Goal: Task Accomplishment & Management: Manage account settings

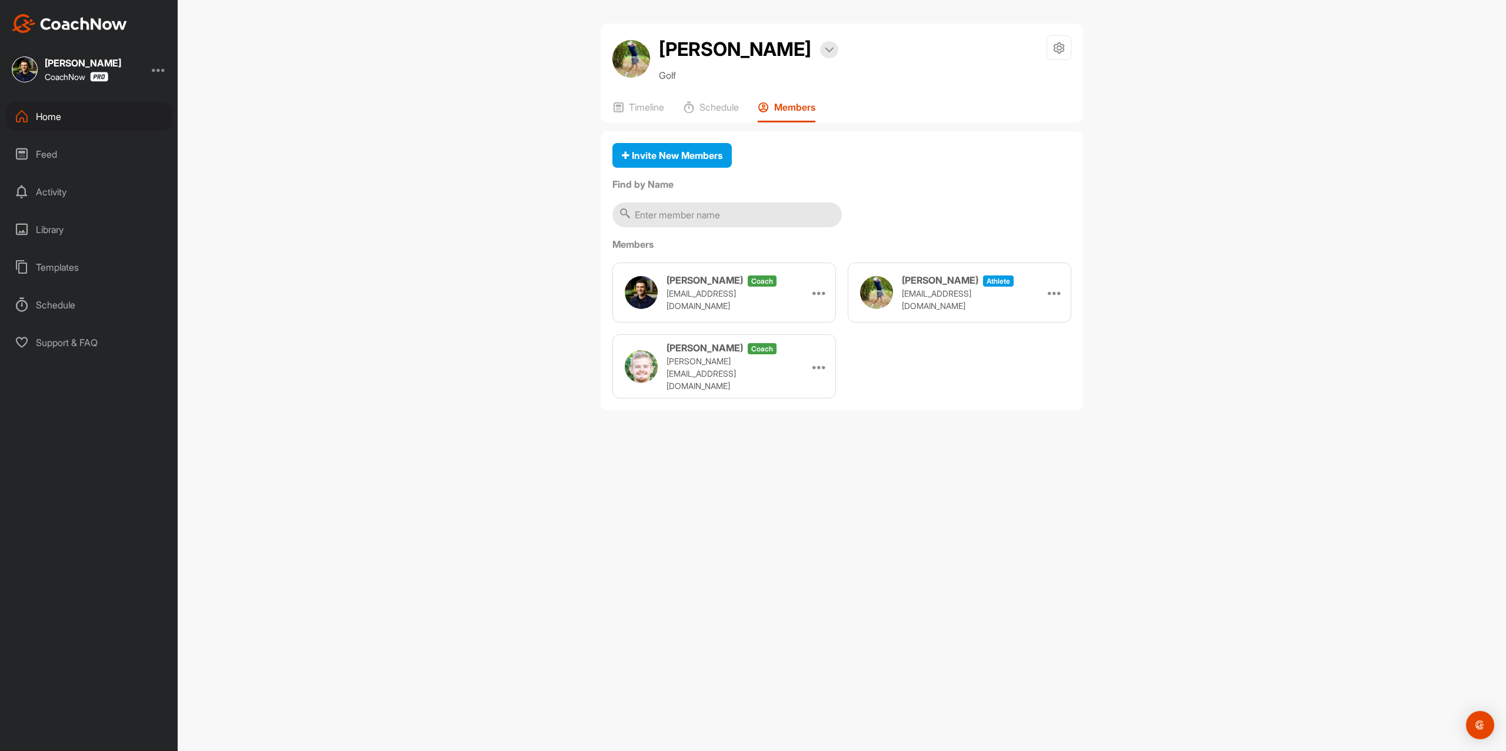
click at [82, 26] on img at bounding box center [69, 23] width 115 height 19
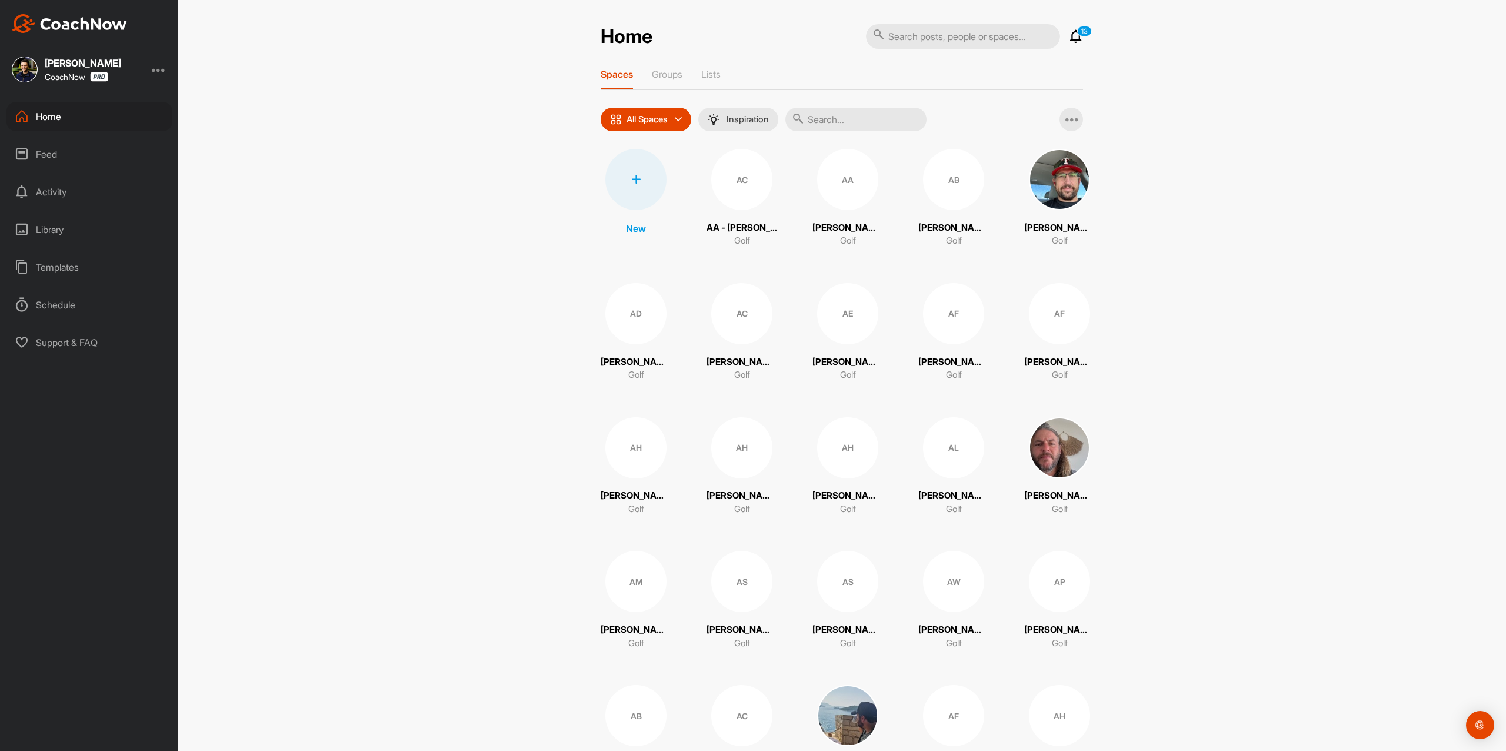
click at [831, 117] on input "text" at bounding box center [856, 120] width 141 height 24
paste input "[PERSON_NAME]"
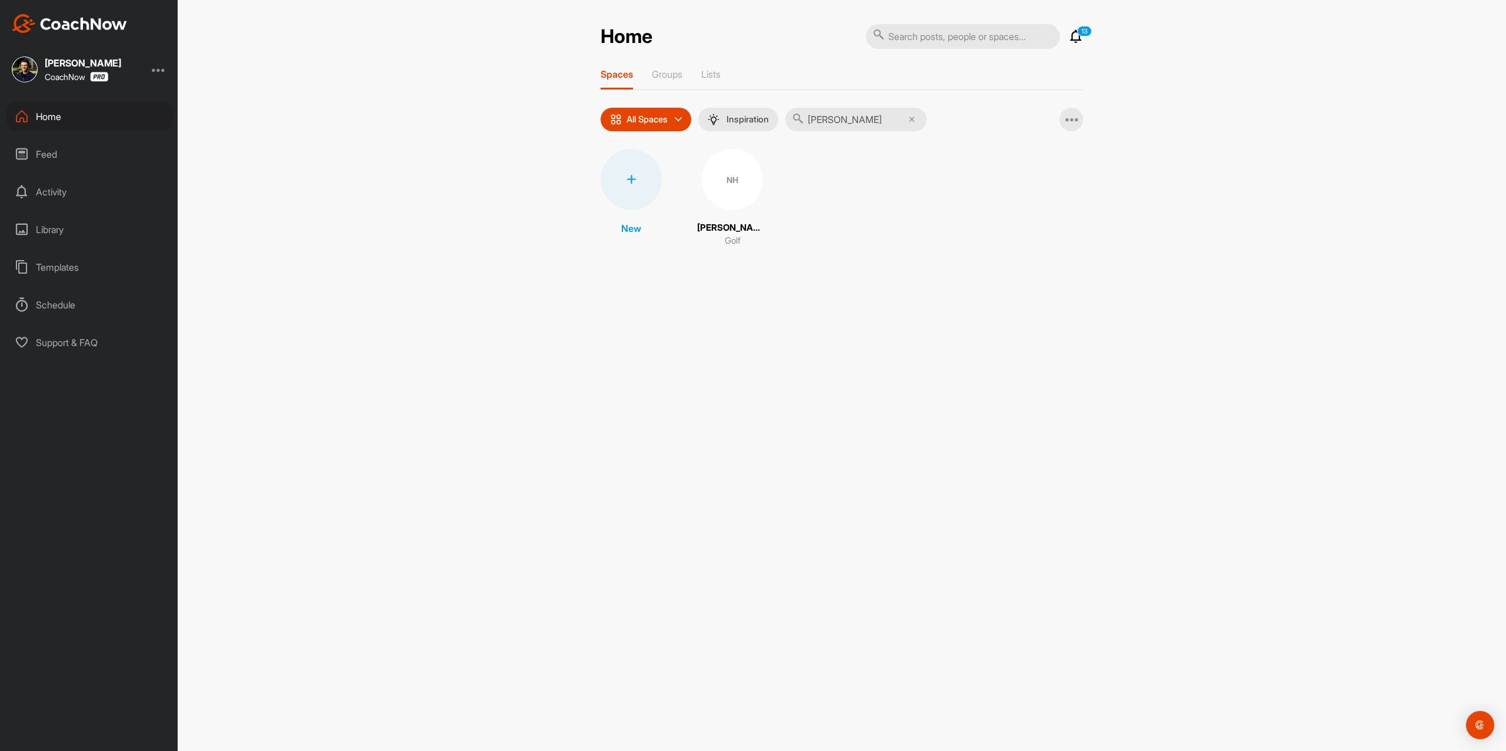
type input "[PERSON_NAME]"
click at [702, 178] on div "NH" at bounding box center [732, 179] width 61 height 61
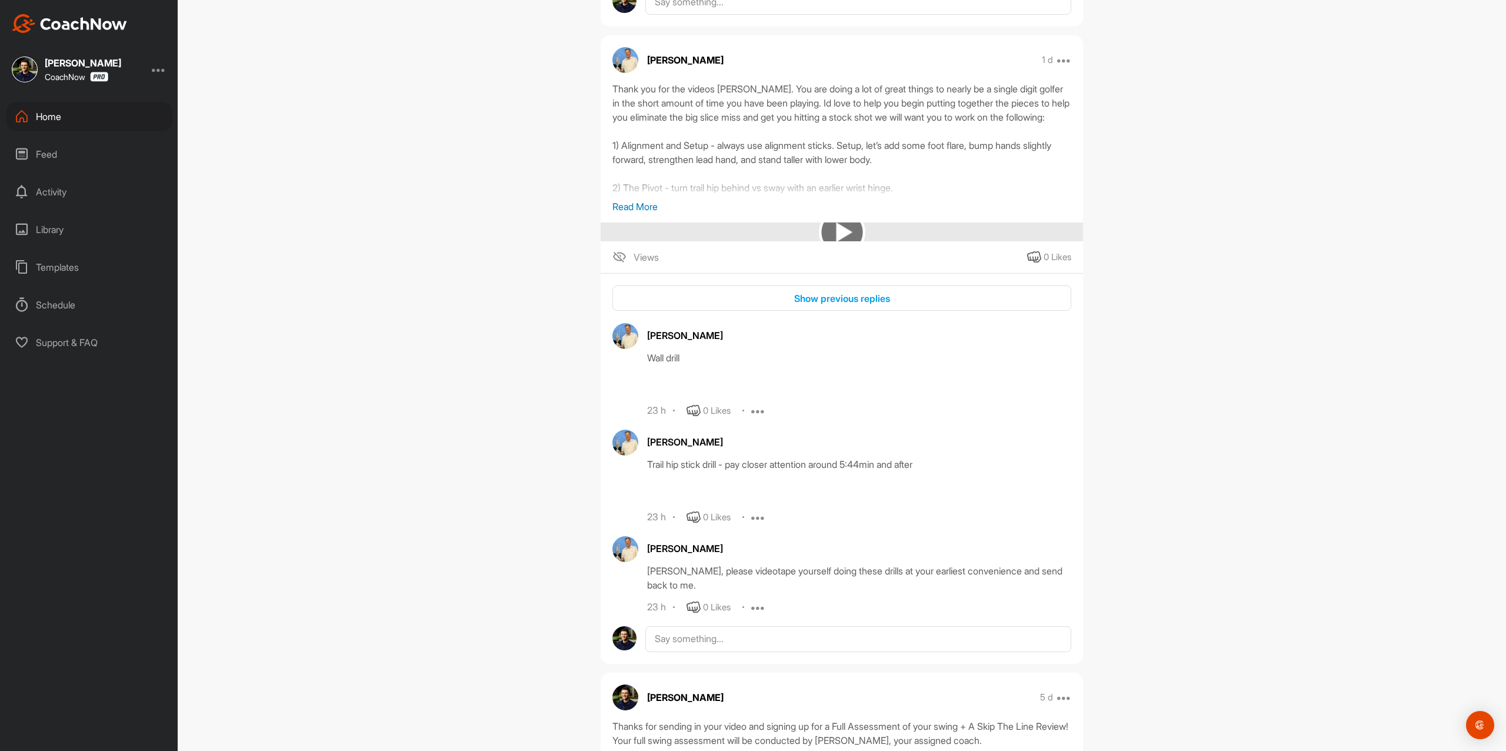
scroll to position [453, 0]
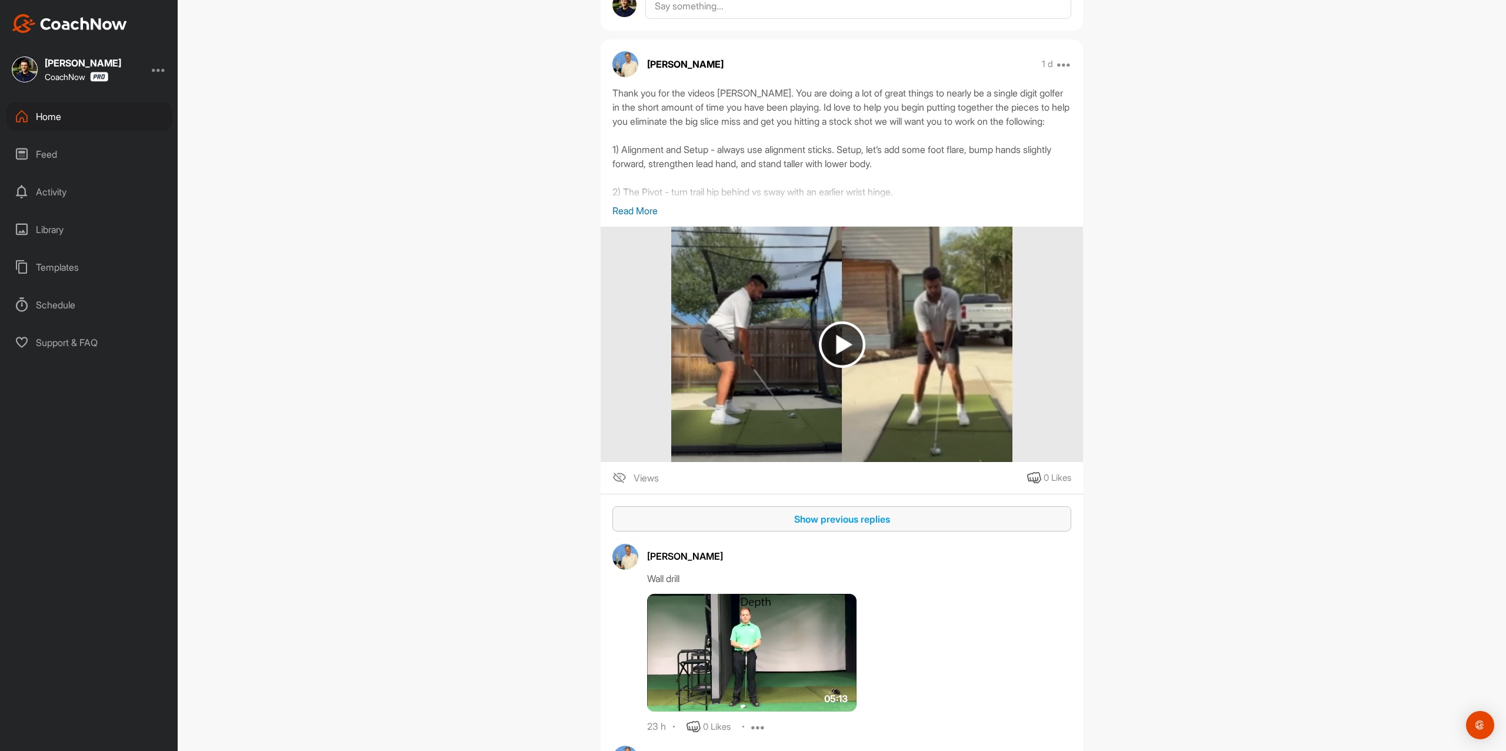
click at [829, 515] on div "Show previous replies" at bounding box center [842, 519] width 440 height 14
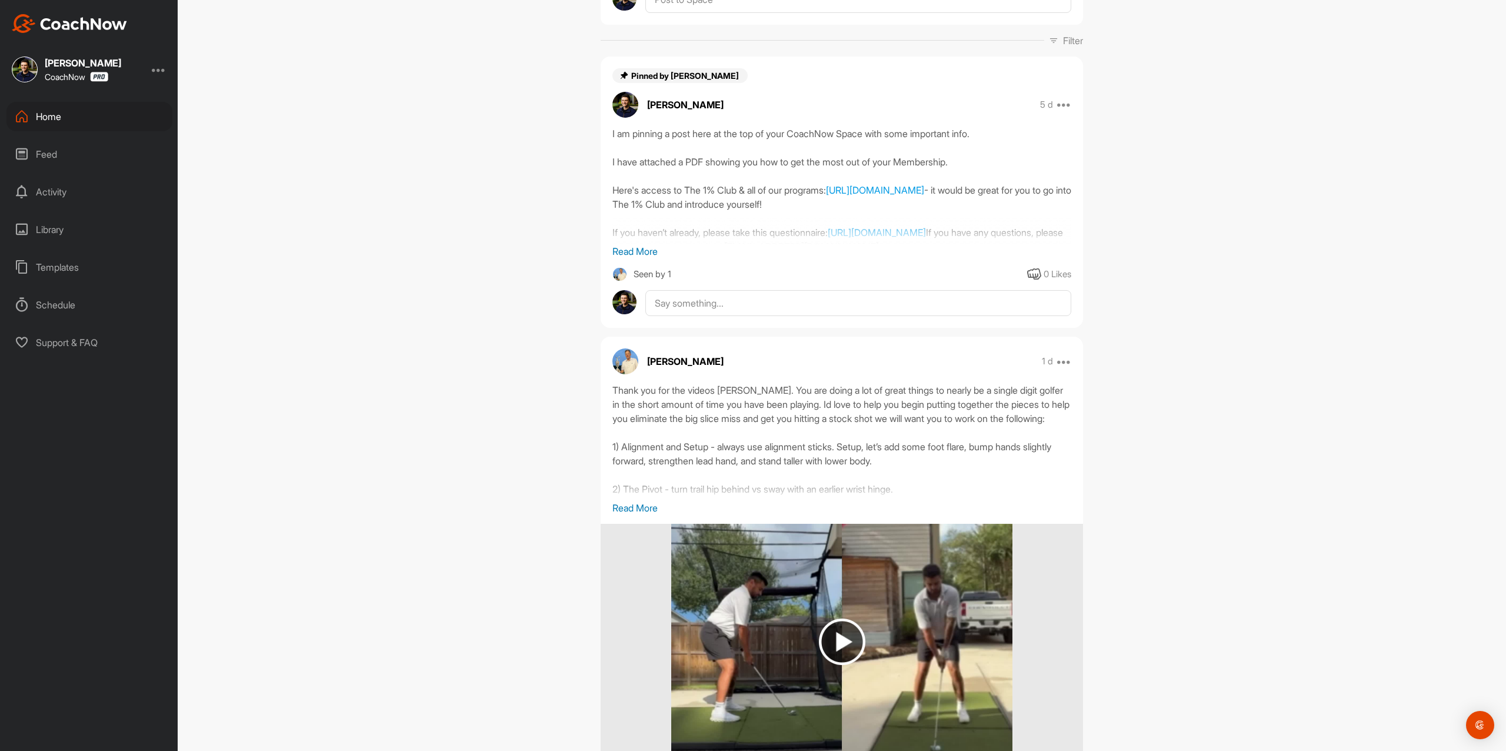
scroll to position [157, 0]
click at [643, 507] on p "Read More" at bounding box center [842, 507] width 459 height 14
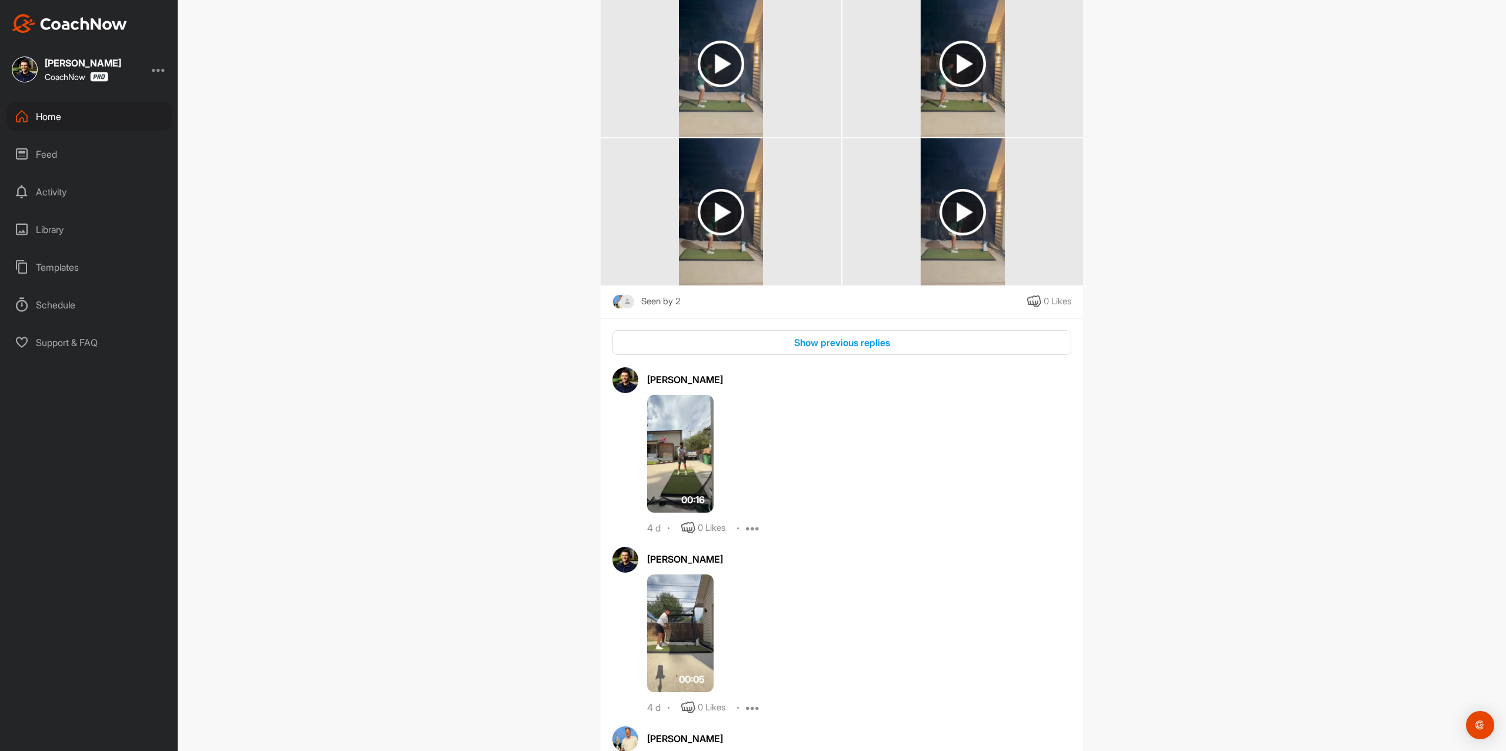
scroll to position [2354, 0]
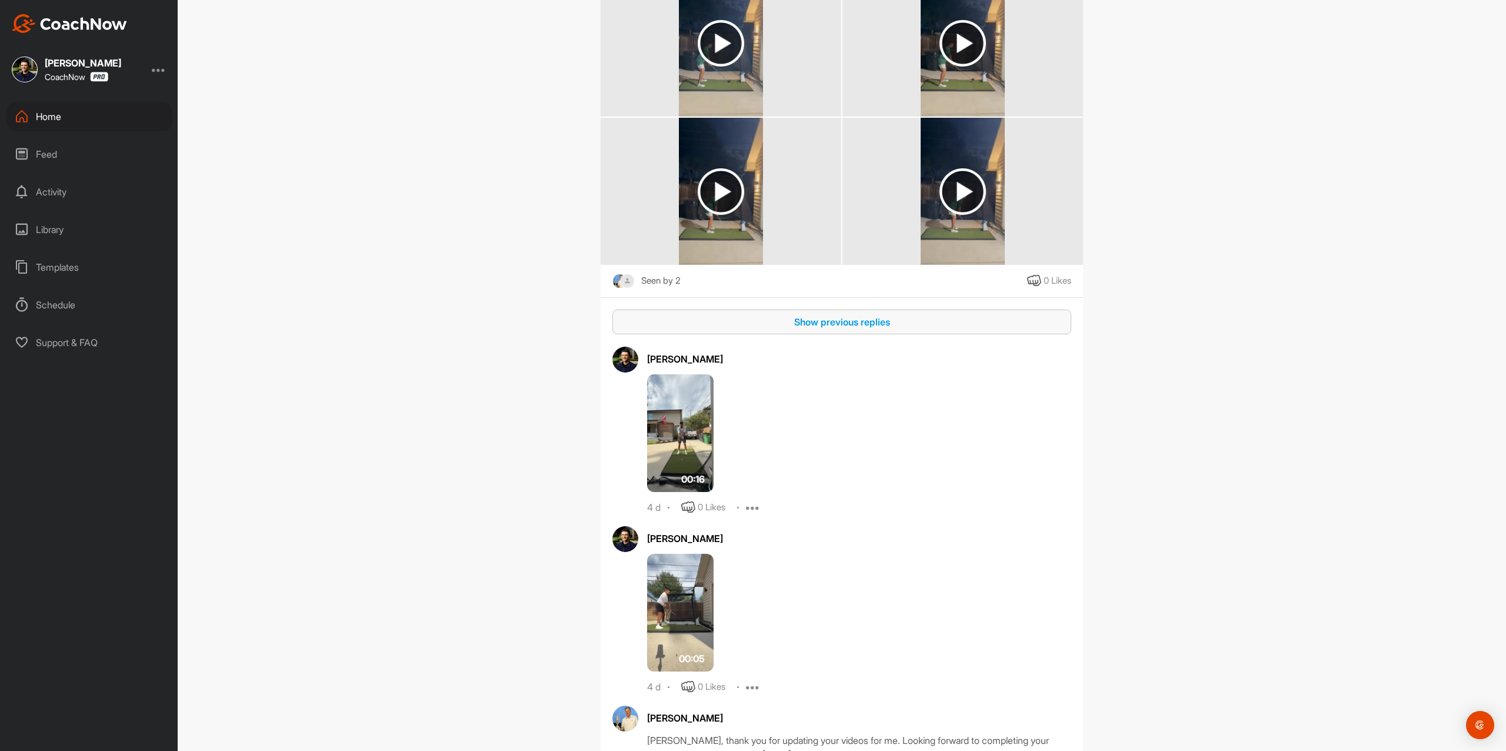
click at [867, 326] on button "Show previous replies" at bounding box center [842, 322] width 459 height 25
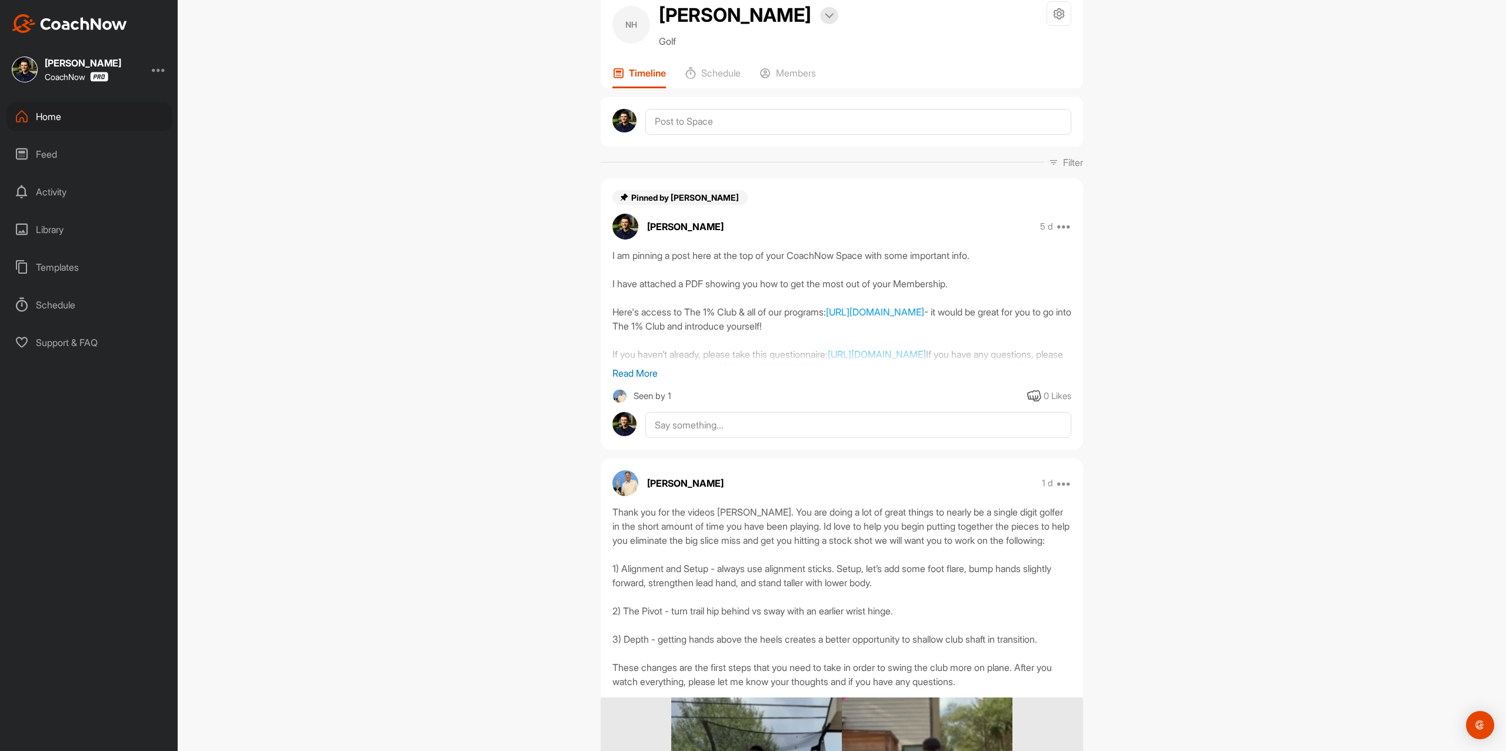
scroll to position [0, 0]
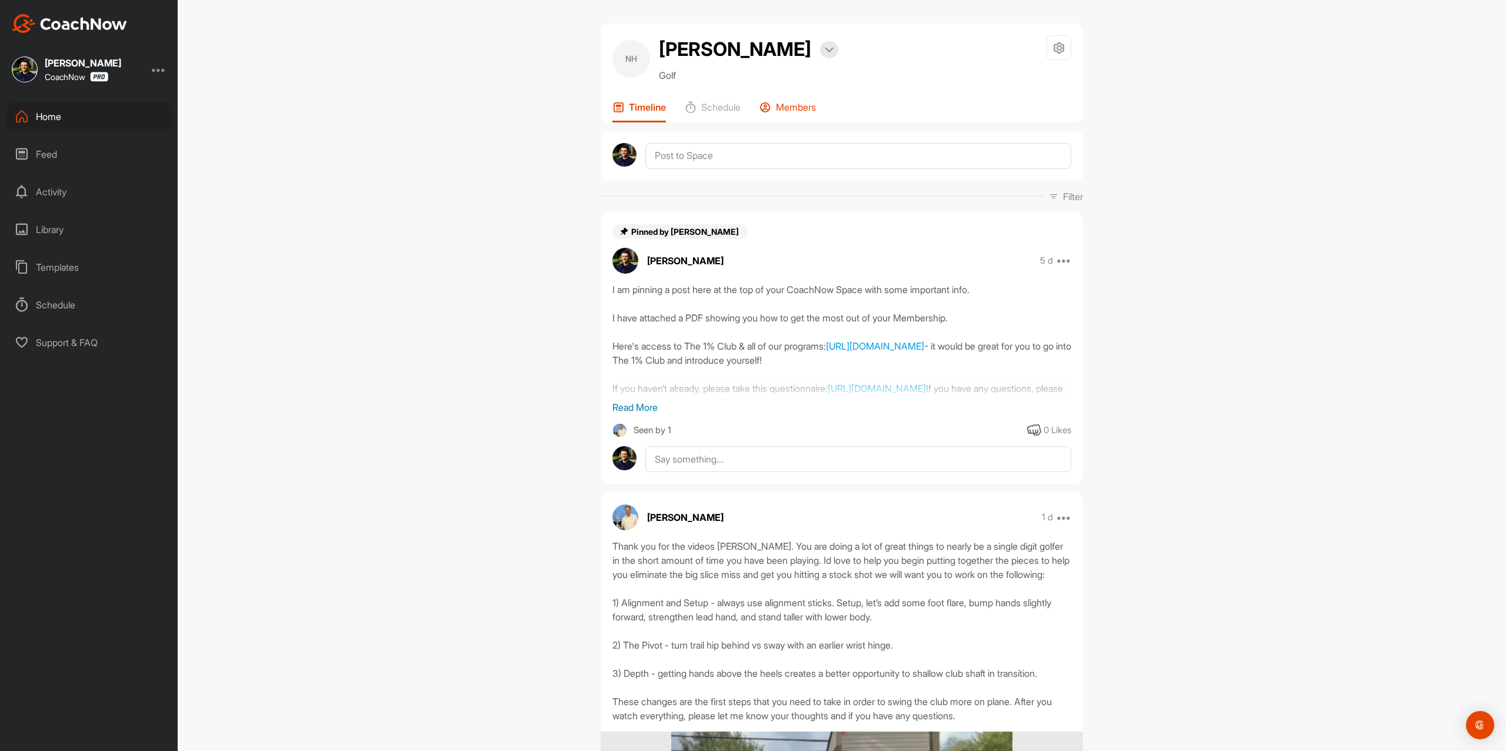
click at [785, 107] on p "Members" at bounding box center [796, 107] width 40 height 12
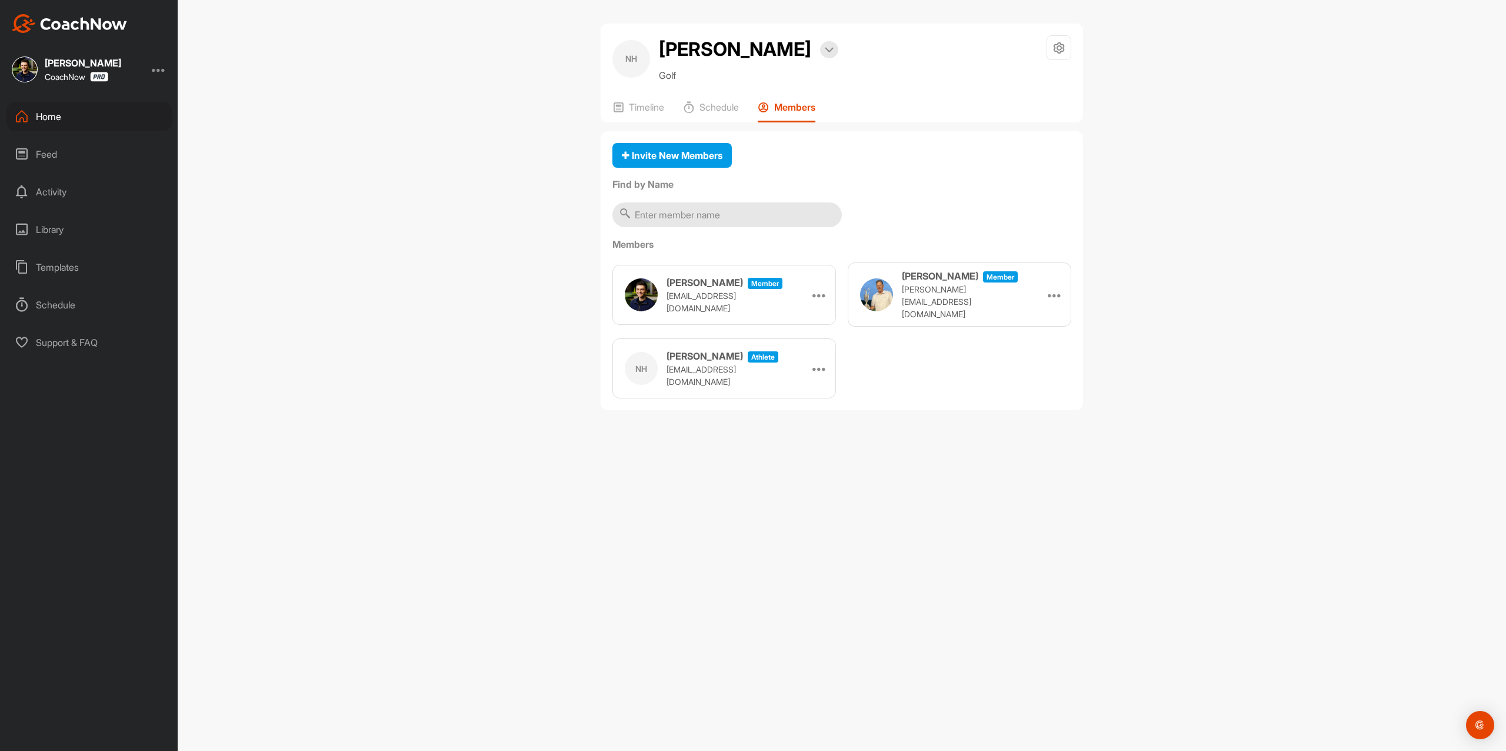
click at [668, 95] on div "NH Nafez Husseini Bookings Golf Space Settings Your Notifications Timeline Sche…" at bounding box center [842, 73] width 483 height 99
click at [660, 108] on p "Timeline" at bounding box center [646, 107] width 35 height 12
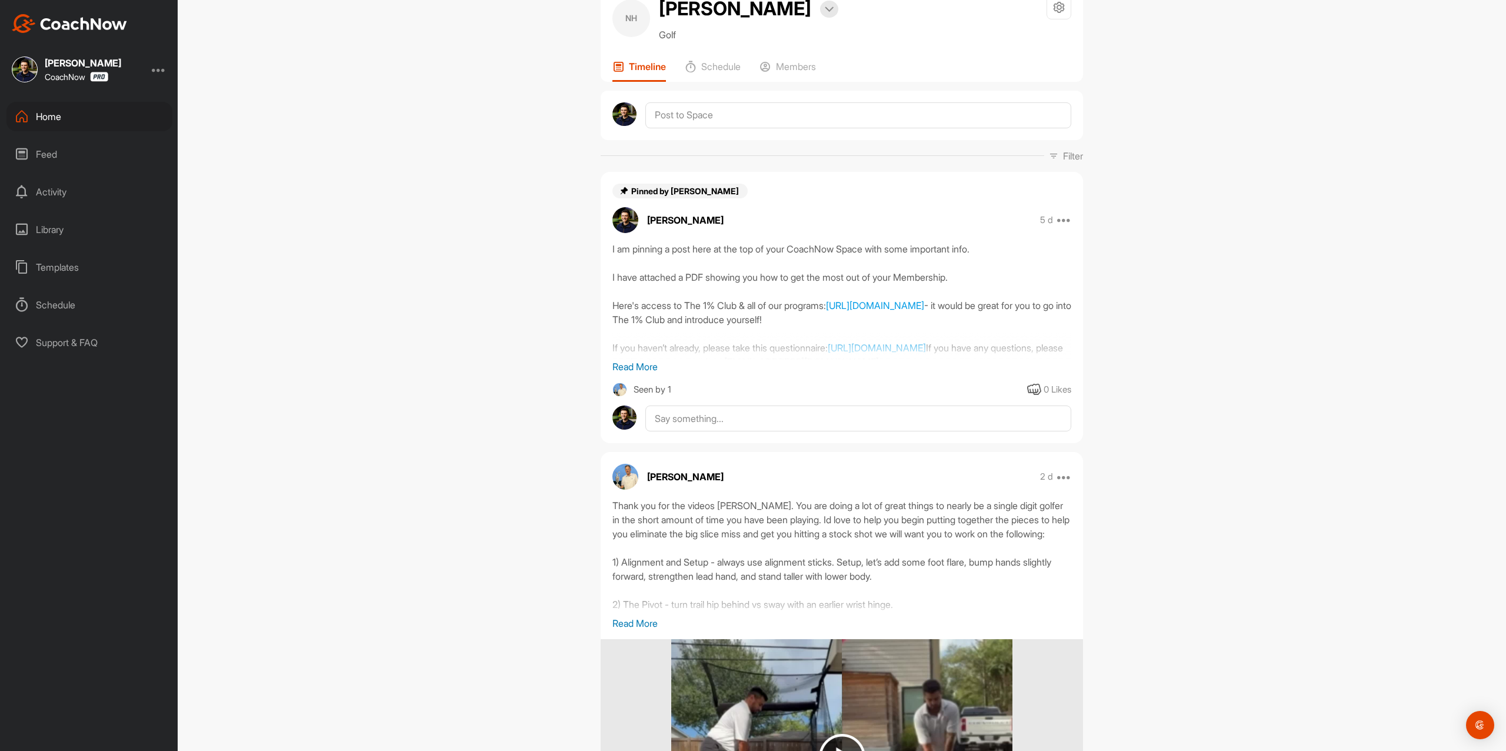
scroll to position [235, 0]
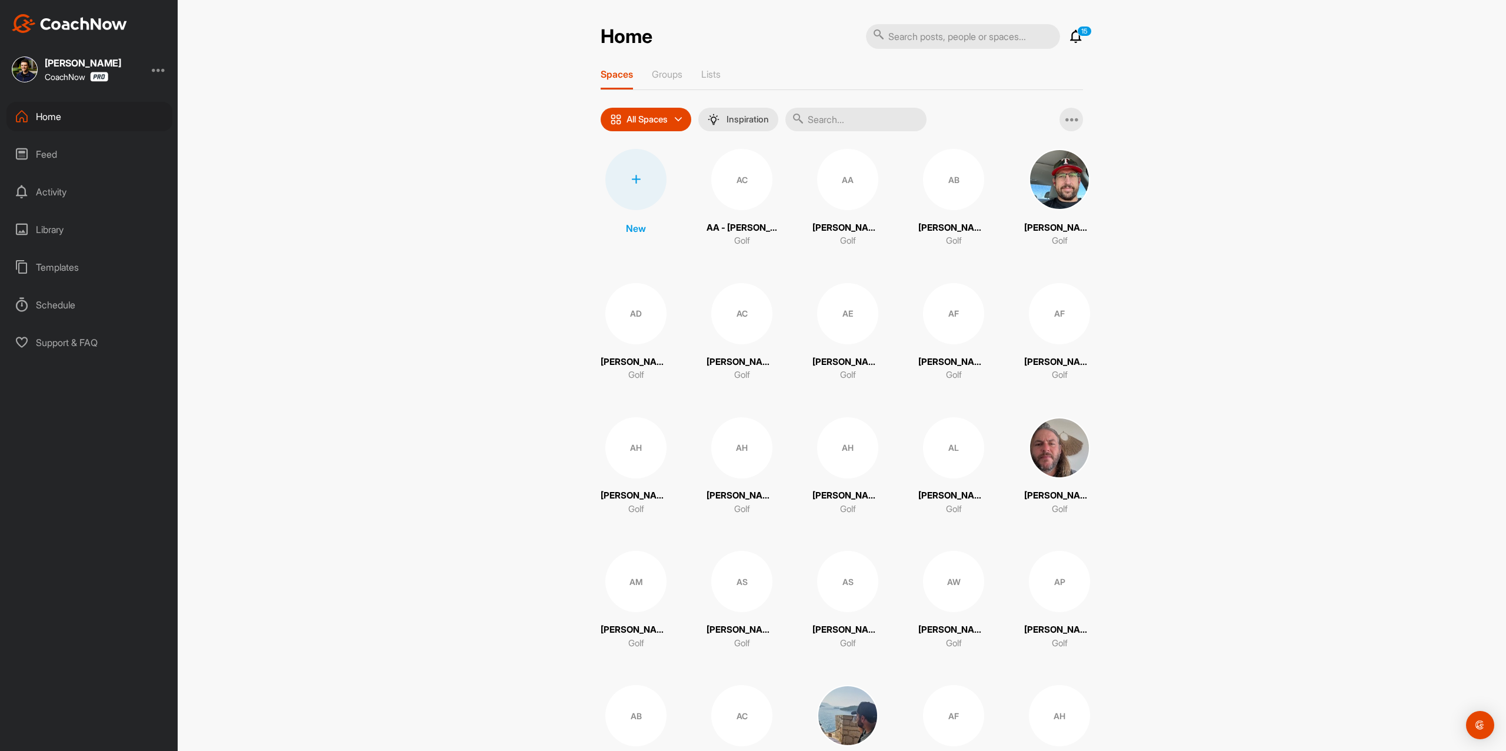
click at [632, 184] on div at bounding box center [636, 179] width 61 height 61
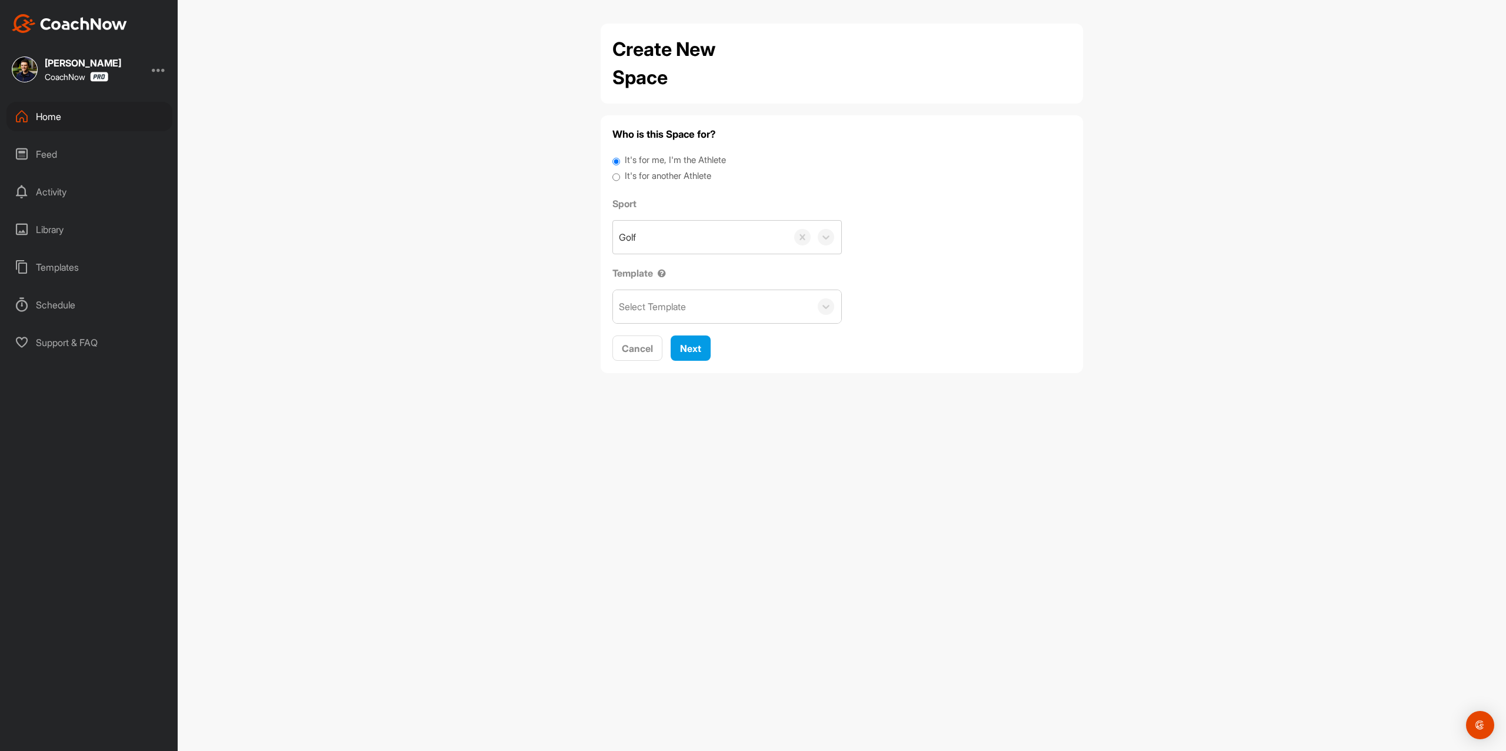
click at [636, 177] on label "It's for another Athlete" at bounding box center [668, 176] width 87 height 14
click at [620, 177] on input "It's for another Athlete" at bounding box center [617, 177] width 8 height 16
radio input "true"
click at [631, 175] on label "It's for another Athlete" at bounding box center [668, 176] width 87 height 14
click at [620, 175] on input "It's for another Athlete" at bounding box center [617, 177] width 8 height 16
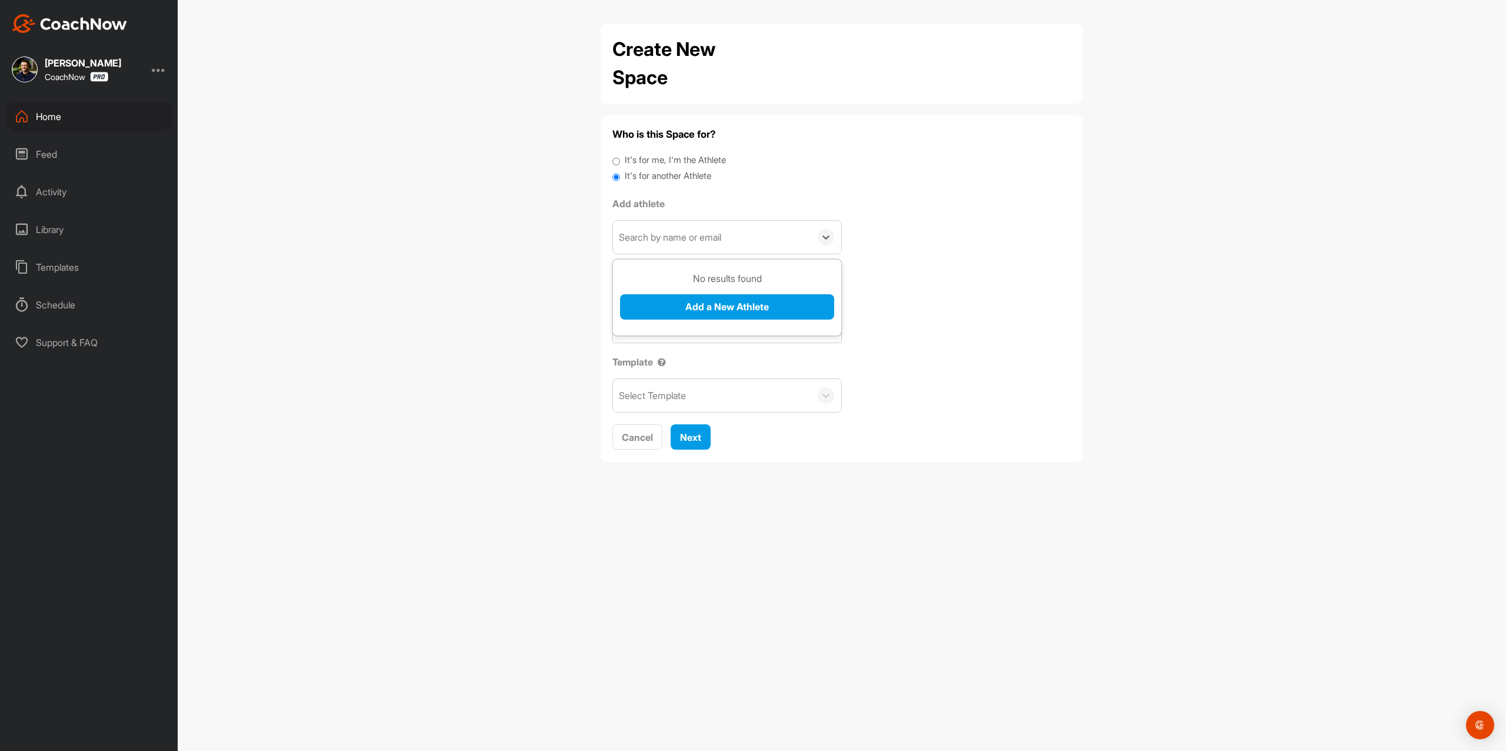
drag, startPoint x: 636, startPoint y: 222, endPoint x: 643, endPoint y: 250, distance: 28.5
click at [636, 222] on div "Search by name or email" at bounding box center [712, 237] width 198 height 33
paste input "alex.salazar@live.ca"
type input "alex.salazar@live.ca"
click at [660, 307] on button "Add a New Athlete" at bounding box center [727, 306] width 214 height 25
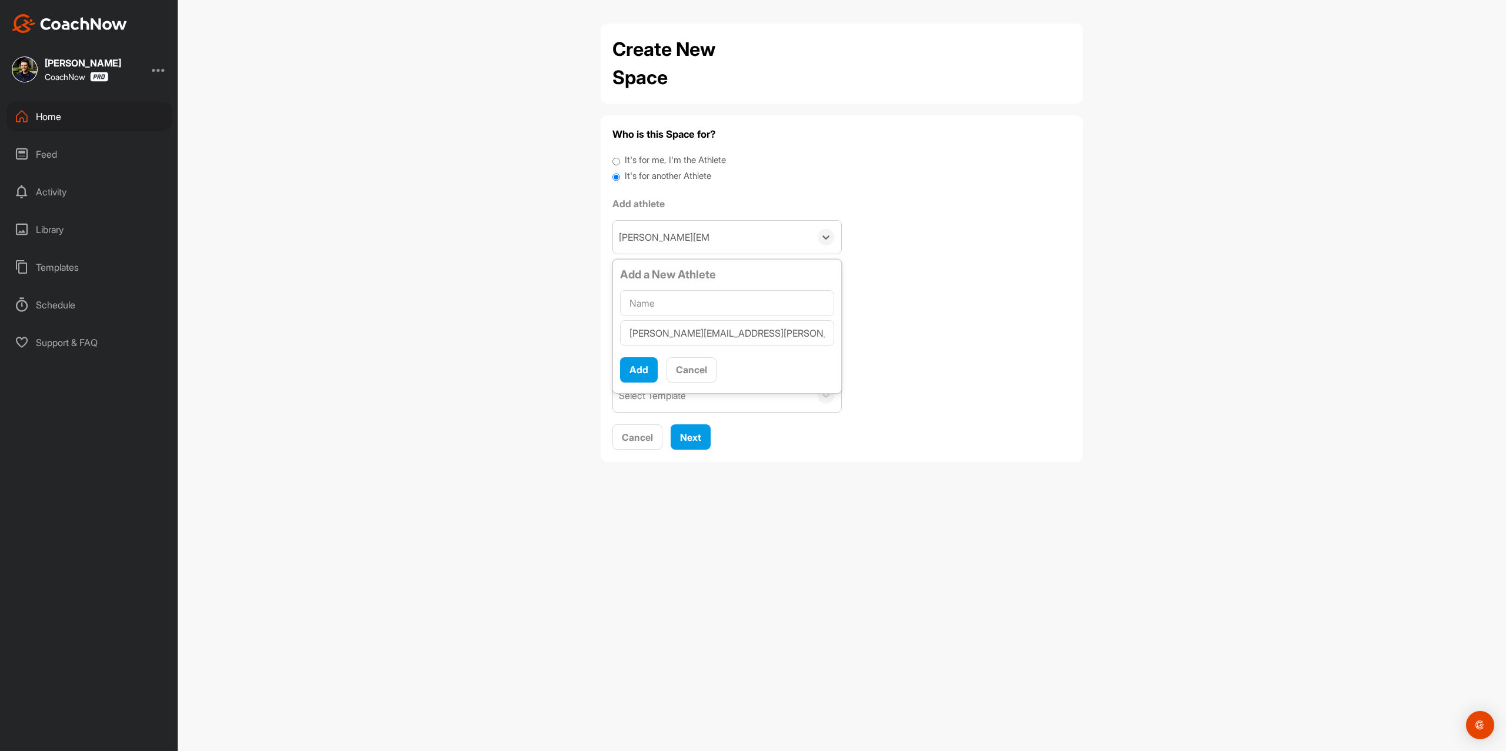
type input "[PERSON_NAME]"
click at [648, 370] on button "Add" at bounding box center [639, 369] width 38 height 25
click at [671, 302] on input "text" at bounding box center [727, 303] width 214 height 26
paste input "[PERSON_NAME]"
type input "[PERSON_NAME]"
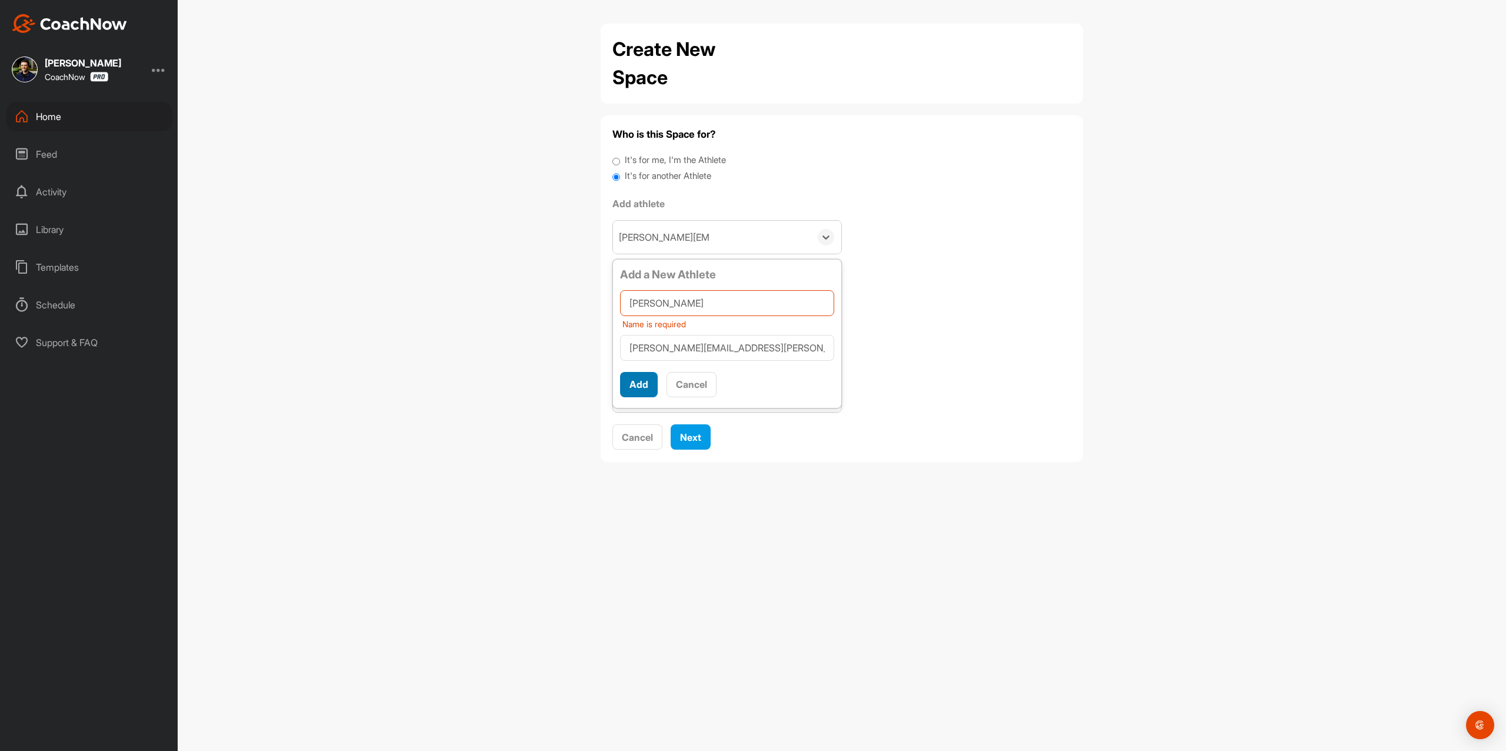
click at [639, 384] on button "Add" at bounding box center [639, 384] width 38 height 25
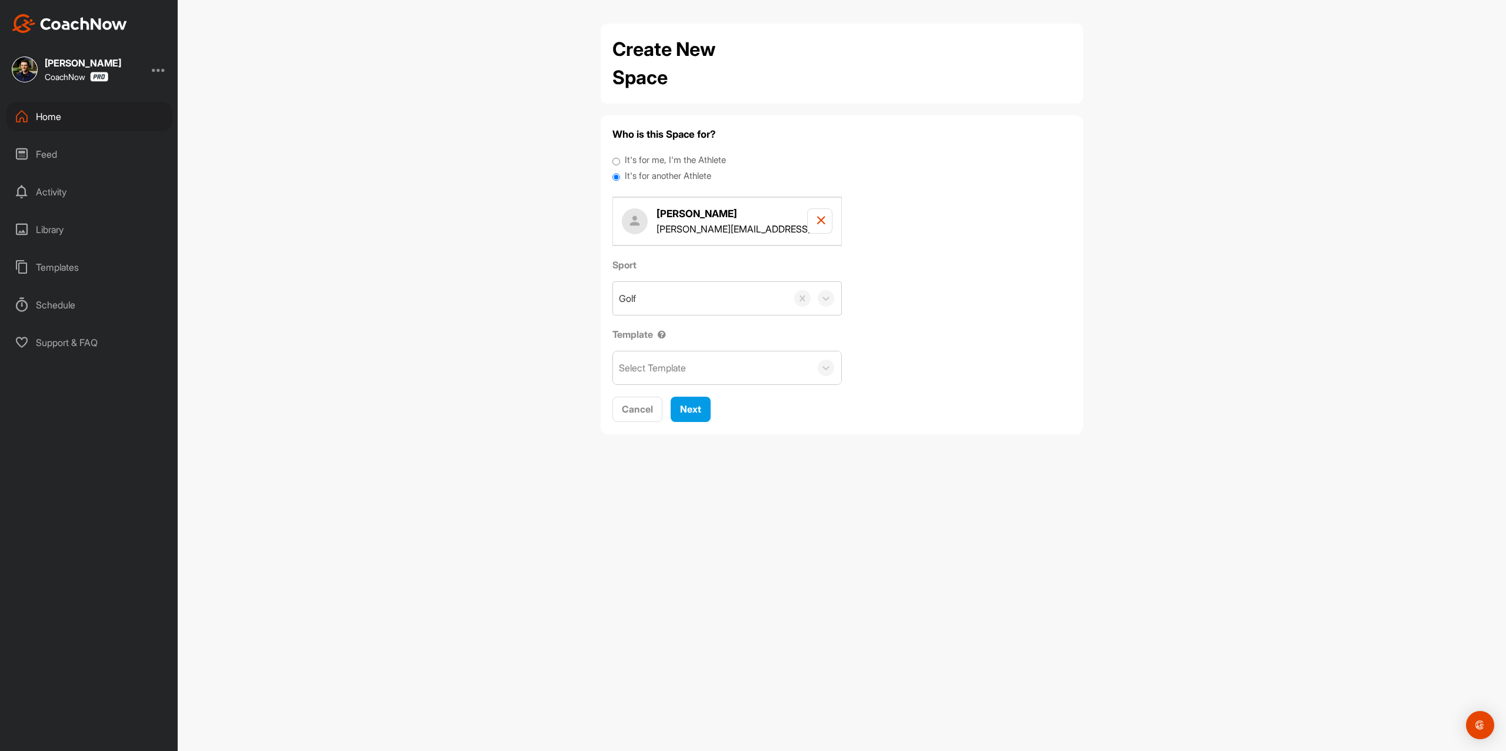
click at [655, 385] on div "Select Template" at bounding box center [727, 368] width 229 height 34
click at [661, 375] on div "Select Template" at bounding box center [652, 368] width 67 height 14
click at [676, 431] on div "Free CoachNow Lead" at bounding box center [727, 428] width 228 height 24
click at [698, 408] on span "Next" at bounding box center [690, 409] width 21 height 12
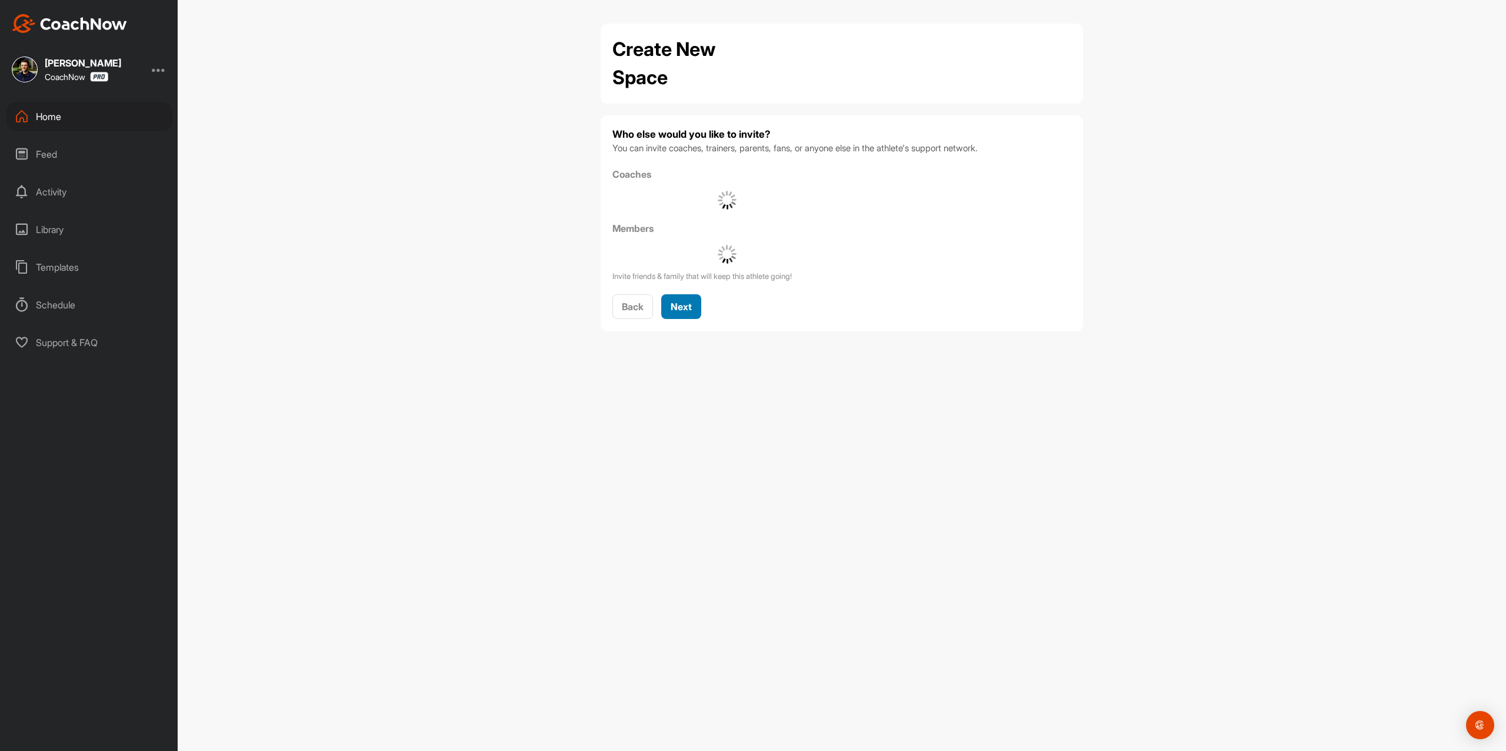
click at [692, 311] on span "Next" at bounding box center [681, 307] width 21 height 12
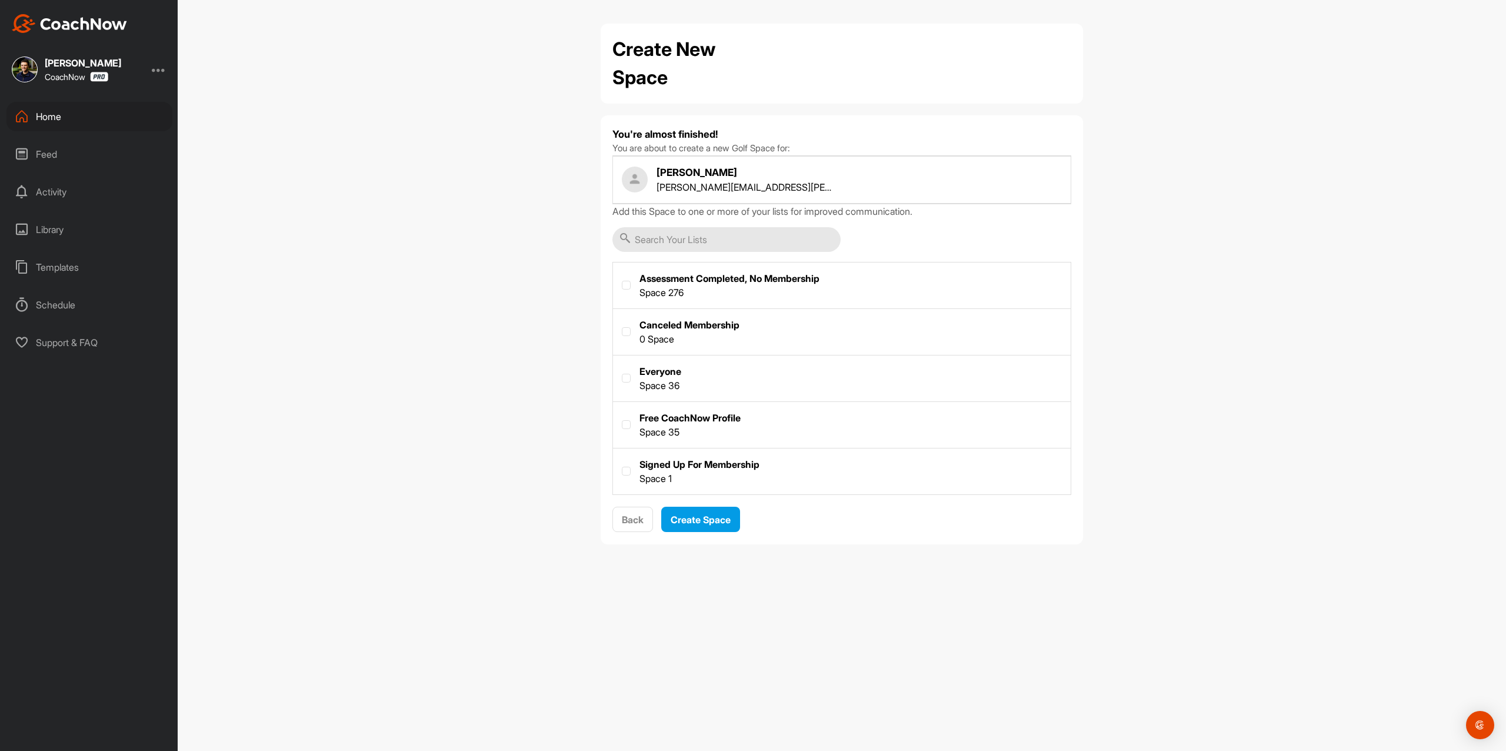
click at [700, 419] on label at bounding box center [842, 424] width 458 height 44
click at [623, 420] on input "checkbox" at bounding box center [622, 420] width 1 height 1
checkbox input "true"
click at [691, 510] on button "Create Space" at bounding box center [700, 519] width 79 height 25
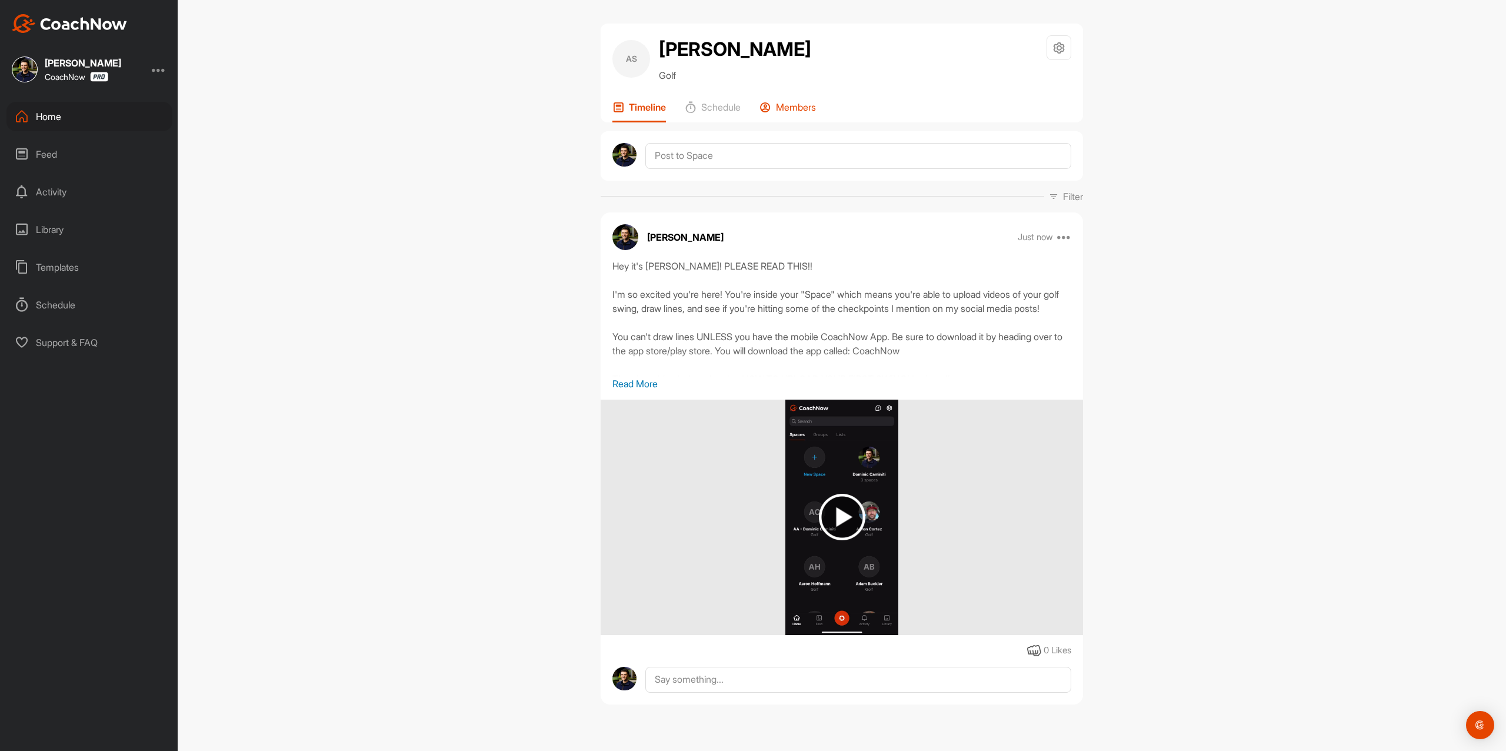
click at [746, 105] on p "Members" at bounding box center [796, 107] width 40 height 12
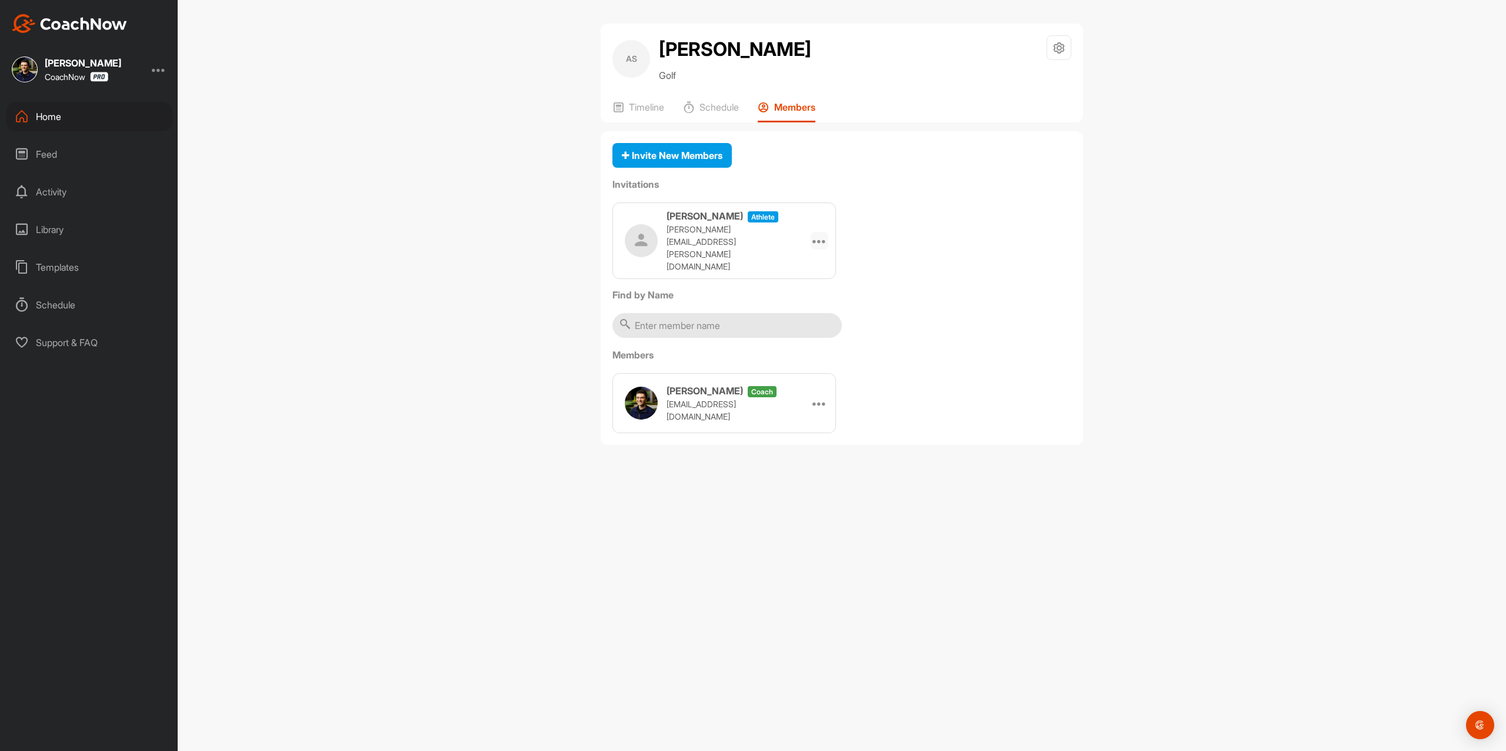
click at [746, 234] on icon at bounding box center [820, 241] width 14 height 14
click at [746, 329] on li "Copy Link" at bounding box center [797, 347] width 63 height 37
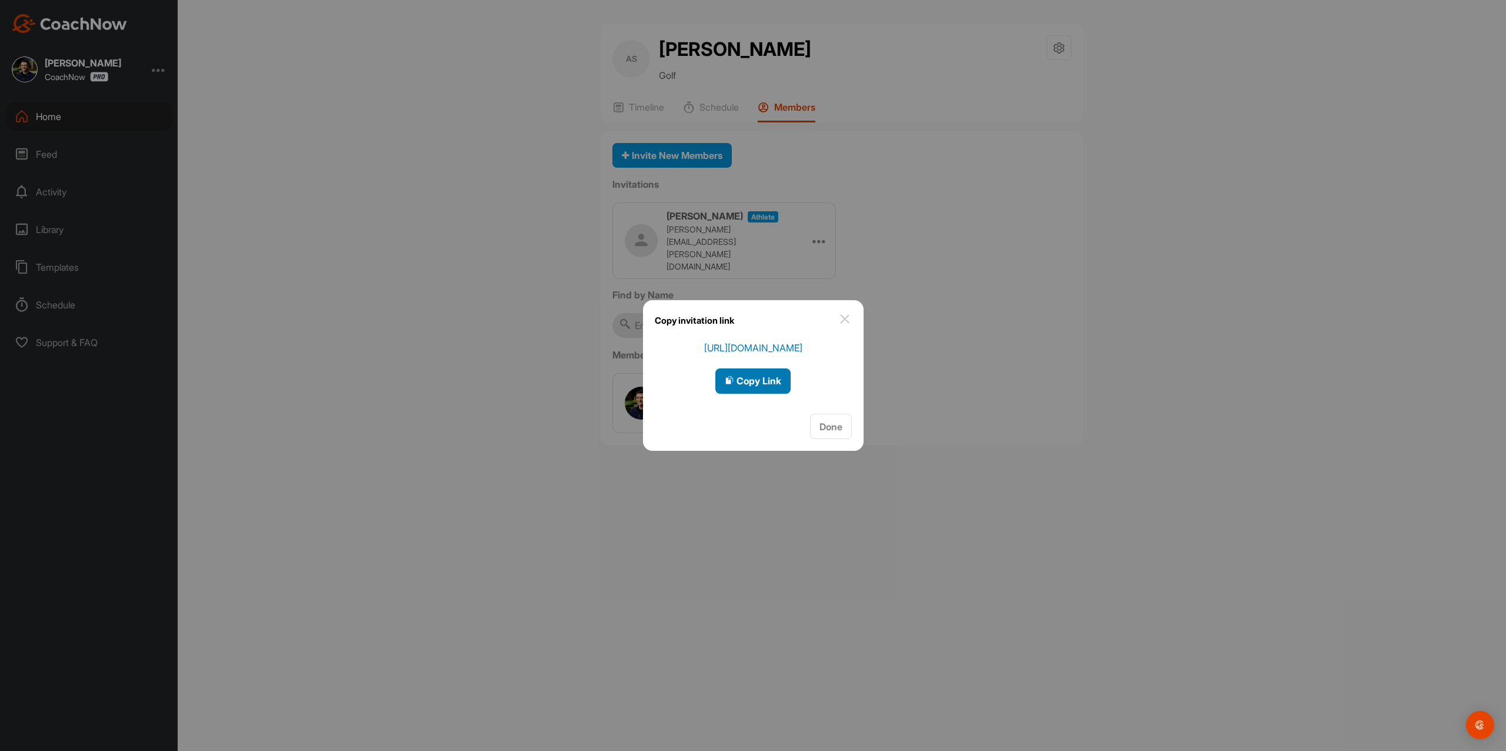
click at [746, 388] on button "Copy Link" at bounding box center [753, 380] width 75 height 25
click at [746, 375] on span "Copy Link" at bounding box center [753, 381] width 56 height 12
click at [746, 222] on div at bounding box center [753, 375] width 1506 height 751
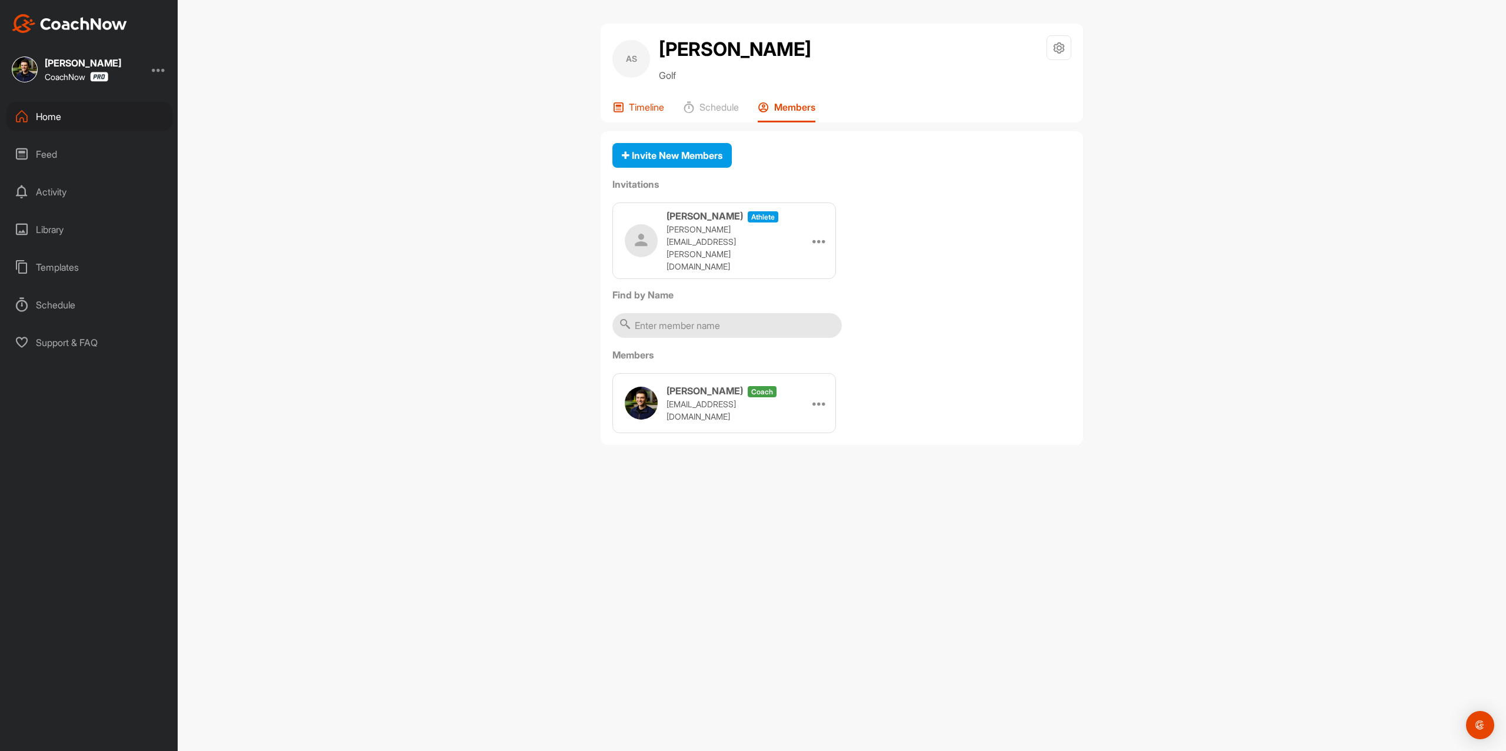
click at [657, 101] on p "Timeline" at bounding box center [646, 107] width 35 height 12
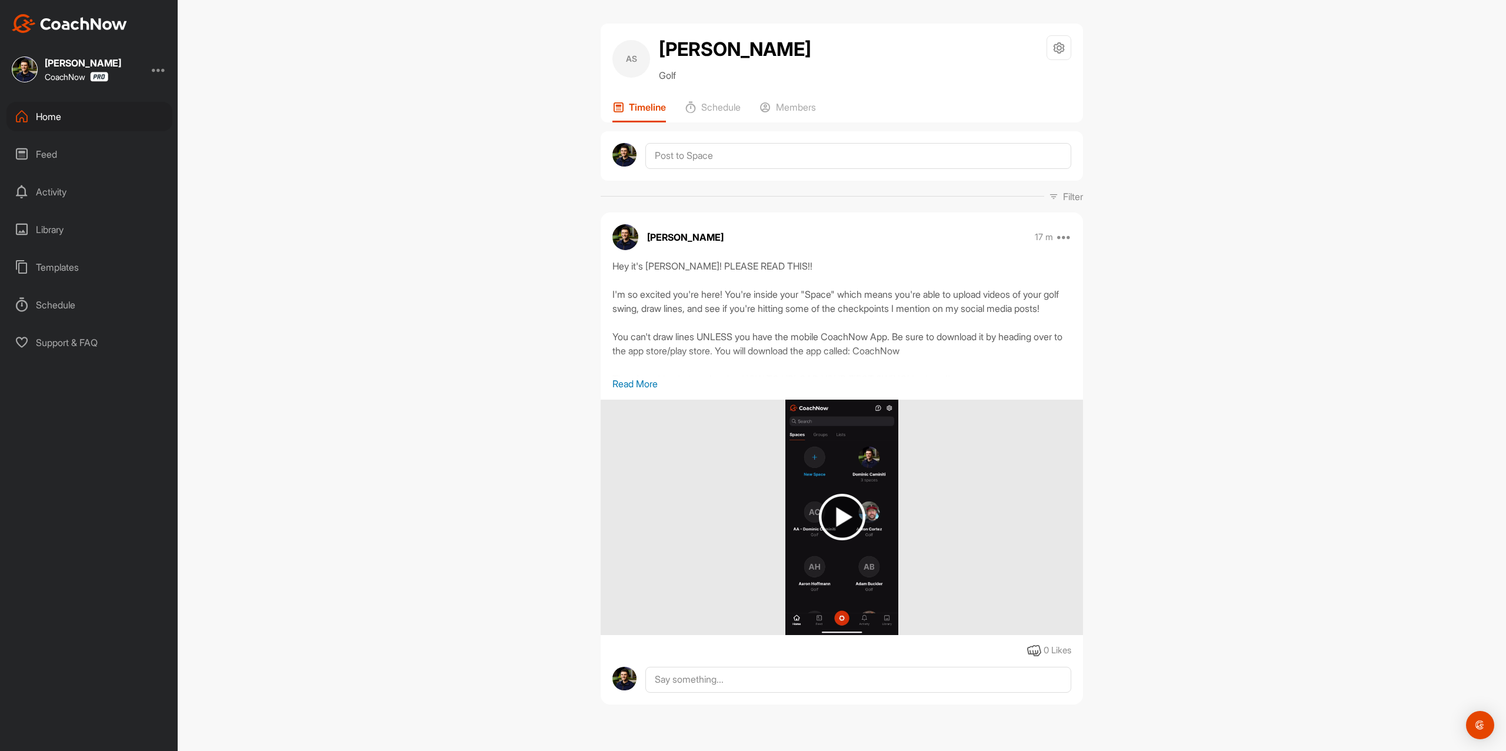
click at [746, 251] on div "AS Alex Salazar Golf Space Settings Your Notifications Timeline Schedule Member…" at bounding box center [842, 375] width 1329 height 751
click at [104, 119] on div "Home" at bounding box center [89, 116] width 166 height 29
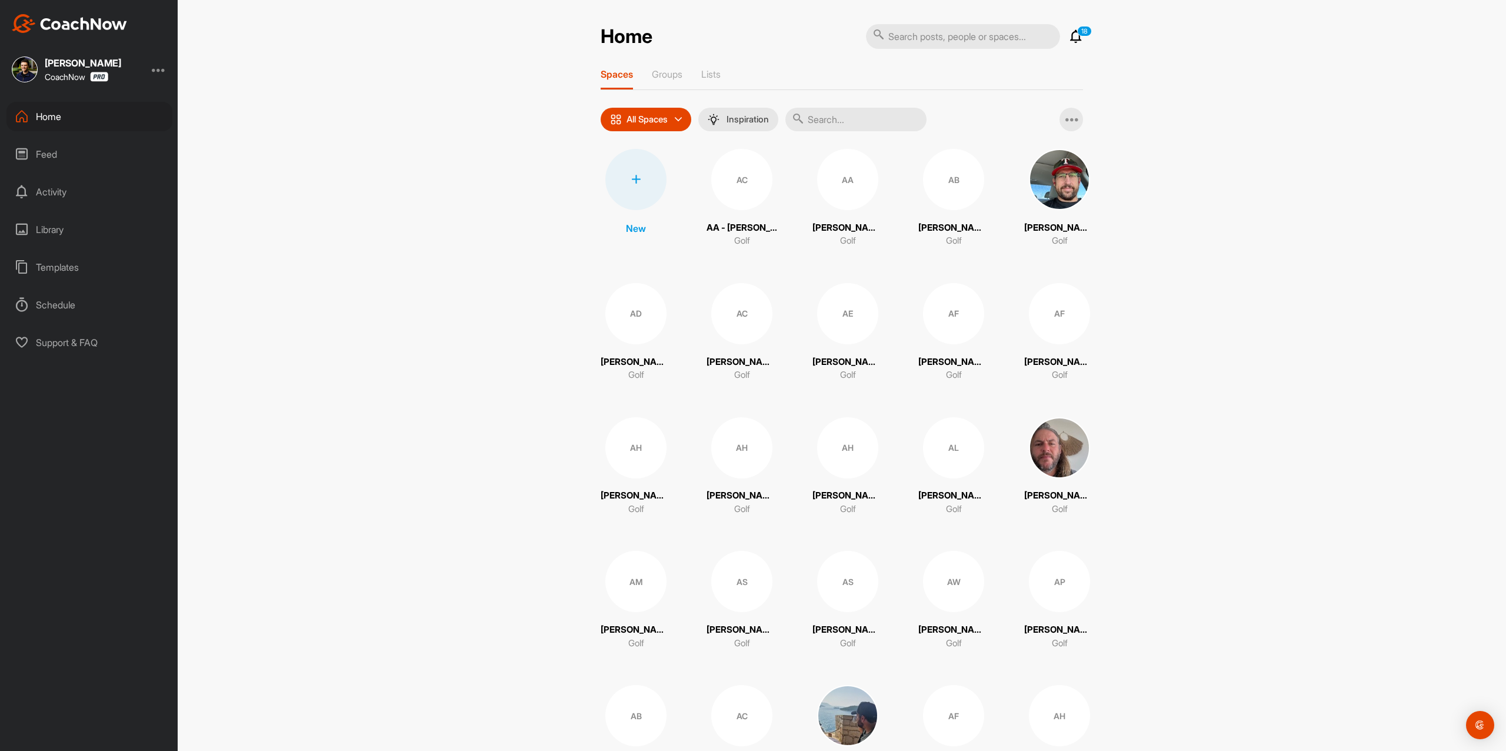
click at [746, 113] on input "text" at bounding box center [856, 120] width 141 height 24
paste input "[PERSON_NAME]"
type input "[PERSON_NAME]"
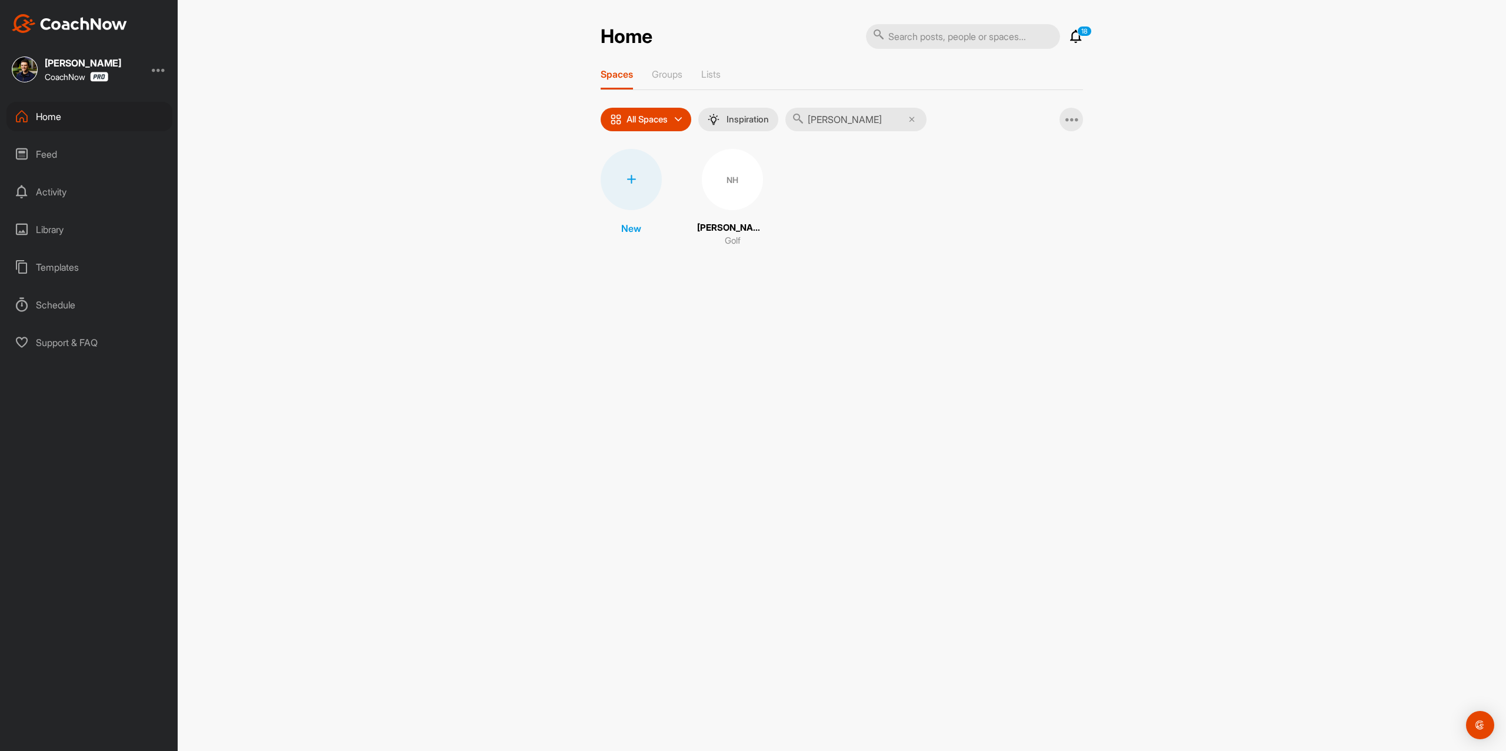
click at [746, 172] on div "New NH Nafez Husseini Golf" at bounding box center [842, 198] width 483 height 99
click at [728, 179] on div "NH" at bounding box center [732, 179] width 61 height 61
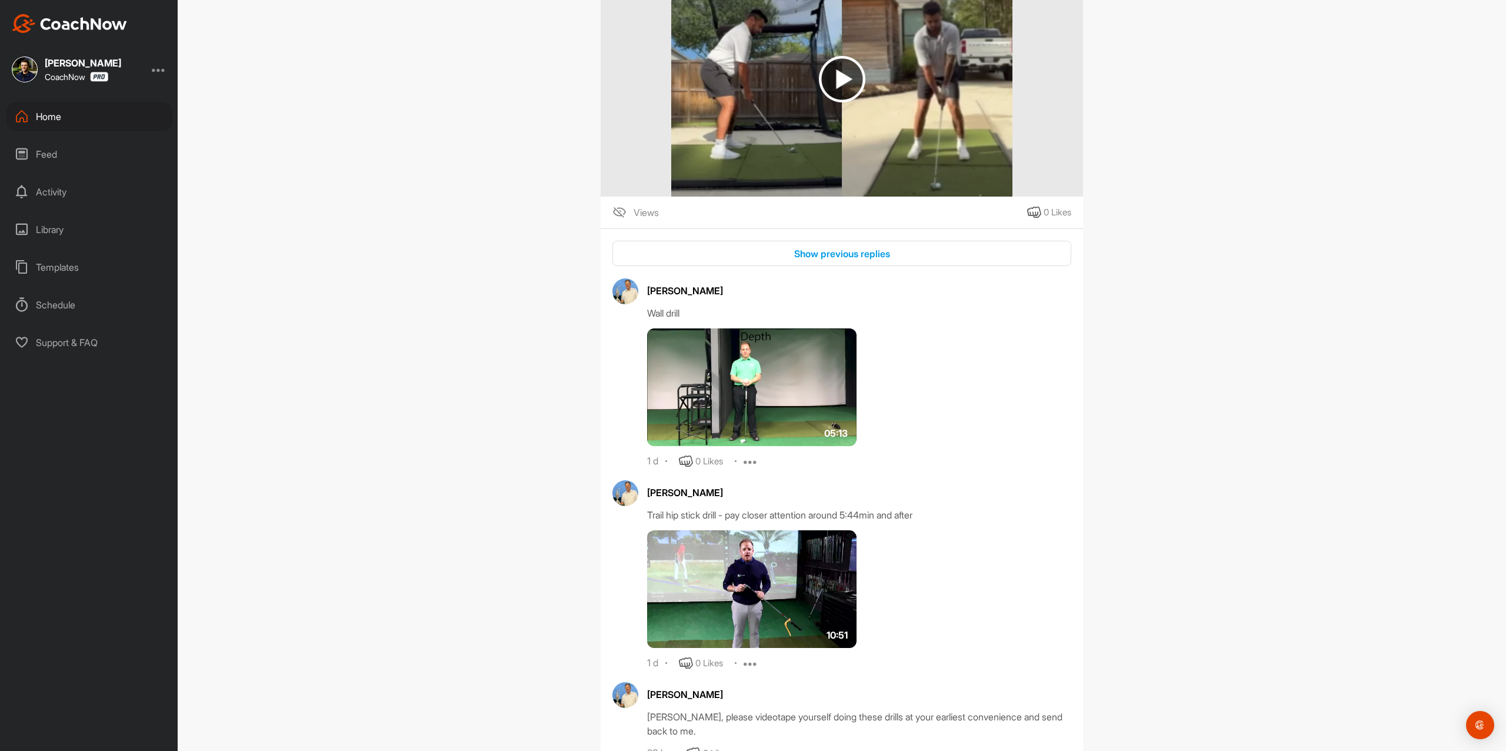
scroll to position [688, 0]
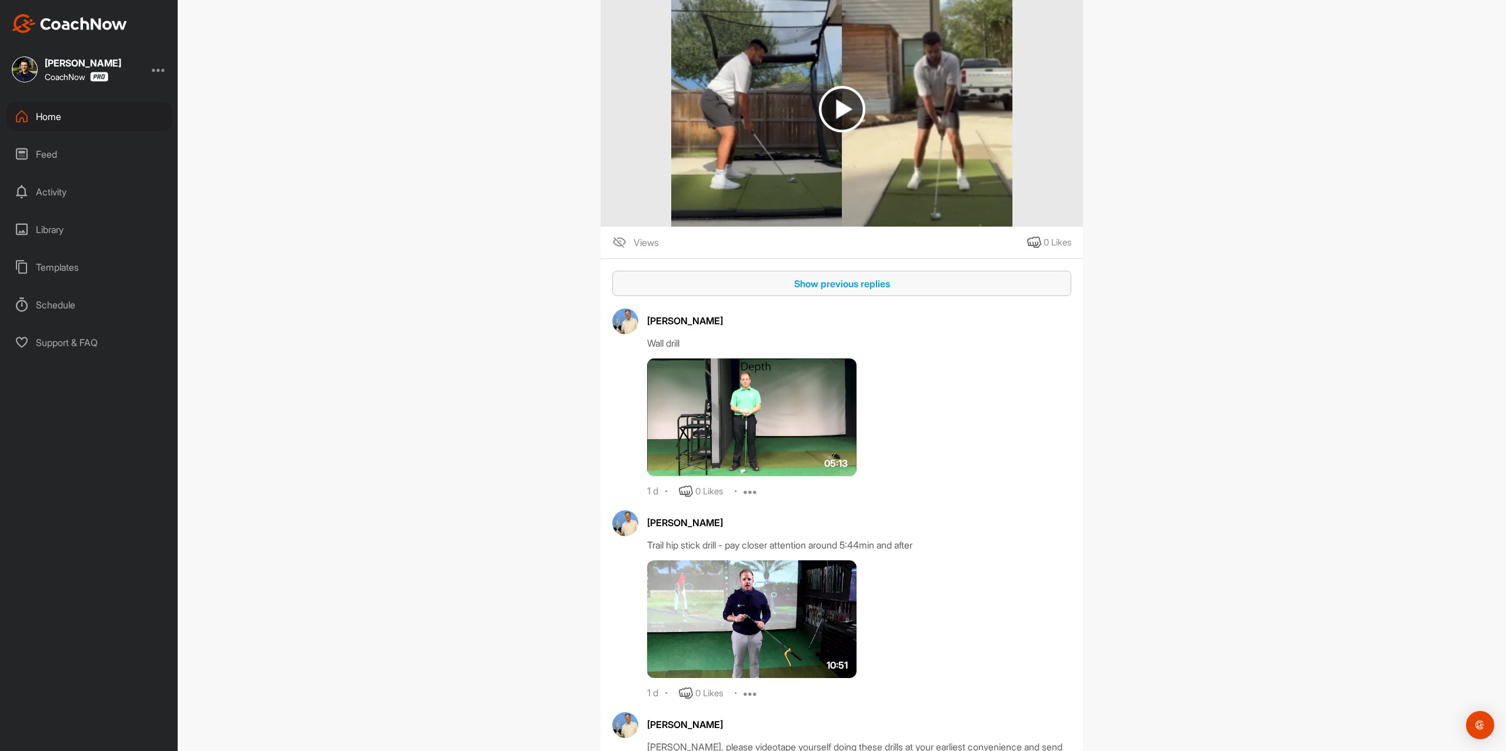
click at [746, 288] on div "Show previous replies" at bounding box center [842, 284] width 440 height 14
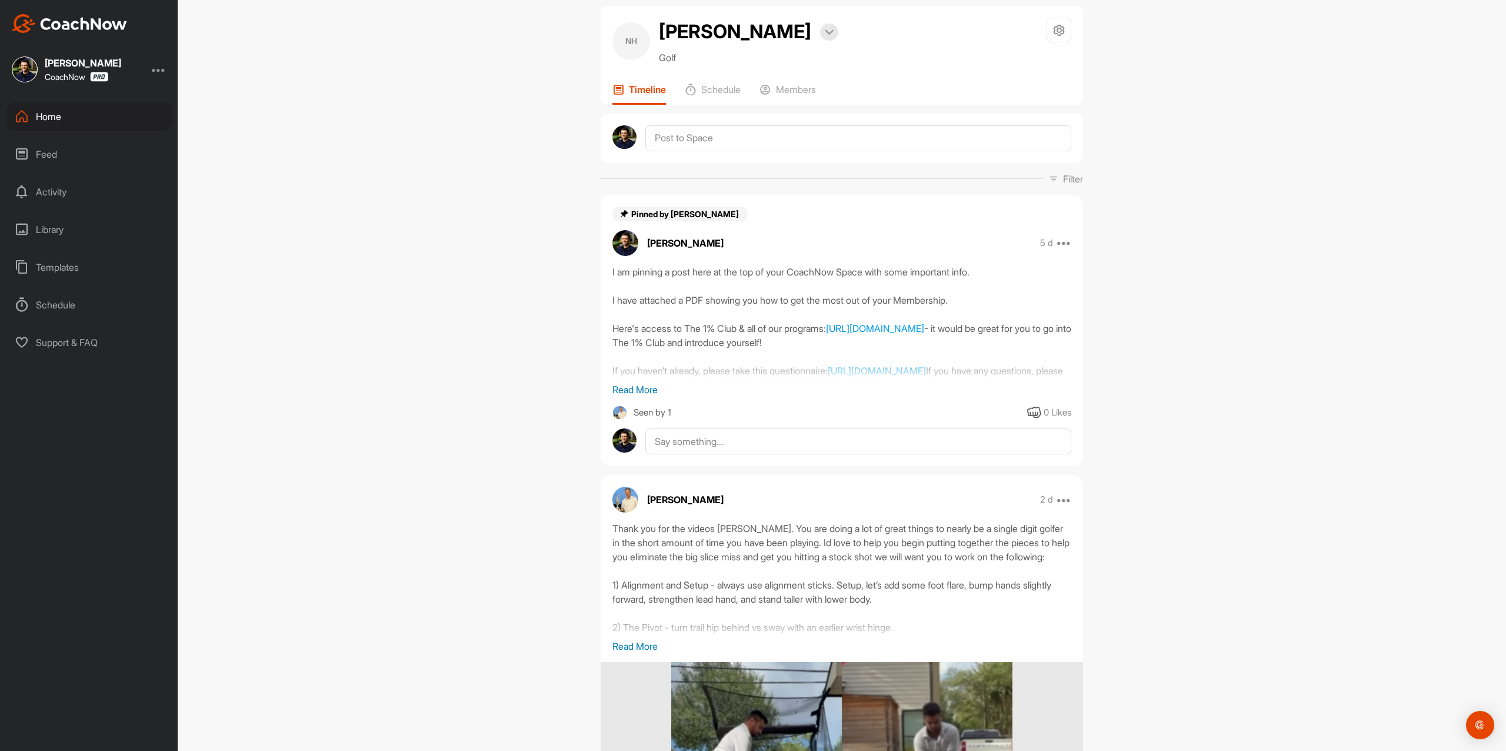
scroll to position [0, 0]
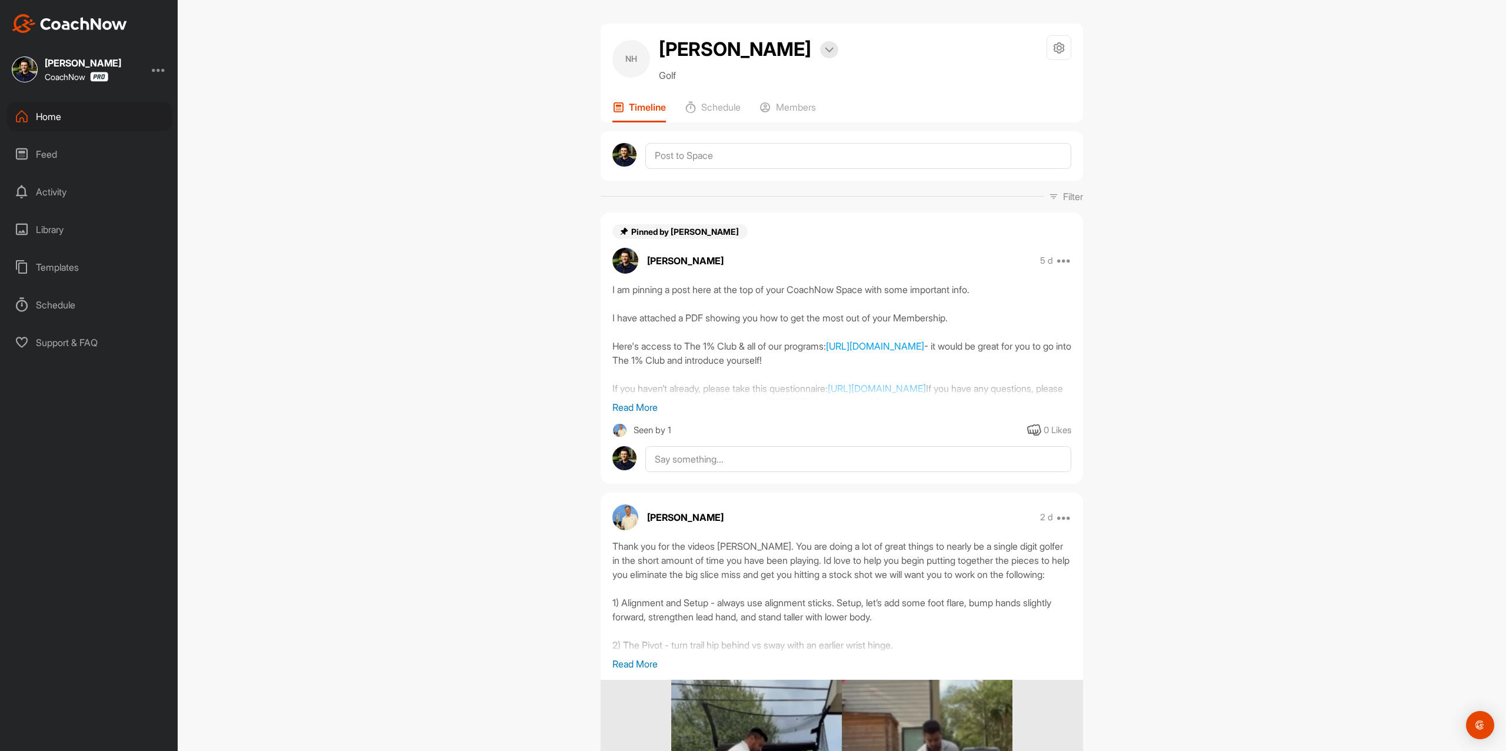
click at [617, 405] on p "Read More" at bounding box center [842, 407] width 459 height 14
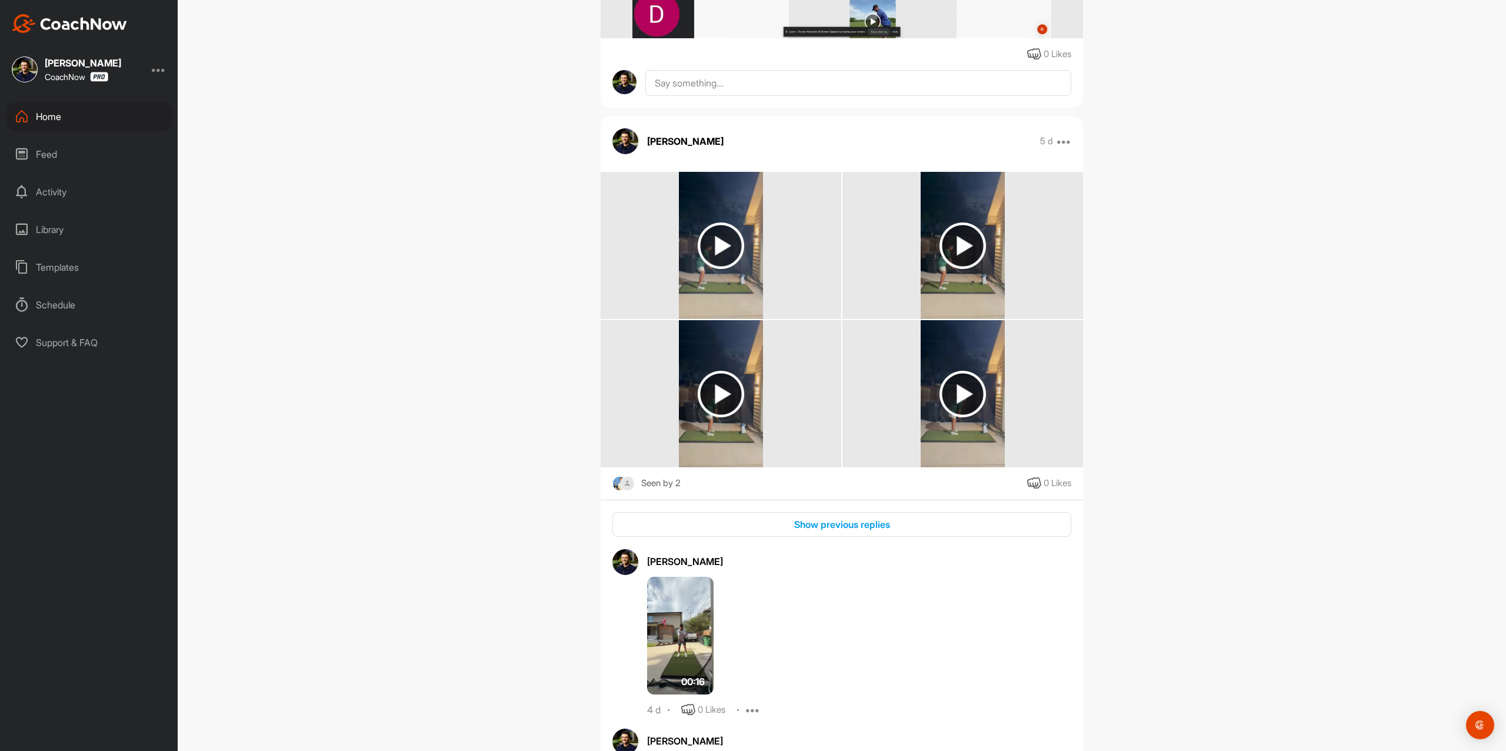
scroll to position [2118, 0]
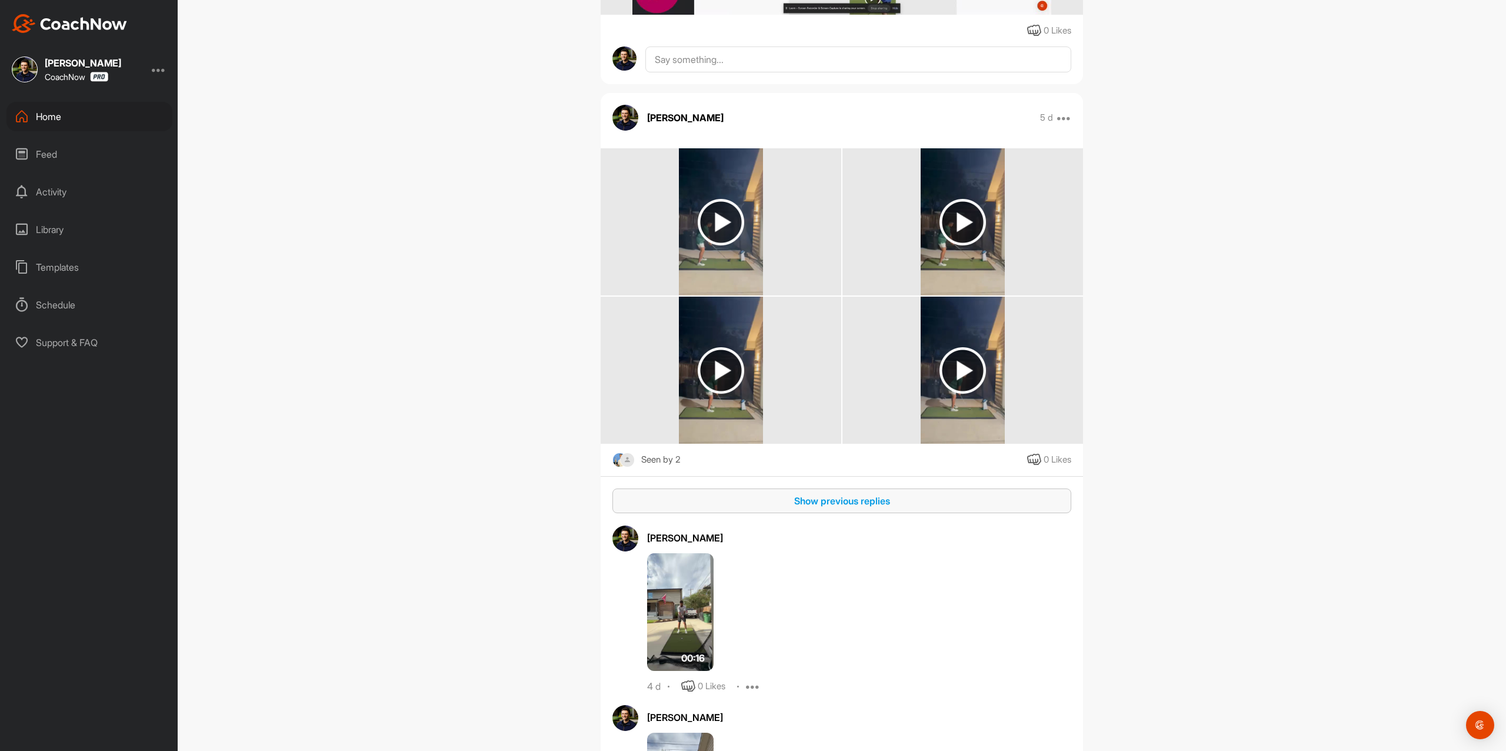
click at [746, 508] on div "Show previous replies" at bounding box center [842, 501] width 440 height 14
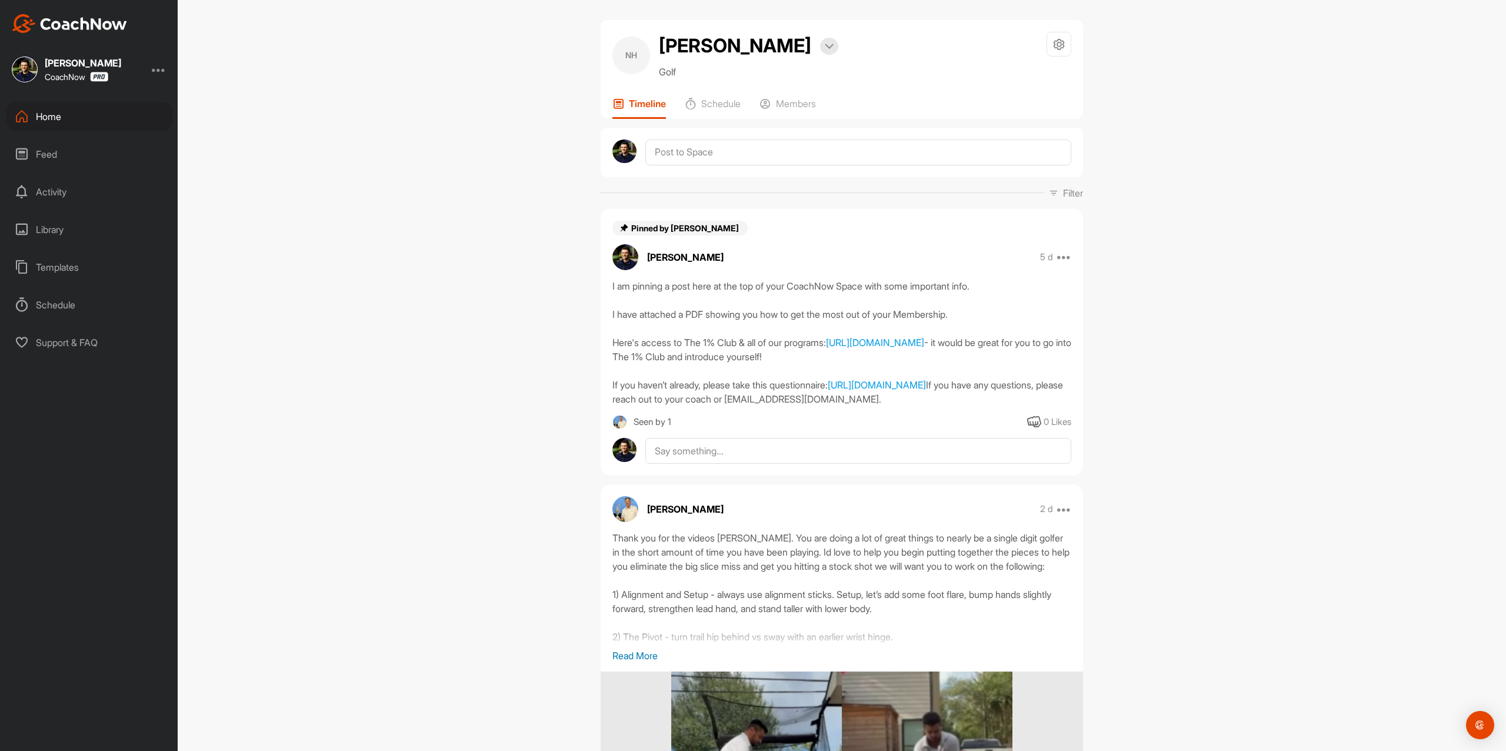
scroll to position [0, 0]
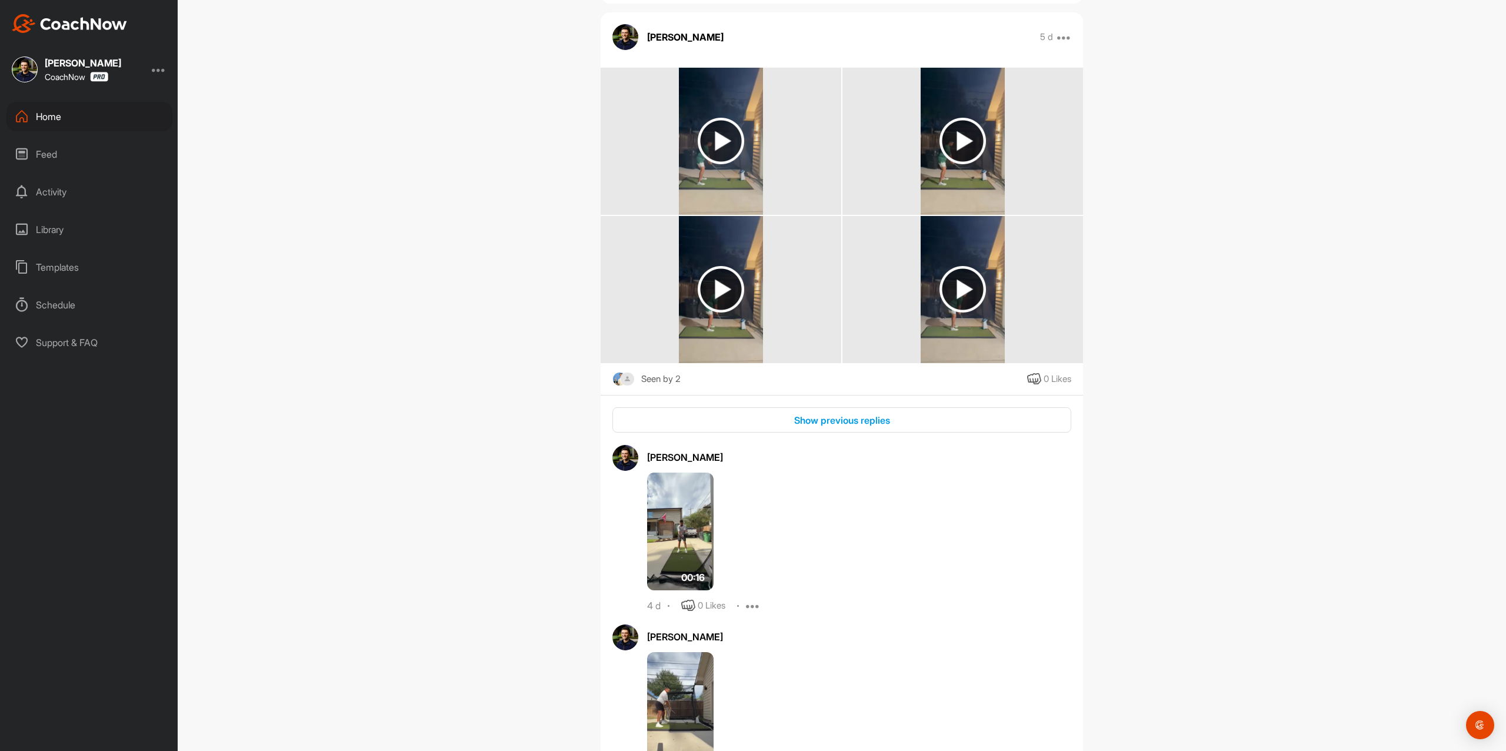
scroll to position [2258, 0]
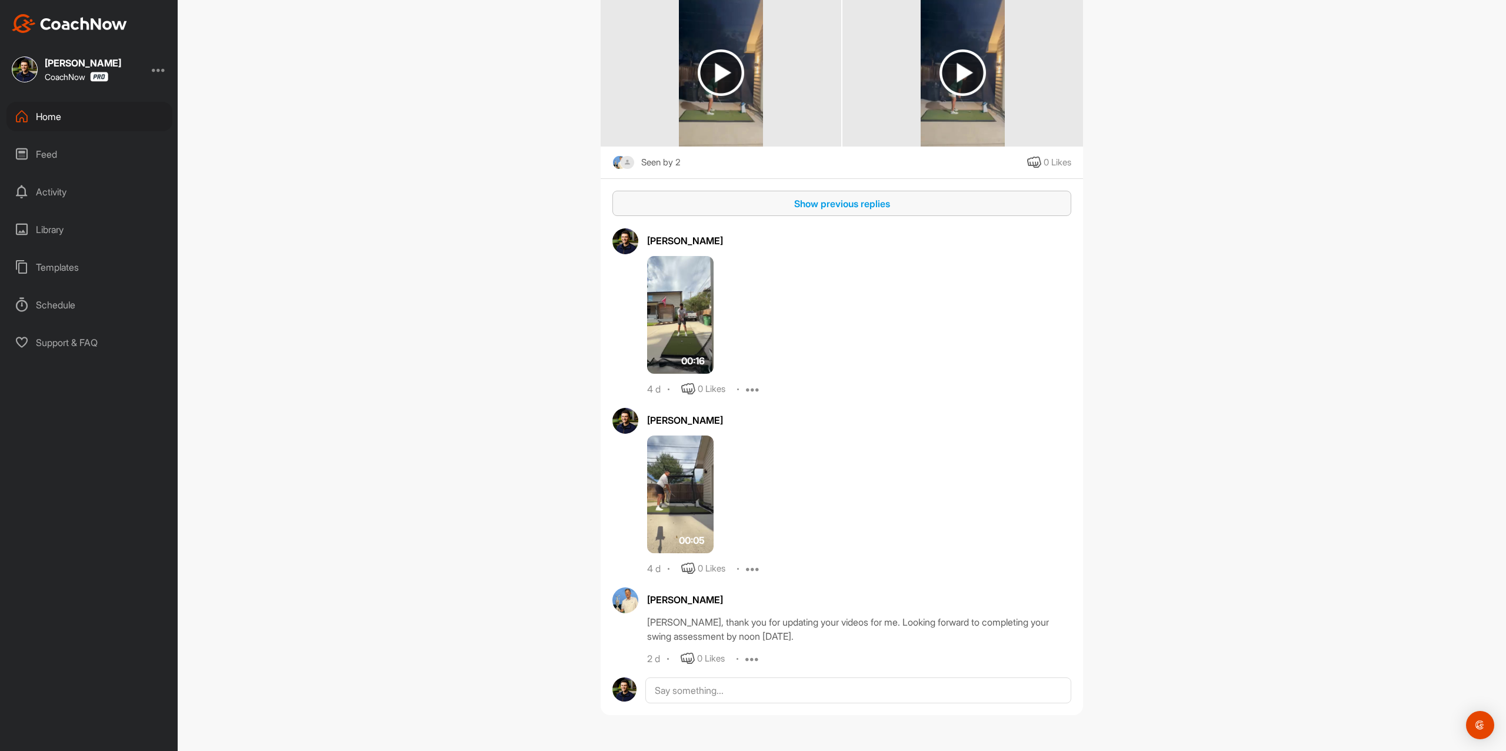
click at [879, 197] on div "Show previous replies" at bounding box center [842, 204] width 440 height 14
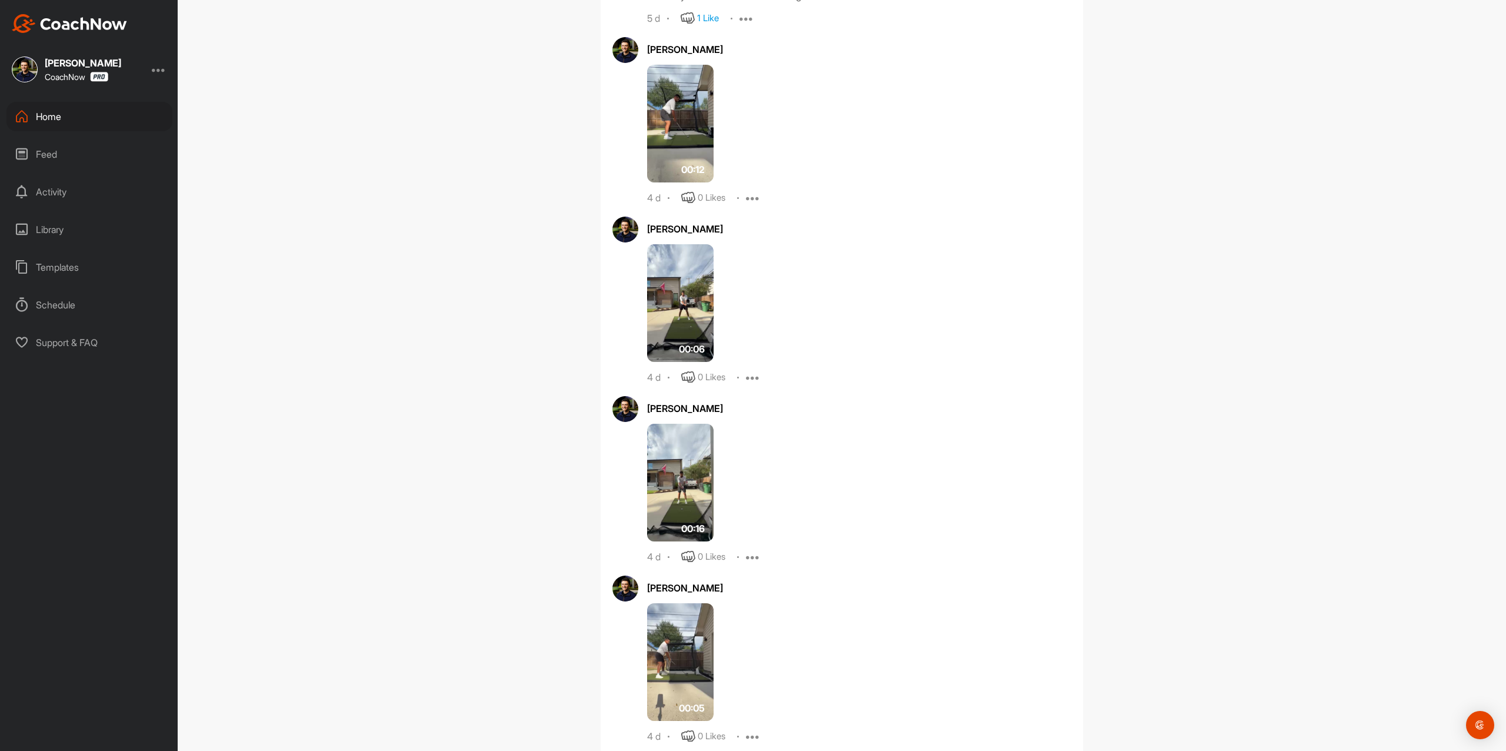
scroll to position [2498, 0]
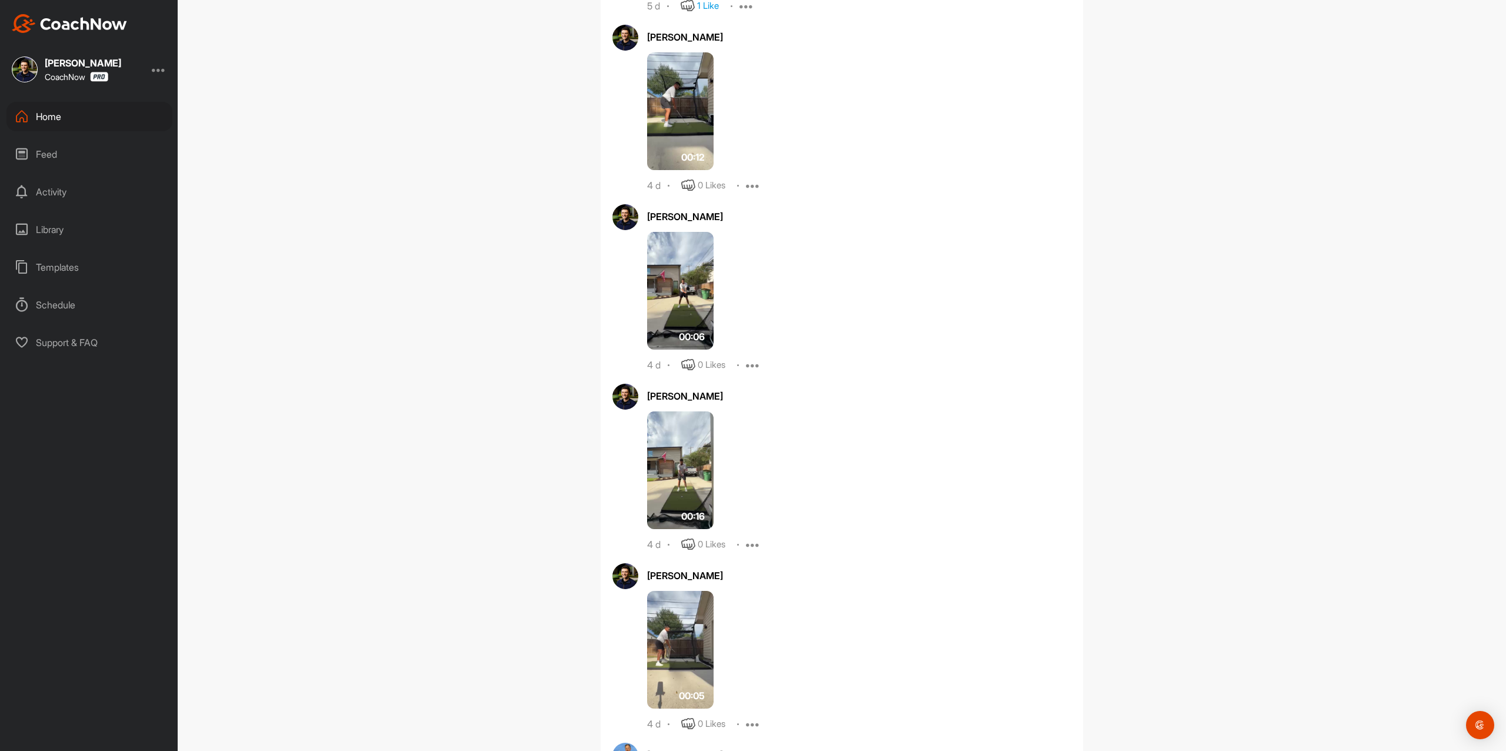
click at [676, 616] on img at bounding box center [680, 650] width 66 height 118
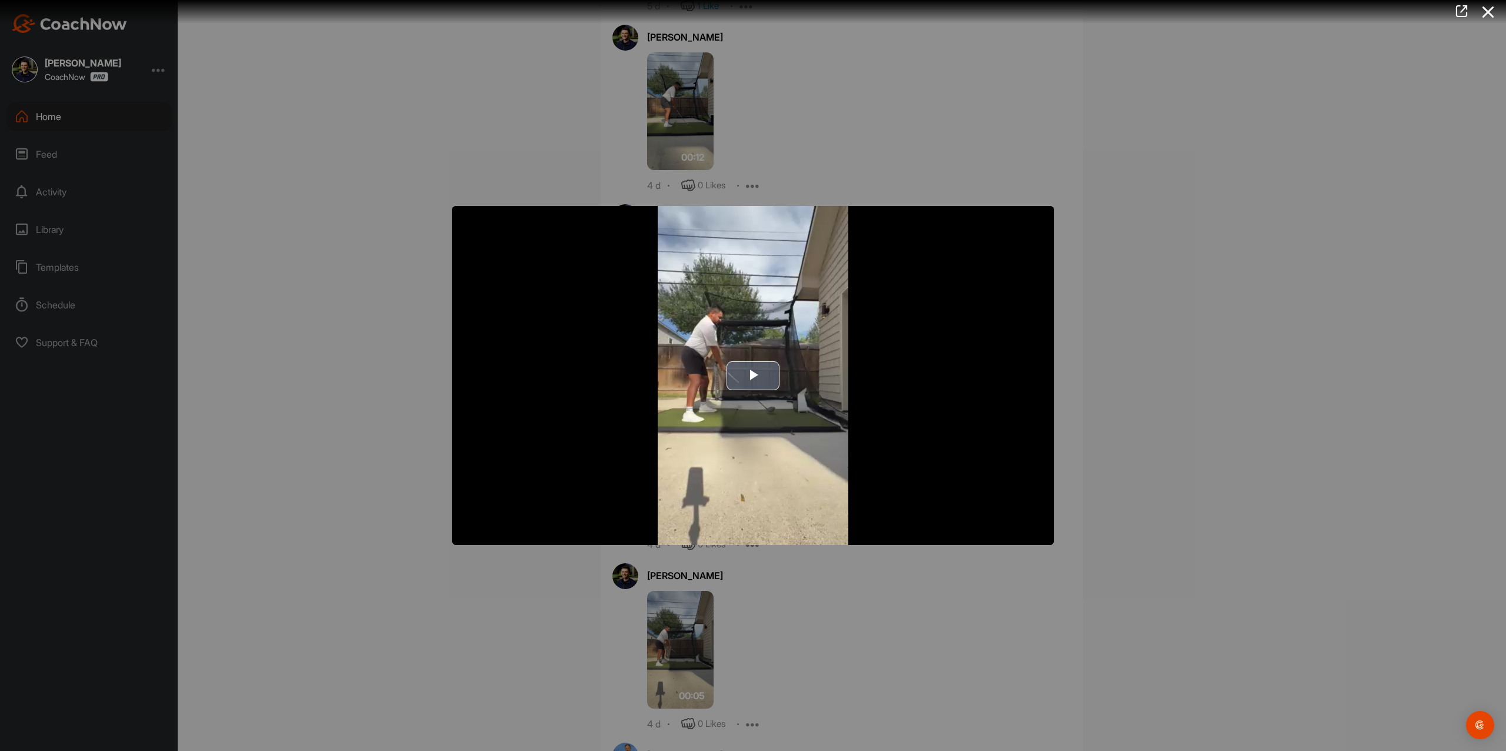
click at [753, 375] on span "Video Player" at bounding box center [753, 375] width 0 height 0
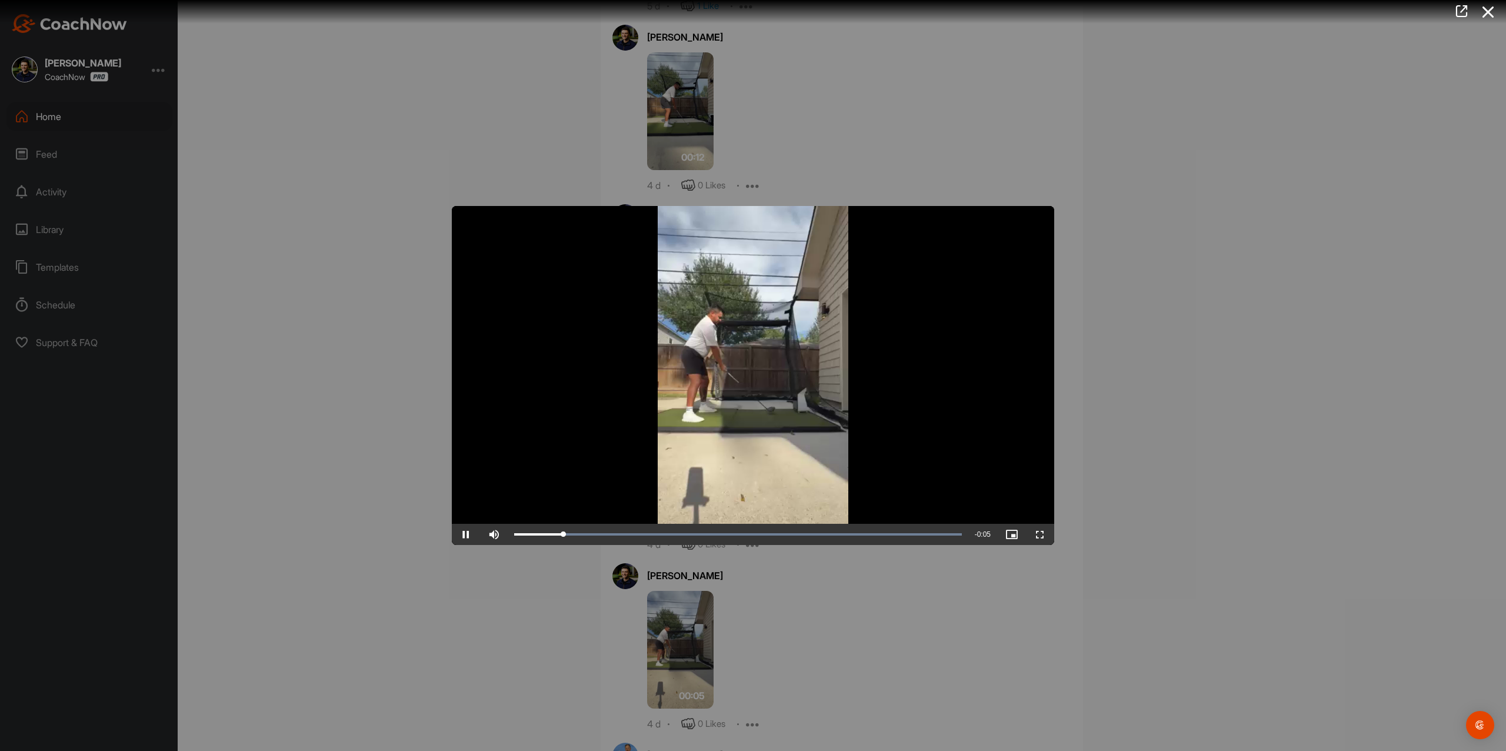
click at [927, 147] on div at bounding box center [753, 375] width 1506 height 751
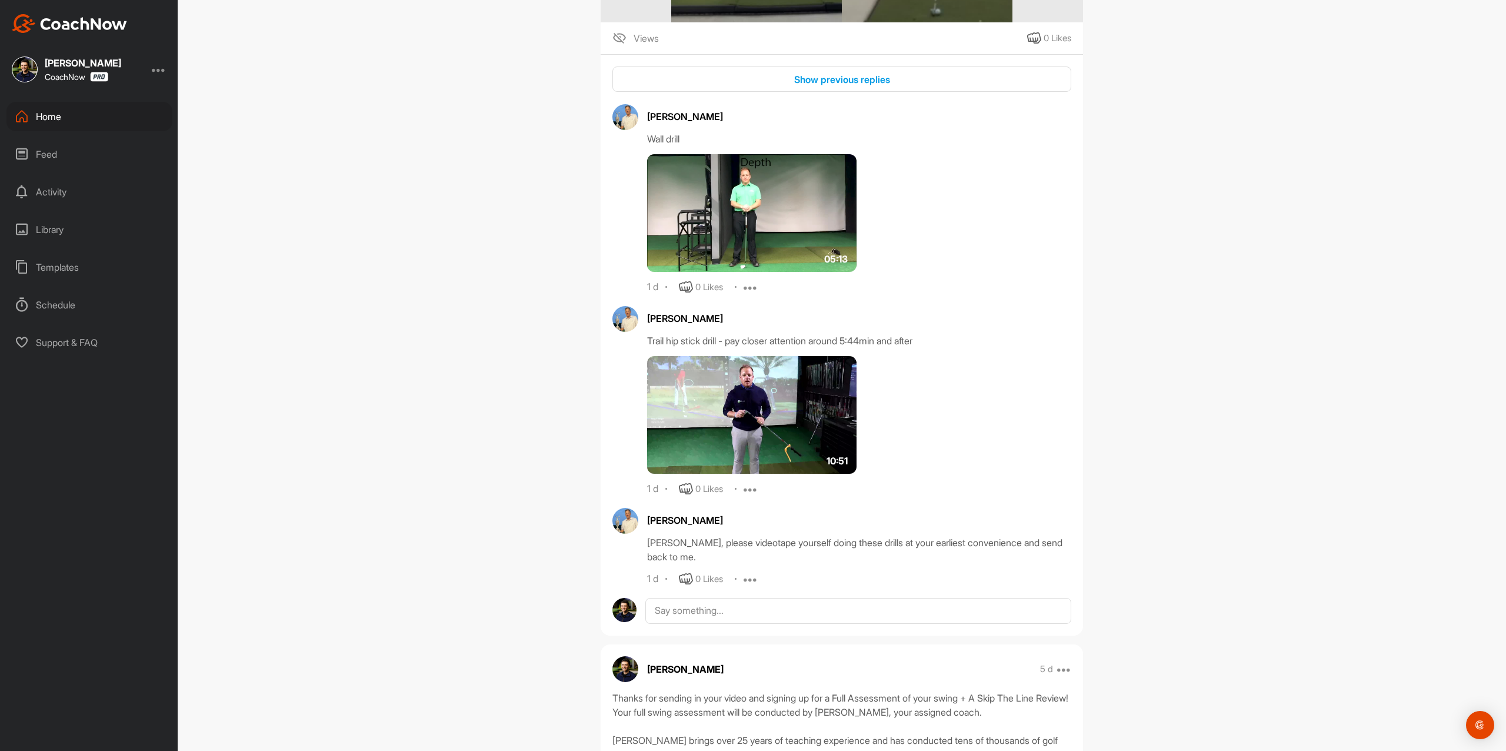
scroll to position [850, 0]
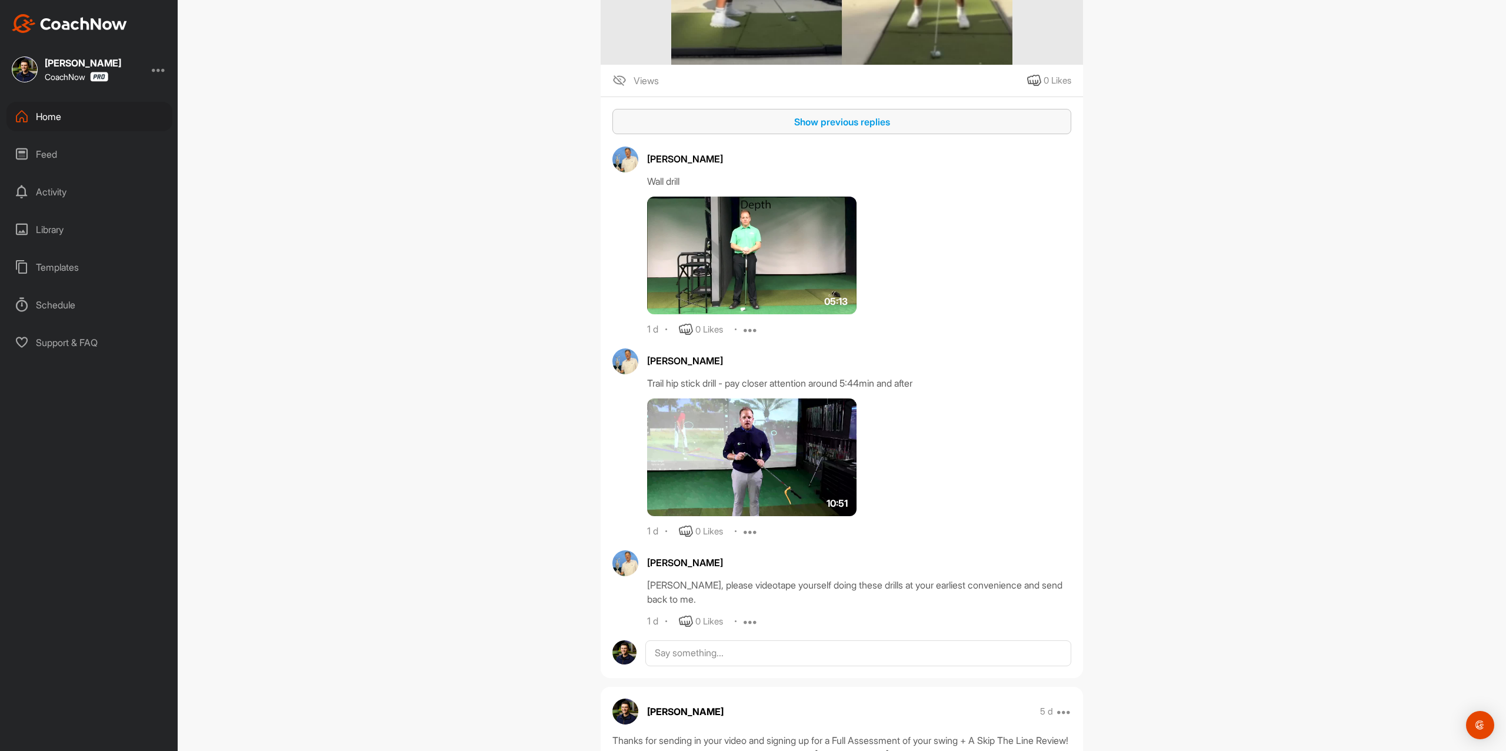
click at [932, 132] on button "Show previous replies" at bounding box center [842, 121] width 459 height 25
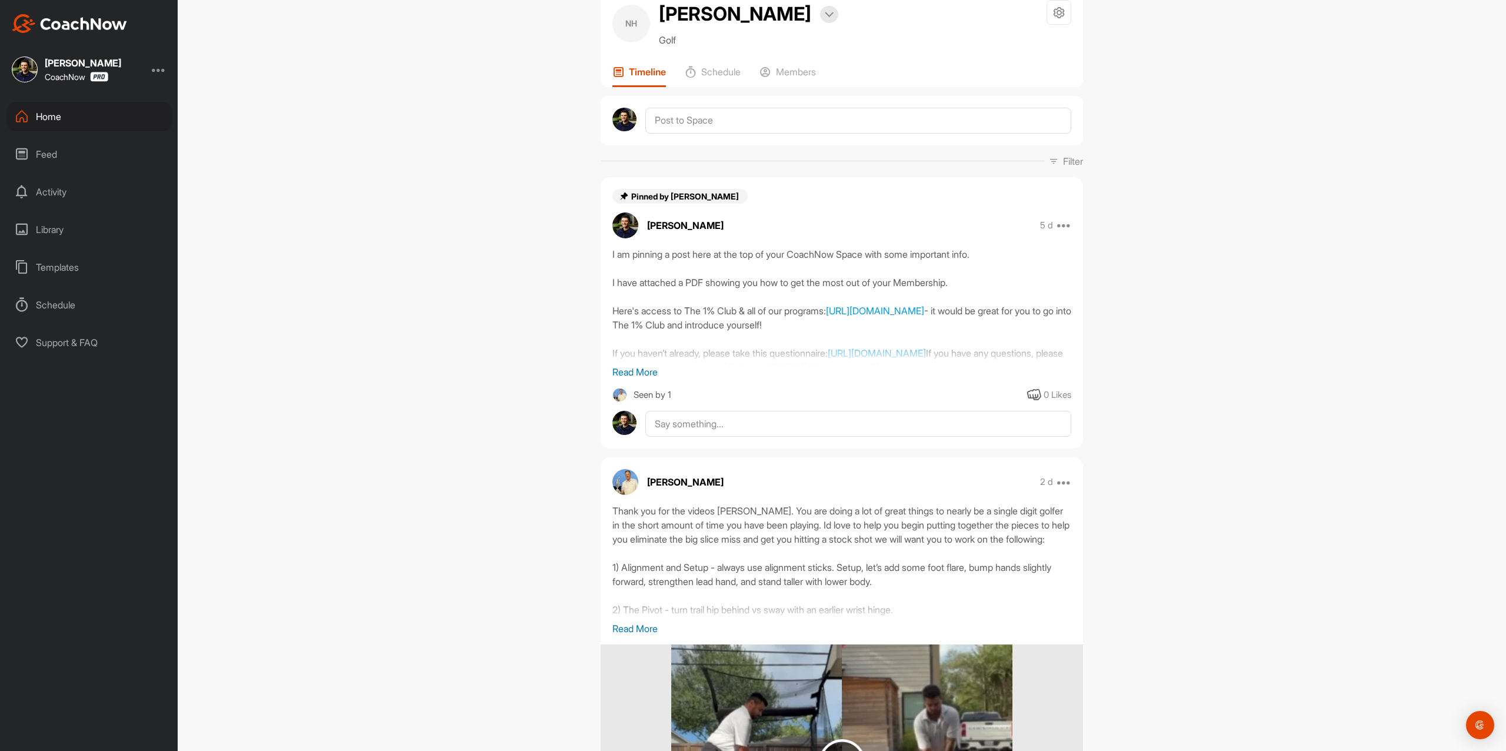
scroll to position [0, 0]
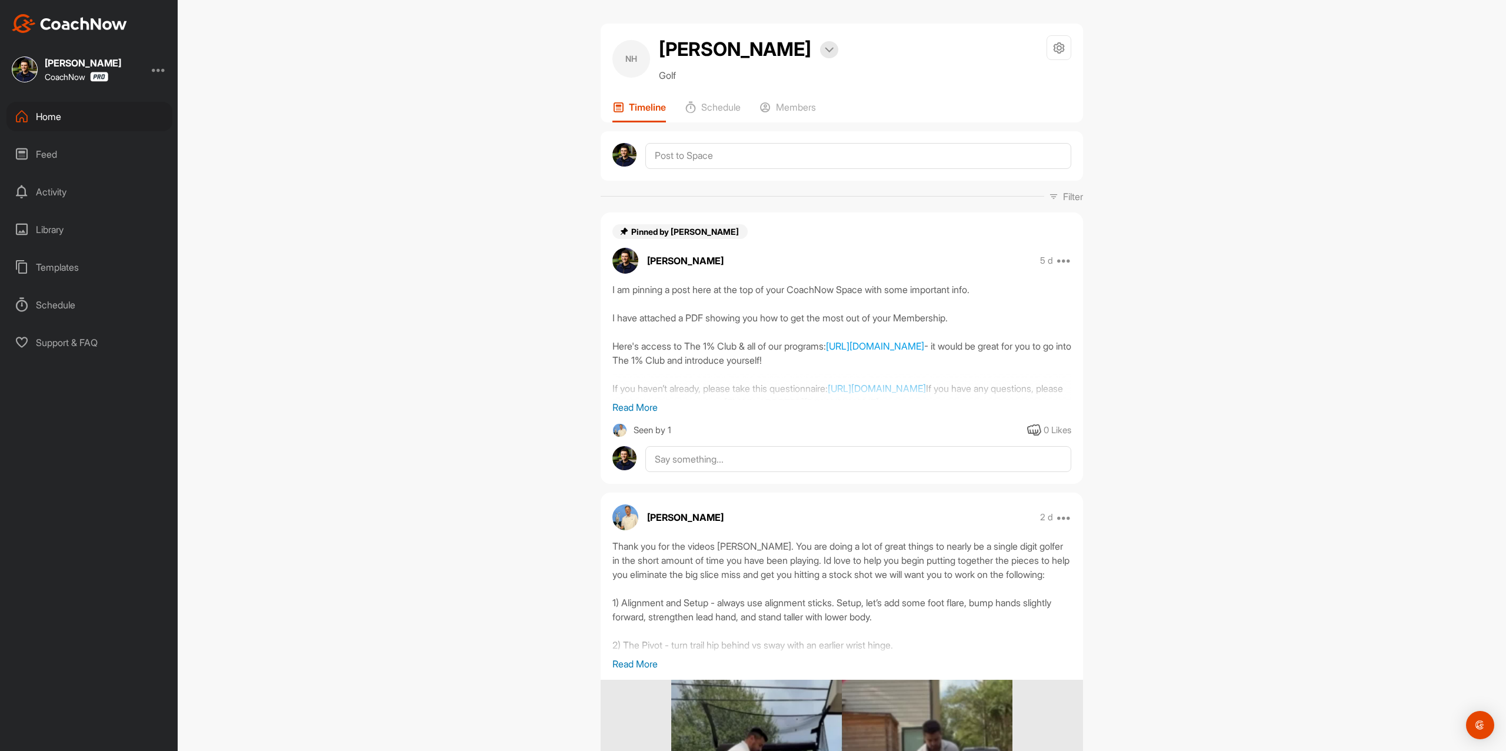
click at [638, 401] on p "Read More" at bounding box center [842, 407] width 459 height 14
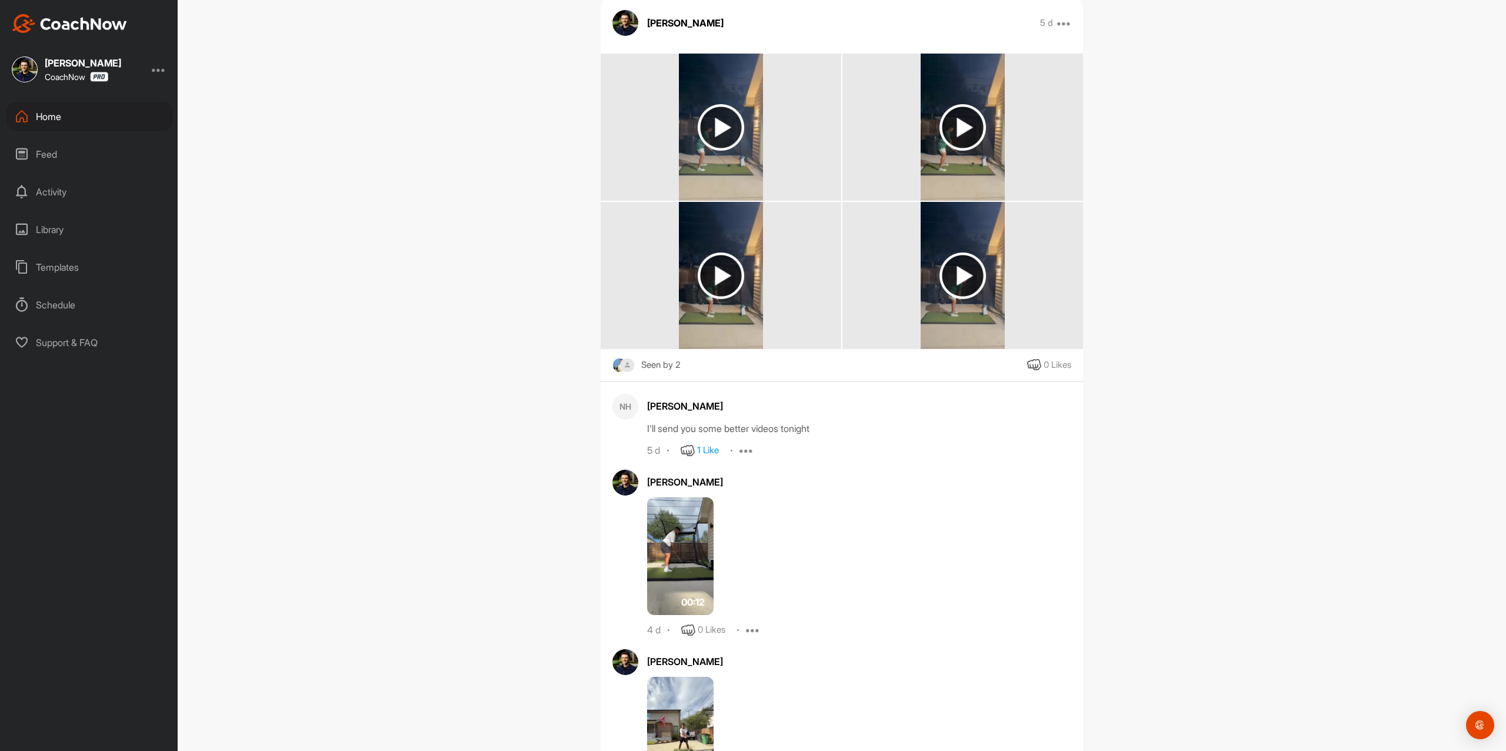
scroll to position [2044, 0]
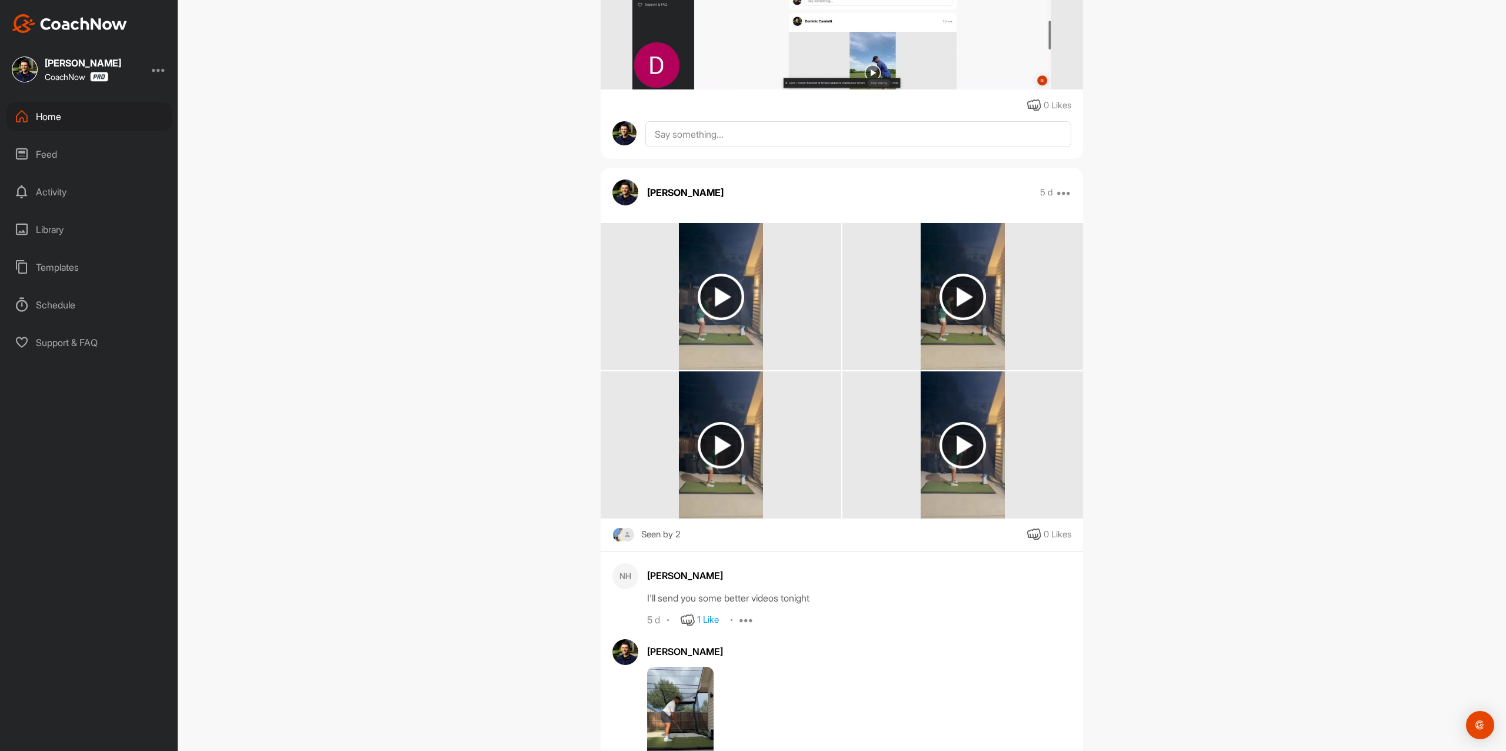
click at [75, 118] on div "Home" at bounding box center [89, 116] width 166 height 29
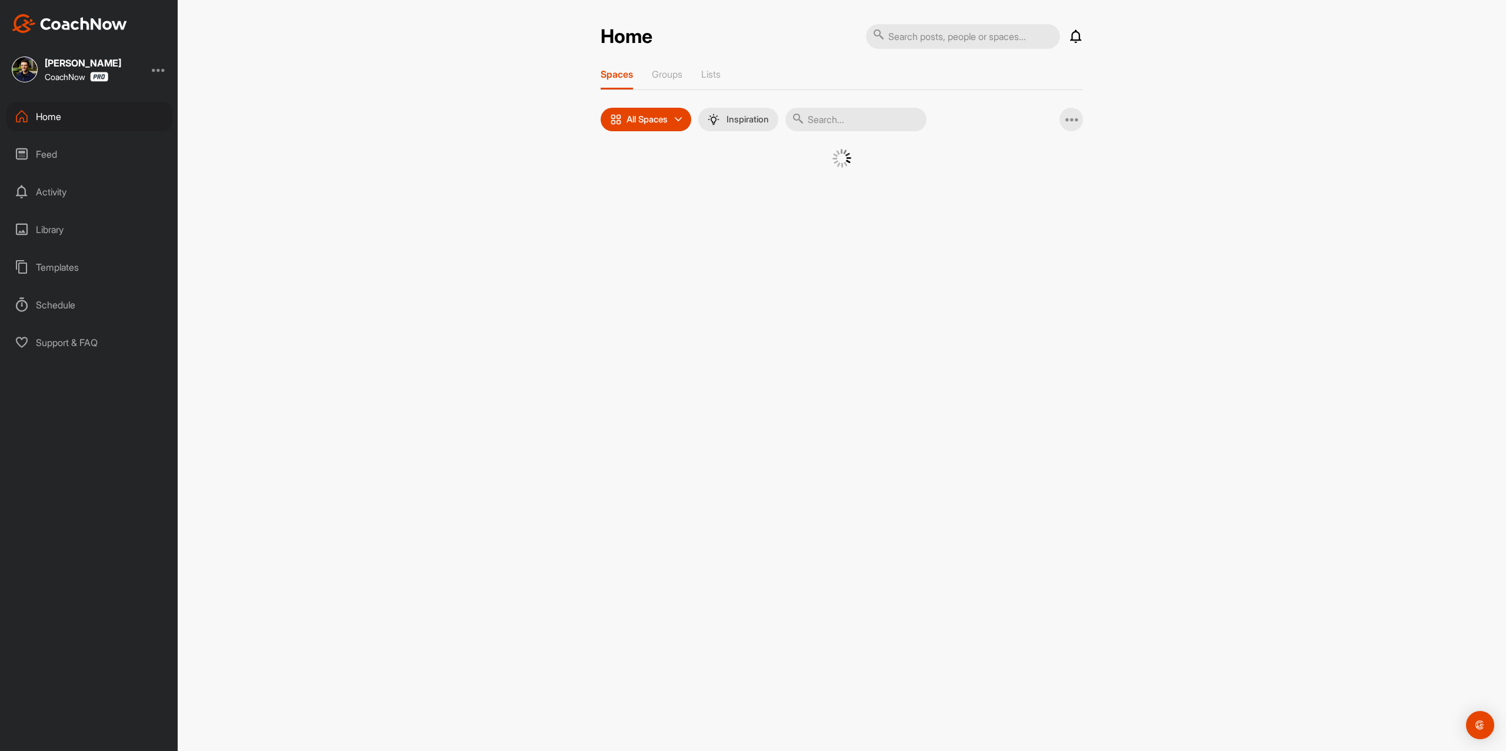
click at [806, 126] on input "text" at bounding box center [856, 120] width 141 height 24
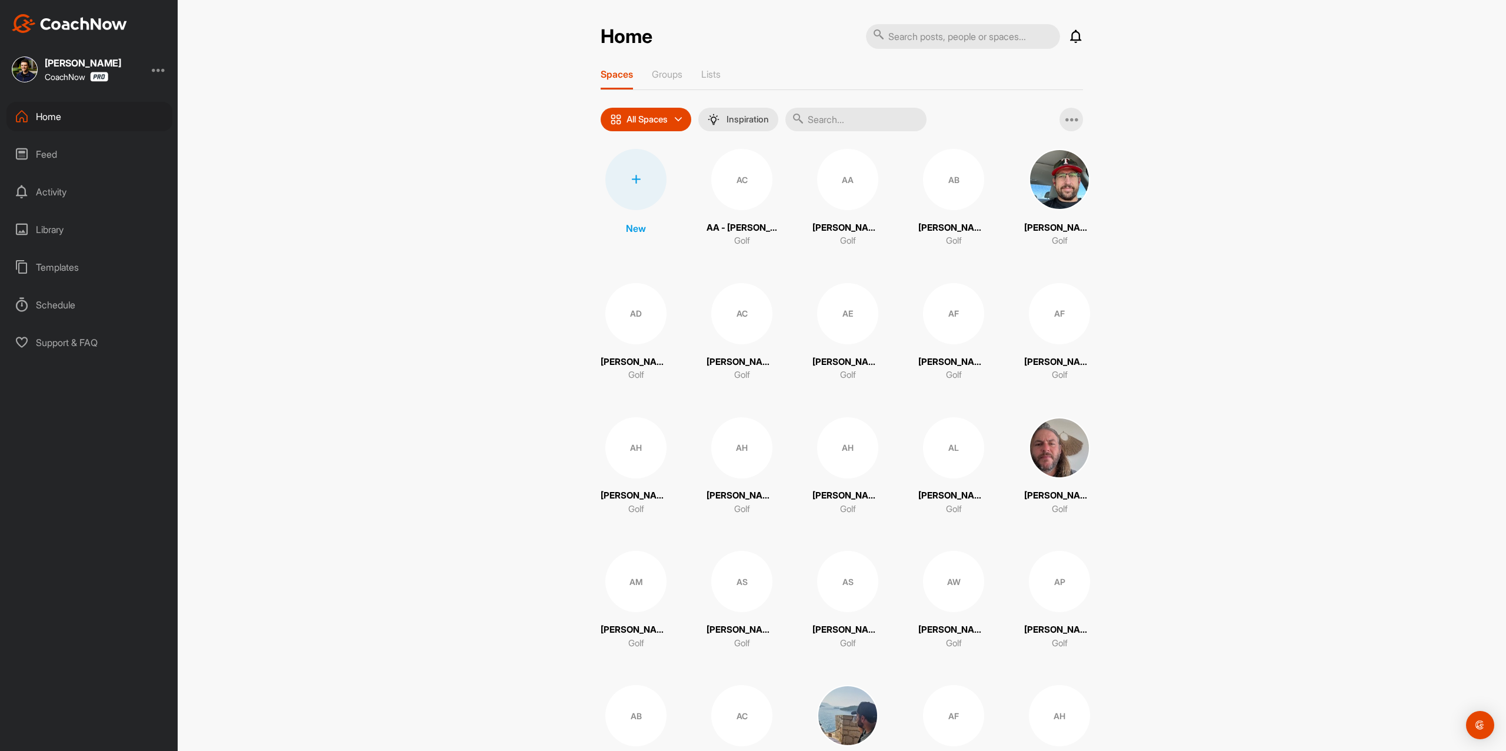
paste input "[PERSON_NAME]"
type input "[PERSON_NAME]"
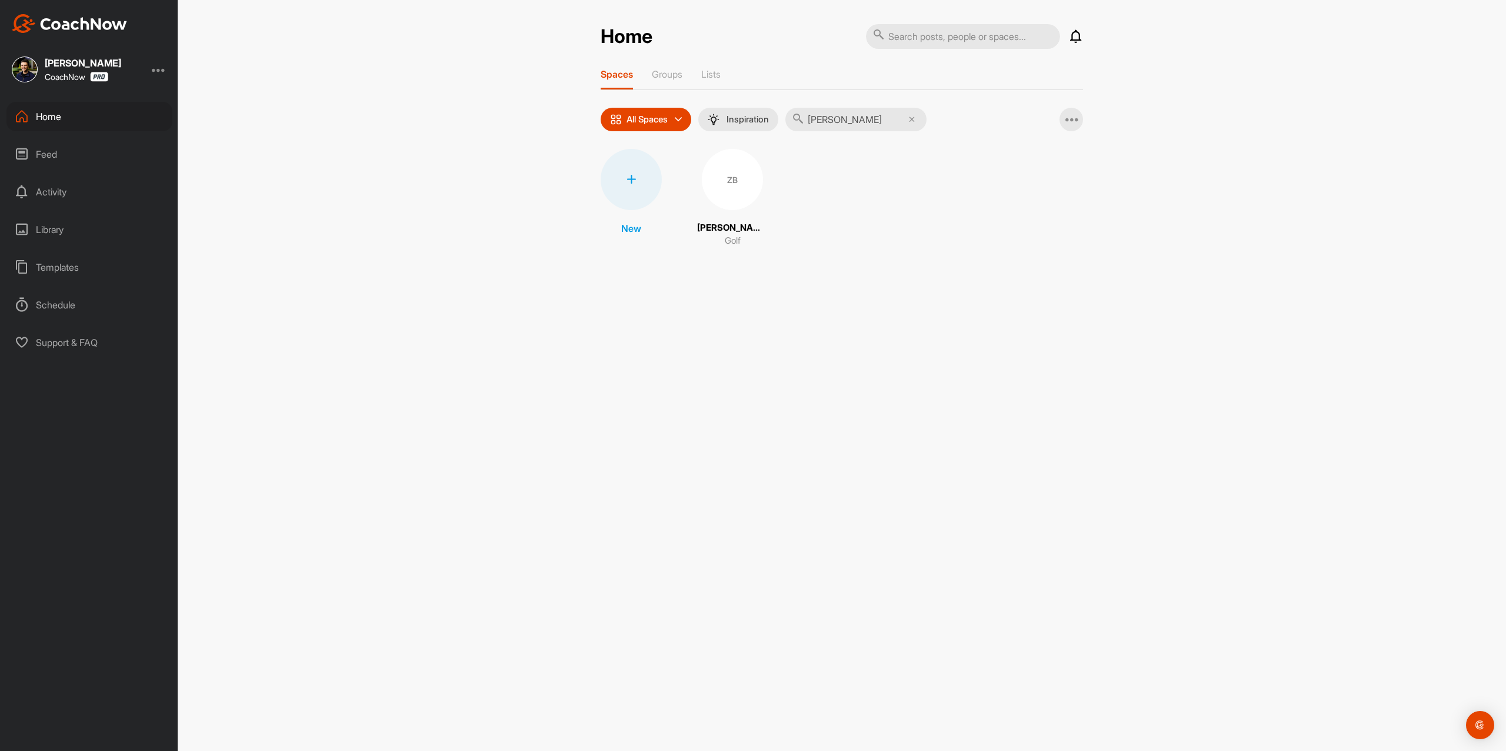
click at [737, 189] on div "ZB" at bounding box center [732, 179] width 61 height 61
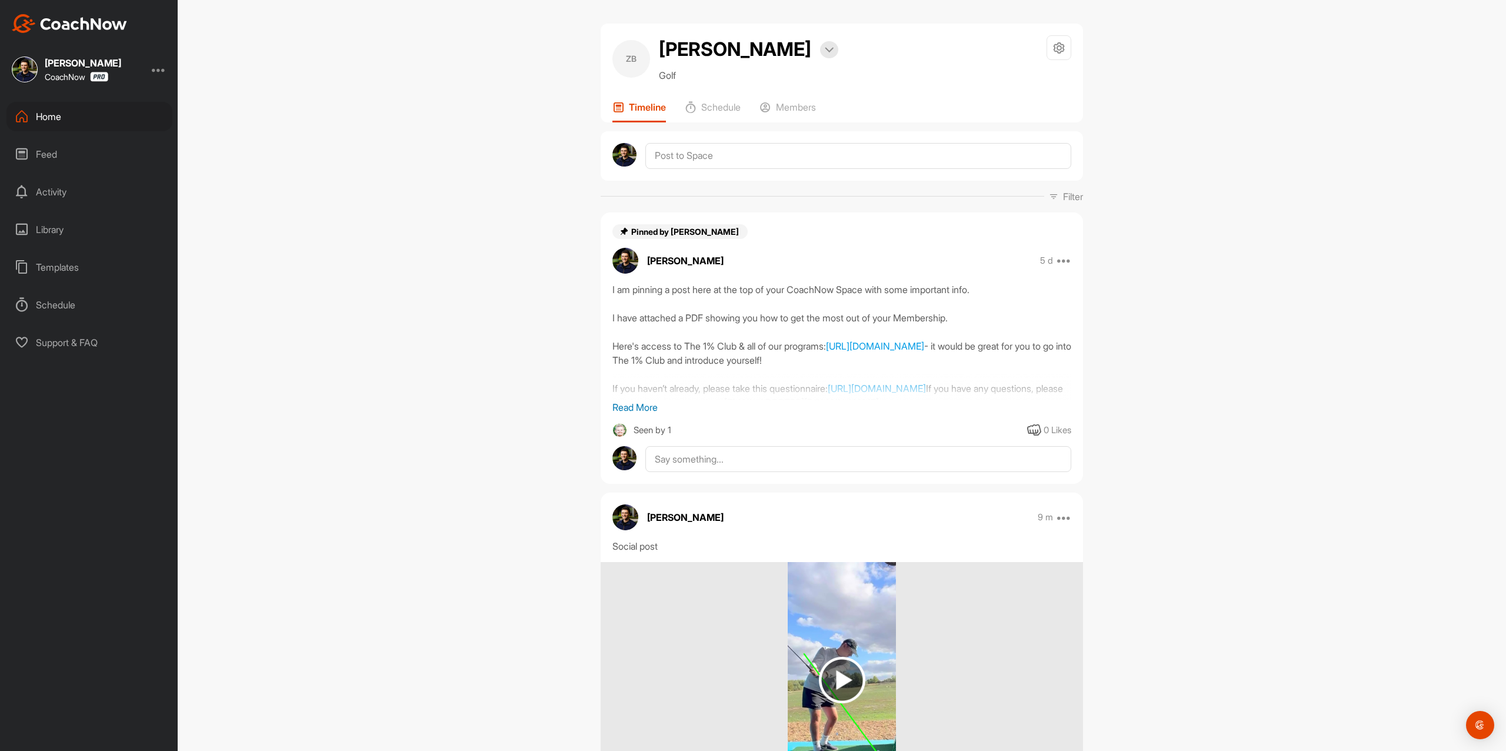
click at [64, 111] on div "Home" at bounding box center [89, 116] width 166 height 29
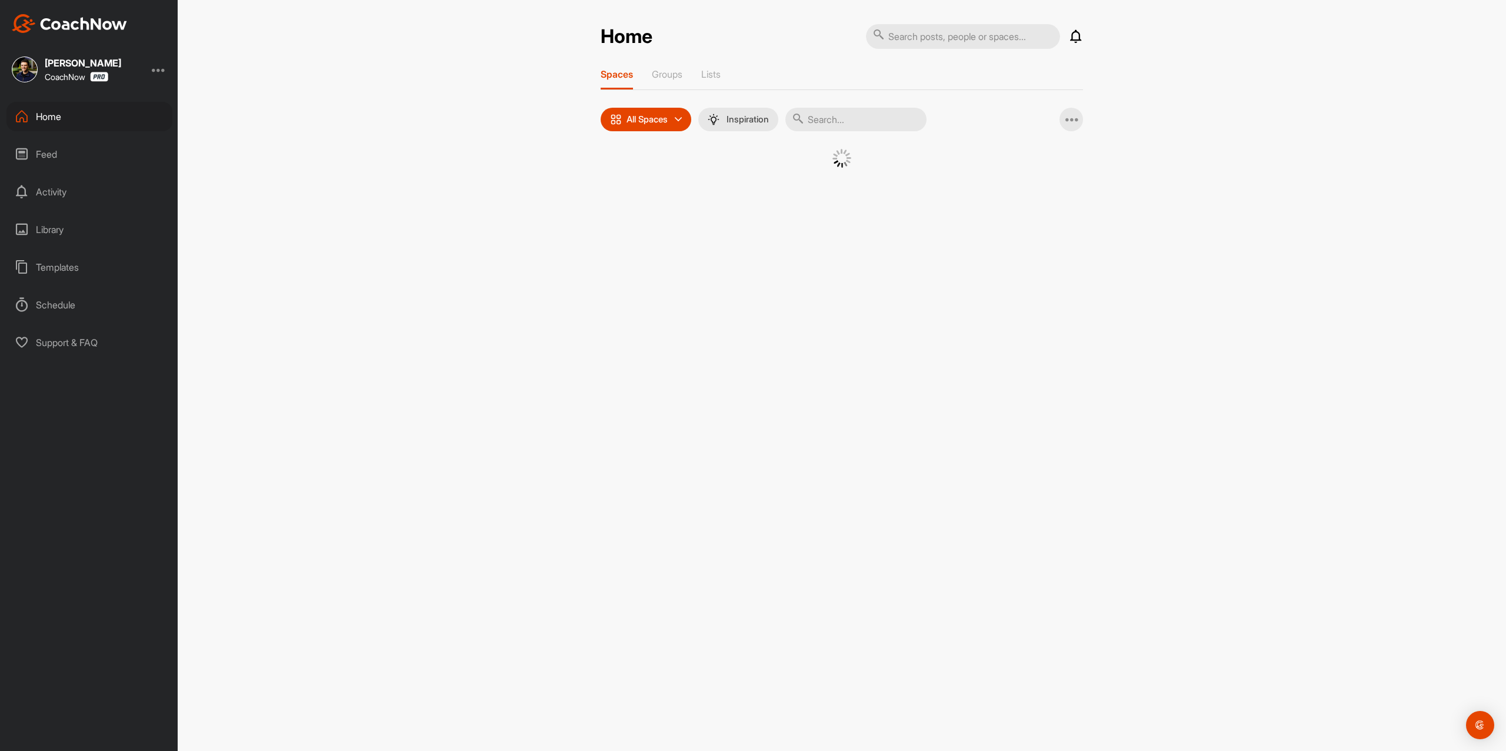
click at [901, 114] on input "text" at bounding box center [856, 120] width 141 height 24
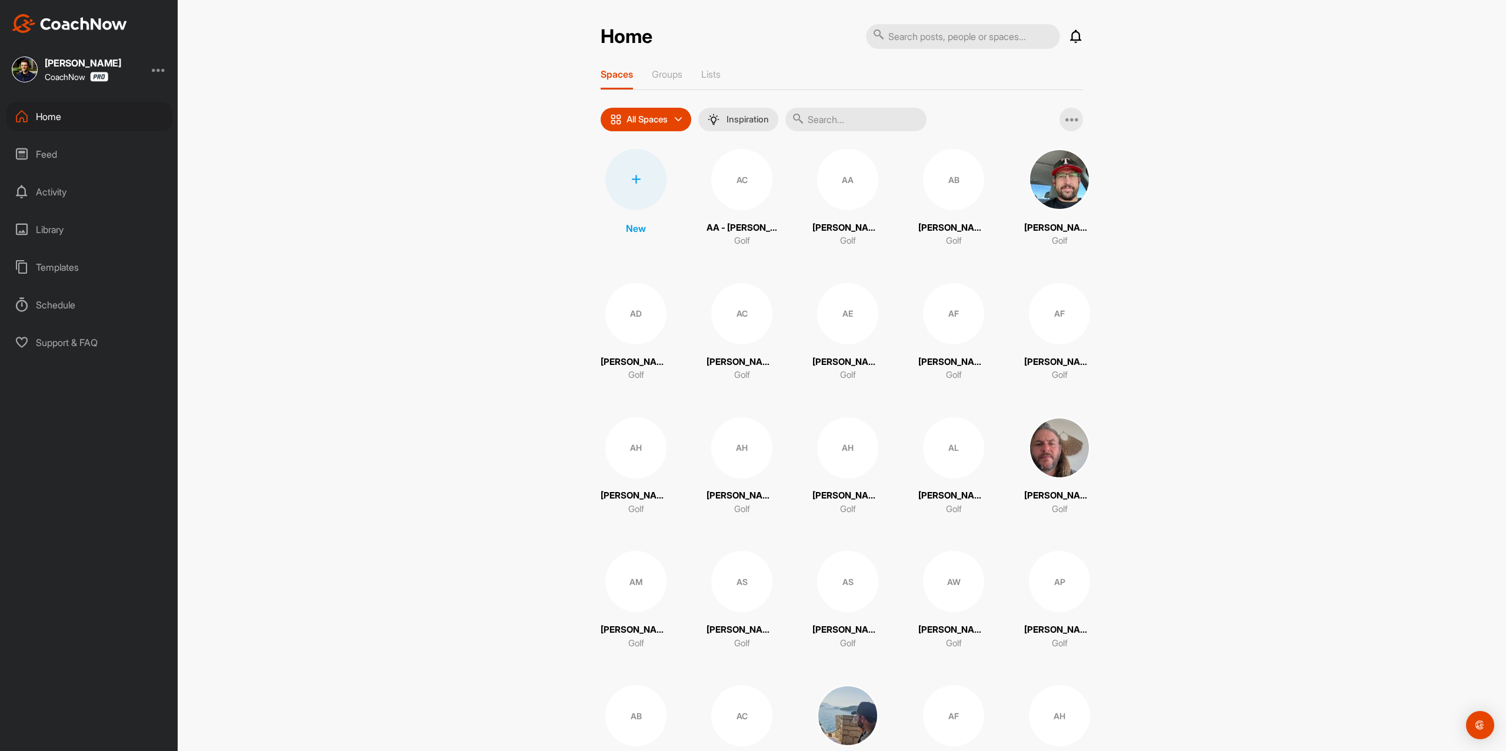
paste input "[PERSON_NAME]"
type input "[PERSON_NAME]"
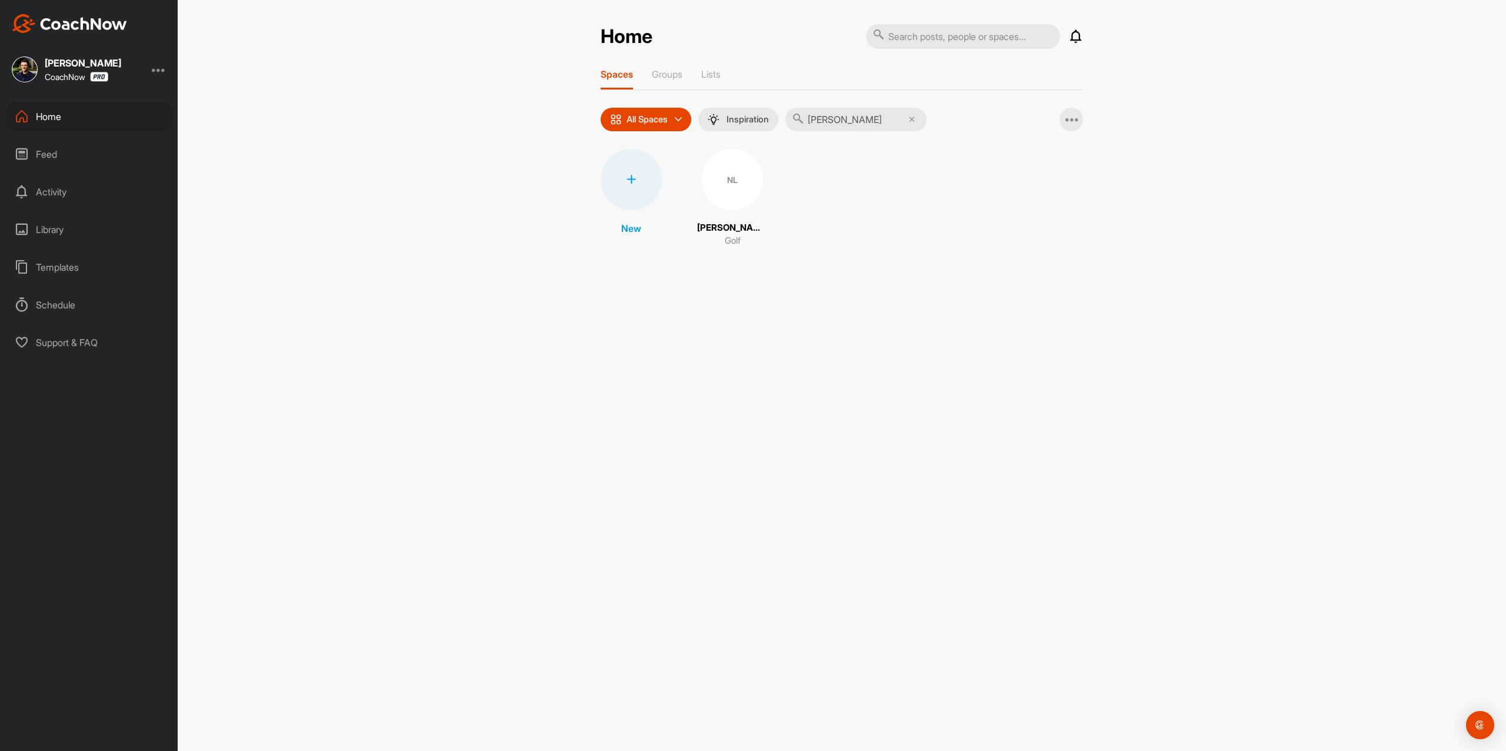
click at [678, 177] on div "New NL Nick Lewis Golf" at bounding box center [842, 198] width 483 height 99
click at [725, 178] on div "NL" at bounding box center [732, 179] width 61 height 61
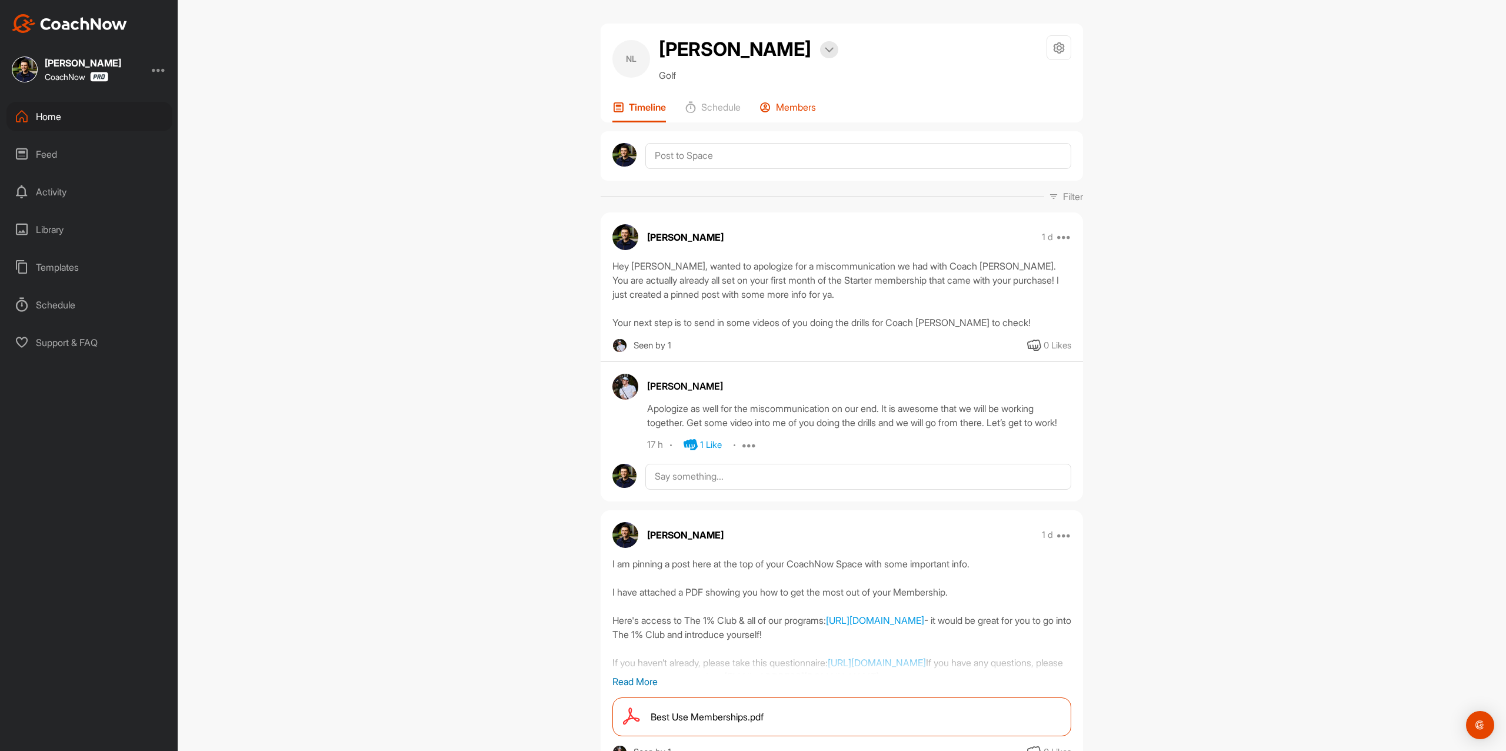
click at [794, 116] on div "Members" at bounding box center [788, 111] width 56 height 21
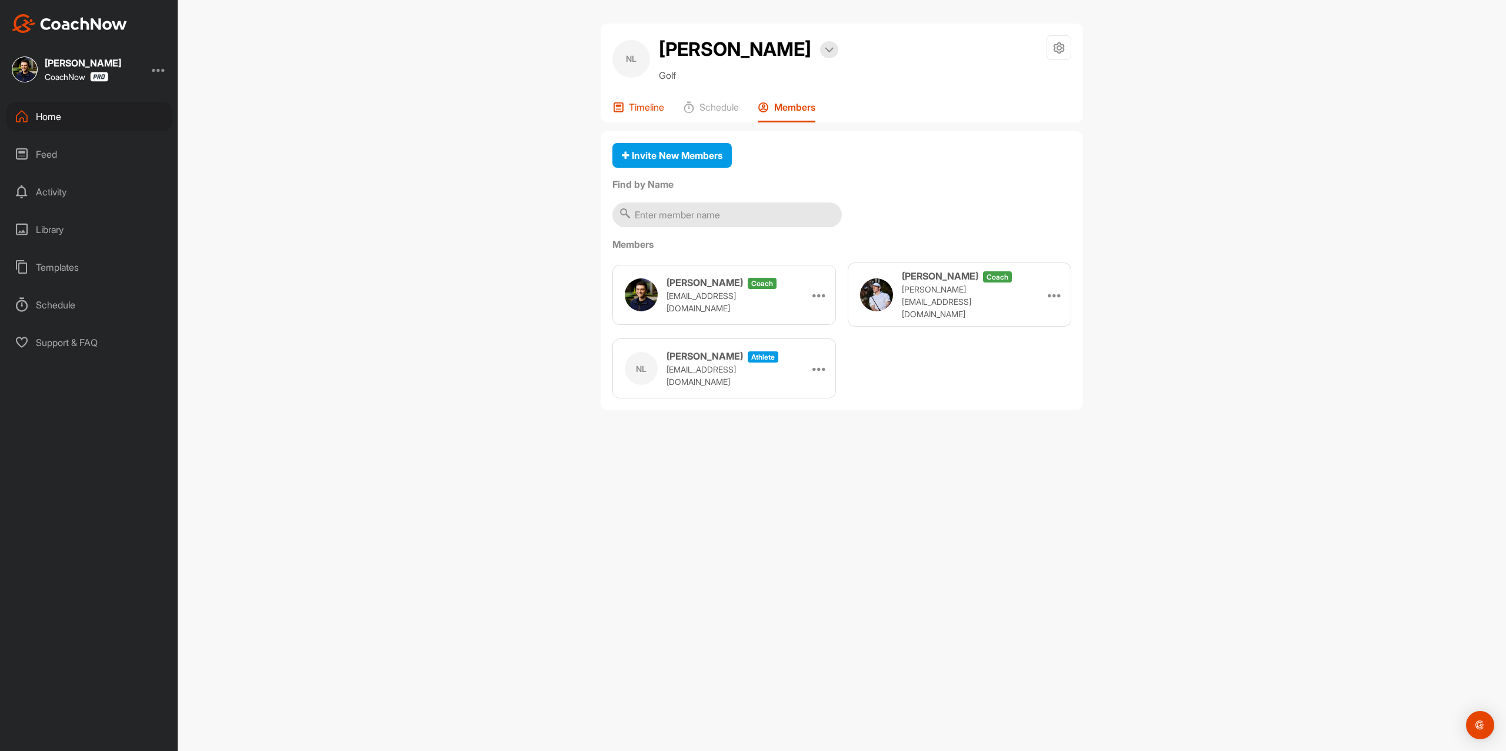
click at [662, 105] on p "Timeline" at bounding box center [646, 107] width 35 height 12
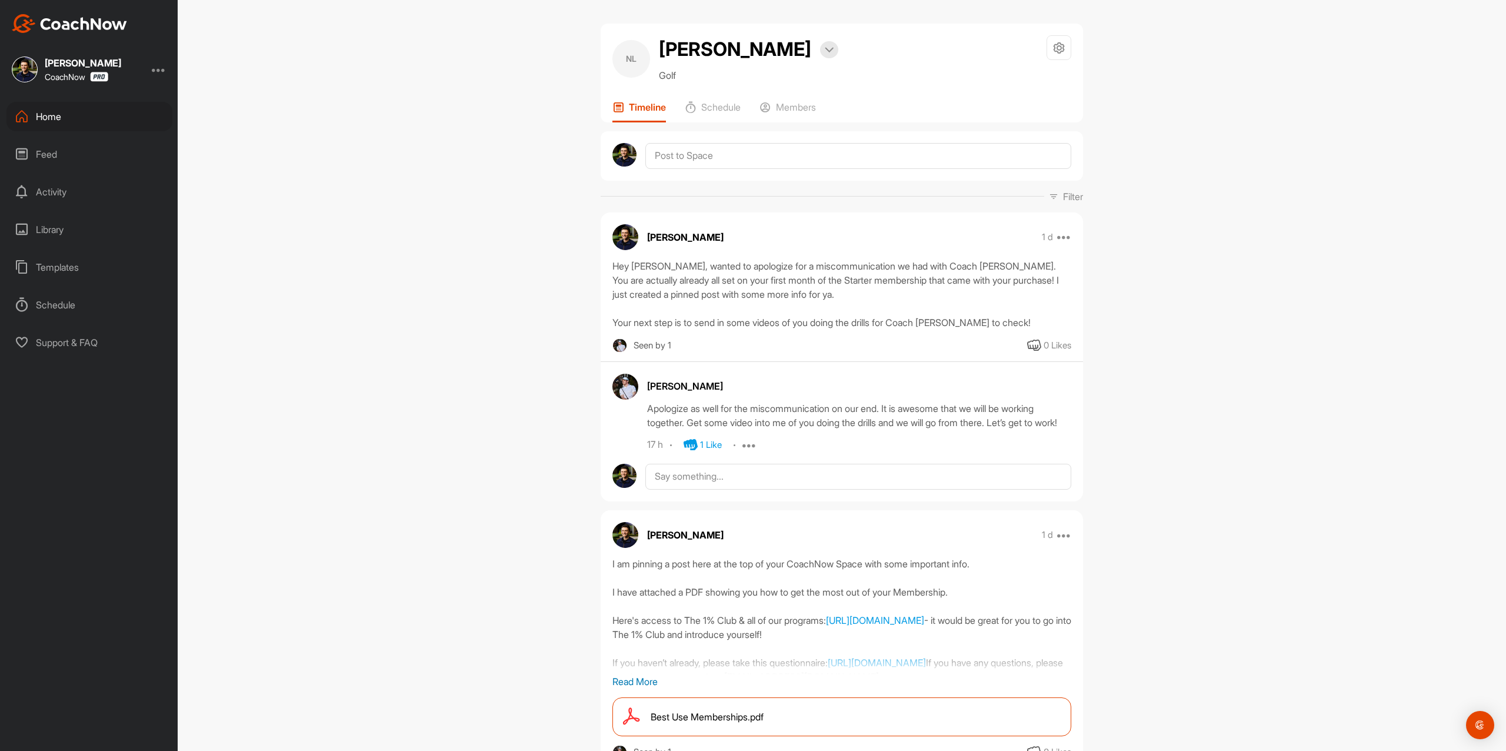
click at [99, 109] on div "Home" at bounding box center [89, 116] width 166 height 29
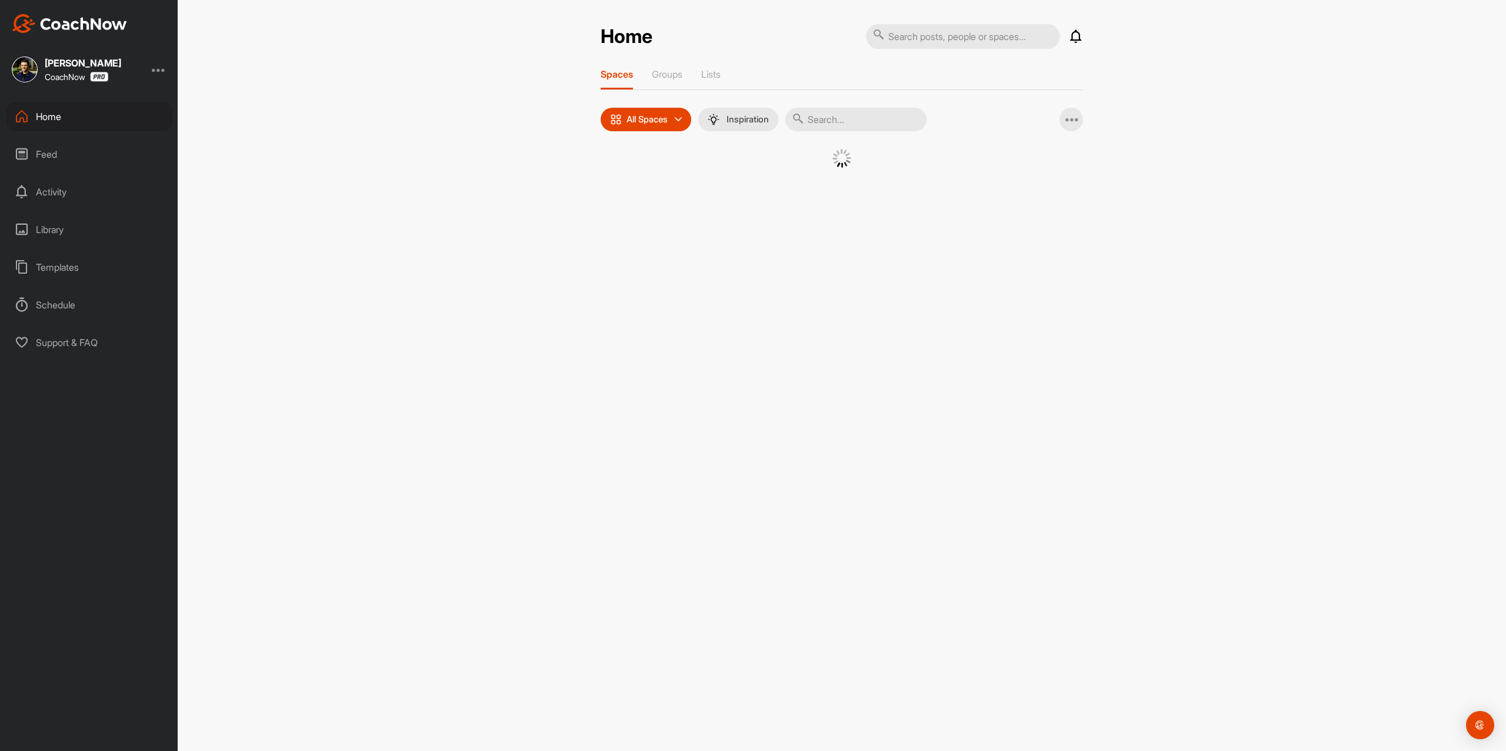
click at [878, 121] on input "text" at bounding box center [856, 120] width 141 height 24
paste input "[PERSON_NAME]"
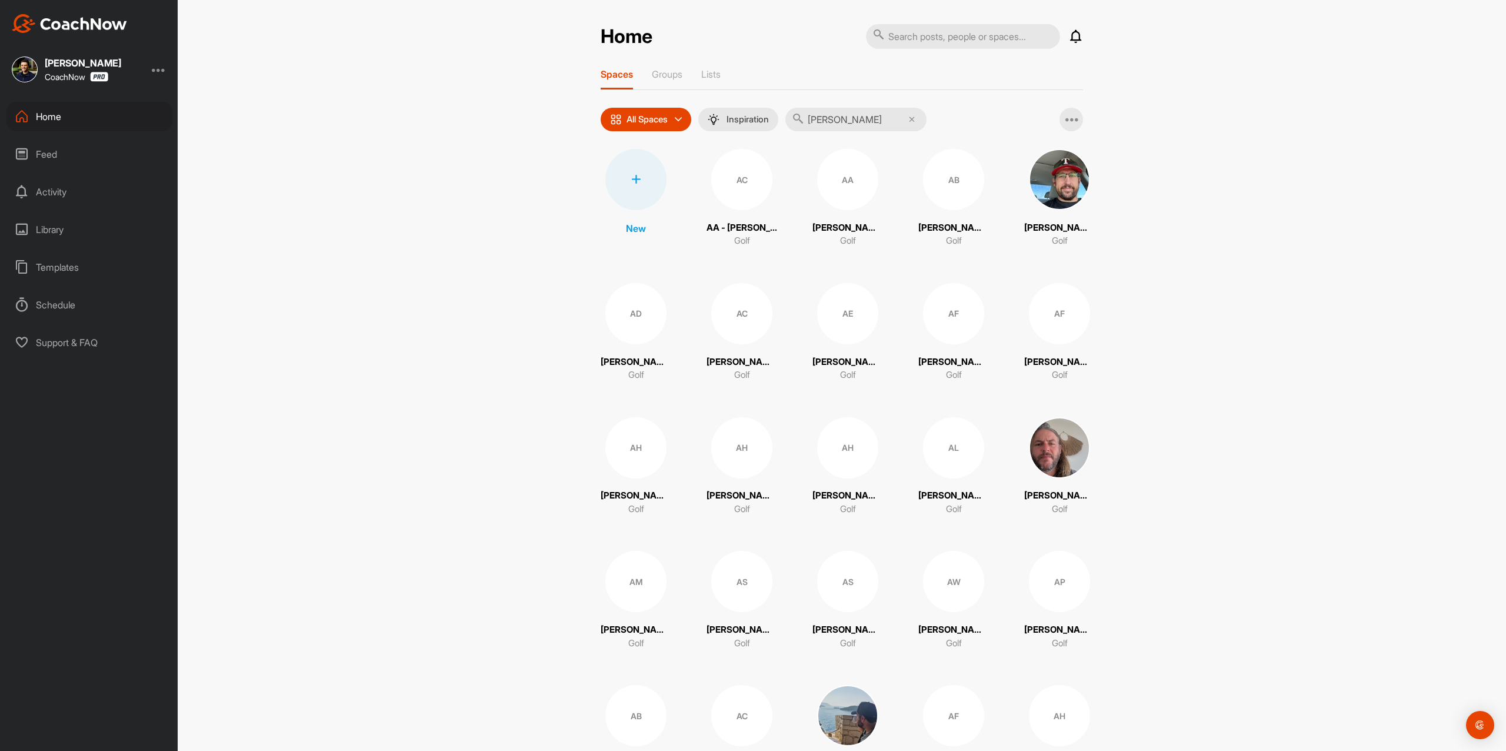
type input "[PERSON_NAME]"
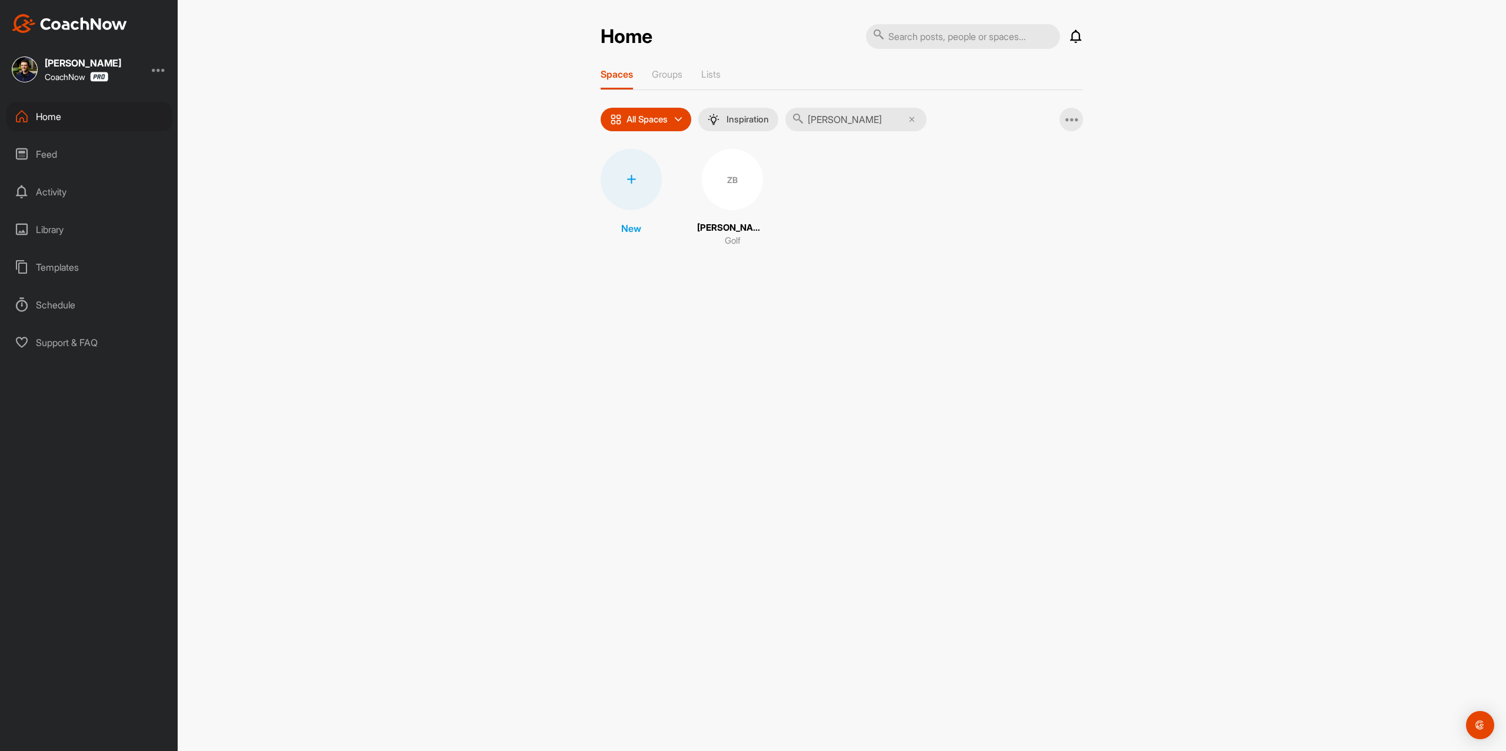
click at [697, 177] on div "New ZB Zack Burdett Golf" at bounding box center [842, 198] width 483 height 99
click at [709, 197] on div "ZB" at bounding box center [732, 179] width 61 height 61
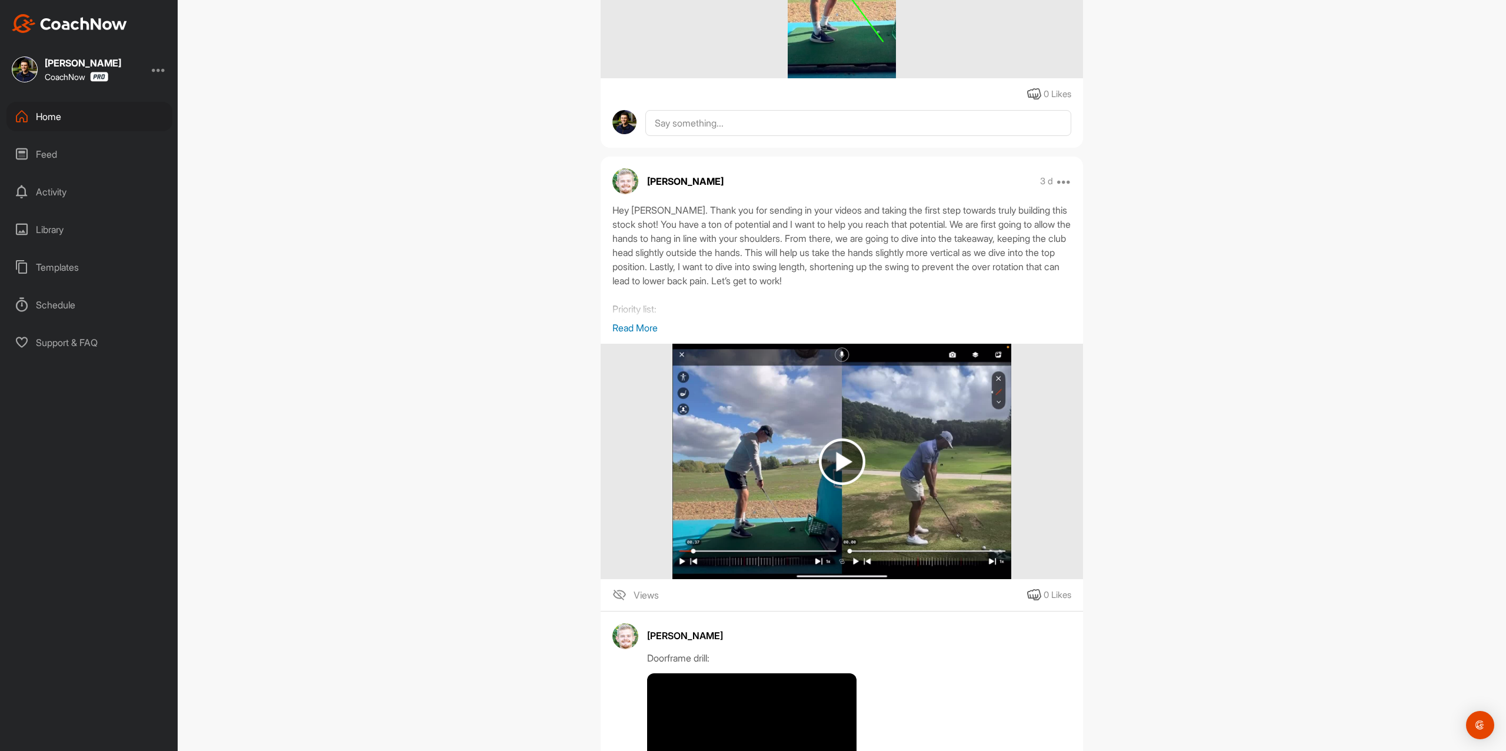
scroll to position [718, 0]
click at [60, 122] on div "Home" at bounding box center [89, 116] width 166 height 29
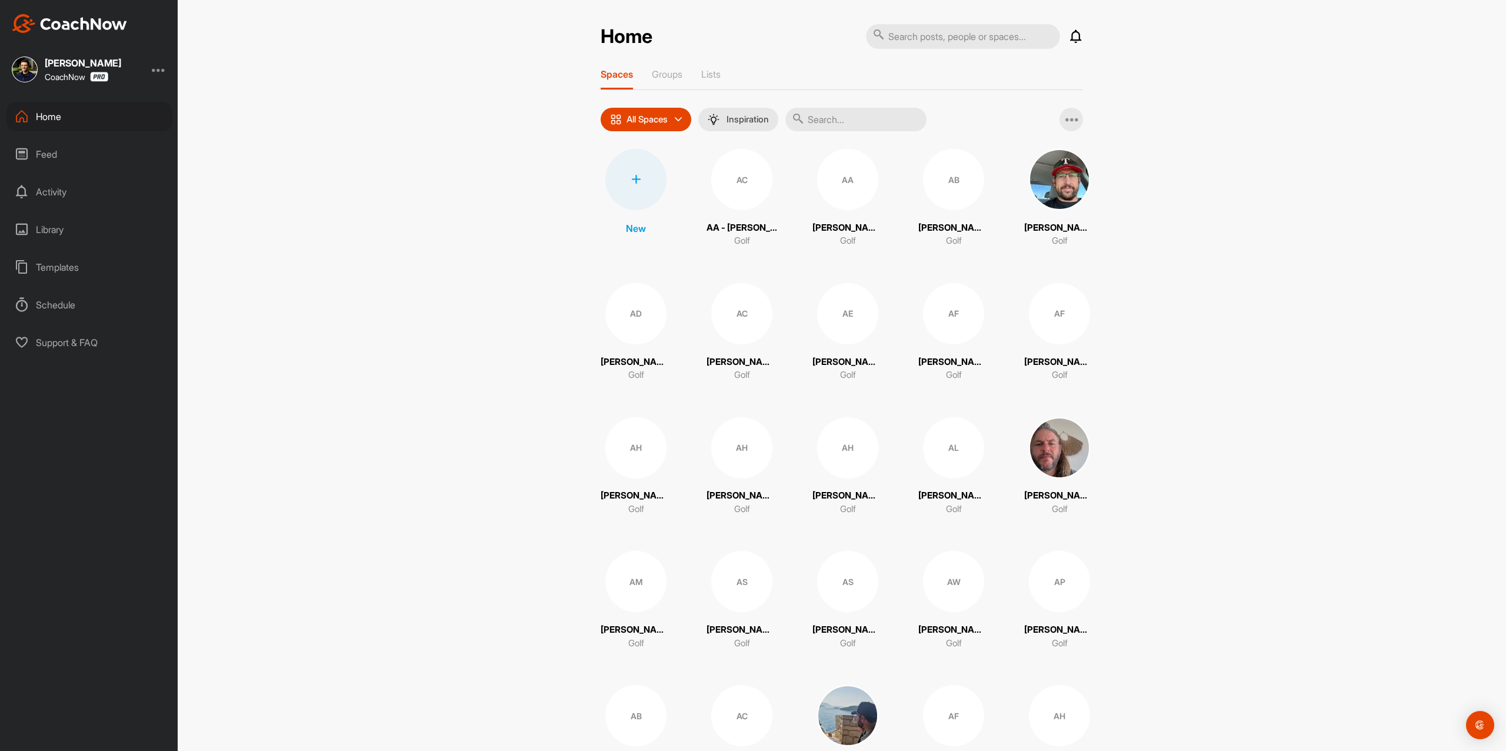
click at [829, 121] on input "text" at bounding box center [856, 120] width 141 height 24
paste input "[PERSON_NAME]"
type input "[PERSON_NAME]"
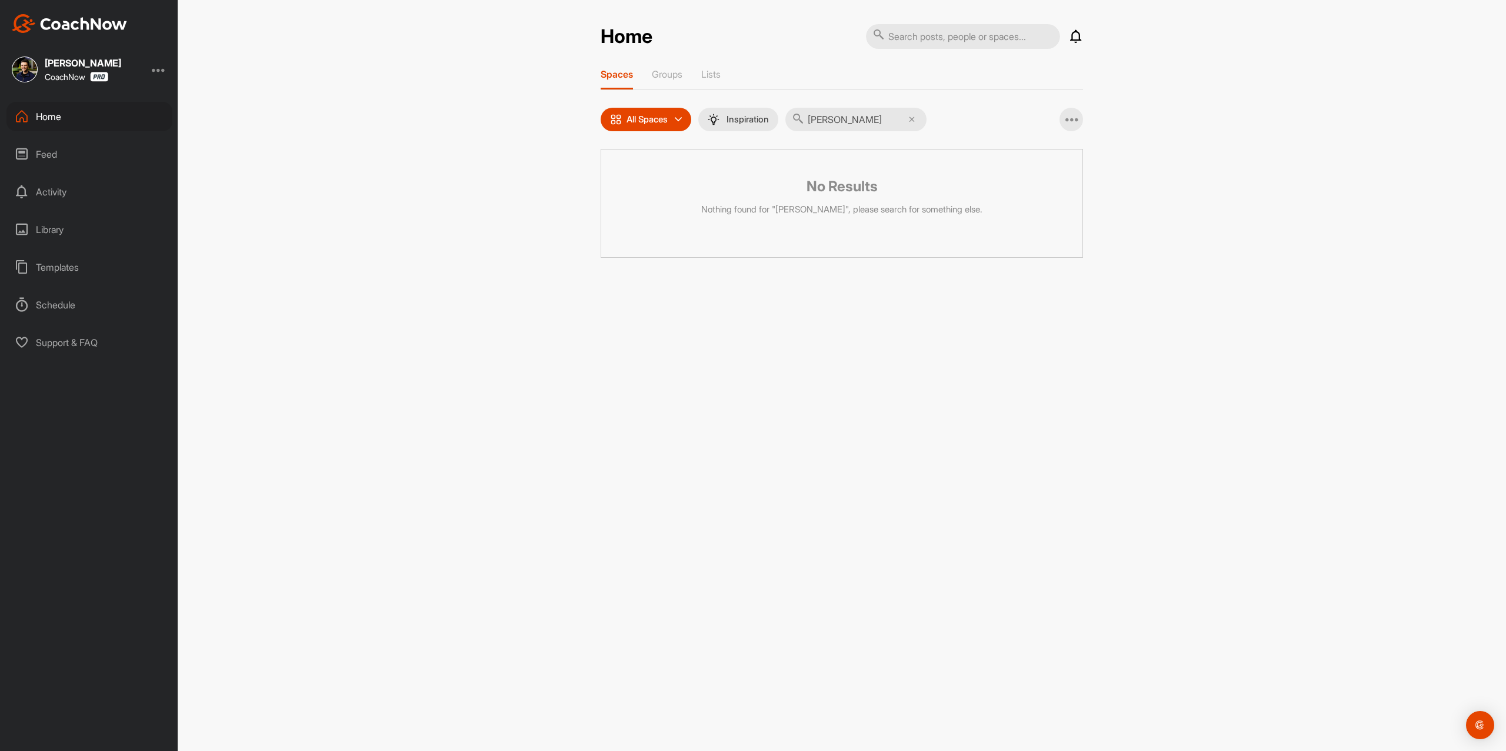
click at [915, 120] on icon at bounding box center [912, 120] width 6 height 6
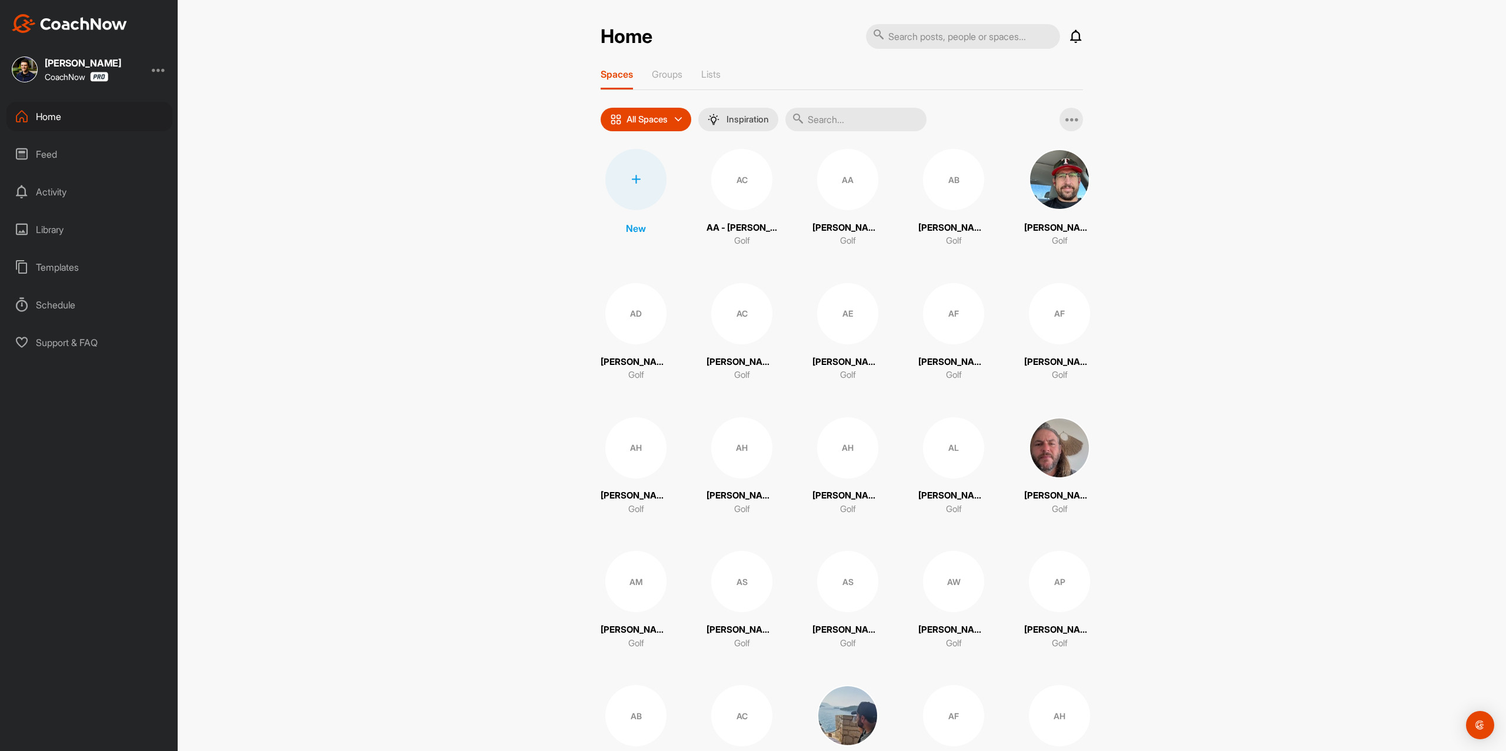
click at [636, 177] on div at bounding box center [636, 179] width 61 height 61
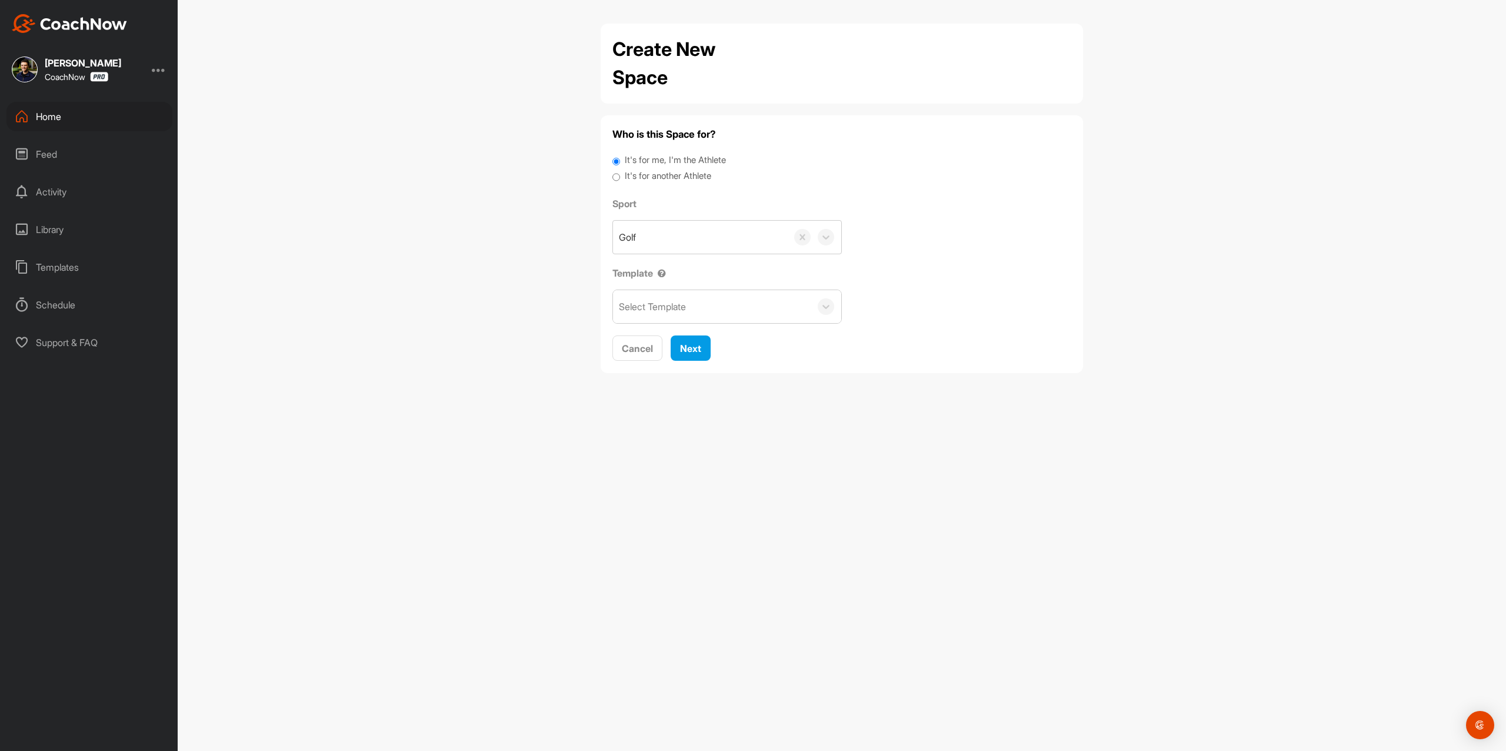
click at [674, 184] on div "It's for another Athlete" at bounding box center [842, 177] width 459 height 16
click at [671, 173] on label "It's for another Athlete" at bounding box center [668, 176] width 87 height 14
click at [620, 173] on input "It's for another Athlete" at bounding box center [617, 177] width 8 height 16
radio input "true"
click at [650, 172] on label "It's for another Athlete" at bounding box center [668, 176] width 87 height 14
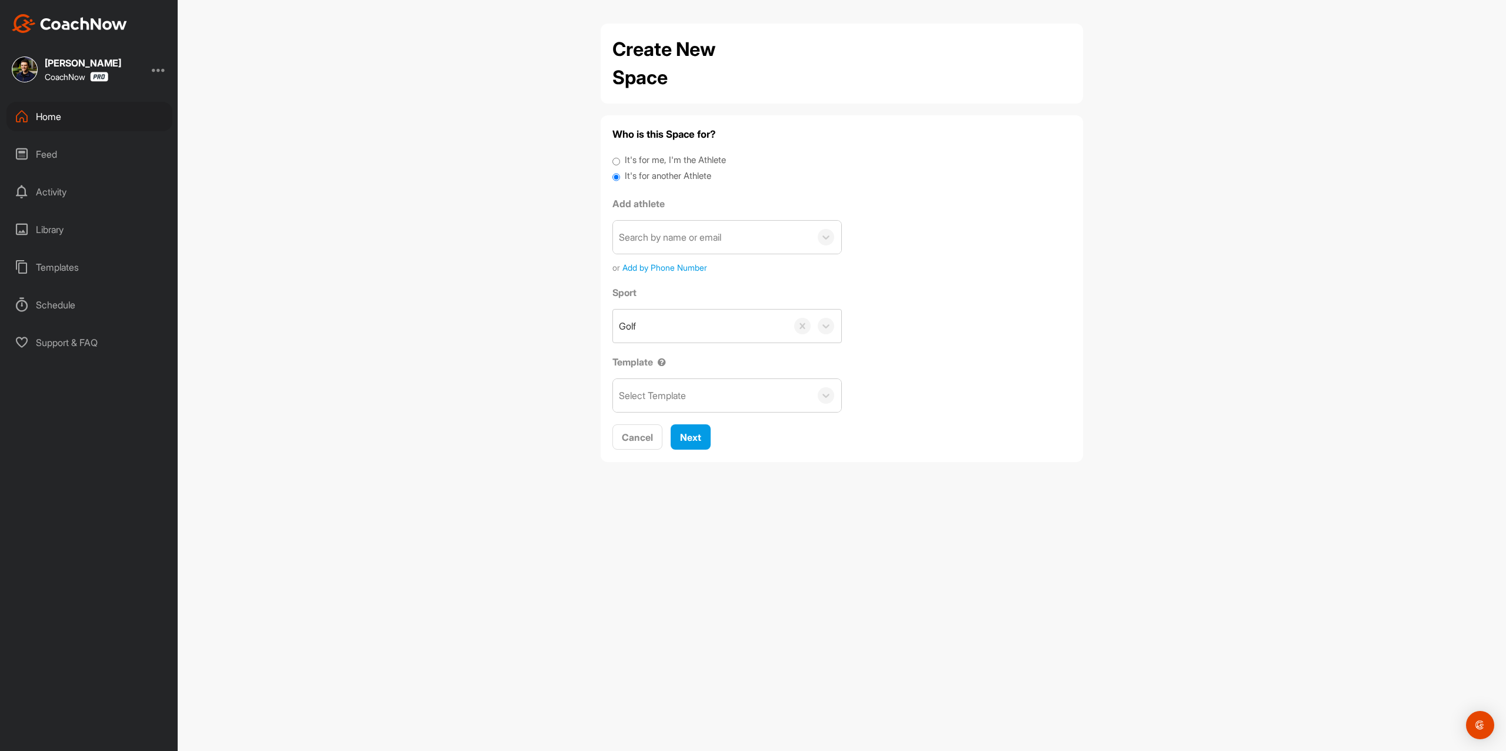
click at [620, 172] on input "It's for another Athlete" at bounding box center [617, 177] width 8 height 16
click at [672, 224] on div "Search by name or email" at bounding box center [712, 237] width 198 height 33
paste input "[PERSON_NAME]"
type input "[PERSON_NAME]"
click at [732, 231] on div "[PERSON_NAME]" at bounding box center [712, 237] width 198 height 33
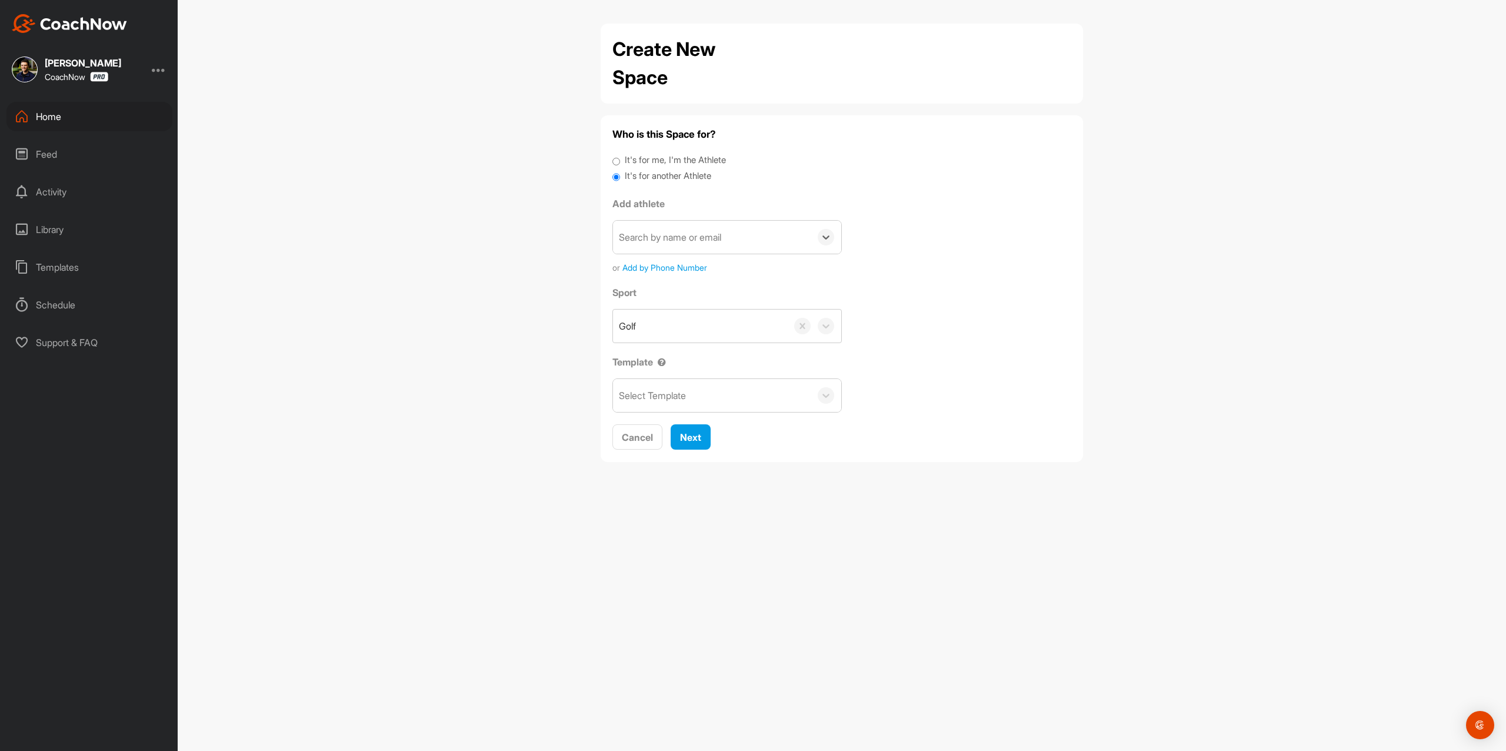
click at [694, 241] on div "Search by name or email" at bounding box center [670, 237] width 102 height 14
paste input "[EMAIL_ADDRESS][DOMAIN_NAME]"
type input "[EMAIL_ADDRESS][DOMAIN_NAME]"
click at [693, 311] on button "Add a New Athlete" at bounding box center [727, 306] width 214 height 25
click at [693, 319] on div "[EMAIL_ADDRESS][DOMAIN_NAME]" at bounding box center [727, 333] width 214 height 31
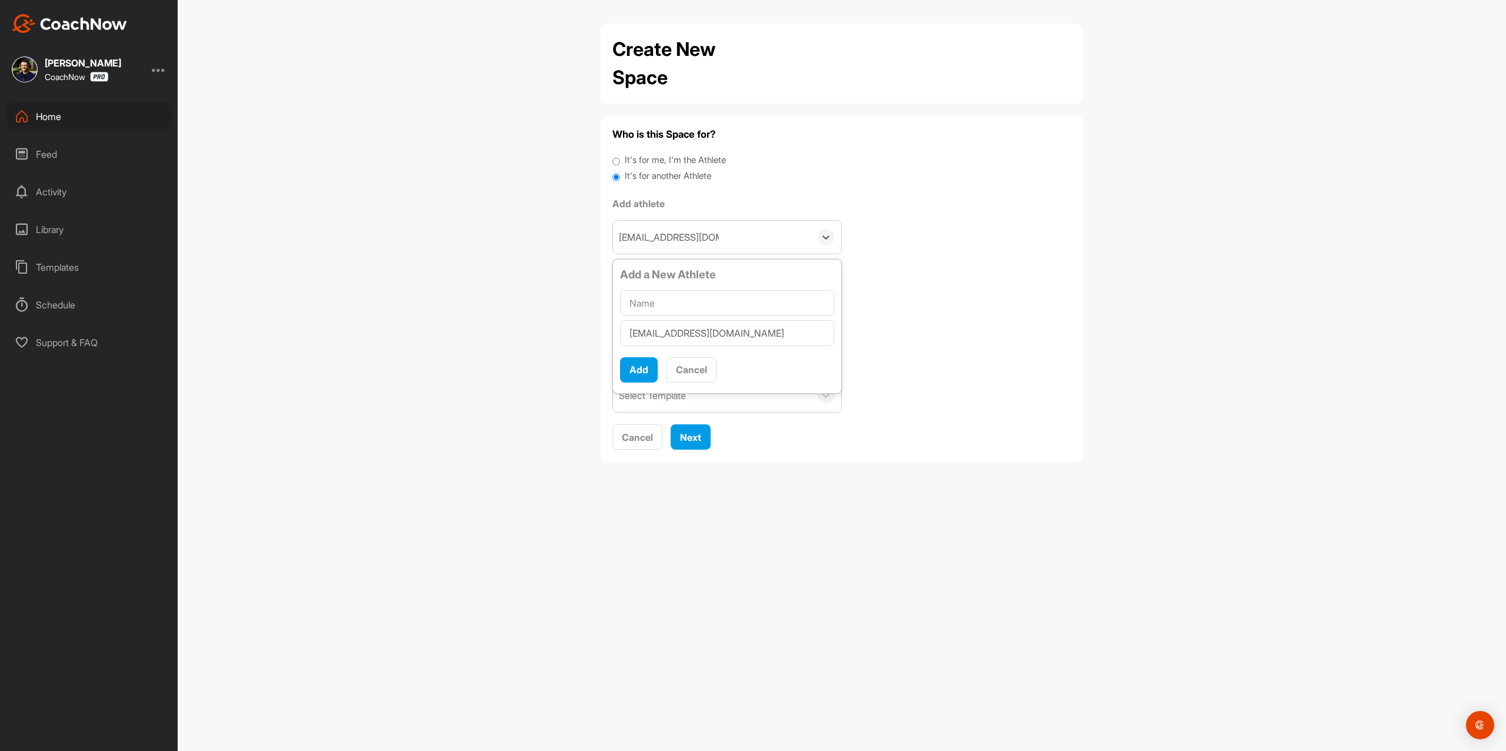
click at [695, 310] on input "text" at bounding box center [727, 303] width 214 height 26
click at [695, 307] on input "text" at bounding box center [727, 303] width 214 height 26
paste input "[PERSON_NAME]"
type input "[PERSON_NAME]"
click at [633, 370] on button "Add" at bounding box center [639, 369] width 38 height 25
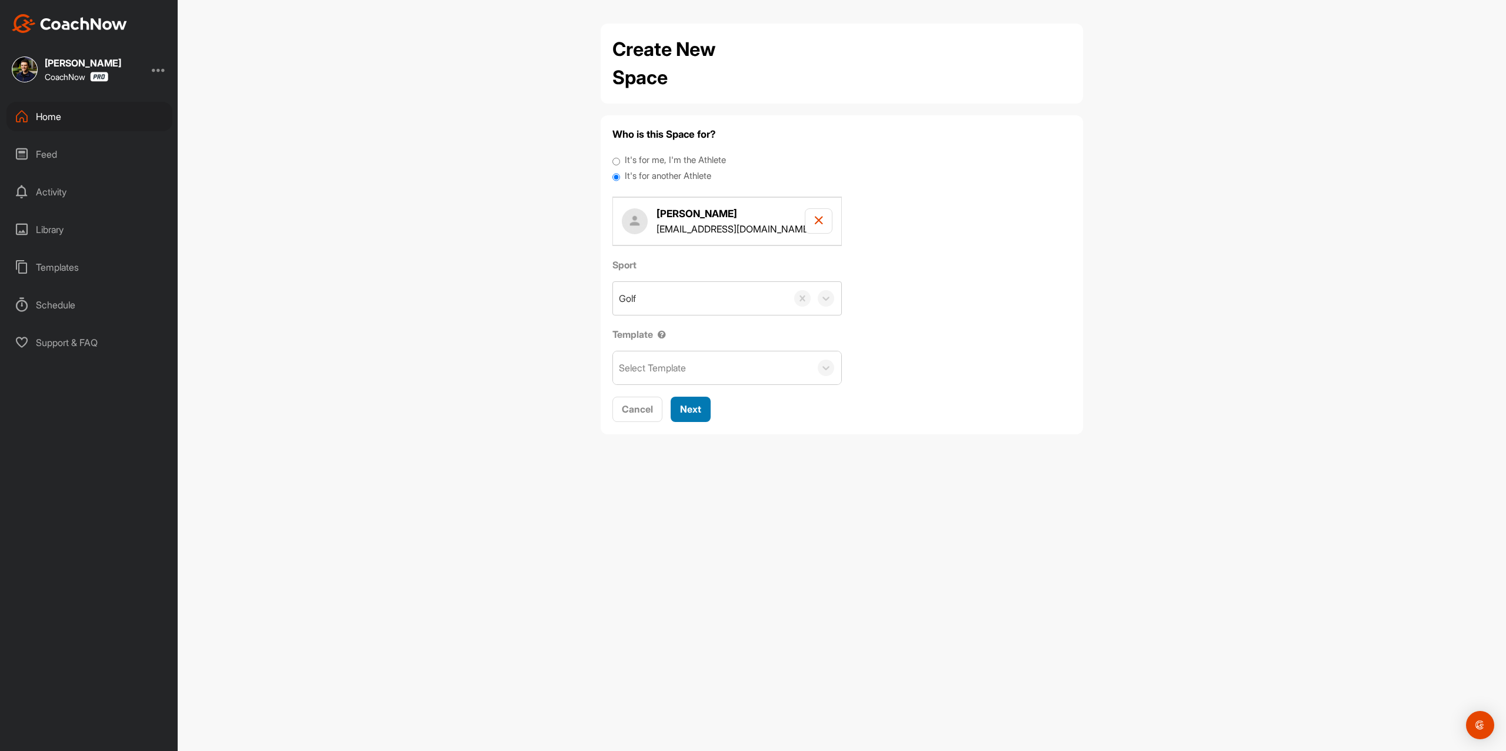
drag, startPoint x: 694, startPoint y: 412, endPoint x: 686, endPoint y: 399, distance: 16.2
click at [699, 412] on span "Next" at bounding box center [690, 409] width 21 height 12
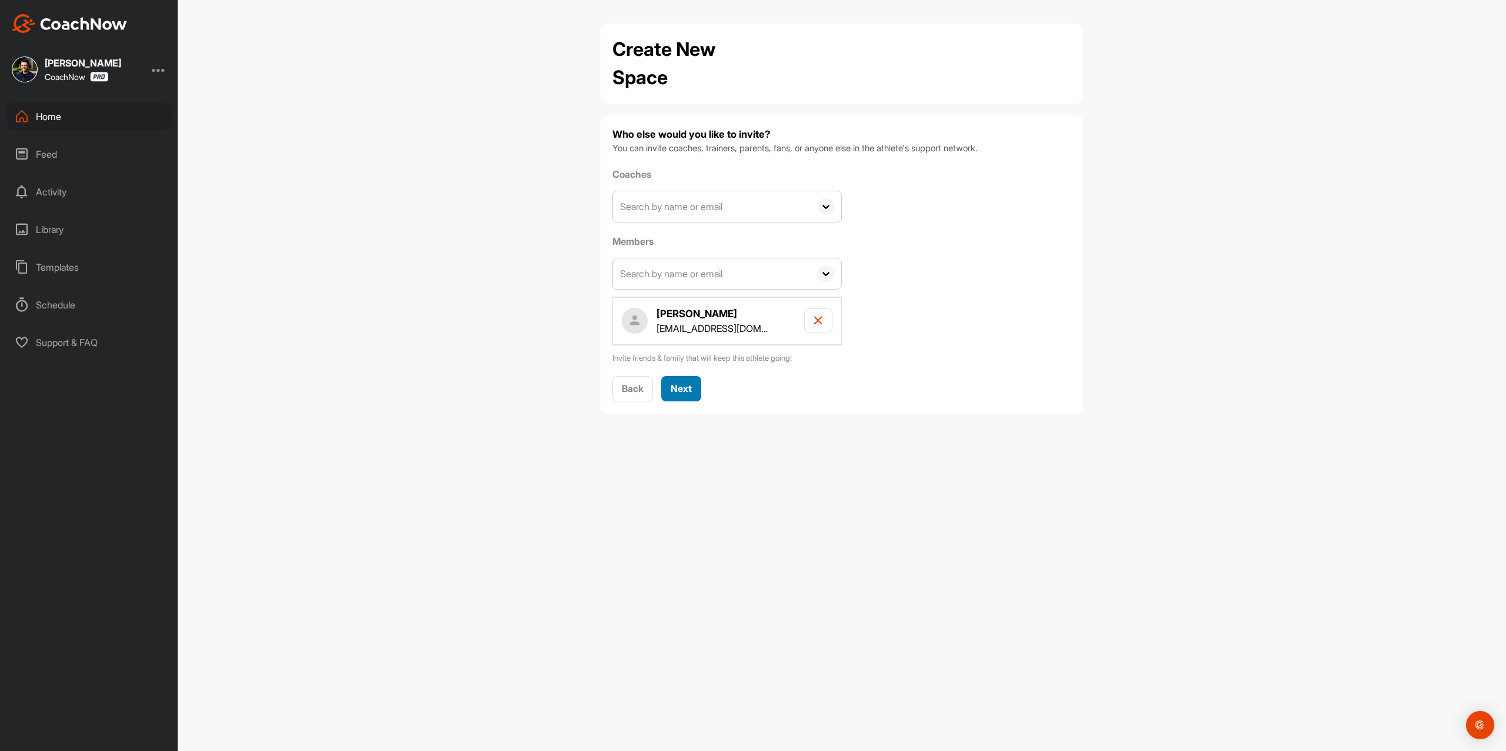
click at [690, 401] on button "Next" at bounding box center [681, 388] width 40 height 25
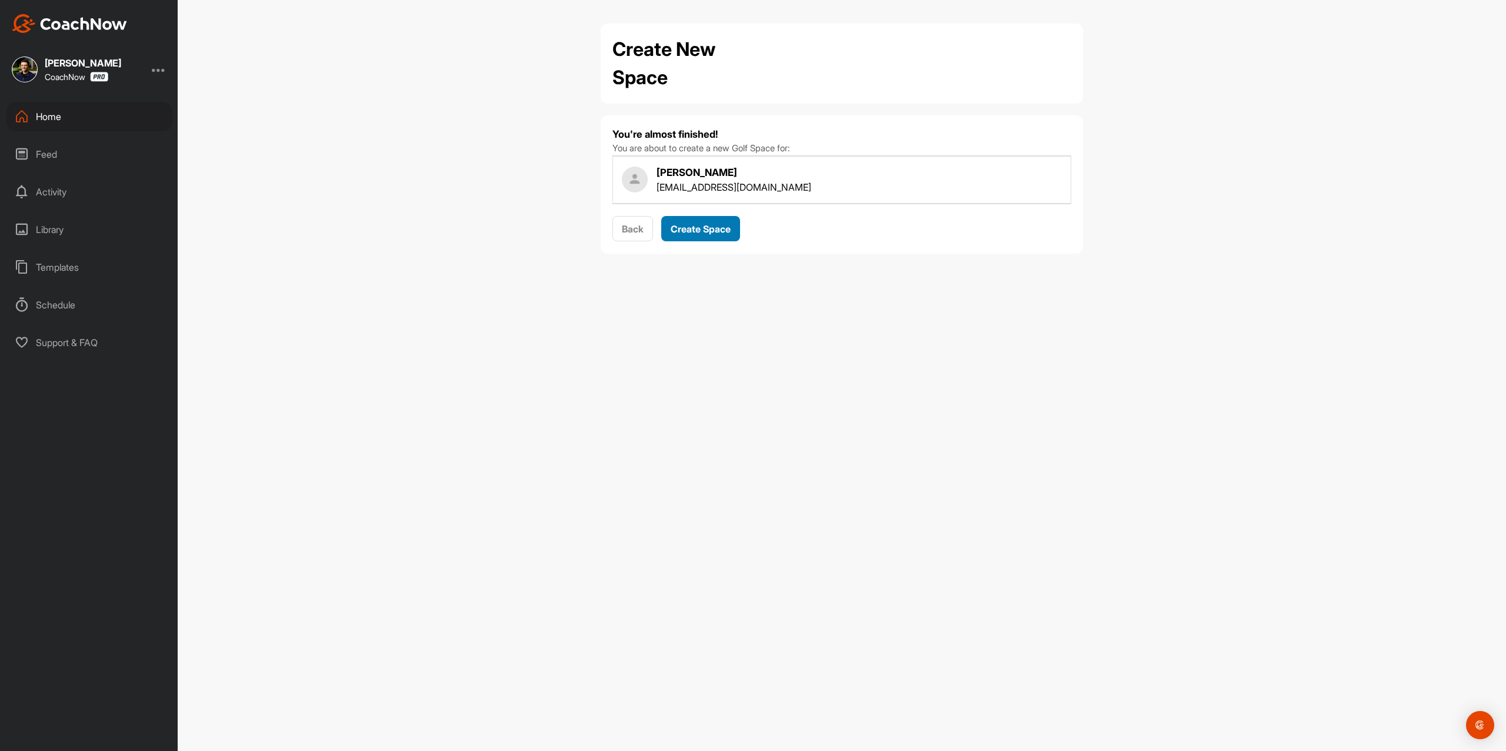
click at [716, 232] on span "Create Space" at bounding box center [701, 229] width 60 height 12
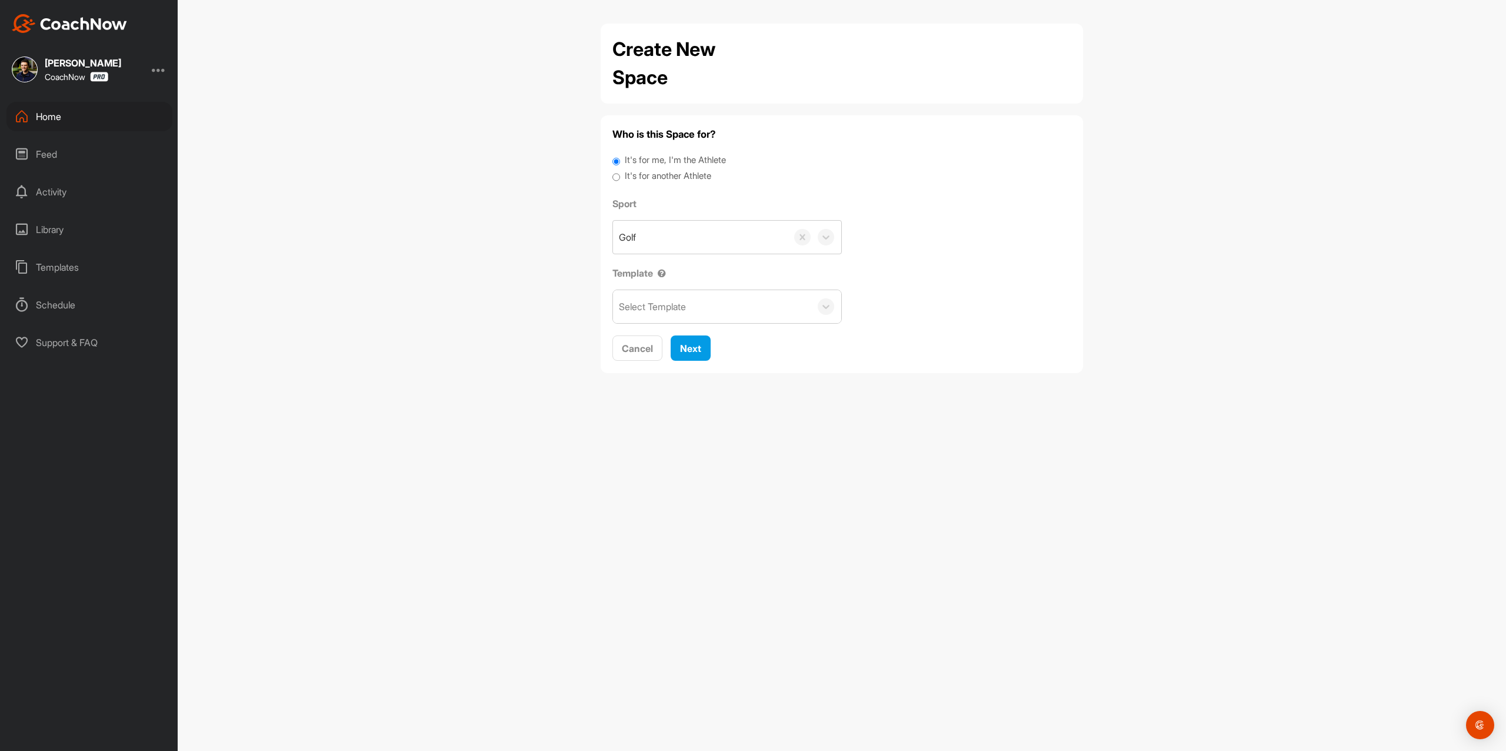
click at [659, 177] on label "It's for another Athlete" at bounding box center [668, 176] width 87 height 14
click at [620, 177] on input "It's for another Athlete" at bounding box center [617, 177] width 8 height 16
radio input "true"
click at [653, 177] on label "It's for another Athlete" at bounding box center [668, 176] width 87 height 14
click at [620, 177] on input "It's for another Athlete" at bounding box center [617, 177] width 8 height 16
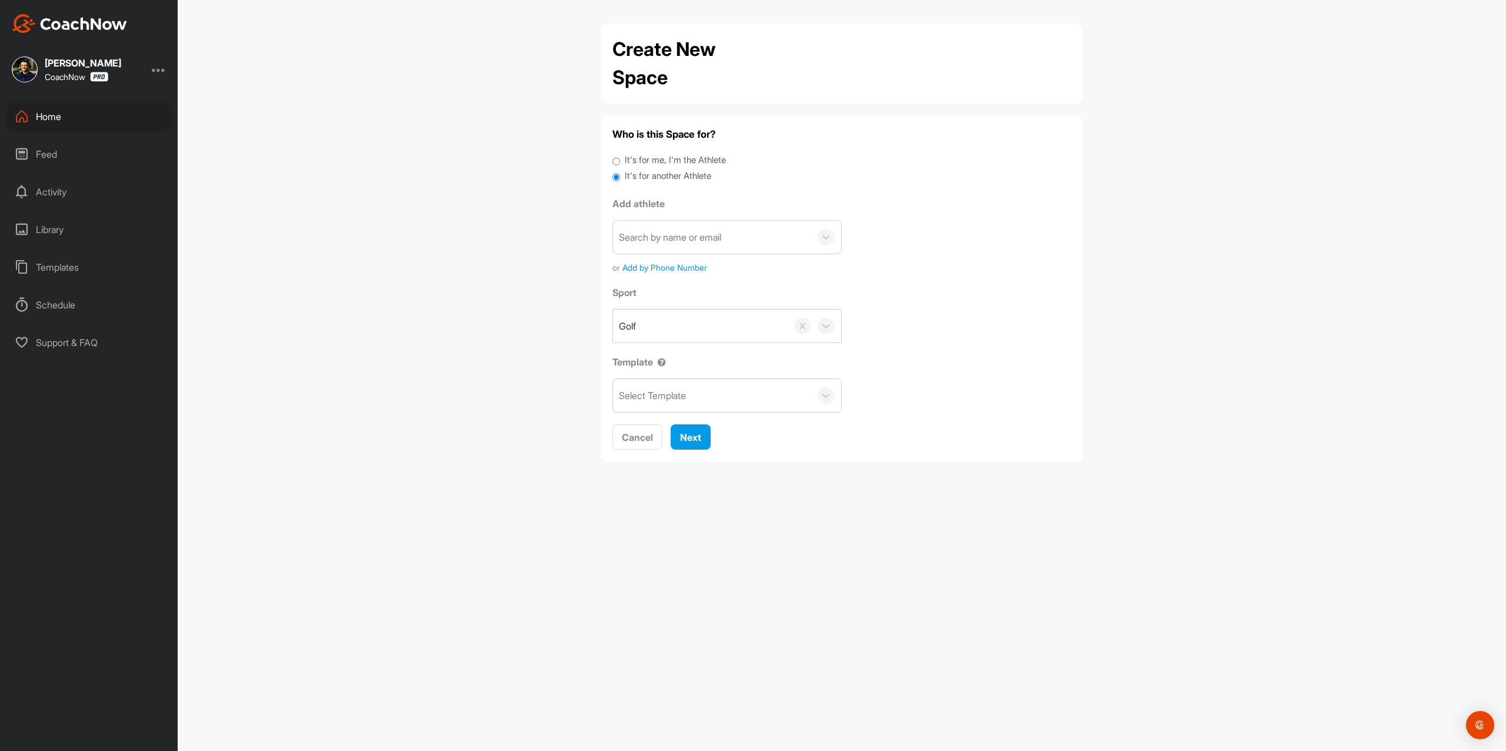
click at [660, 233] on div "Search by name or email" at bounding box center [670, 237] width 102 height 14
click at [668, 178] on label "It's for another Athlete" at bounding box center [668, 176] width 87 height 14
click at [620, 178] on input "It's for another Athlete" at bounding box center [617, 177] width 8 height 16
drag, startPoint x: 674, startPoint y: 226, endPoint x: 670, endPoint y: 233, distance: 8.2
click at [674, 226] on div "Search by name or email" at bounding box center [712, 237] width 198 height 33
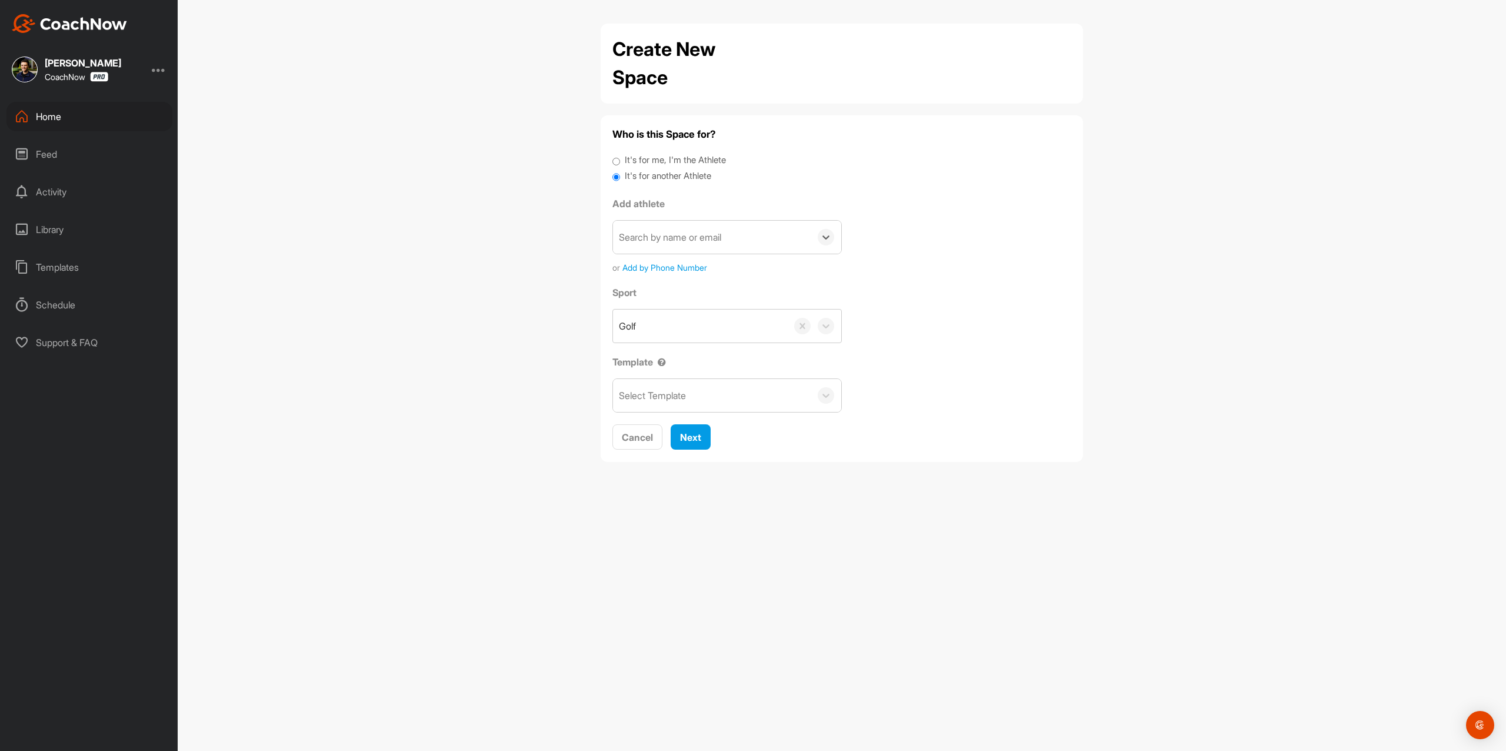
drag, startPoint x: 670, startPoint y: 236, endPoint x: 678, endPoint y: 235, distance: 8.3
click at [671, 237] on div "Search by name or email" at bounding box center [670, 237] width 102 height 14
click at [677, 238] on div "Search by name or email" at bounding box center [670, 237] width 102 height 14
click at [816, 172] on div "It's for another Athlete" at bounding box center [842, 177] width 459 height 16
click at [100, 120] on div "Home" at bounding box center [89, 116] width 166 height 29
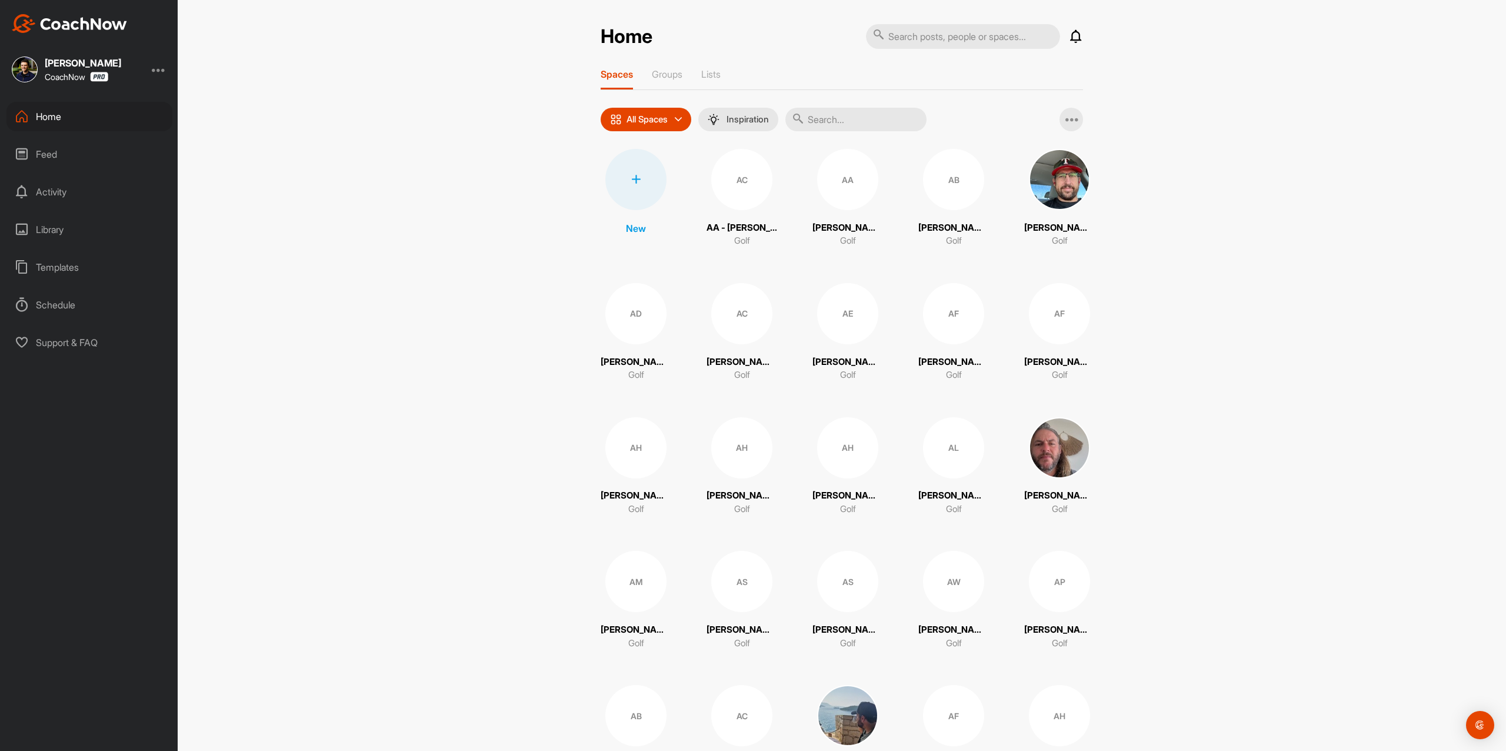
click at [631, 200] on div at bounding box center [636, 179] width 61 height 61
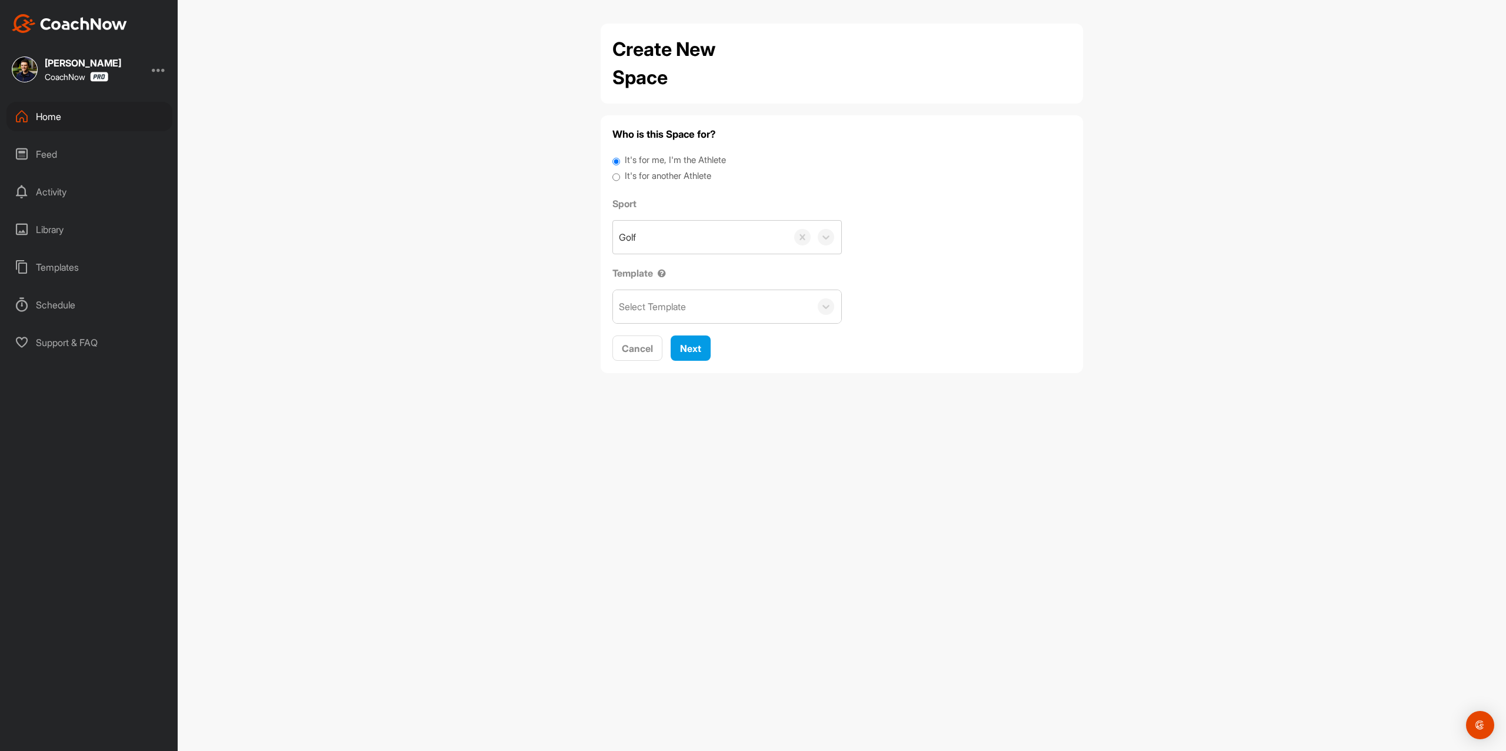
click at [661, 179] on label "It's for another Athlete" at bounding box center [668, 176] width 87 height 14
click at [620, 179] on input "It's for another Athlete" at bounding box center [617, 177] width 8 height 16
radio input "true"
click at [645, 177] on label "It's for another Athlete" at bounding box center [668, 176] width 87 height 14
click at [620, 177] on input "It's for another Athlete" at bounding box center [617, 177] width 8 height 16
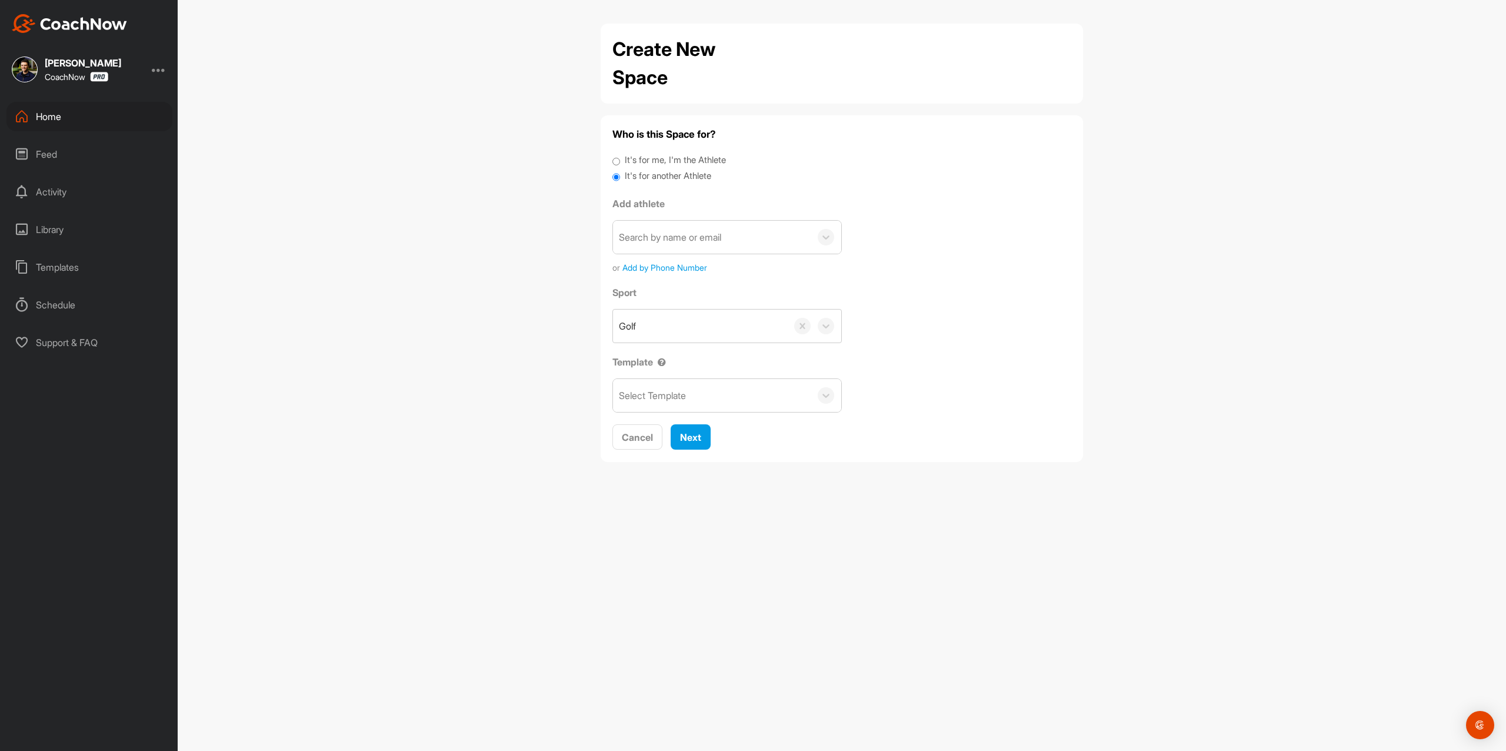
click at [686, 245] on div "Search by name or email" at bounding box center [712, 237] width 198 height 33
paste input "[EMAIL_ADDRESS][DOMAIN_NAME]"
type input "[EMAIL_ADDRESS][DOMAIN_NAME]"
click at [711, 302] on button "Add a New Athlete" at bounding box center [727, 306] width 214 height 25
type input "[PERSON_NAME]"
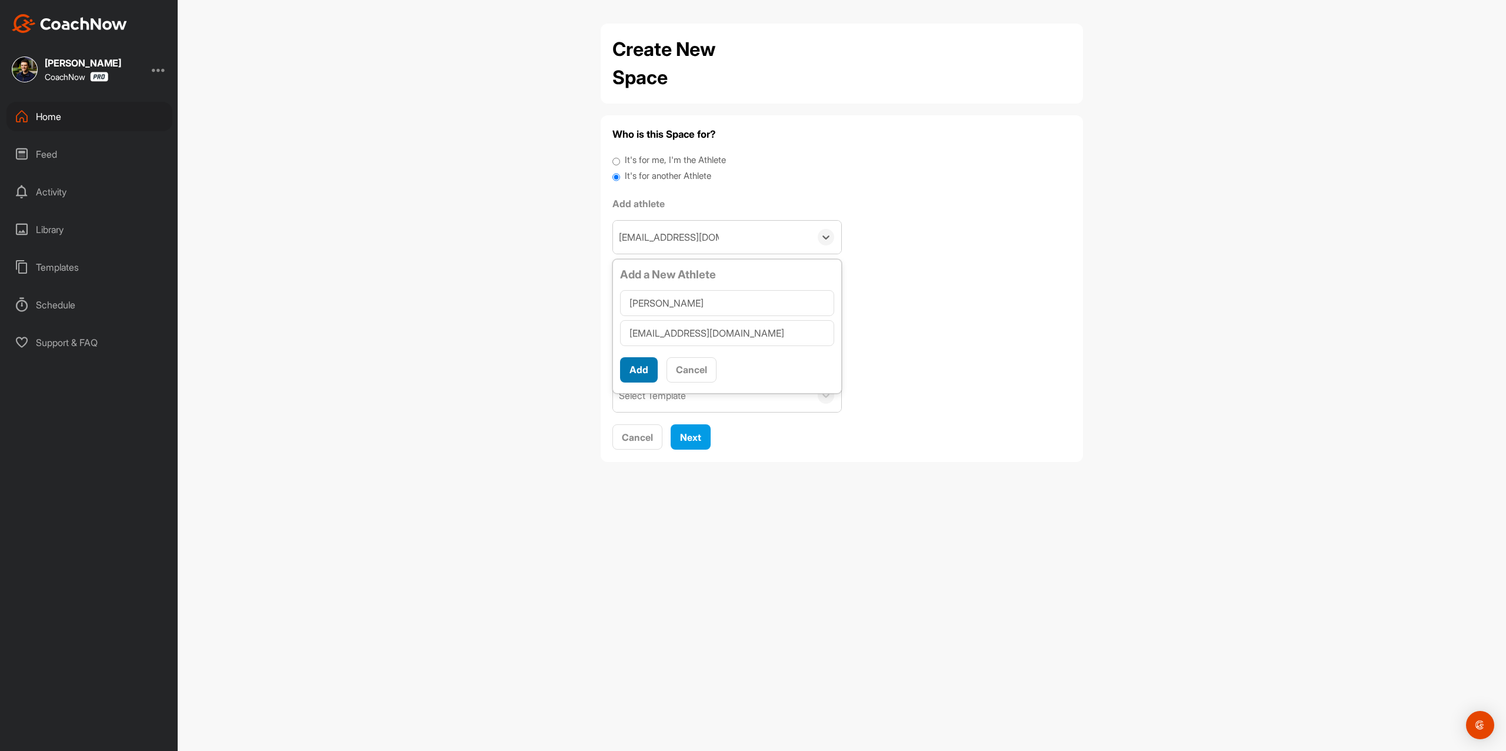
click at [640, 380] on button "Add" at bounding box center [639, 369] width 38 height 25
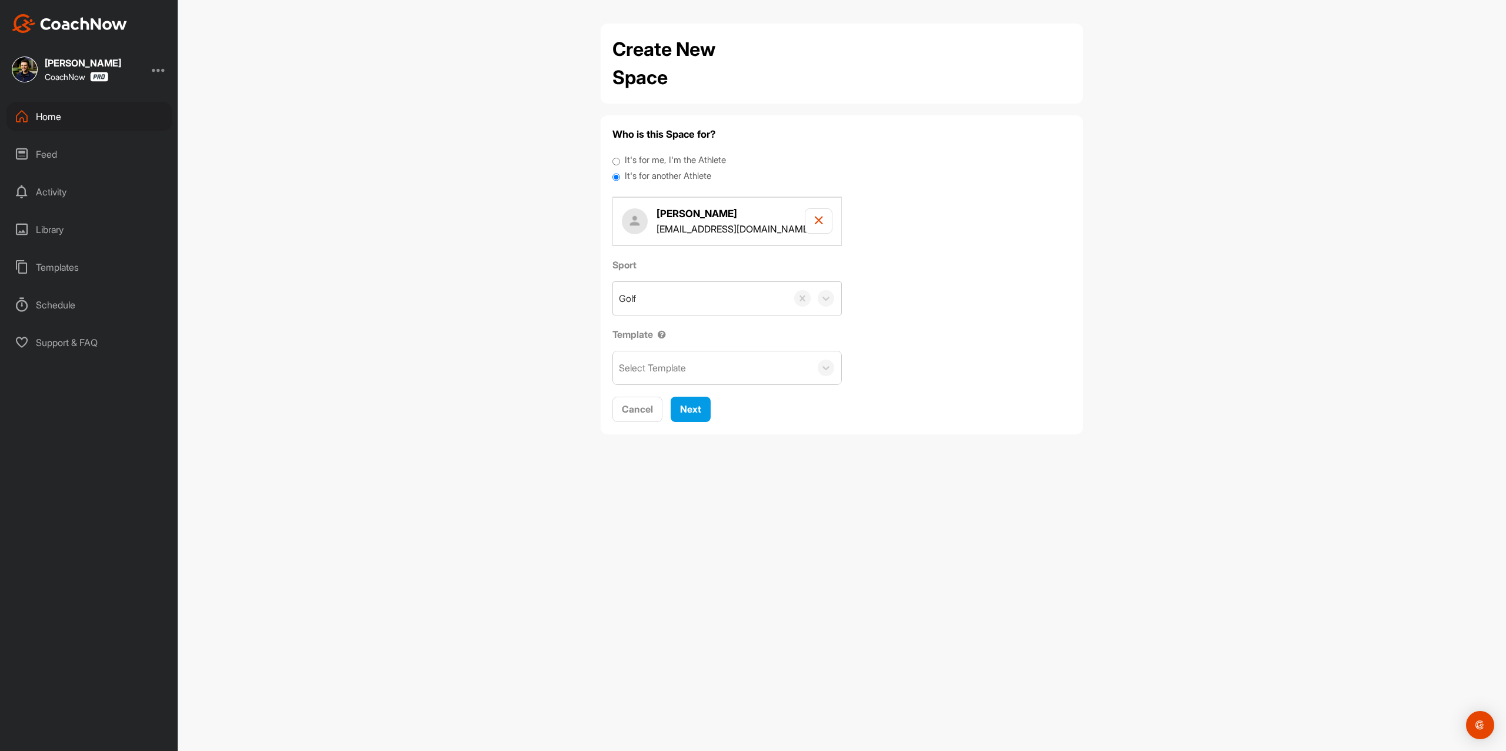
click at [673, 368] on div "Select Template" at bounding box center [652, 368] width 67 height 14
click at [1006, 355] on div "Sport Golf Template option VIP TEMP focused, 1 of 3. 3 results available. Use U…" at bounding box center [842, 321] width 459 height 127
click at [700, 410] on span "Next" at bounding box center [690, 409] width 21 height 12
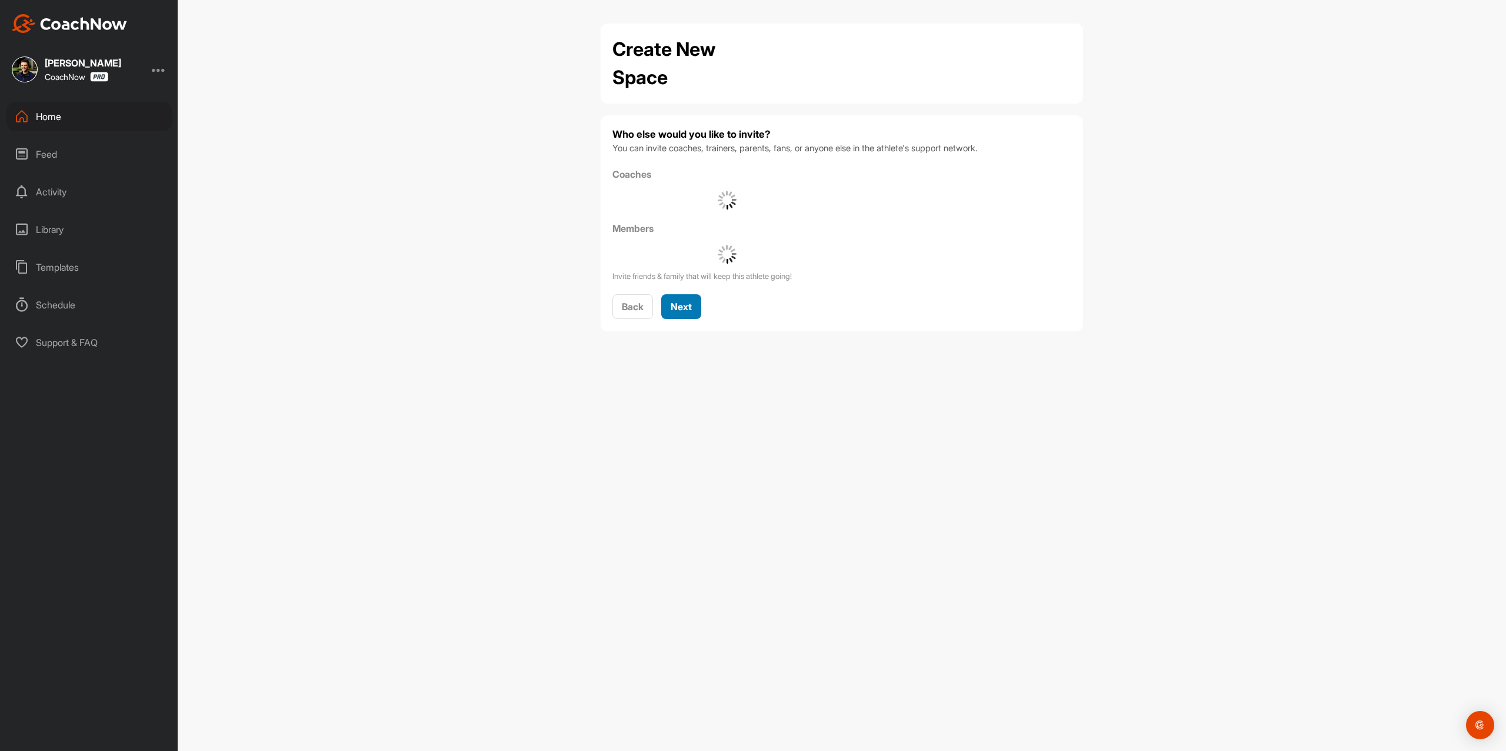
click at [680, 309] on span "Next" at bounding box center [681, 307] width 21 height 12
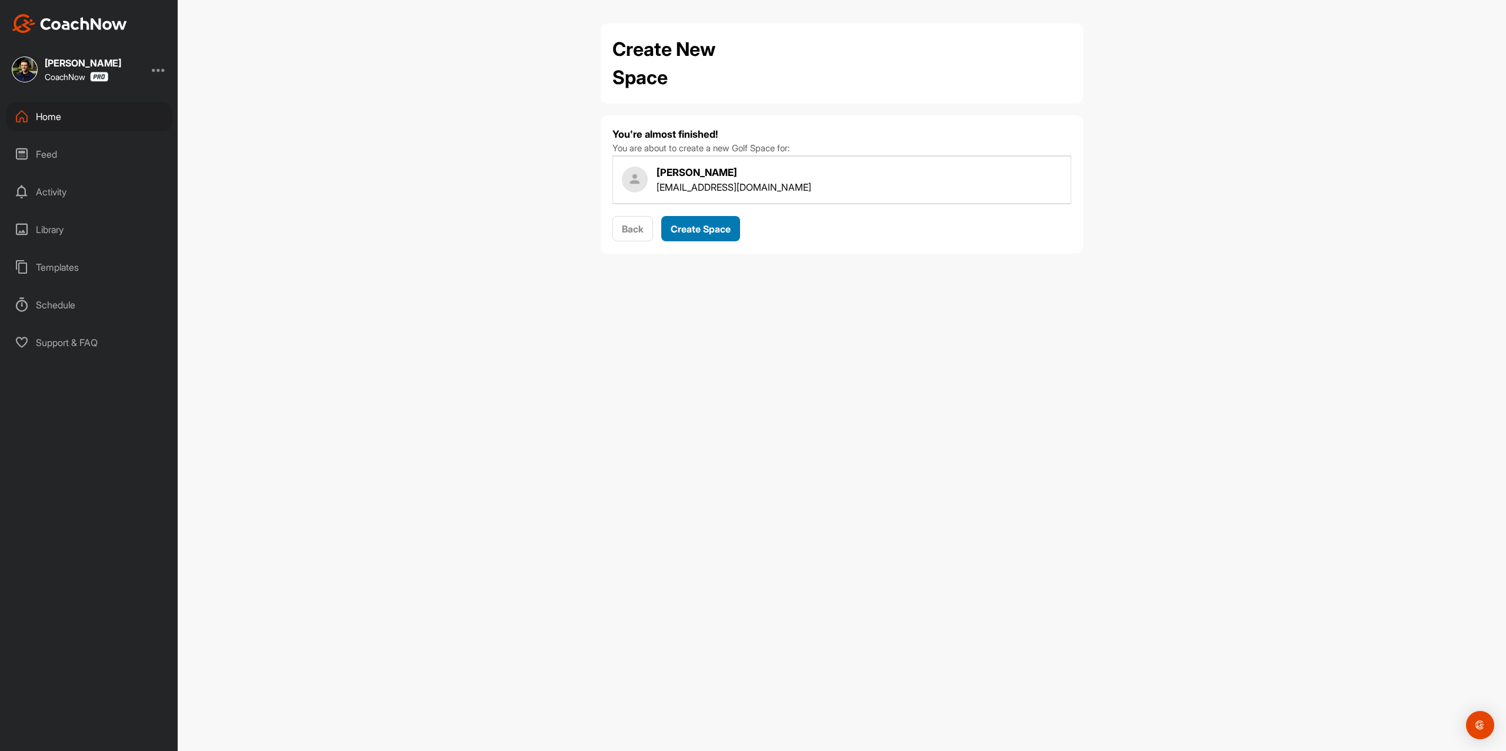
click at [700, 239] on button "Create Space" at bounding box center [700, 228] width 79 height 25
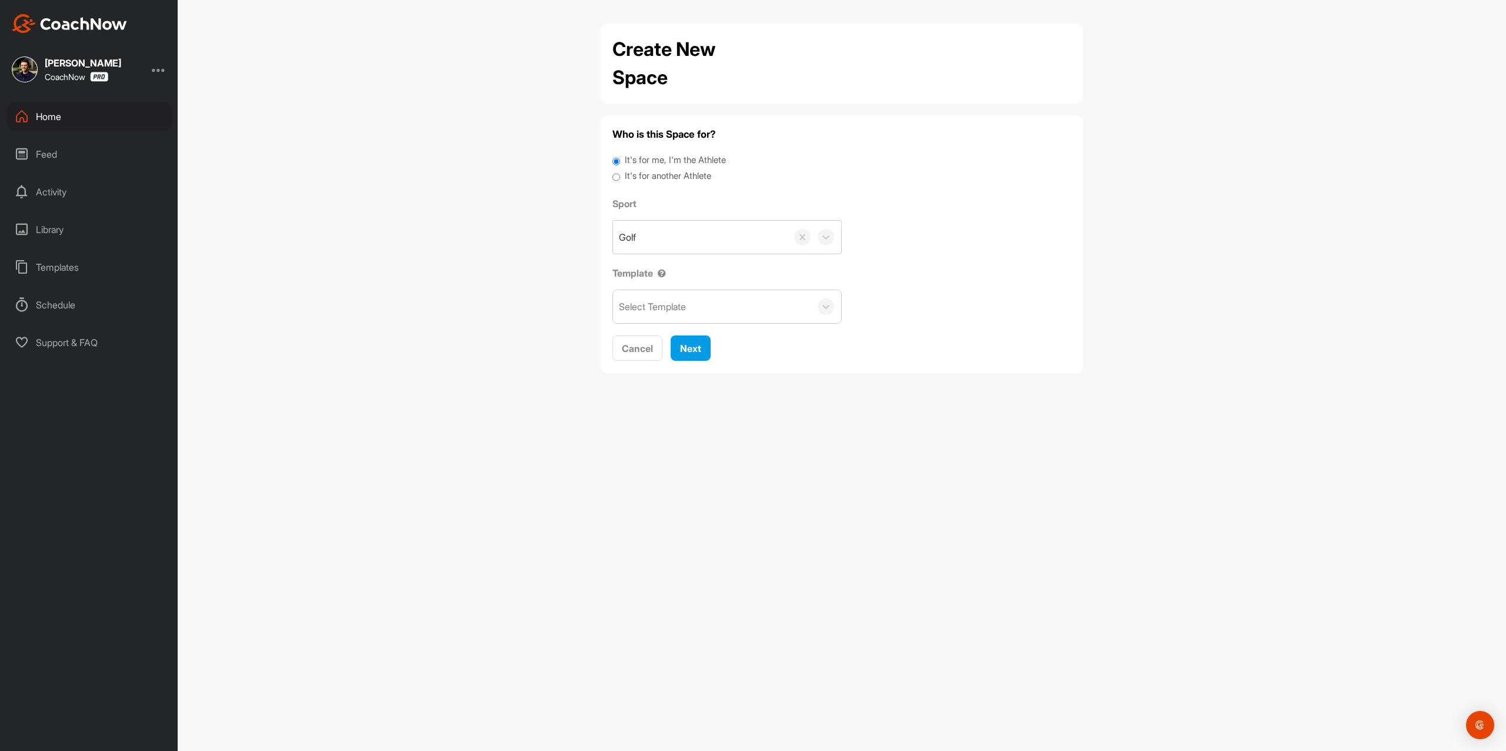
click at [80, 114] on div "Home" at bounding box center [89, 116] width 166 height 29
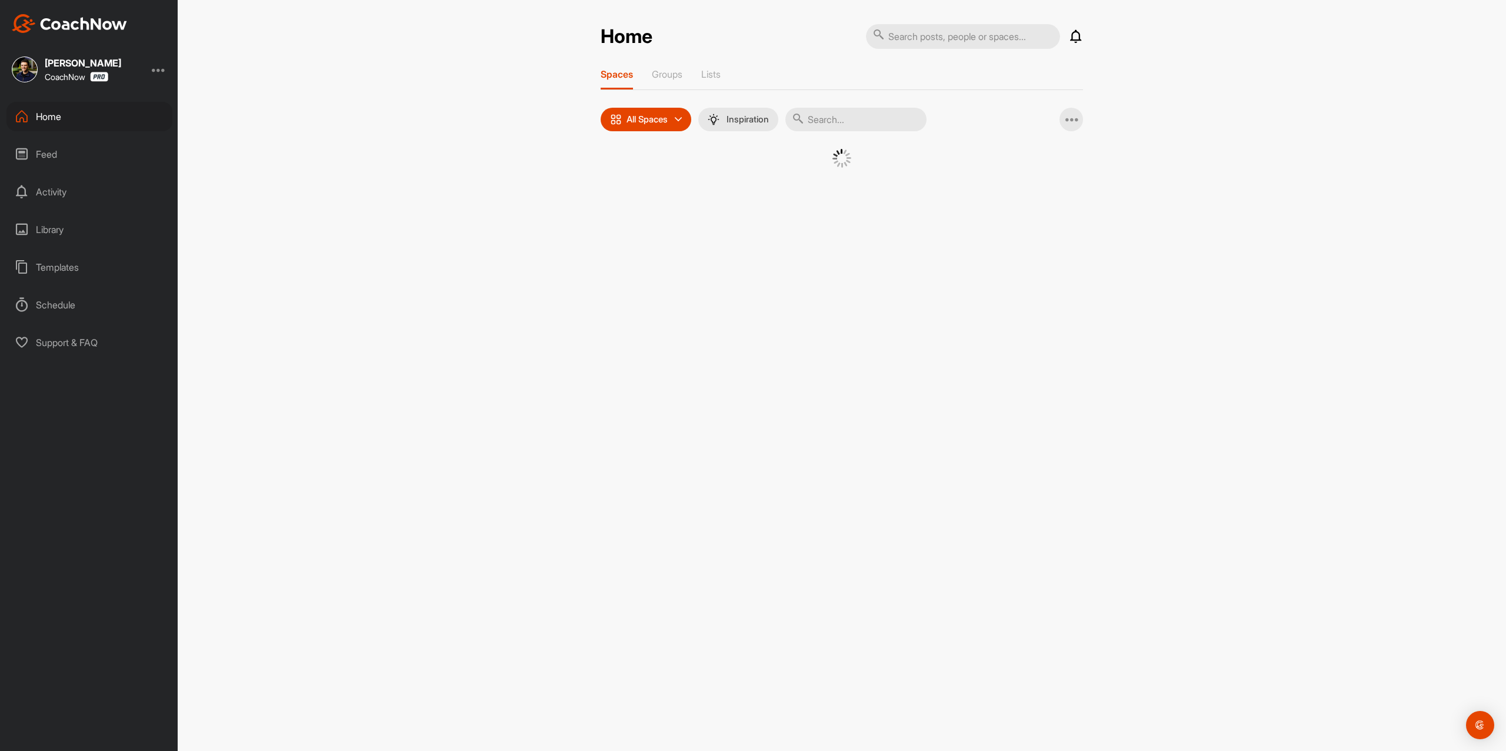
click at [641, 175] on div at bounding box center [842, 167] width 424 height 36
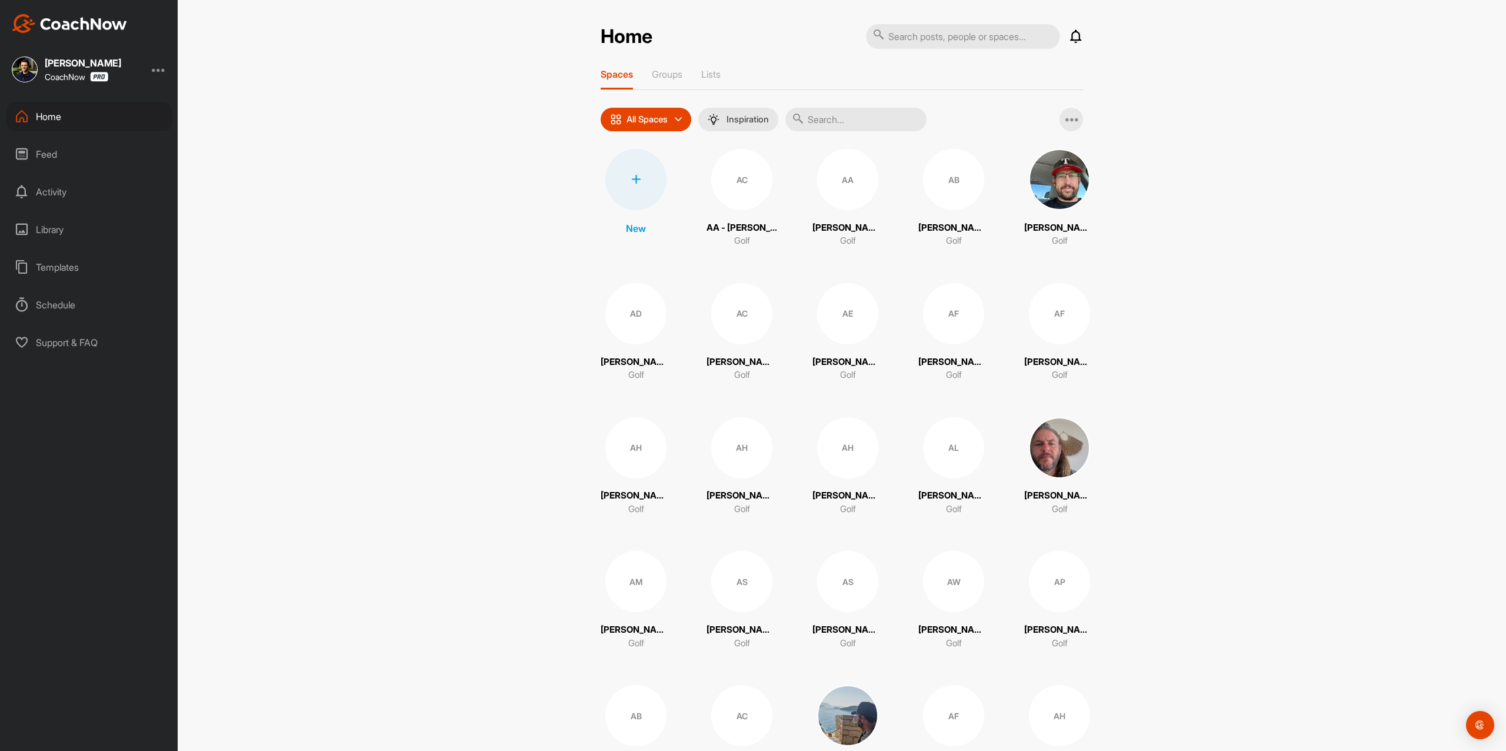
click at [640, 177] on div at bounding box center [636, 179] width 61 height 61
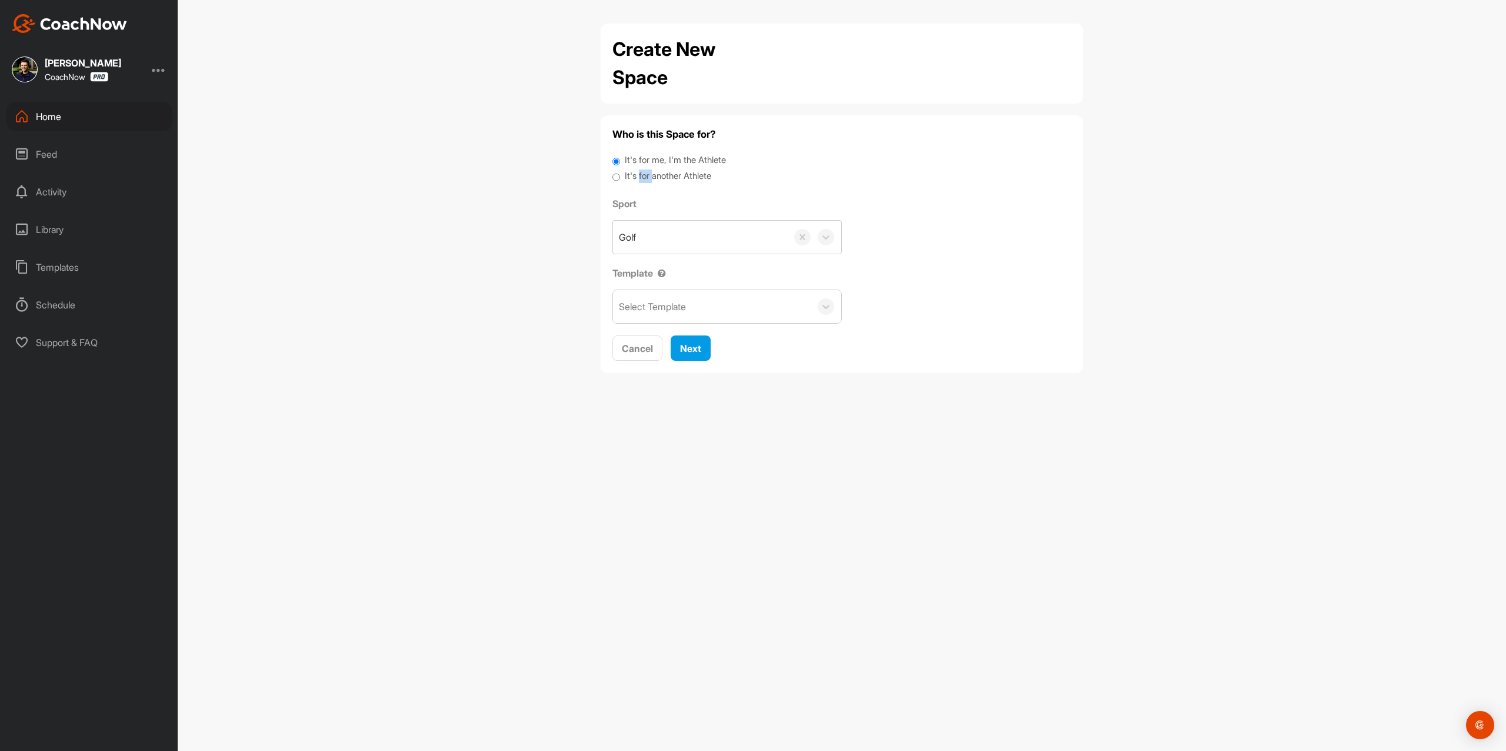
click at [638, 177] on label "It's for another Athlete" at bounding box center [668, 176] width 87 height 14
click at [620, 177] on input "It's for another Athlete" at bounding box center [617, 177] width 8 height 16
radio input "true"
click at [636, 175] on label "It's for another Athlete" at bounding box center [668, 176] width 87 height 14
click at [620, 175] on input "It's for another Athlete" at bounding box center [617, 177] width 8 height 16
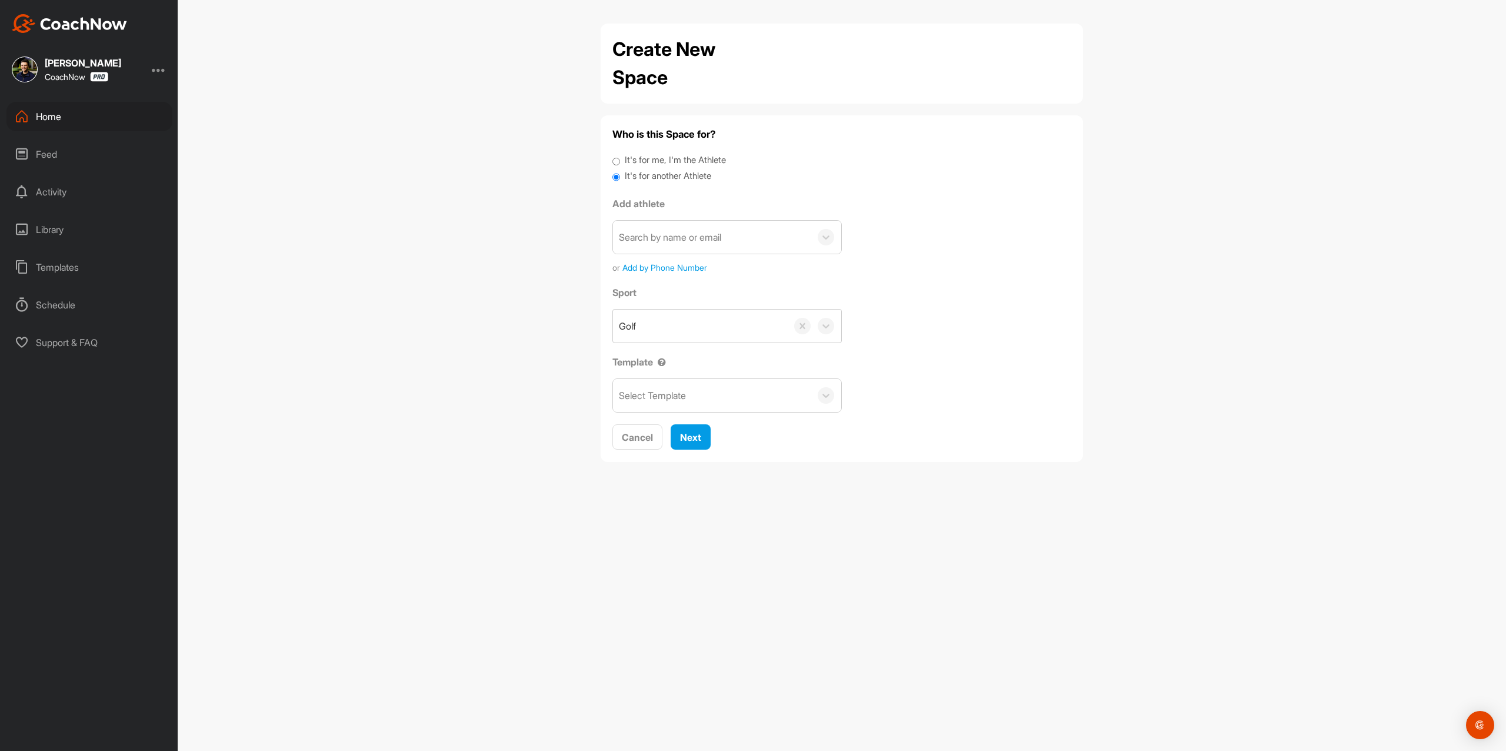
click at [707, 245] on div "Search by name or email" at bounding box center [712, 237] width 198 height 33
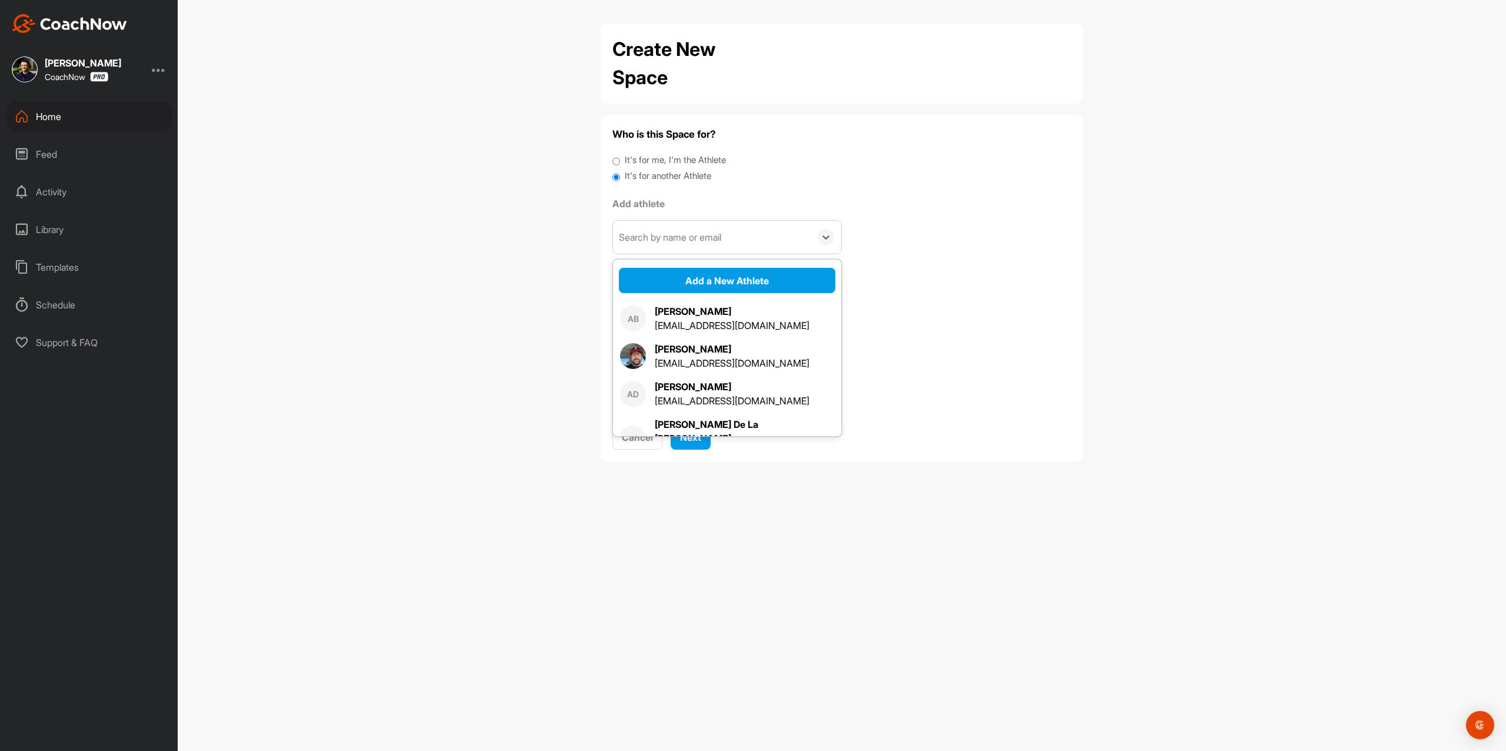
click at [711, 300] on div "[PERSON_NAME] [EMAIL_ADDRESS][DOMAIN_NAME]" at bounding box center [727, 319] width 228 height 38
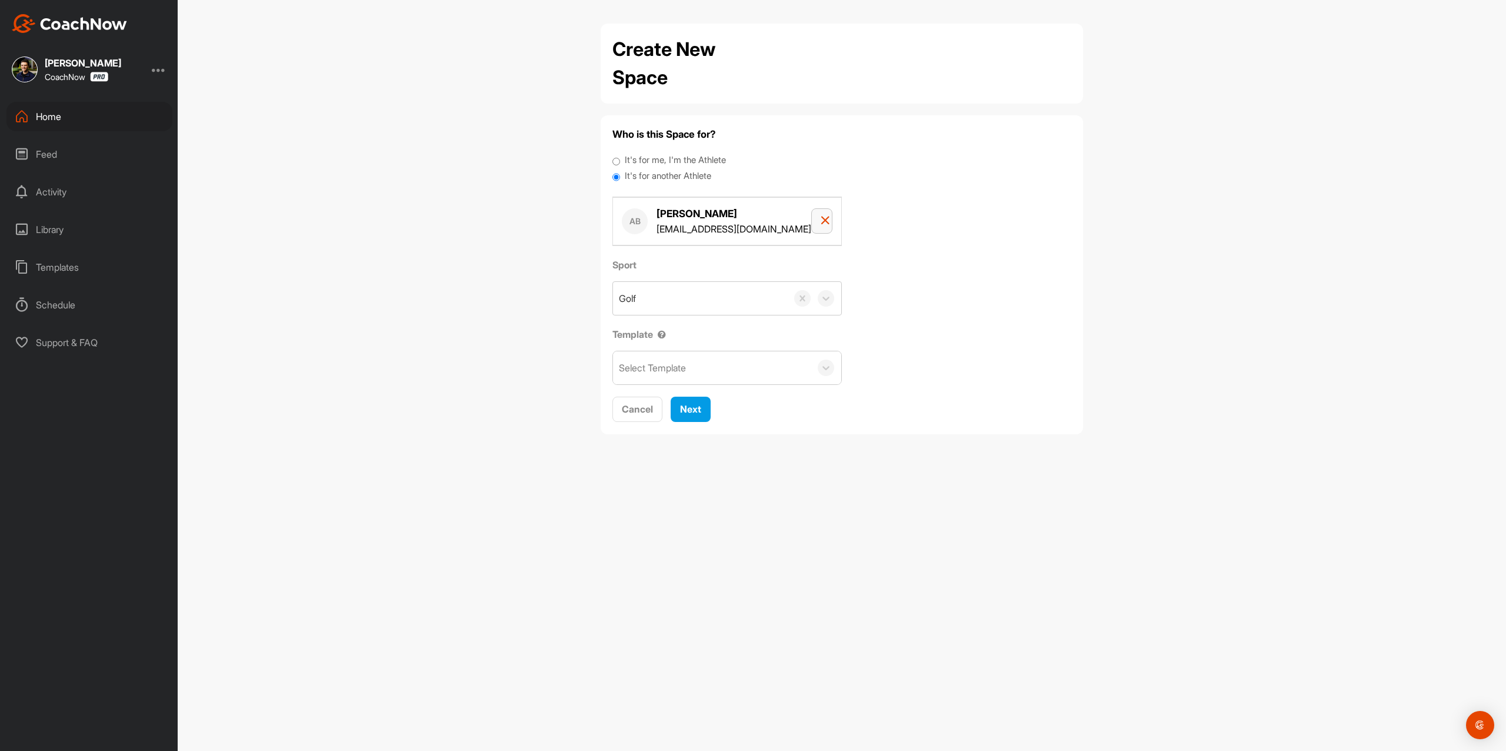
click at [824, 212] on button "button" at bounding box center [821, 220] width 21 height 25
click at [664, 175] on label "It's for another Athlete" at bounding box center [668, 176] width 87 height 14
click at [620, 175] on input "It's for another Athlete" at bounding box center [617, 177] width 8 height 16
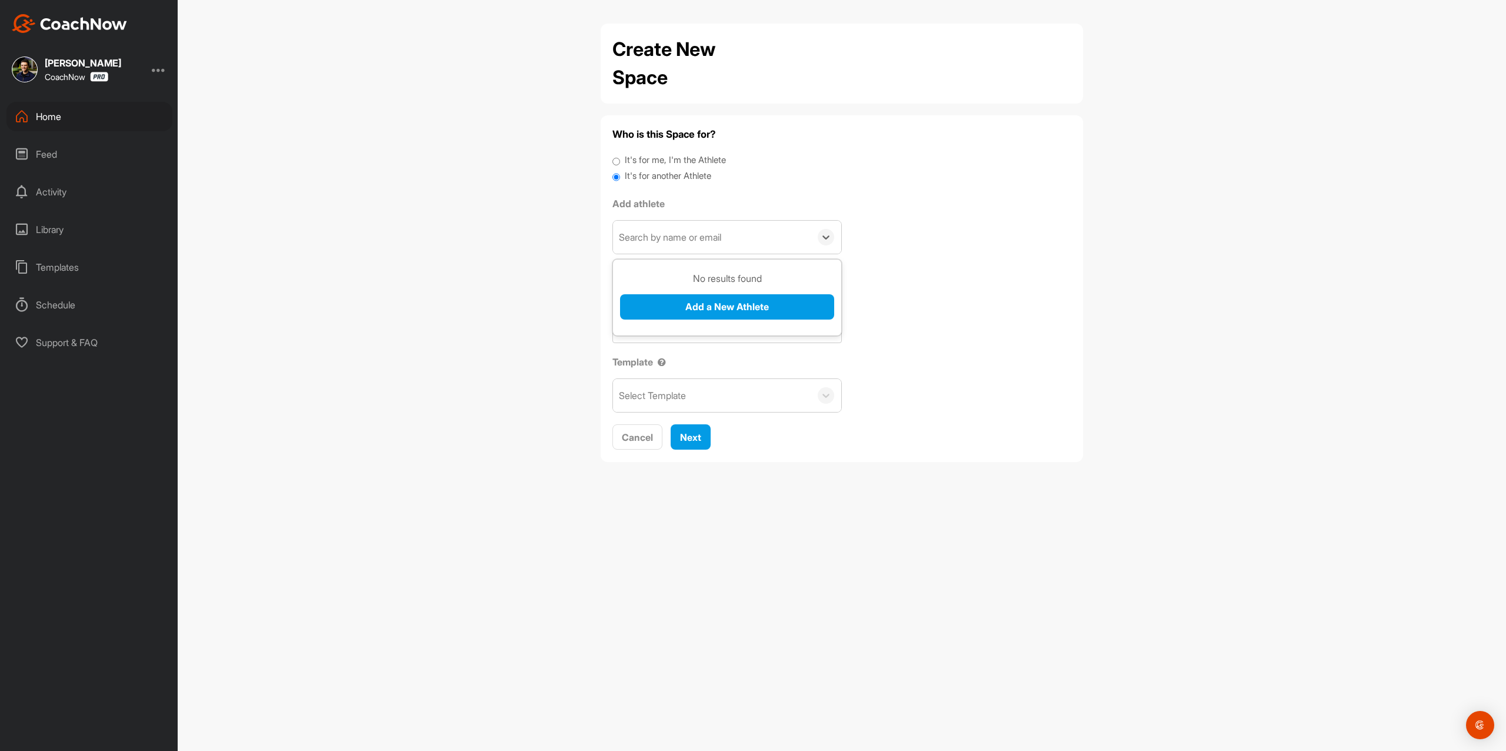
click at [702, 235] on div "Search by name or email" at bounding box center [670, 237] width 102 height 14
click at [734, 235] on div "Search by name or email" at bounding box center [712, 237] width 198 height 33
click at [732, 239] on div "Search by name or email" at bounding box center [712, 237] width 198 height 33
paste input "[EMAIL_ADDRESS][DOMAIN_NAME]"
type input "[EMAIL_ADDRESS][DOMAIN_NAME]"
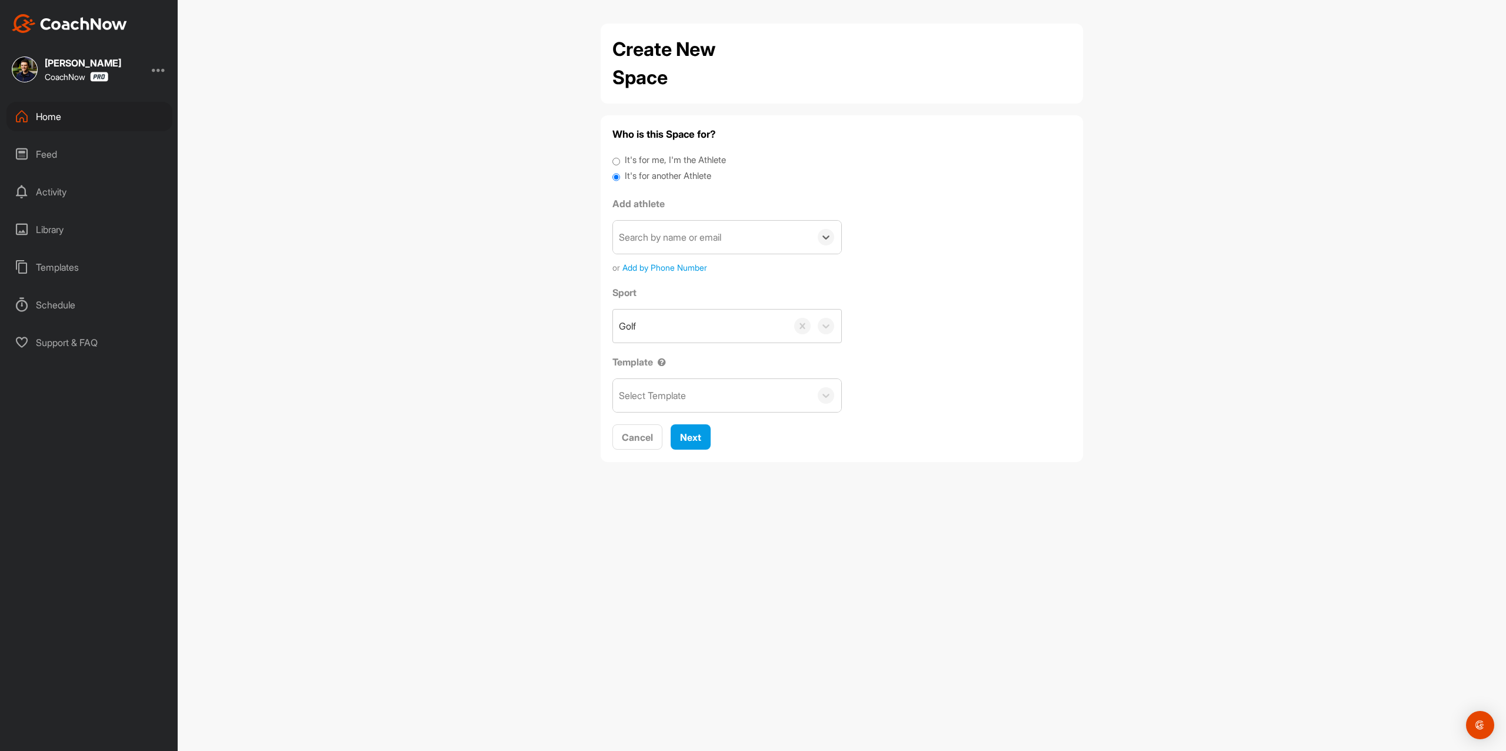
click at [613, 238] on div "Search by name or email" at bounding box center [712, 237] width 198 height 33
click at [620, 238] on div "Search by name or email" at bounding box center [670, 237] width 102 height 14
paste input "[EMAIL_ADDRESS][DOMAIN_NAME]"
type input "[EMAIL_ADDRESS][DOMAIN_NAME]"
click at [620, 234] on input "[EMAIL_ADDRESS][DOMAIN_NAME]" at bounding box center [669, 237] width 100 height 26
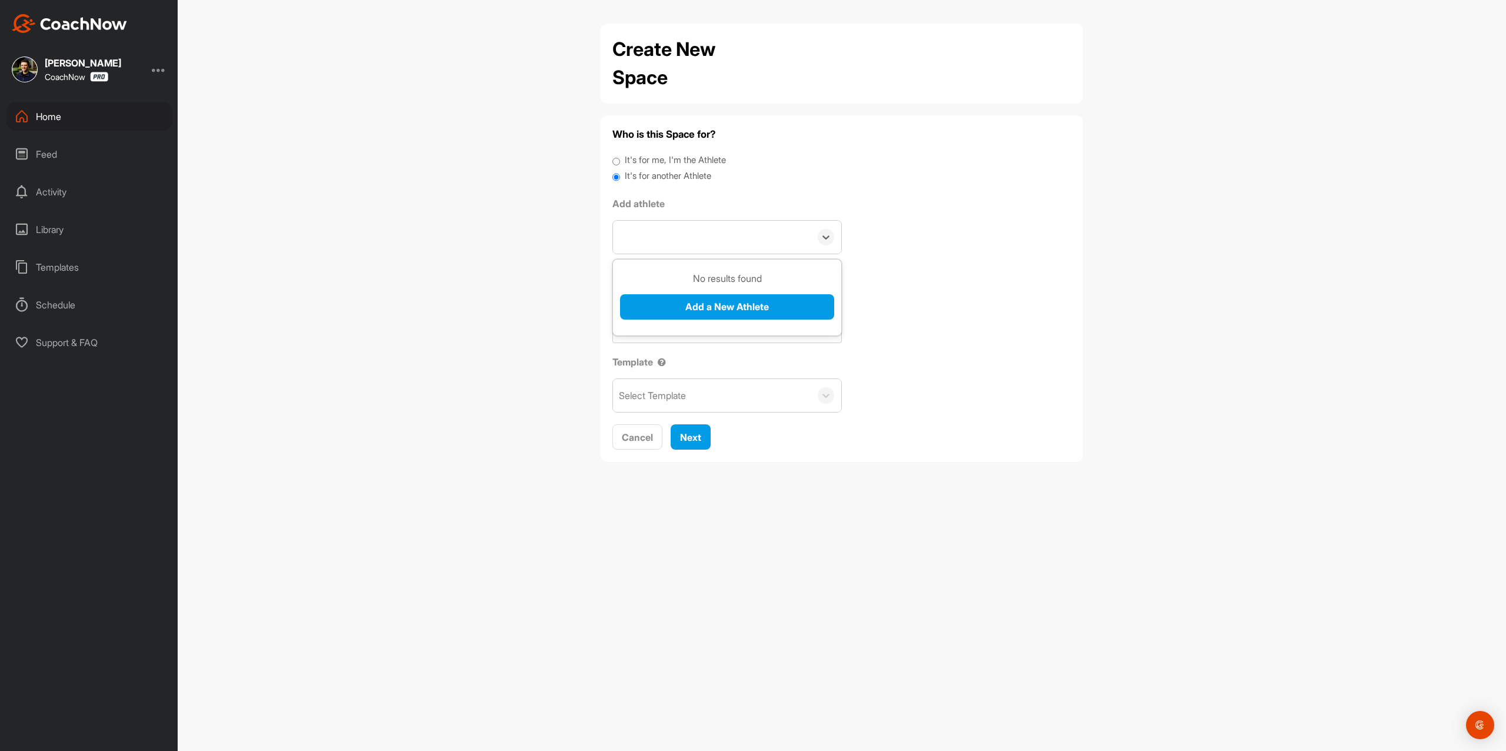
drag, startPoint x: 747, startPoint y: 237, endPoint x: 740, endPoint y: 244, distance: 10.0
click at [747, 238] on div "[EMAIL_ADDRESS][DOMAIN_NAME]" at bounding box center [712, 237] width 198 height 33
click at [745, 233] on div "Search by name or email" at bounding box center [712, 237] width 198 height 33
paste input "[EMAIL_ADDRESS][DOMAIN_NAME]"
type input "[EMAIL_ADDRESS][DOMAIN_NAME]"
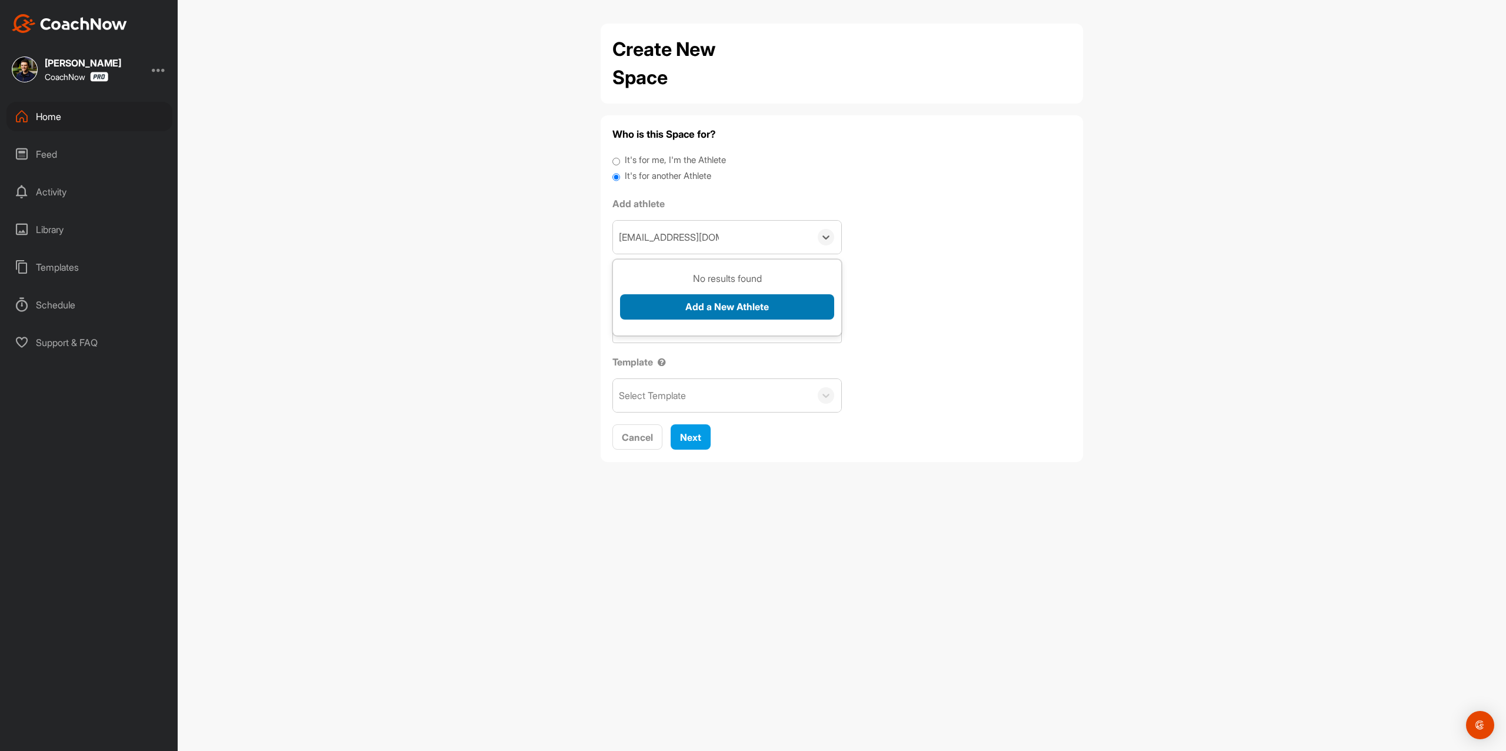
click at [736, 298] on button "Add a New Athlete" at bounding box center [727, 306] width 214 height 25
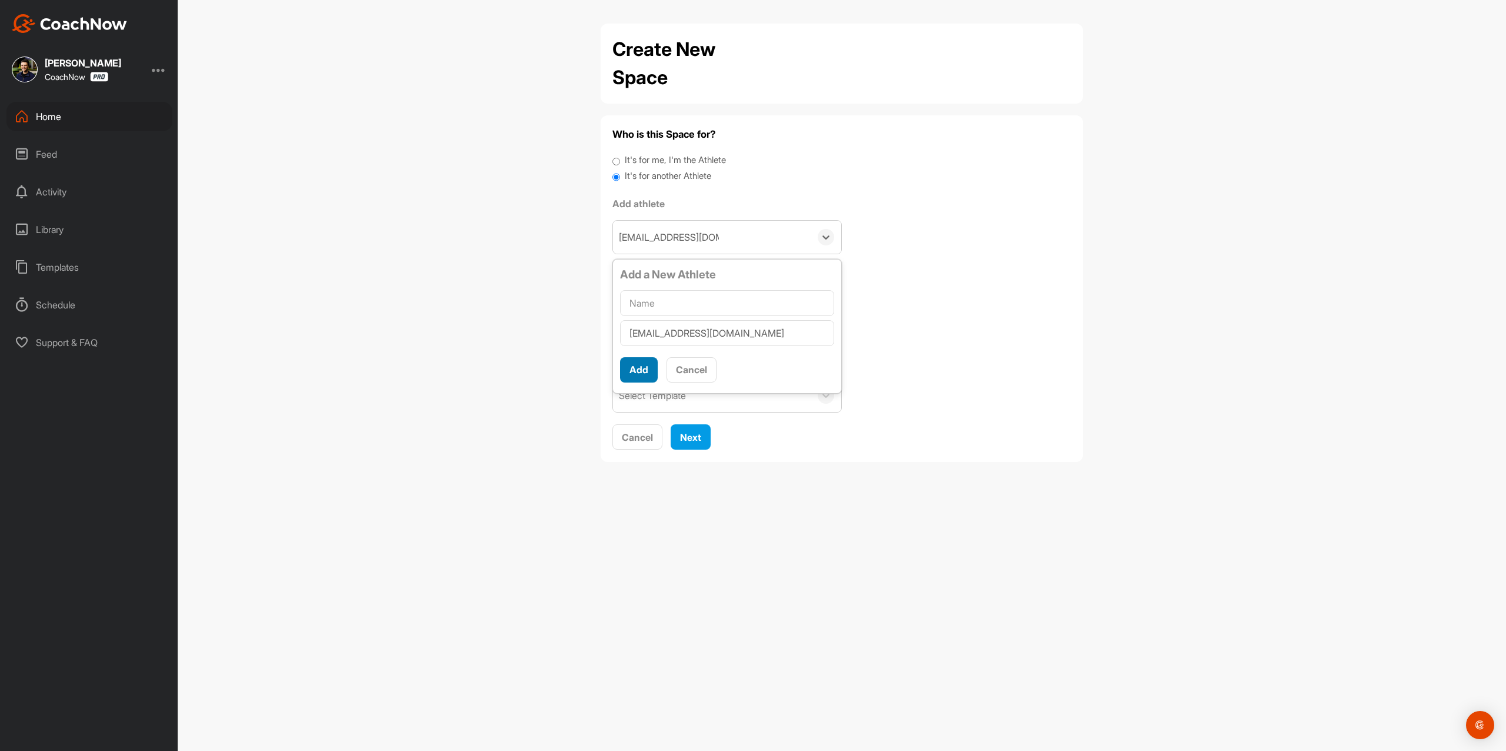
click at [636, 365] on button "Add" at bounding box center [639, 369] width 38 height 25
click at [711, 300] on input "text" at bounding box center [727, 303] width 214 height 26
paste input "[PERSON_NAME]"
type input "[PERSON_NAME]"
click at [629, 387] on button "Add" at bounding box center [639, 384] width 38 height 25
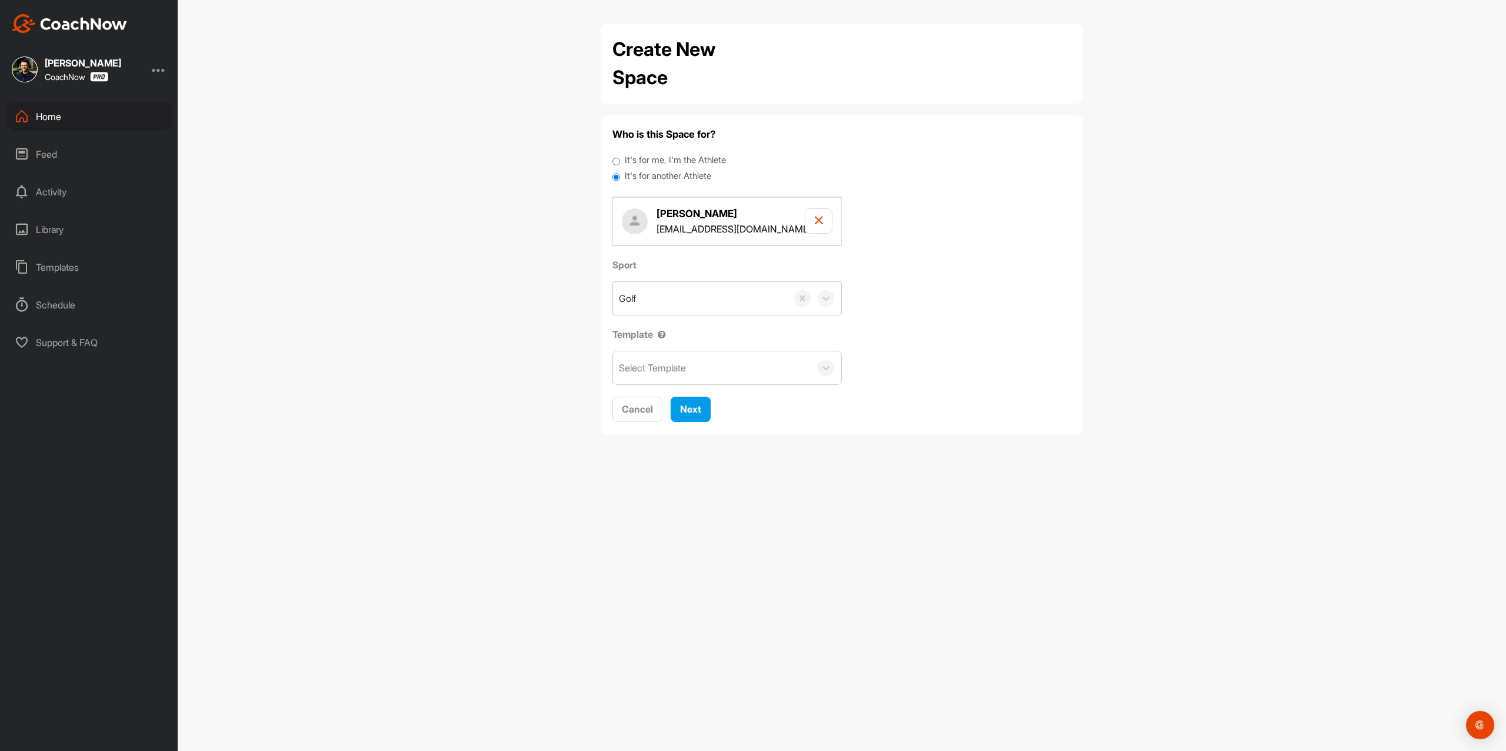
click at [714, 375] on div "Select Template" at bounding box center [712, 367] width 198 height 33
click at [726, 434] on div "Free CoachNow Lead" at bounding box center [727, 428] width 228 height 24
click at [686, 421] on button "Next" at bounding box center [691, 409] width 40 height 25
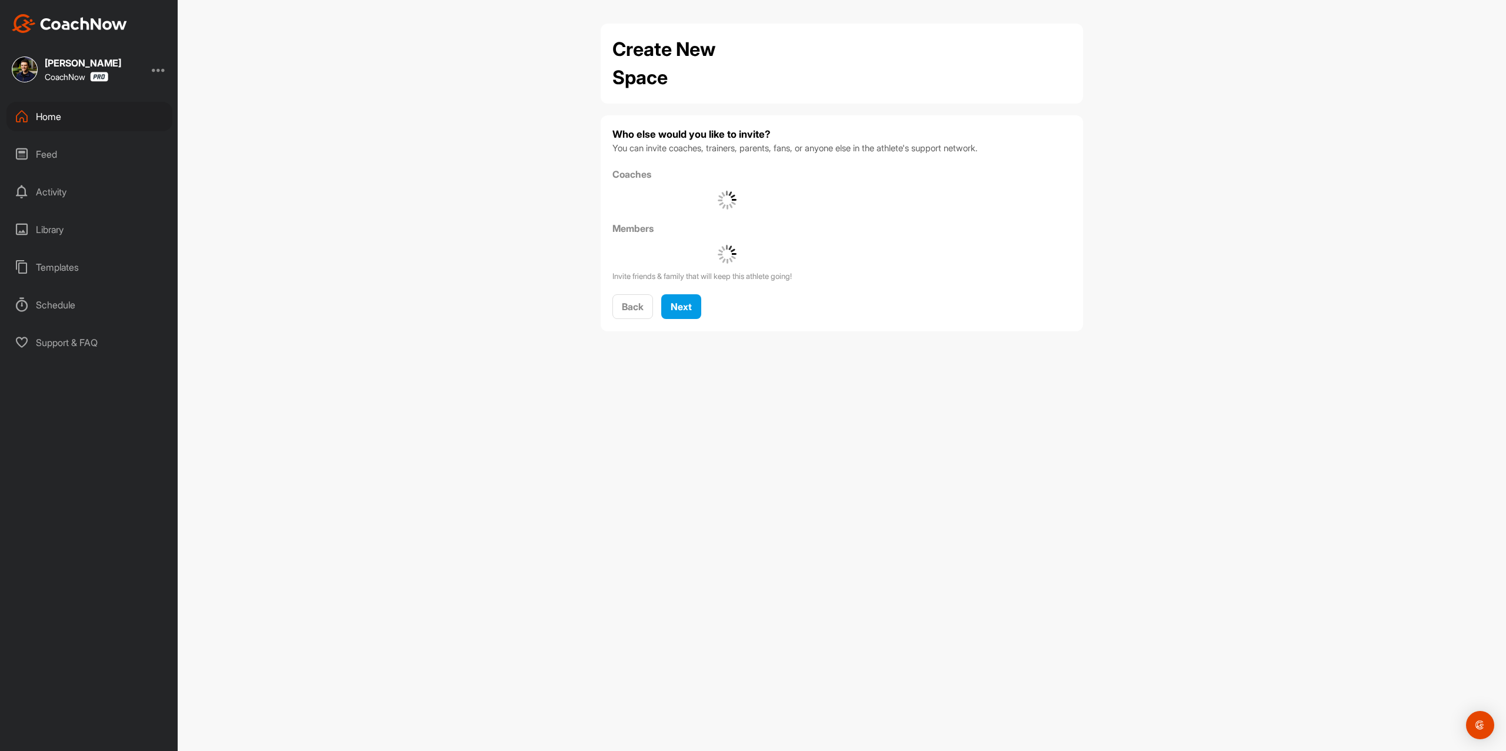
click at [712, 298] on div "Back Next" at bounding box center [842, 307] width 459 height 26
click at [692, 302] on span "Next" at bounding box center [681, 307] width 21 height 12
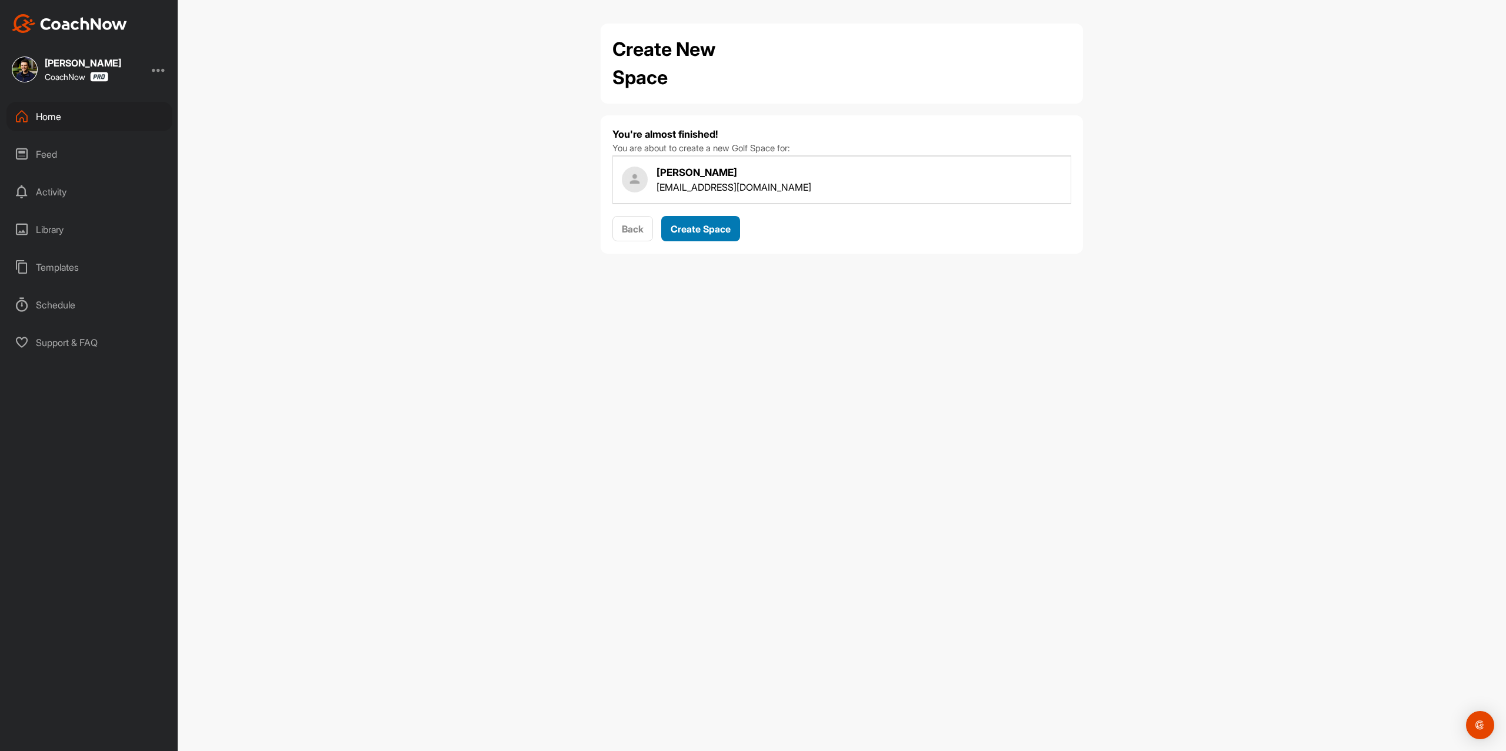
click at [717, 224] on span "Create Space" at bounding box center [701, 229] width 60 height 12
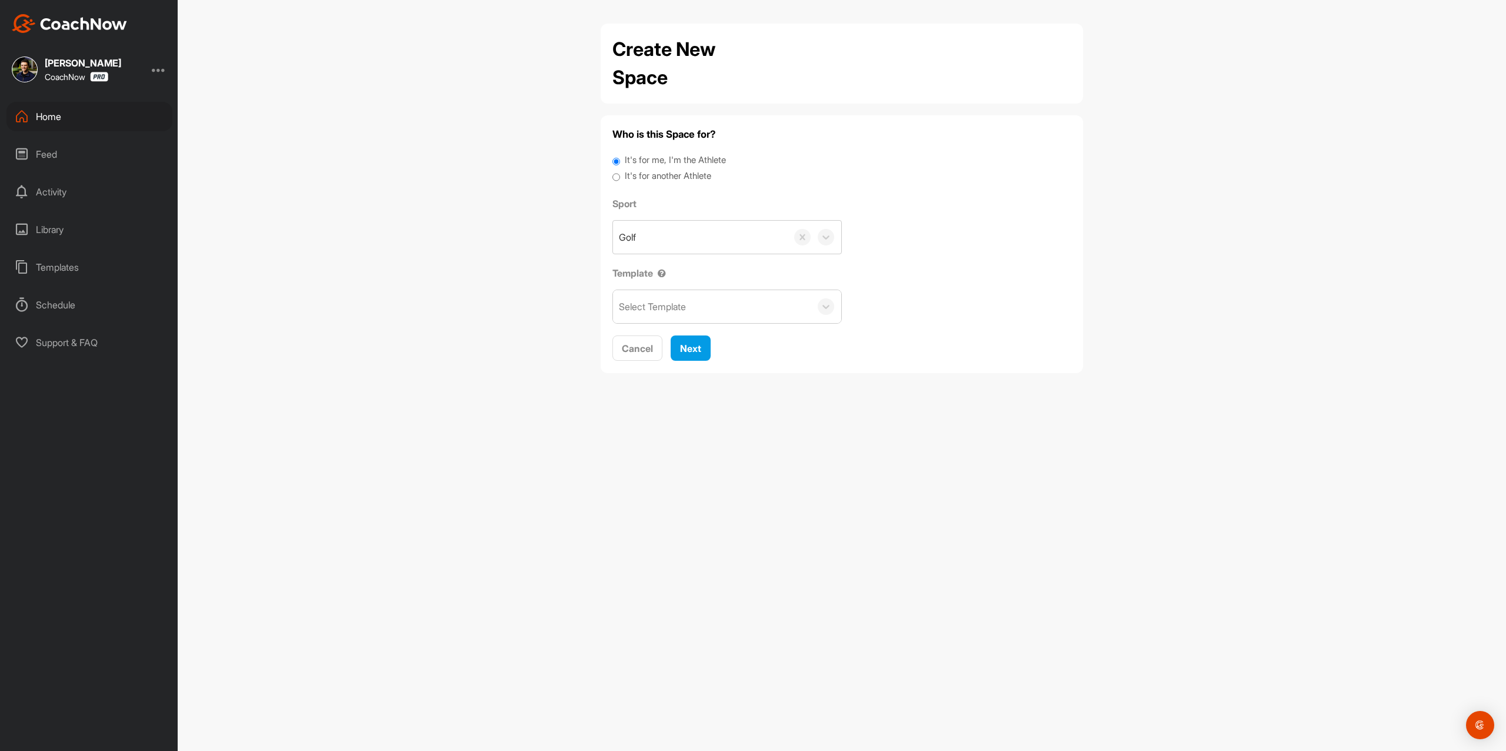
click at [117, 111] on div "Home" at bounding box center [89, 116] width 166 height 29
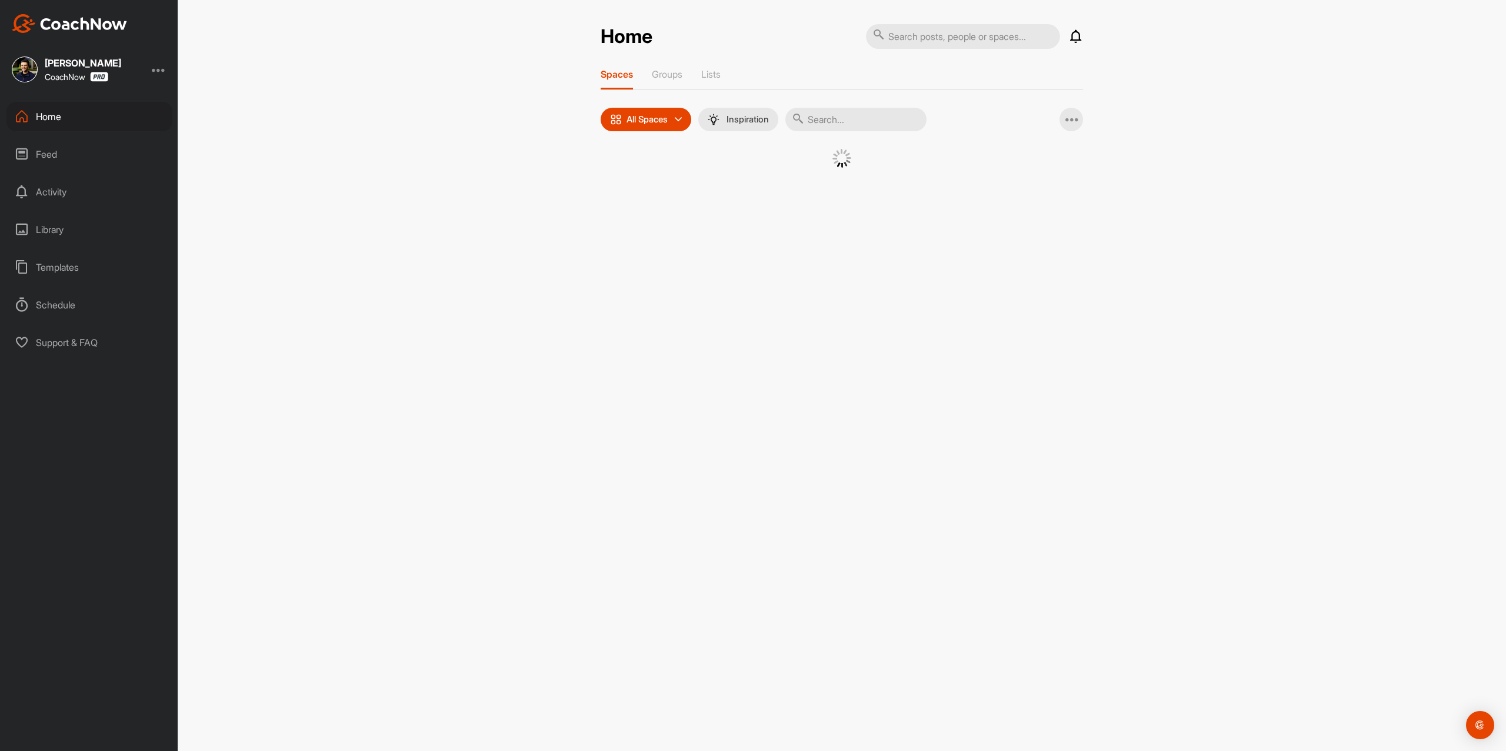
drag, startPoint x: 898, startPoint y: 111, endPoint x: 883, endPoint y: 113, distance: 15.5
click at [893, 111] on input "text" at bounding box center [856, 120] width 141 height 24
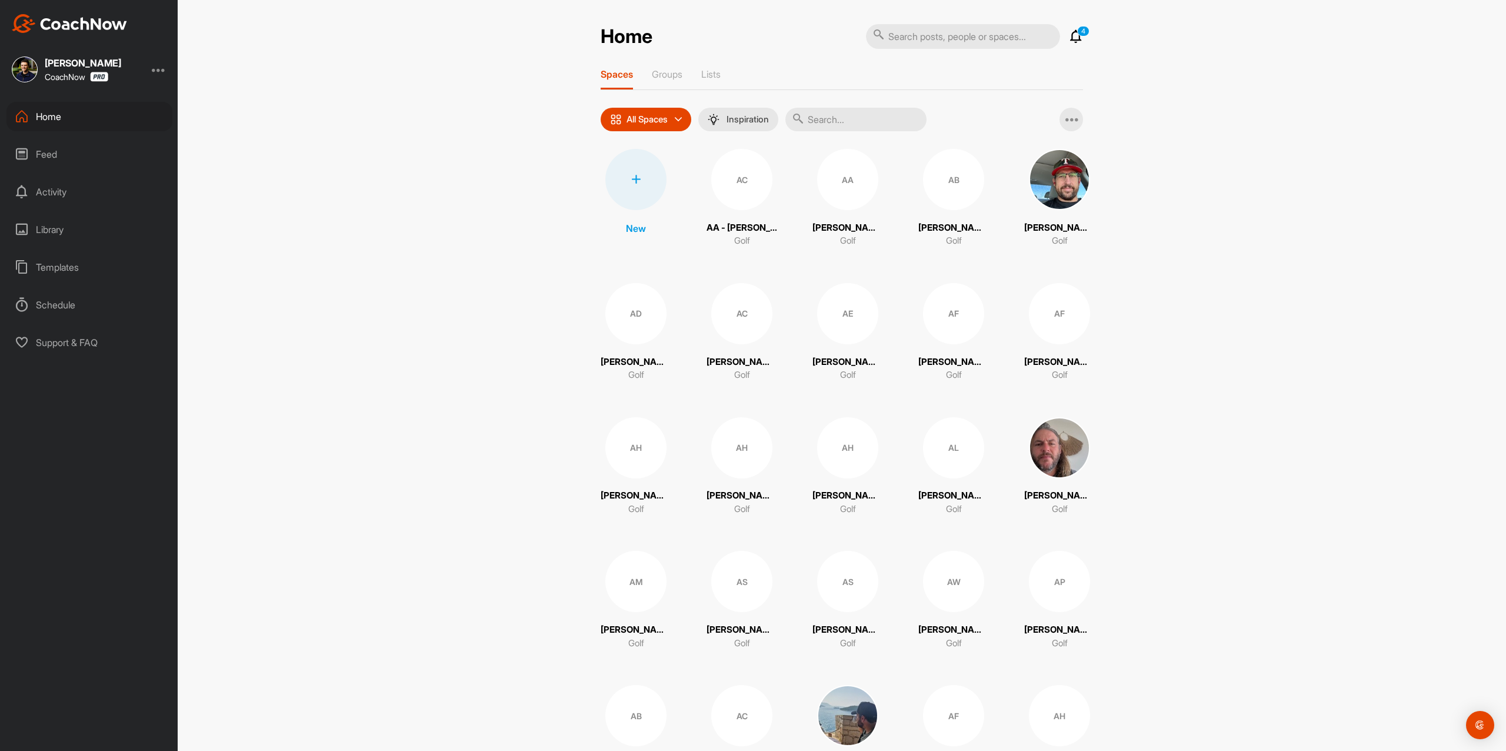
paste input "[EMAIL_ADDRESS][DOMAIN_NAME]"
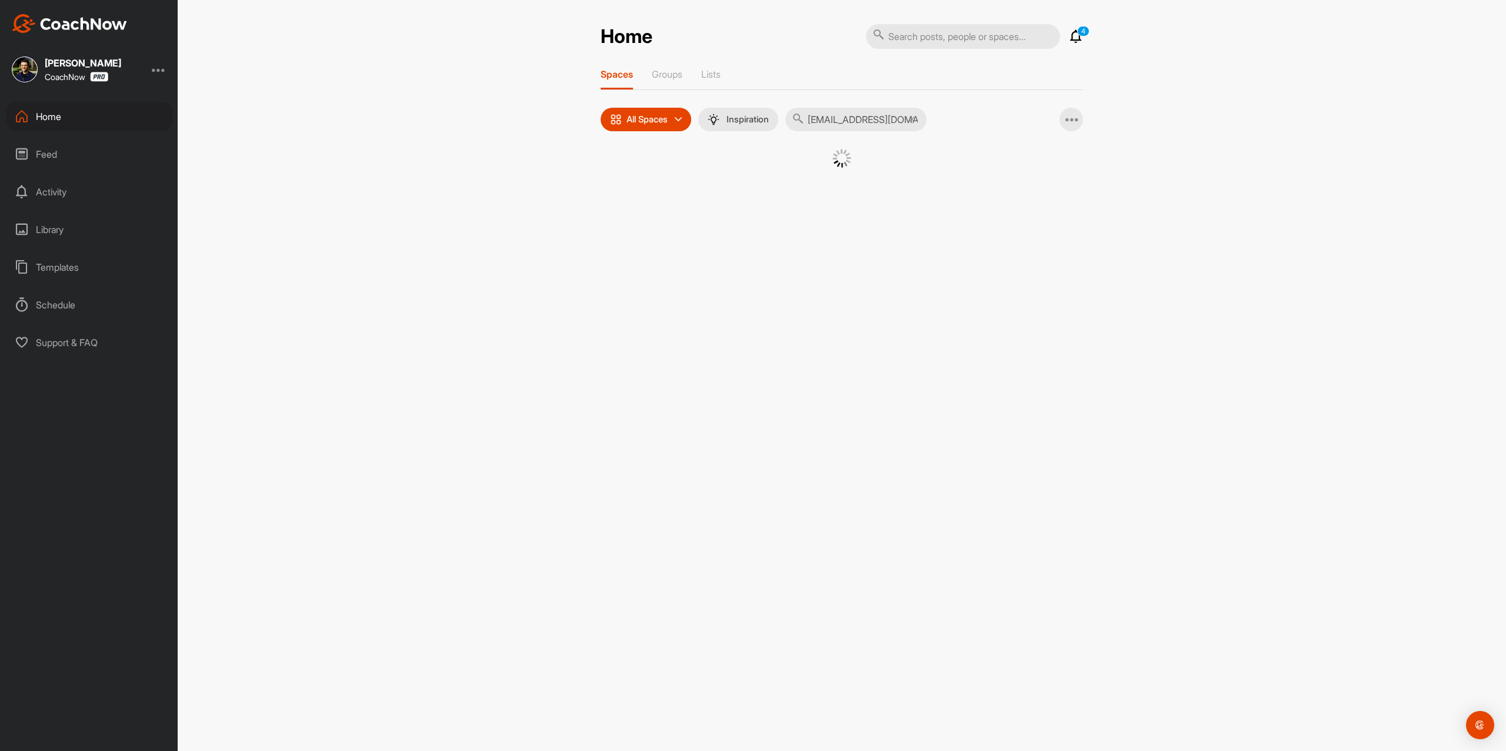
type input "[EMAIL_ADDRESS][DOMAIN_NAME]"
click at [893, 115] on input "[EMAIL_ADDRESS][DOMAIN_NAME]" at bounding box center [856, 120] width 141 height 24
click at [921, 117] on input "[EMAIL_ADDRESS][DOMAIN_NAME]" at bounding box center [856, 120] width 141 height 24
click at [915, 118] on icon at bounding box center [912, 120] width 6 height 6
drag, startPoint x: 942, startPoint y: 48, endPoint x: 946, endPoint y: 40, distance: 9.2
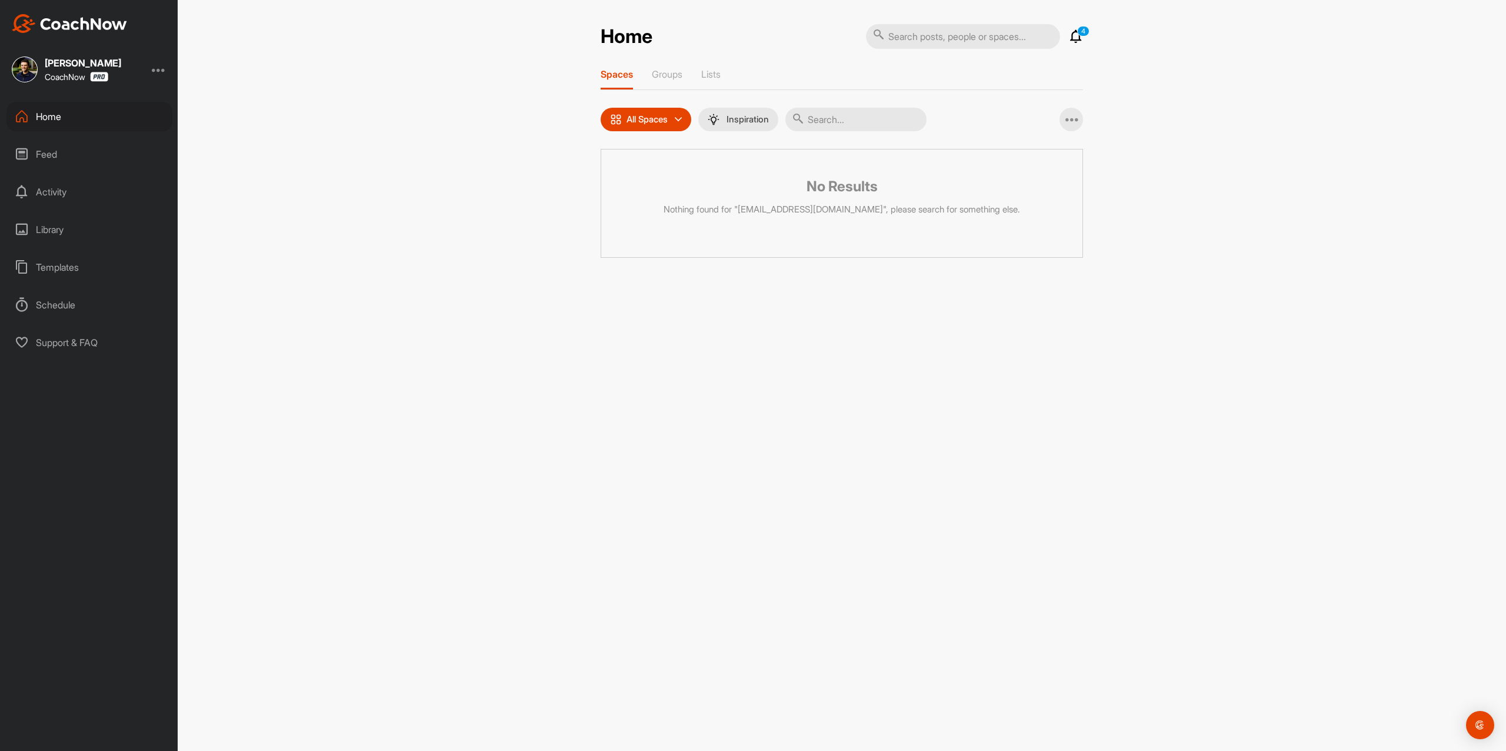
click at [942, 47] on input "text" at bounding box center [963, 36] width 194 height 25
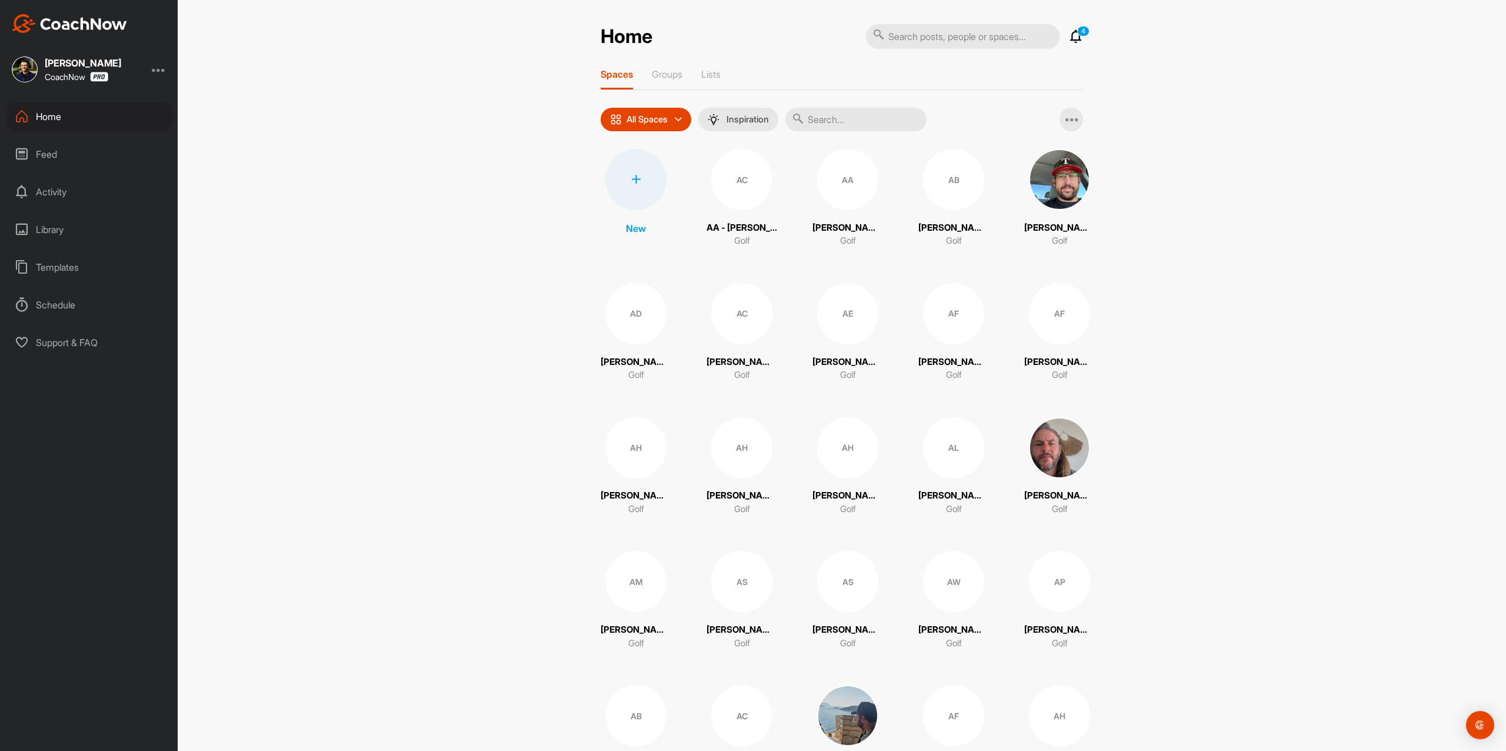
click at [949, 39] on input "text" at bounding box center [963, 36] width 194 height 25
paste input "[EMAIL_ADDRESS][DOMAIN_NAME]"
type input "[EMAIL_ADDRESS][DOMAIN_NAME]"
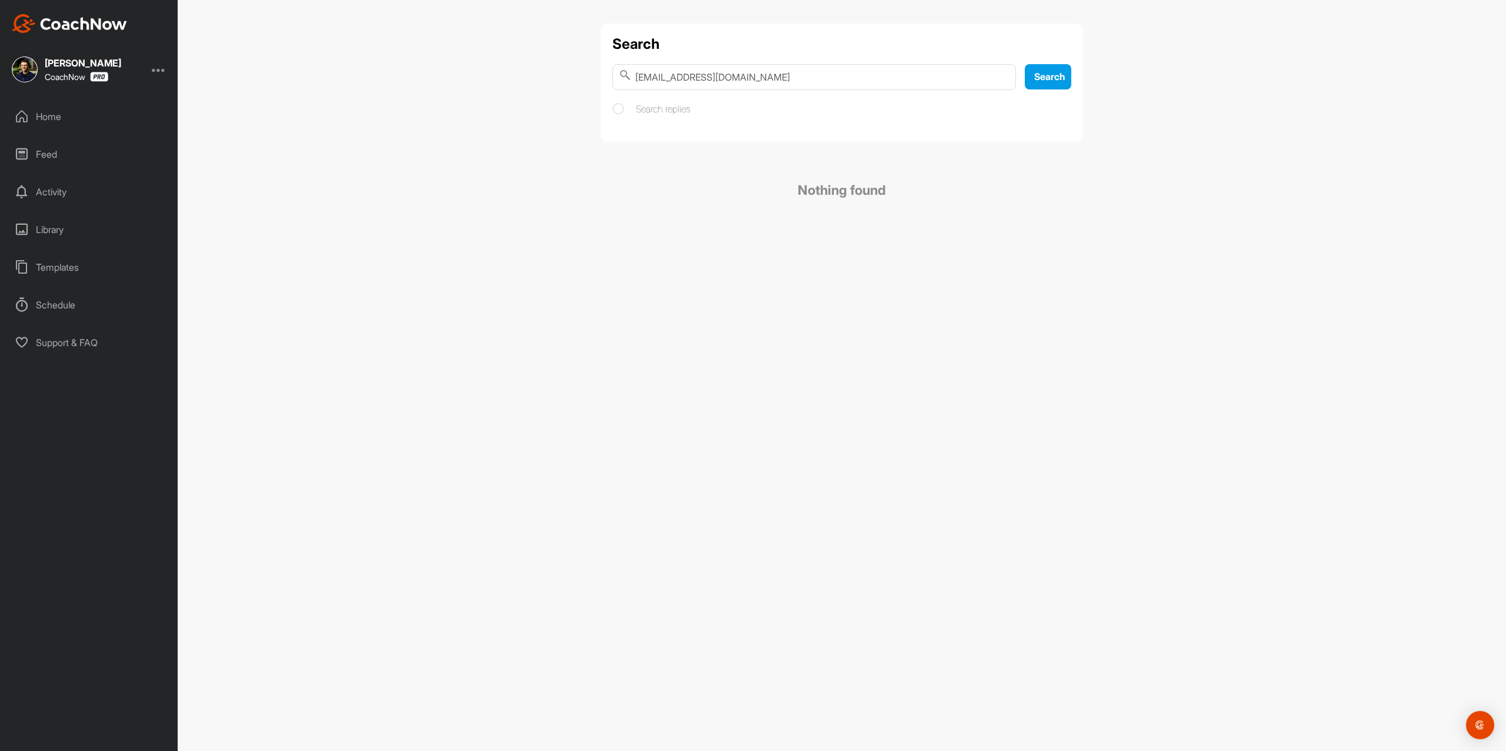
click at [42, 113] on div "Home" at bounding box center [89, 116] width 166 height 29
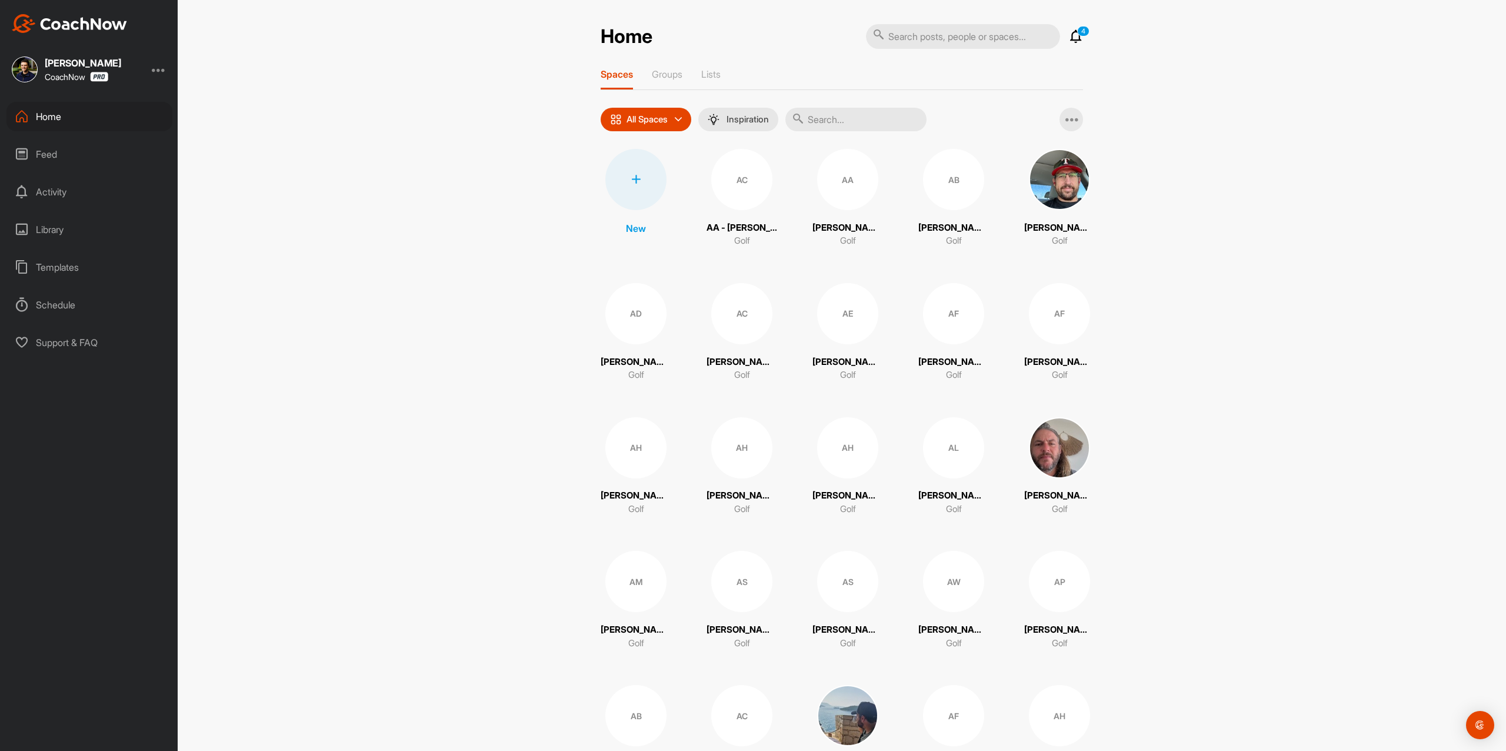
click at [54, 149] on div "Feed" at bounding box center [89, 153] width 166 height 29
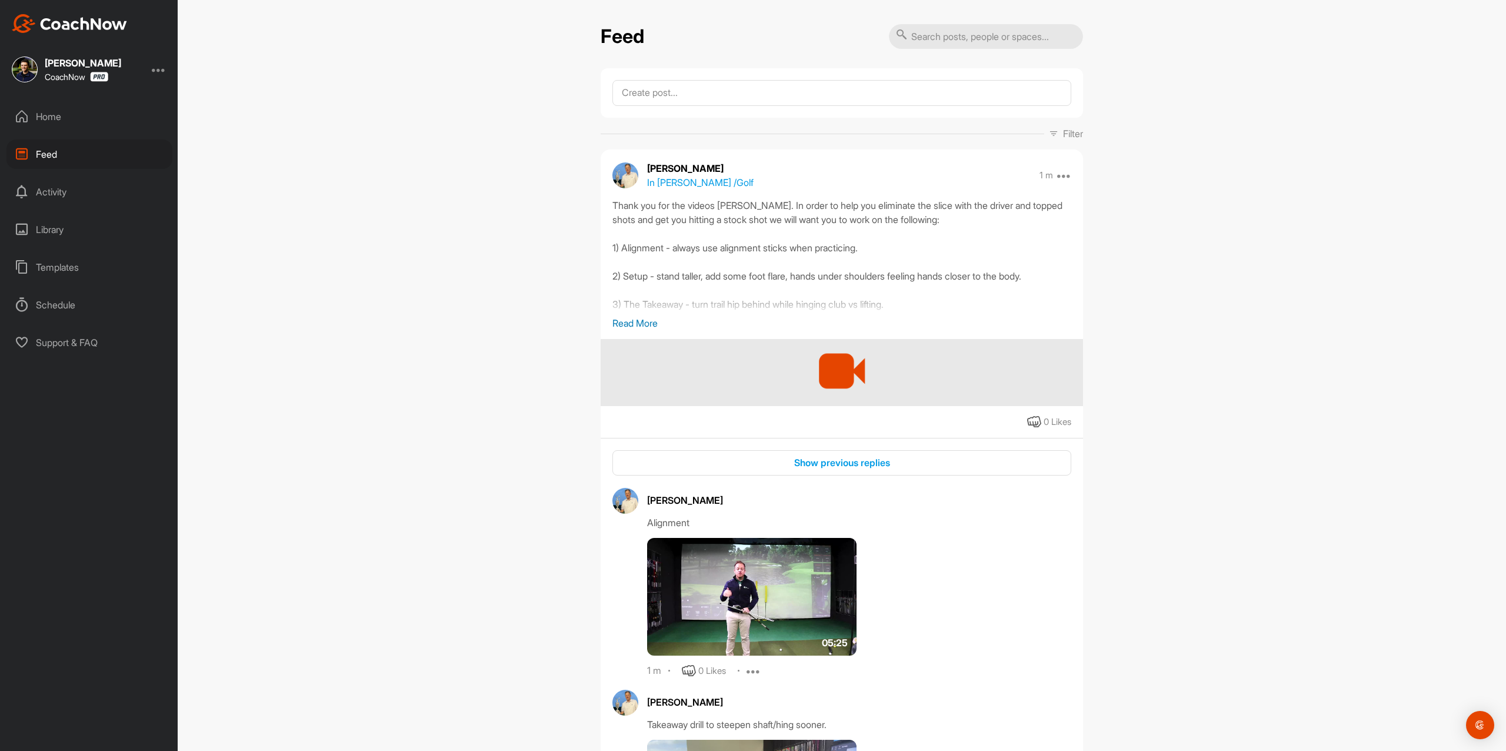
click at [87, 113] on div "Home" at bounding box center [89, 116] width 166 height 29
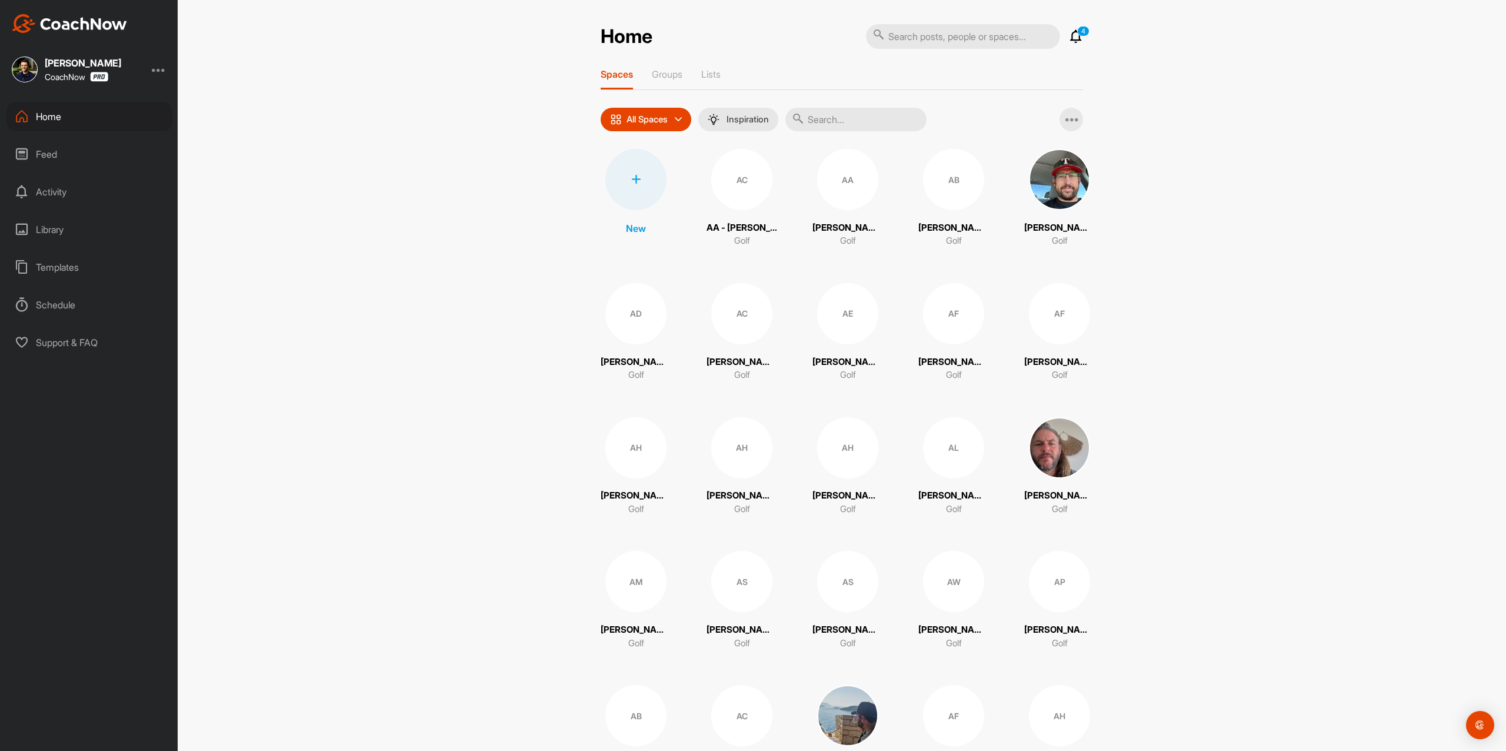
click at [863, 122] on input "text" at bounding box center [856, 120] width 141 height 24
paste input "[EMAIL_ADDRESS][DOMAIN_NAME]"
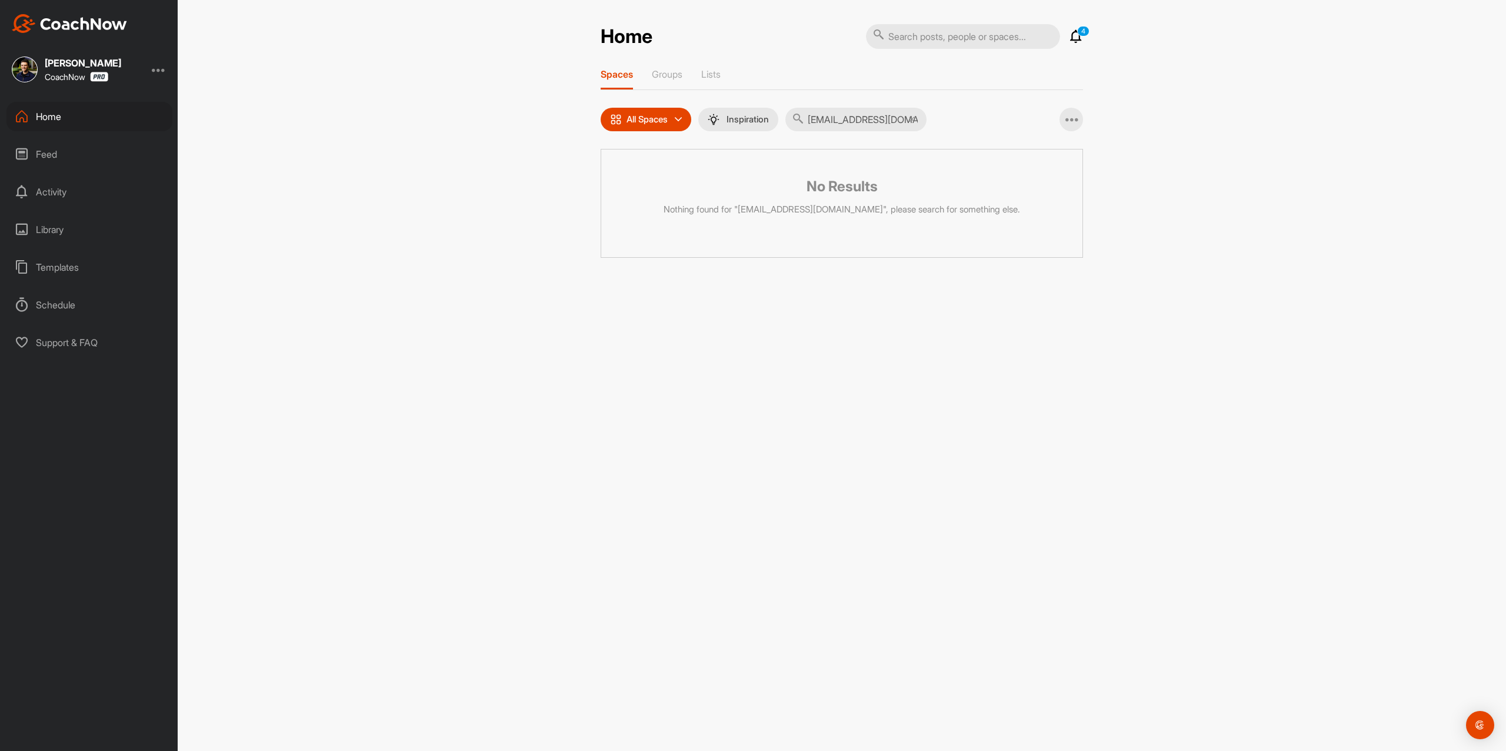
type input "[EMAIL_ADDRESS][DOMAIN_NAME]"
click at [915, 118] on icon at bounding box center [912, 120] width 6 height 6
click at [88, 114] on div "Home" at bounding box center [89, 116] width 166 height 29
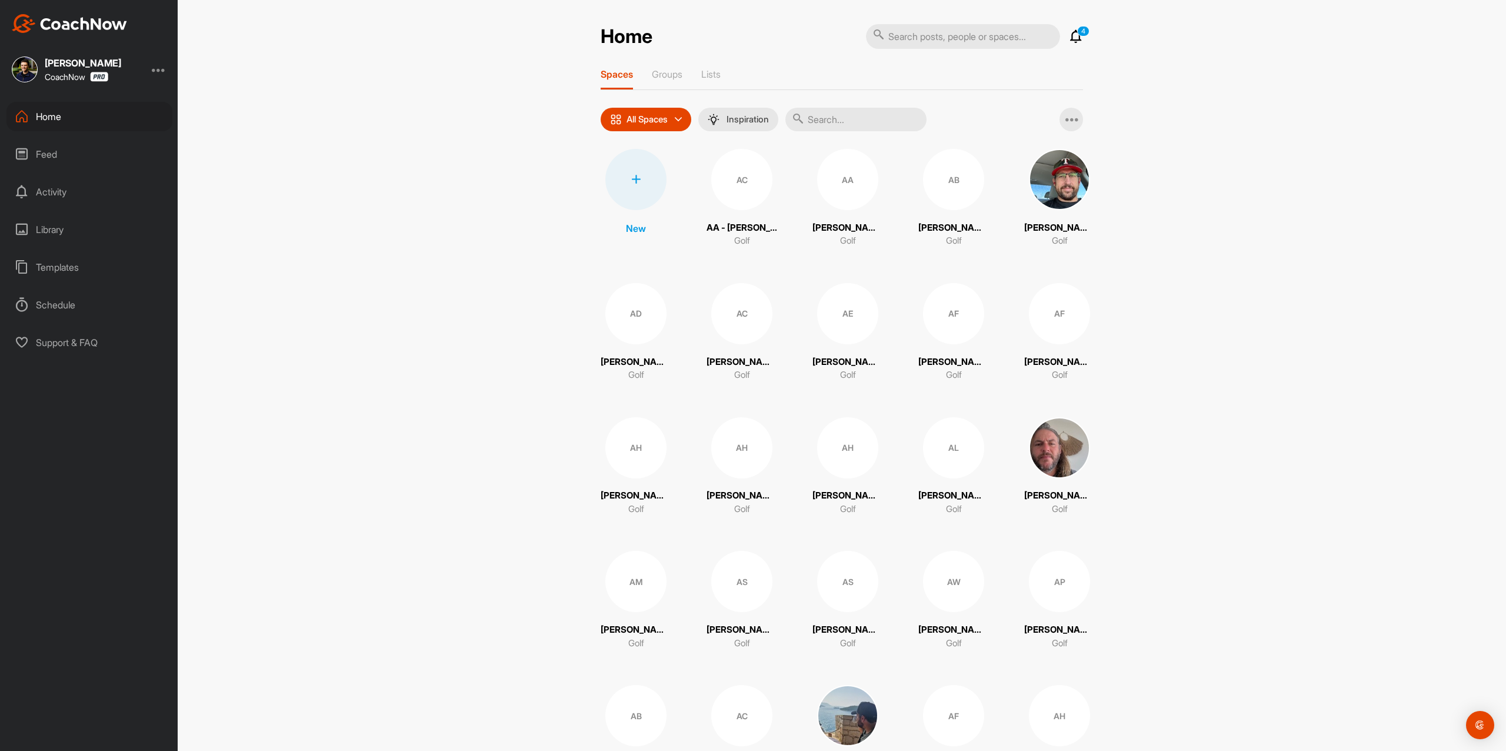
click at [631, 158] on div at bounding box center [636, 179] width 61 height 61
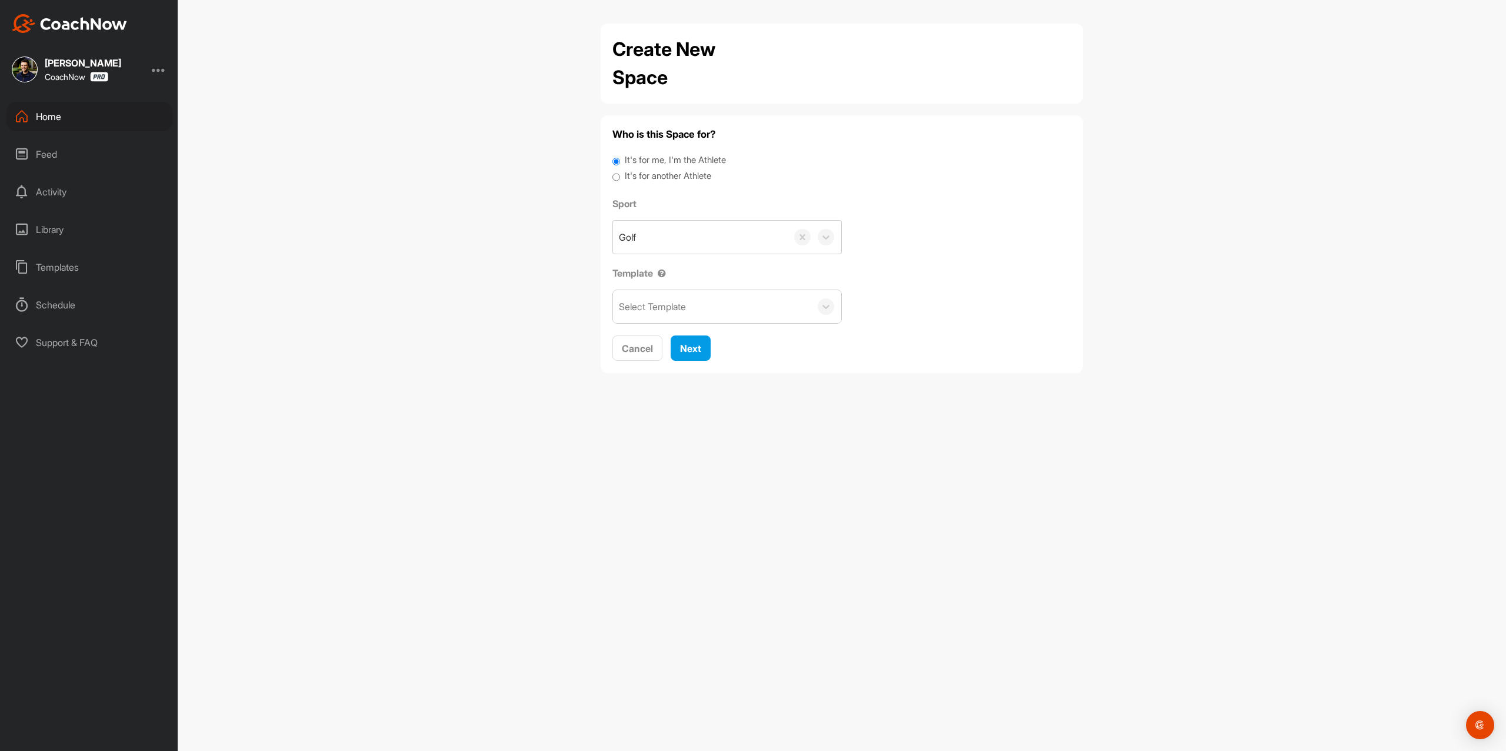
click at [638, 175] on label "It's for another Athlete" at bounding box center [668, 176] width 87 height 14
click at [640, 175] on label "It's for another Athlete" at bounding box center [668, 176] width 87 height 14
click at [620, 175] on input "It's for another Athlete" at bounding box center [617, 177] width 8 height 16
radio input "true"
click at [671, 174] on label "It's for another Athlete" at bounding box center [668, 176] width 87 height 14
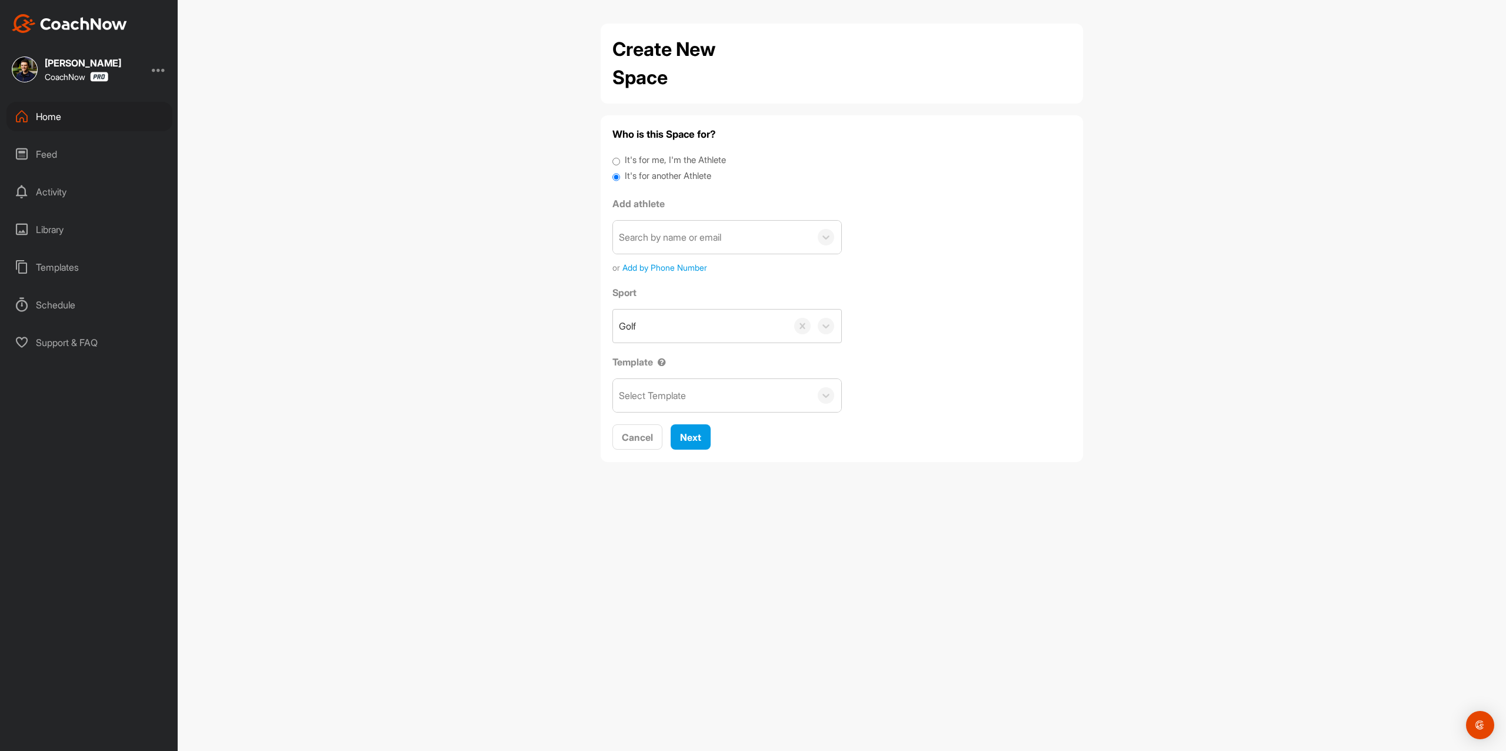
click at [620, 174] on input "It's for another Athlete" at bounding box center [617, 177] width 8 height 16
click at [667, 262] on span "Add by Phone Number" at bounding box center [665, 267] width 85 height 12
click at [666, 171] on label "It's for another Athlete" at bounding box center [668, 176] width 87 height 14
click at [620, 171] on input "It's for another Athlete" at bounding box center [617, 177] width 8 height 16
click at [664, 174] on label "It's for another Athlete" at bounding box center [668, 176] width 87 height 14
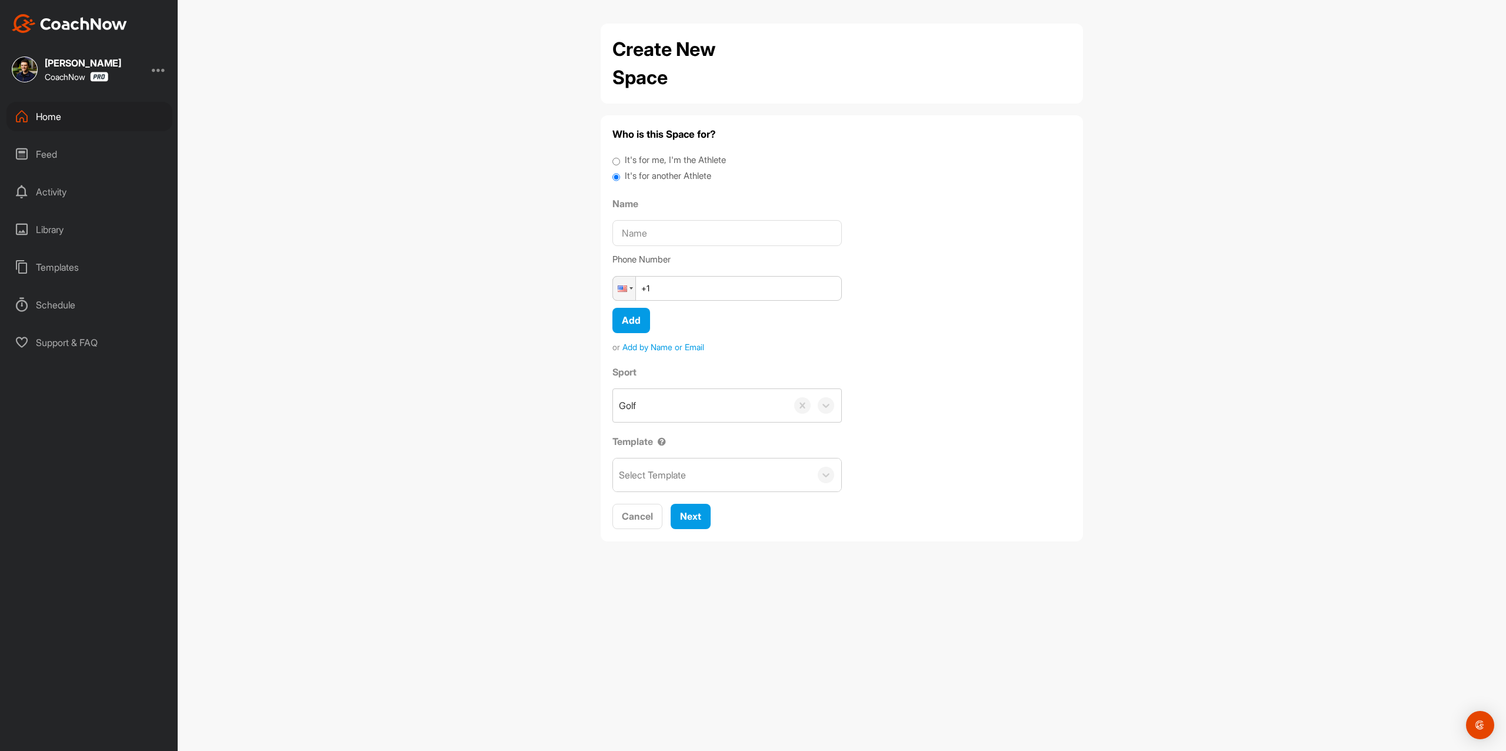
click at [620, 174] on input "It's for another Athlete" at bounding box center [617, 177] width 8 height 16
click at [665, 177] on label "It's for another Athlete" at bounding box center [668, 176] width 87 height 14
click at [620, 177] on input "It's for another Athlete" at bounding box center [617, 177] width 8 height 16
click at [637, 174] on label "It's for another Athlete" at bounding box center [668, 176] width 87 height 14
click at [620, 174] on input "It's for another Athlete" at bounding box center [617, 177] width 8 height 16
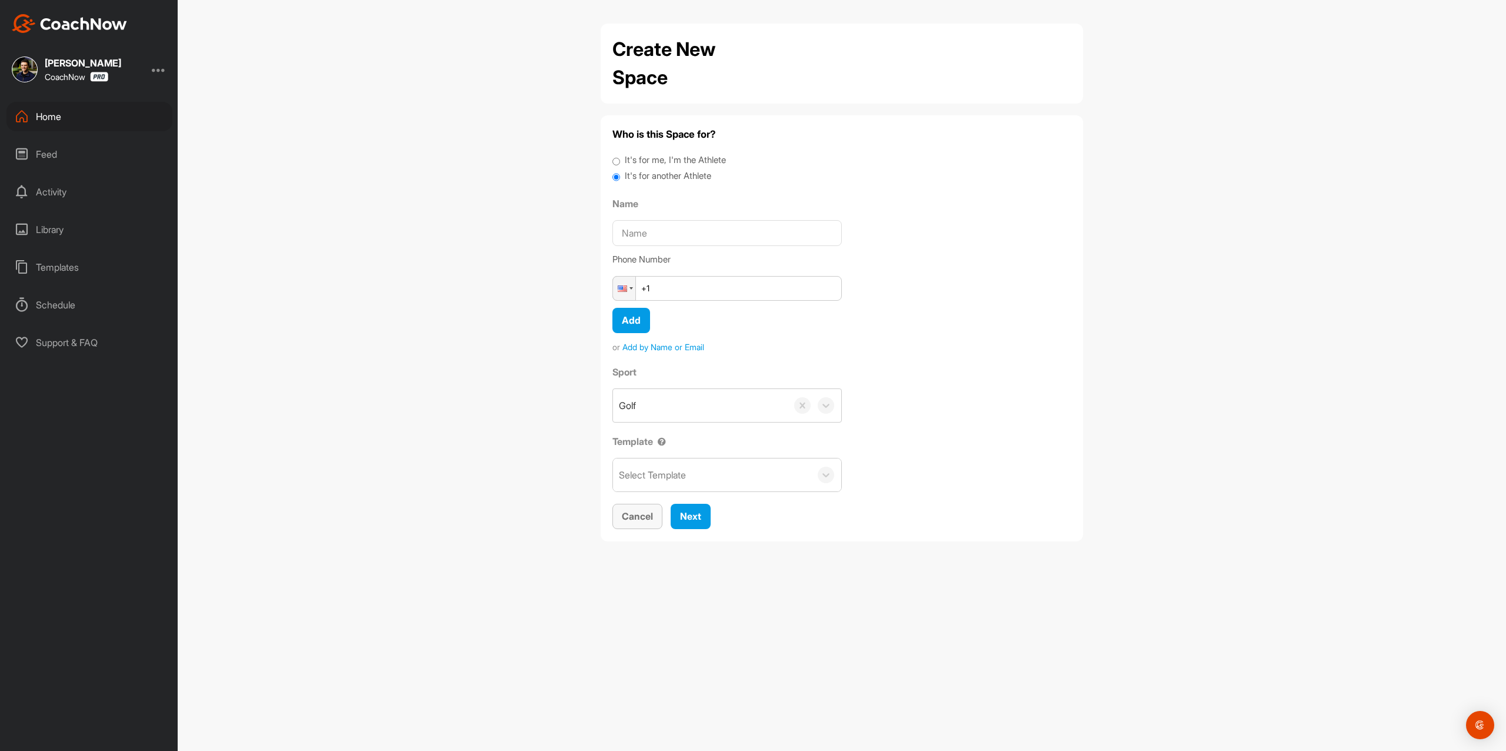
click at [650, 525] on button "Cancel" at bounding box center [638, 516] width 50 height 25
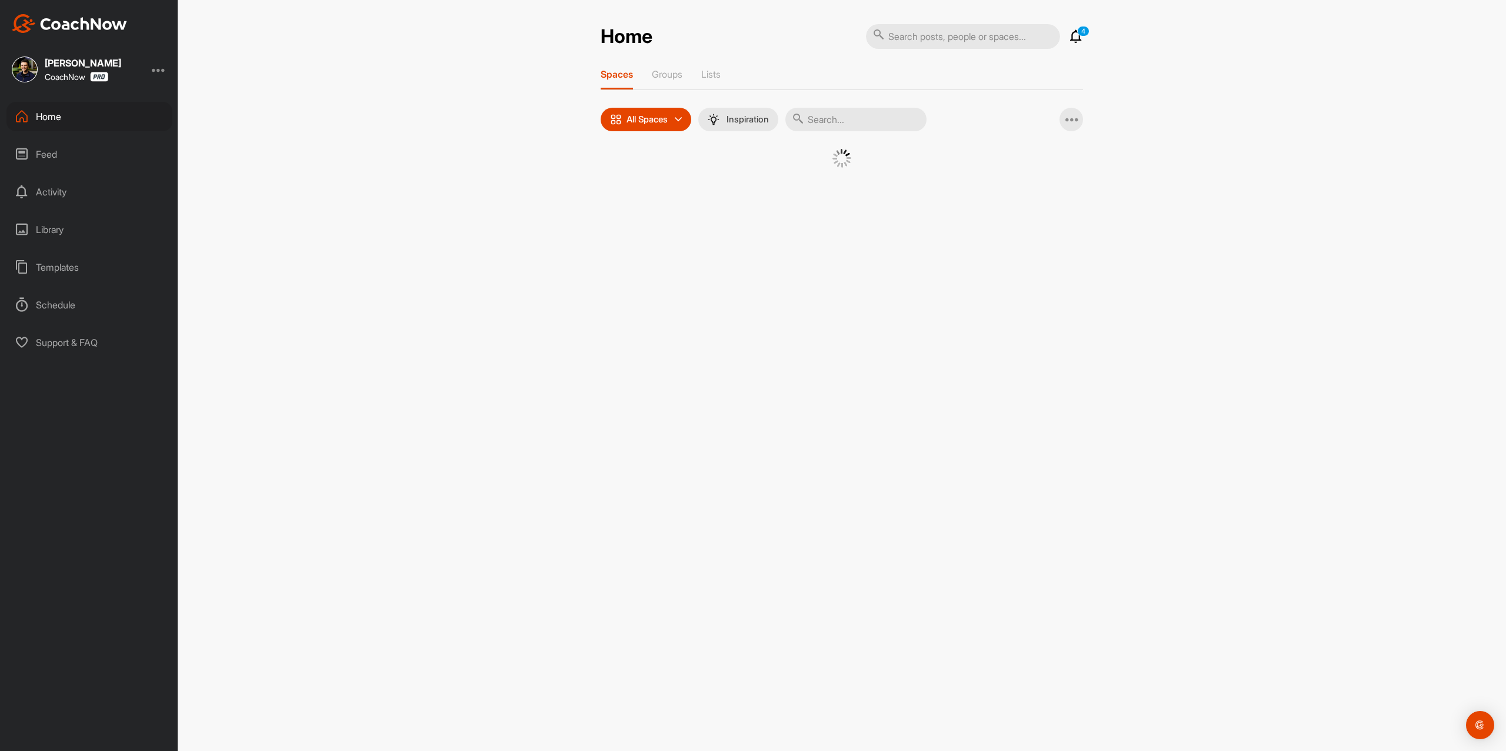
click at [101, 130] on div "Home" at bounding box center [89, 116] width 166 height 29
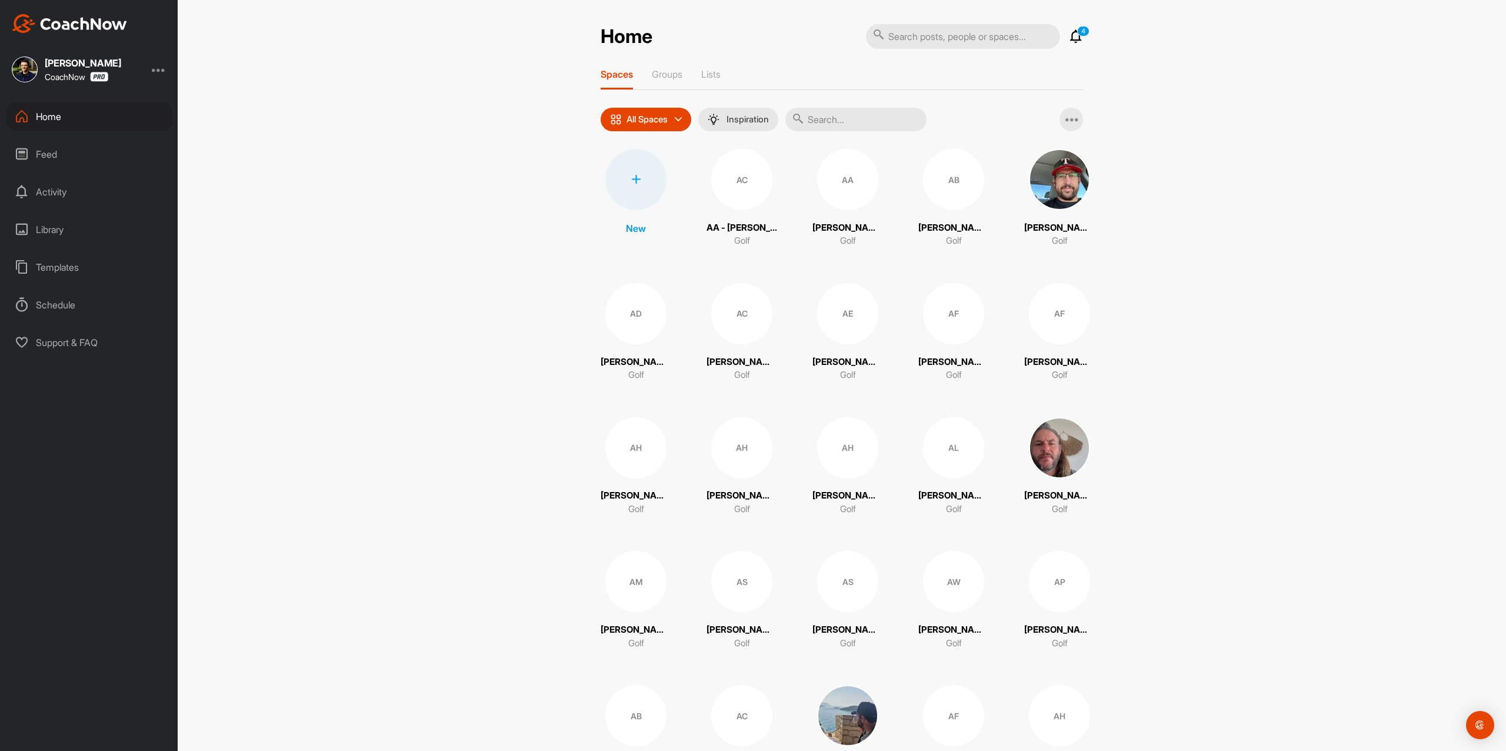
click at [625, 161] on div at bounding box center [636, 179] width 61 height 61
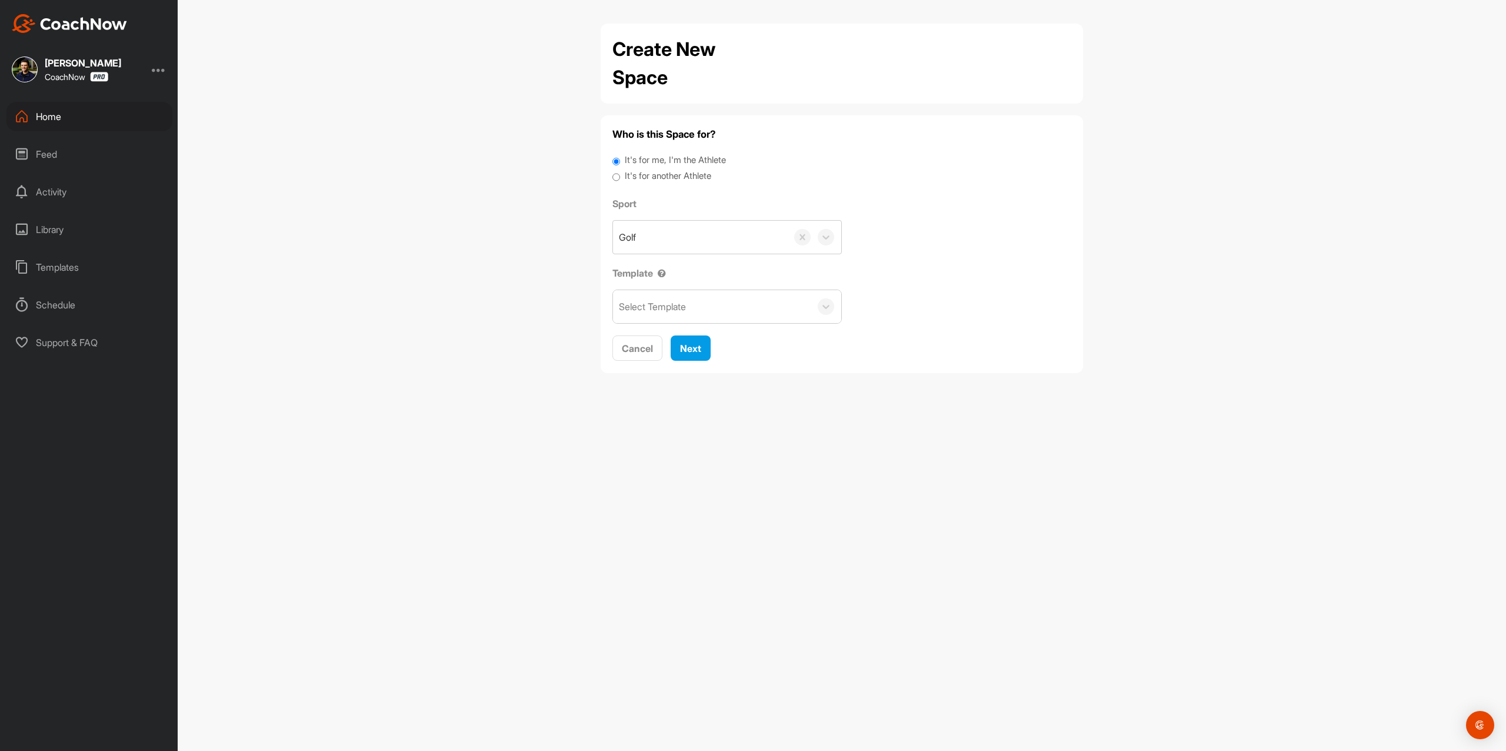
click at [665, 177] on label "It's for another Athlete" at bounding box center [668, 176] width 87 height 14
click at [625, 170] on label "It's for another Athlete" at bounding box center [668, 176] width 87 height 14
click at [620, 170] on input "It's for another Athlete" at bounding box center [617, 177] width 8 height 16
radio input "true"
click at [634, 174] on label "It's for another Athlete" at bounding box center [668, 176] width 87 height 14
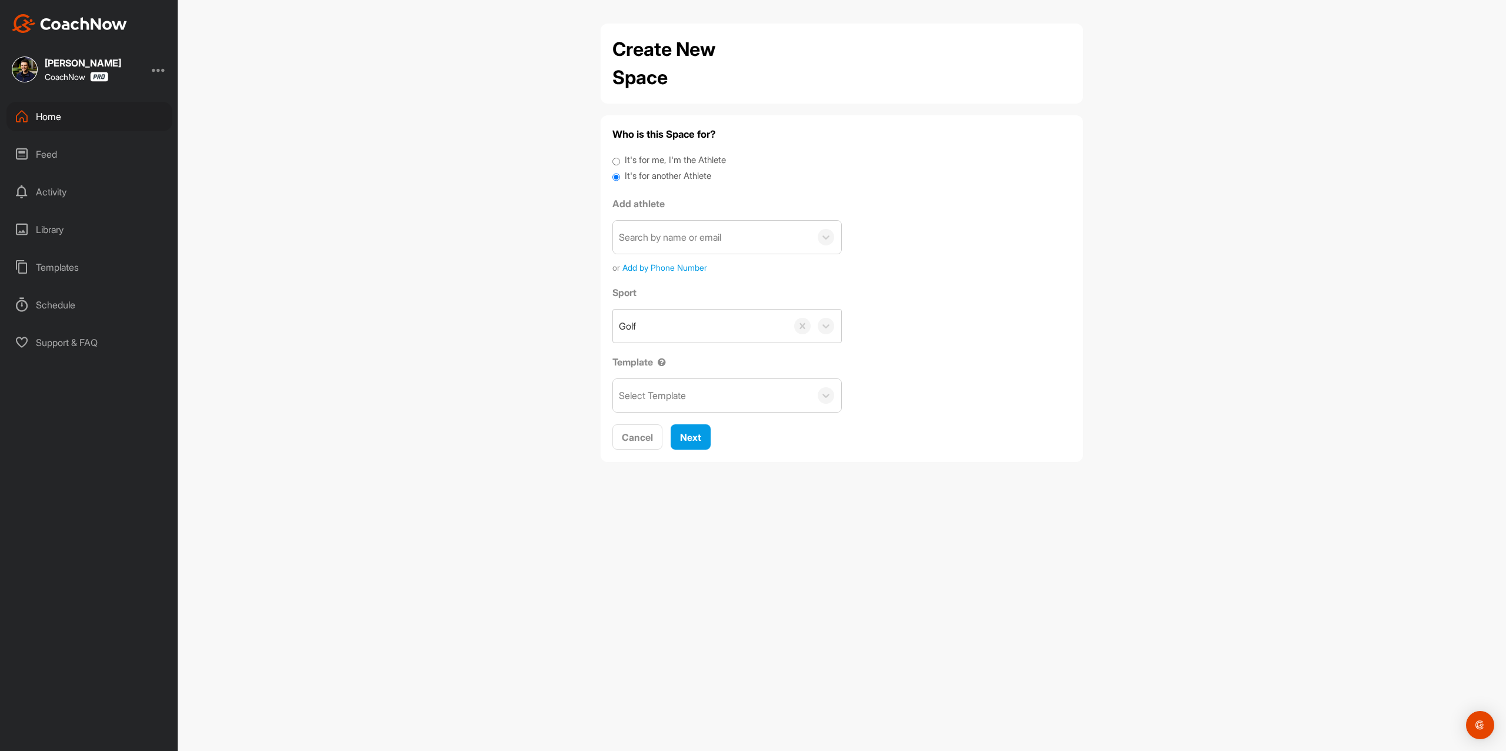
click at [620, 174] on input "It's for another Athlete" at bounding box center [617, 177] width 8 height 16
click at [646, 226] on div "Search by name or email" at bounding box center [712, 237] width 198 height 33
paste input "[EMAIL_ADDRESS][DOMAIN_NAME]"
type input "[EMAIL_ADDRESS][DOMAIN_NAME]"
click at [697, 302] on button "Add a New Athlete" at bounding box center [727, 306] width 214 height 25
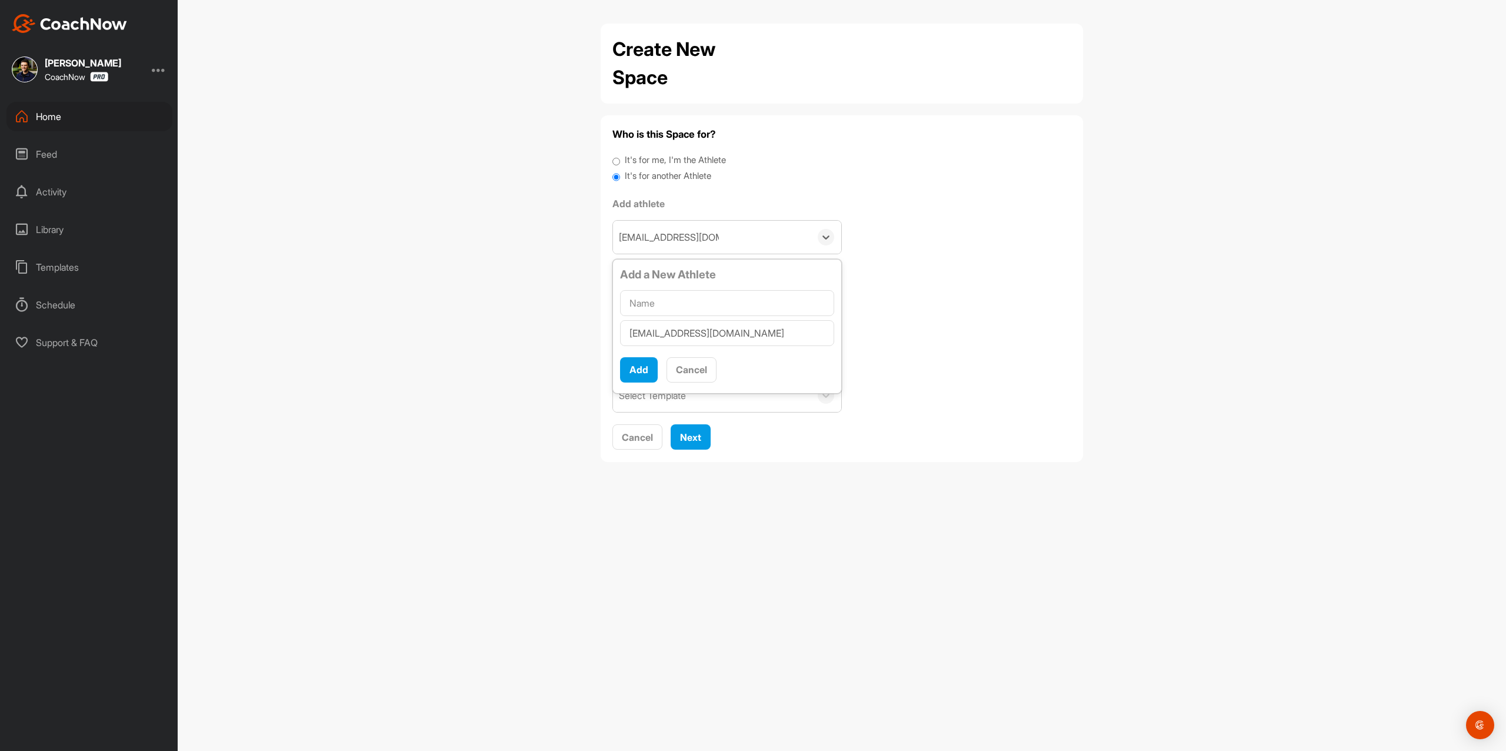
click at [693, 308] on input "text" at bounding box center [727, 303] width 214 height 26
type input "[PERSON_NAME]"
click at [634, 378] on button "Add" at bounding box center [639, 369] width 38 height 25
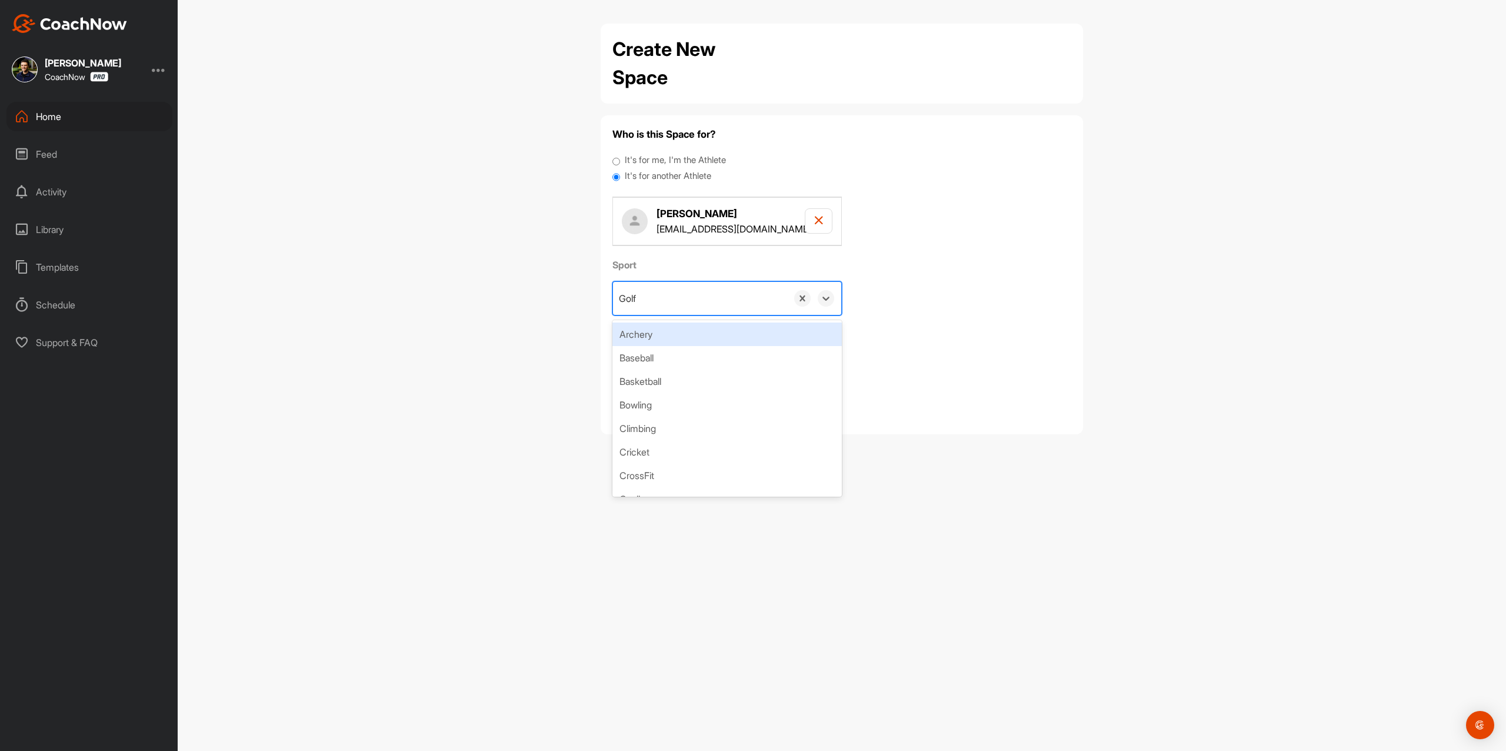
click at [730, 297] on div "Golf" at bounding box center [700, 298] width 174 height 33
click at [711, 305] on div "Golf" at bounding box center [700, 298] width 174 height 33
drag, startPoint x: 936, startPoint y: 297, endPoint x: 848, endPoint y: 322, distance: 91.3
click at [937, 297] on div "Sport 0 results available. Select is focused ,type to refine list, press Down t…" at bounding box center [842, 321] width 459 height 127
click at [692, 400] on button "Next" at bounding box center [691, 409] width 40 height 25
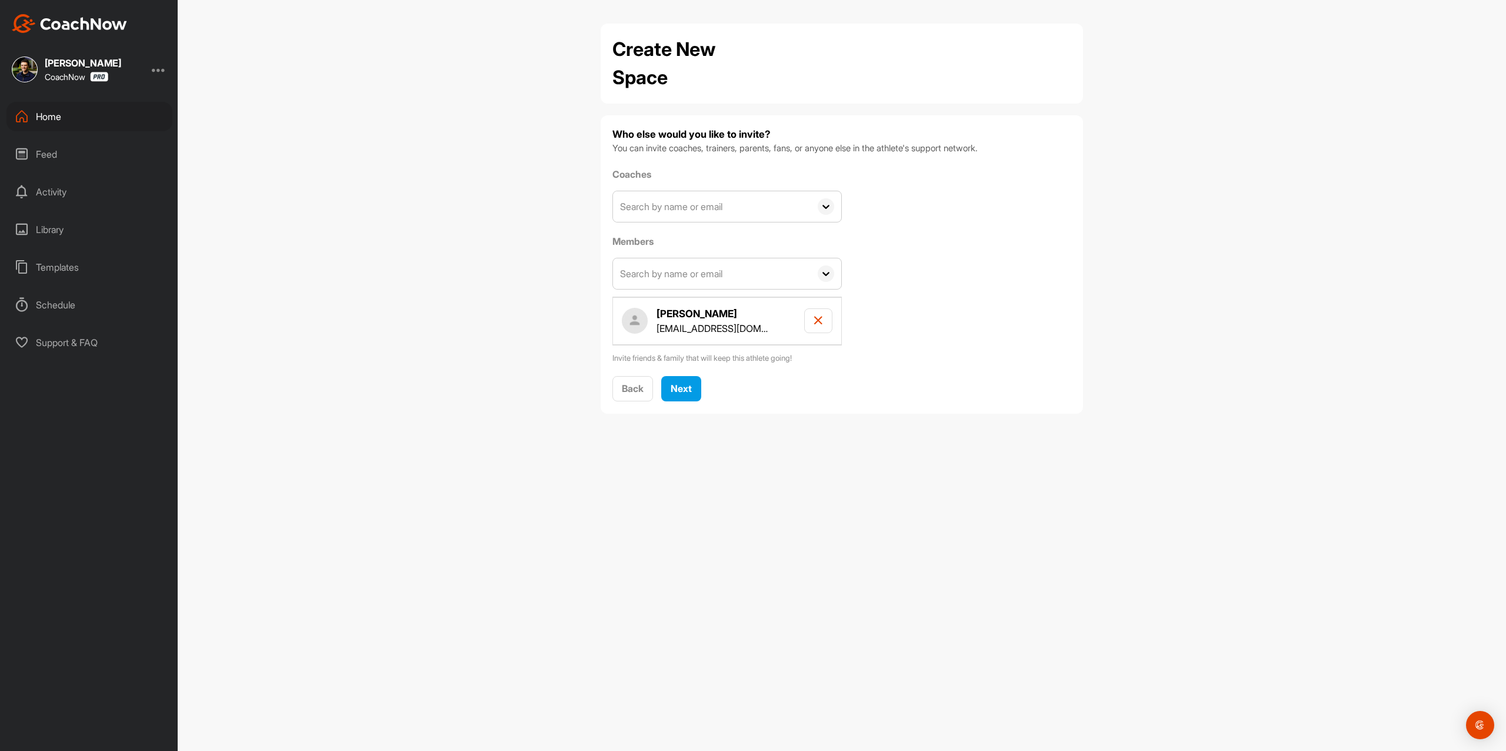
click at [824, 206] on icon at bounding box center [826, 207] width 7 height 4
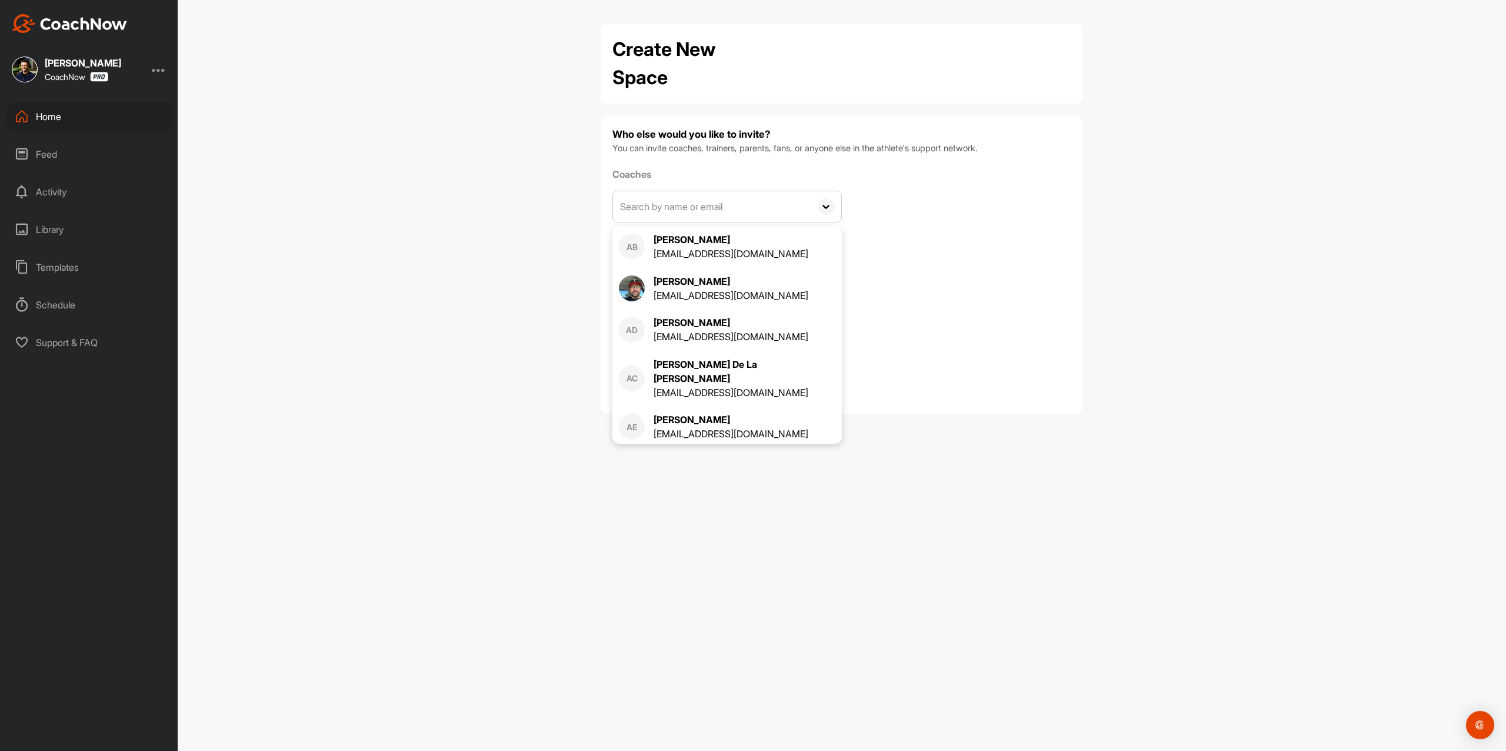
click at [824, 207] on icon at bounding box center [826, 207] width 7 height 4
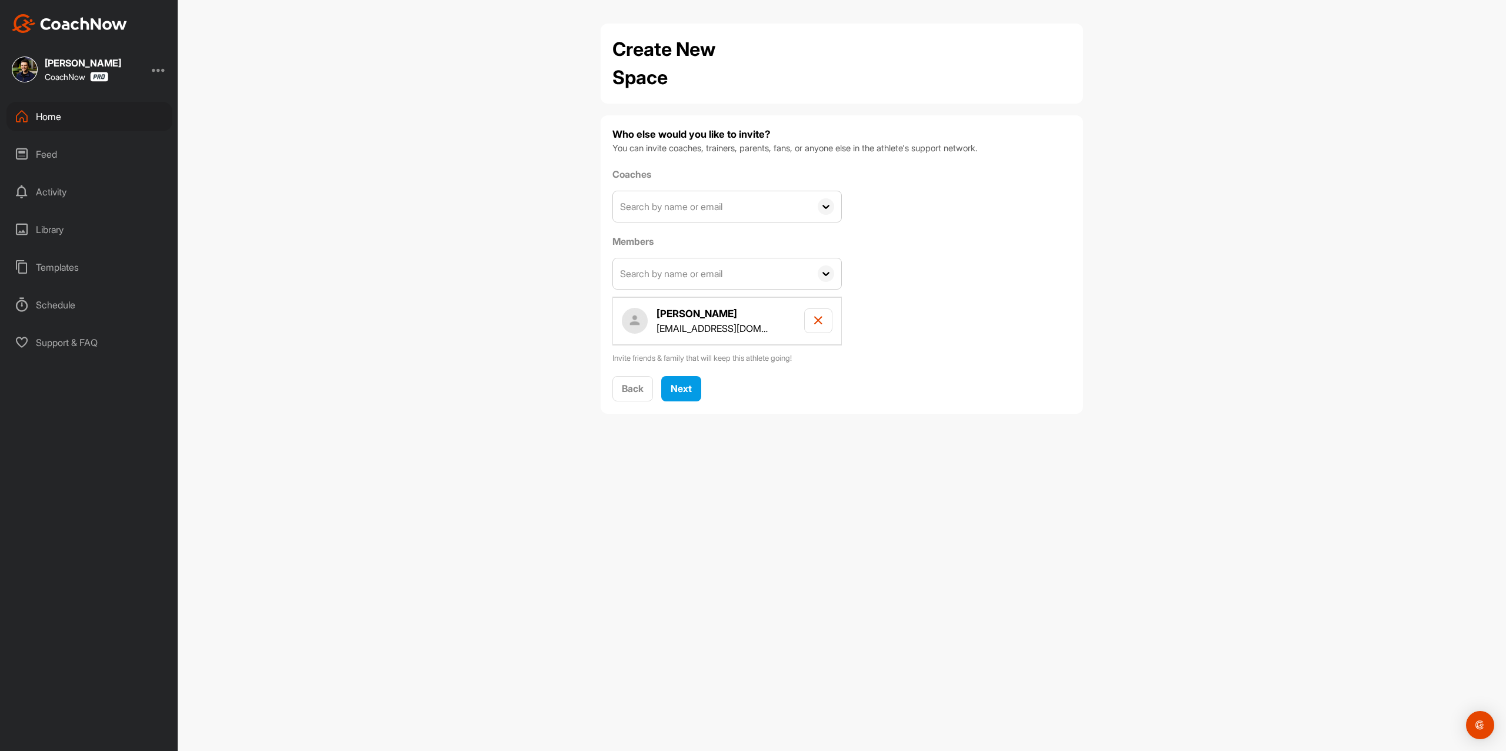
click at [777, 206] on input "text" at bounding box center [712, 206] width 198 height 31
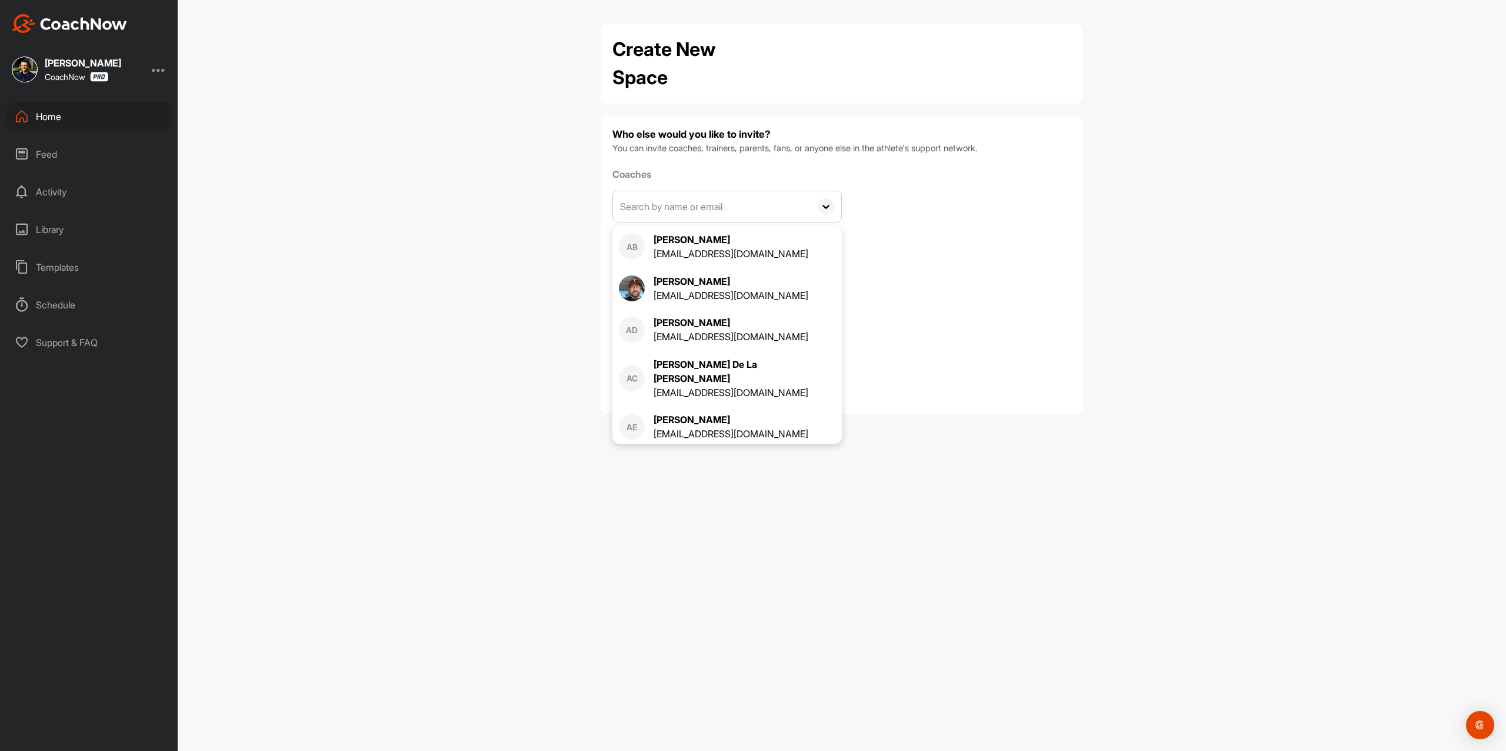
click at [775, 208] on input "text" at bounding box center [712, 206] width 198 height 31
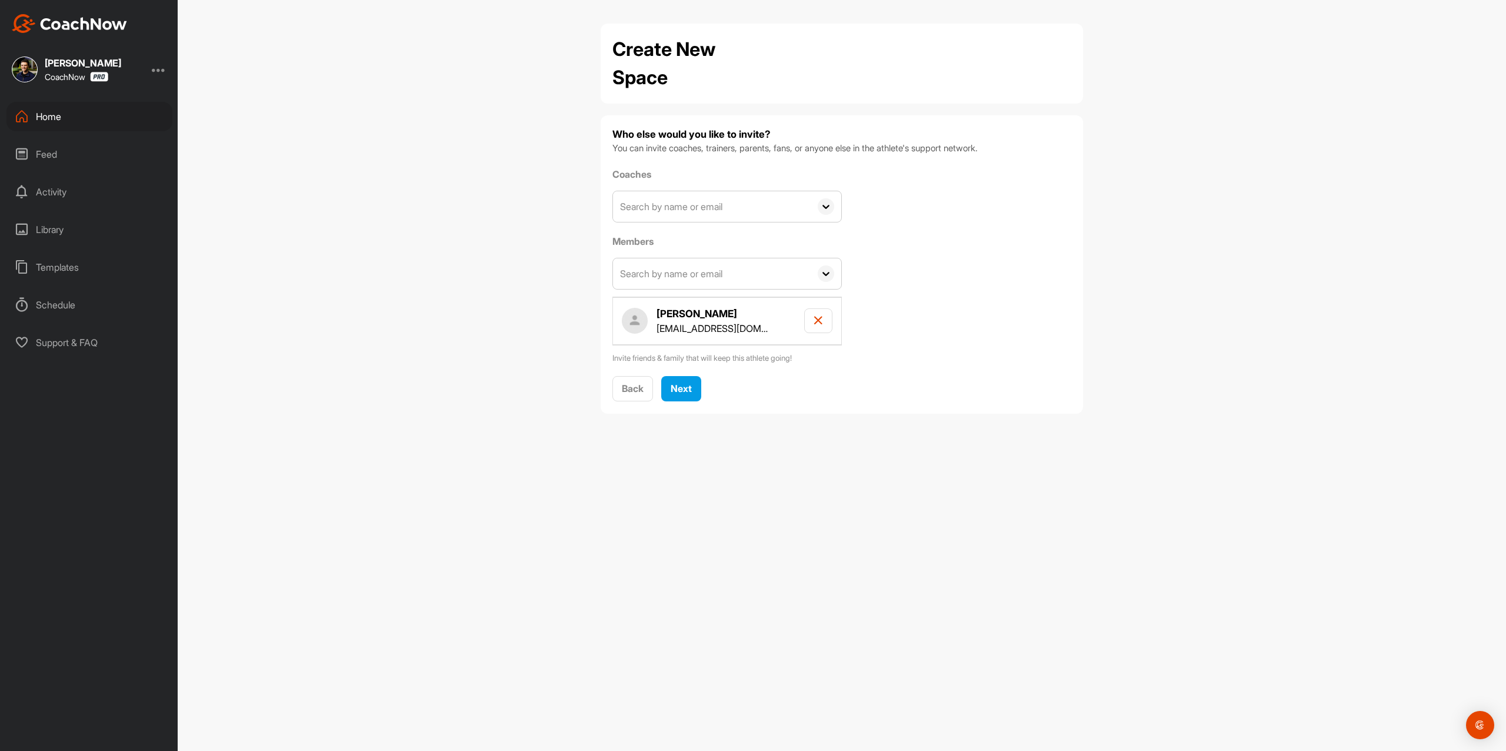
drag, startPoint x: 737, startPoint y: 208, endPoint x: 789, endPoint y: 208, distance: 51.8
click at [737, 208] on input "text" at bounding box center [712, 206] width 198 height 31
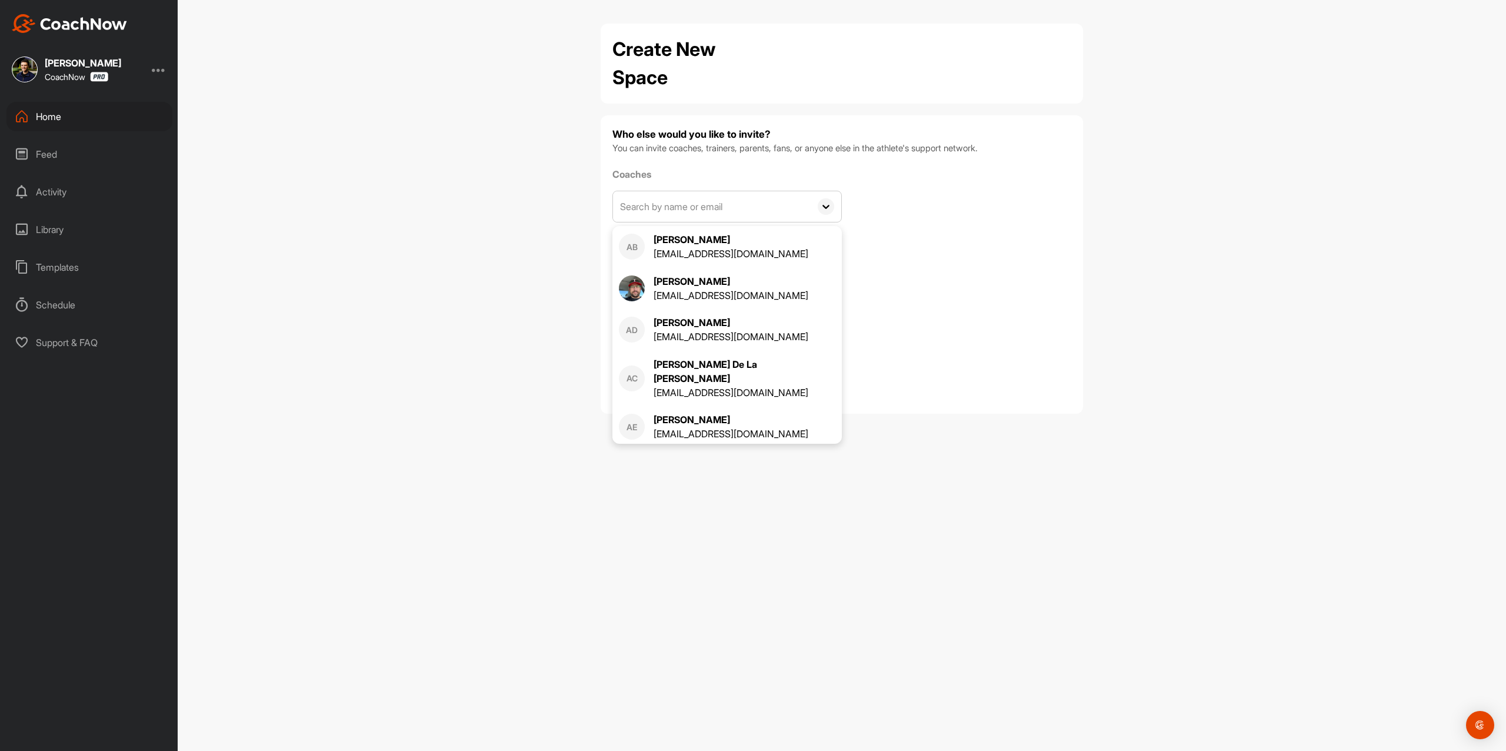
click at [826, 211] on icon at bounding box center [826, 206] width 16 height 16
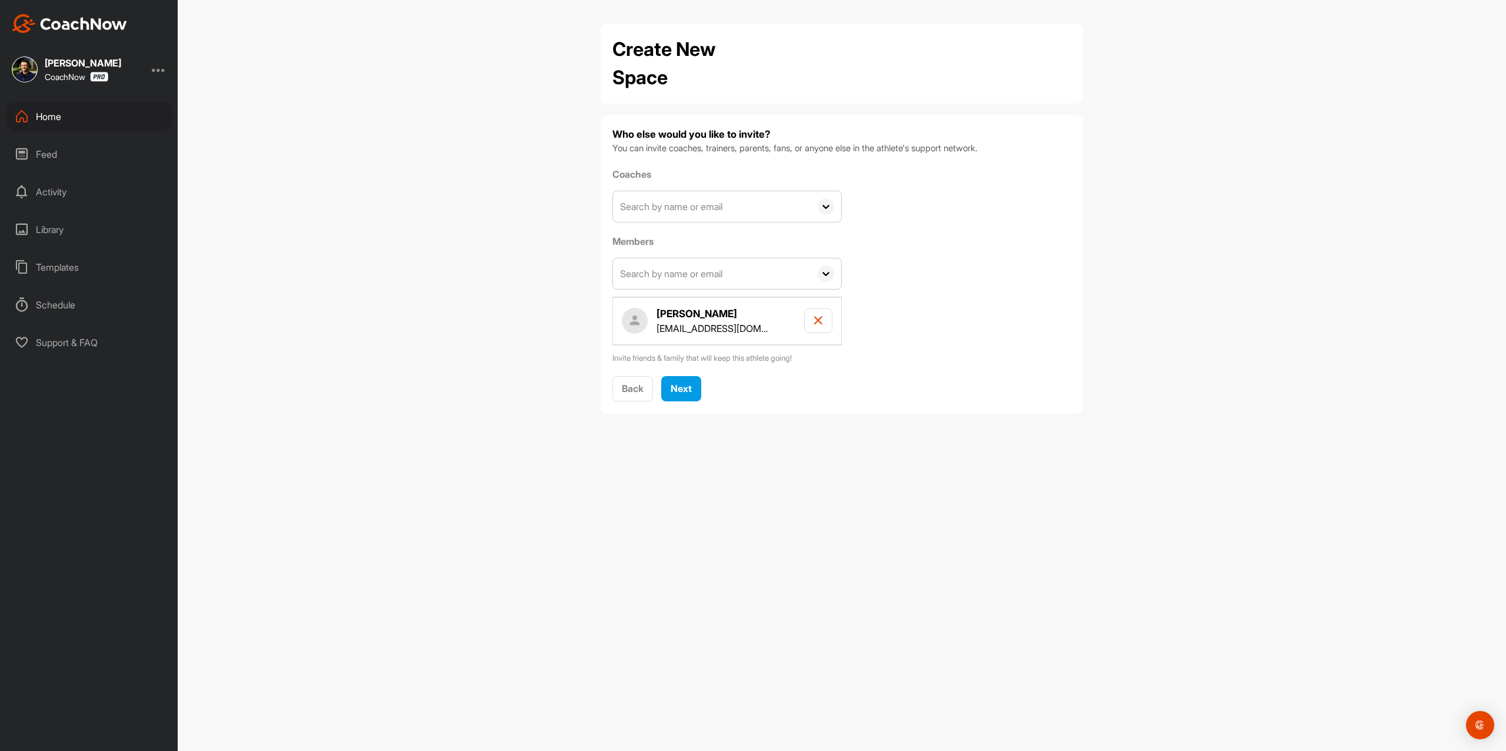
click at [821, 200] on icon at bounding box center [826, 206] width 16 height 16
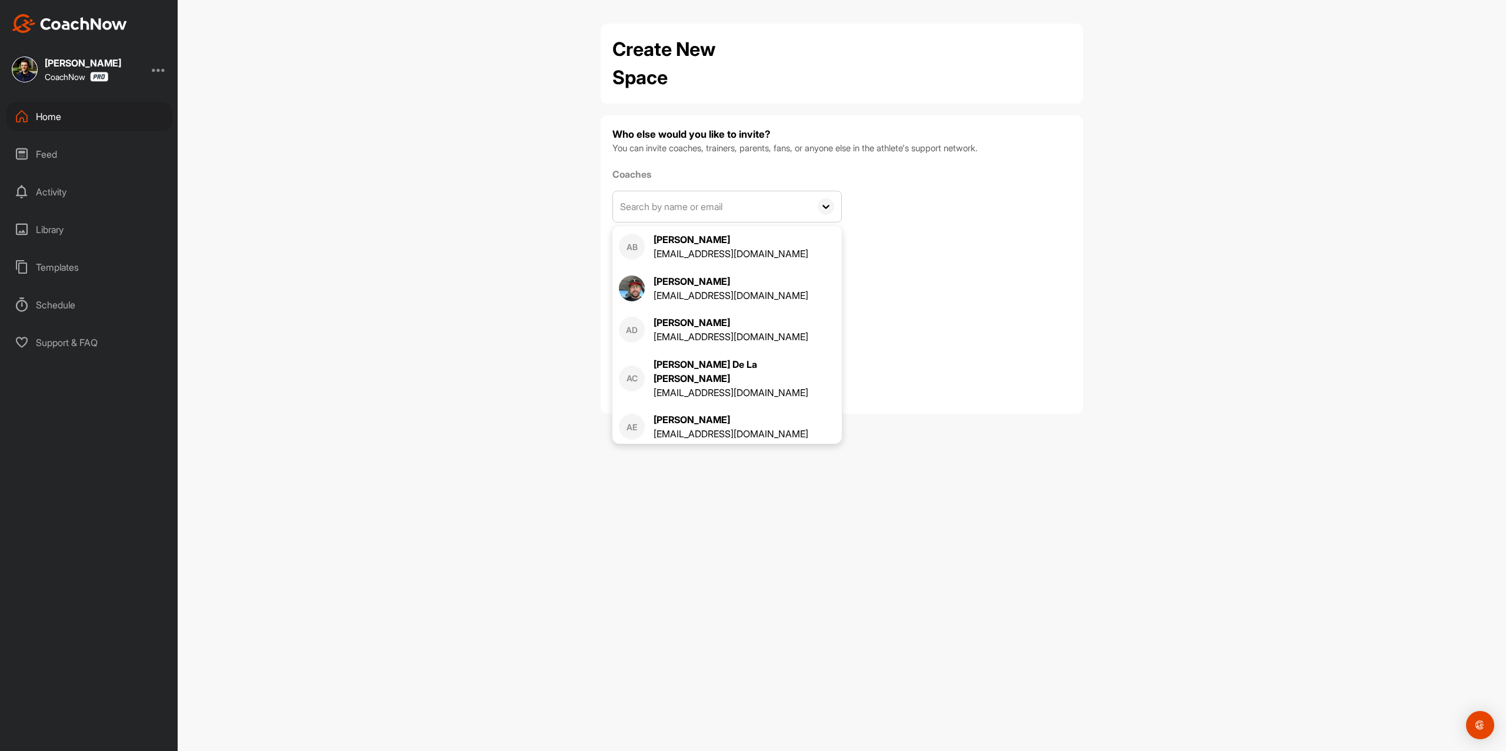
click at [768, 210] on input "text" at bounding box center [712, 206] width 198 height 31
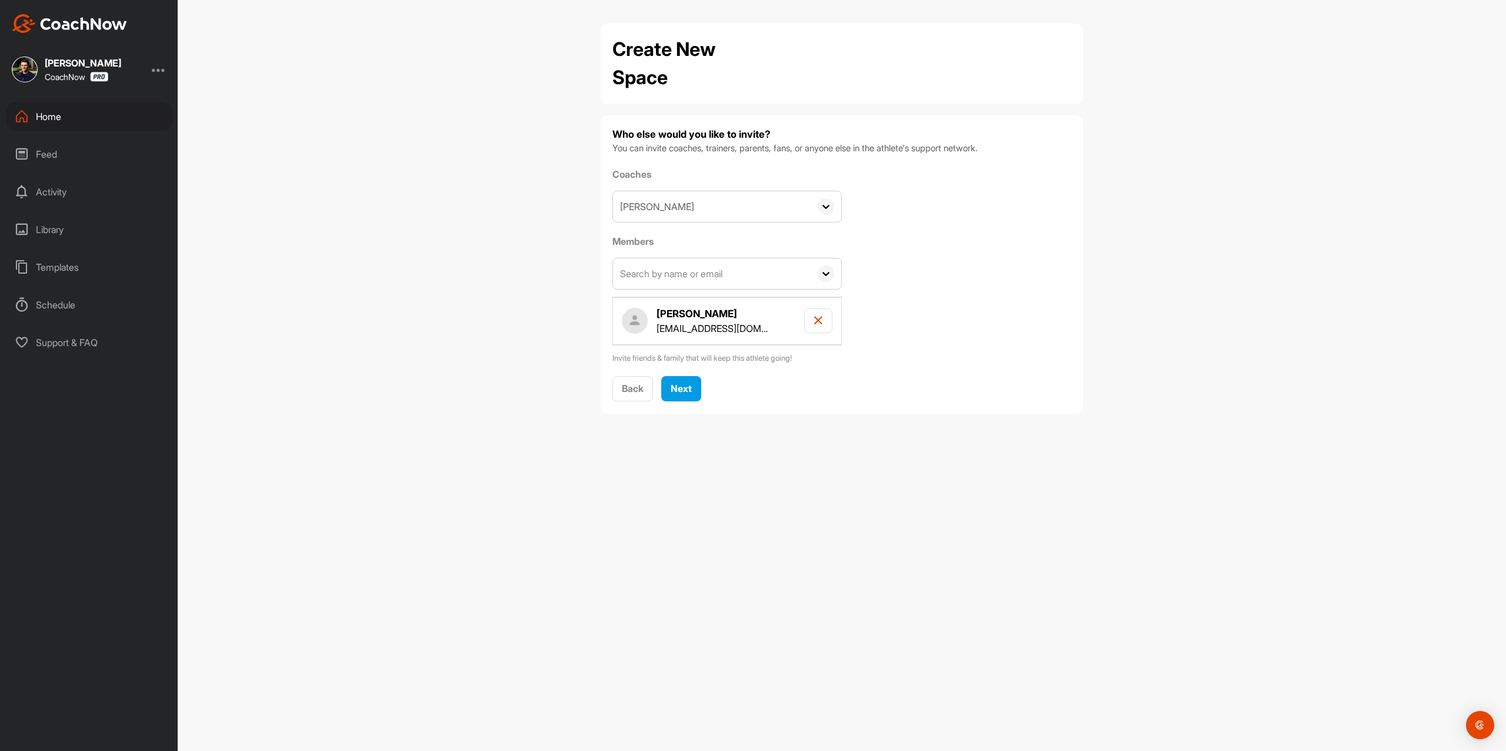
click at [790, 201] on input "michael" at bounding box center [712, 206] width 198 height 31
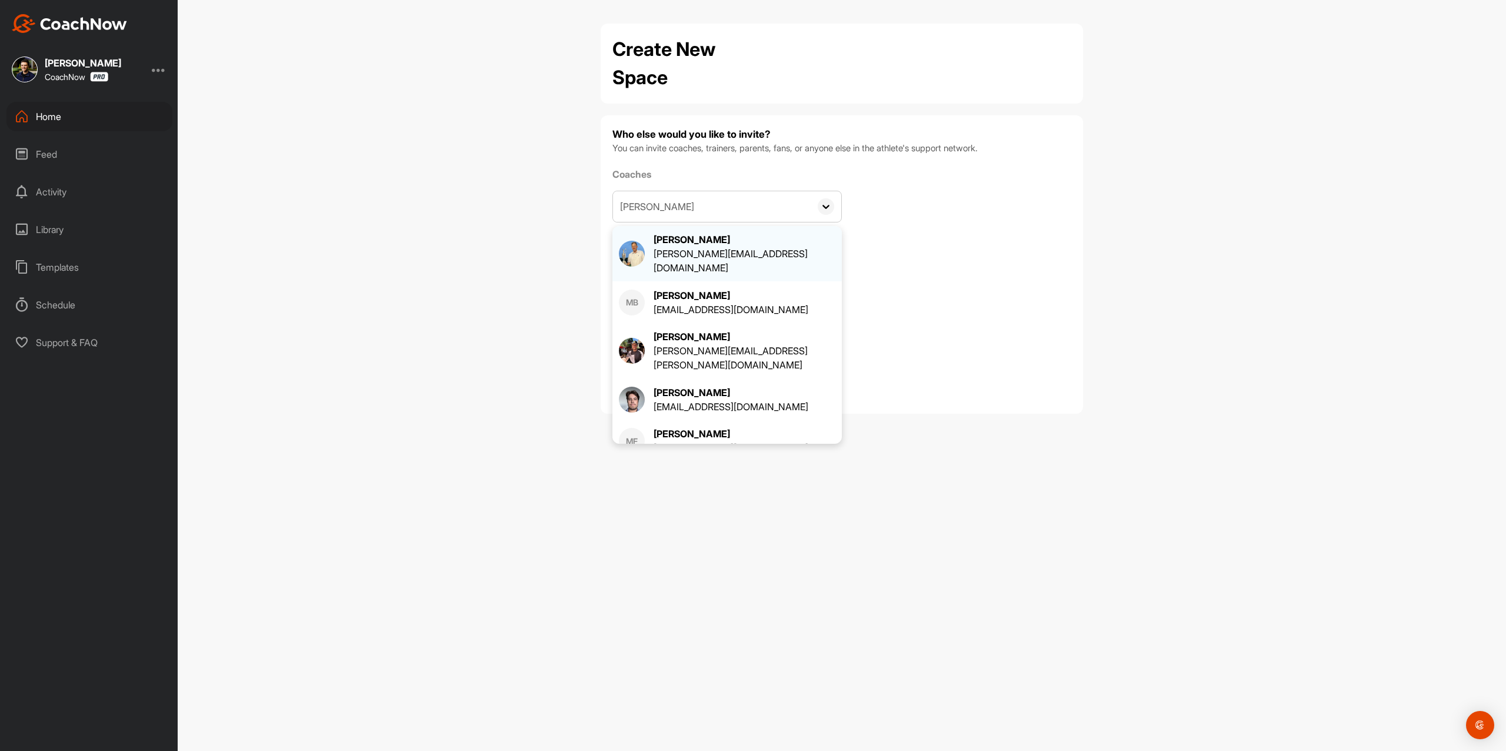
type input "michael"
click at [750, 243] on div "[PERSON_NAME]" at bounding box center [745, 239] width 182 height 14
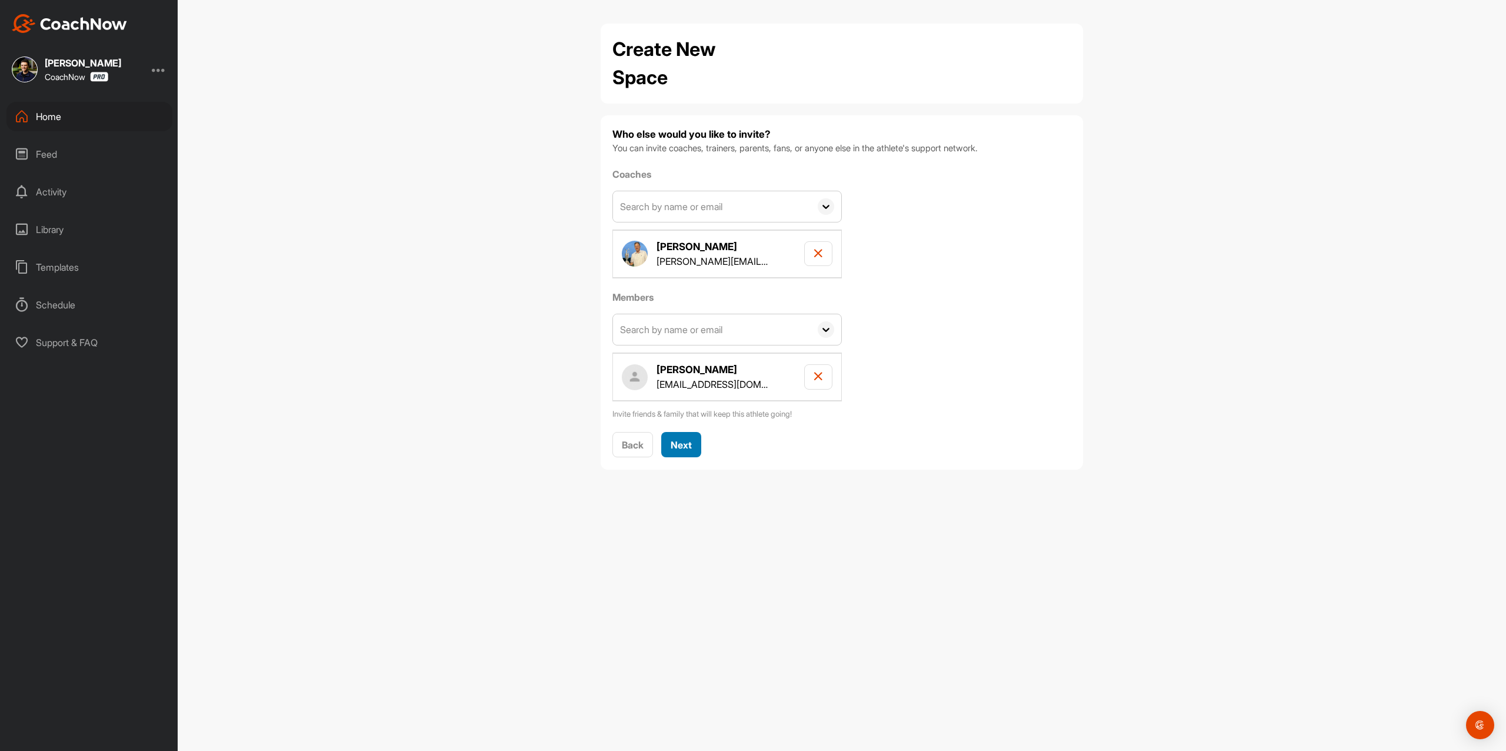
click at [683, 445] on span "Next" at bounding box center [681, 445] width 21 height 12
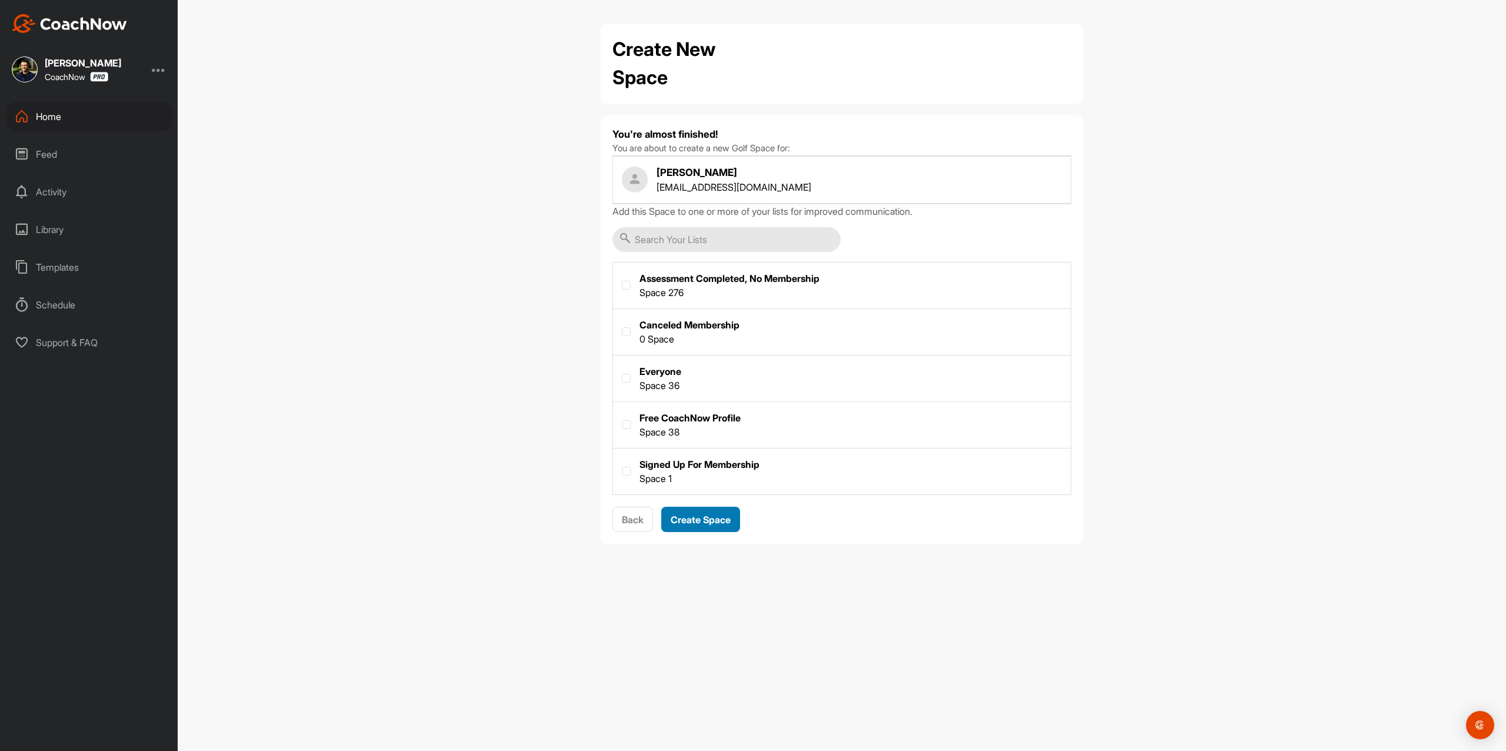
click at [703, 520] on span "Create Space" at bounding box center [701, 520] width 60 height 12
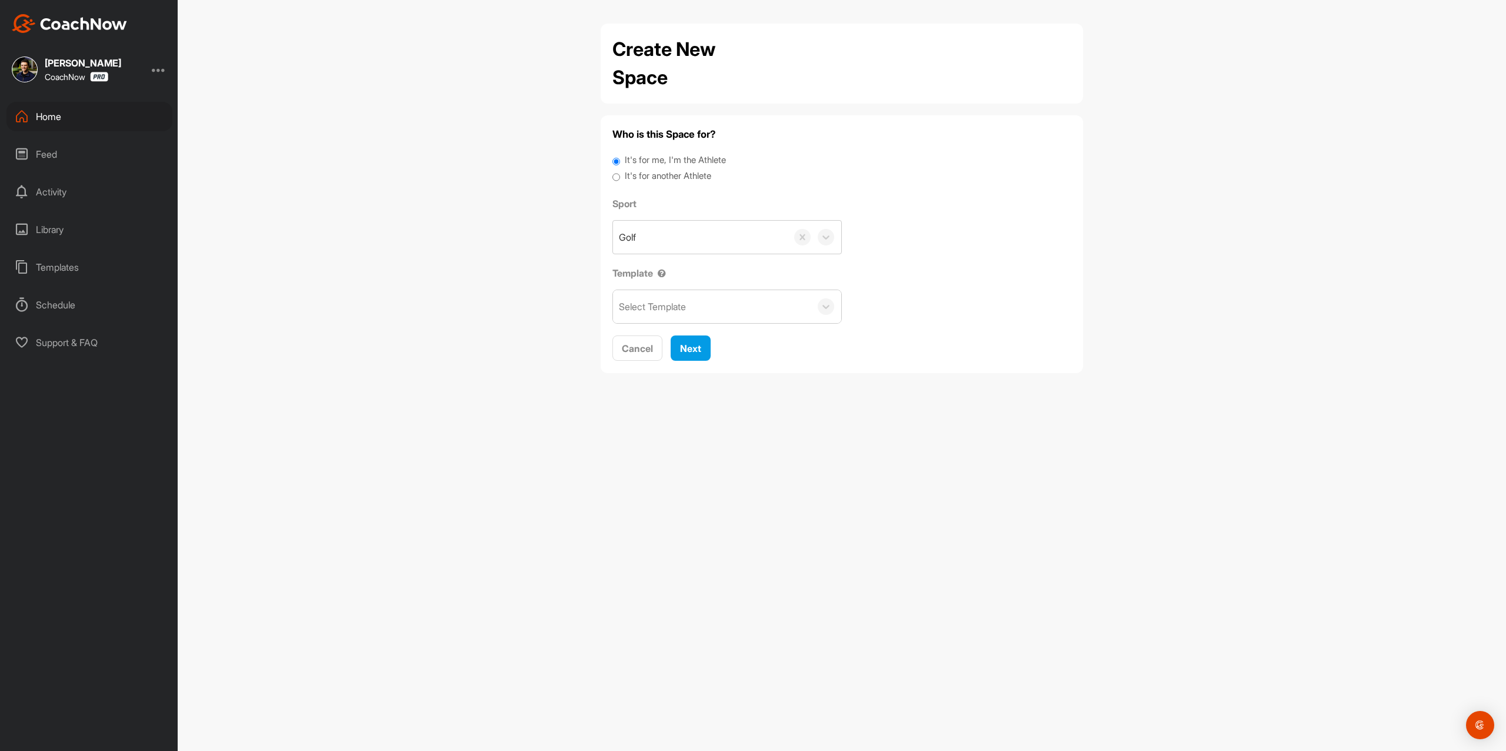
click at [76, 111] on div "Home" at bounding box center [89, 116] width 166 height 29
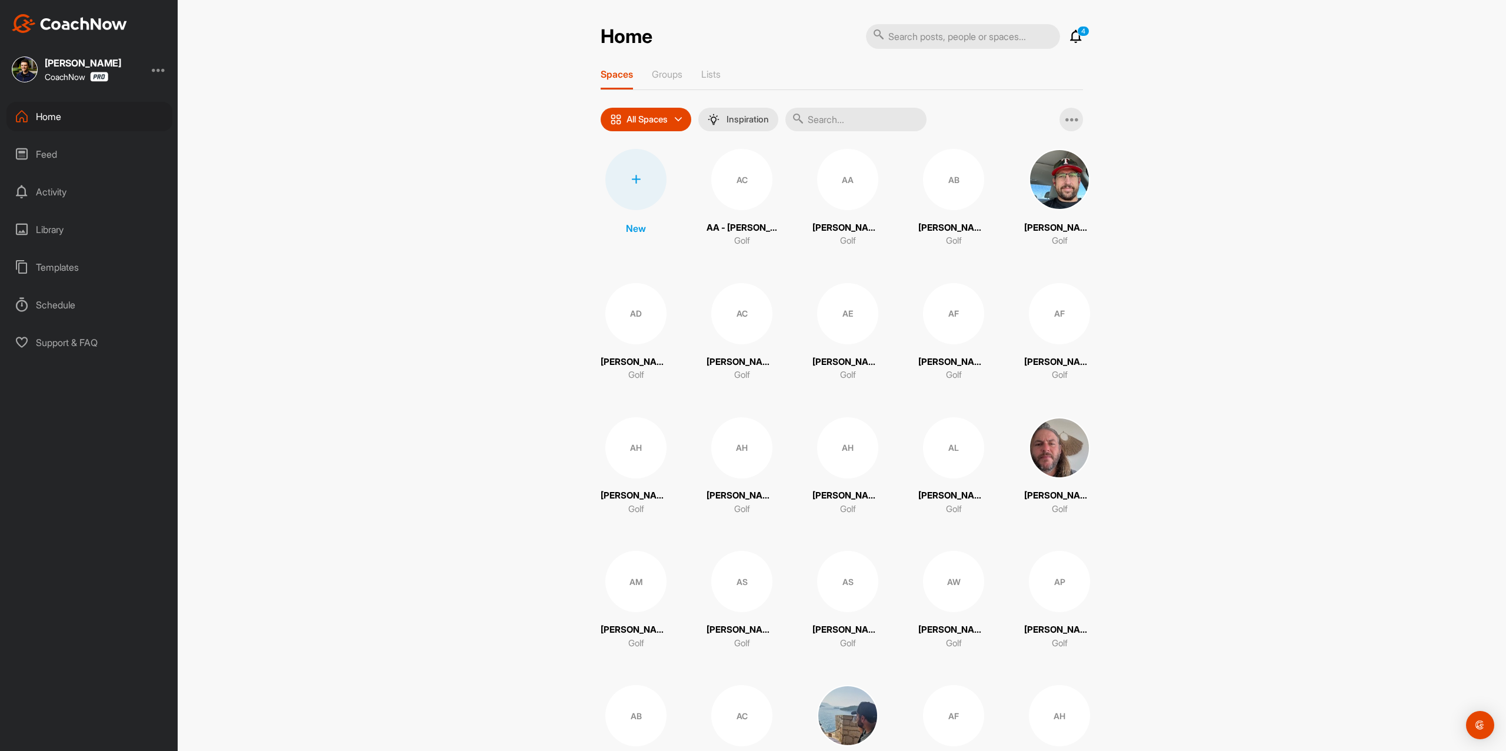
click at [884, 112] on input "text" at bounding box center [856, 120] width 141 height 24
click at [658, 124] on p "All Spaces" at bounding box center [647, 119] width 41 height 9
click at [996, 124] on div "All Spaces All spaces SMART LISTS Unanswered by me 15 days inactive 15 days act…" at bounding box center [842, 120] width 483 height 24
click at [673, 72] on p "Groups" at bounding box center [667, 74] width 31 height 12
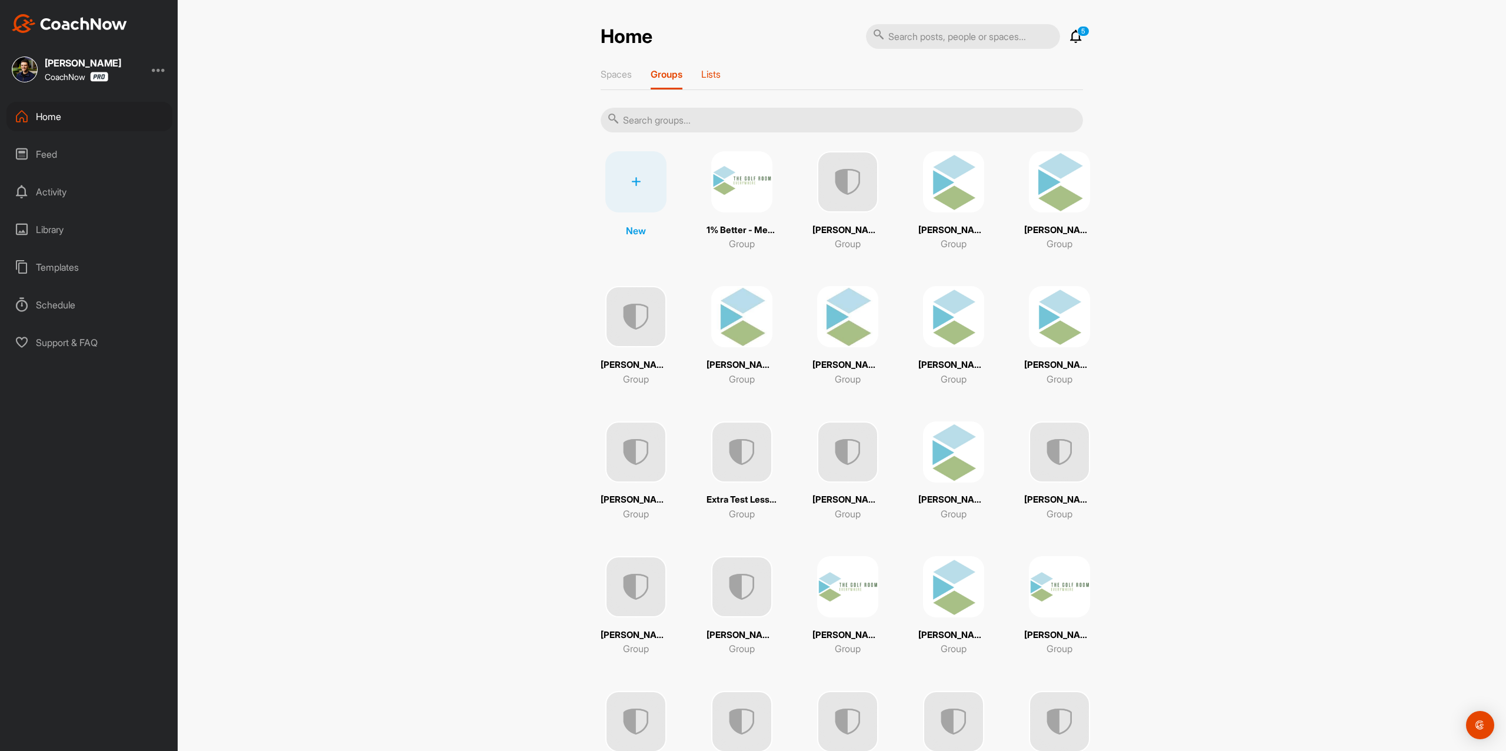
click at [718, 79] on p "Lists" at bounding box center [710, 74] width 19 height 12
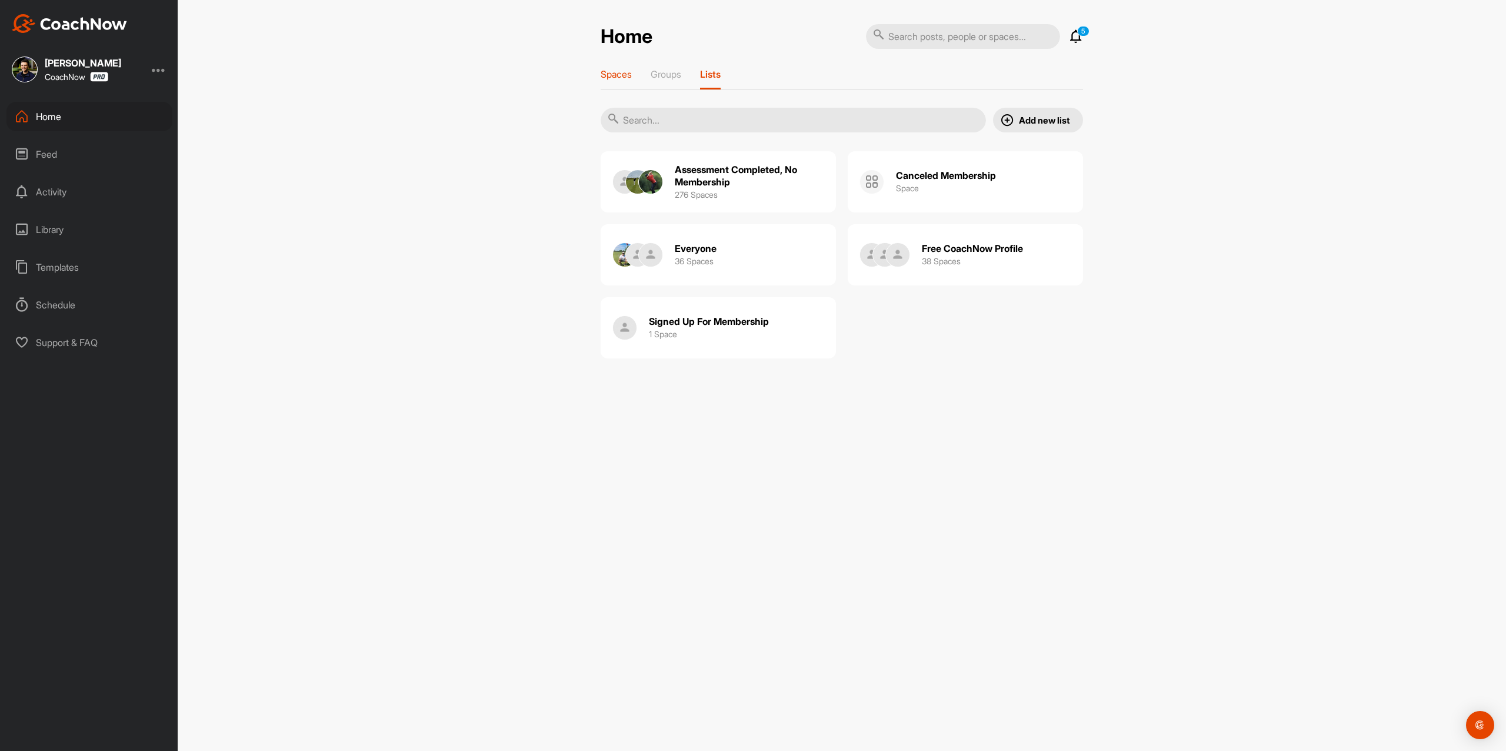
click at [613, 74] on p "Spaces" at bounding box center [616, 74] width 31 height 12
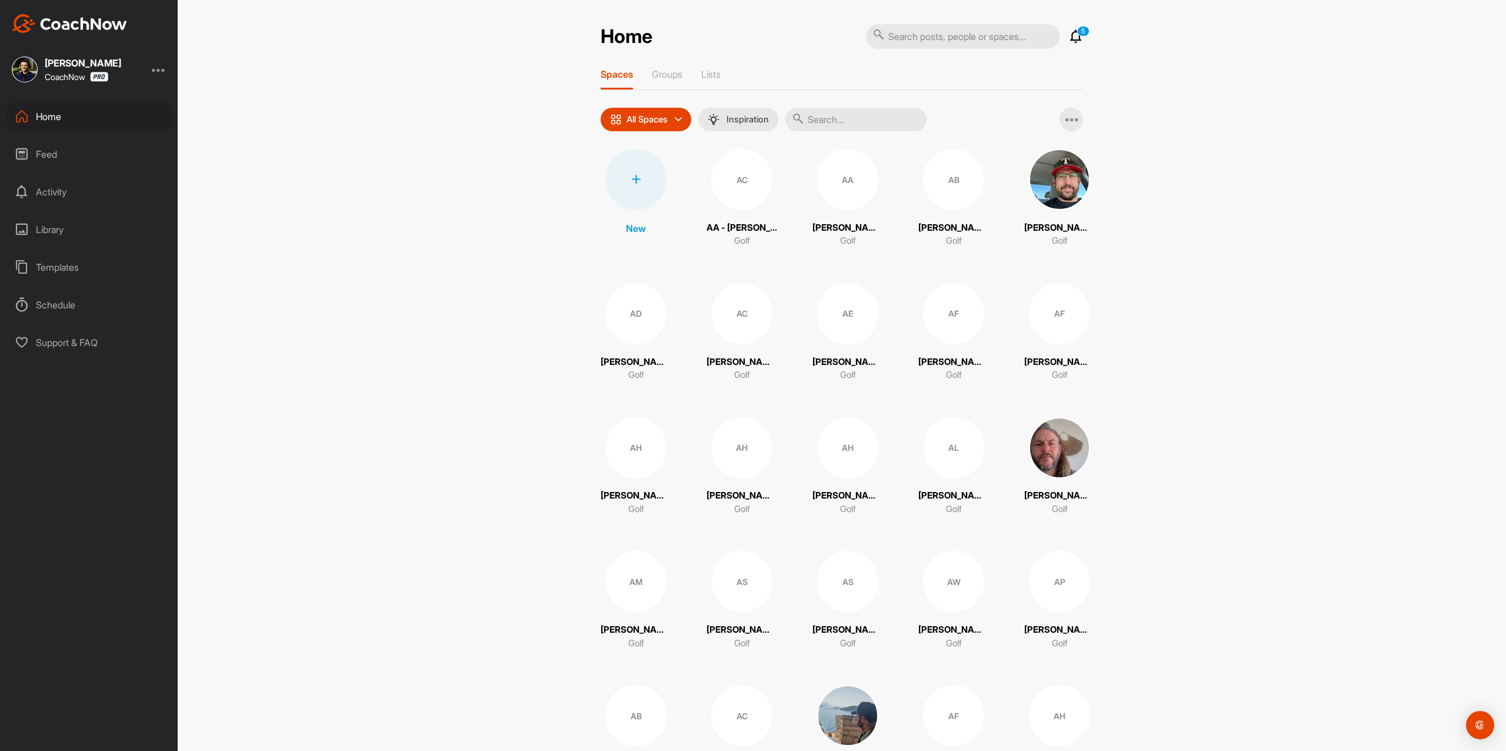
click at [909, 119] on input "text" at bounding box center [856, 120] width 141 height 24
click at [960, 43] on input "text" at bounding box center [963, 36] width 194 height 25
click at [627, 191] on div at bounding box center [636, 179] width 61 height 61
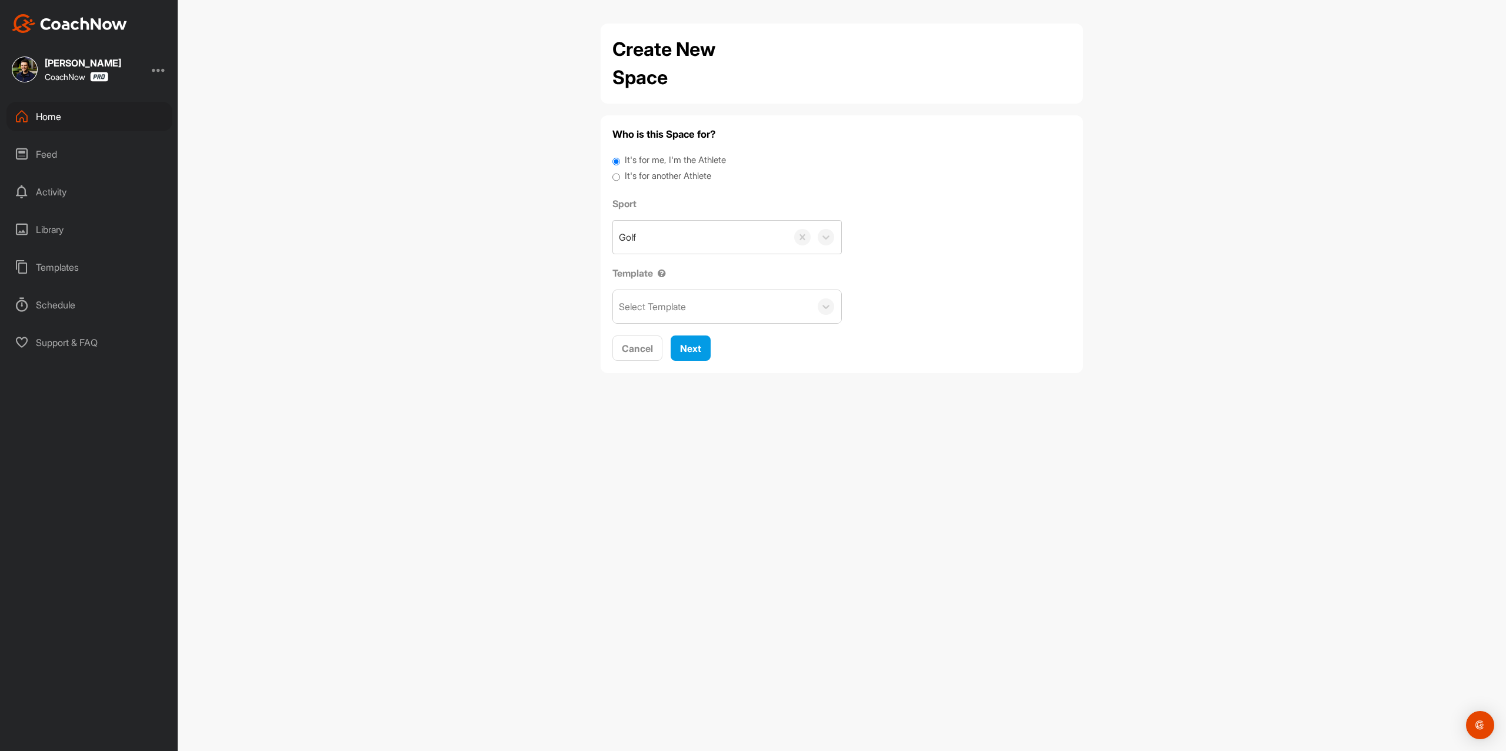
click at [645, 179] on label "It's for another Athlete" at bounding box center [668, 176] width 87 height 14
click at [620, 179] on input "It's for another Athlete" at bounding box center [617, 177] width 8 height 16
radio input "true"
click at [641, 179] on label "It's for another Athlete" at bounding box center [668, 176] width 87 height 14
click at [620, 179] on input "It's for another Athlete" at bounding box center [617, 177] width 8 height 16
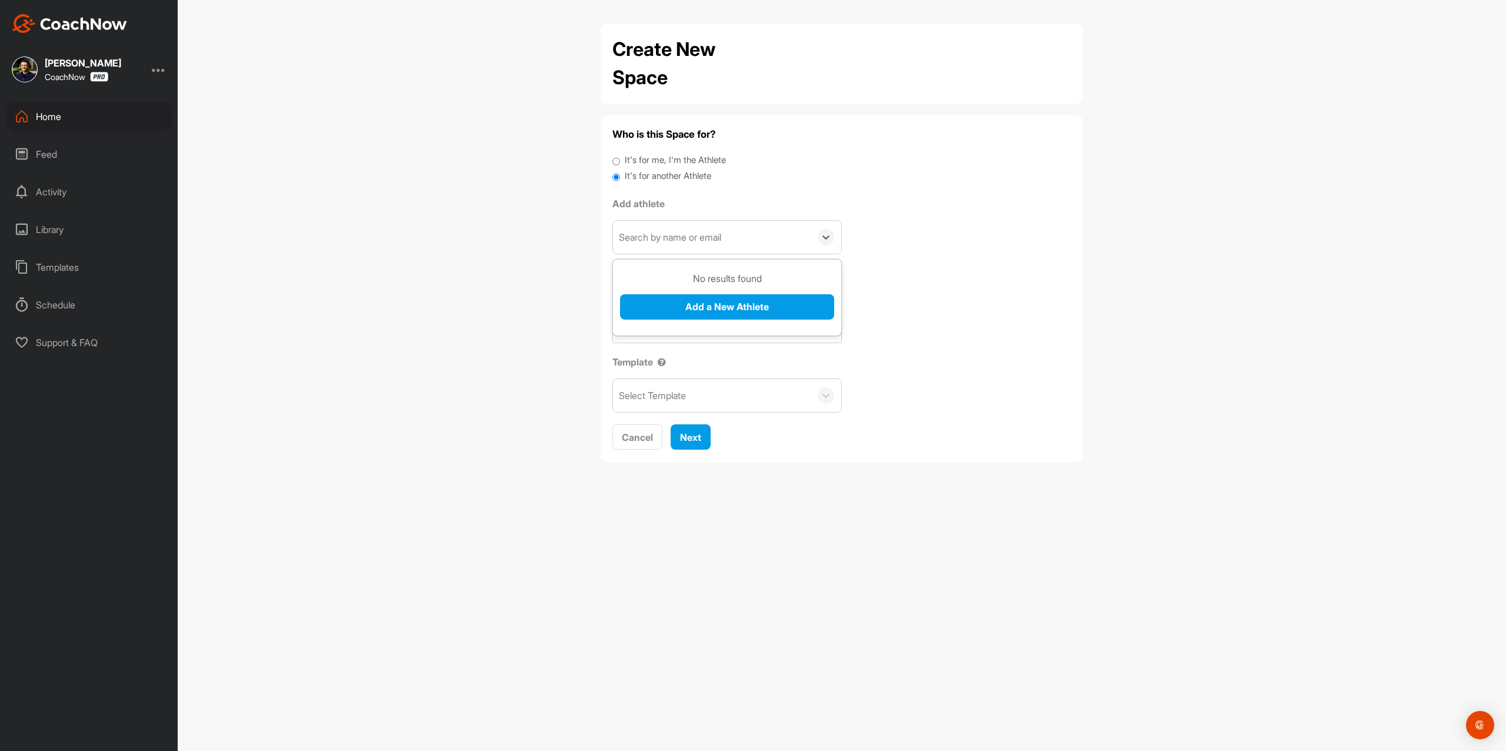
click at [647, 230] on div "Search by name or email" at bounding box center [670, 237] width 102 height 14
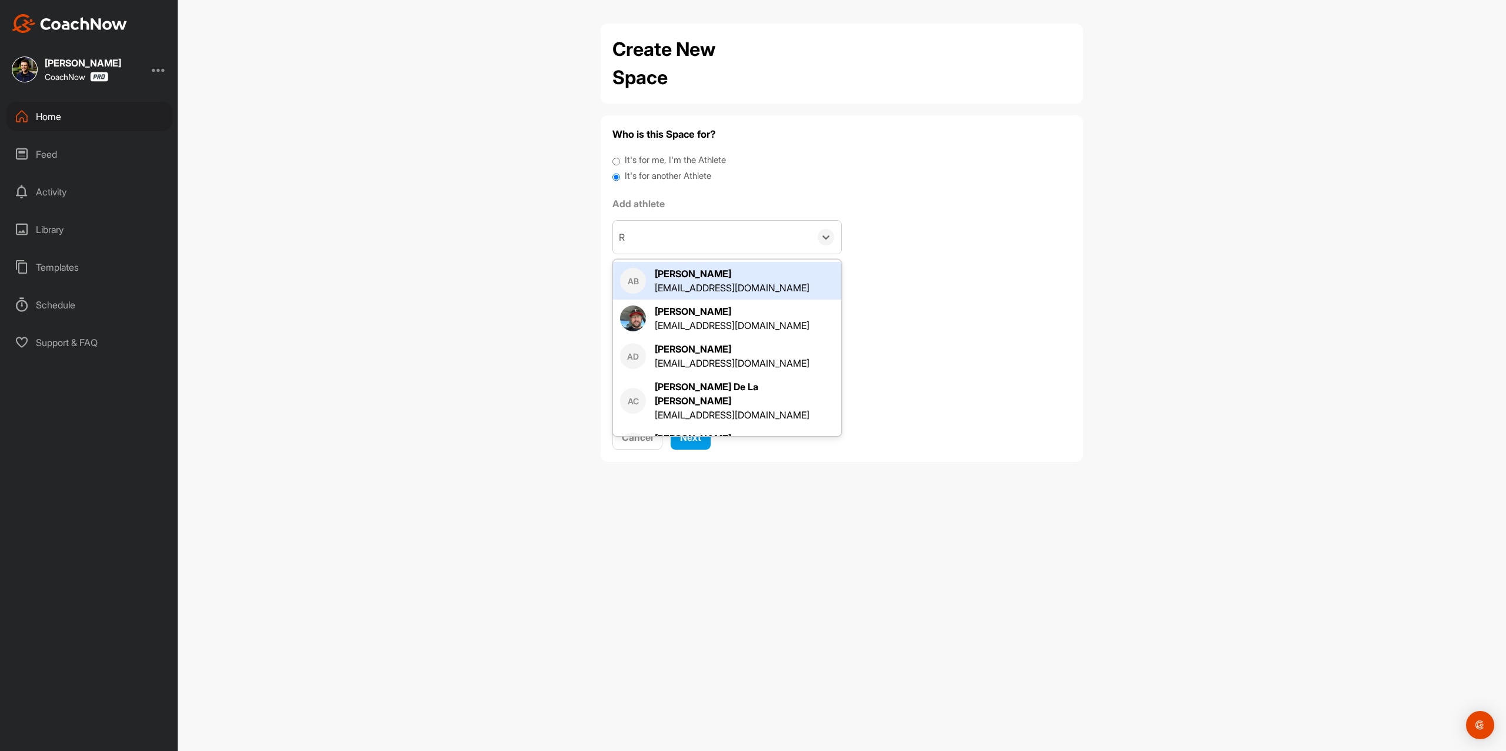
click at [106, 113] on div "Home" at bounding box center [89, 116] width 166 height 29
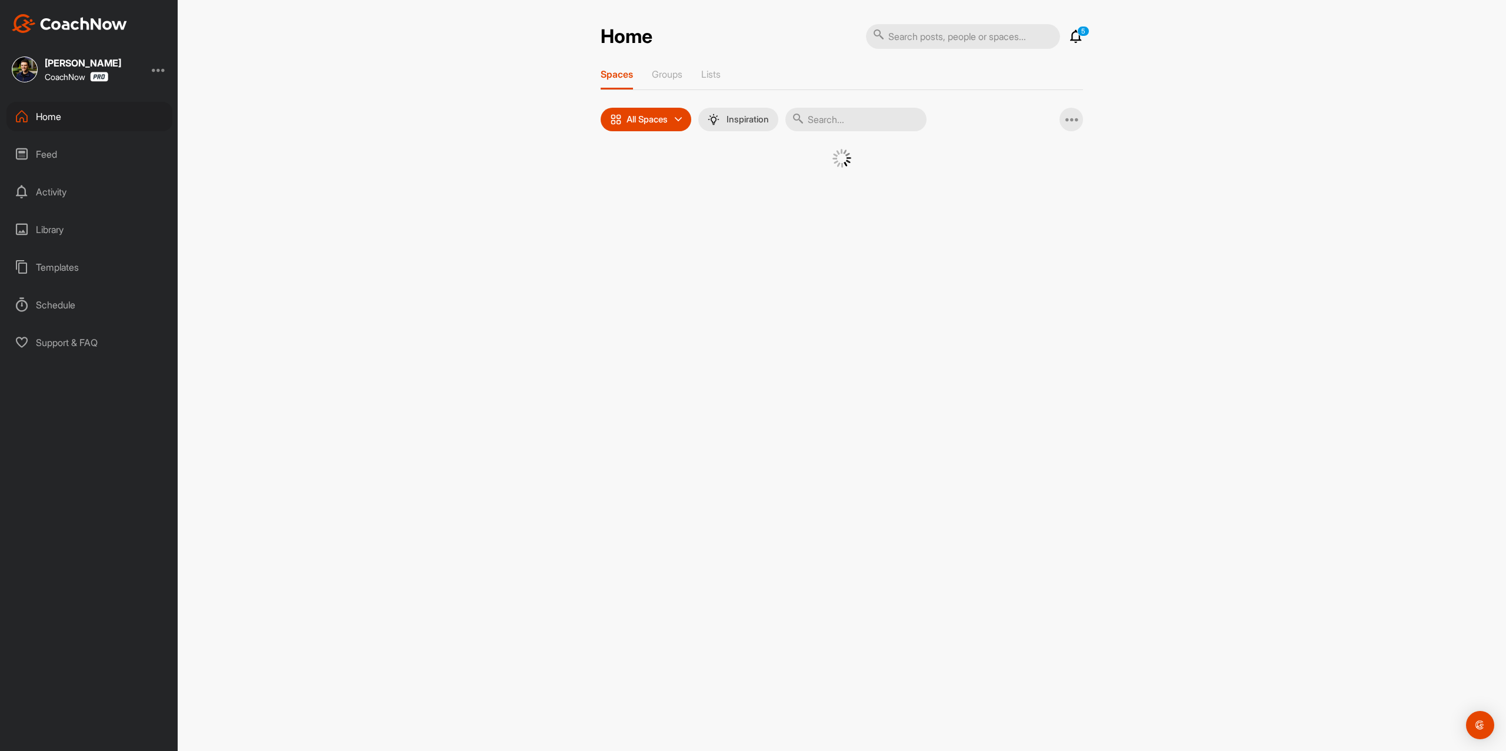
drag, startPoint x: 880, startPoint y: 114, endPoint x: 861, endPoint y: 114, distance: 18.8
click at [880, 114] on input "text" at bounding box center [856, 120] width 141 height 24
type input "Robinson"
click at [923, 179] on img at bounding box center [944, 179] width 61 height 61
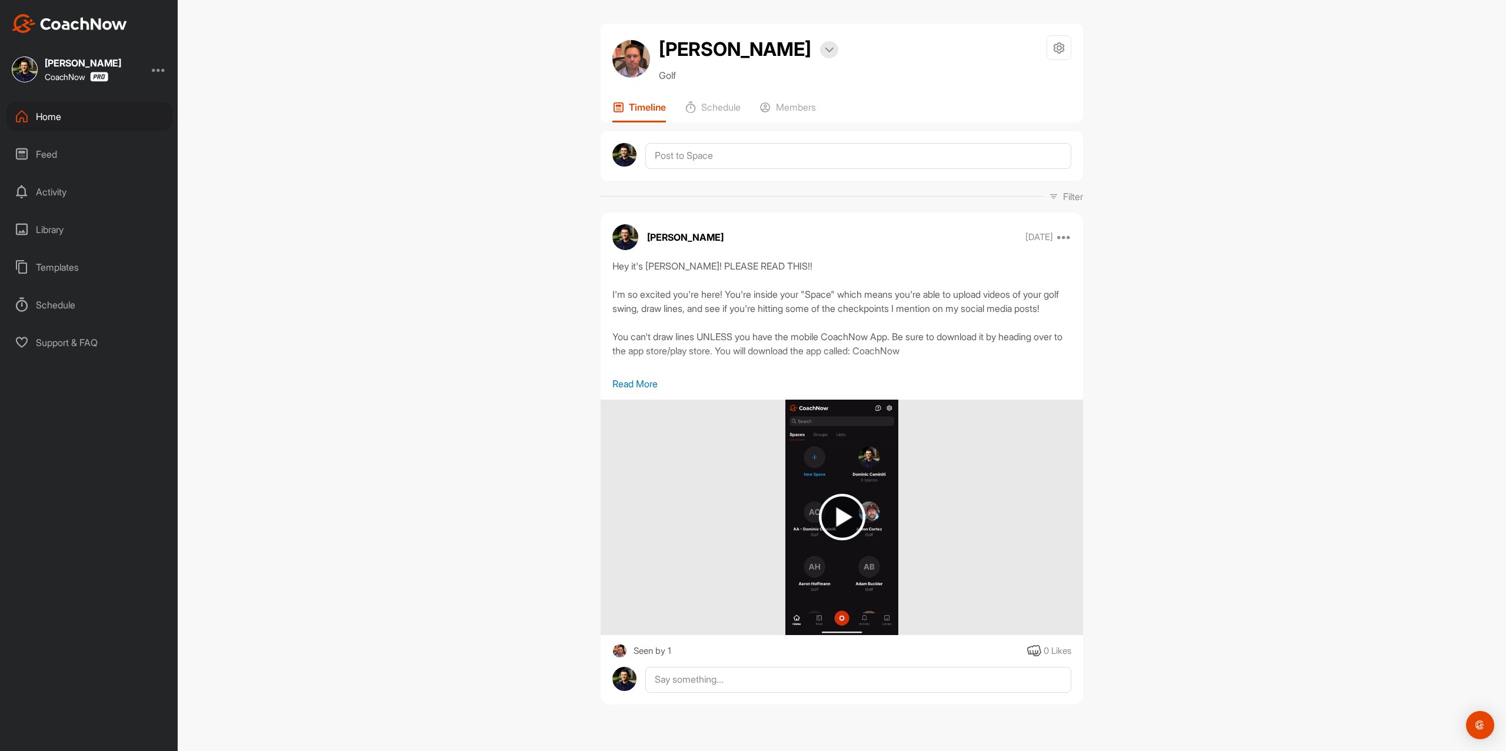
click at [789, 97] on div "Peter Robinson Bookings Golf Space Settings Your Notifications Timeline Schedul…" at bounding box center [842, 73] width 483 height 99
click at [789, 104] on p "Members" at bounding box center [796, 107] width 40 height 12
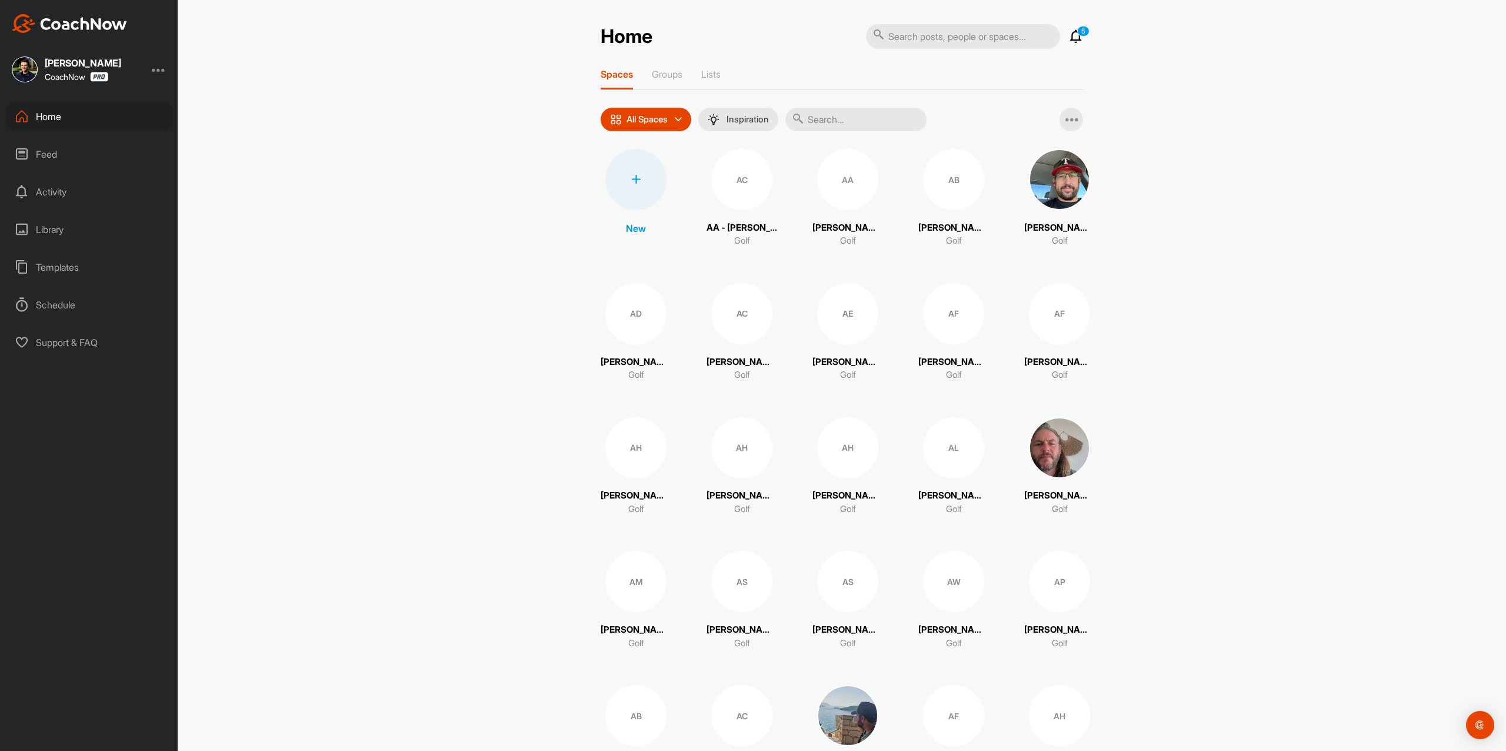
click at [865, 114] on input "text" at bounding box center [856, 120] width 141 height 24
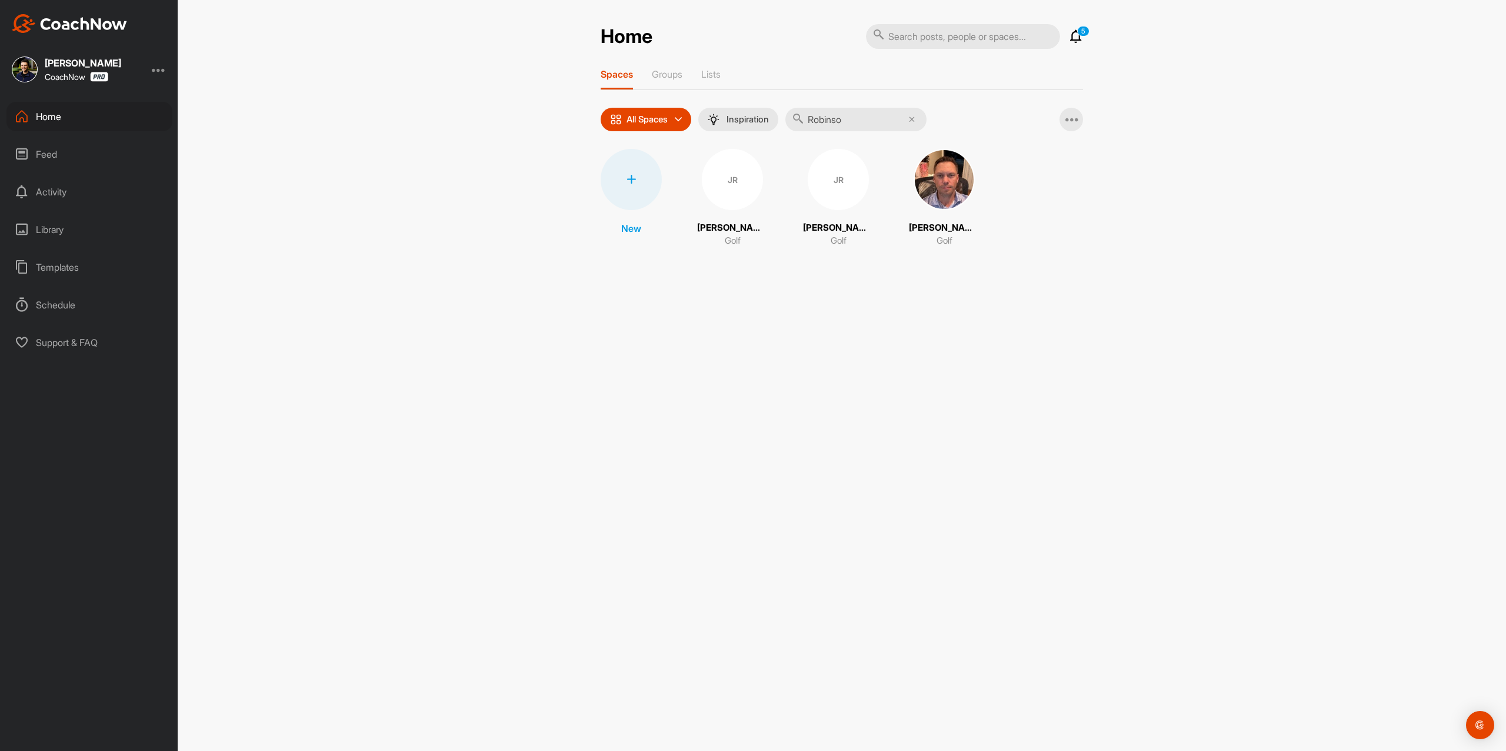
type input "Robinso"
click at [826, 189] on div "JR" at bounding box center [838, 179] width 61 height 61
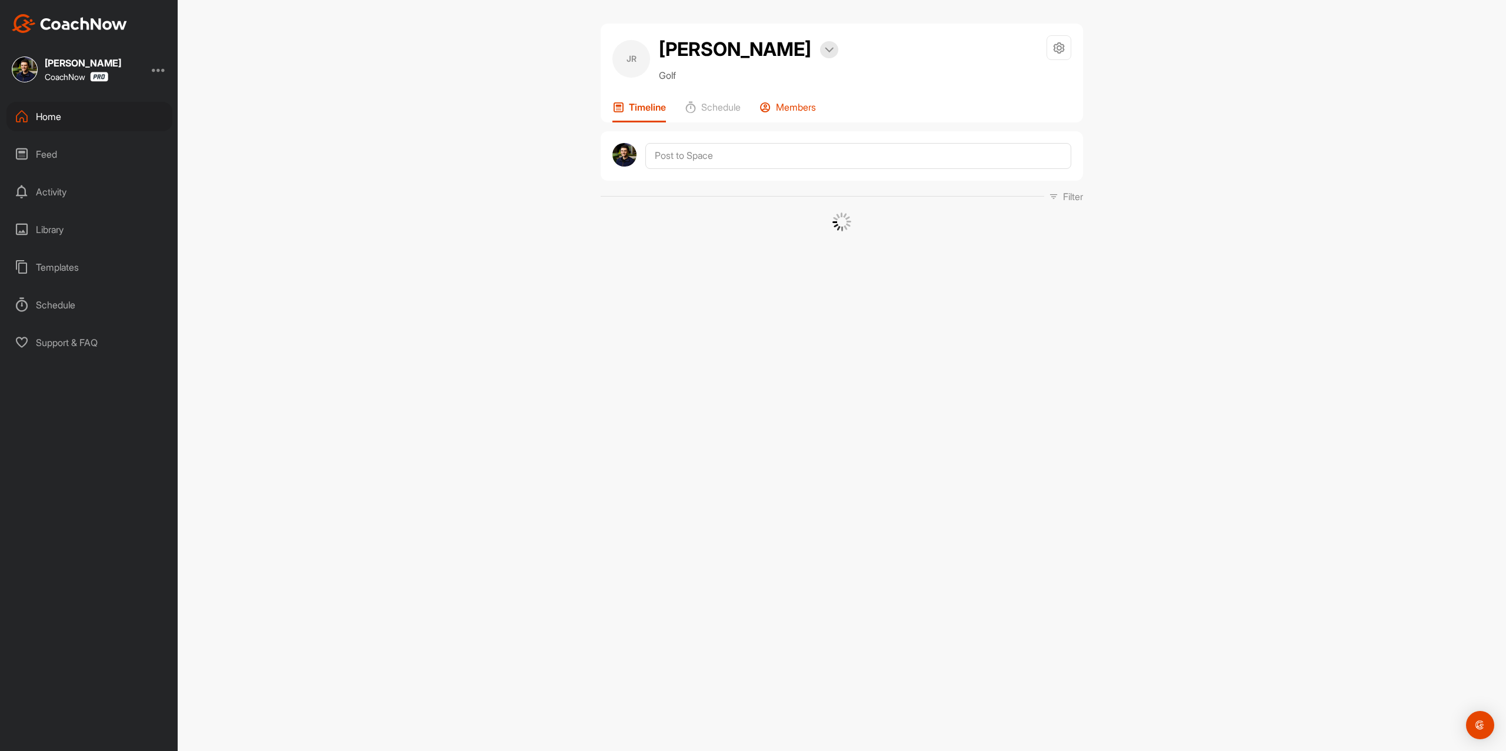
click at [799, 116] on div "Members" at bounding box center [788, 111] width 56 height 21
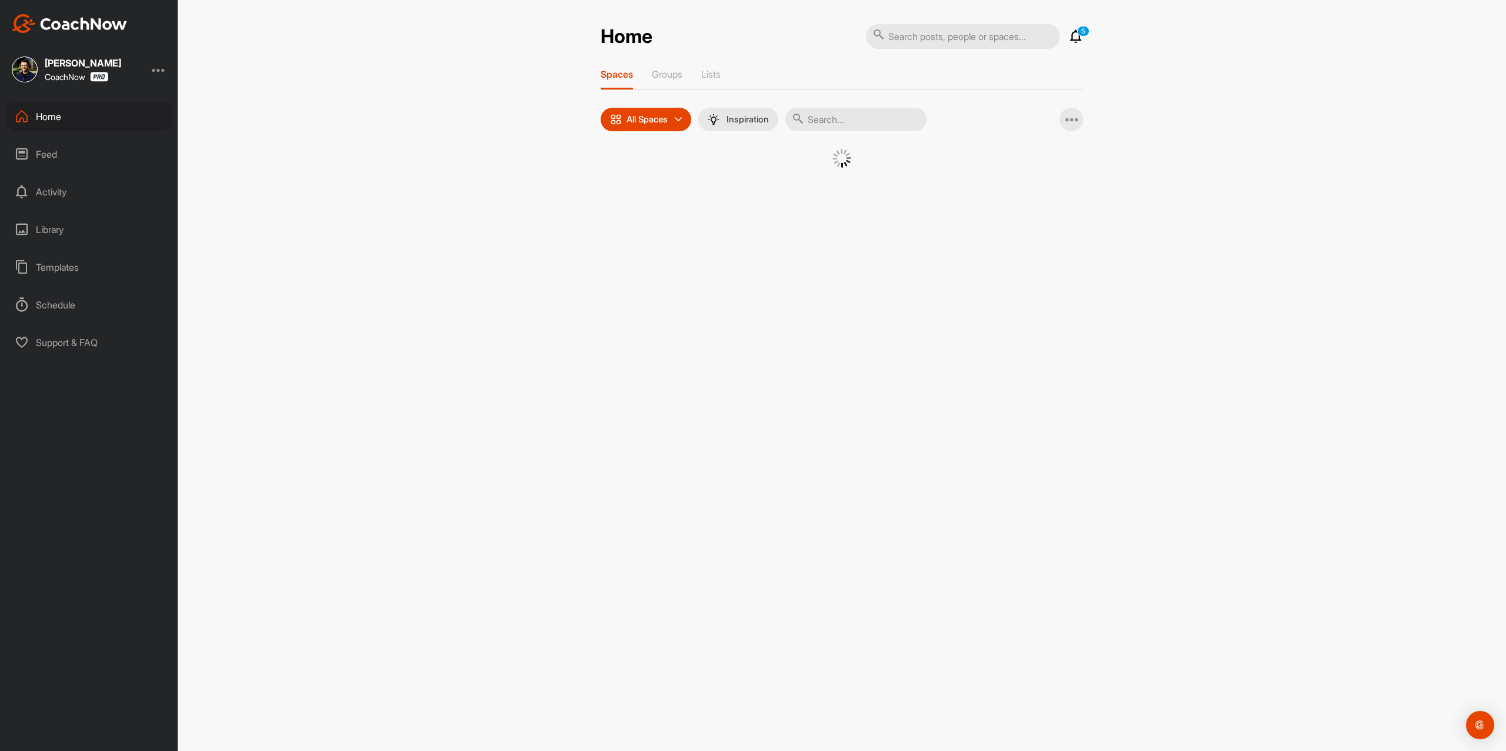
click at [831, 116] on input "text" at bounding box center [856, 120] width 141 height 24
type input "Robins"
click at [748, 187] on div "JR" at bounding box center [732, 179] width 61 height 61
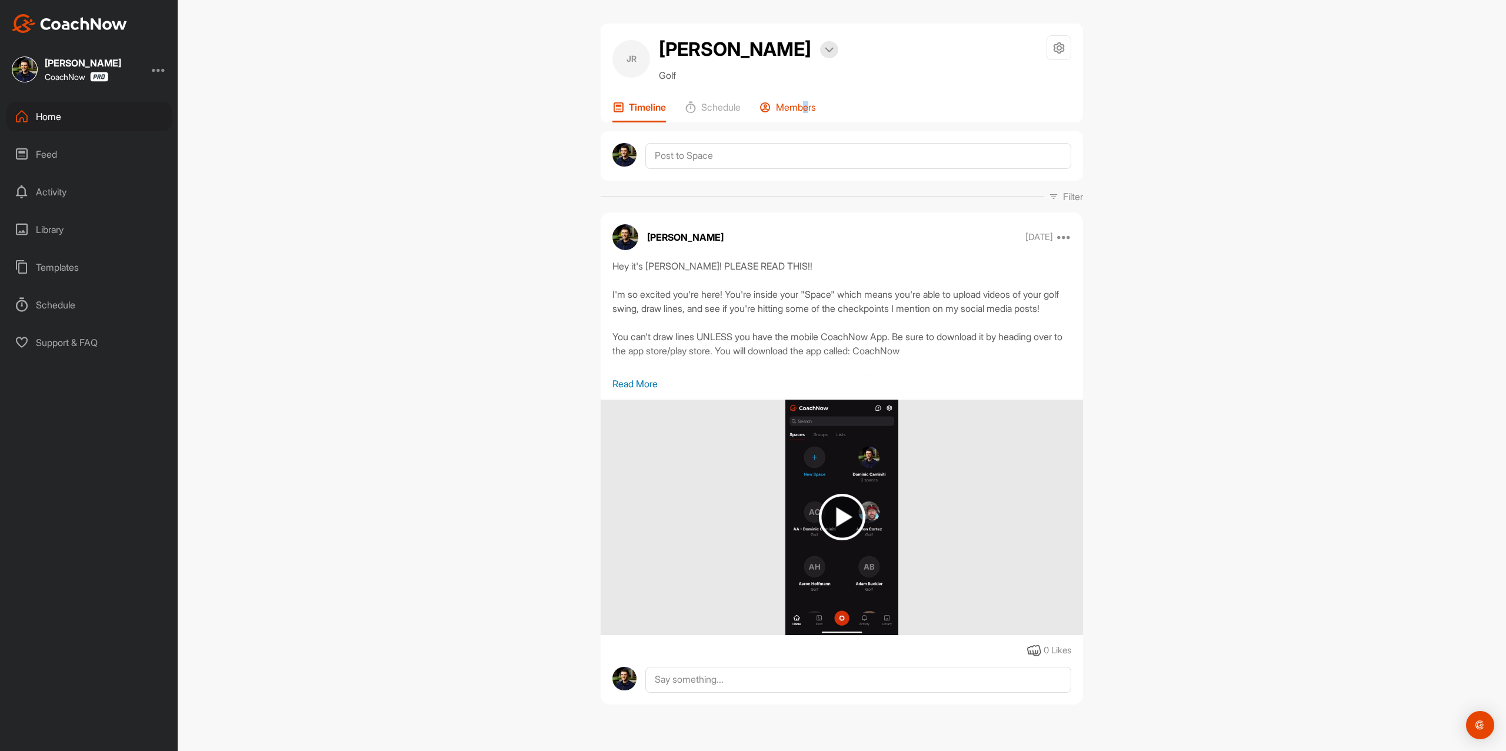
click at [808, 104] on p "Members" at bounding box center [796, 107] width 40 height 12
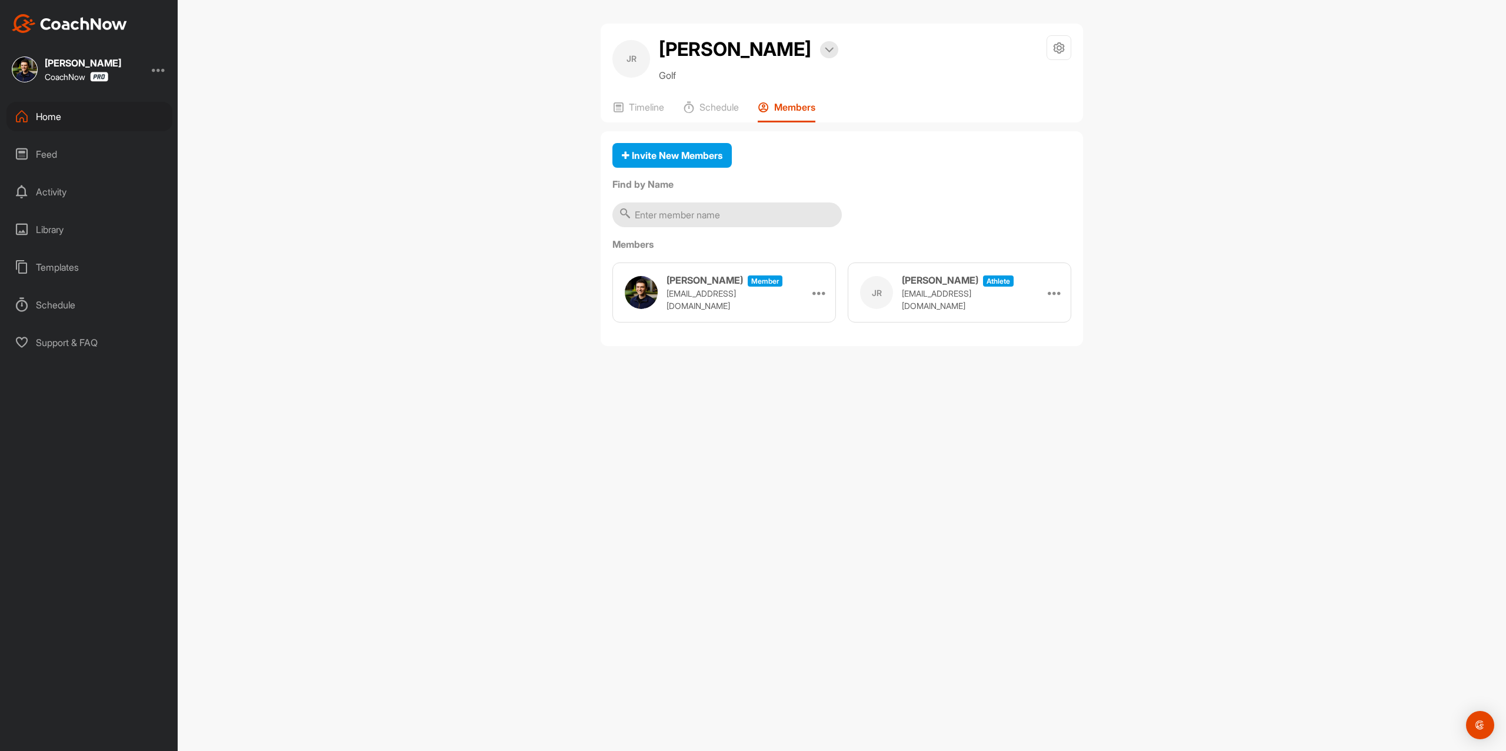
click at [111, 104] on div "Home" at bounding box center [89, 116] width 166 height 29
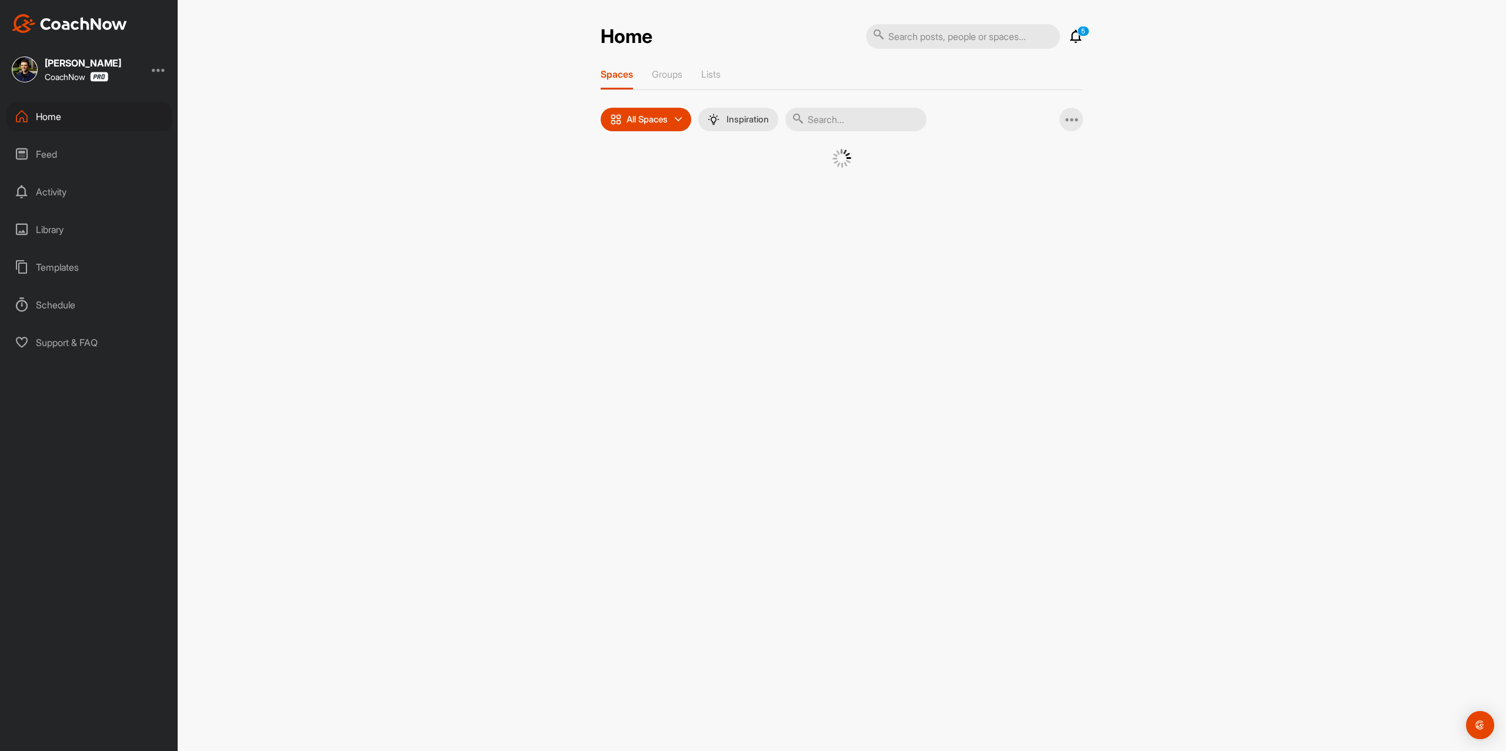
click at [109, 115] on div "Home" at bounding box center [89, 116] width 166 height 29
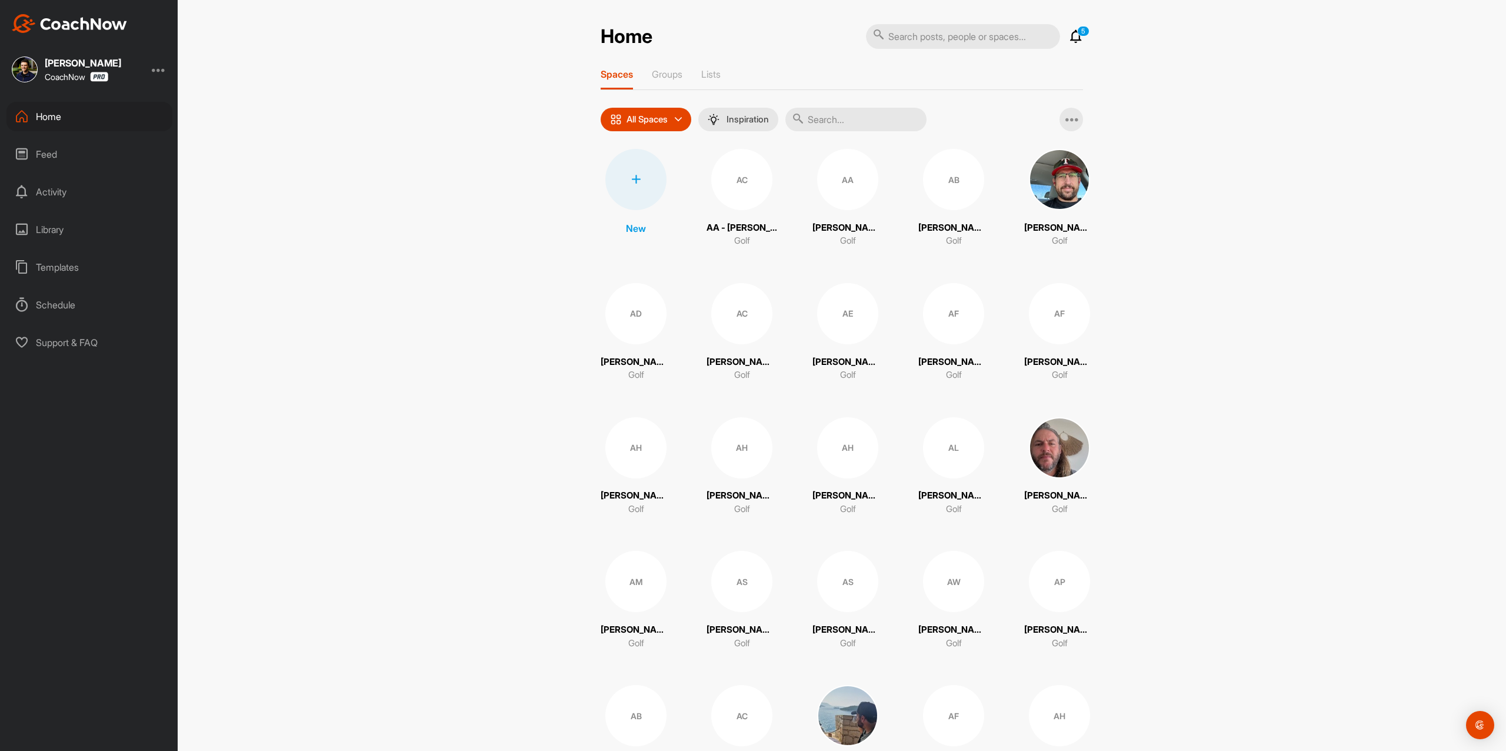
click at [625, 173] on div at bounding box center [636, 179] width 61 height 61
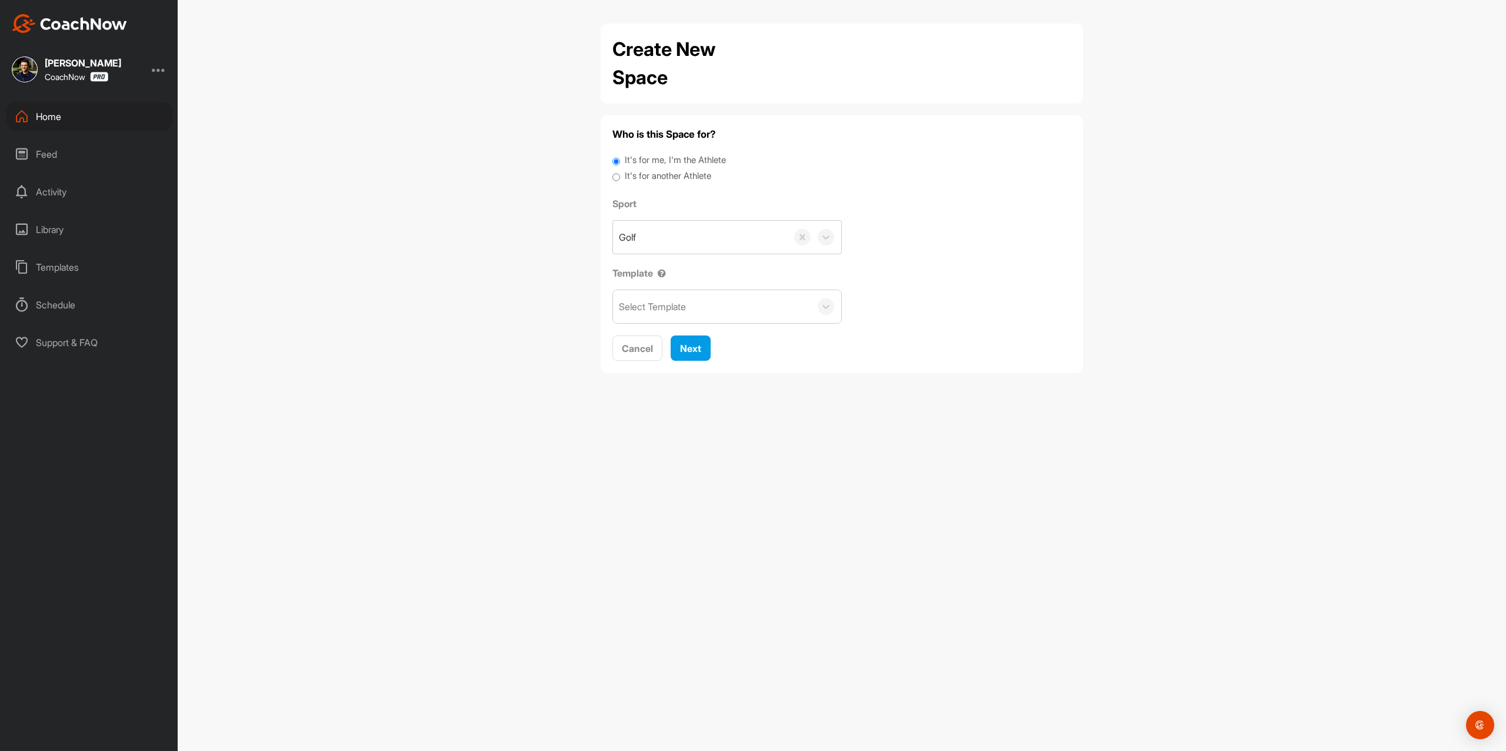
click at [641, 175] on label "It's for another Athlete" at bounding box center [668, 176] width 87 height 14
click at [620, 175] on input "It's for another Athlete" at bounding box center [617, 177] width 8 height 16
radio input "true"
click at [643, 179] on label "It's for another Athlete" at bounding box center [668, 176] width 87 height 14
click at [620, 179] on input "It's for another Athlete" at bounding box center [617, 177] width 8 height 16
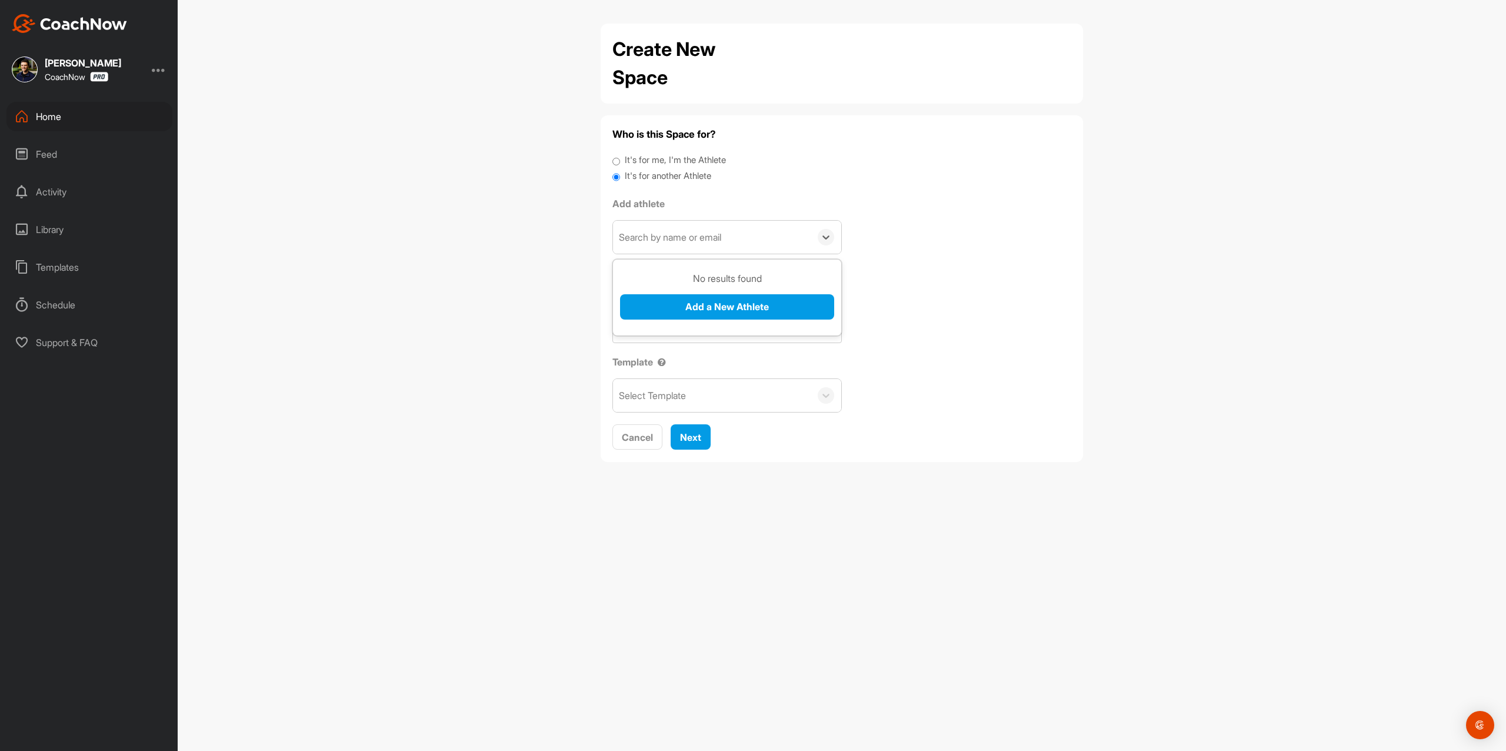
click at [680, 237] on div "Search by name or email" at bounding box center [670, 237] width 102 height 14
click at [687, 304] on button "Add a New Athlete" at bounding box center [727, 306] width 214 height 25
click at [700, 244] on div "Search by name or email" at bounding box center [670, 237] width 102 height 14
paste input "[EMAIL_ADDRESS][DOMAIN_NAME]"
type input "[EMAIL_ADDRESS][DOMAIN_NAME]"
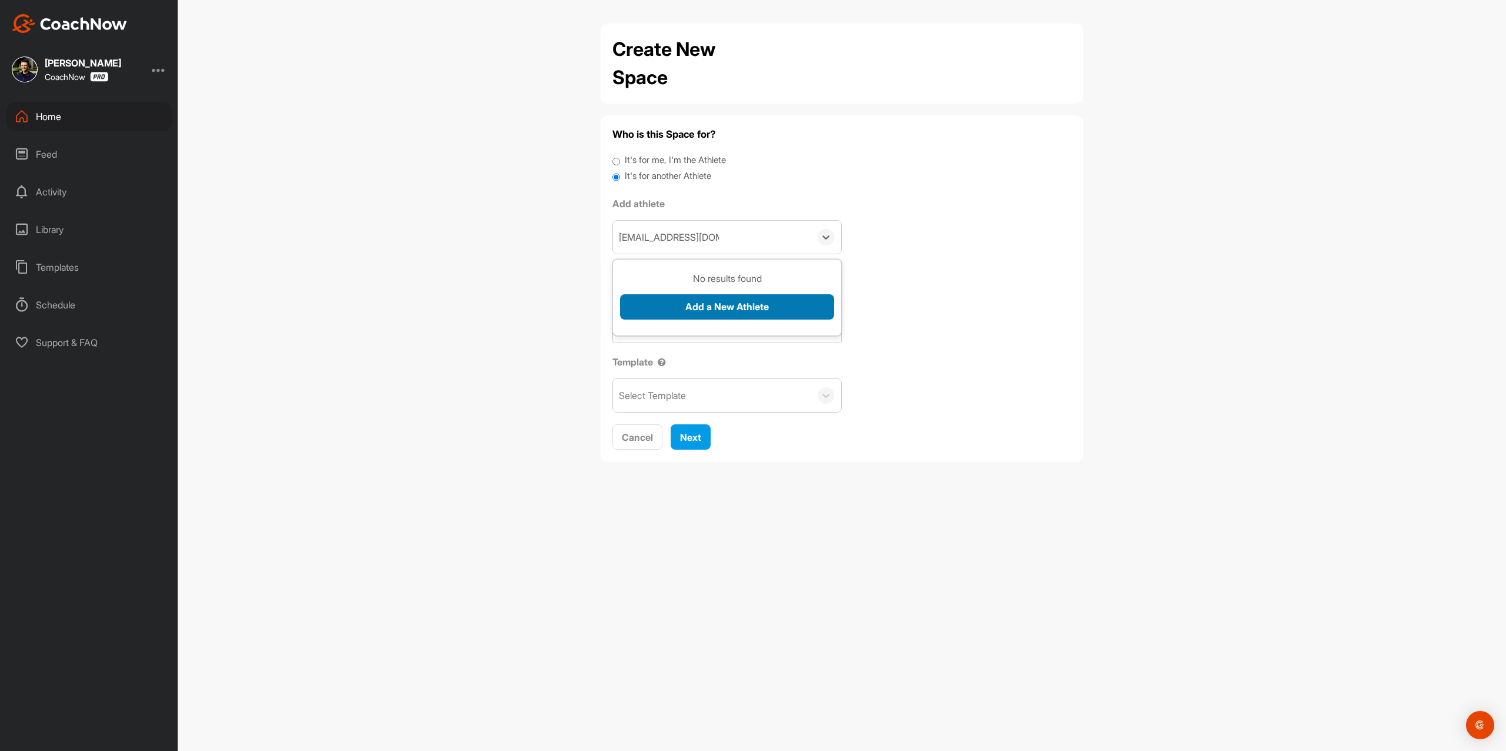
click at [692, 307] on button "Add a New Athlete" at bounding box center [727, 306] width 214 height 25
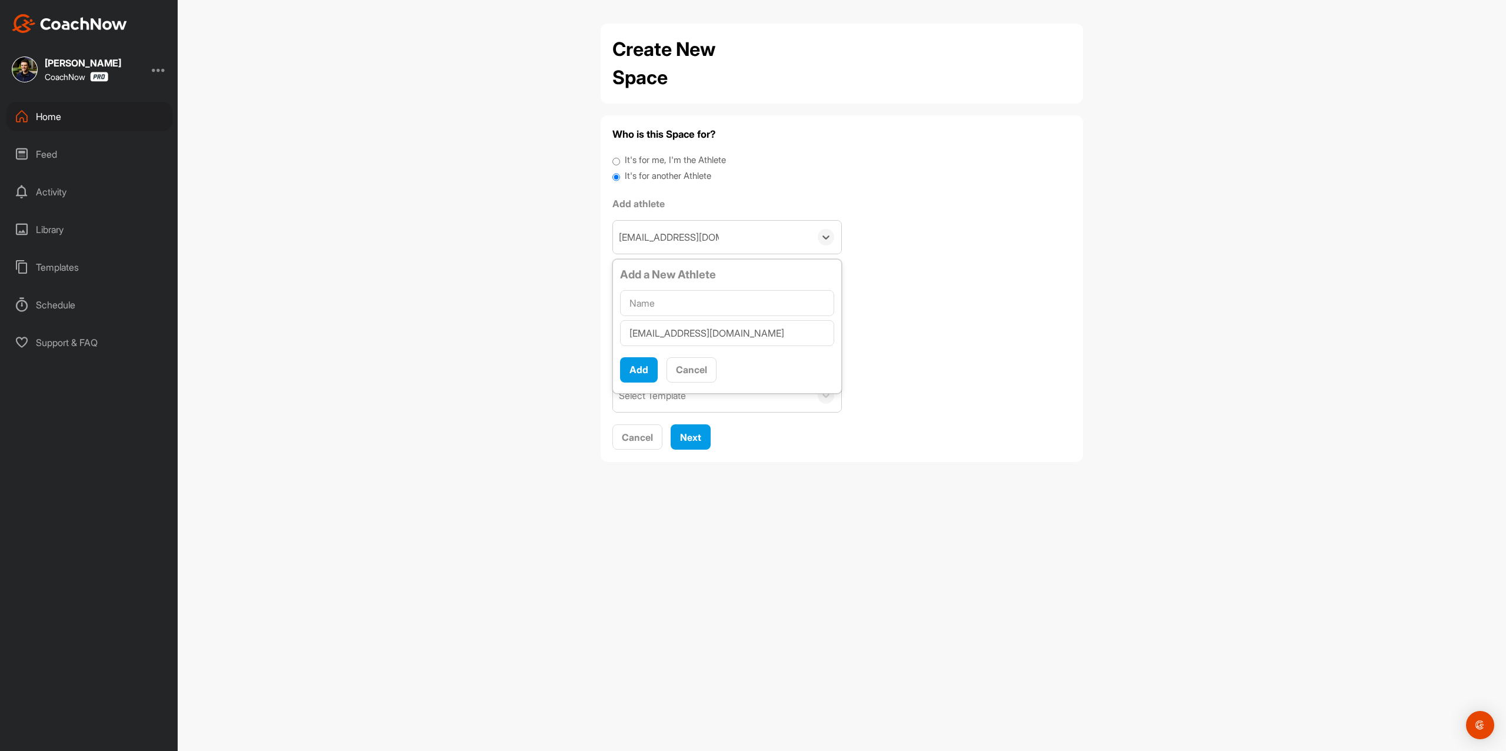
click at [692, 306] on input "text" at bounding box center [727, 303] width 214 height 26
type input "[PERSON_NAME]"
drag, startPoint x: 622, startPoint y: 236, endPoint x: 664, endPoint y: 249, distance: 44.5
click at [623, 235] on input "[EMAIL_ADDRESS][DOMAIN_NAME]" at bounding box center [669, 237] width 100 height 26
click at [623, 239] on div "Search by name or email" at bounding box center [670, 237] width 102 height 14
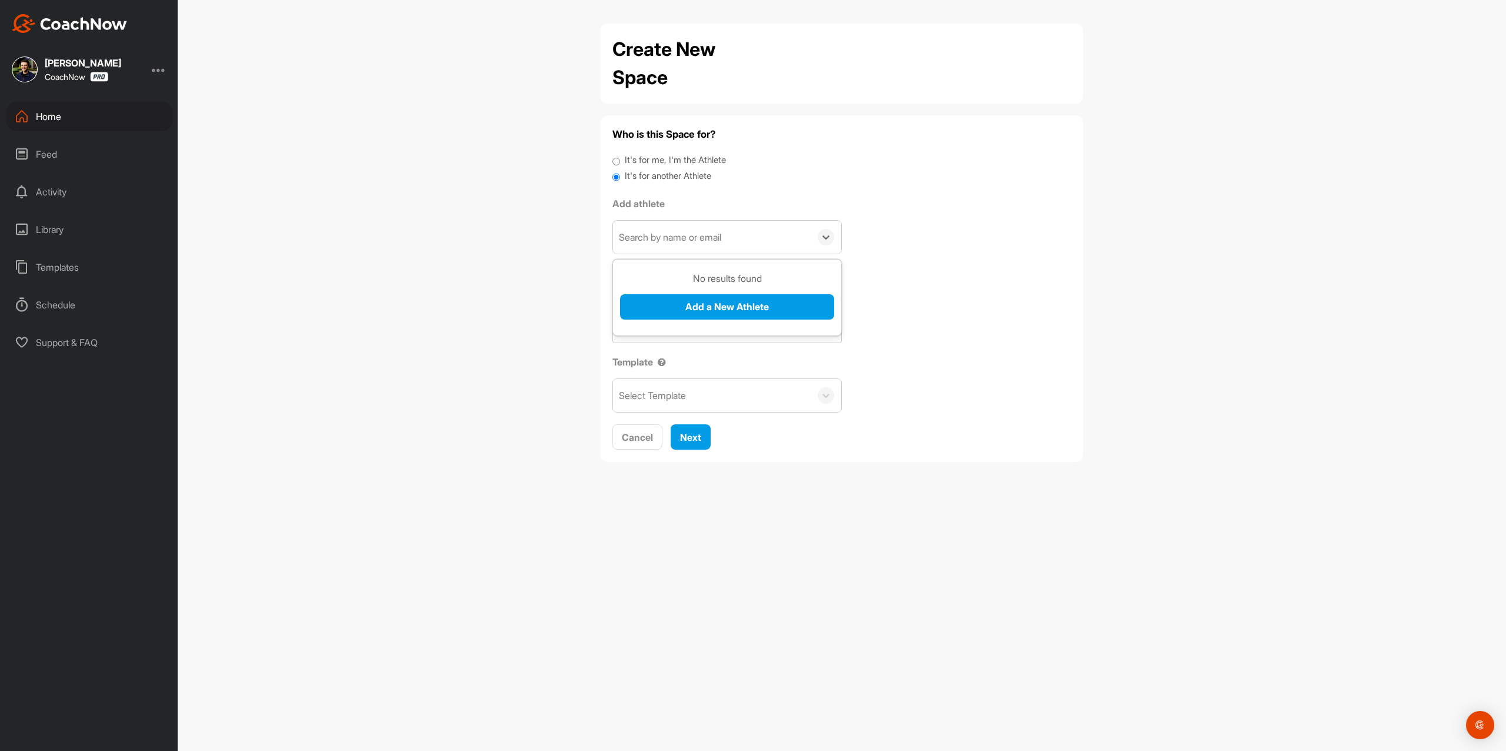
paste input "[PERSON_NAME]"
type input "[PERSON_NAME]"
click at [693, 306] on button "Add a New Athlete" at bounding box center [727, 306] width 214 height 25
type input "[PERSON_NAME]"
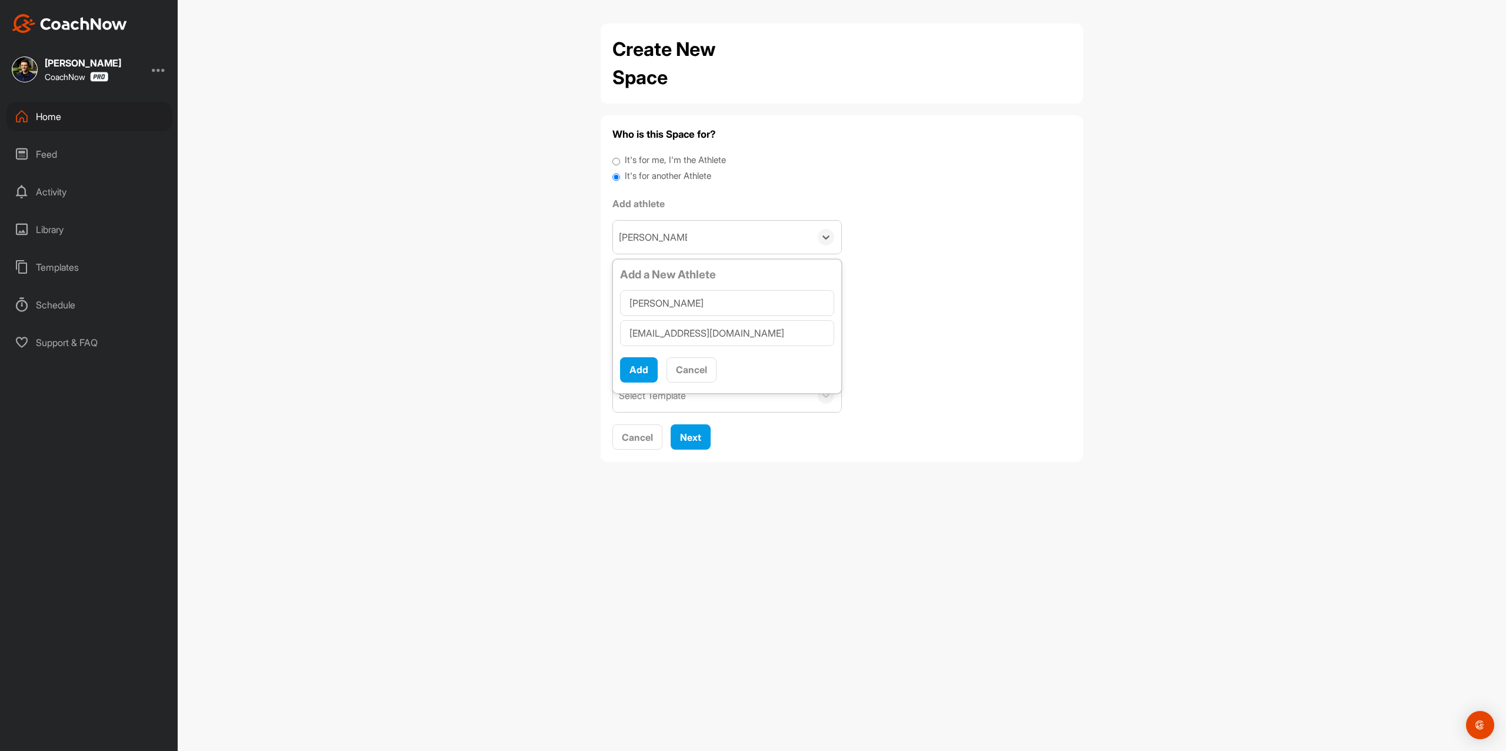
click at [631, 339] on input "[EMAIL_ADDRESS][DOMAIN_NAME]" at bounding box center [727, 333] width 214 height 26
type input "1parcasper@gmail.com"
click at [645, 368] on button "Add" at bounding box center [639, 369] width 38 height 25
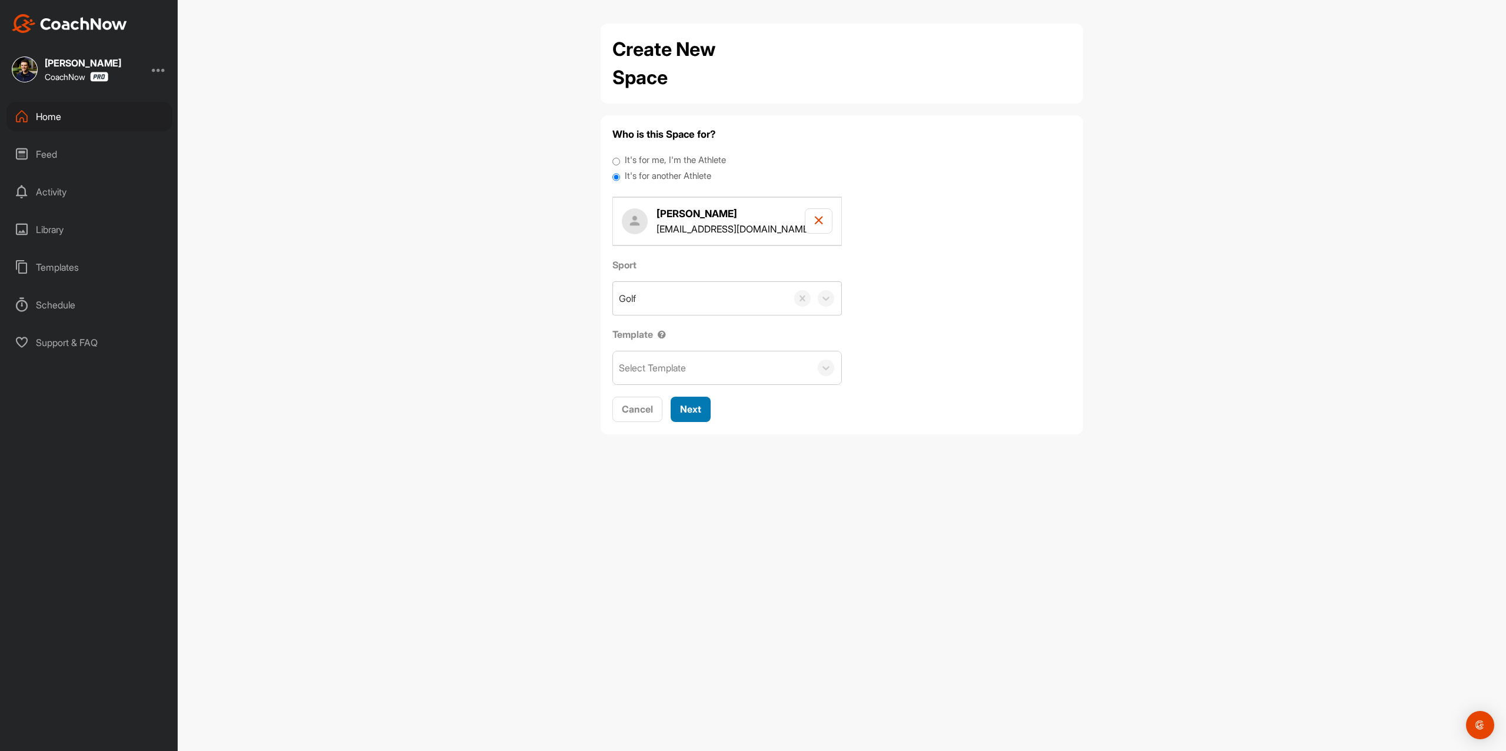
click at [700, 404] on span "Next" at bounding box center [690, 409] width 21 height 12
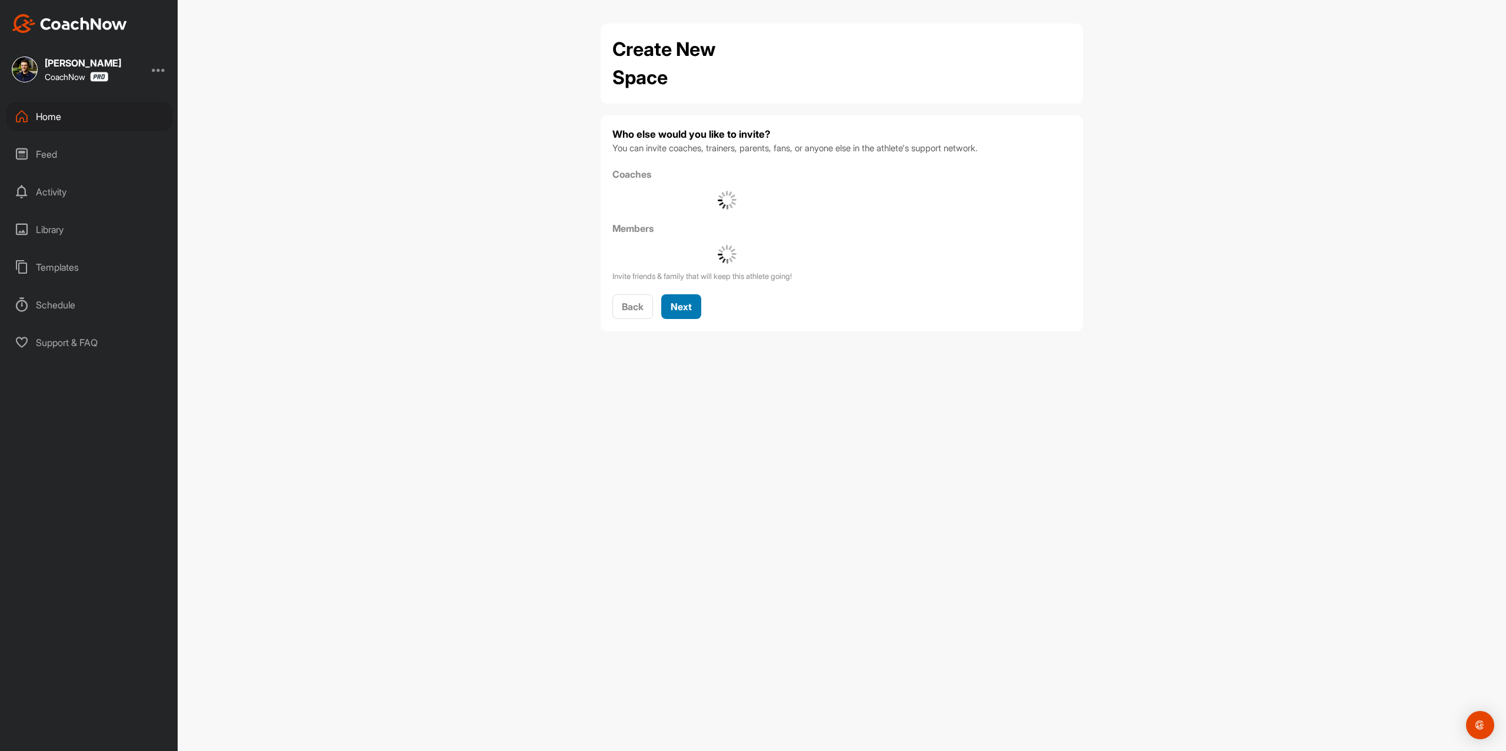
click at [678, 311] on span "Next" at bounding box center [681, 307] width 21 height 12
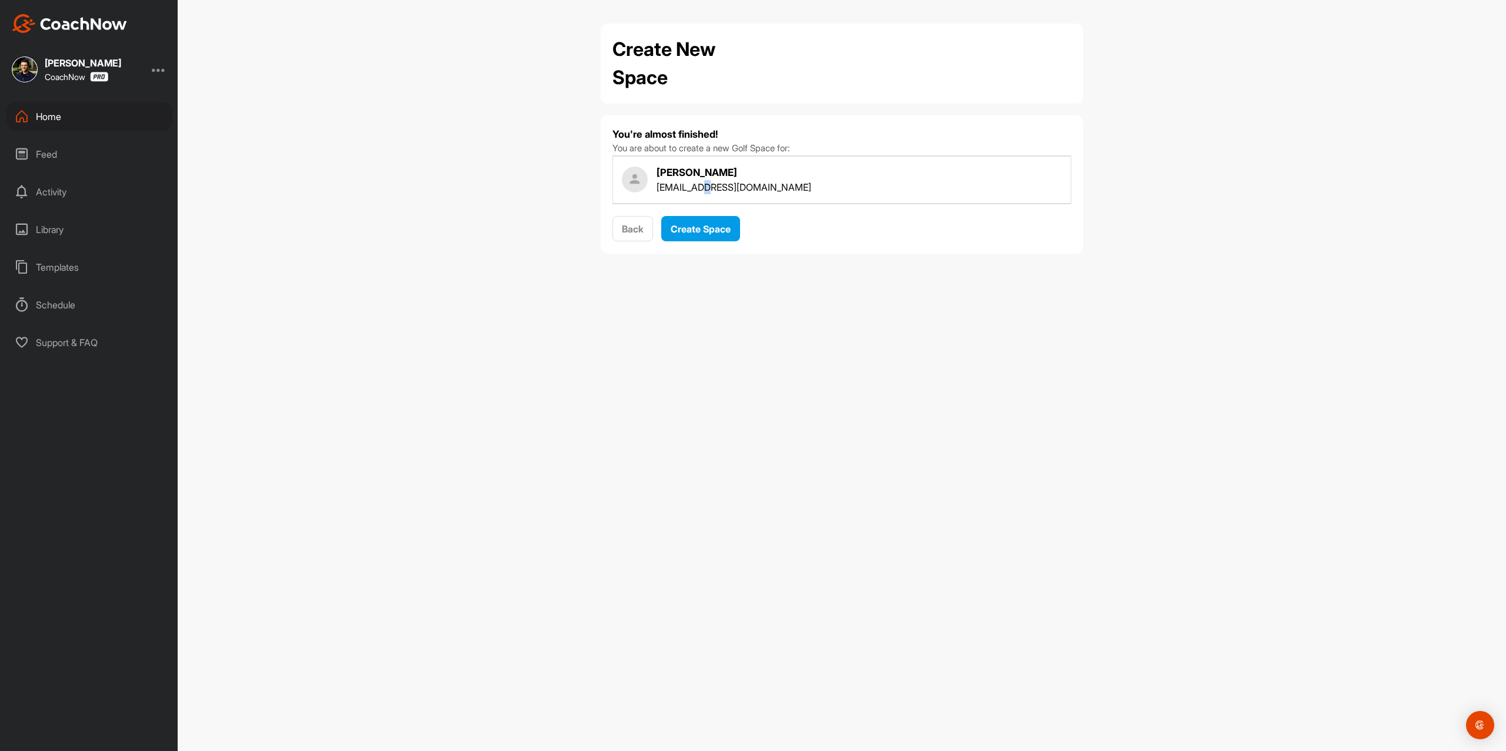
click at [704, 208] on div "You're almost finished! You are about to create a new Golf Space for: Noah Robi…" at bounding box center [842, 184] width 459 height 115
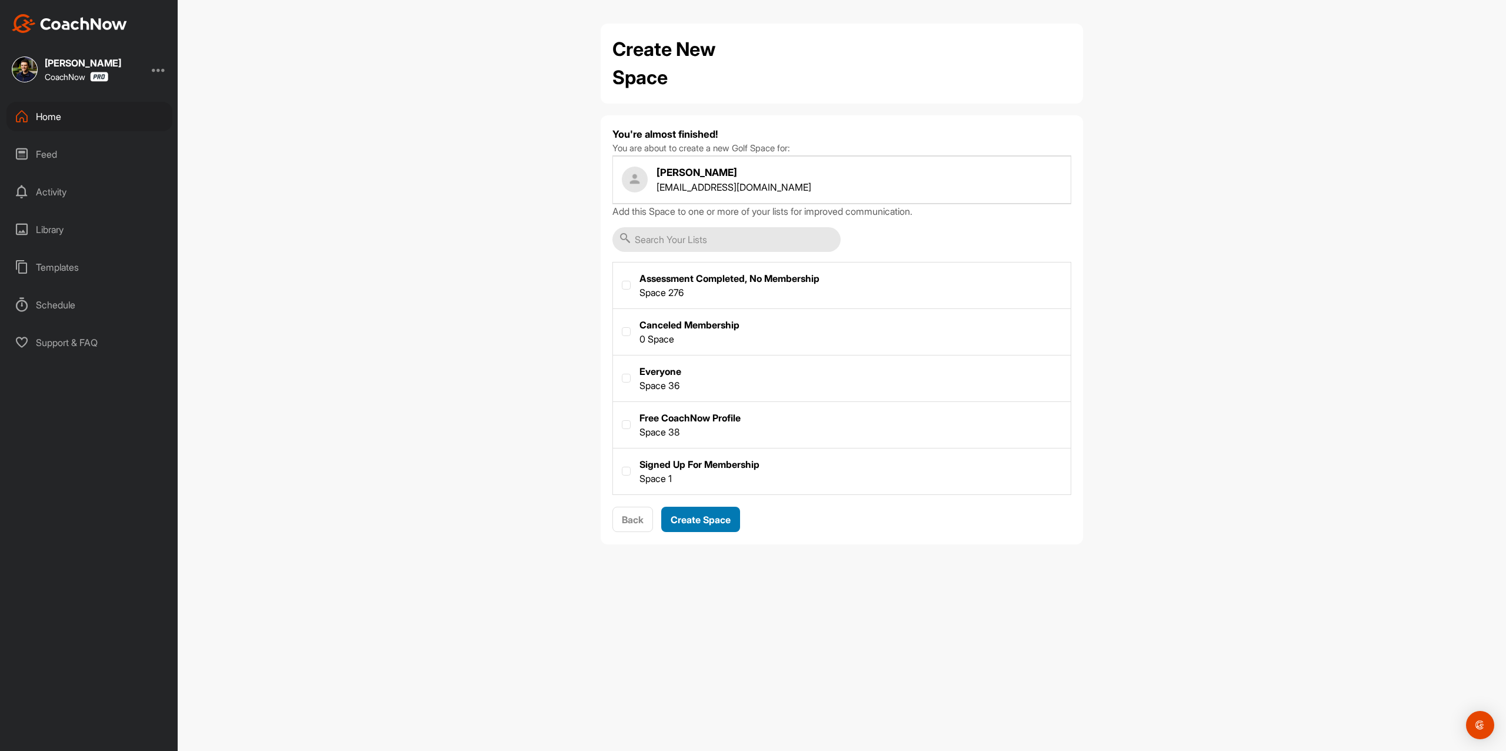
click at [704, 234] on input "text" at bounding box center [727, 239] width 228 height 25
click at [692, 533] on div "Back Create Space" at bounding box center [842, 520] width 459 height 26
click at [694, 530] on button "Create Space" at bounding box center [700, 519] width 79 height 25
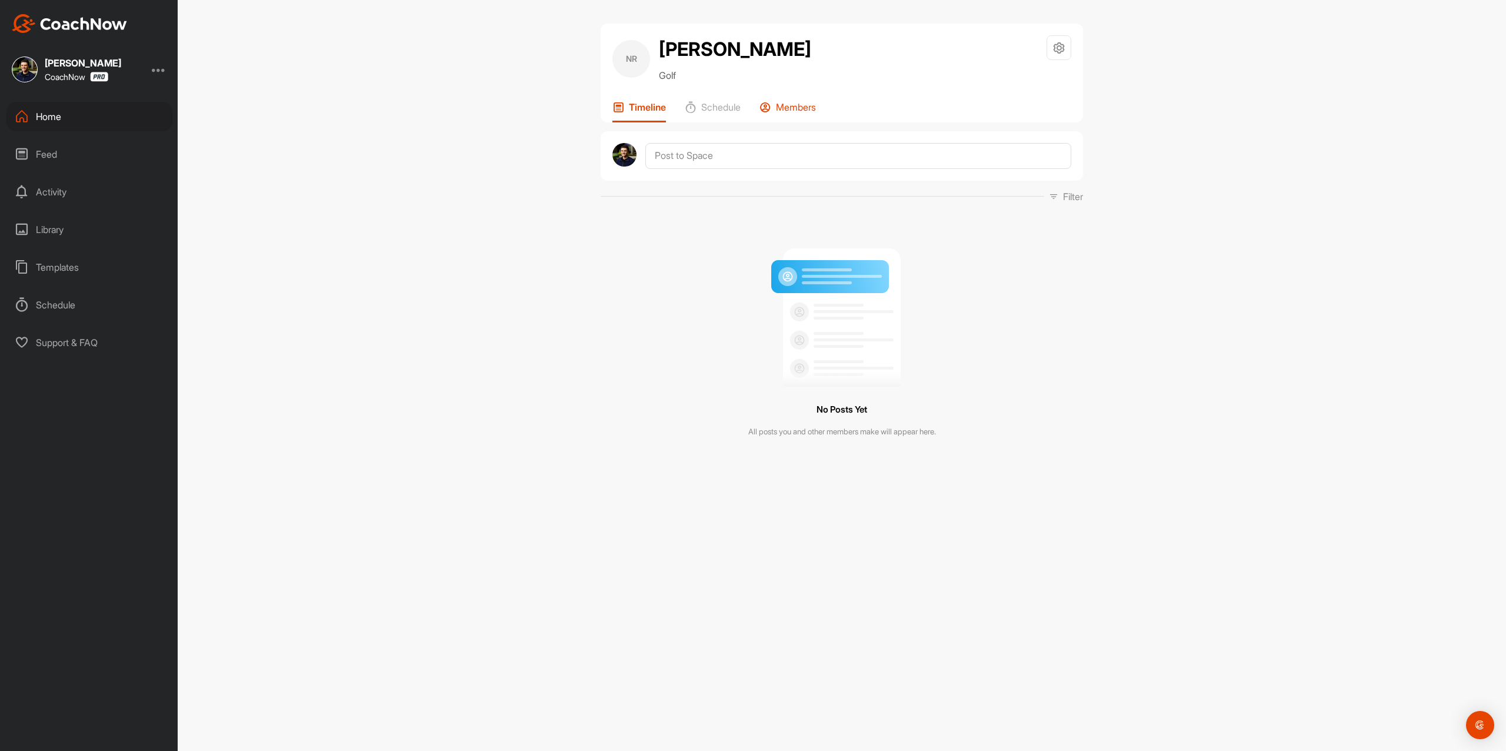
click at [791, 111] on p "Members" at bounding box center [796, 107] width 40 height 12
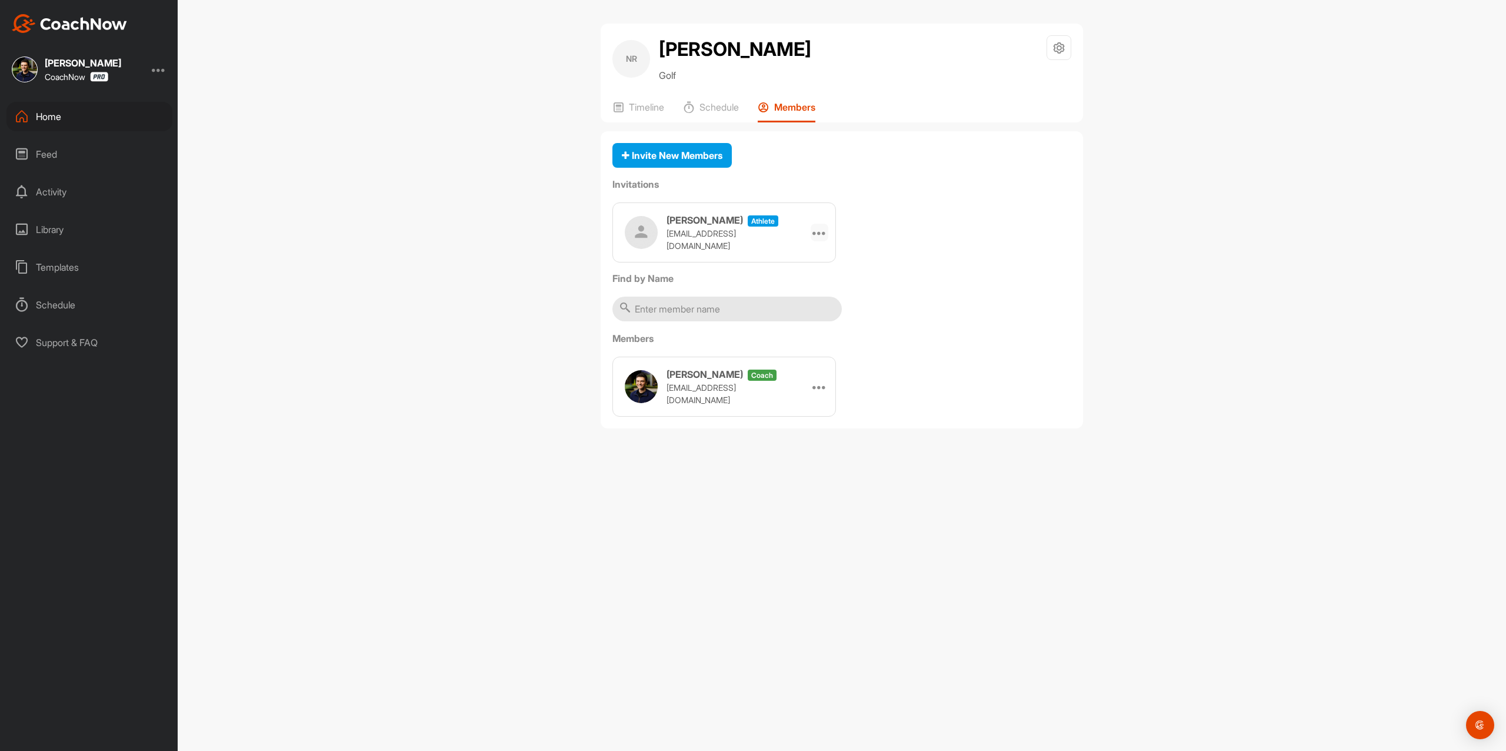
click at [826, 235] on div at bounding box center [820, 233] width 18 height 18
click at [792, 264] on li "Edit" at bounding box center [797, 265] width 63 height 37
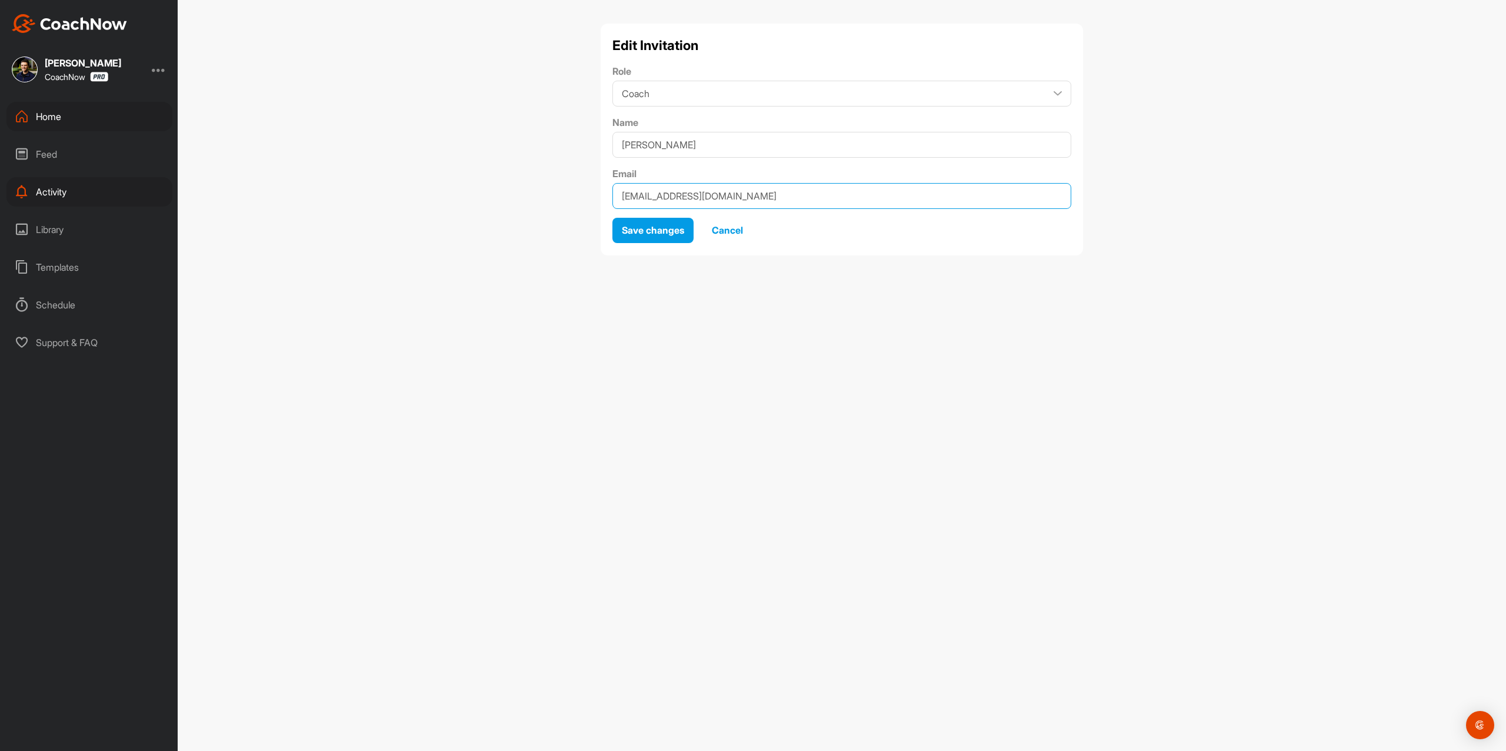
drag, startPoint x: 628, startPoint y: 191, endPoint x: 573, endPoint y: 192, distance: 55.9
click at [573, 192] on div "Edit Invitation Role Coach Member Name Noah Robinson Email 1parcasper@gmail.com…" at bounding box center [842, 375] width 1329 height 751
click at [667, 227] on span "Save changes" at bounding box center [653, 230] width 62 height 12
click at [673, 252] on span "Save changes" at bounding box center [653, 251] width 62 height 12
click at [691, 200] on input "[EMAIL_ADDRESS][DOMAIN_NAME]" at bounding box center [842, 196] width 459 height 26
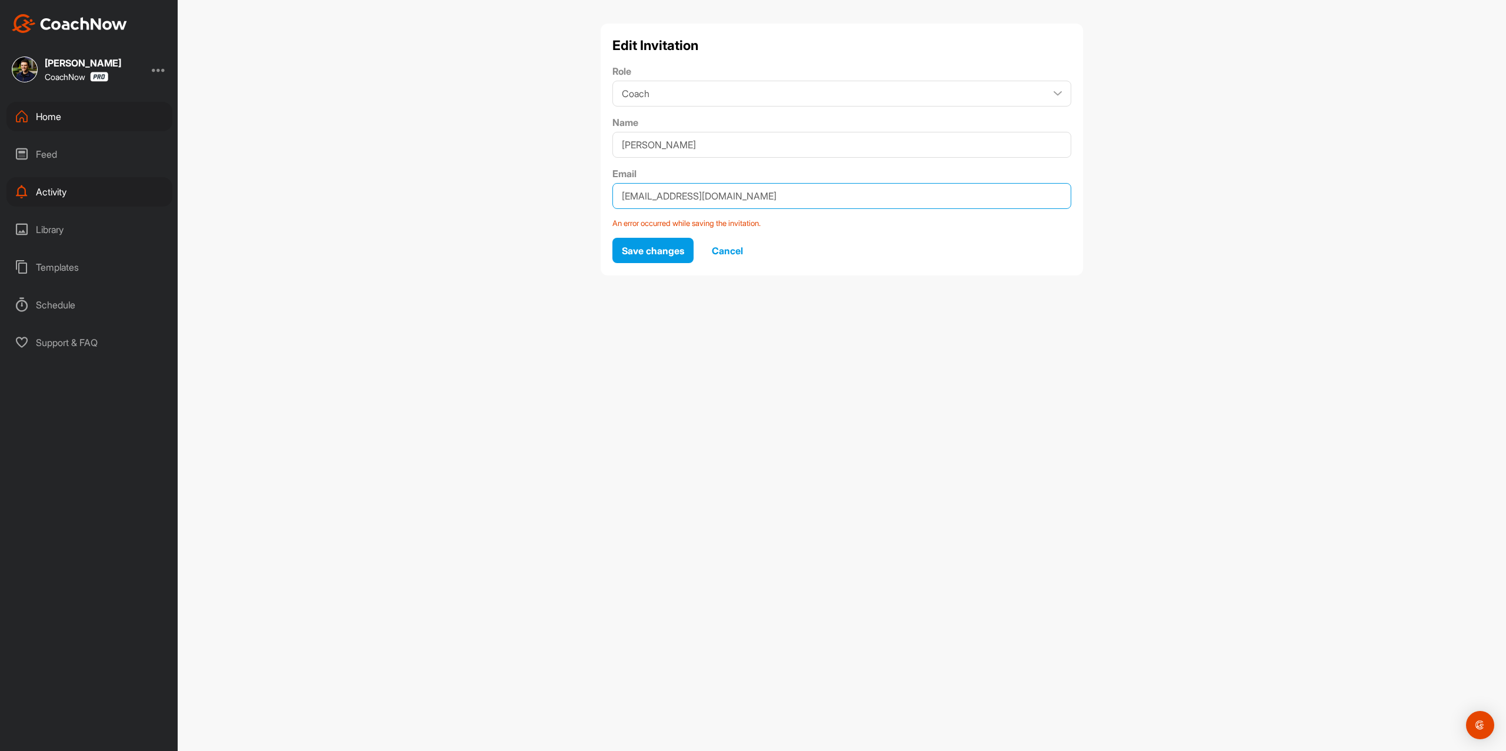
click at [703, 196] on input "[EMAIL_ADDRESS][DOMAIN_NAME]" at bounding box center [842, 196] width 459 height 26
click at [667, 193] on input "[EMAIL_ADDRESS][DOMAIN_NAME]" at bounding box center [842, 196] width 459 height 26
click at [624, 191] on input "[EMAIL_ADDRESS][DOMAIN_NAME]" at bounding box center [842, 196] width 459 height 26
click at [657, 248] on span "Save changes" at bounding box center [653, 251] width 62 height 12
click at [656, 253] on span "Save changes" at bounding box center [653, 251] width 62 height 12
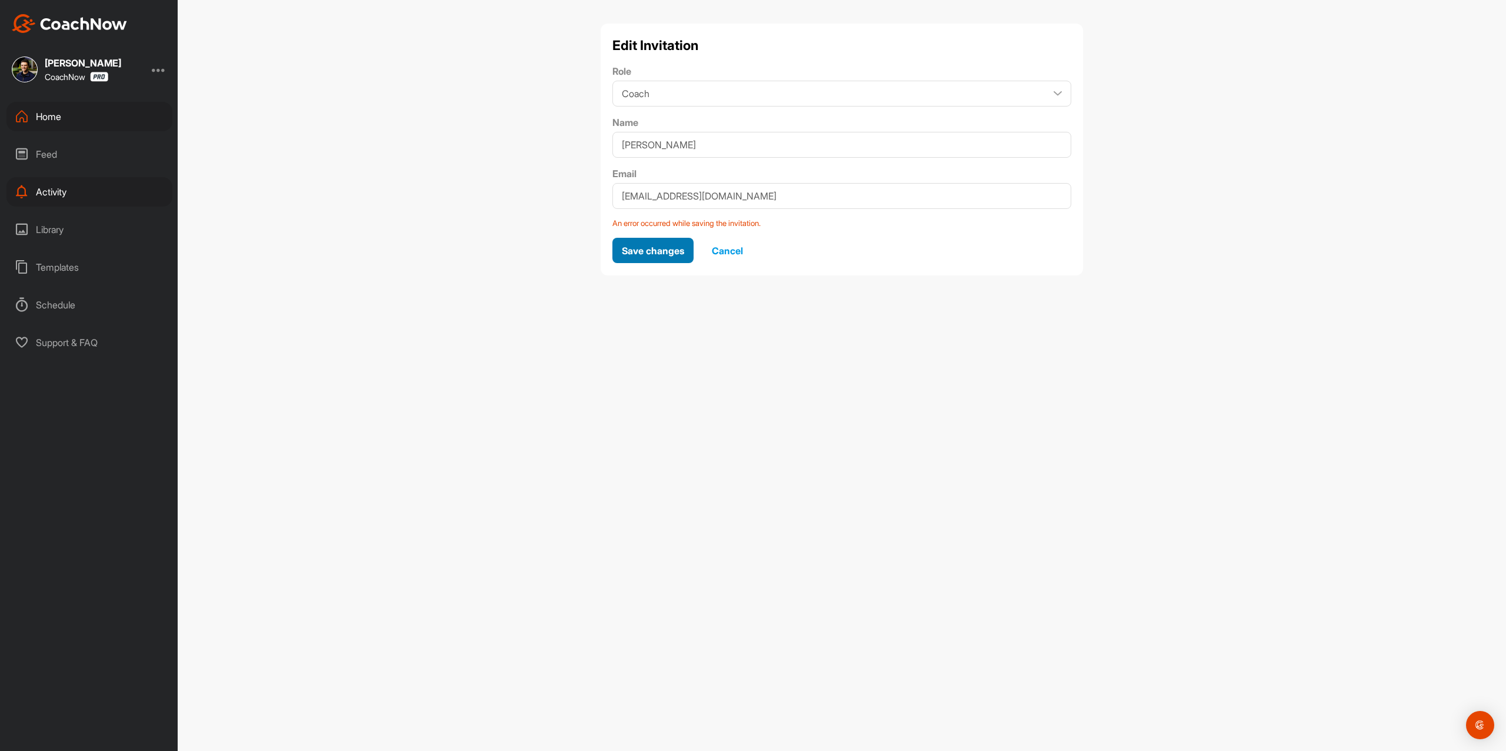
click at [656, 253] on span "Save changes" at bounding box center [653, 251] width 62 height 12
click at [655, 255] on span "Save changes" at bounding box center [653, 251] width 62 height 12
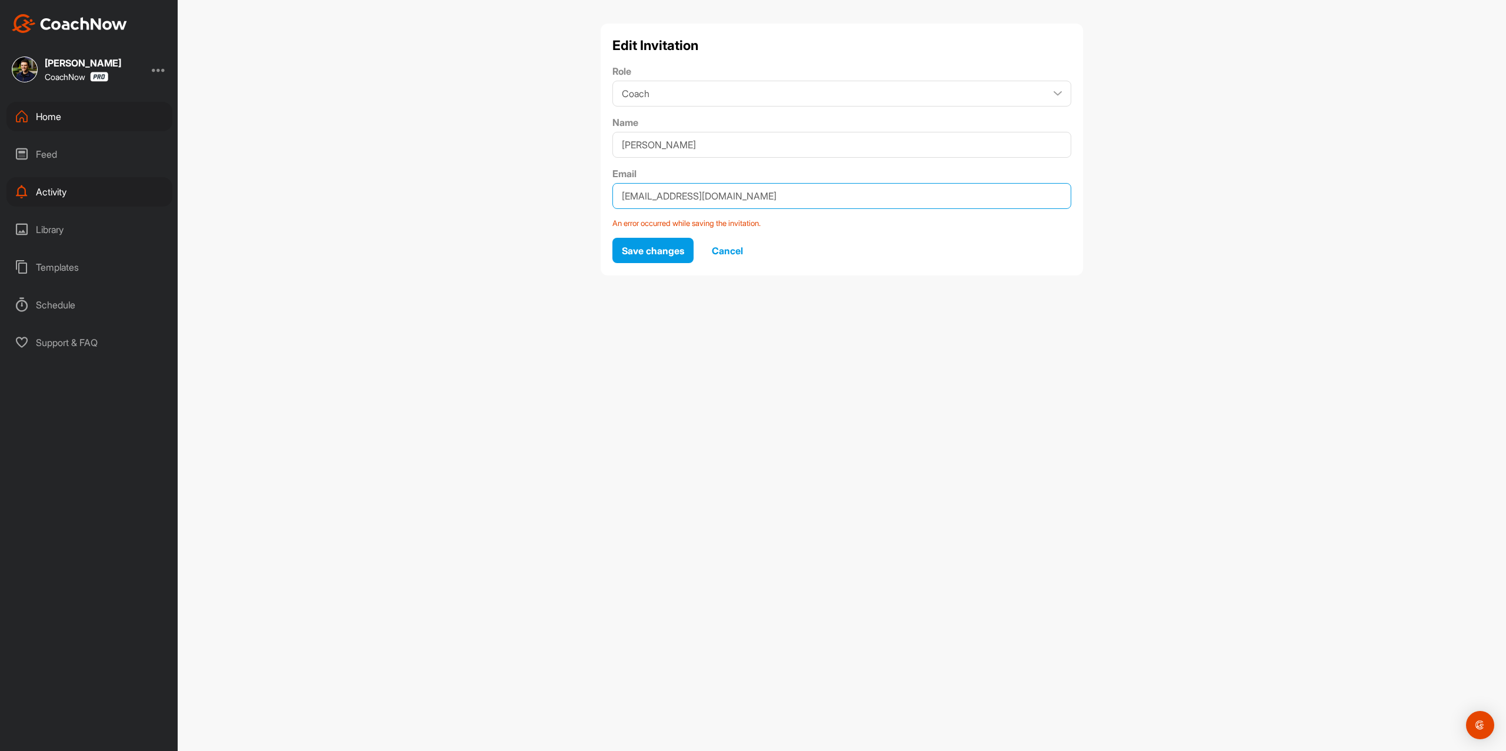
click at [624, 198] on input "[EMAIL_ADDRESS][DOMAIN_NAME]" at bounding box center [842, 196] width 459 height 26
click at [742, 197] on input "[EMAIL_ADDRESS][DOMAIN_NAME]" at bounding box center [842, 196] width 459 height 26
type input "parcasper@gmail.con"
click at [676, 245] on span "Save changes" at bounding box center [653, 251] width 62 height 12
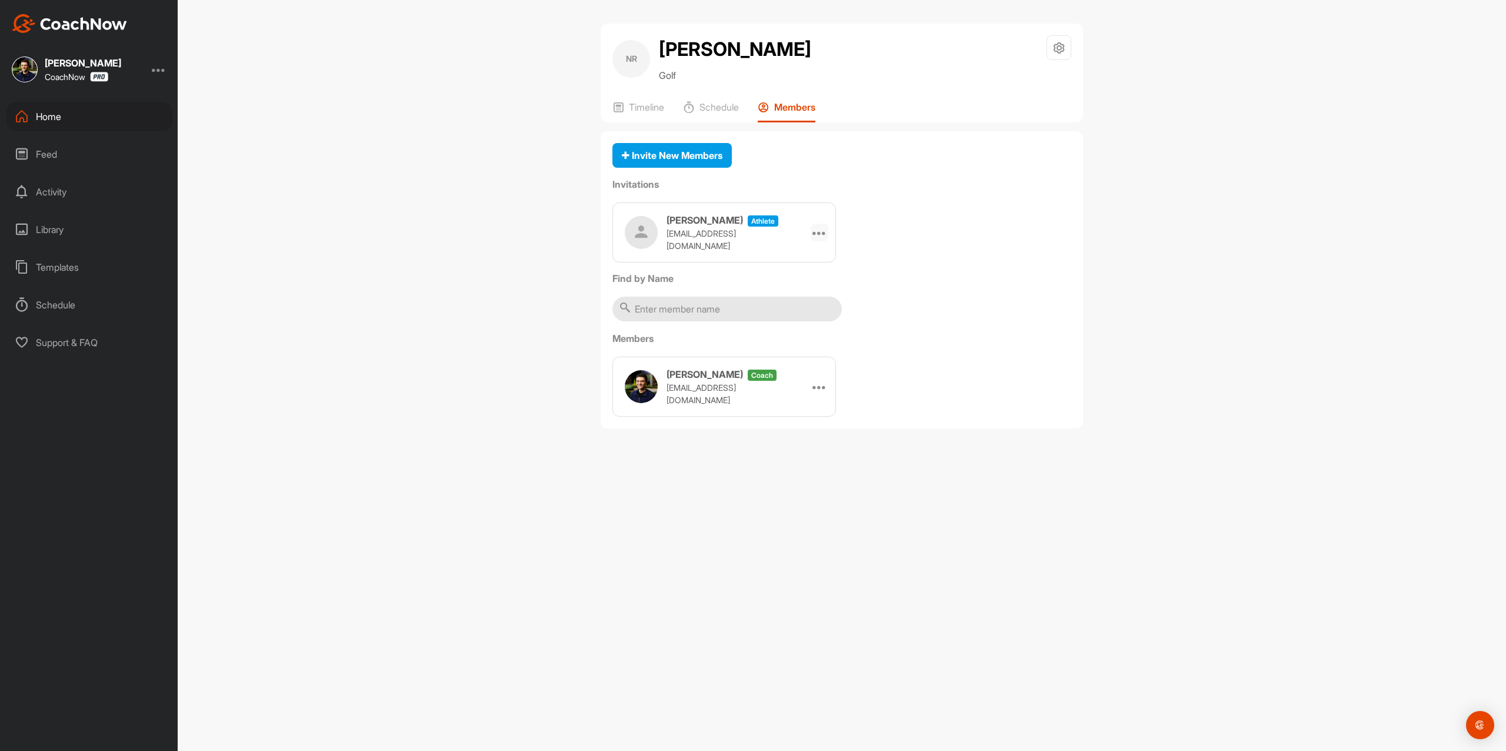
click at [817, 235] on icon at bounding box center [820, 232] width 14 height 14
click at [803, 257] on li "Edit" at bounding box center [797, 265] width 63 height 37
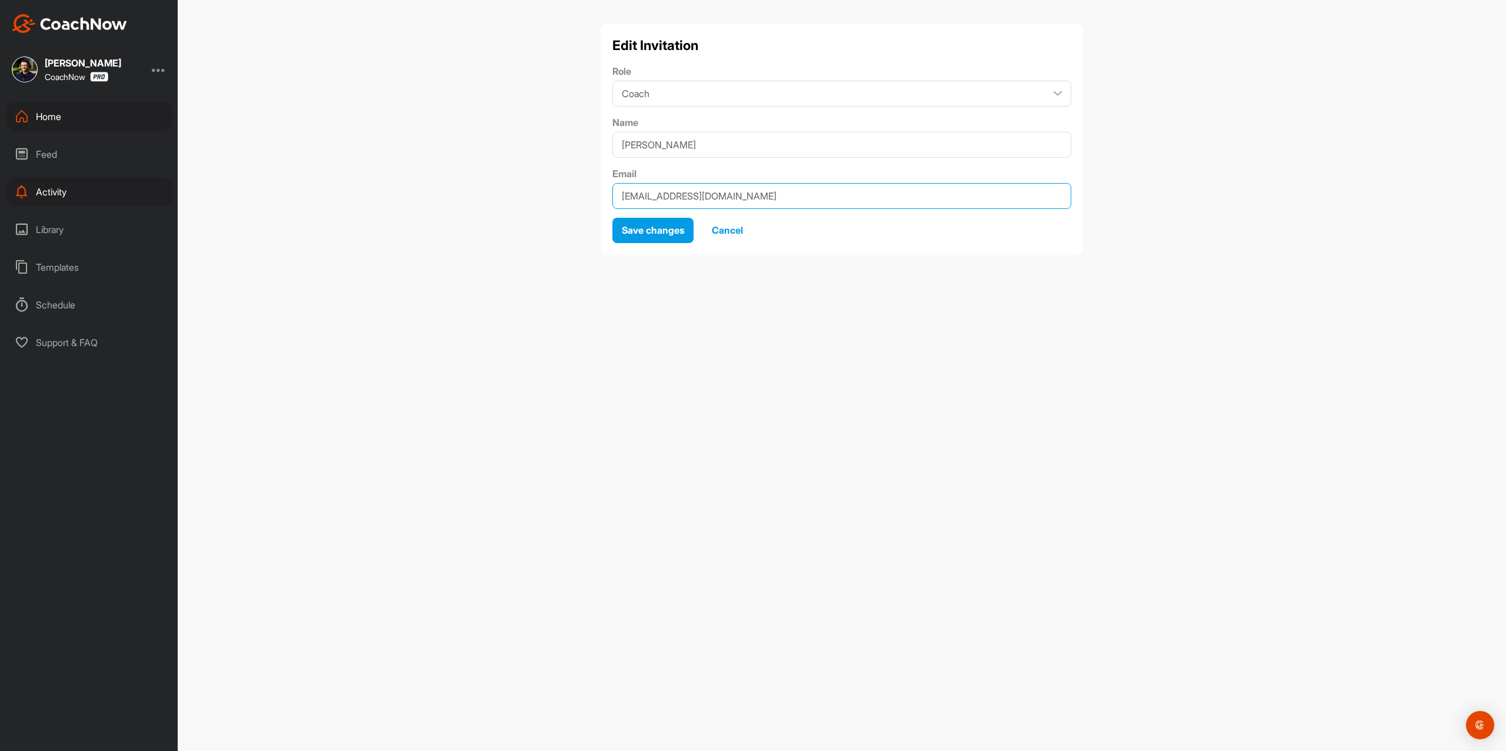
click at [623, 199] on input "[EMAIL_ADDRESS][DOMAIN_NAME]" at bounding box center [842, 196] width 459 height 26
click at [734, 231] on span "Cancel" at bounding box center [727, 230] width 31 height 12
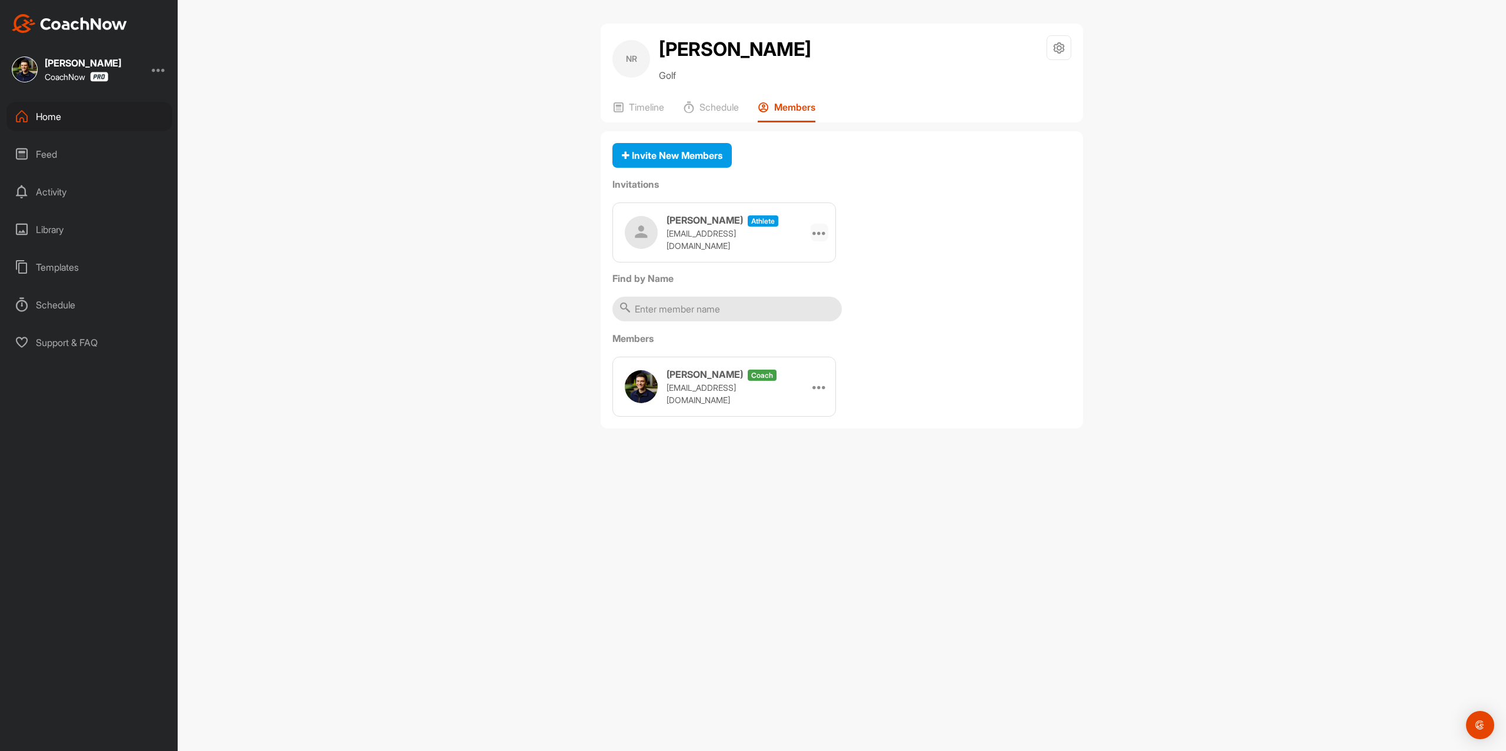
click at [820, 231] on icon at bounding box center [820, 232] width 14 height 14
click at [809, 308] on li "Re-send" at bounding box center [797, 302] width 63 height 37
click at [647, 108] on p "Timeline" at bounding box center [646, 107] width 35 height 12
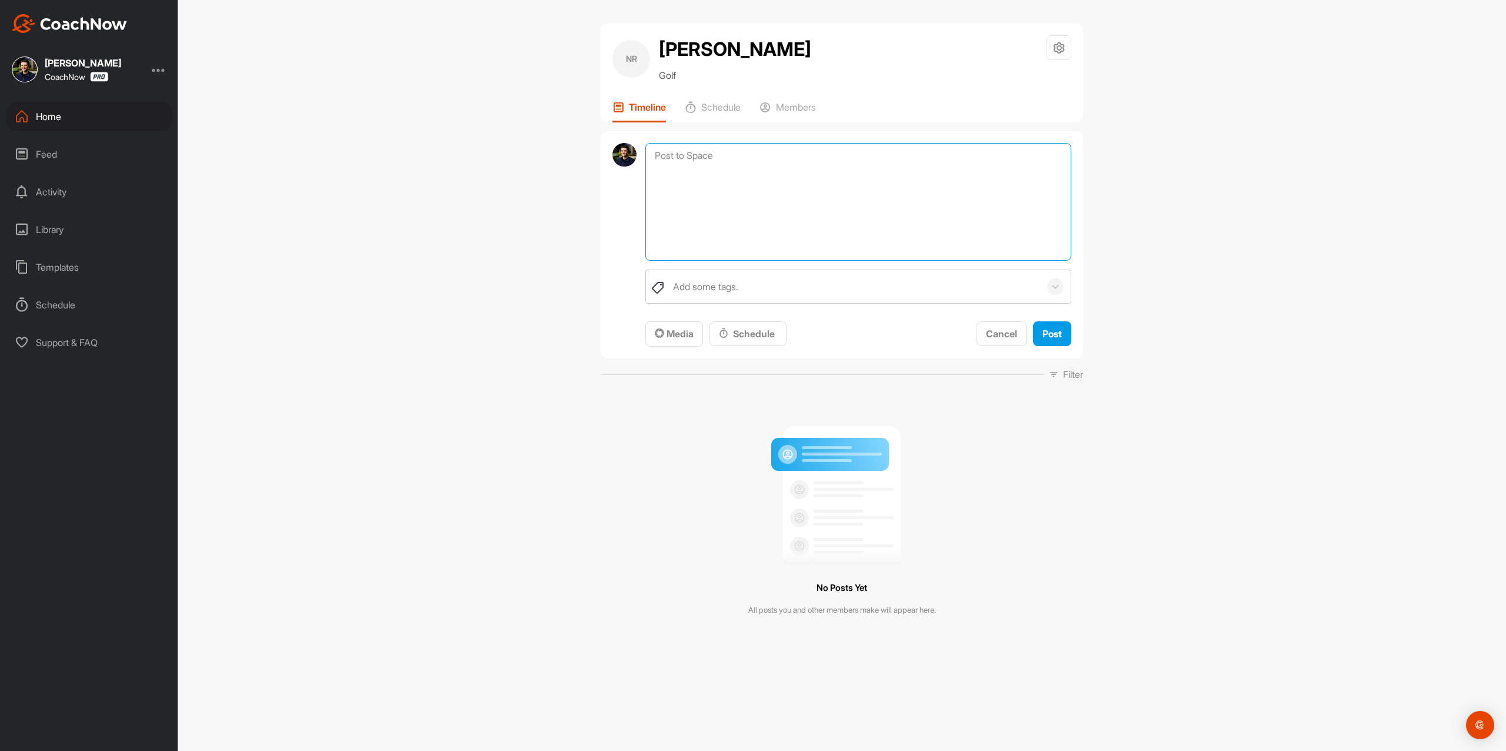
click at [700, 159] on textarea at bounding box center [859, 202] width 426 height 118
click at [669, 340] on div "Media" at bounding box center [674, 334] width 39 height 14
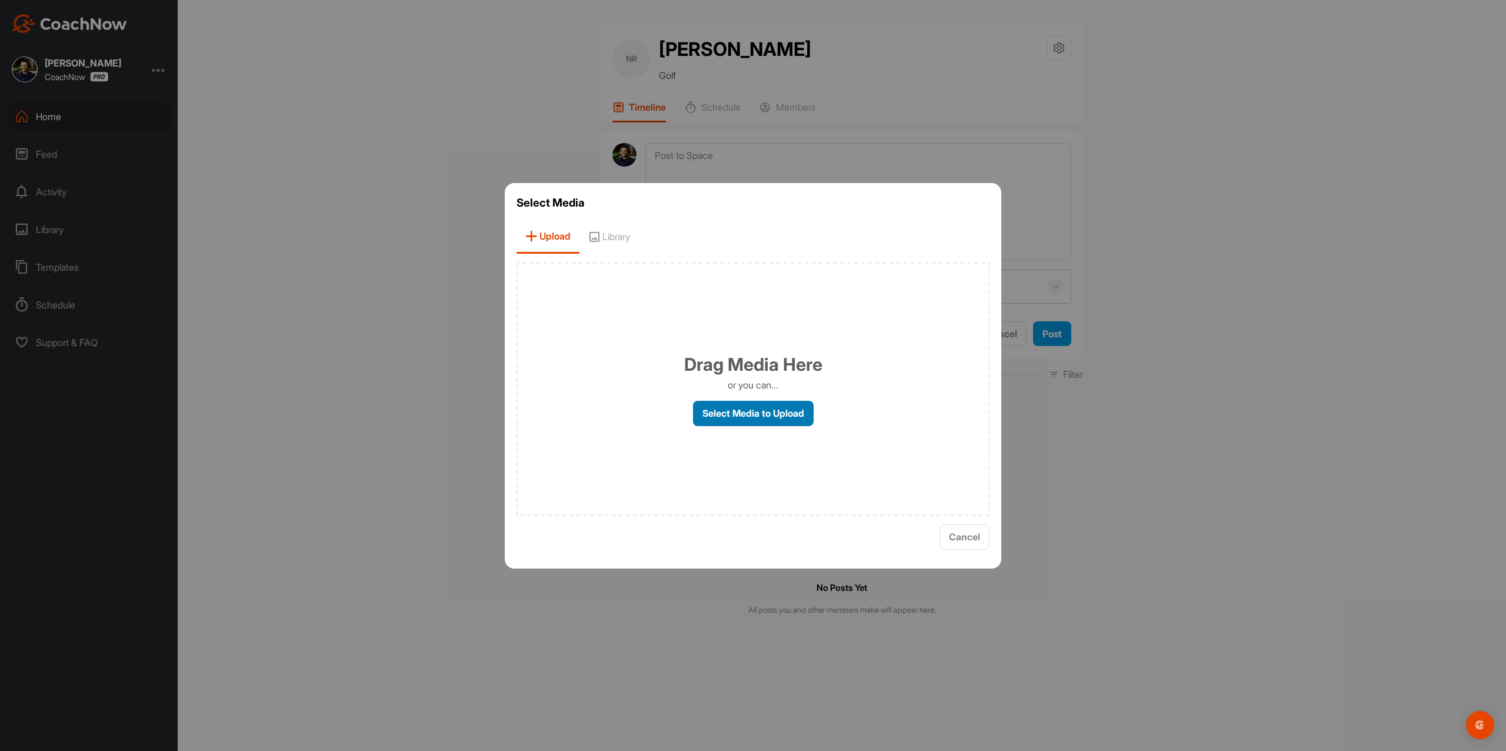
click at [714, 421] on label "Select Media to Upload" at bounding box center [753, 413] width 121 height 25
click at [0, 0] on input "Select Media to Upload" at bounding box center [0, 0] width 0 height 0
click at [756, 420] on label "Select Media to Upload" at bounding box center [753, 413] width 121 height 25
click at [0, 0] on input "Select Media to Upload" at bounding box center [0, 0] width 0 height 0
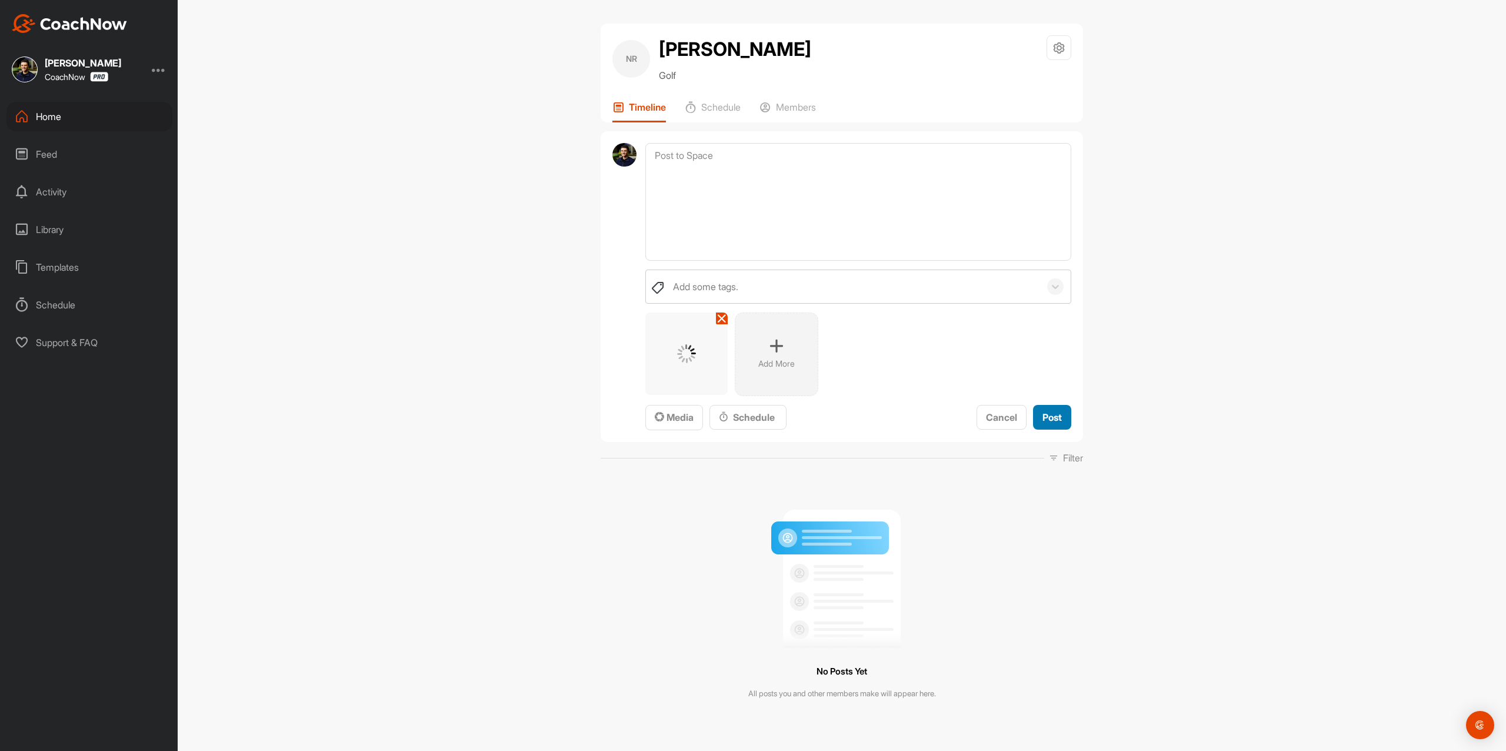
click at [1055, 420] on span "Post" at bounding box center [1052, 417] width 19 height 12
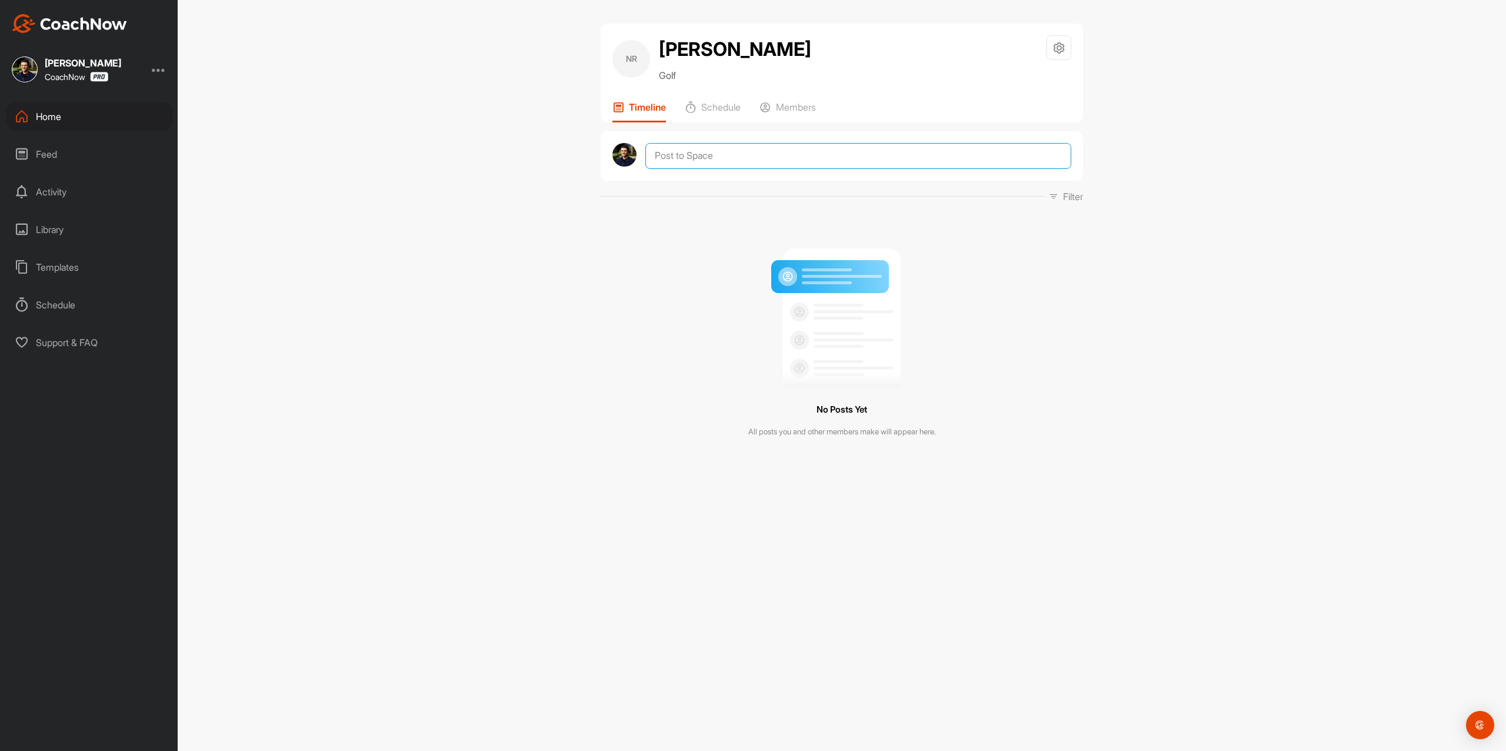
click at [766, 155] on textarea at bounding box center [859, 156] width 426 height 26
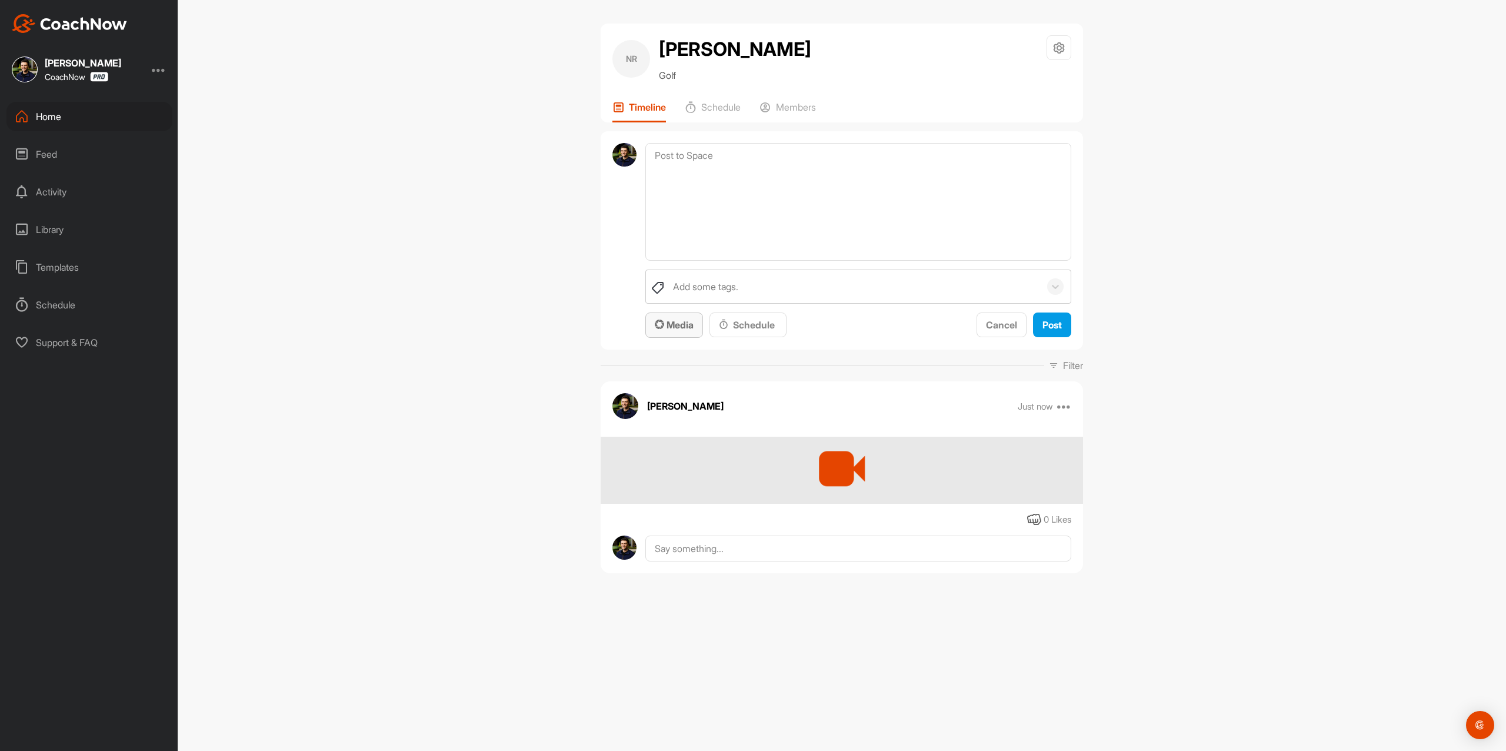
click at [683, 333] on button "Media" at bounding box center [675, 324] width 58 height 25
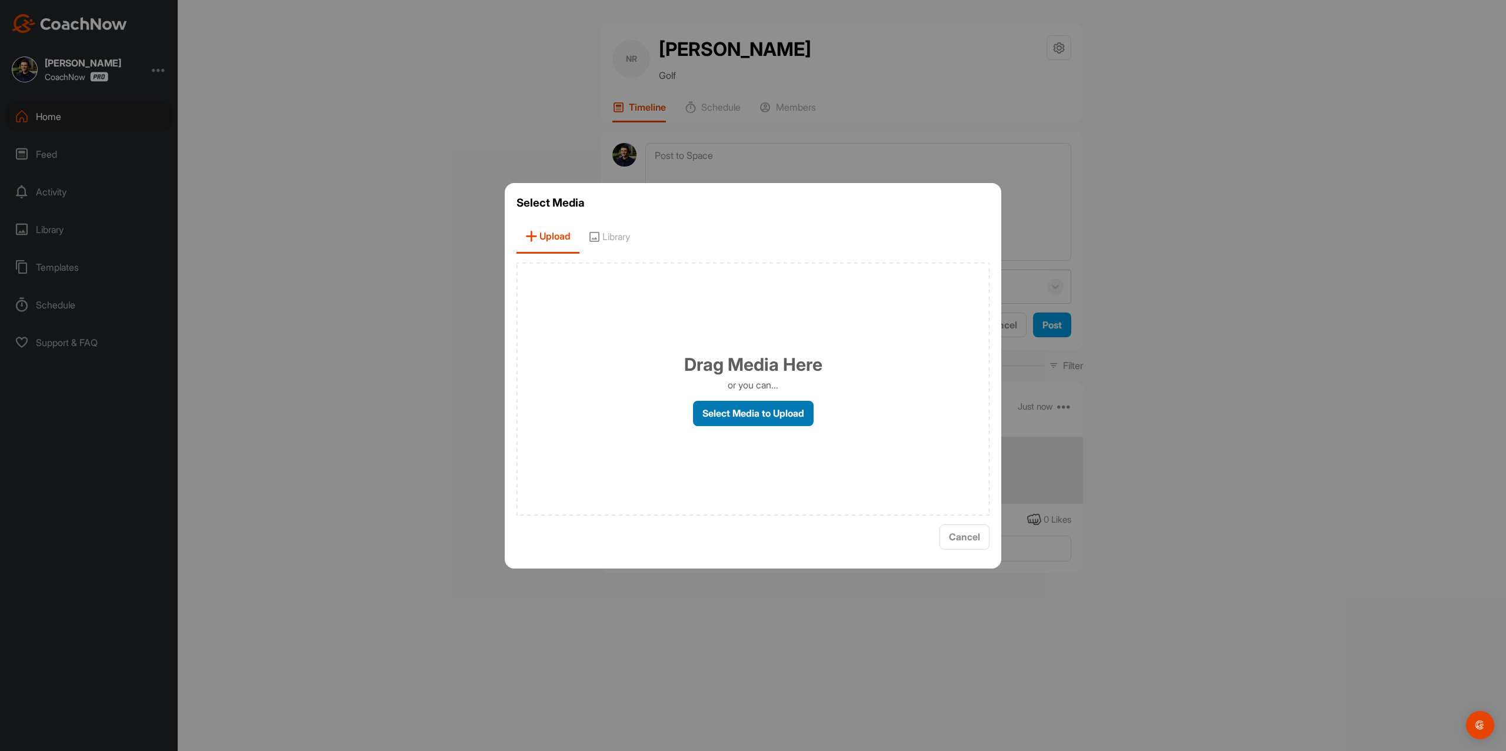
click at [724, 402] on label "Select Media to Upload" at bounding box center [753, 413] width 121 height 25
click at [0, 0] on input "Select Media to Upload" at bounding box center [0, 0] width 0 height 0
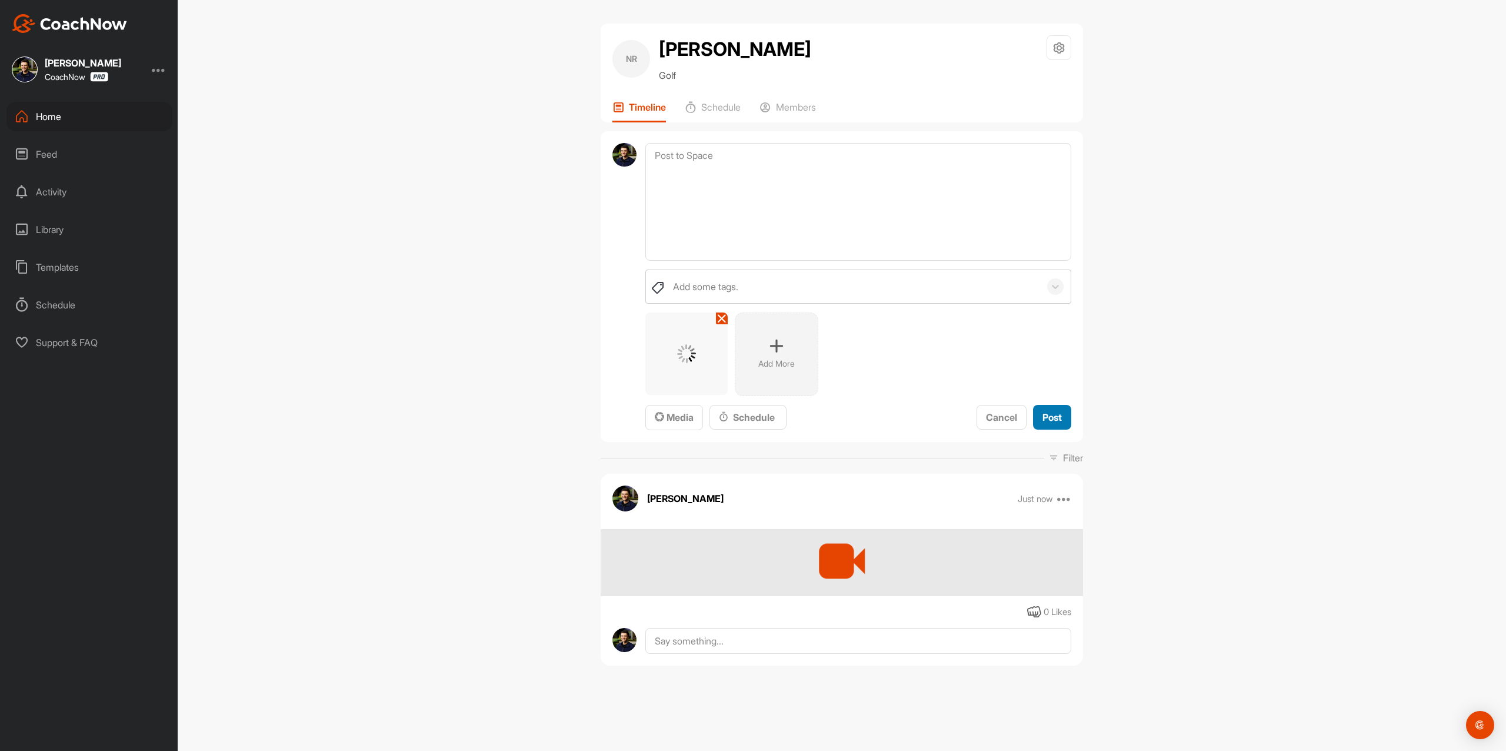
click at [1057, 415] on span "Post" at bounding box center [1052, 417] width 19 height 12
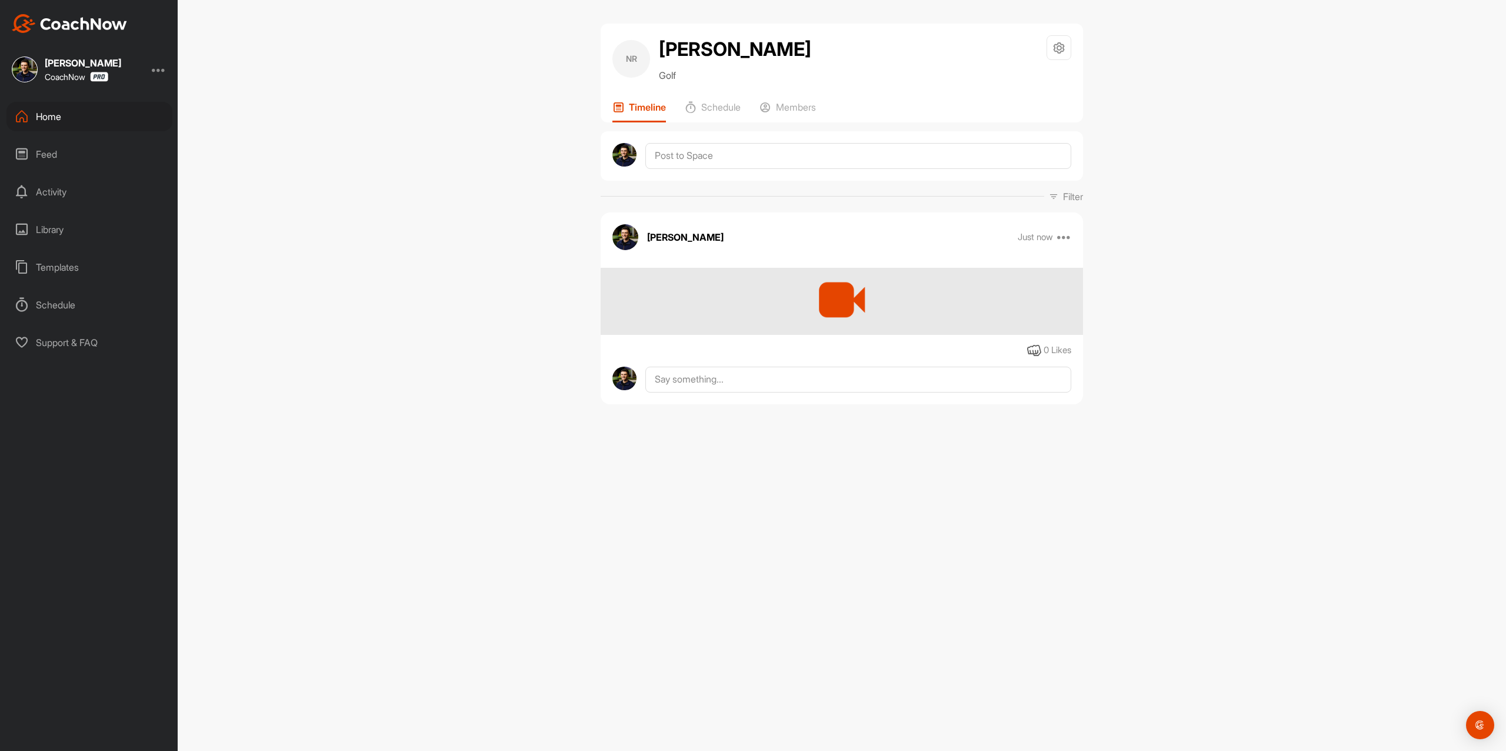
click at [743, 169] on div at bounding box center [842, 155] width 483 height 49
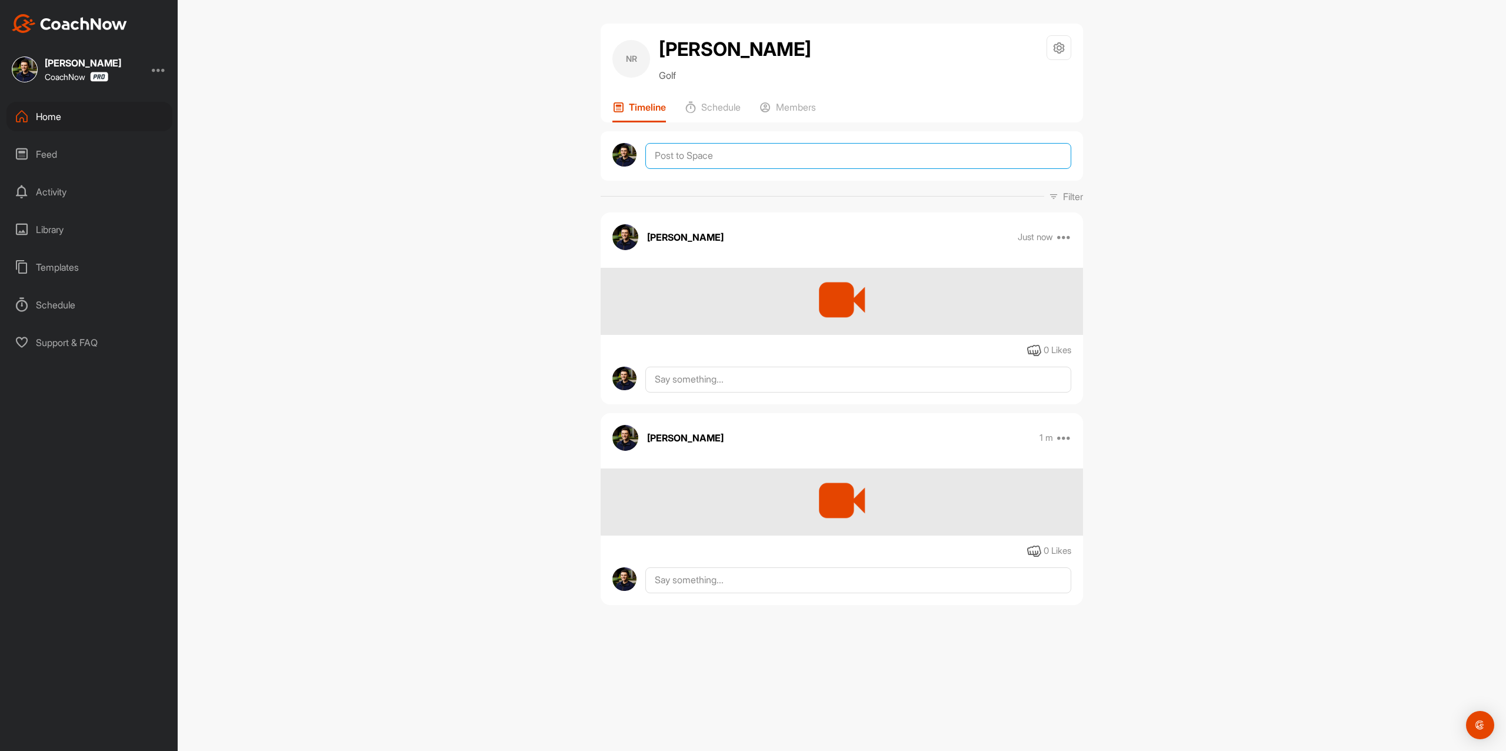
click at [746, 160] on textarea at bounding box center [859, 156] width 426 height 26
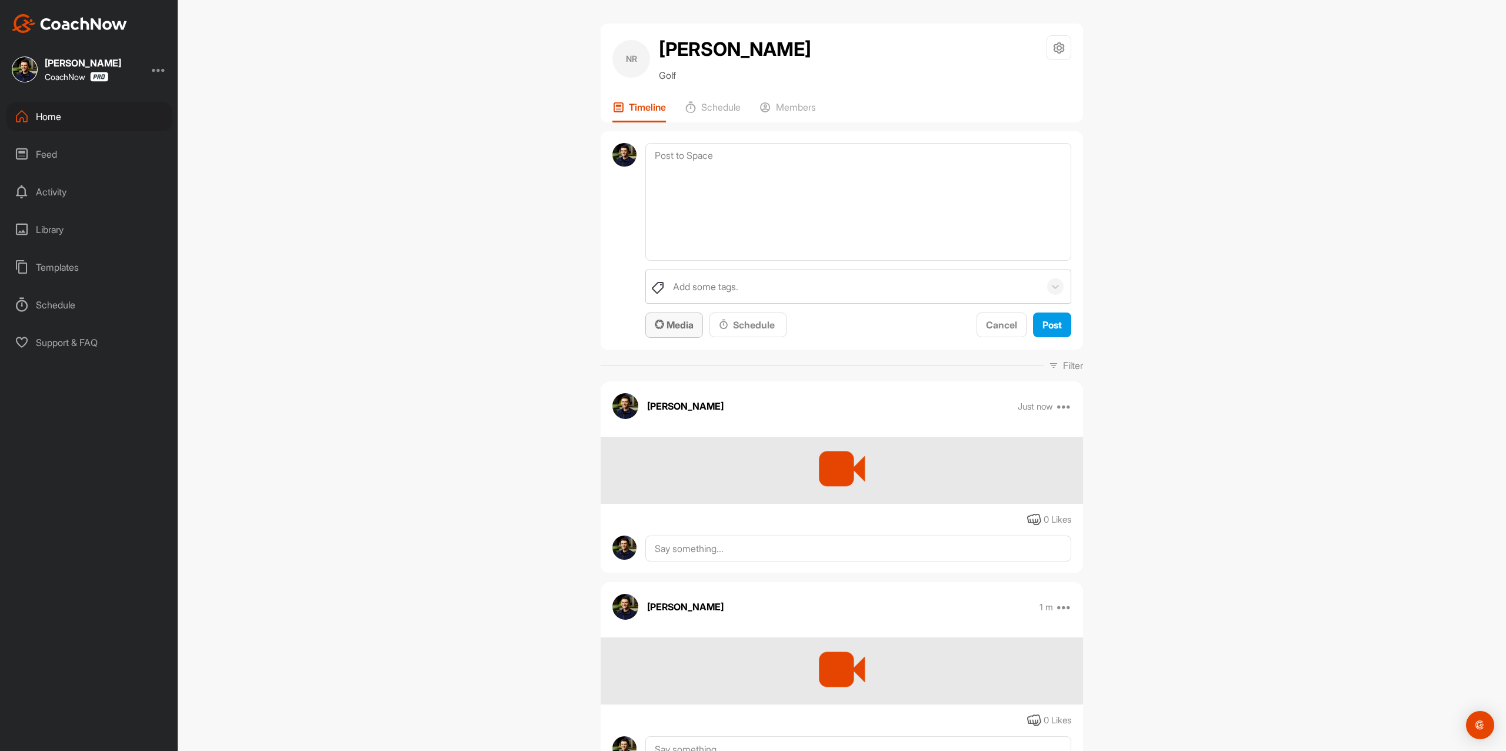
click at [670, 319] on span "Media" at bounding box center [674, 325] width 39 height 12
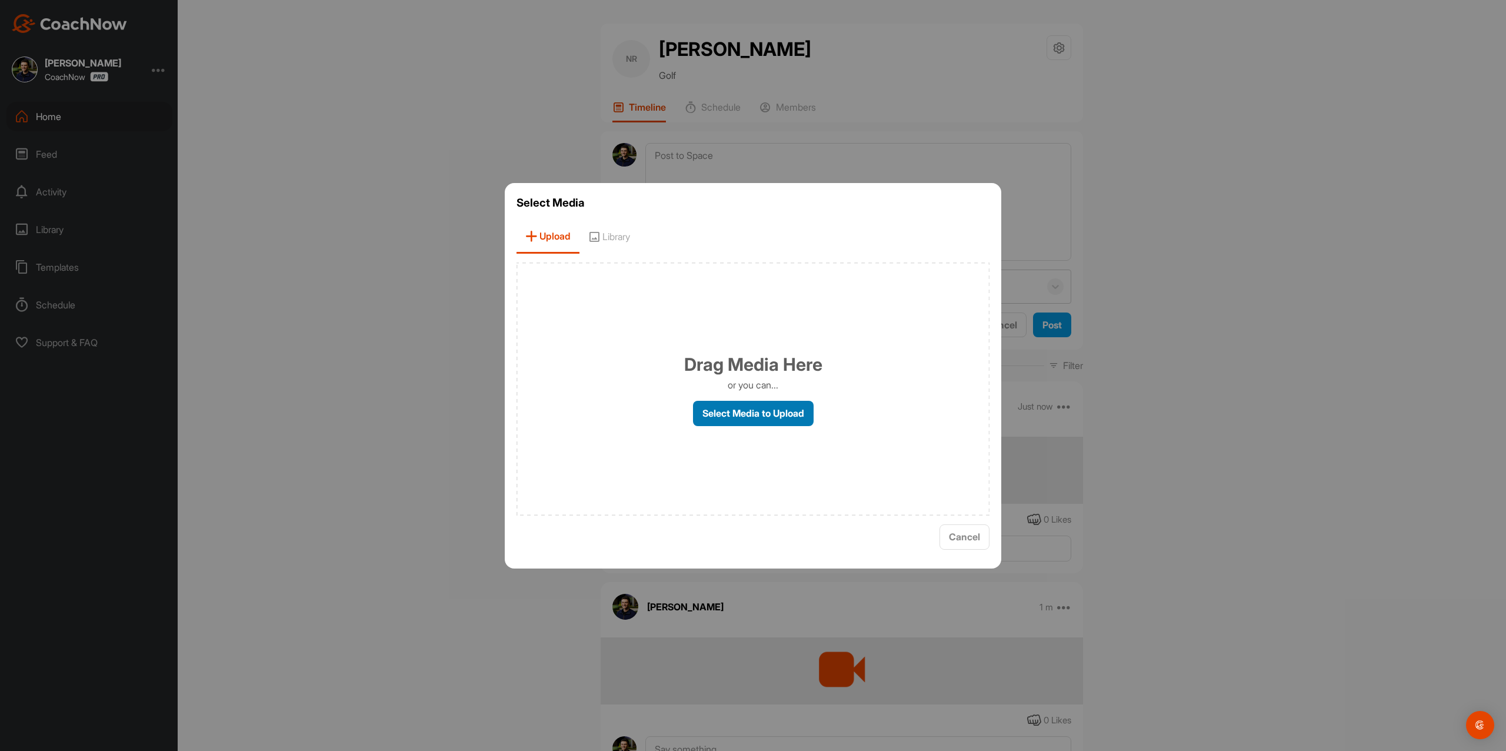
click at [737, 407] on label "Select Media to Upload" at bounding box center [753, 413] width 121 height 25
click at [0, 0] on input "Select Media to Upload" at bounding box center [0, 0] width 0 height 0
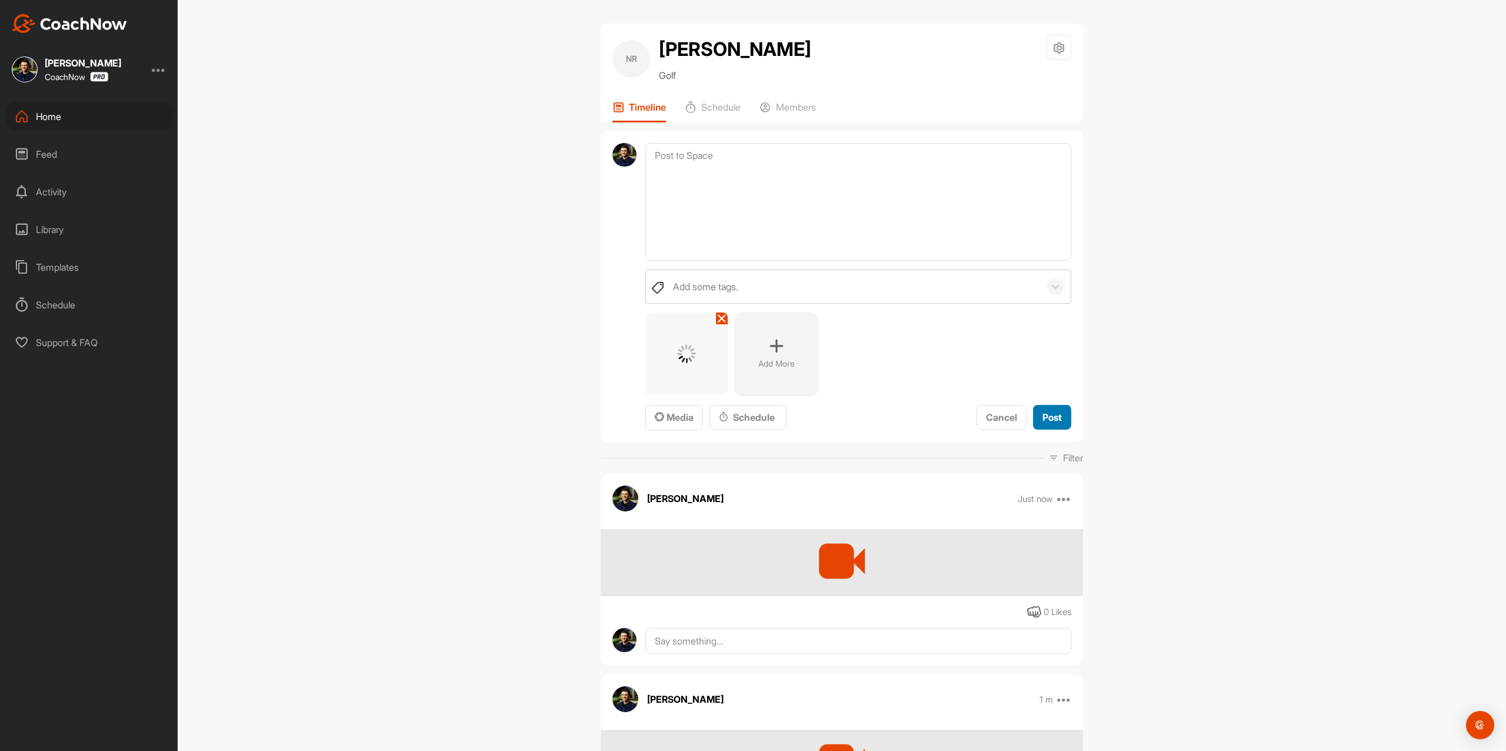
click at [1049, 411] on span "Post" at bounding box center [1052, 417] width 19 height 12
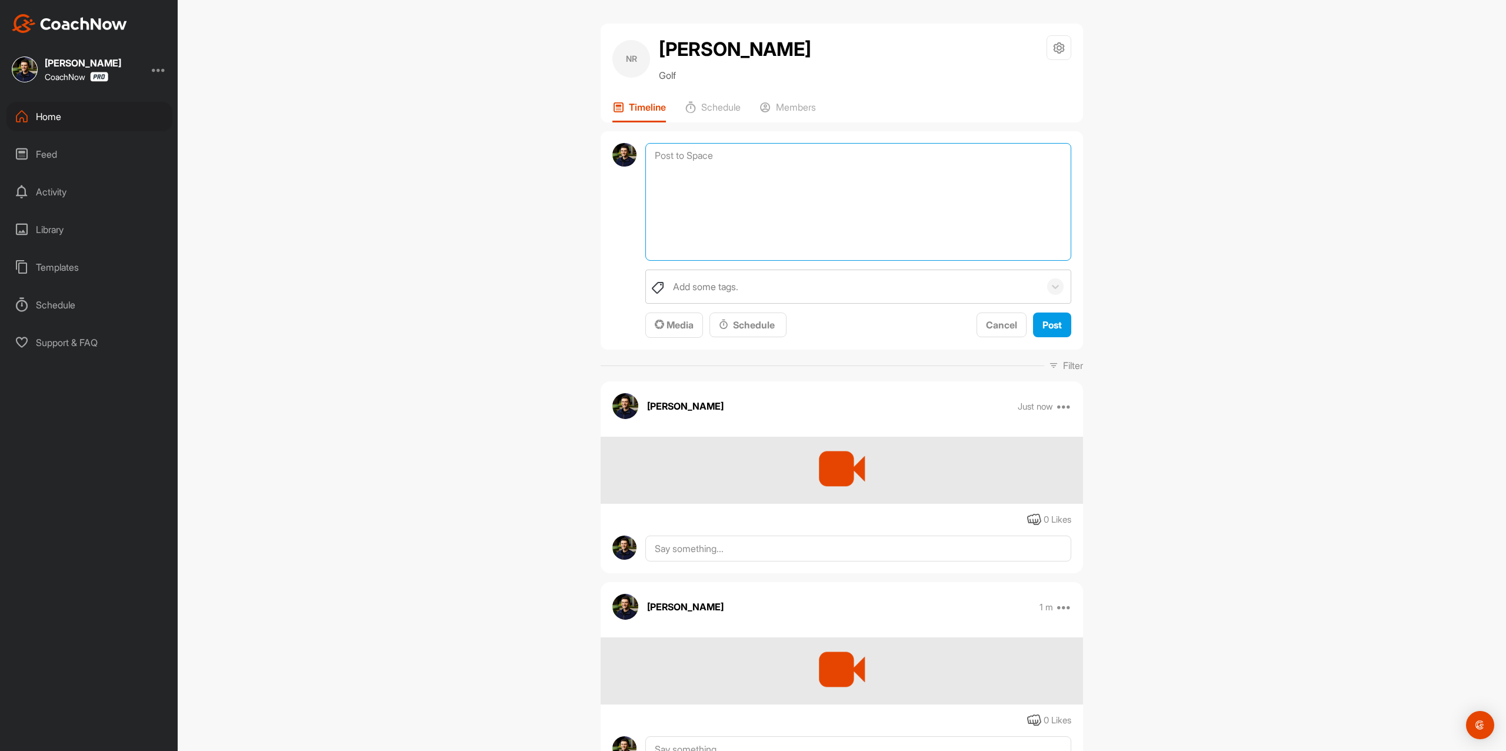
click at [812, 162] on textarea at bounding box center [859, 202] width 426 height 118
click at [686, 330] on span "Media" at bounding box center [674, 325] width 39 height 12
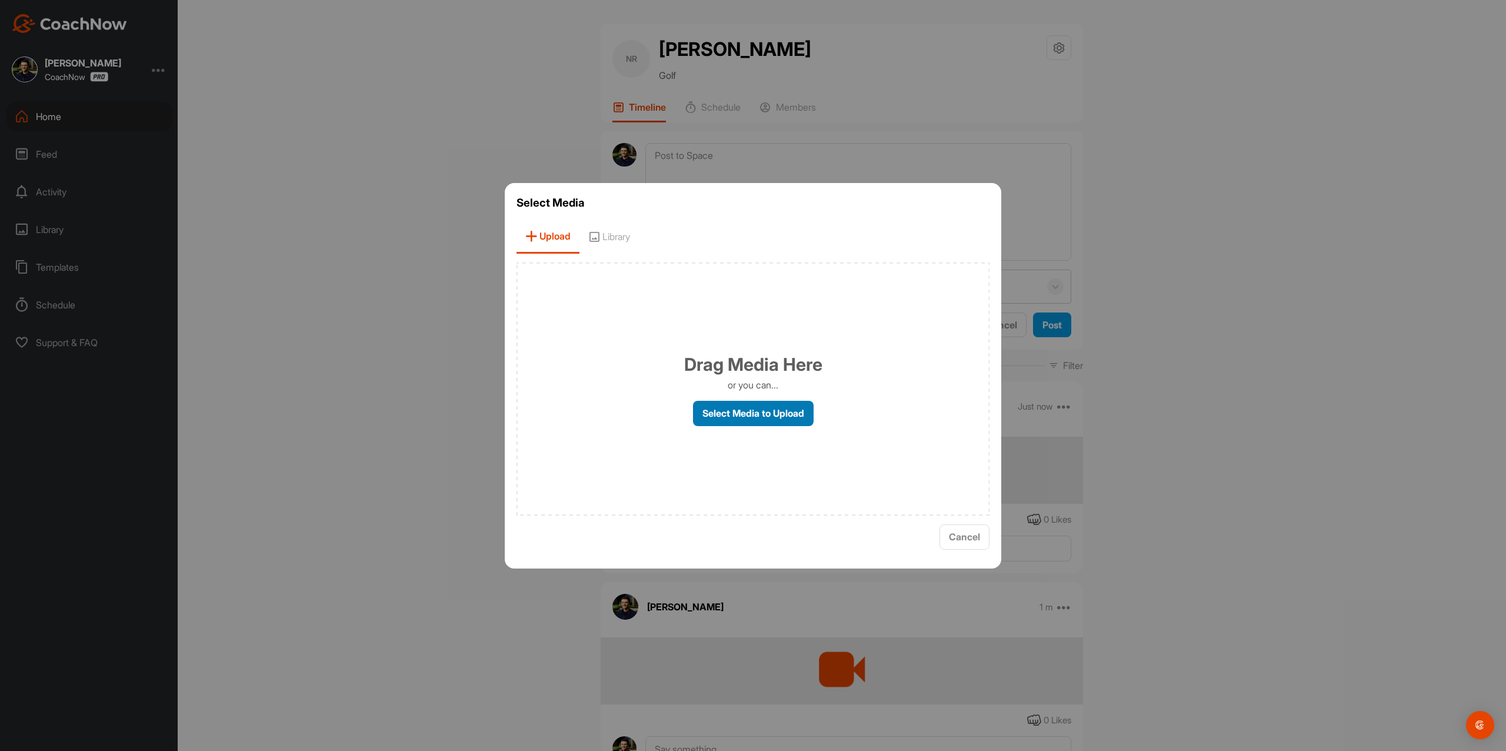
click at [716, 402] on label "Select Media to Upload" at bounding box center [753, 413] width 121 height 25
click at [0, 0] on input "Select Media to Upload" at bounding box center [0, 0] width 0 height 0
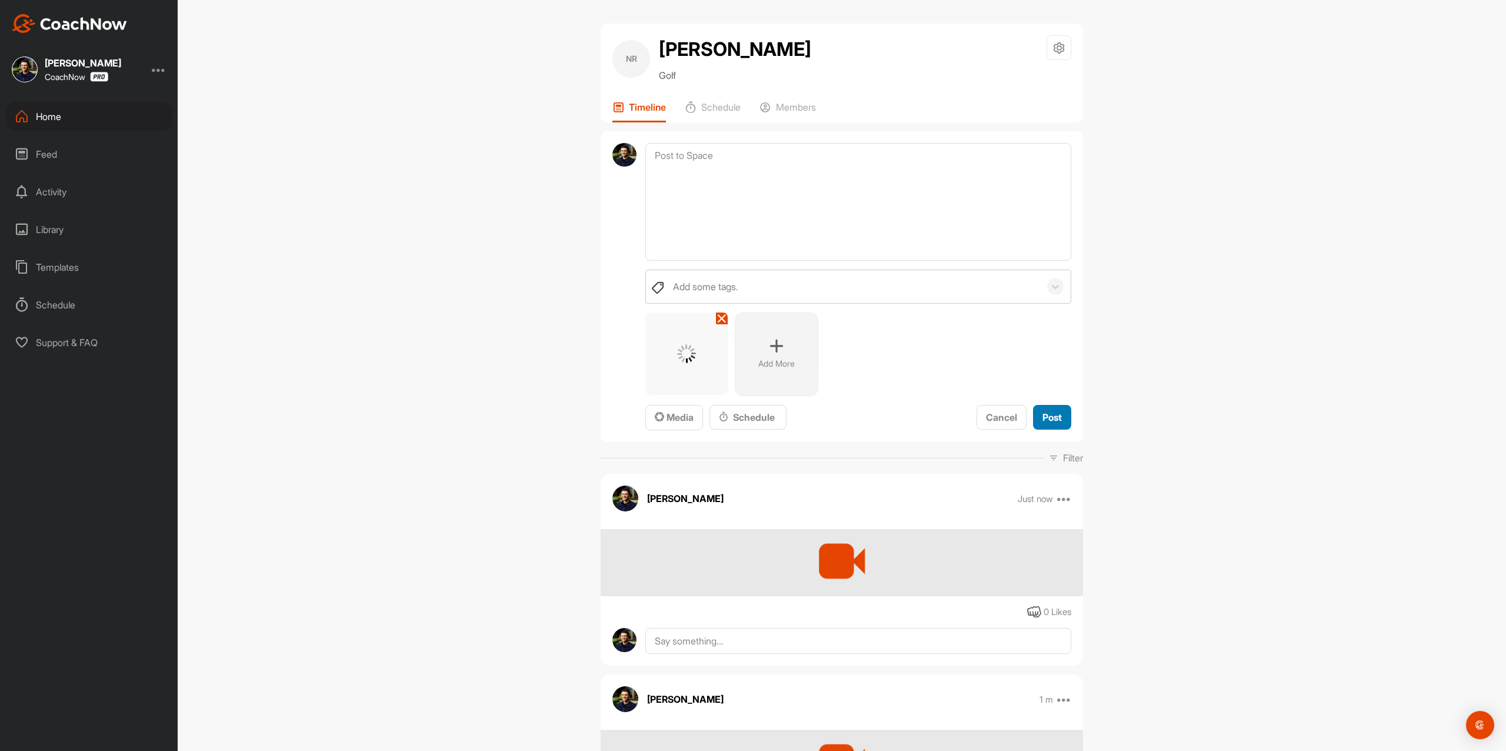
click at [1048, 421] on span "Post" at bounding box center [1052, 417] width 19 height 12
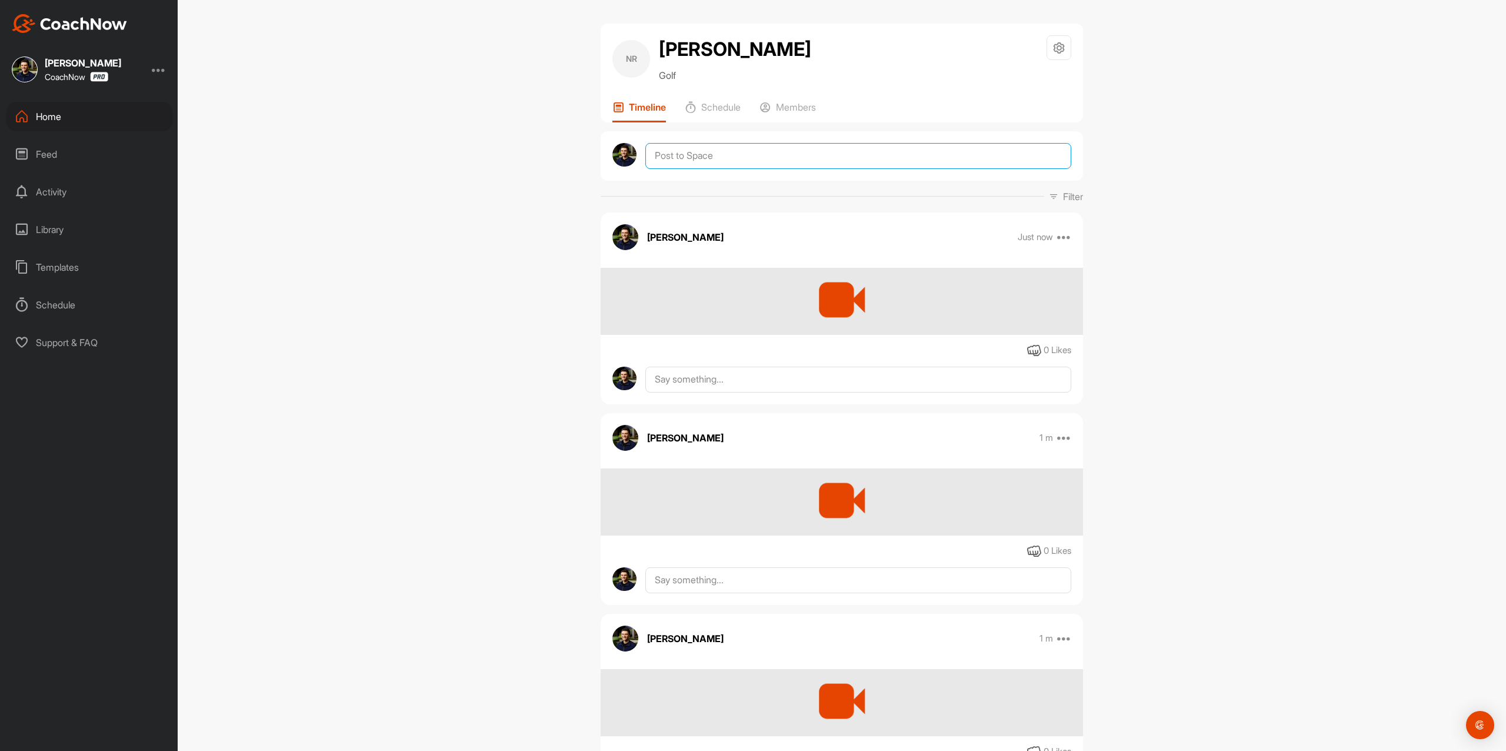
click at [838, 166] on textarea at bounding box center [859, 156] width 426 height 26
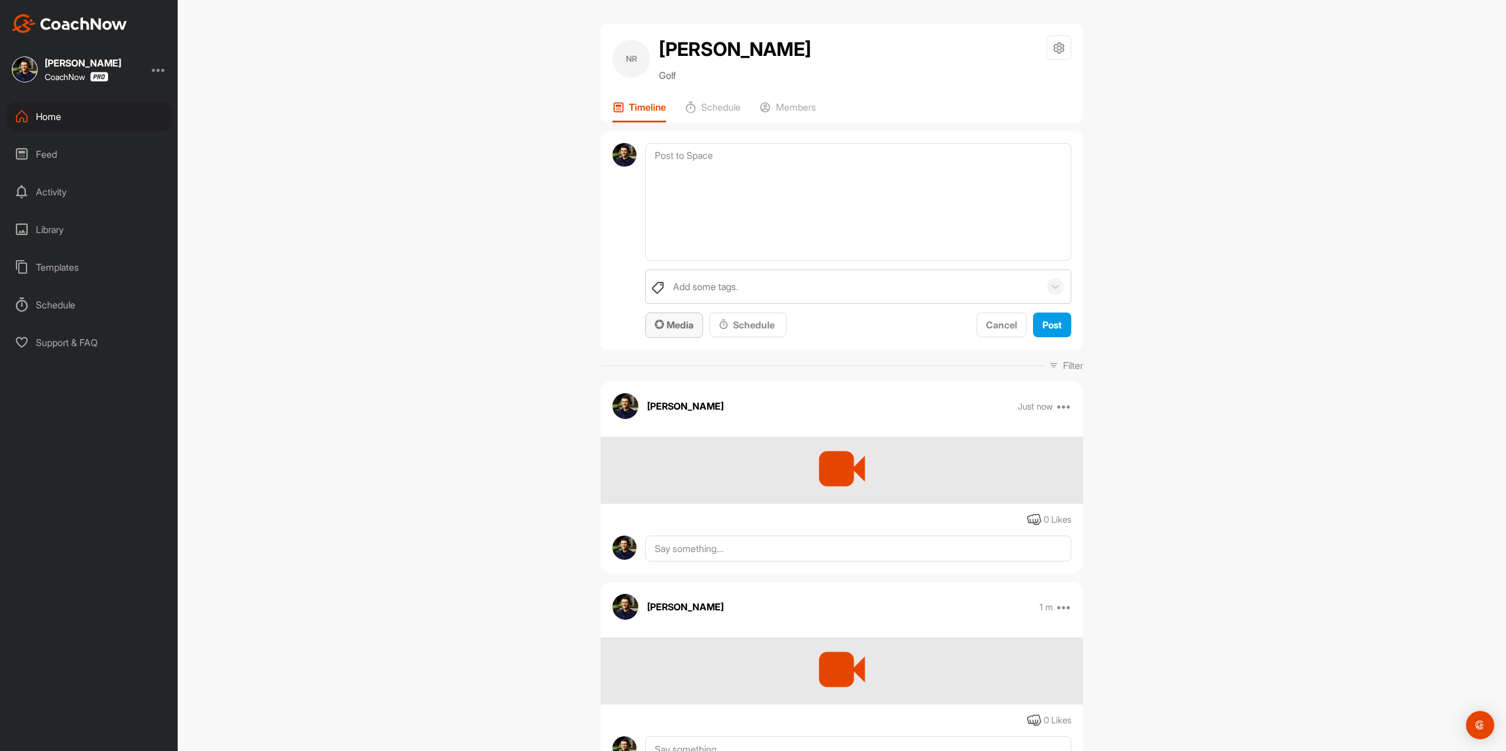
click at [681, 328] on span "Media" at bounding box center [674, 325] width 39 height 12
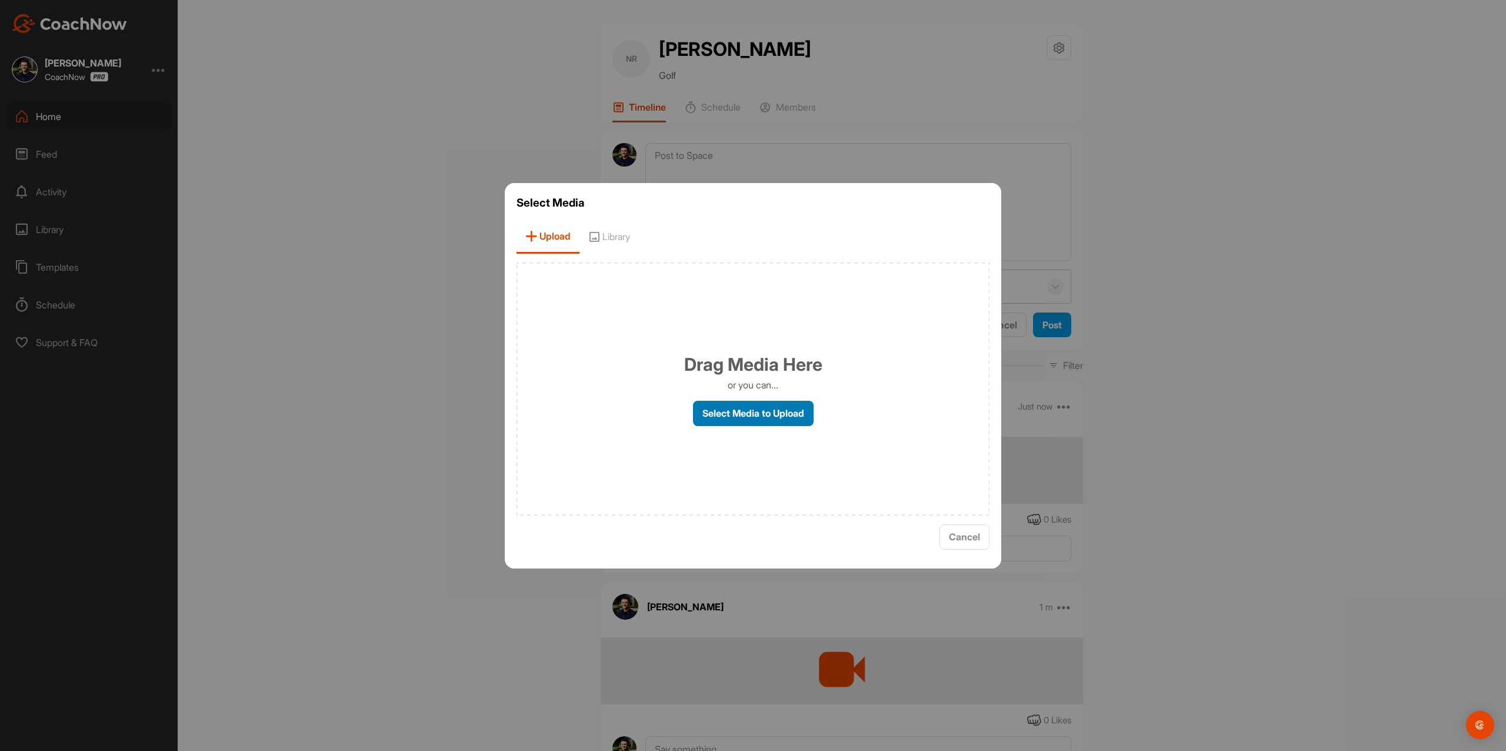
click at [730, 410] on label "Select Media to Upload" at bounding box center [753, 413] width 121 height 25
click at [0, 0] on input "Select Media to Upload" at bounding box center [0, 0] width 0 height 0
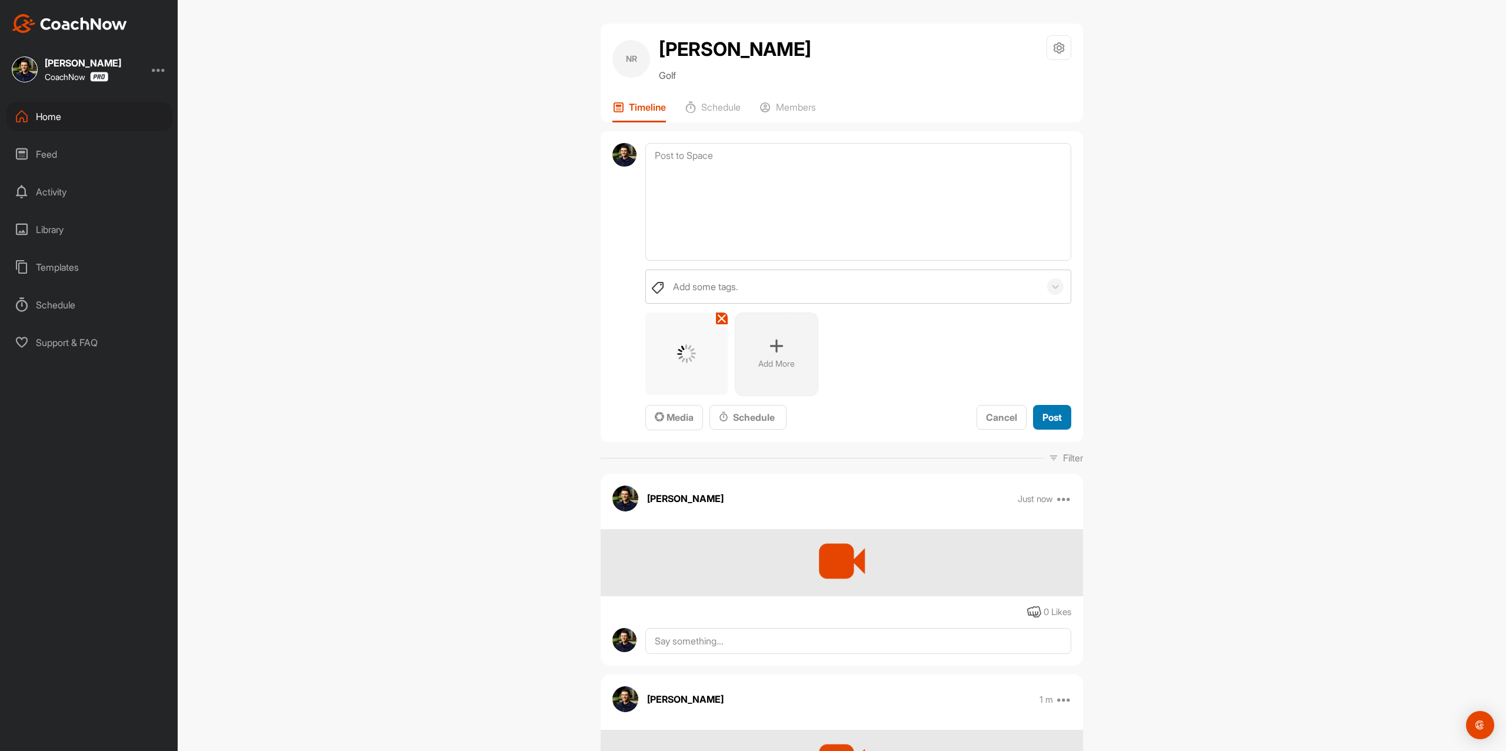
click at [1057, 408] on button "Post" at bounding box center [1052, 417] width 38 height 25
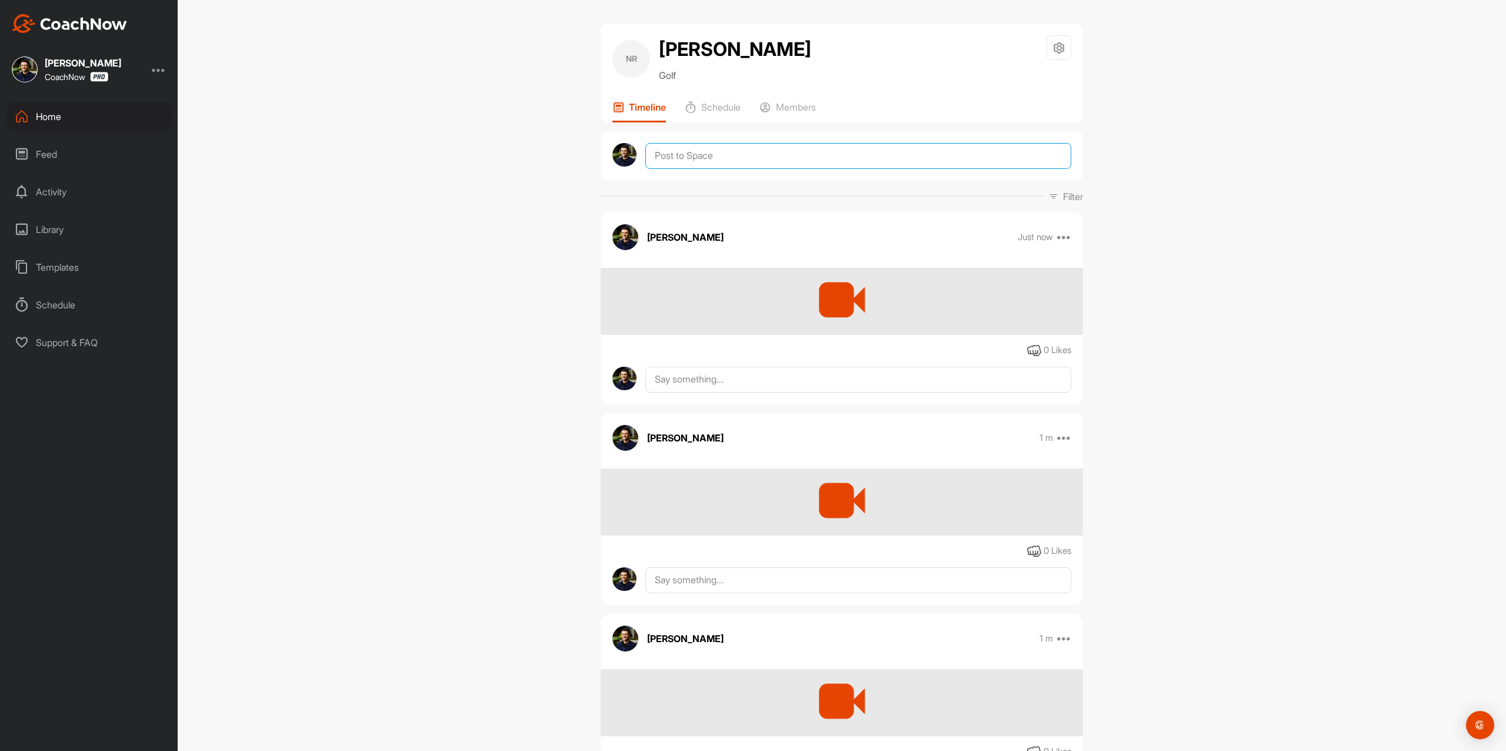
click at [820, 160] on textarea at bounding box center [859, 156] width 426 height 26
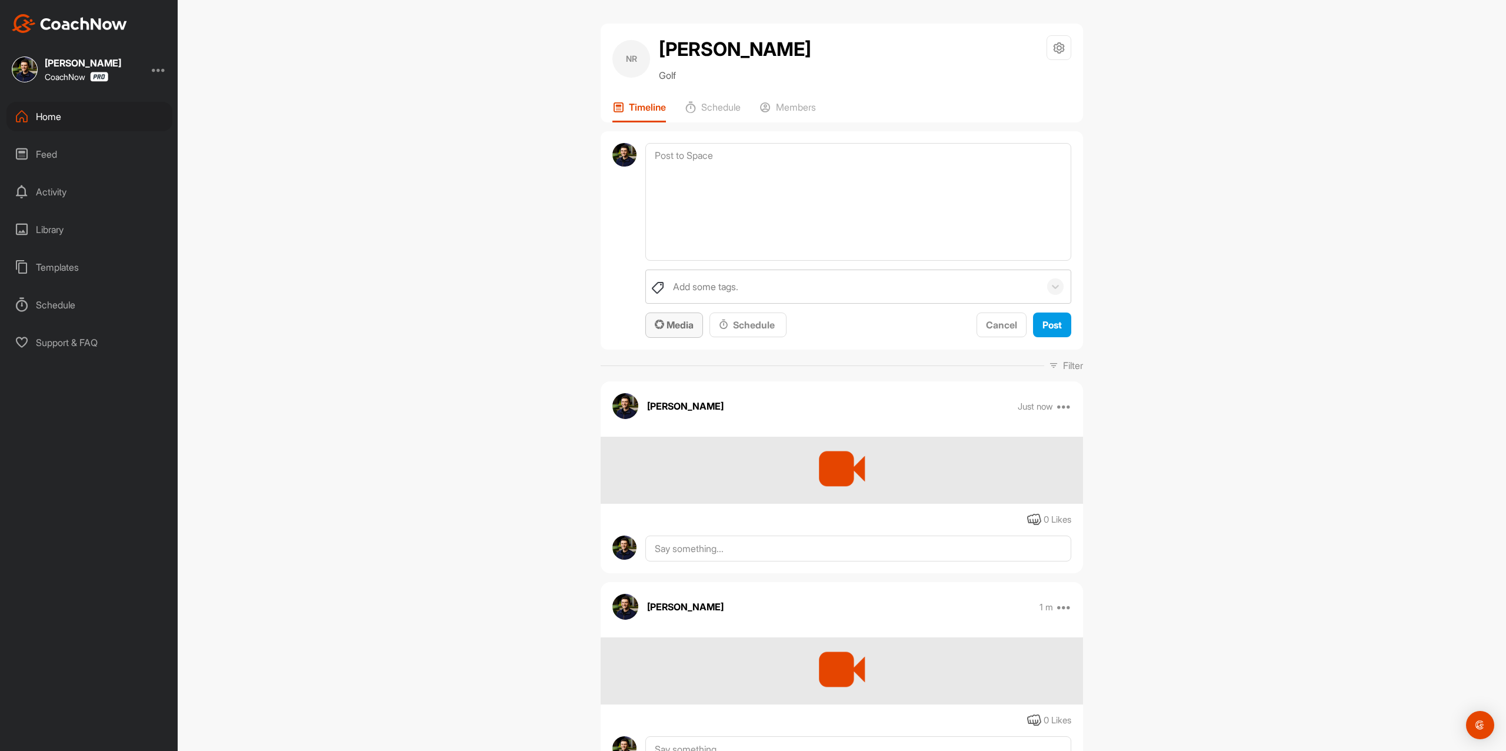
click at [667, 327] on span "Media" at bounding box center [674, 325] width 39 height 12
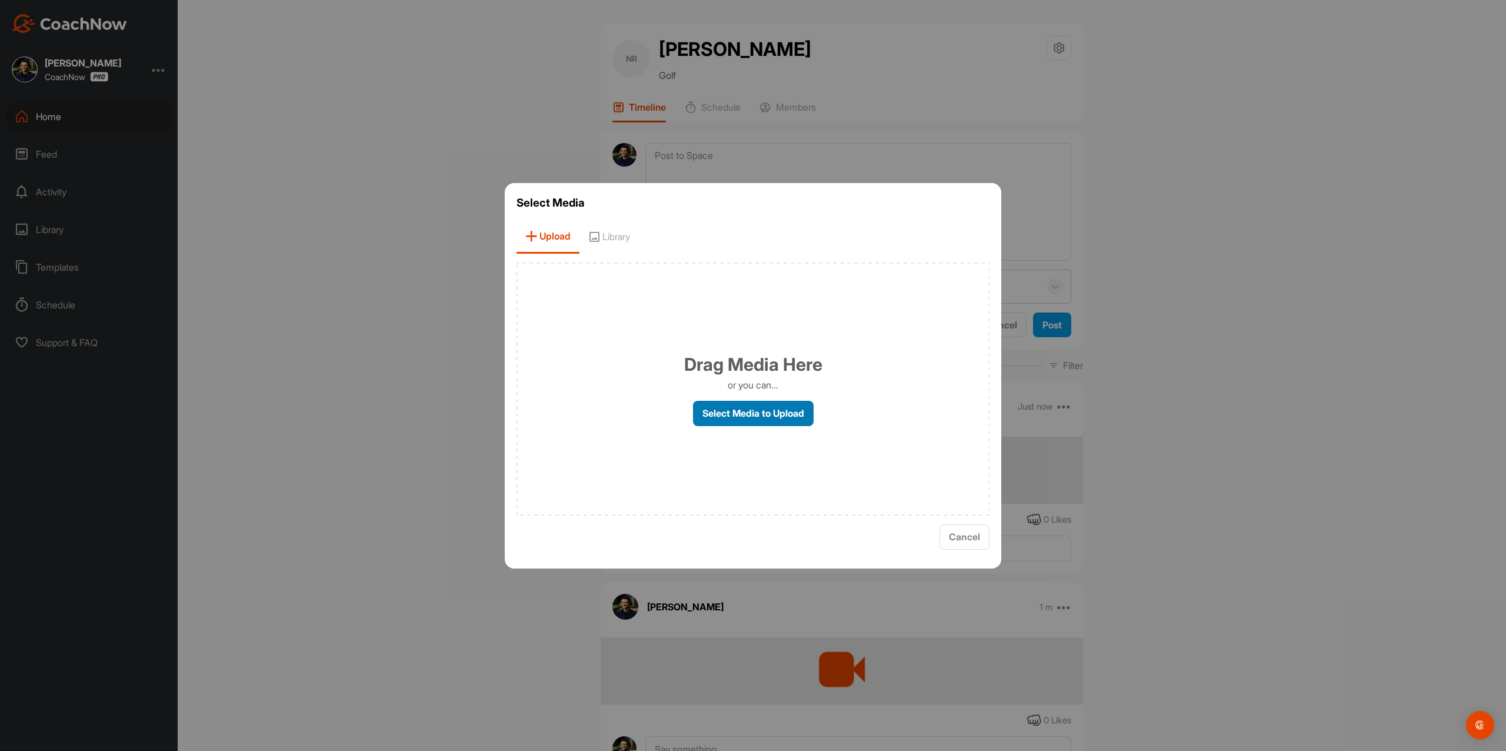
click at [730, 417] on label "Select Media to Upload" at bounding box center [753, 413] width 121 height 25
click at [0, 0] on input "Select Media to Upload" at bounding box center [0, 0] width 0 height 0
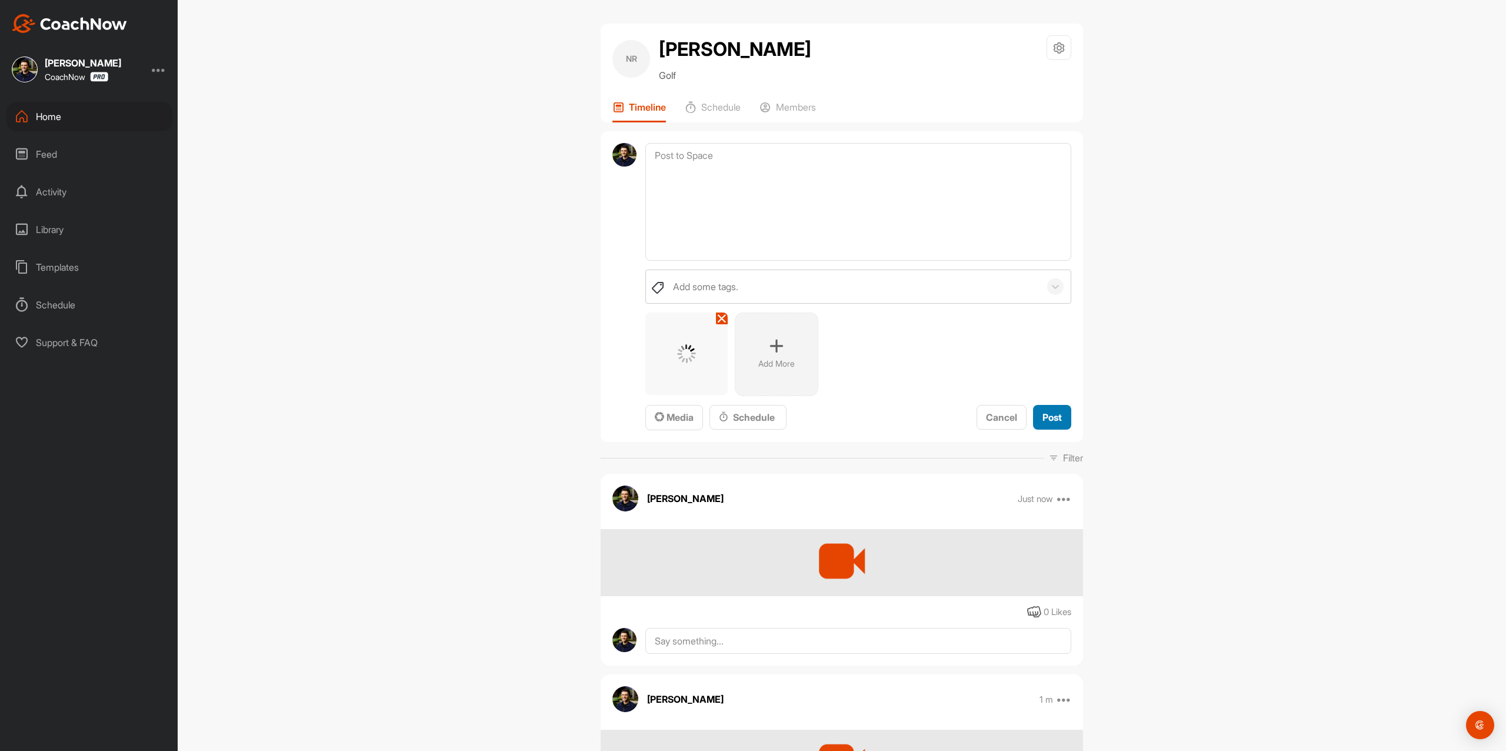
click at [1043, 419] on span "Post" at bounding box center [1052, 417] width 19 height 12
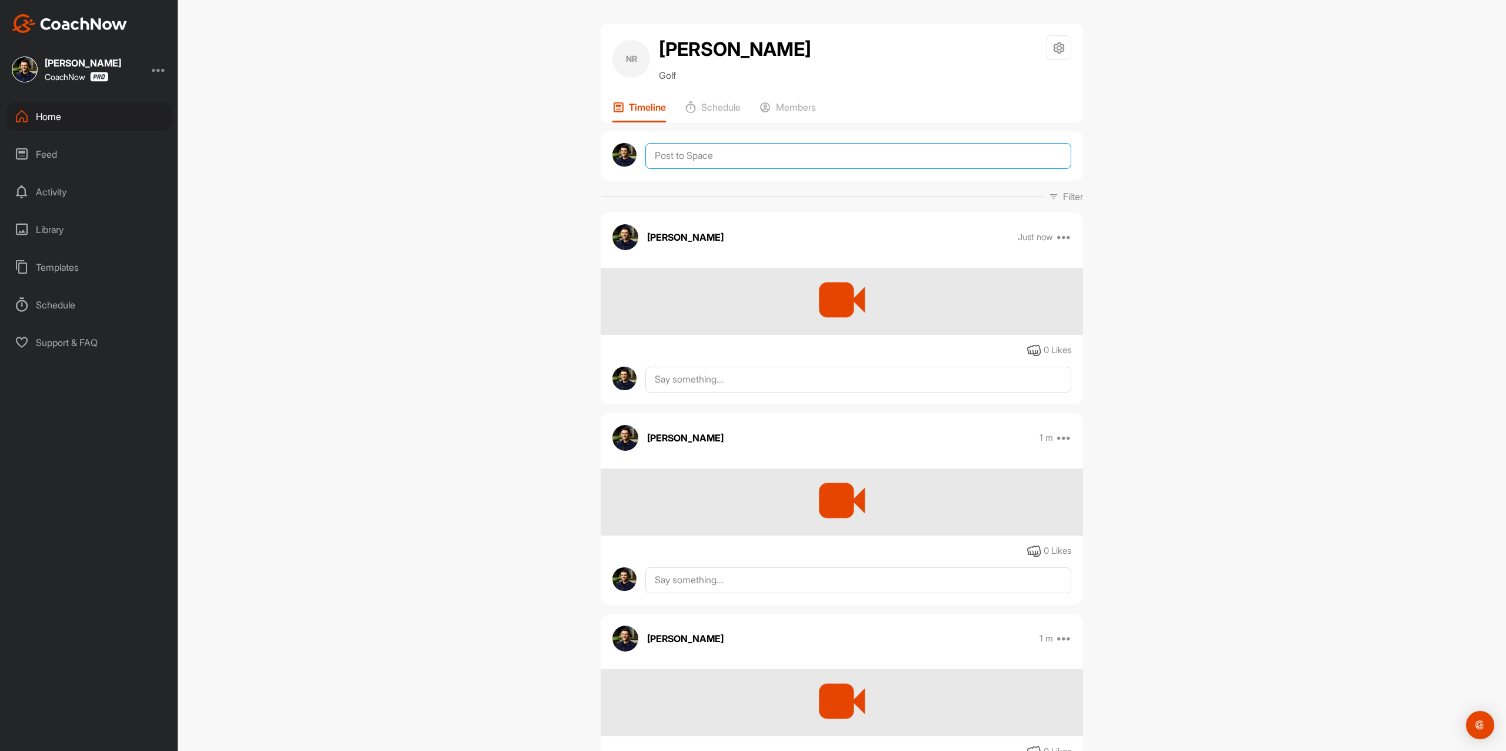
click at [874, 156] on textarea at bounding box center [859, 156] width 426 height 26
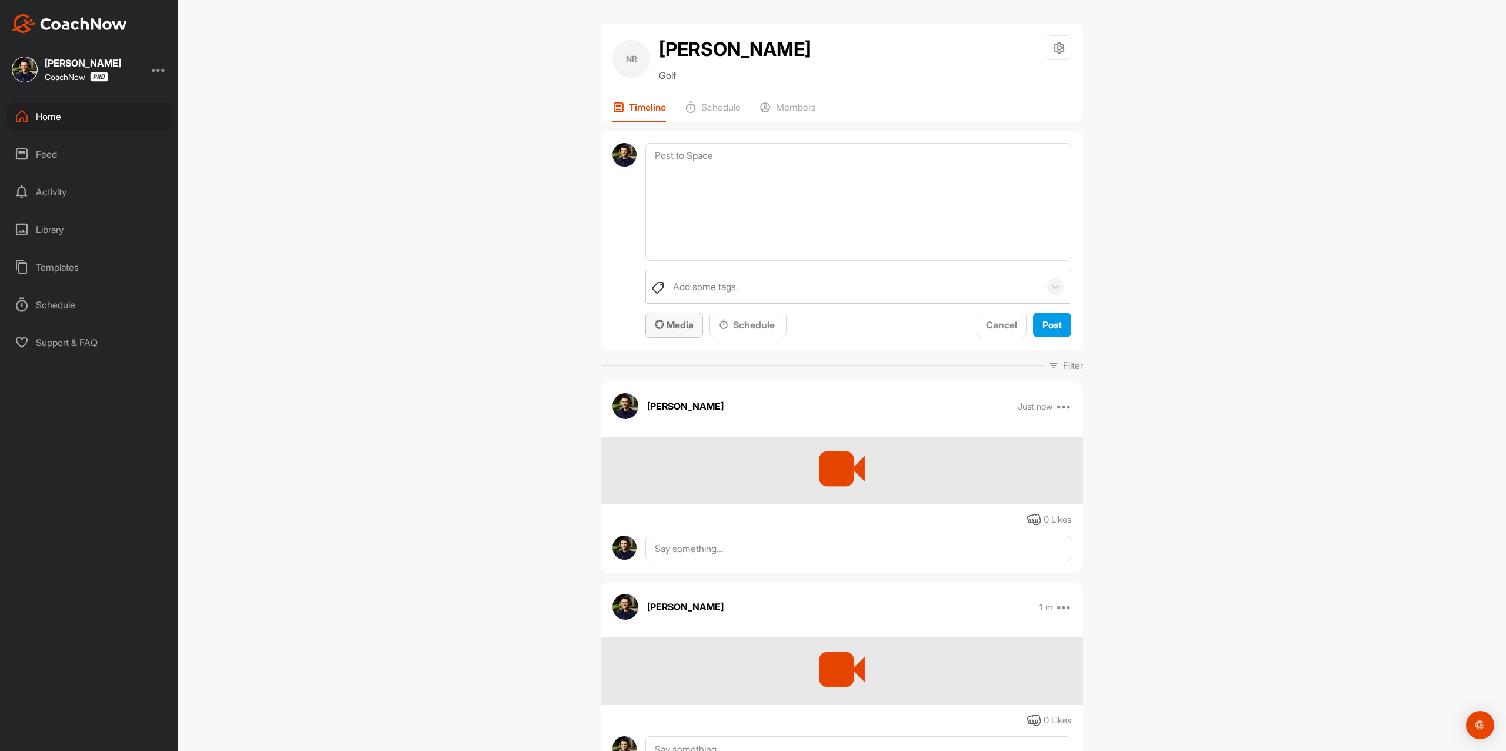
click at [674, 328] on span "Media" at bounding box center [674, 325] width 39 height 12
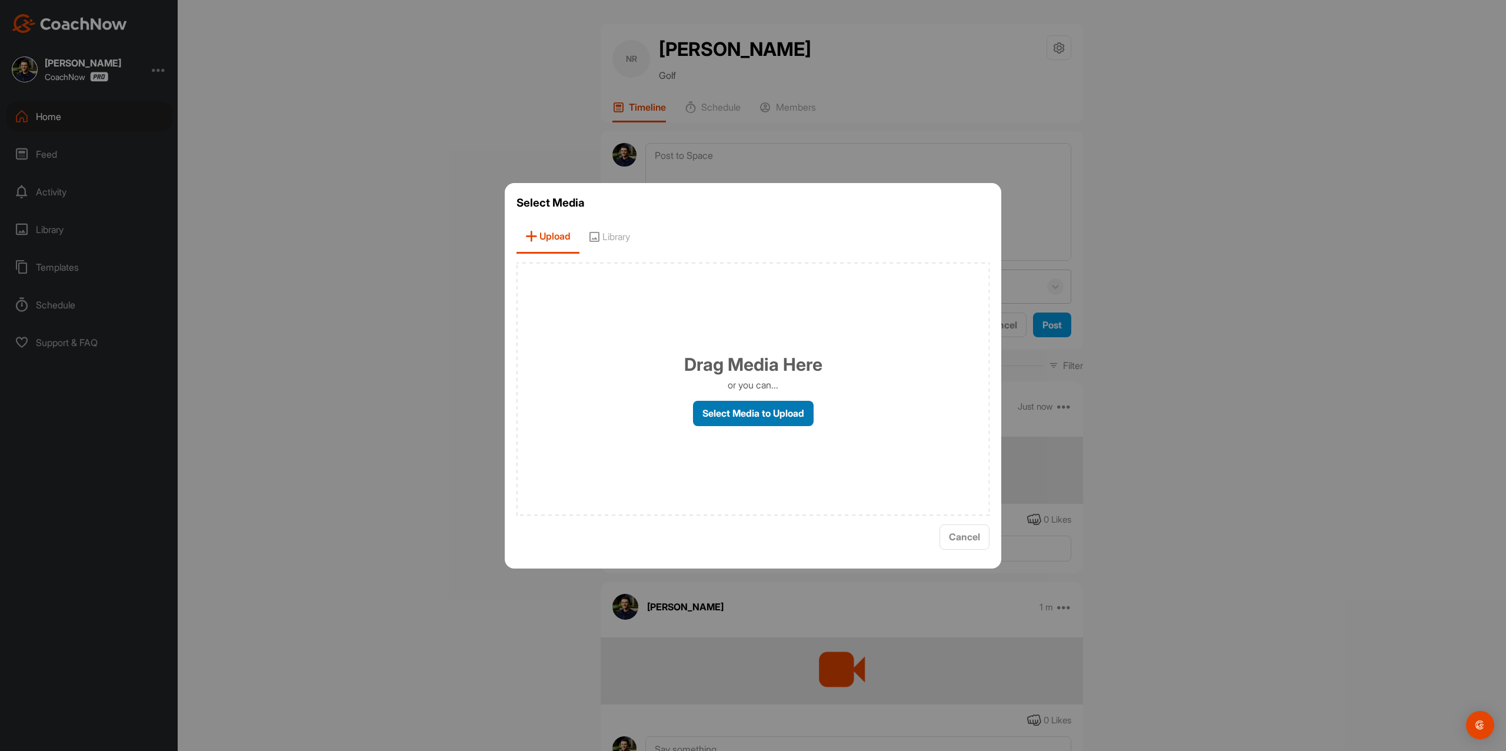
click at [721, 417] on label "Select Media to Upload" at bounding box center [753, 413] width 121 height 25
click at [0, 0] on input "Select Media to Upload" at bounding box center [0, 0] width 0 height 0
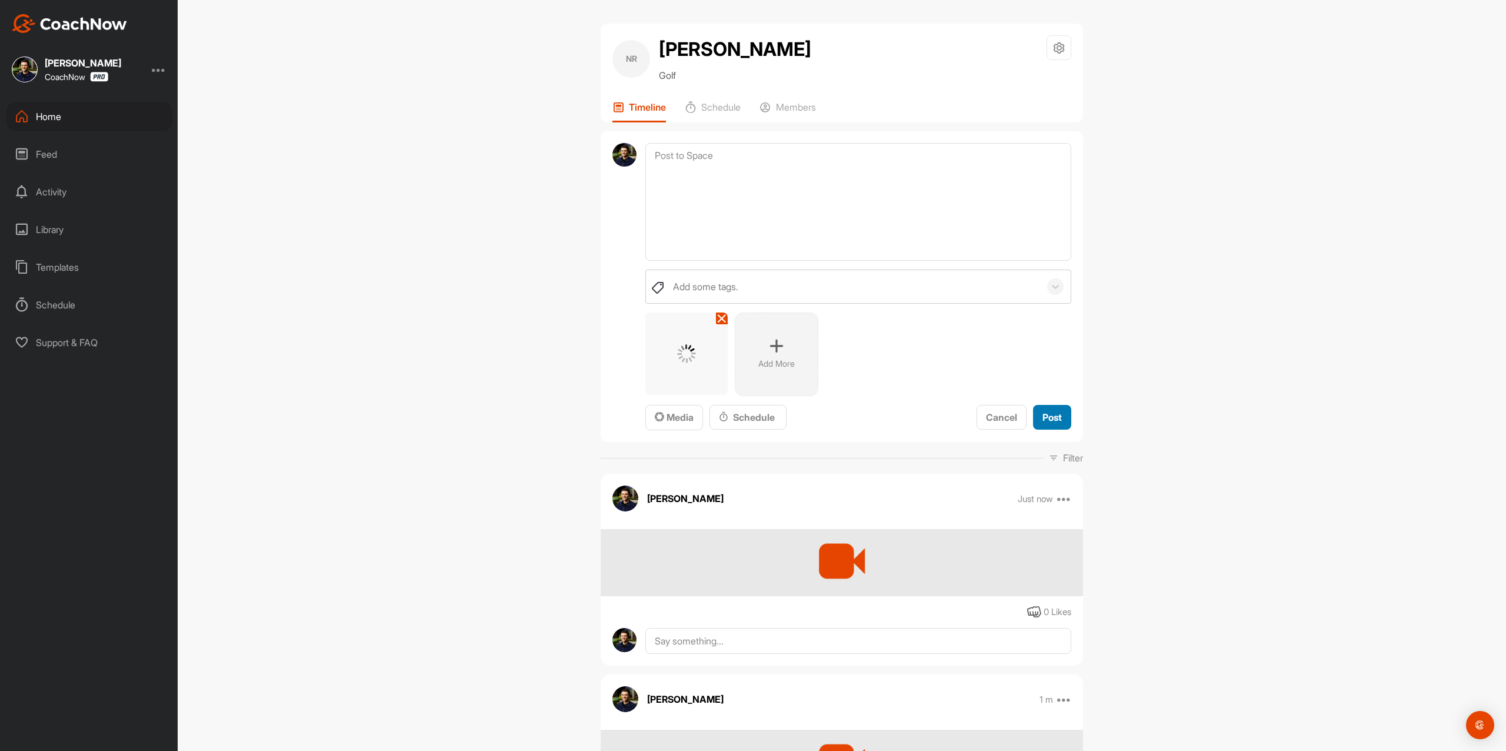
click at [1051, 410] on div "Post" at bounding box center [1052, 417] width 19 height 14
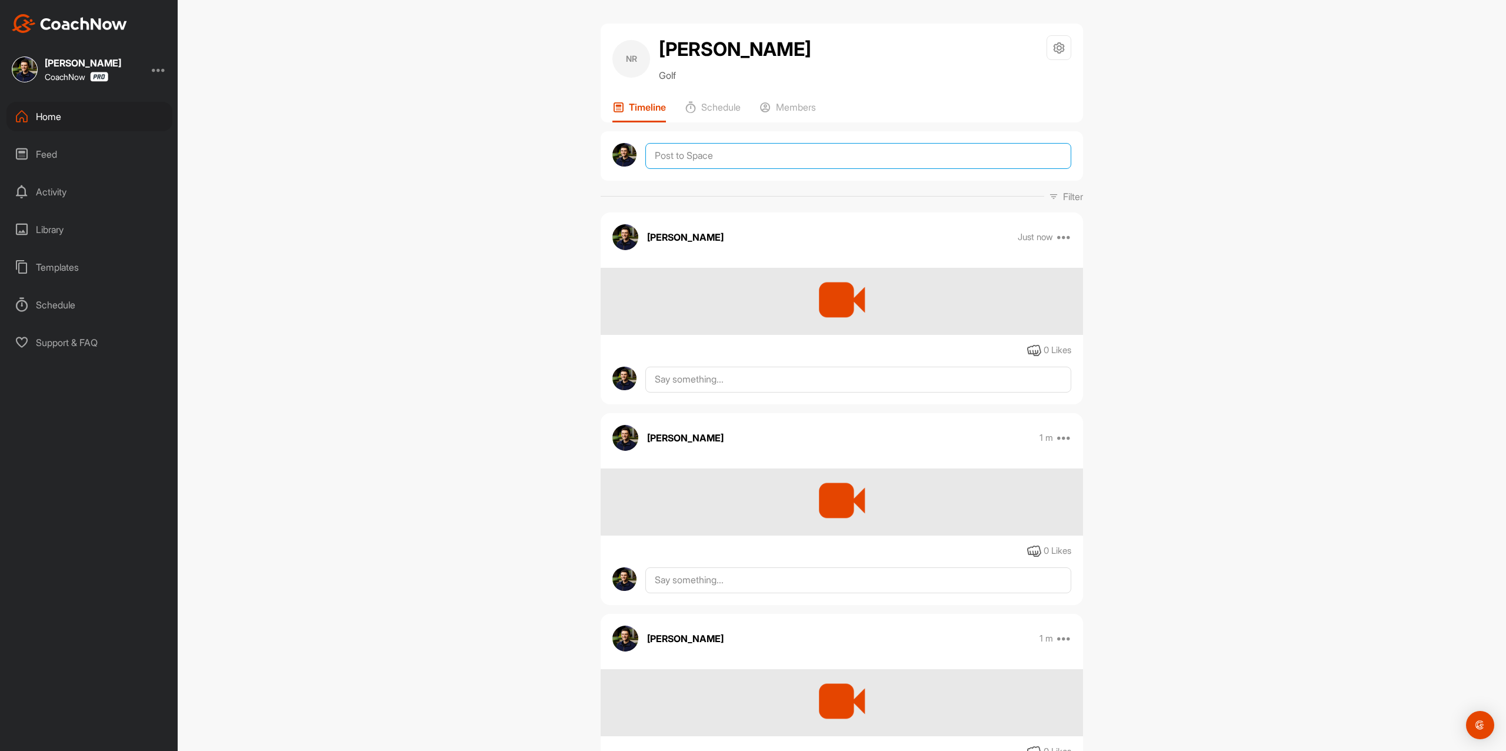
click at [739, 164] on textarea at bounding box center [859, 156] width 426 height 26
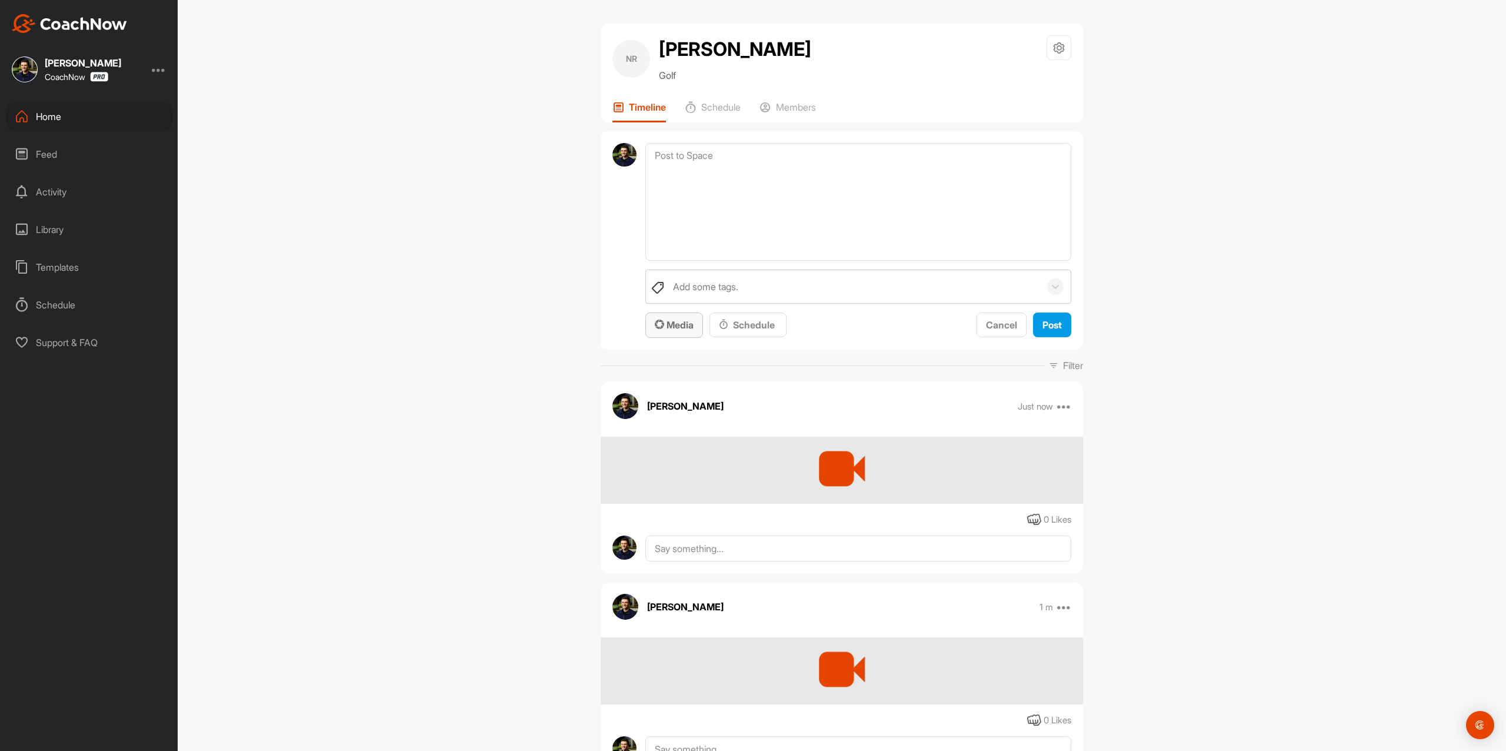
click at [667, 330] on span "Media" at bounding box center [674, 325] width 39 height 12
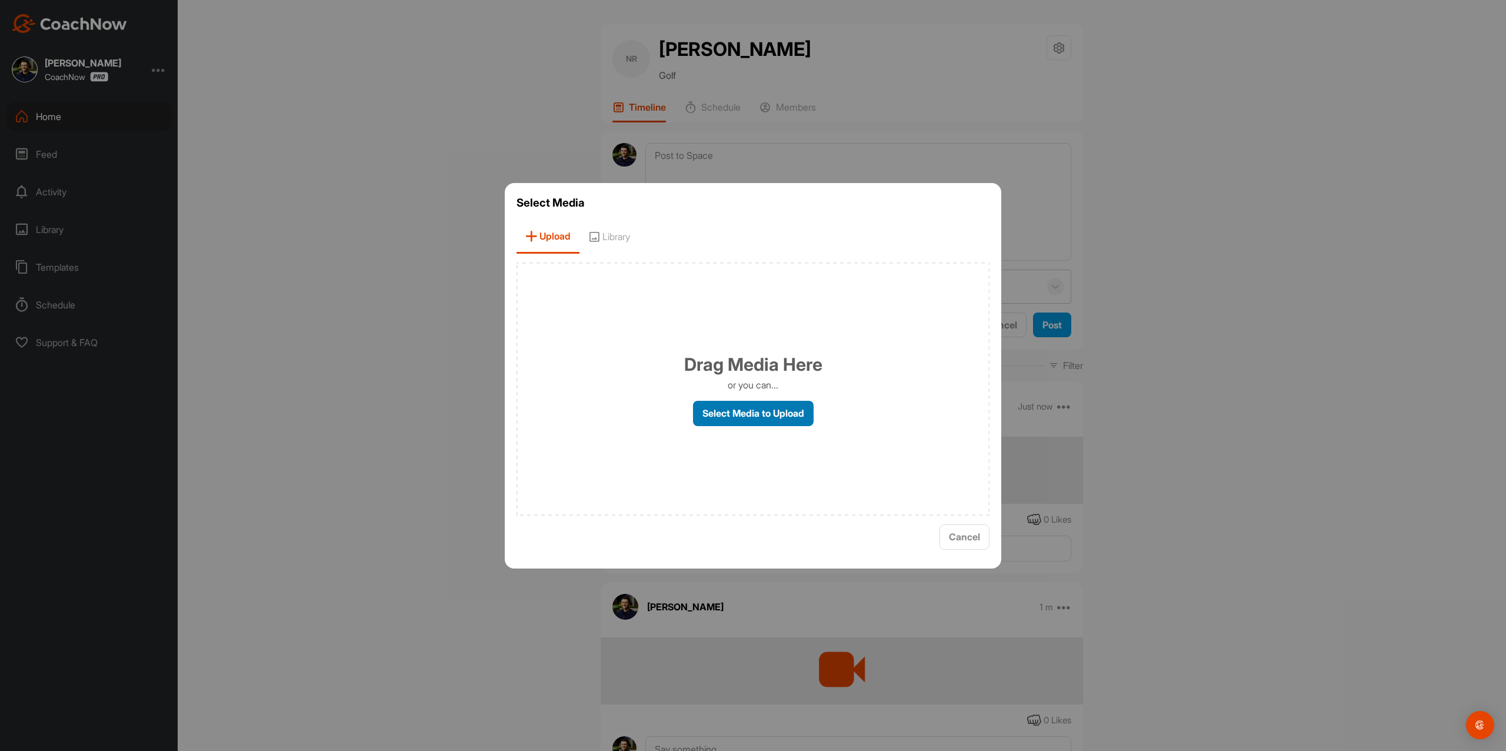
click at [718, 410] on label "Select Media to Upload" at bounding box center [753, 413] width 121 height 25
click at [0, 0] on input "Select Media to Upload" at bounding box center [0, 0] width 0 height 0
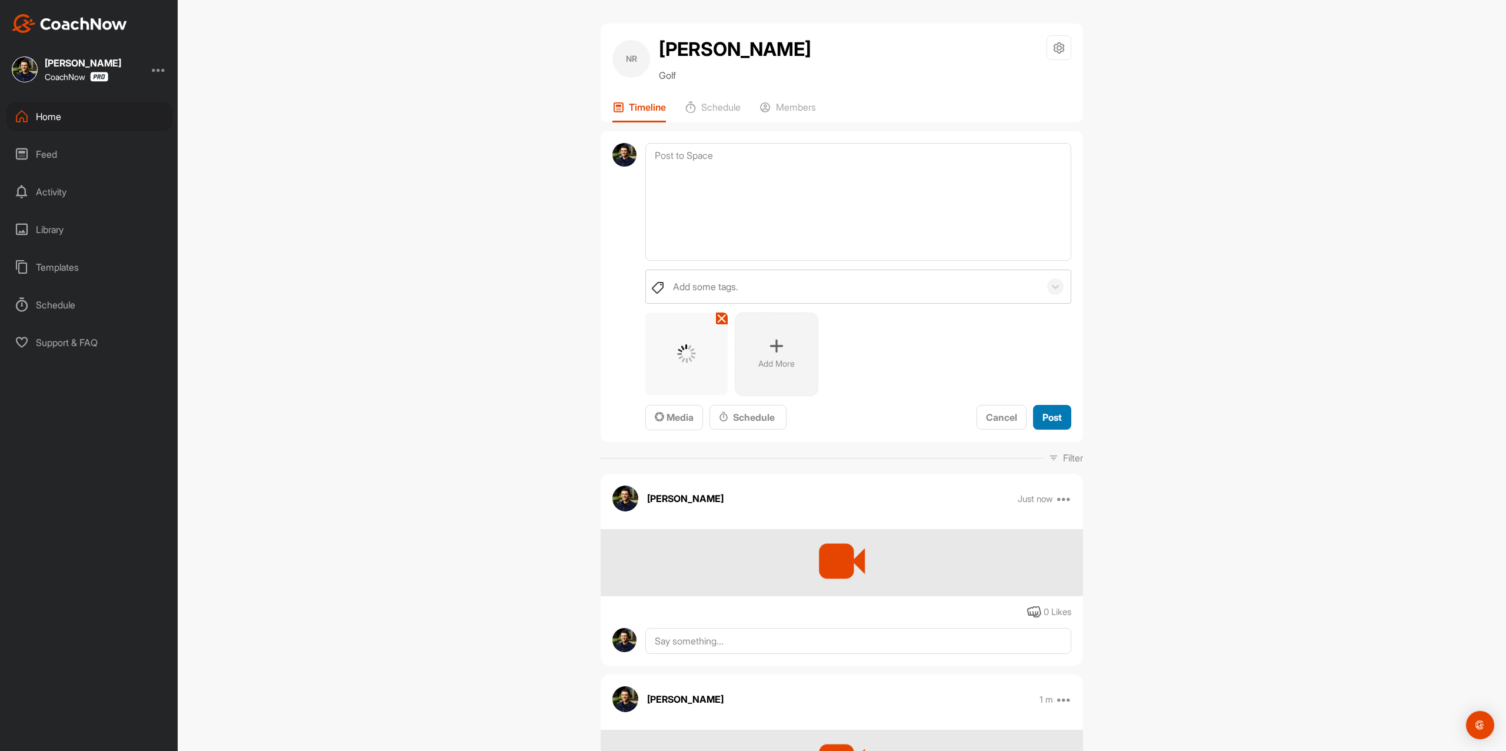
click at [1045, 422] on span "Post" at bounding box center [1052, 417] width 19 height 12
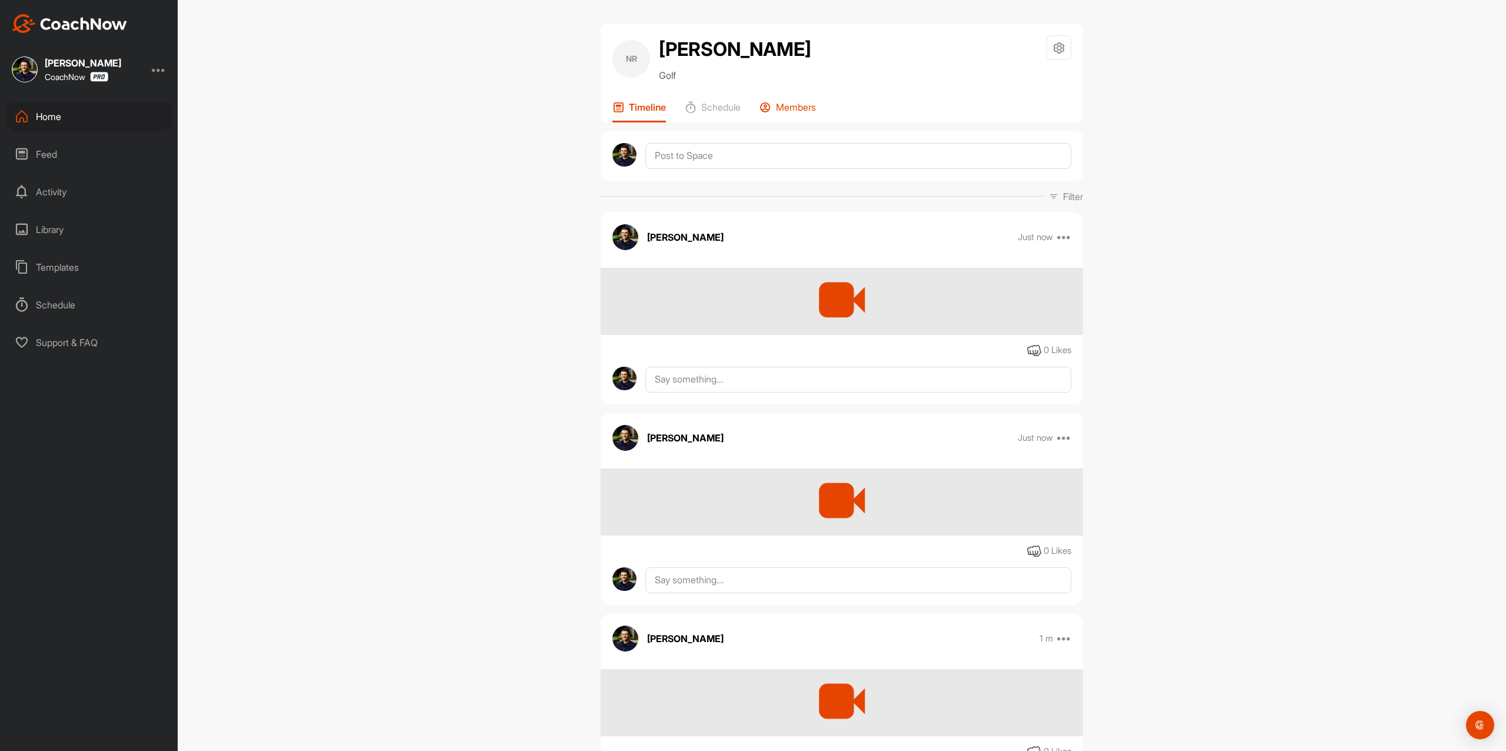
click at [791, 113] on div "Members" at bounding box center [788, 111] width 56 height 21
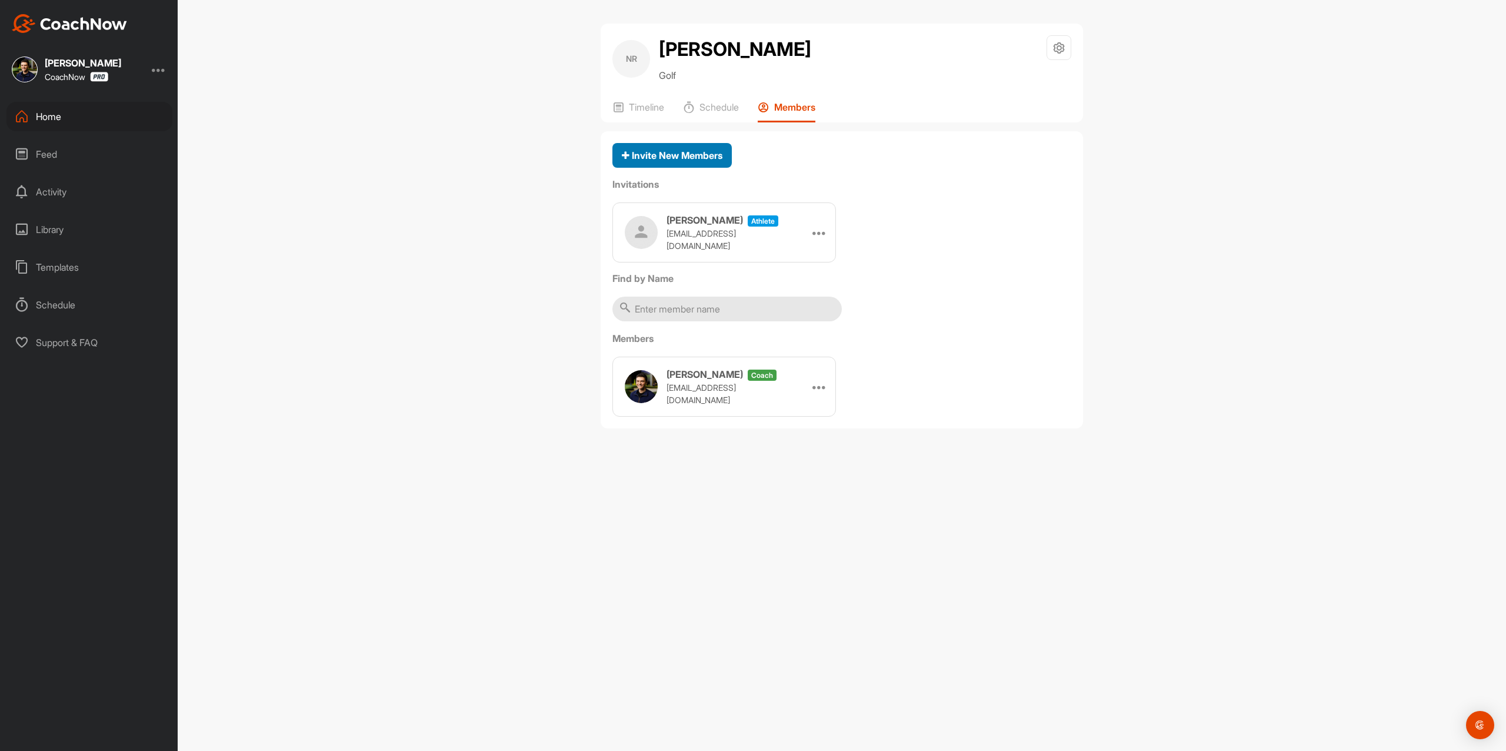
click at [709, 149] on span "Invite New Members" at bounding box center [672, 155] width 101 height 12
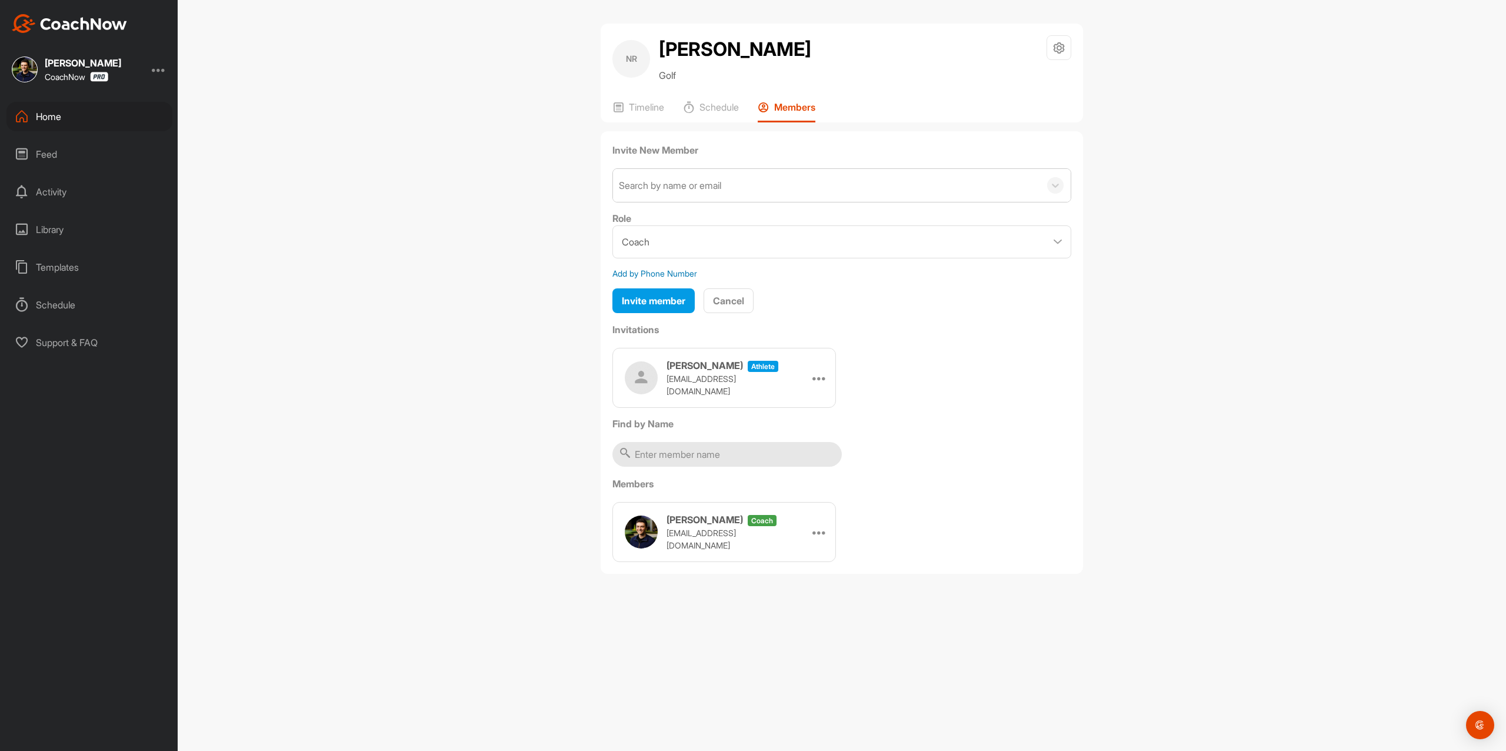
click at [703, 180] on div "Search by name or email" at bounding box center [670, 185] width 102 height 14
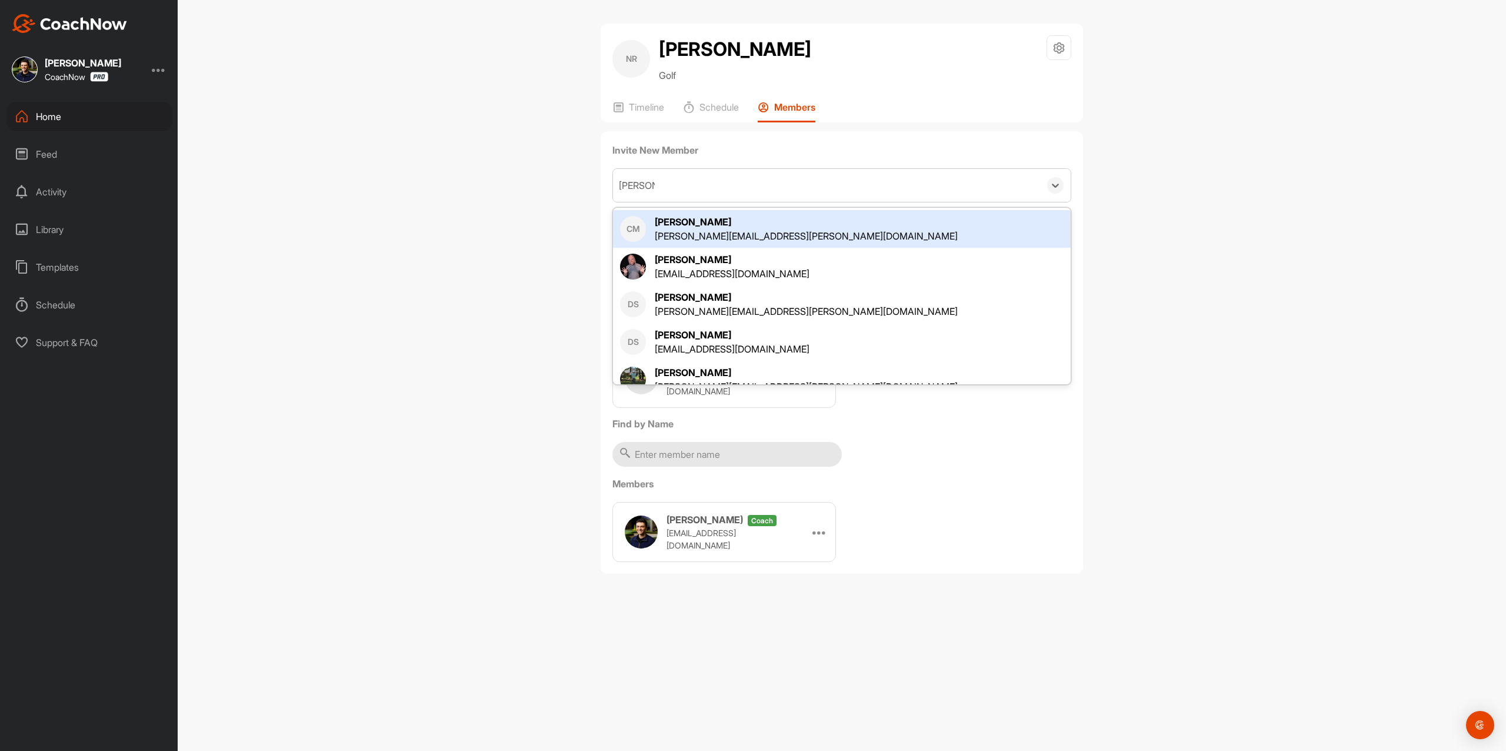
type input "Michael"
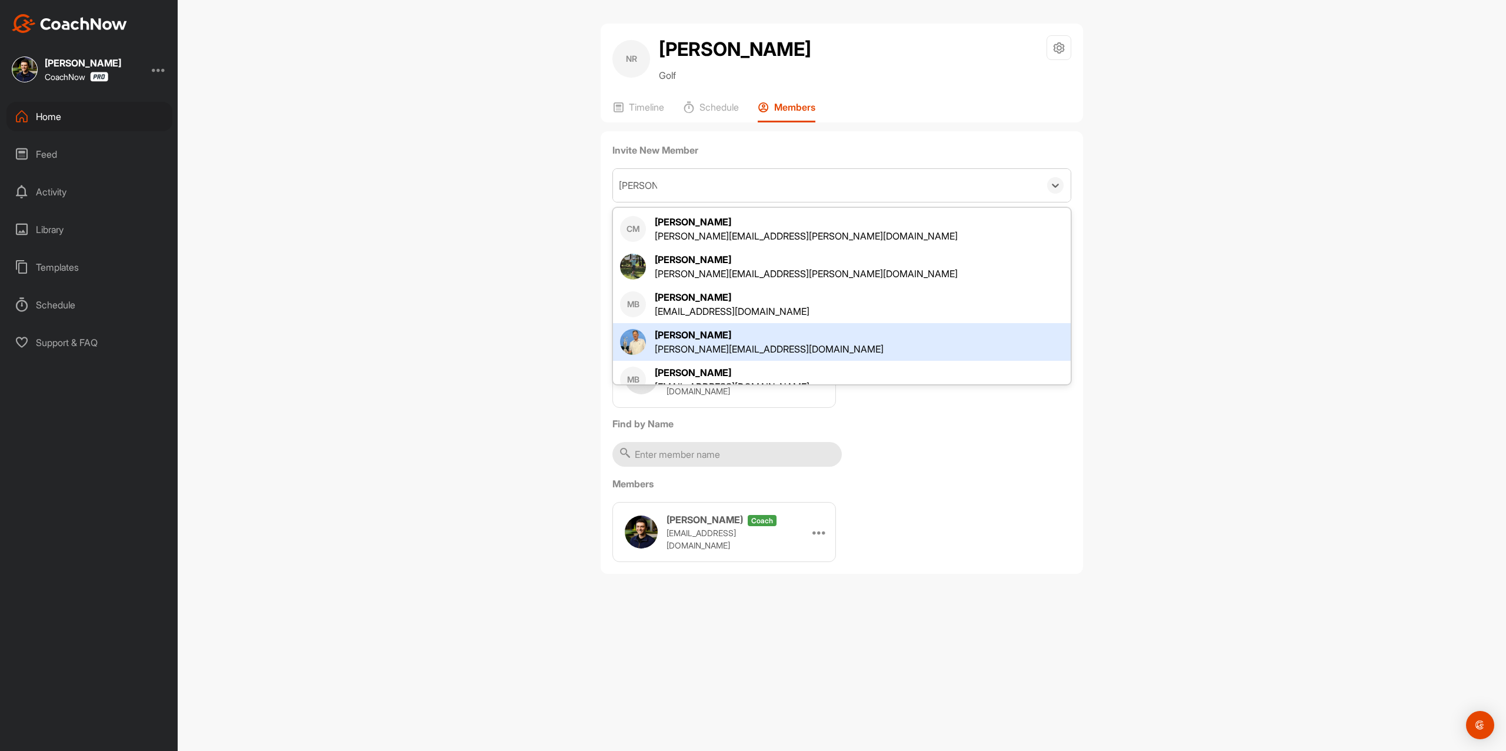
click at [748, 342] on div "[PERSON_NAME][EMAIL_ADDRESS][DOMAIN_NAME]" at bounding box center [769, 349] width 229 height 14
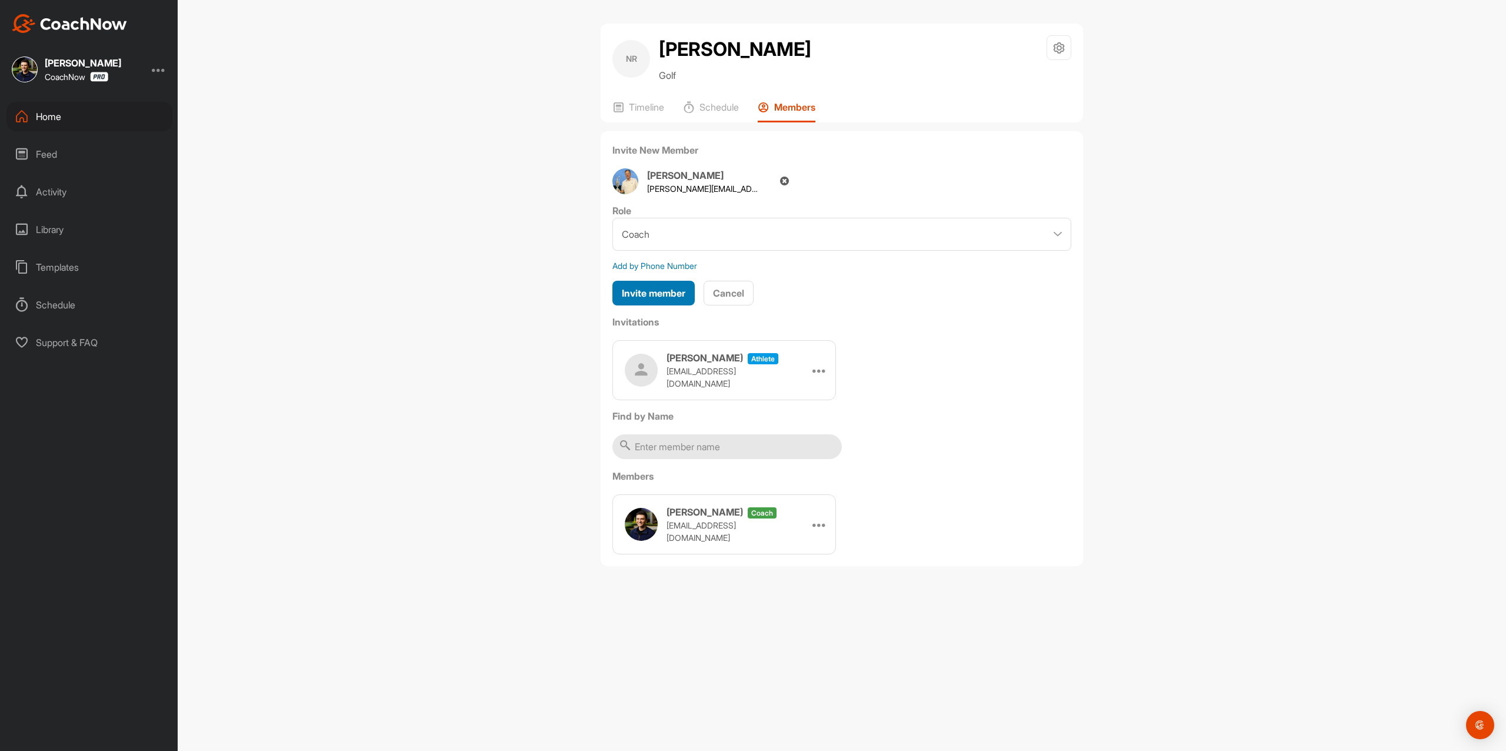
click at [683, 304] on button "Invite member" at bounding box center [654, 293] width 82 height 25
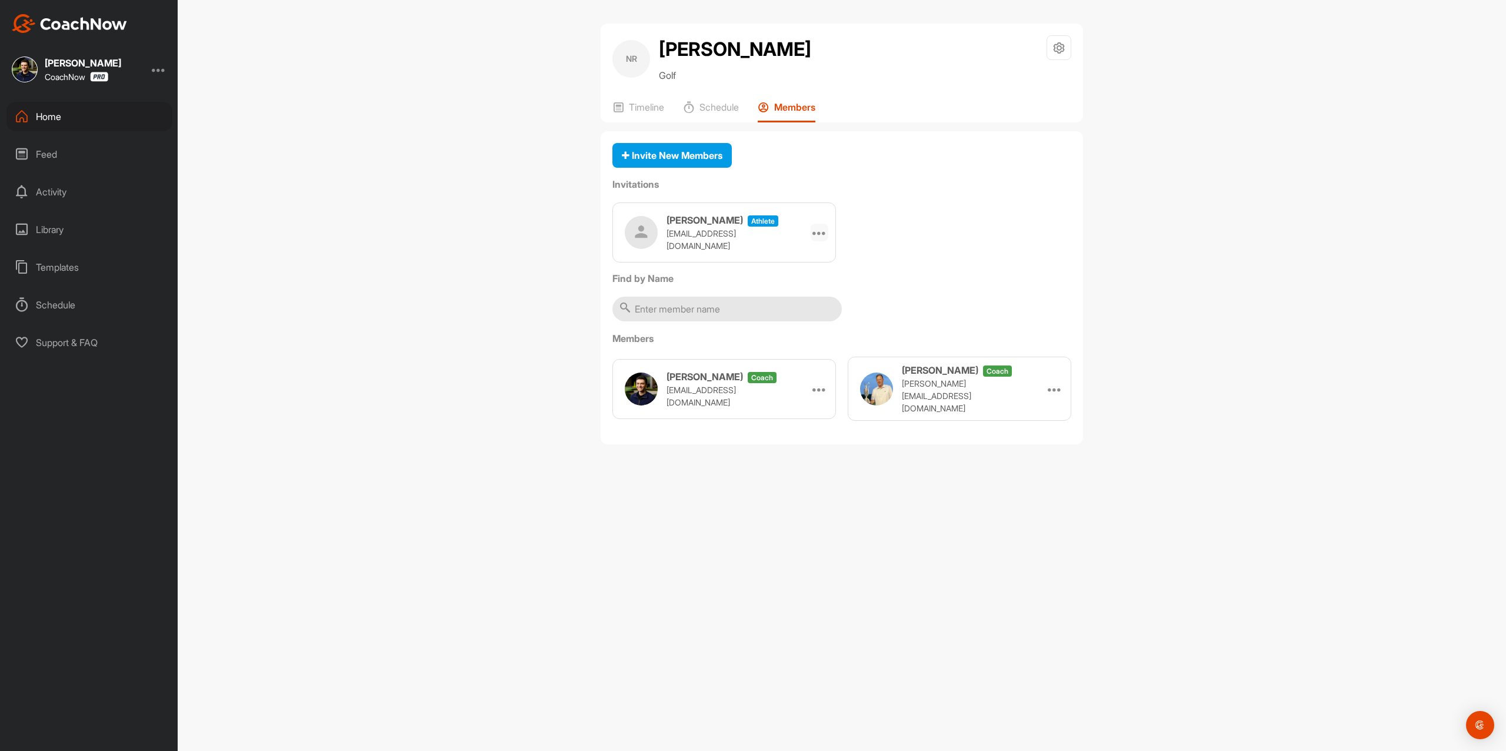
click at [814, 232] on icon at bounding box center [820, 232] width 14 height 14
click at [812, 346] on li "Copy Link" at bounding box center [797, 339] width 63 height 37
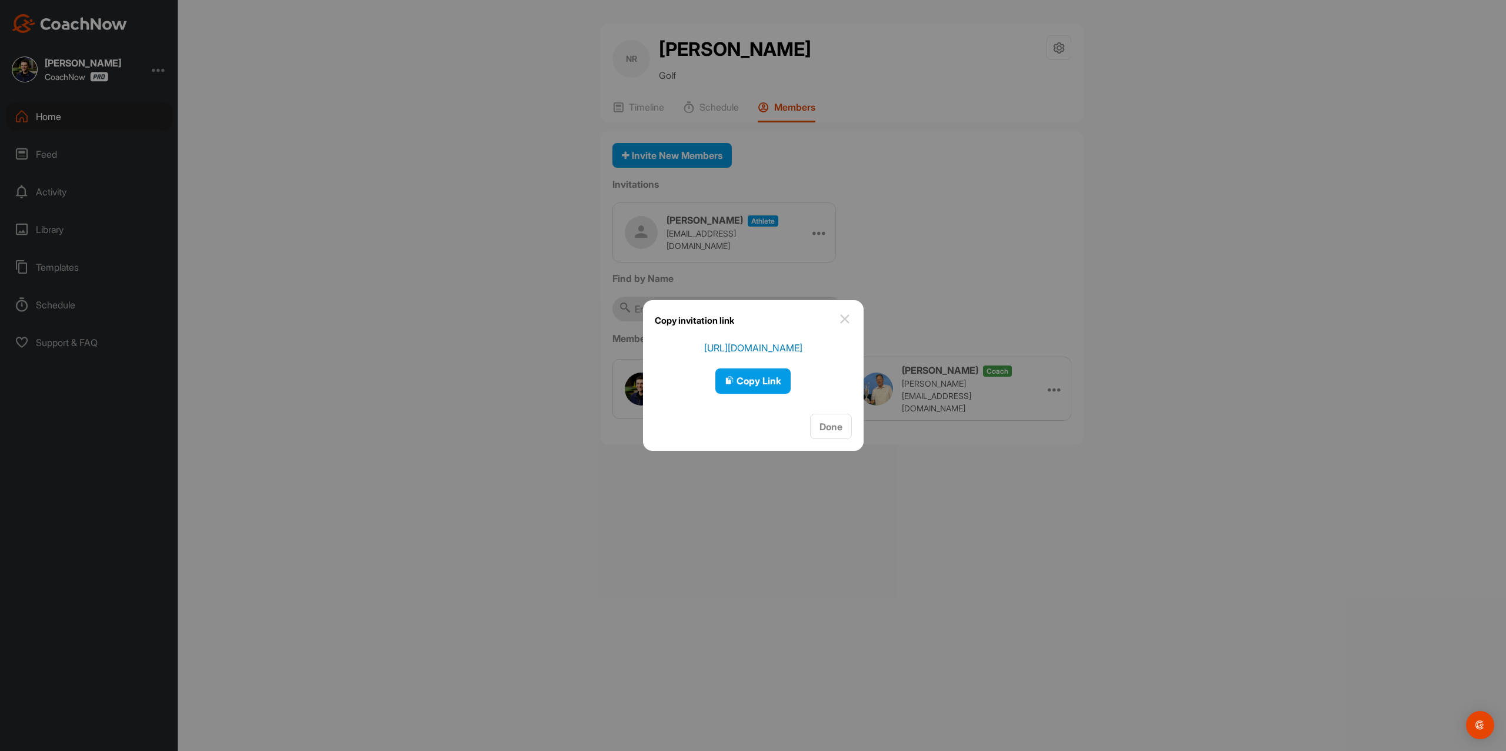
drag, startPoint x: 753, startPoint y: 394, endPoint x: 517, endPoint y: 208, distance: 301.3
click at [753, 394] on div "https://app.coachnow.io/l/55a1e50b09 Copy Link Done" at bounding box center [753, 396] width 221 height 110
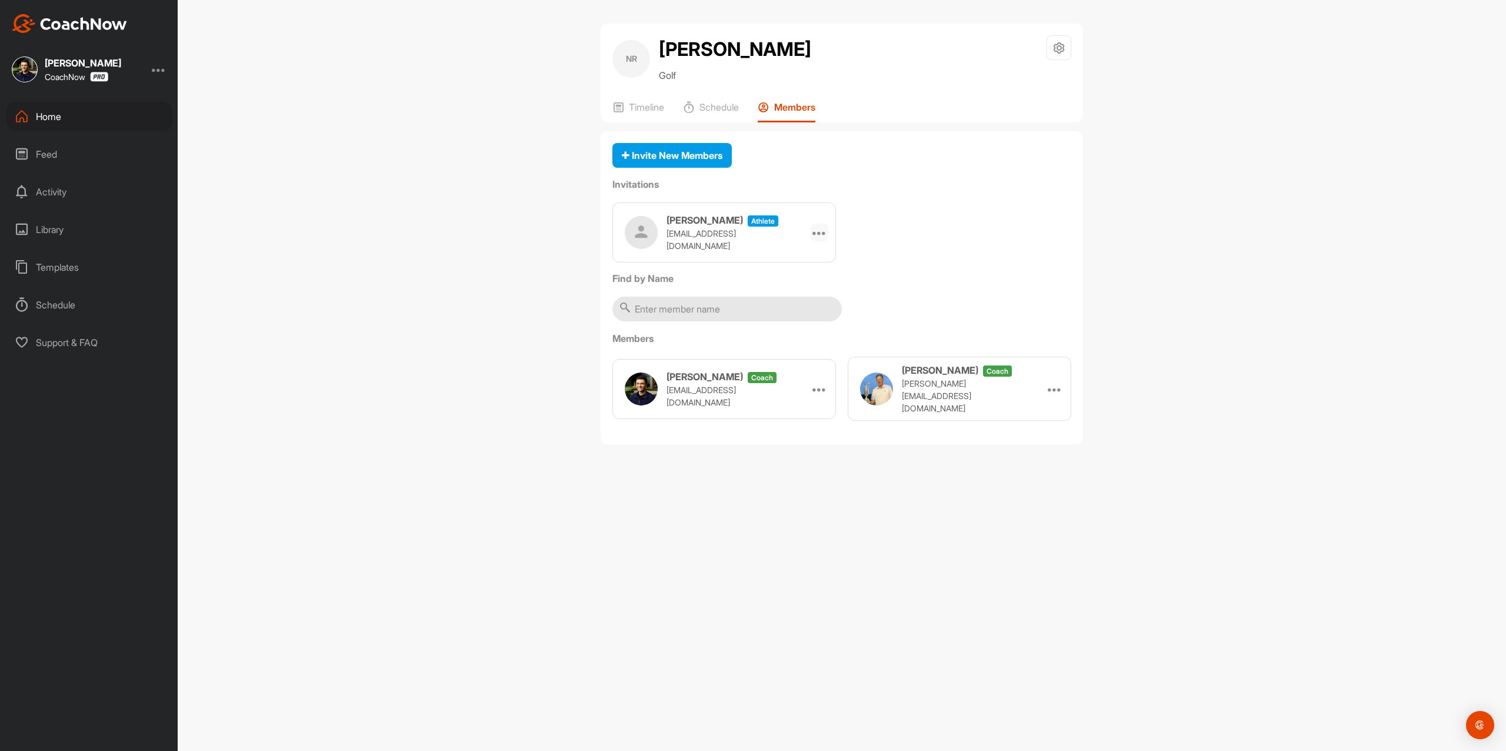
click at [812, 231] on div at bounding box center [820, 233] width 18 height 18
click at [807, 342] on li "Copy Link" at bounding box center [797, 339] width 63 height 37
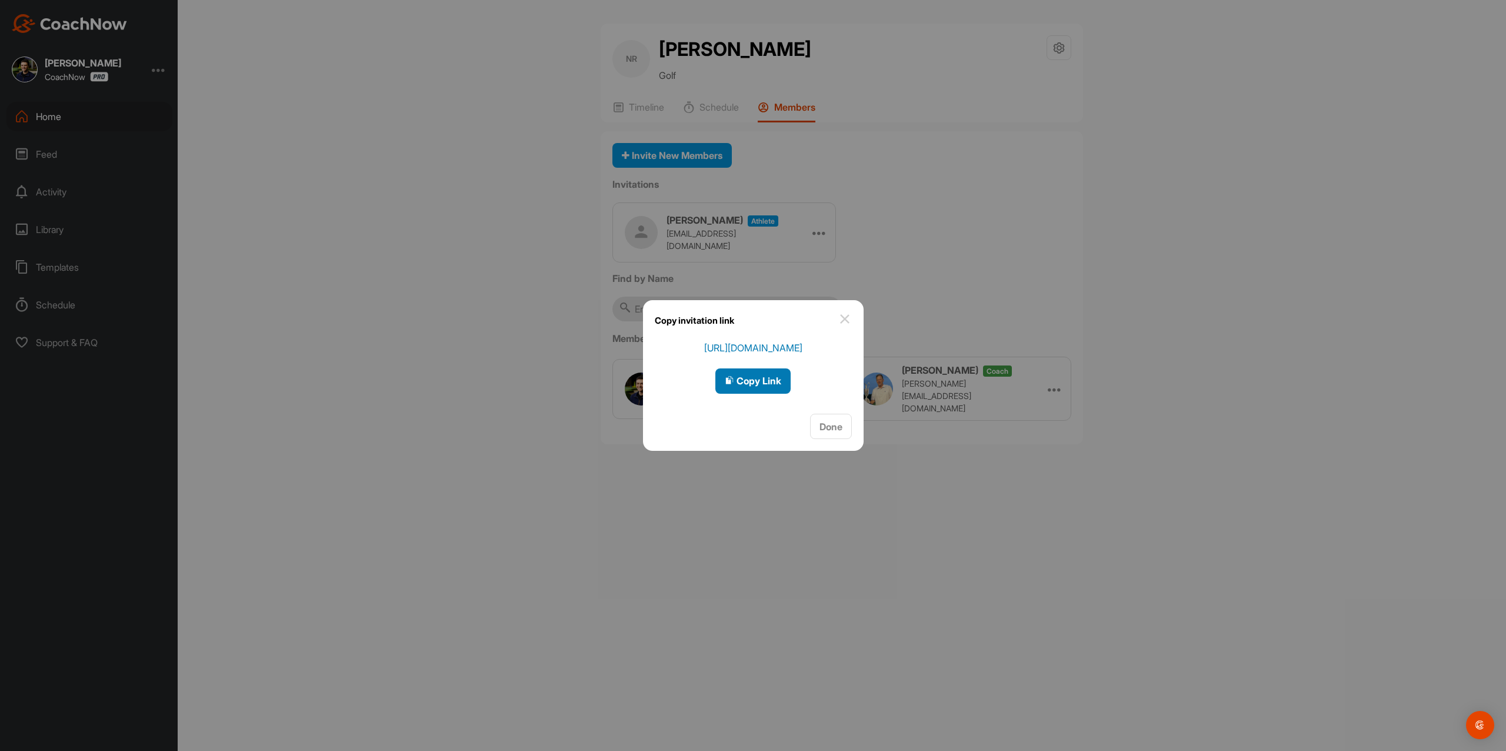
click at [756, 375] on span "Copy Link" at bounding box center [753, 381] width 56 height 12
click at [626, 108] on div at bounding box center [753, 375] width 1506 height 751
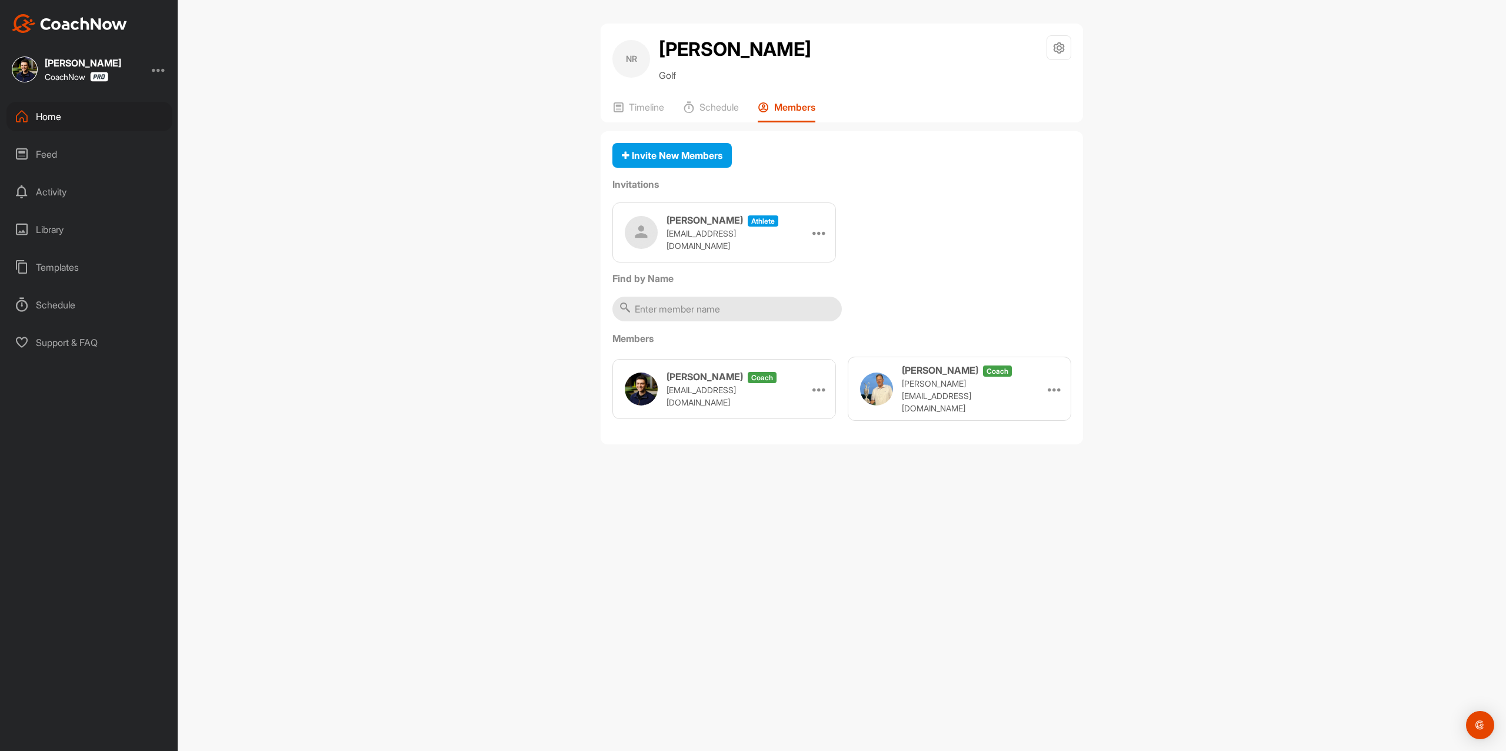
click at [626, 108] on div "Timeline" at bounding box center [639, 111] width 52 height 21
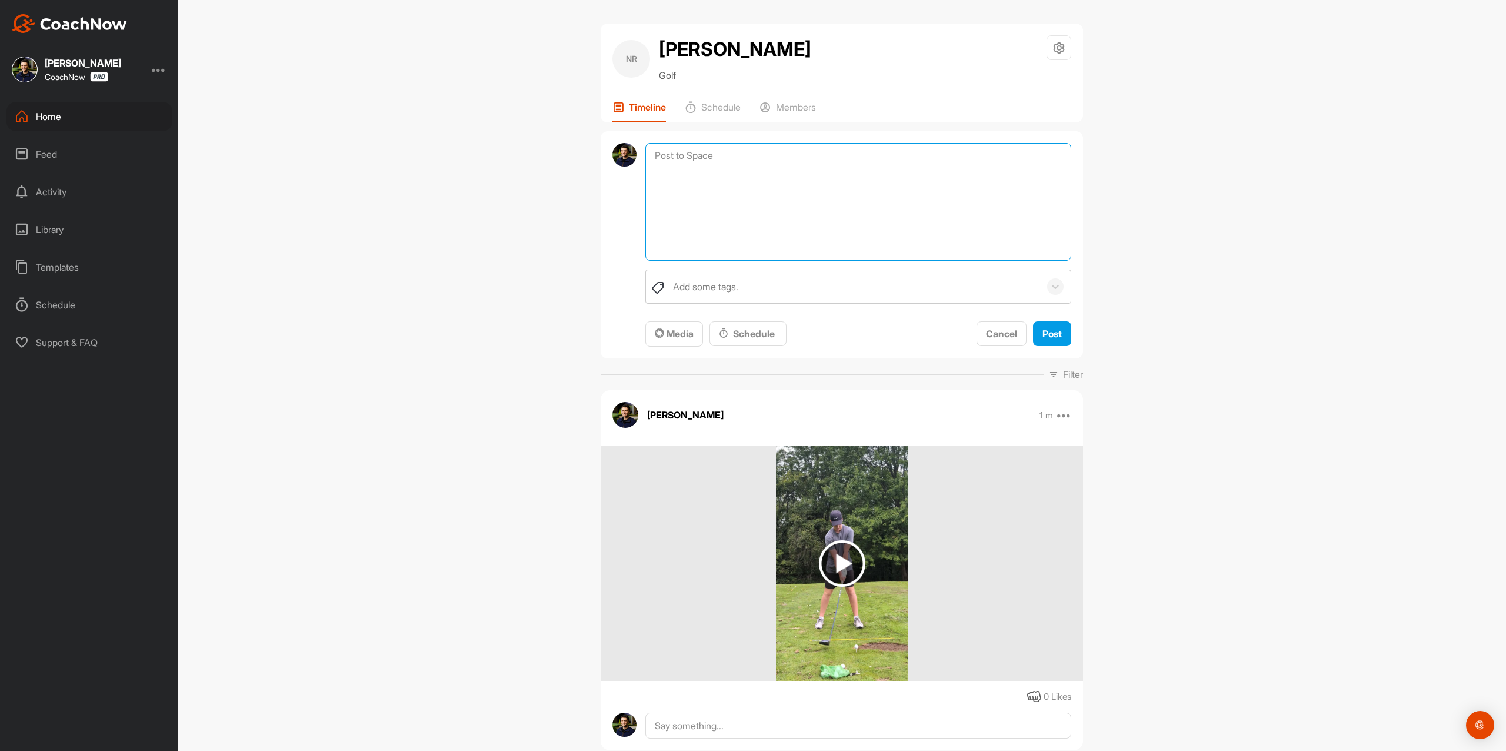
click at [707, 156] on textarea at bounding box center [859, 202] width 426 height 118
paste textarea "Thanks for sending in your video and signing up for a Swing Assessment! Your Sw…"
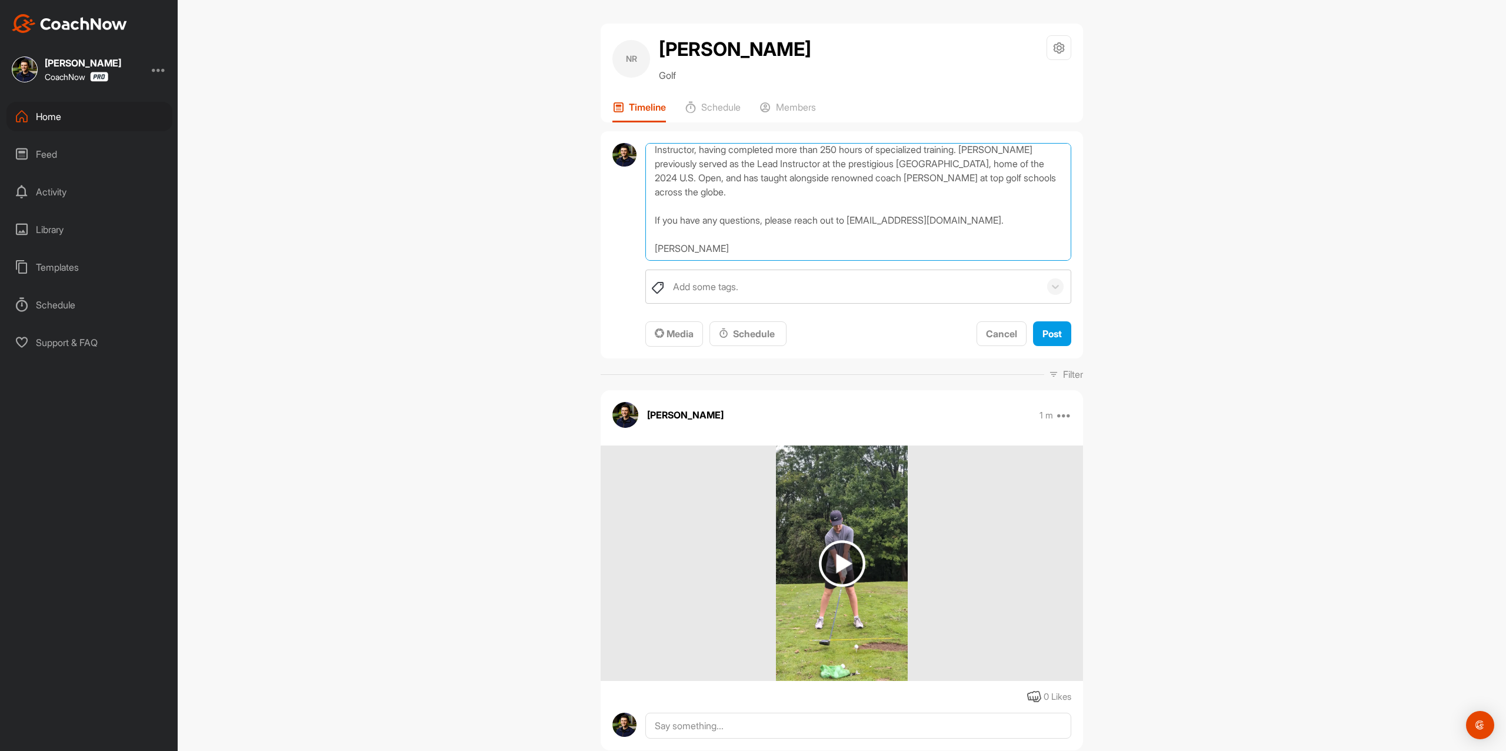
scroll to position [78, 0]
drag, startPoint x: 710, startPoint y: 247, endPoint x: 603, endPoint y: 239, distance: 106.8
click at [603, 239] on div "Thanks for sending in your video and signing up for a Swing Assessment! Your Sw…" at bounding box center [842, 245] width 483 height 228
type textarea "Thanks for sending in your video and signing up for a Swing Assessment! Your Sw…"
click at [1043, 331] on span "Post" at bounding box center [1052, 334] width 19 height 12
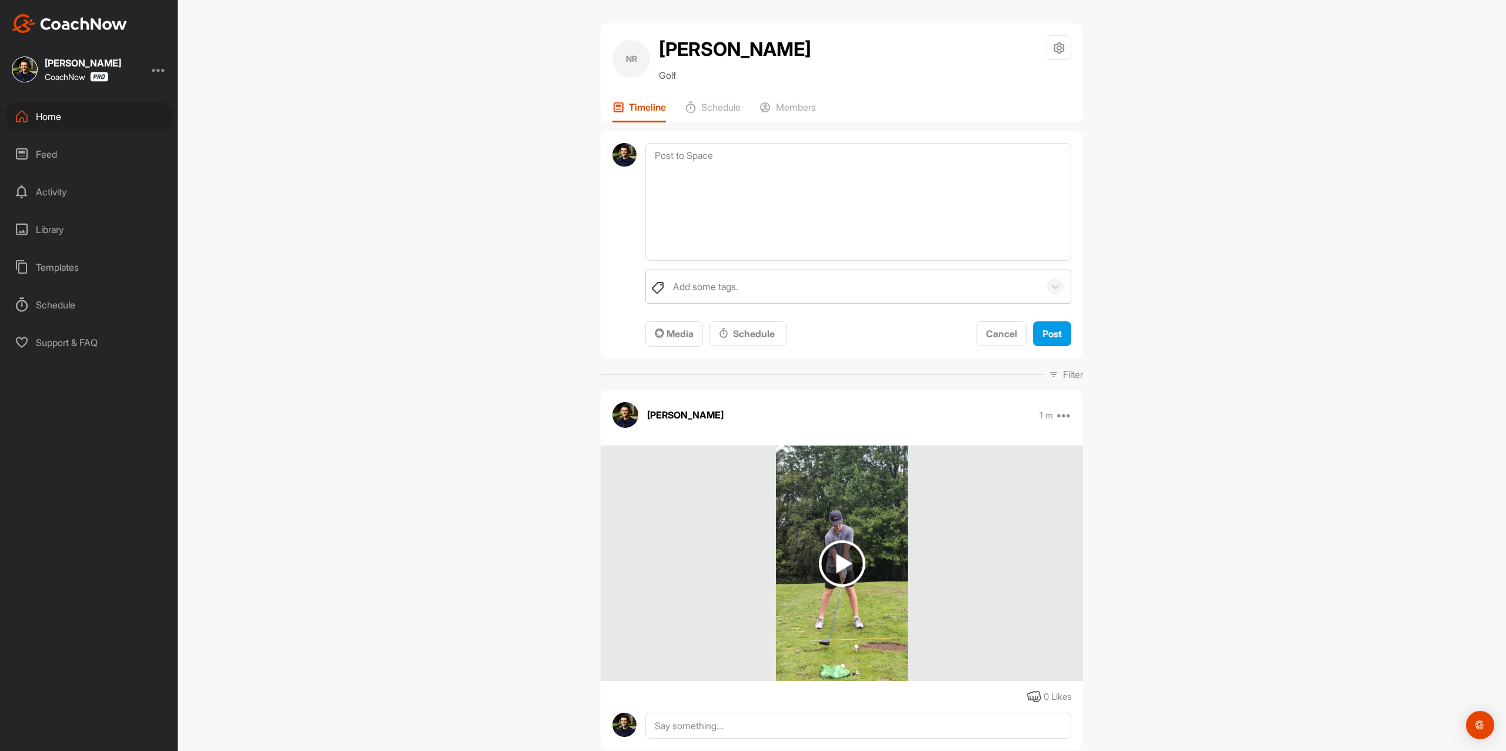
scroll to position [0, 0]
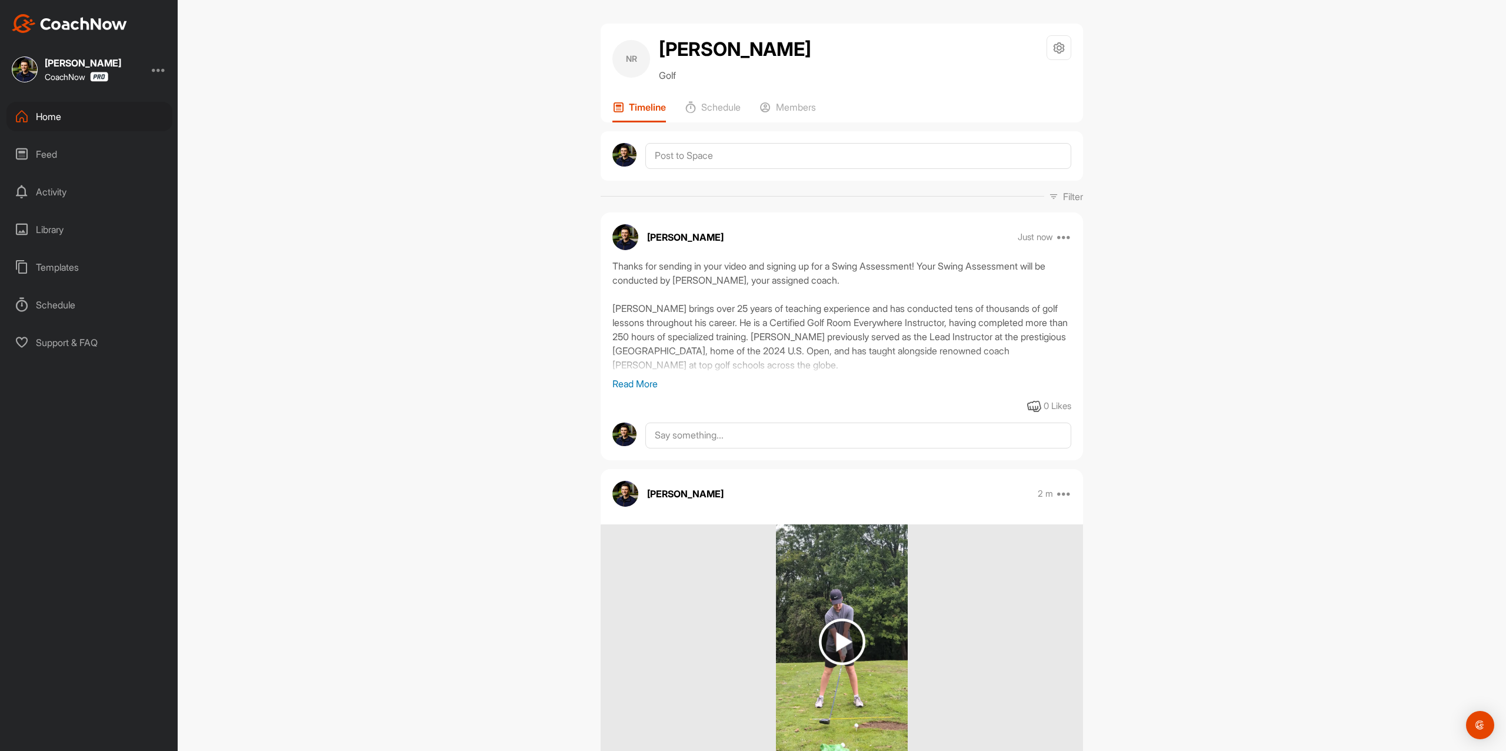
click at [648, 390] on p "Read More" at bounding box center [842, 384] width 459 height 14
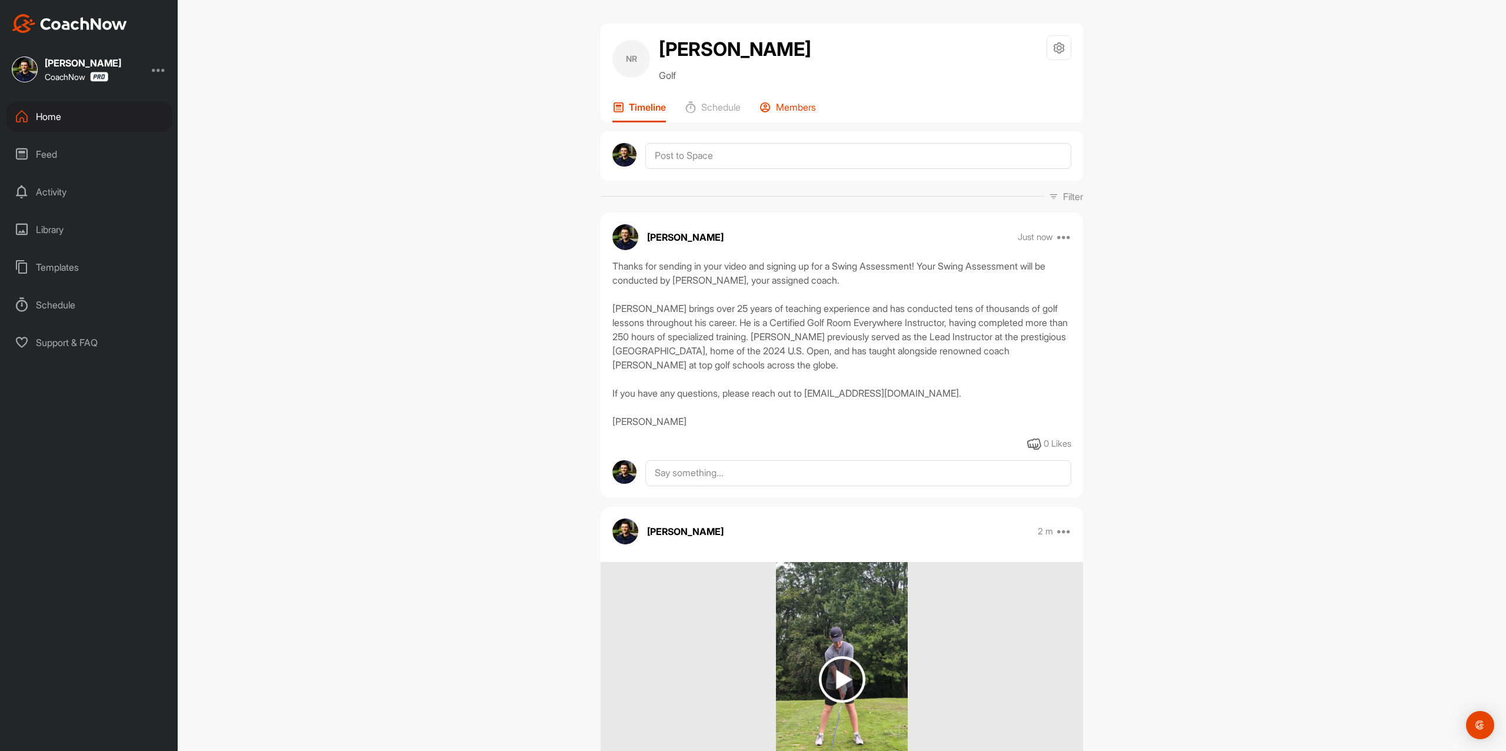
click at [787, 104] on p "Members" at bounding box center [796, 107] width 40 height 12
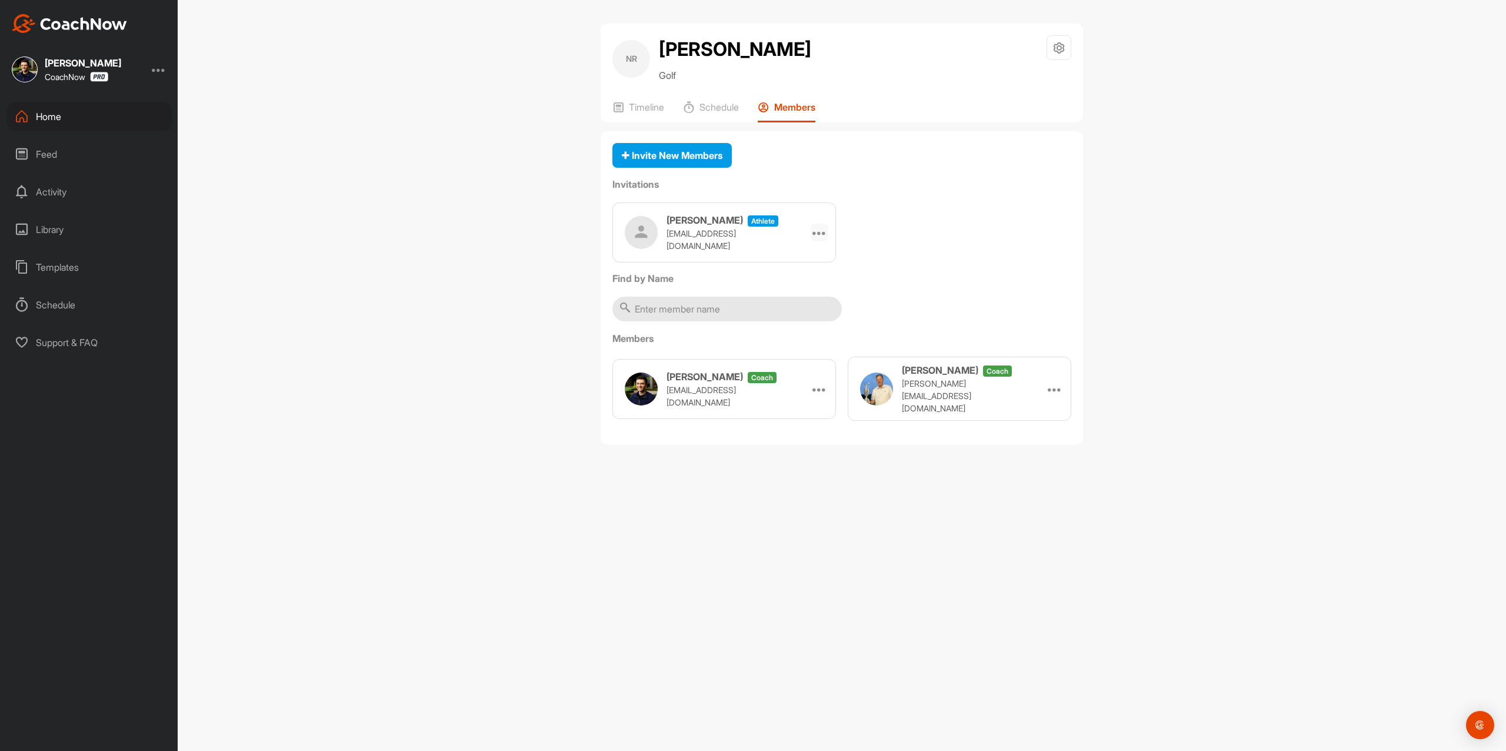
click at [820, 234] on icon at bounding box center [820, 232] width 14 height 14
click at [794, 346] on li "Copy Link" at bounding box center [797, 339] width 63 height 37
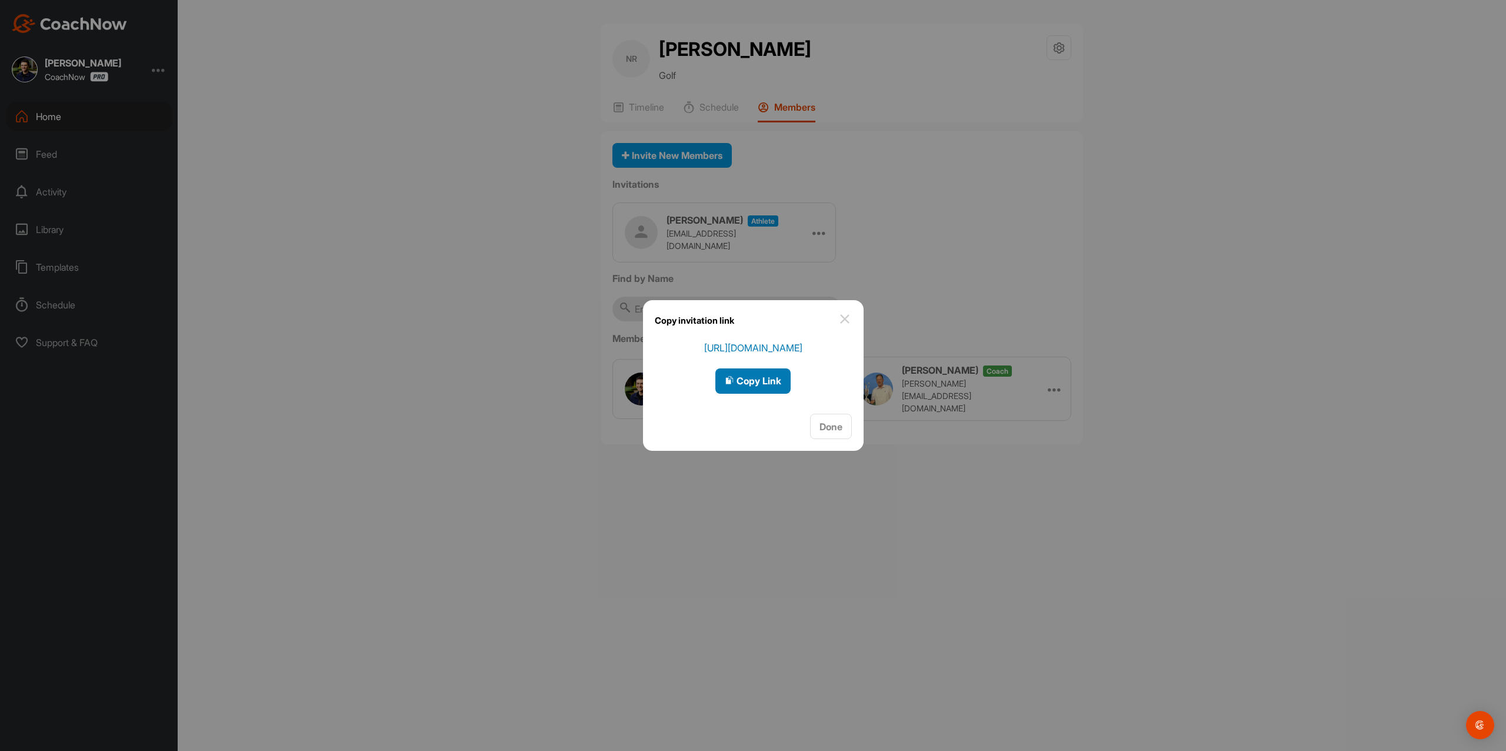
click at [774, 384] on span "Copy Link" at bounding box center [753, 381] width 56 height 12
click at [756, 381] on span "Copy Link" at bounding box center [753, 381] width 56 height 12
drag, startPoint x: 845, startPoint y: 317, endPoint x: 773, endPoint y: 240, distance: 104.9
click at [845, 317] on img at bounding box center [845, 319] width 14 height 14
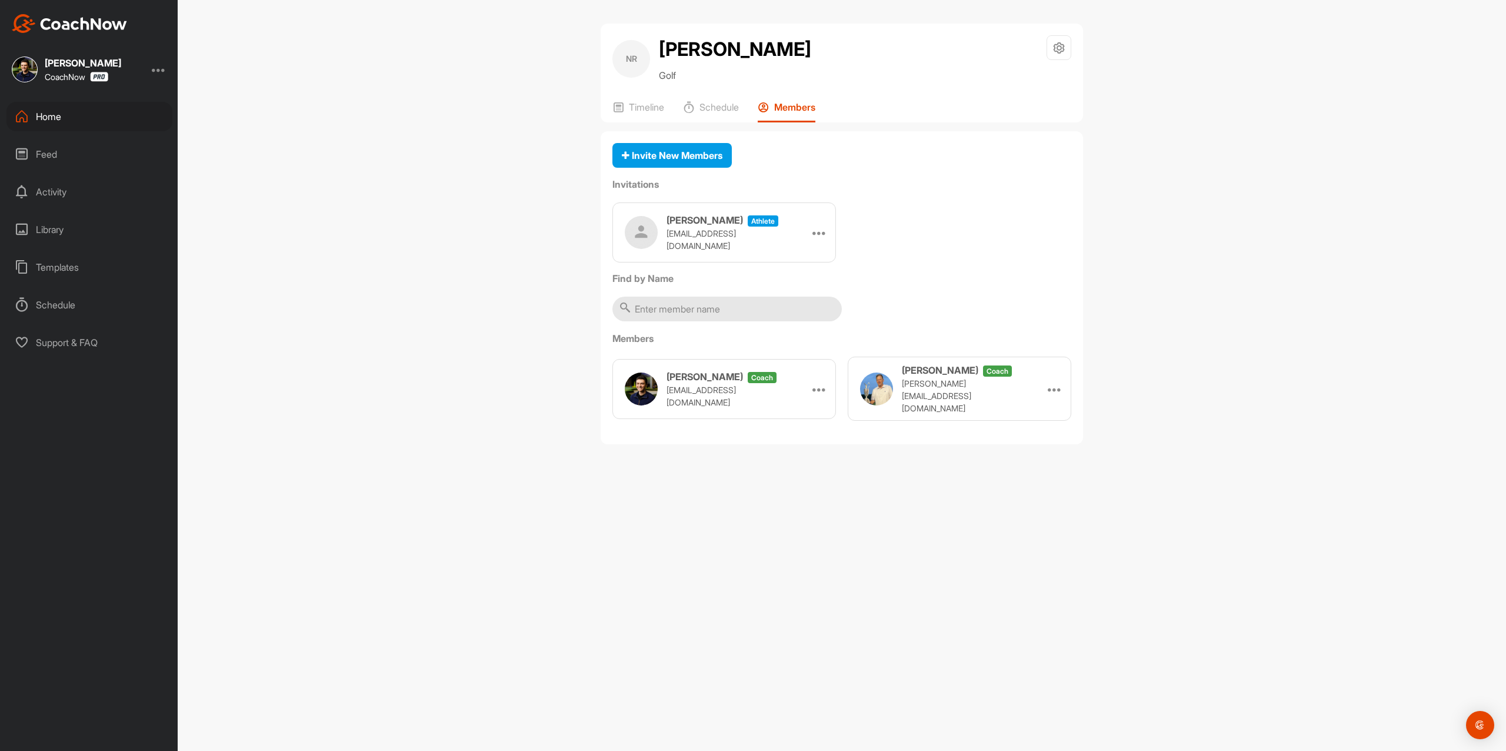
click at [640, 95] on div "NR [PERSON_NAME] Golf Space Settings Your Notifications Timeline Schedule Membe…" at bounding box center [842, 73] width 483 height 99
click at [641, 101] on p "Timeline" at bounding box center [646, 107] width 35 height 12
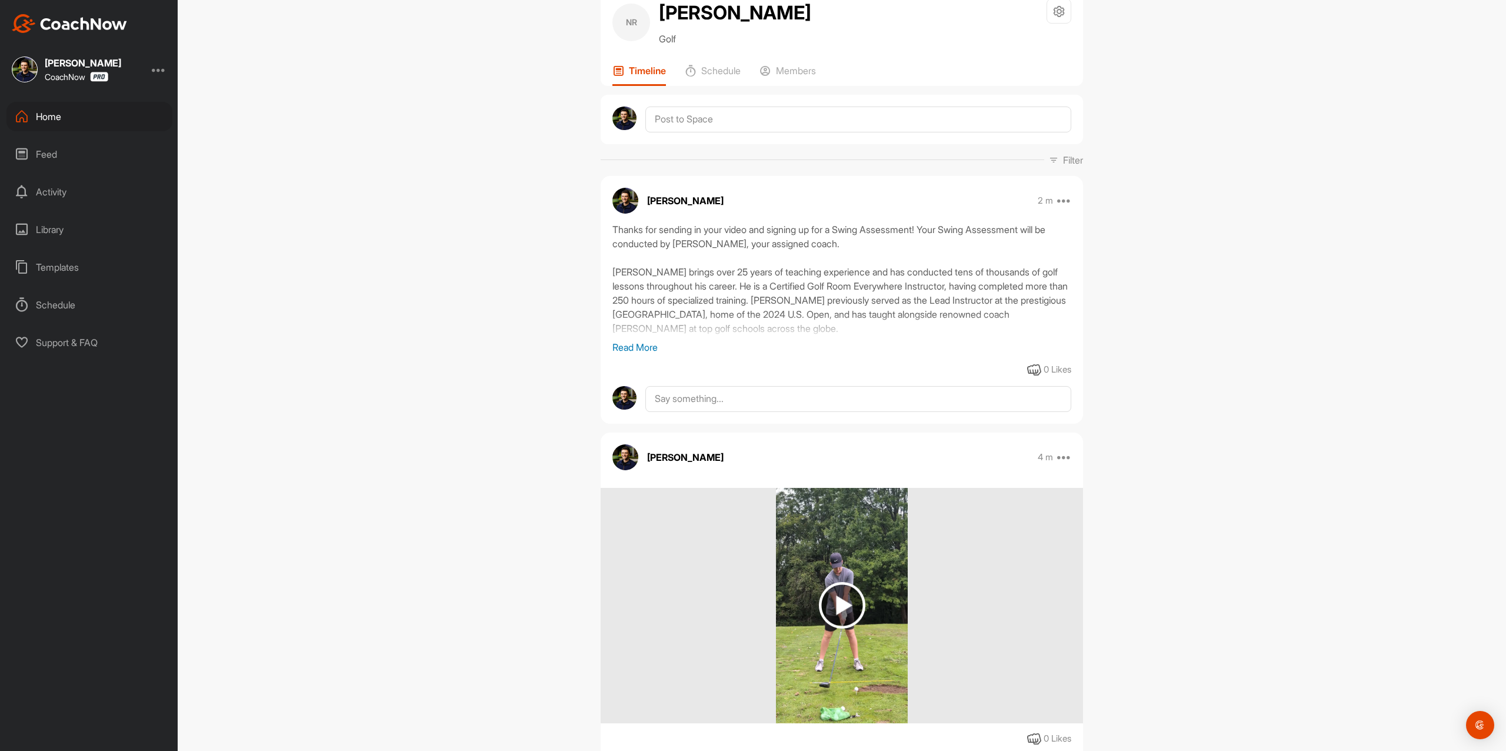
scroll to position [78, 0]
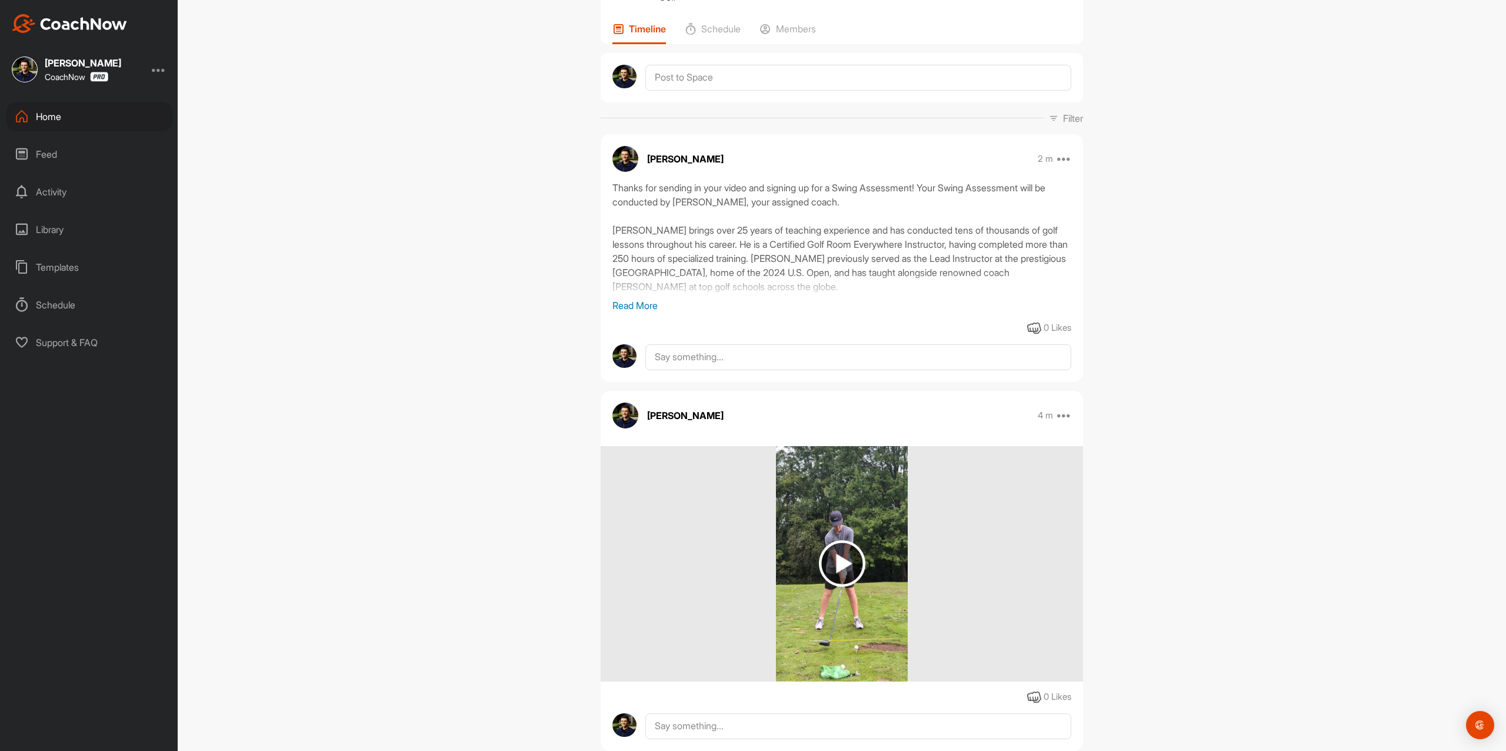
click at [650, 310] on p "Read More" at bounding box center [842, 305] width 459 height 14
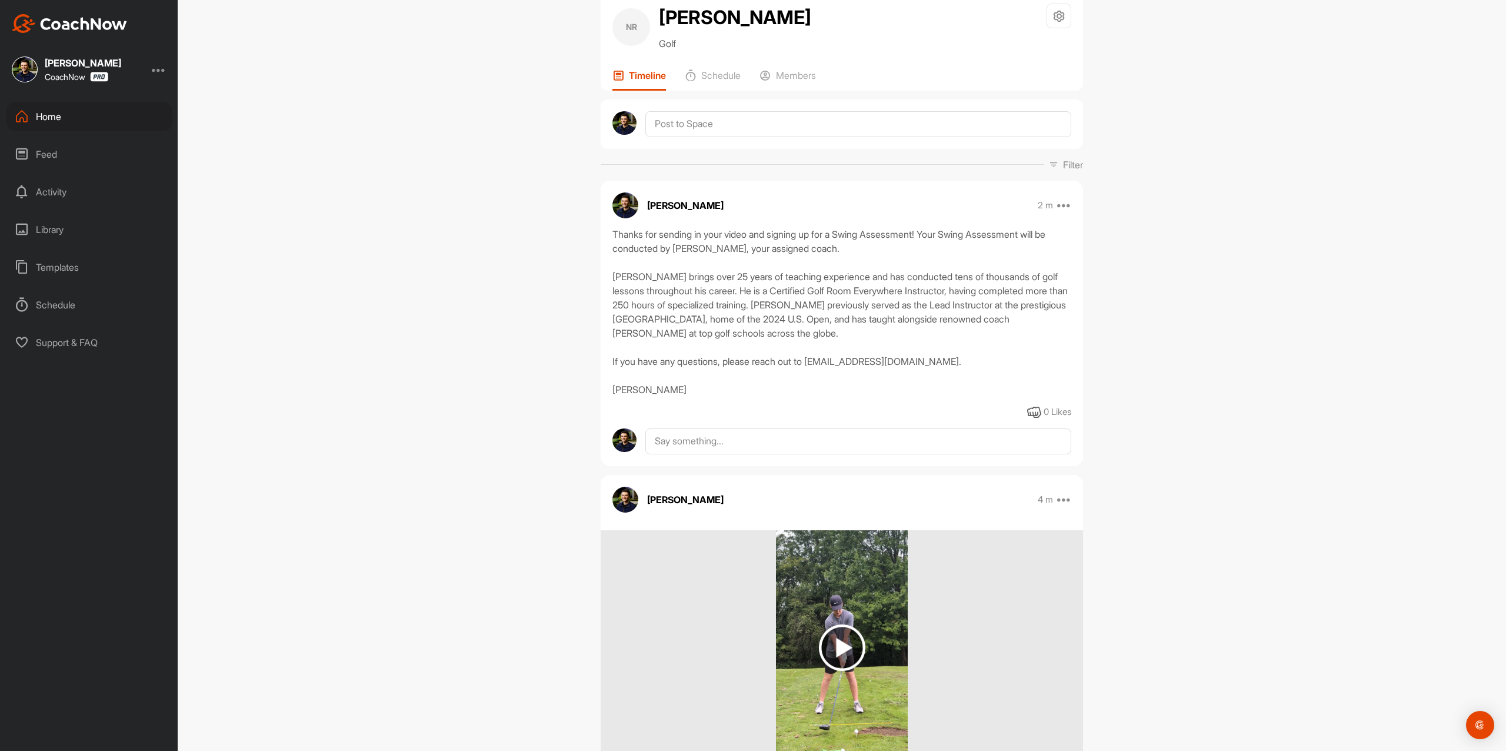
scroll to position [0, 0]
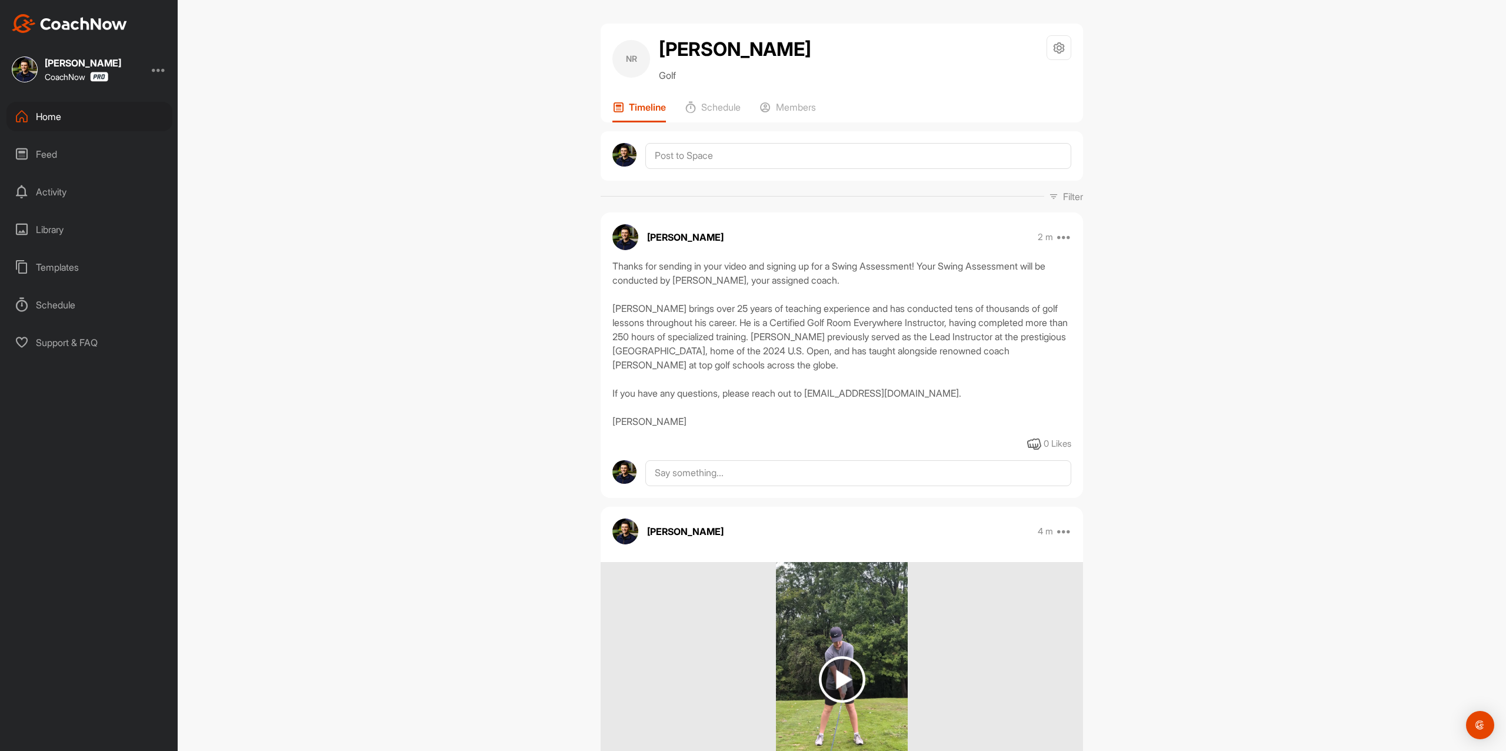
click at [135, 114] on div "Home" at bounding box center [89, 116] width 166 height 29
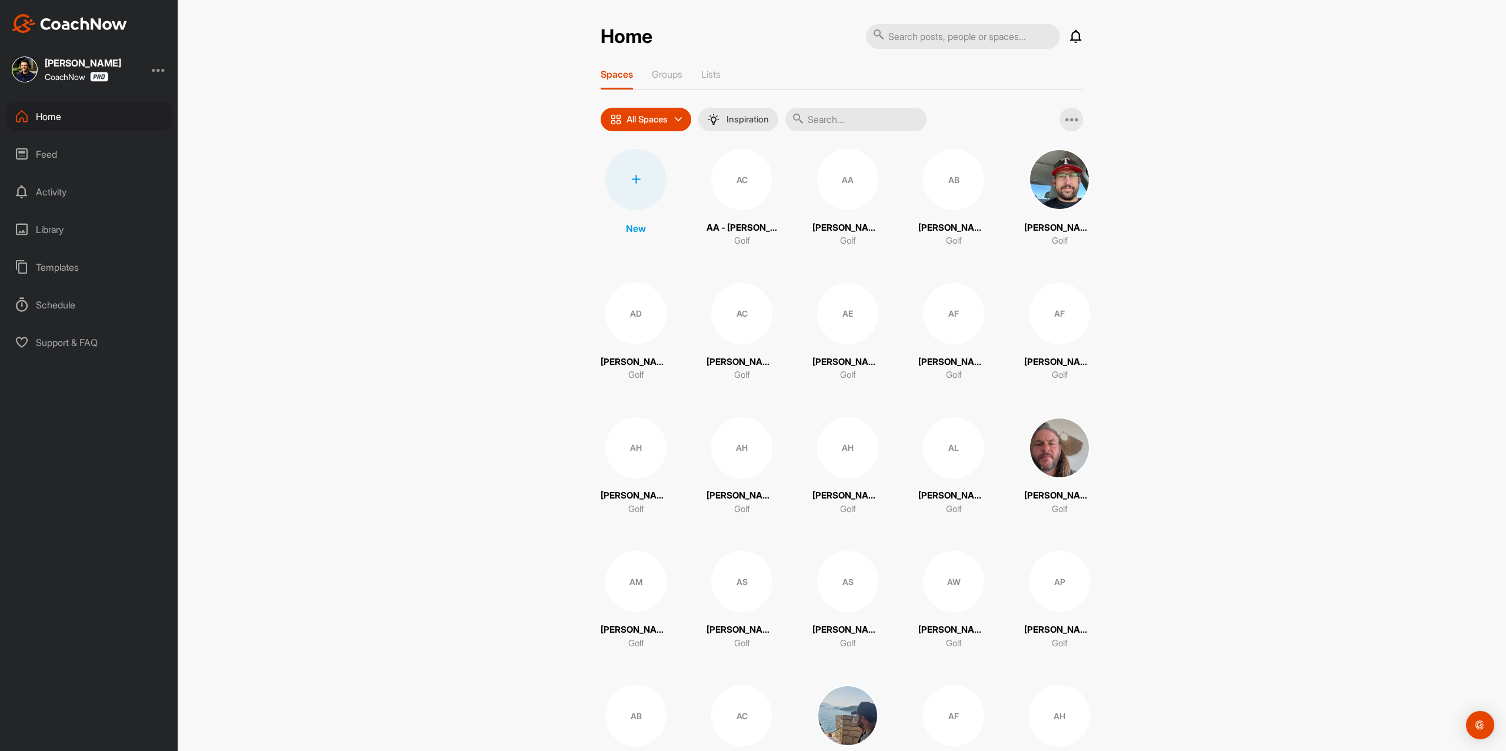
click at [803, 121] on div at bounding box center [856, 120] width 141 height 24
click at [872, 116] on input "text" at bounding box center [856, 120] width 141 height 24
paste input "[PERSON_NAME]"
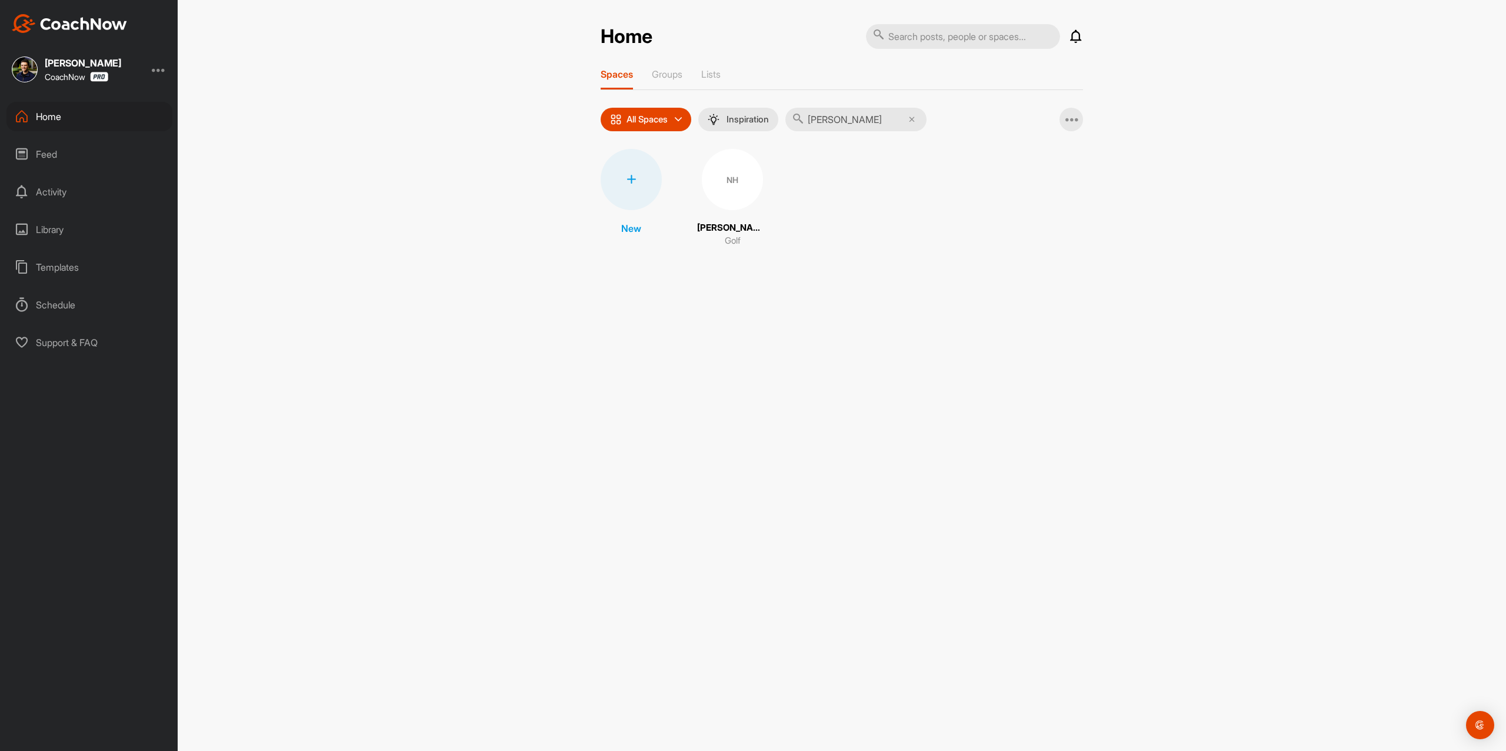
type input "[PERSON_NAME]"
click at [727, 179] on div "NH" at bounding box center [732, 179] width 61 height 61
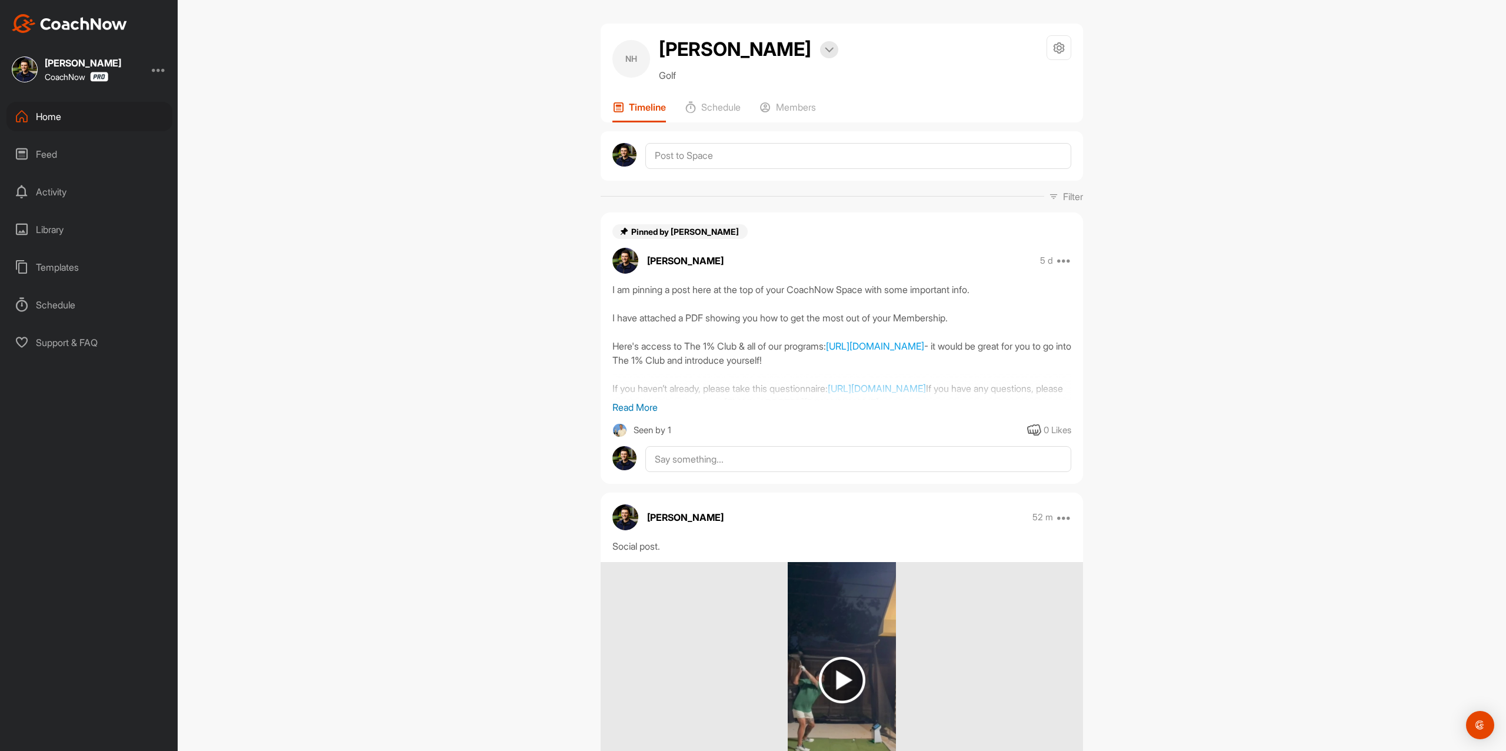
click at [81, 107] on div "Home" at bounding box center [89, 116] width 166 height 29
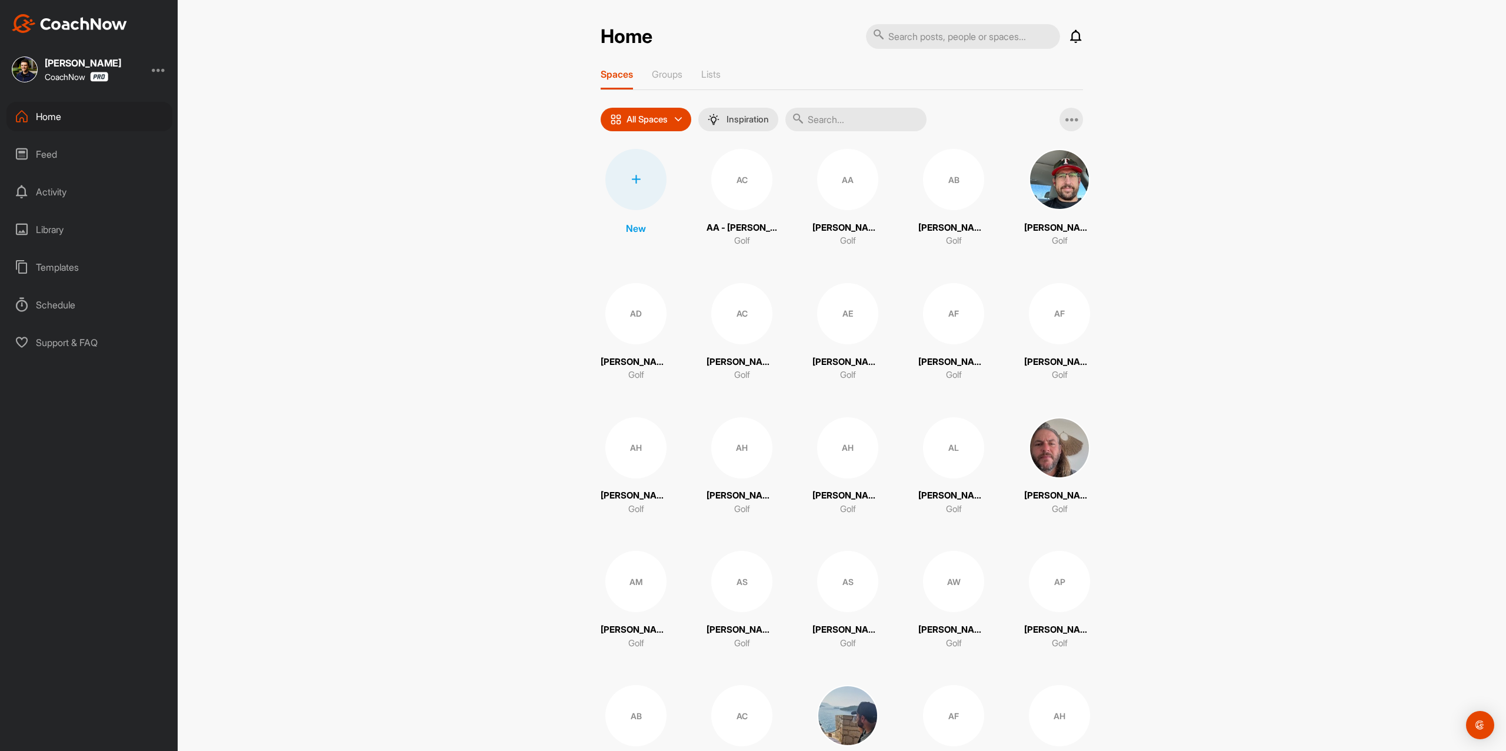
click at [992, 36] on input "text" at bounding box center [963, 36] width 194 height 25
paste input "[PERSON_NAME]"
type input "[PERSON_NAME]"
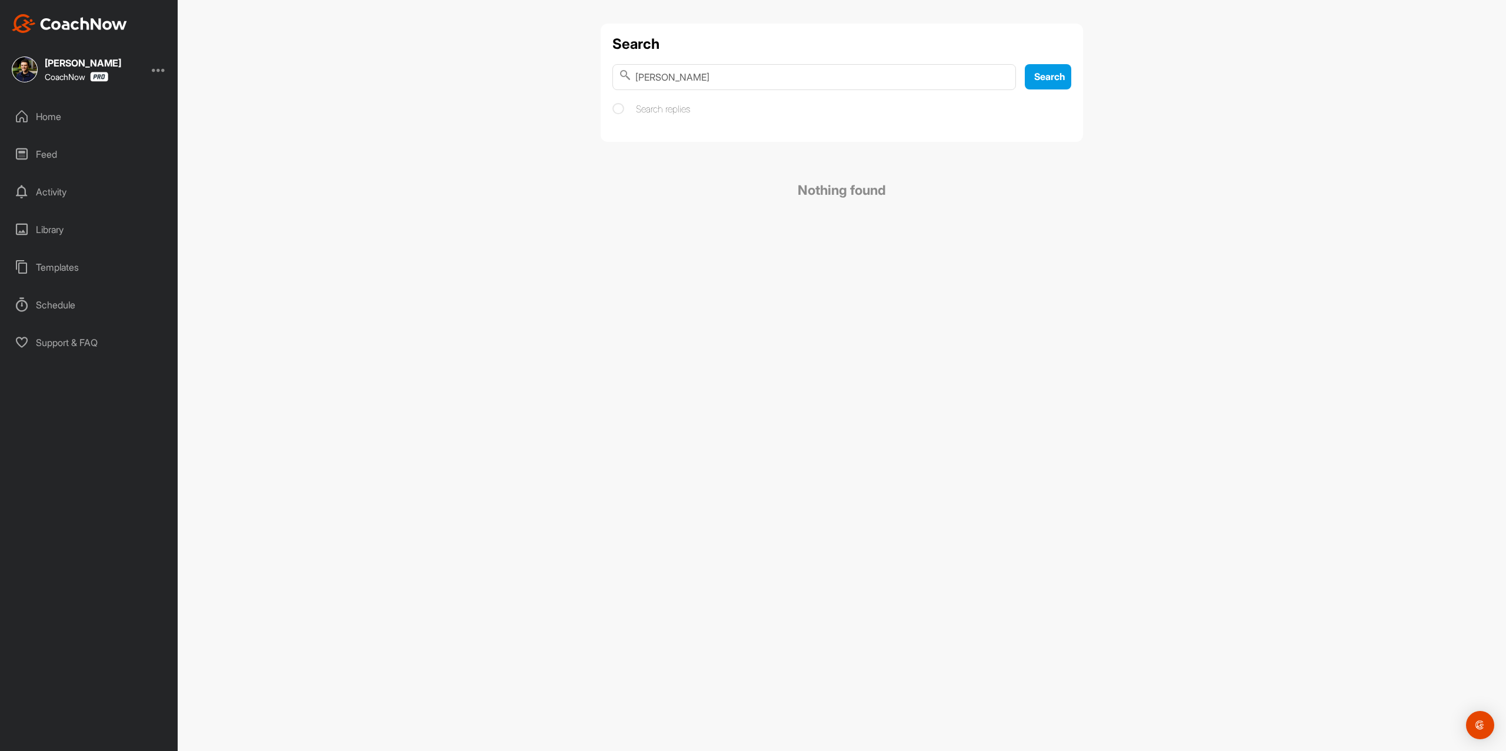
click at [658, 80] on input "[PERSON_NAME]" at bounding box center [815, 77] width 404 height 26
type input "[PERSON_NAME]"
click at [744, 82] on input "[PERSON_NAME]" at bounding box center [815, 77] width 404 height 26
click at [85, 121] on div "Home" at bounding box center [89, 116] width 166 height 29
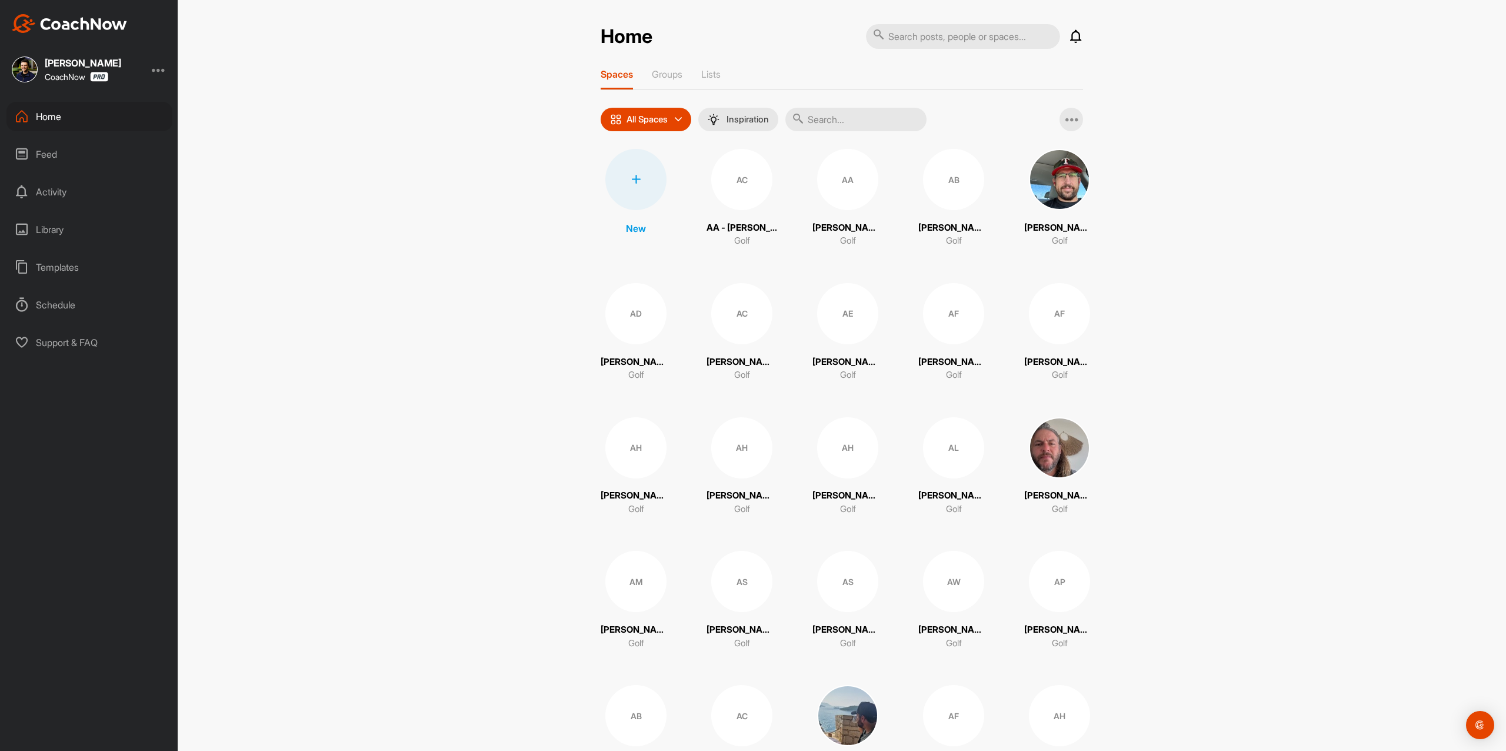
click at [845, 126] on input "text" at bounding box center [856, 120] width 141 height 24
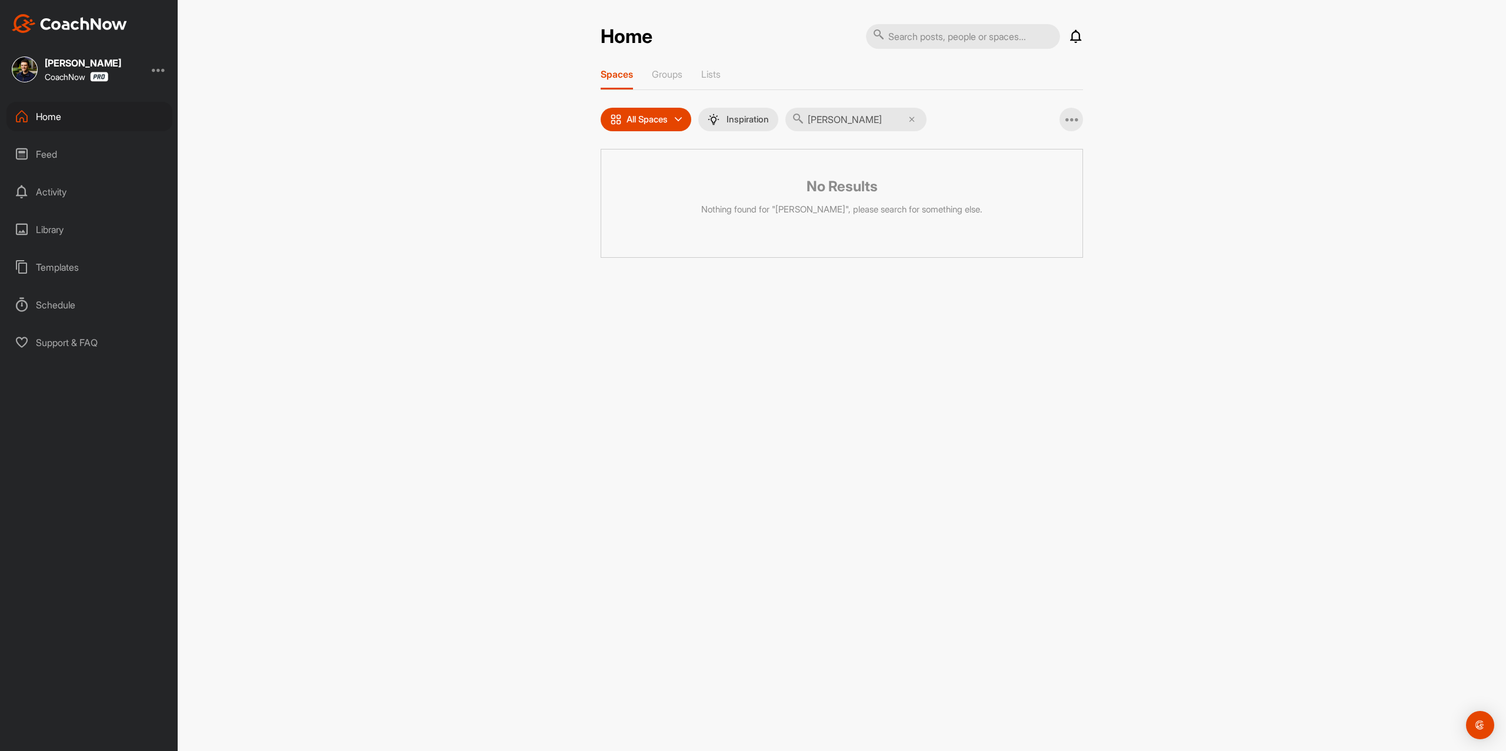
click at [741, 168] on div "No Results Nothing found for "[PERSON_NAME]", please search for something else." at bounding box center [842, 203] width 483 height 109
click at [865, 120] on input "[PERSON_NAME]" at bounding box center [856, 120] width 141 height 24
paste input "[PERSON_NAME]"
click at [873, 119] on input "[PERSON_NAME]" at bounding box center [856, 120] width 141 height 24
click at [814, 118] on input "[PERSON_NAME]" at bounding box center [856, 120] width 141 height 24
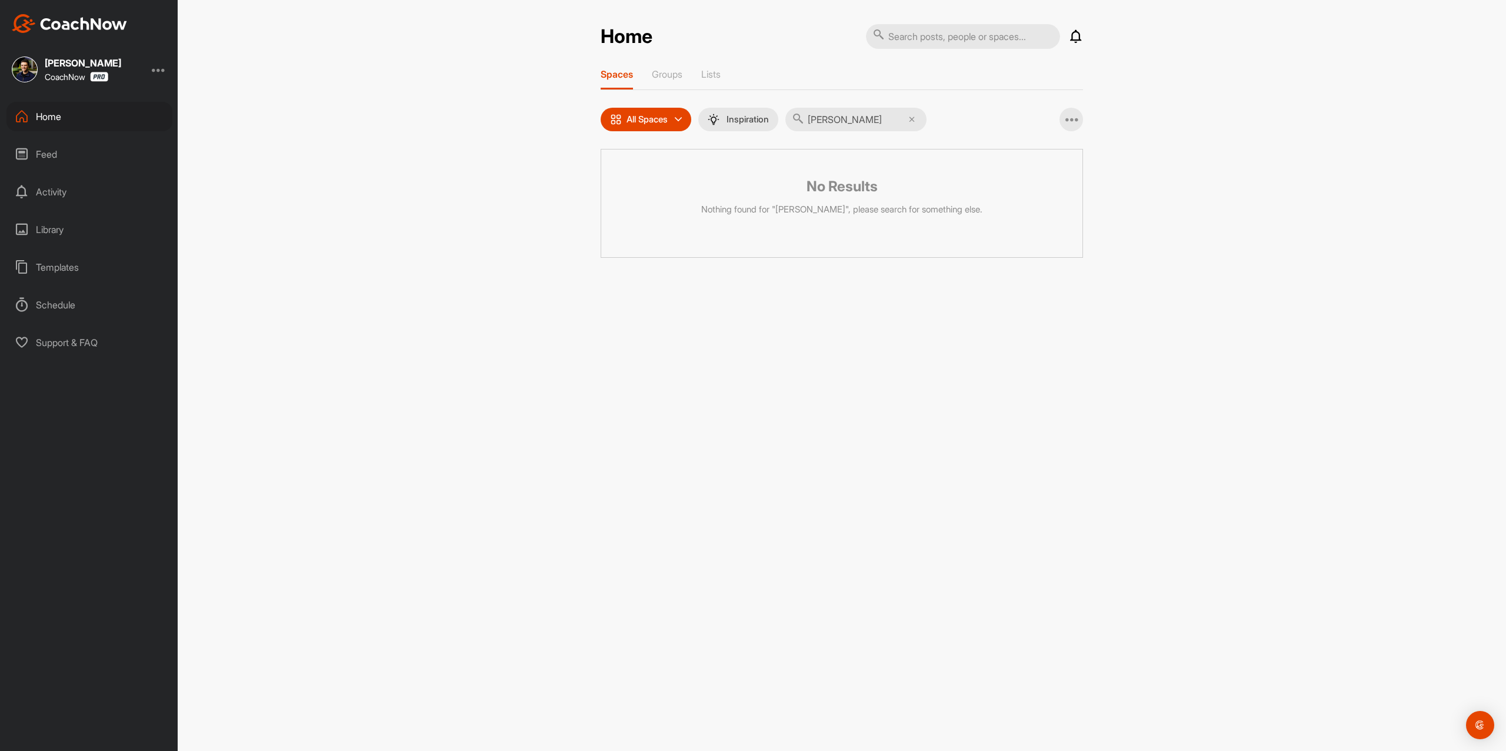
click at [888, 111] on input "[PERSON_NAME]" at bounding box center [856, 120] width 141 height 24
click at [895, 126] on input "[PERSON_NAME]" at bounding box center [856, 120] width 141 height 24
click at [896, 127] on input "[PERSON_NAME]" at bounding box center [856, 120] width 141 height 24
click at [896, 126] on input "[PERSON_NAME]" at bounding box center [856, 120] width 141 height 24
click at [894, 125] on input "[PERSON_NAME]" at bounding box center [856, 120] width 141 height 24
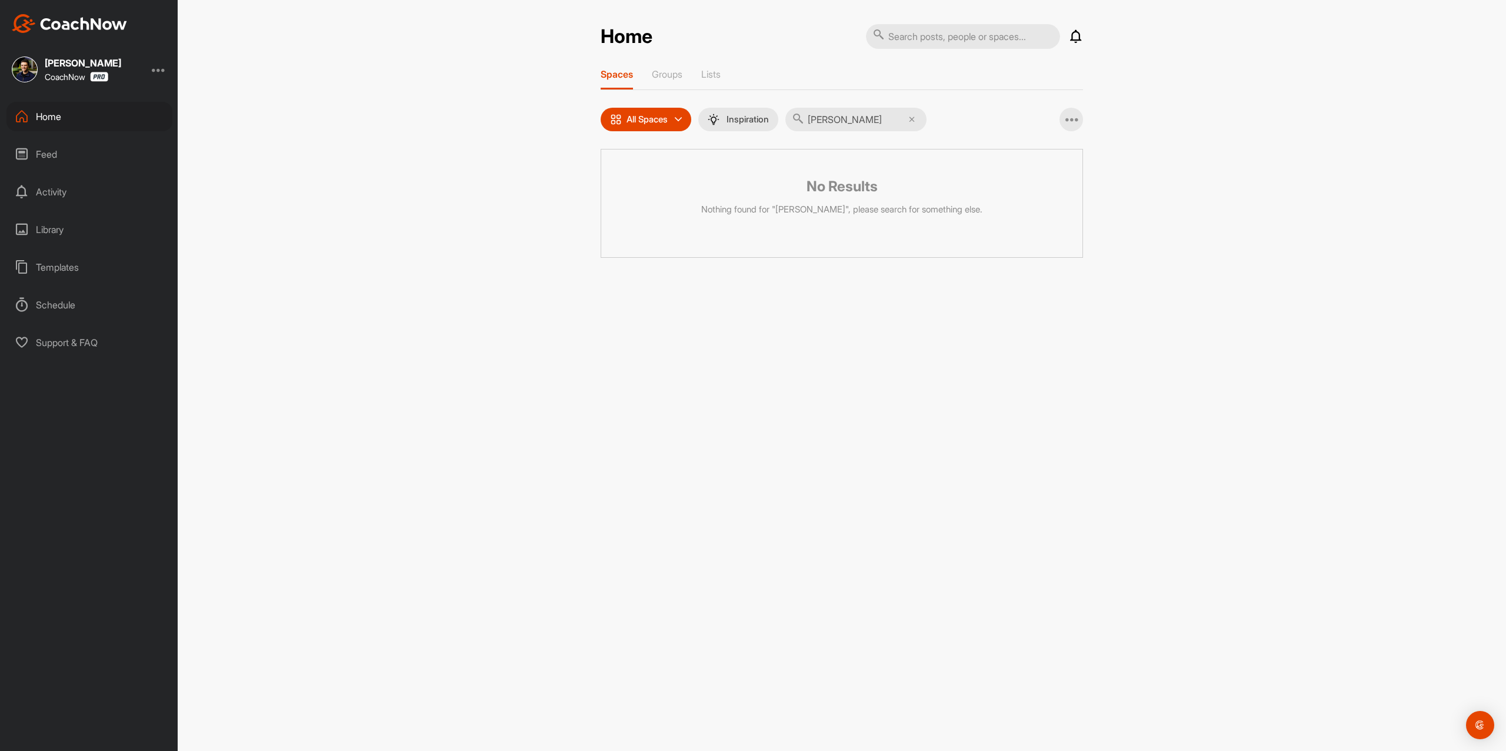
drag, startPoint x: 902, startPoint y: 121, endPoint x: 891, endPoint y: 120, distance: 11.2
click at [901, 121] on input "[PERSON_NAME]" at bounding box center [856, 120] width 141 height 24
paste input "[PERSON_NAME]"
type input "[PERSON_NAME]"
click at [734, 181] on div "AH" at bounding box center [732, 179] width 61 height 61
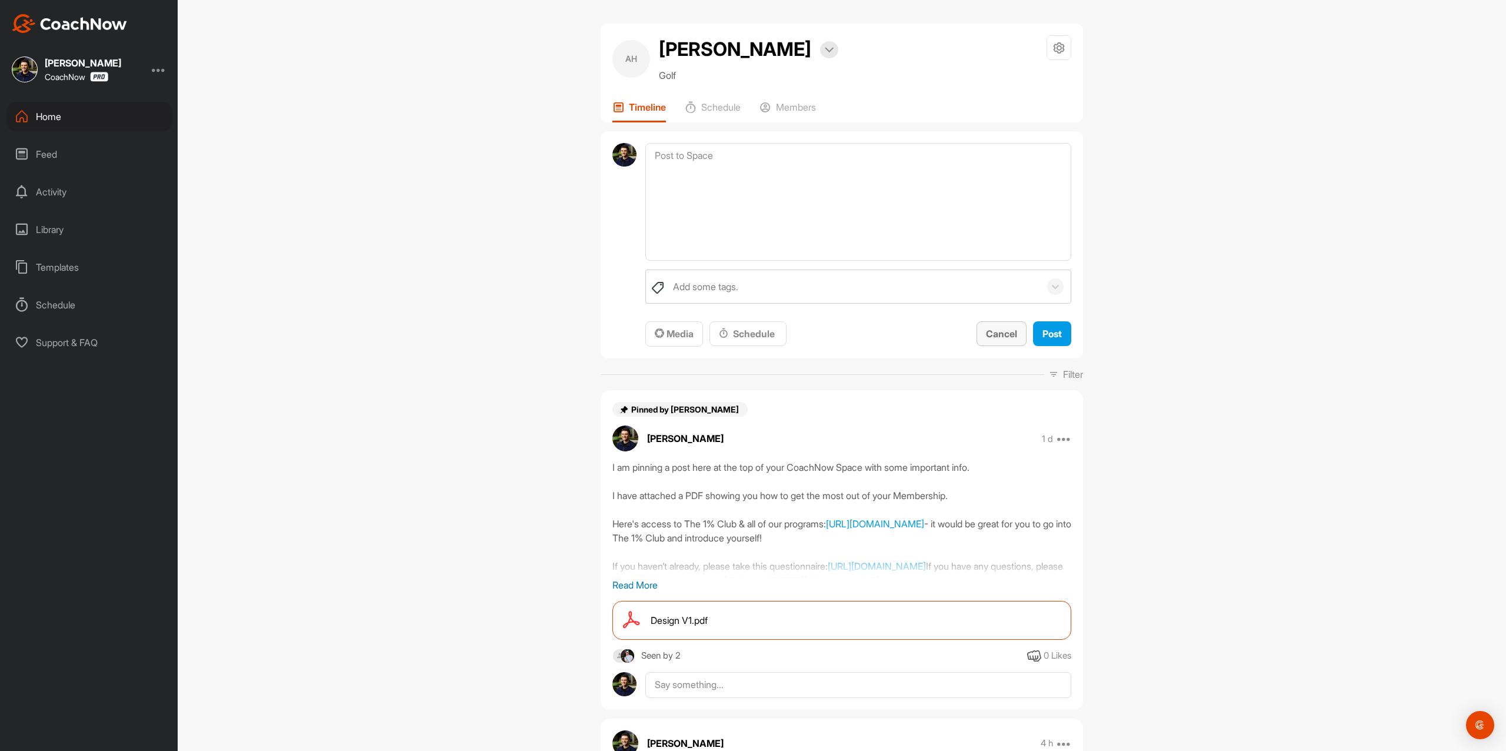
click at [989, 334] on span "Cancel" at bounding box center [1001, 334] width 31 height 12
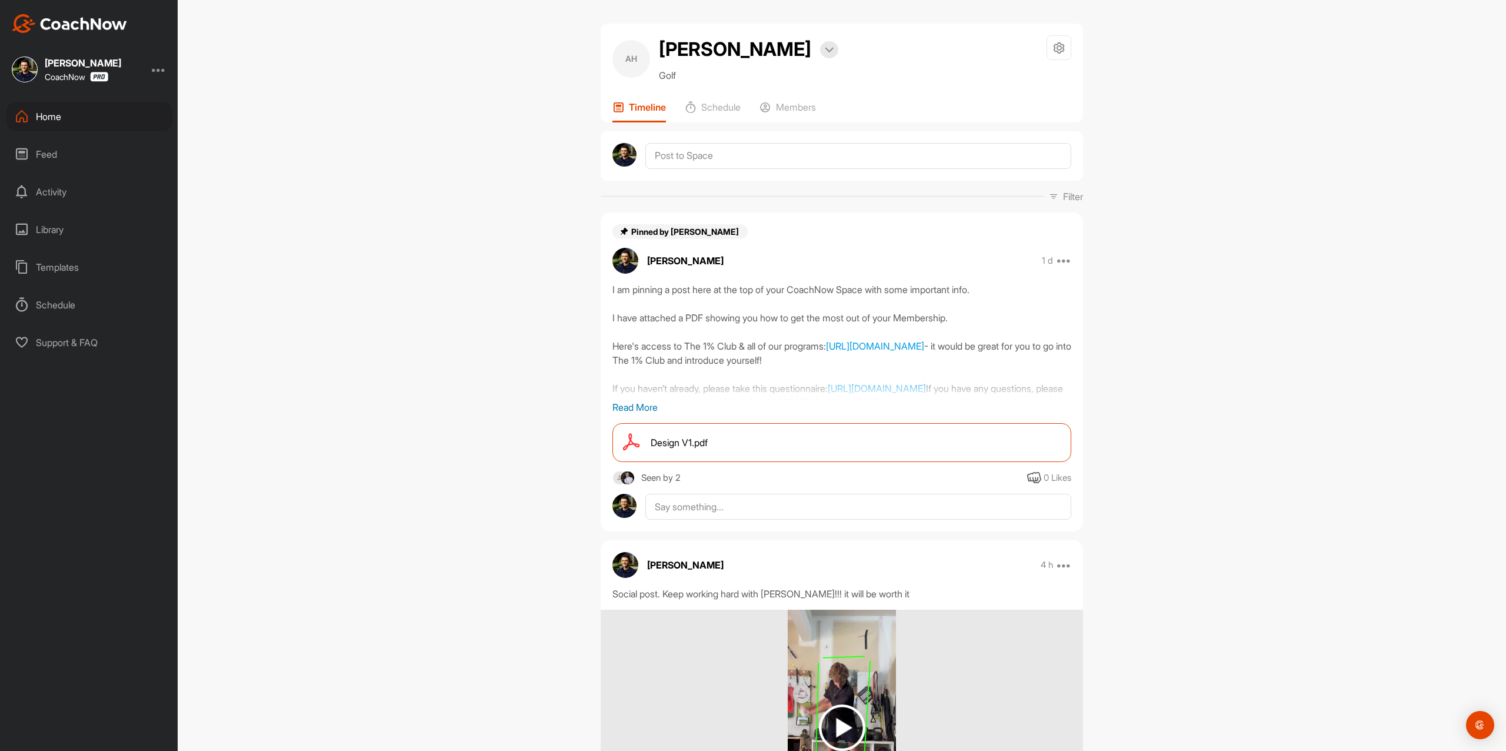
click at [97, 105] on div "Home" at bounding box center [89, 116] width 166 height 29
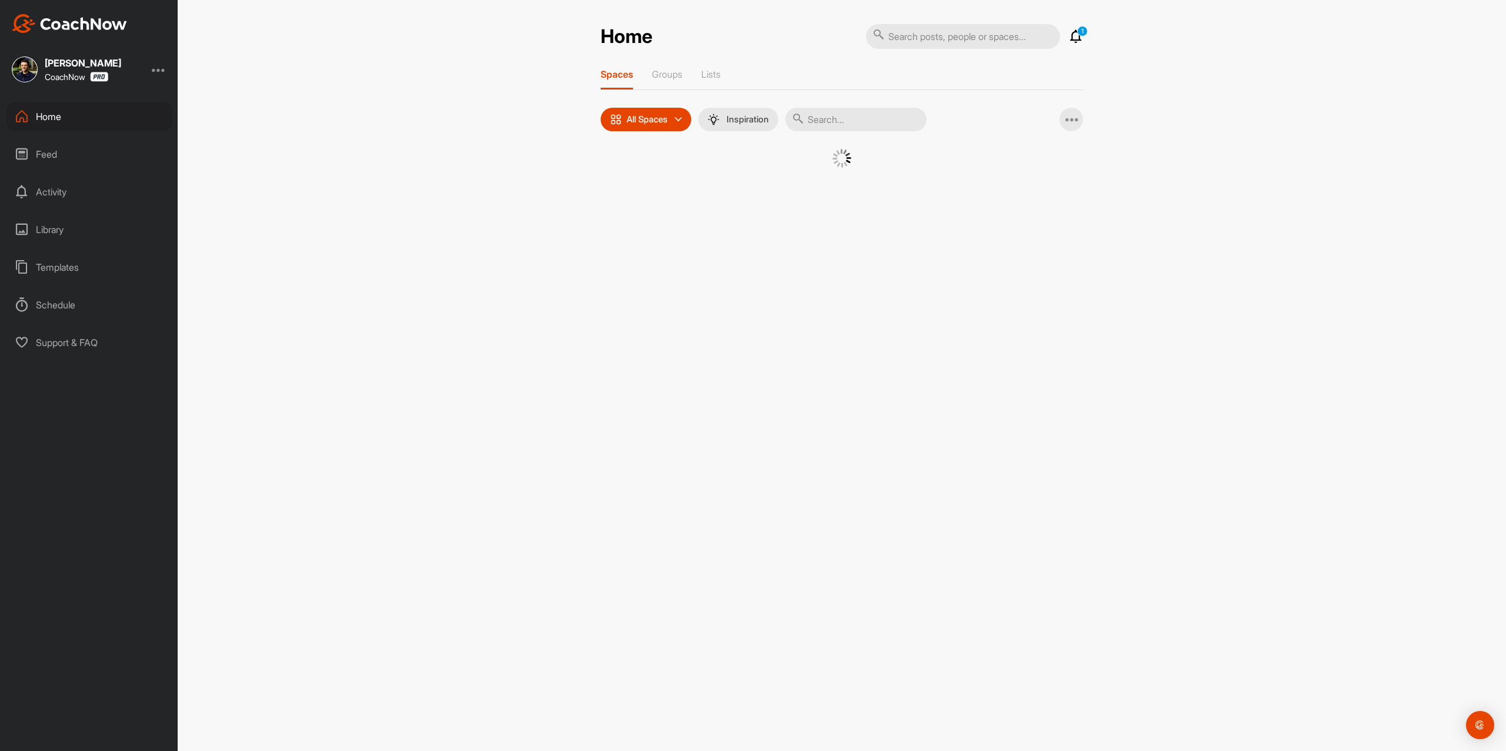
click at [891, 106] on div "Spaces Groups Lists All Spaces All spaces SMART LISTS Unanswered by me 15 days …" at bounding box center [842, 132] width 483 height 129
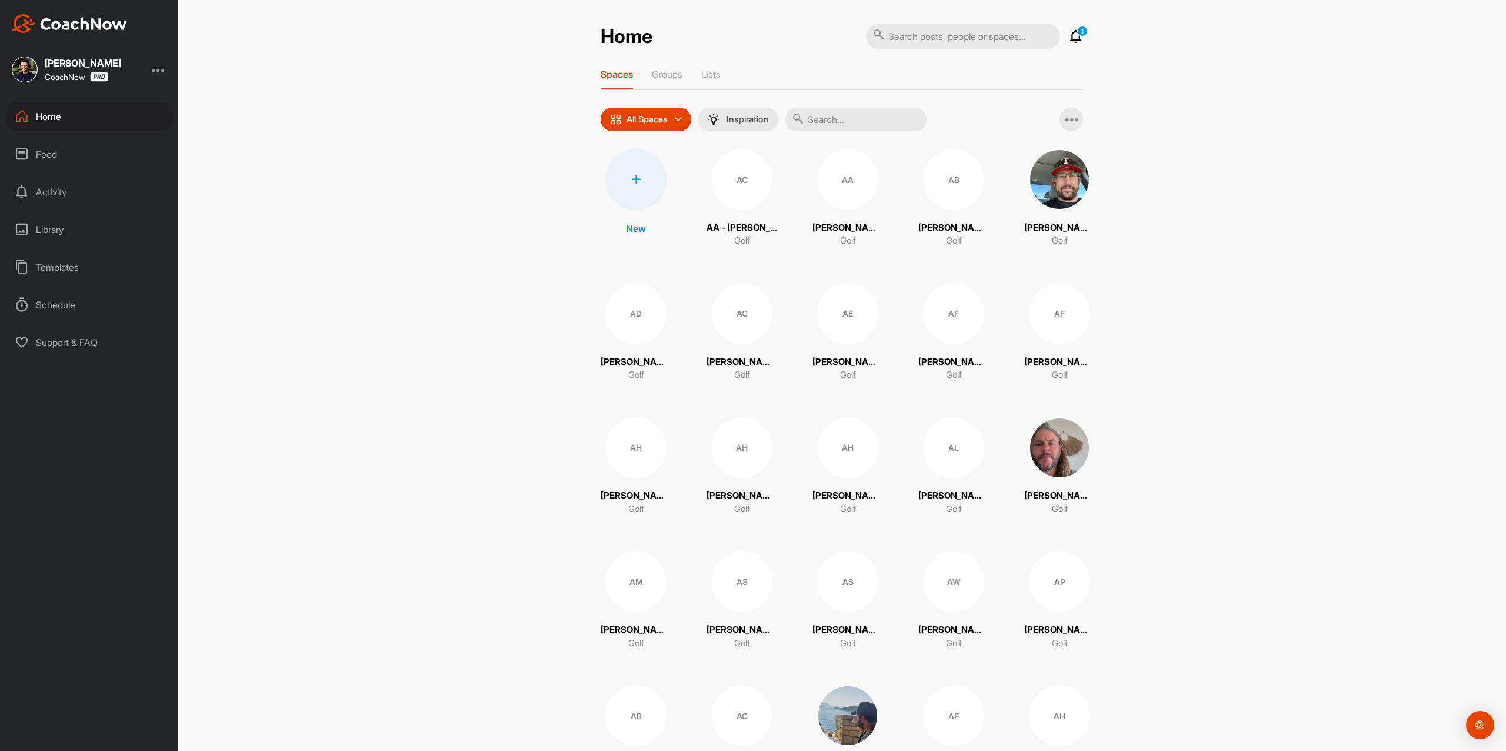
click at [851, 117] on input "text" at bounding box center [856, 120] width 141 height 24
paste input "[PERSON_NAME]"
type input "[PERSON_NAME]"
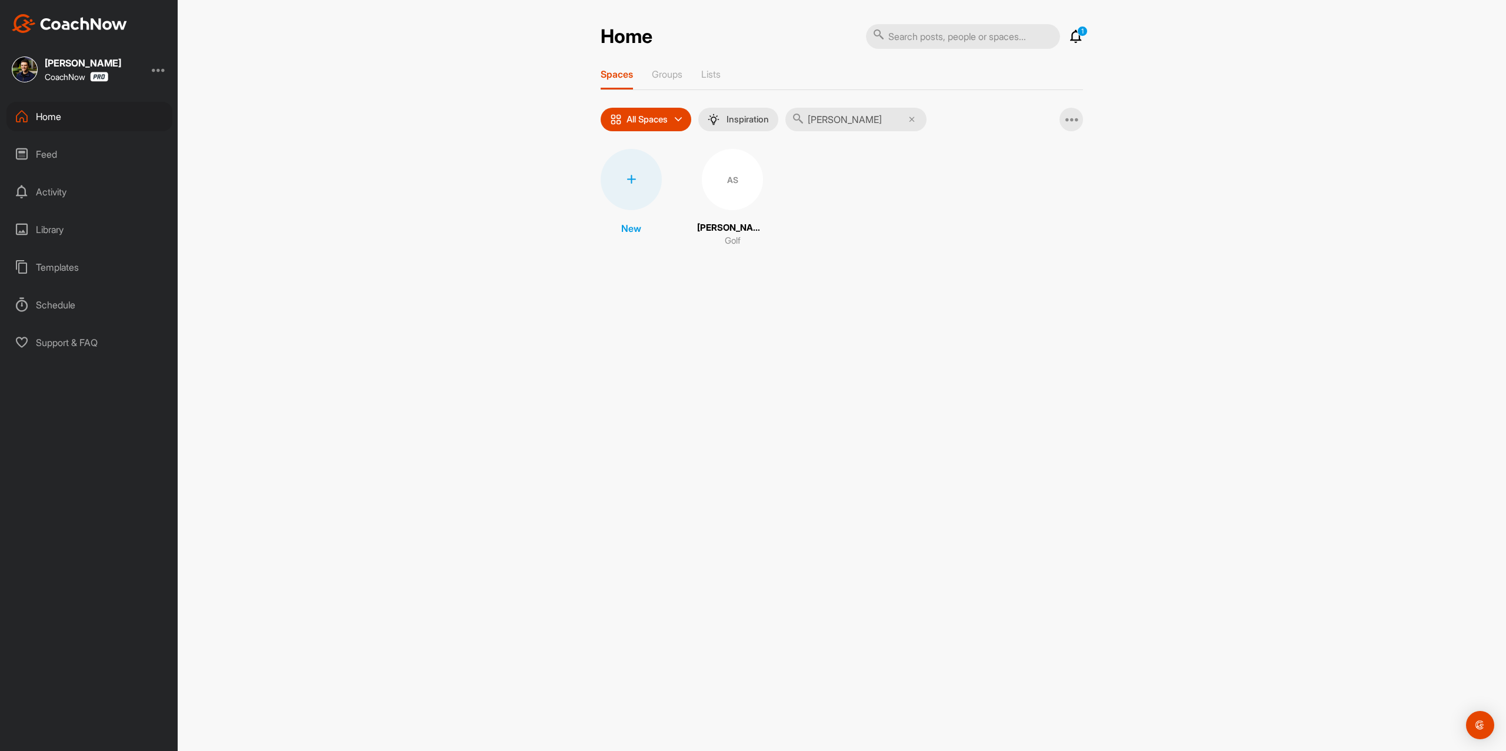
click at [725, 182] on div "AS" at bounding box center [732, 179] width 61 height 61
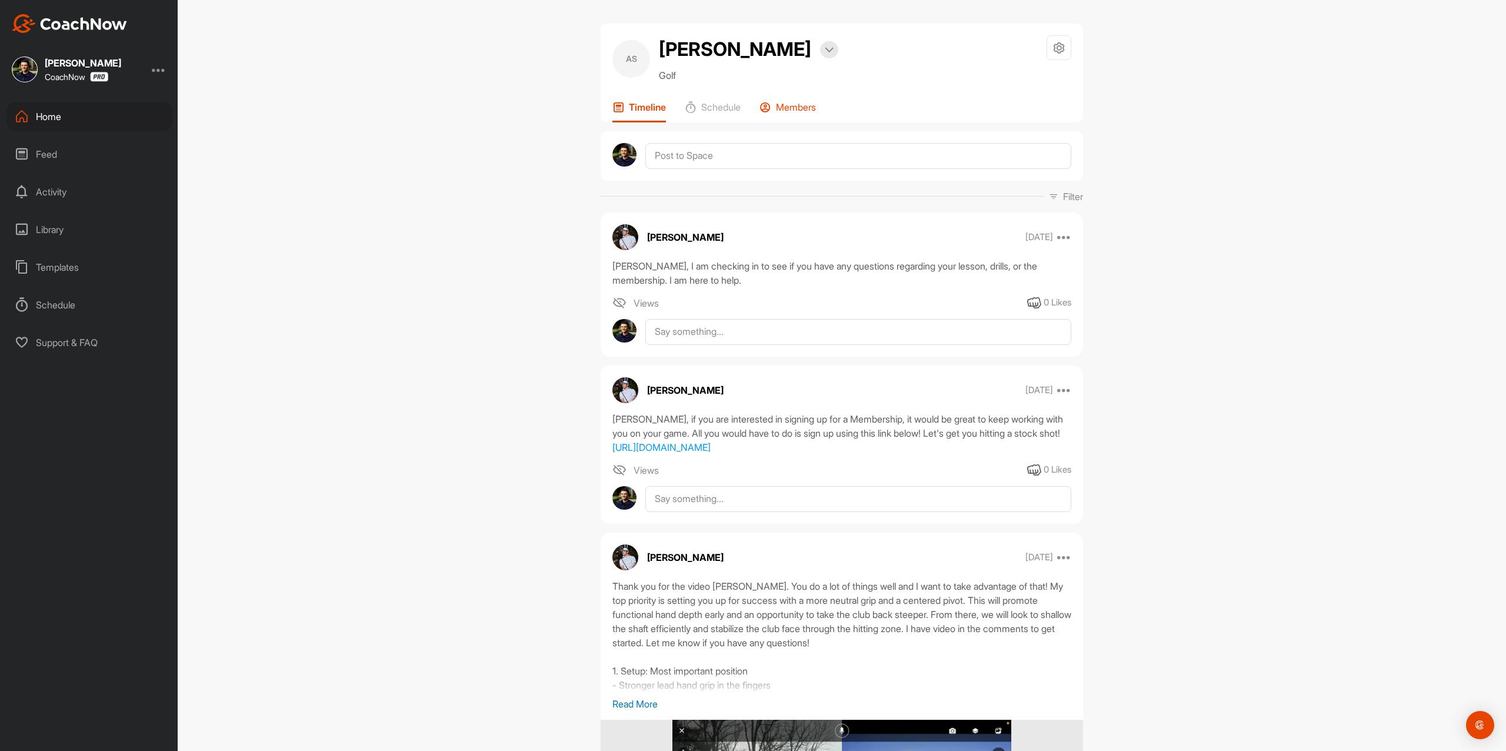
click at [808, 102] on p "Members" at bounding box center [796, 107] width 40 height 12
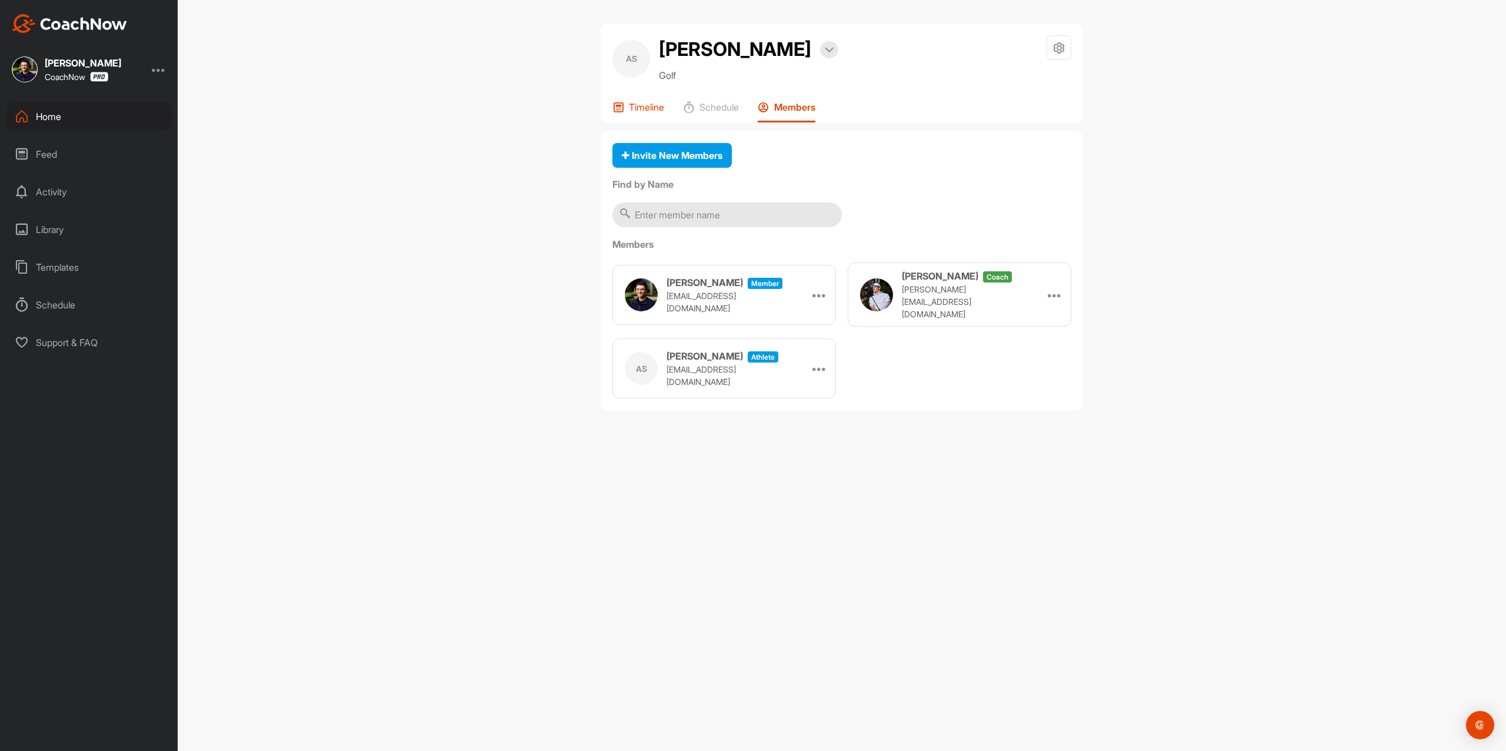
click at [648, 107] on p "Timeline" at bounding box center [646, 107] width 35 height 12
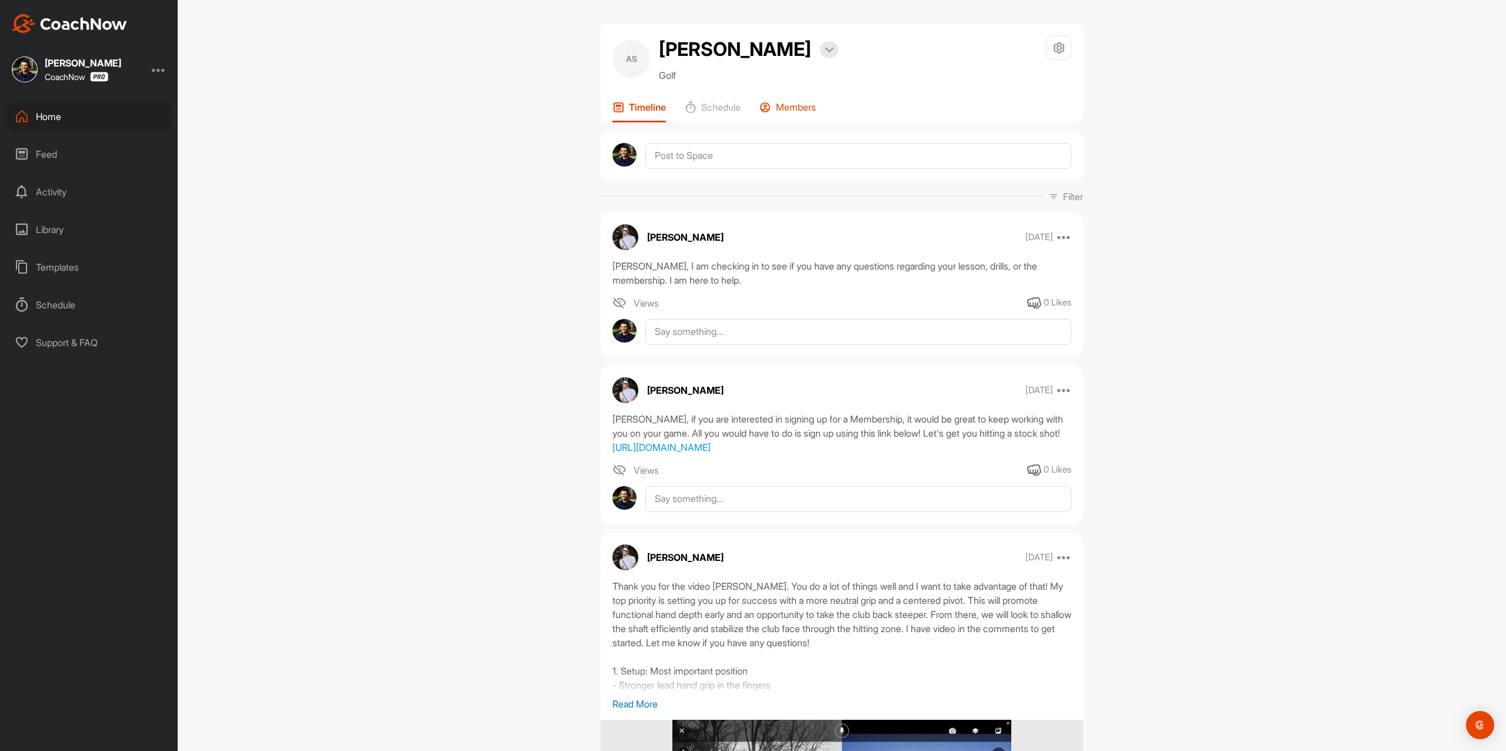
click at [785, 108] on p "Members" at bounding box center [796, 107] width 40 height 12
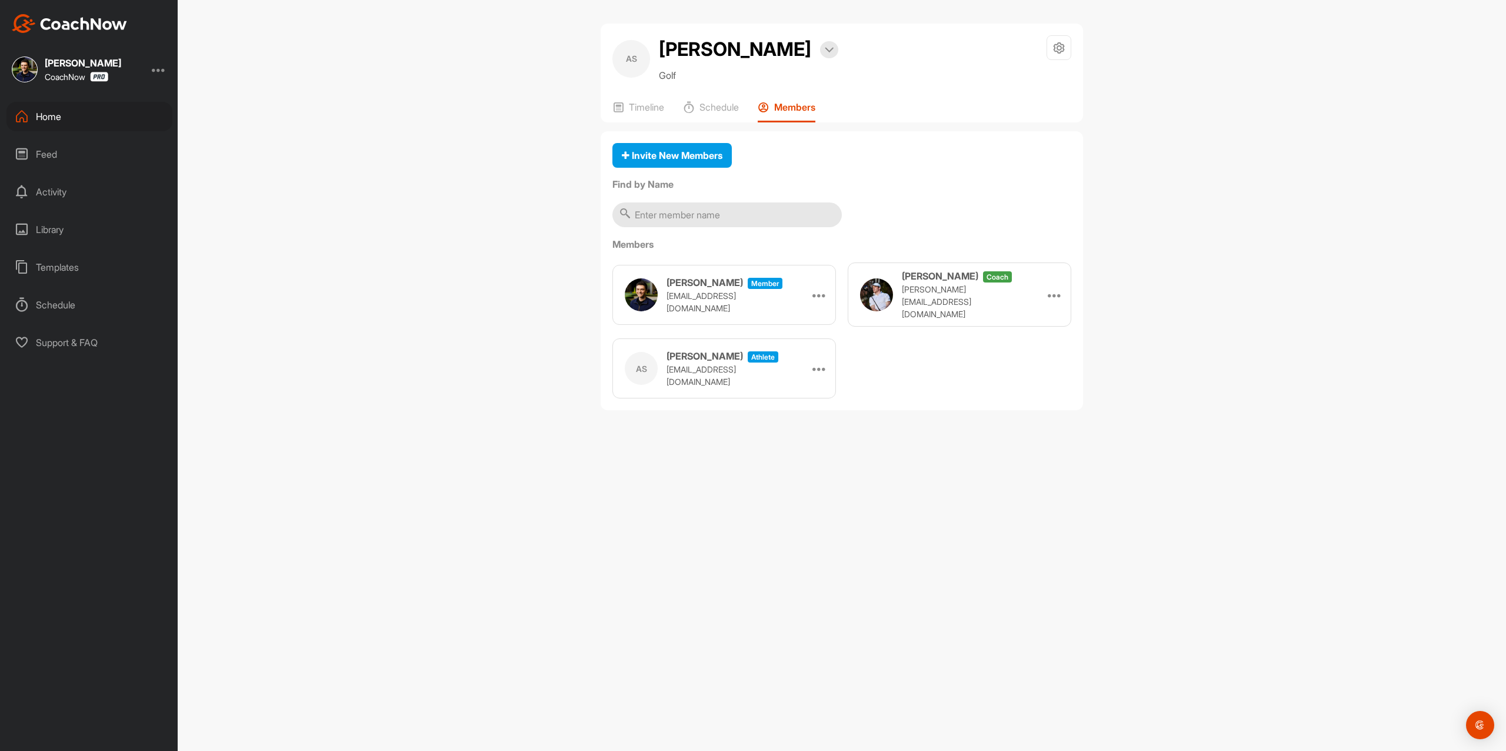
click at [92, 114] on div "Home" at bounding box center [89, 116] width 166 height 29
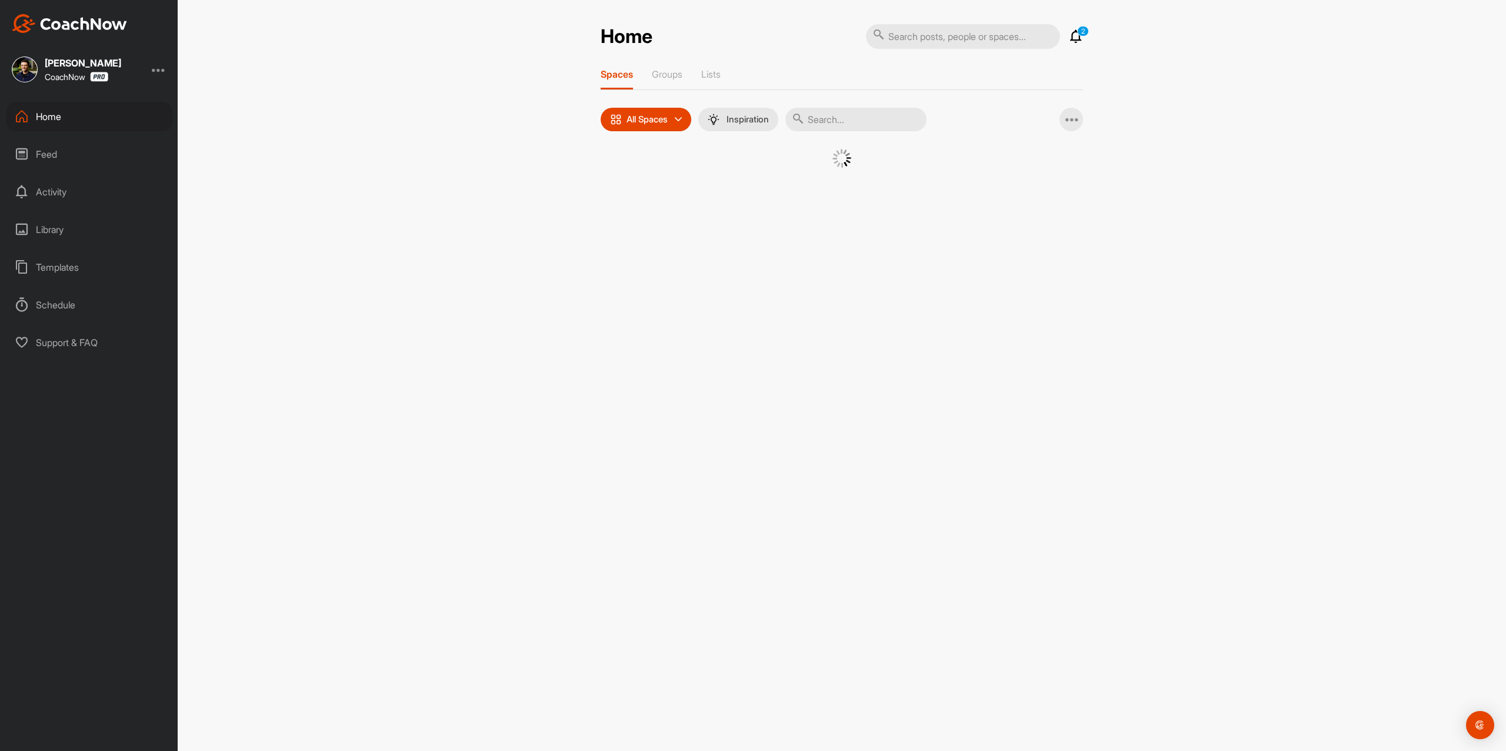
click at [857, 123] on input "text" at bounding box center [856, 120] width 141 height 24
paste input "[PERSON_NAME]"
type input "[PERSON_NAME]"
click at [731, 187] on img at bounding box center [732, 179] width 61 height 61
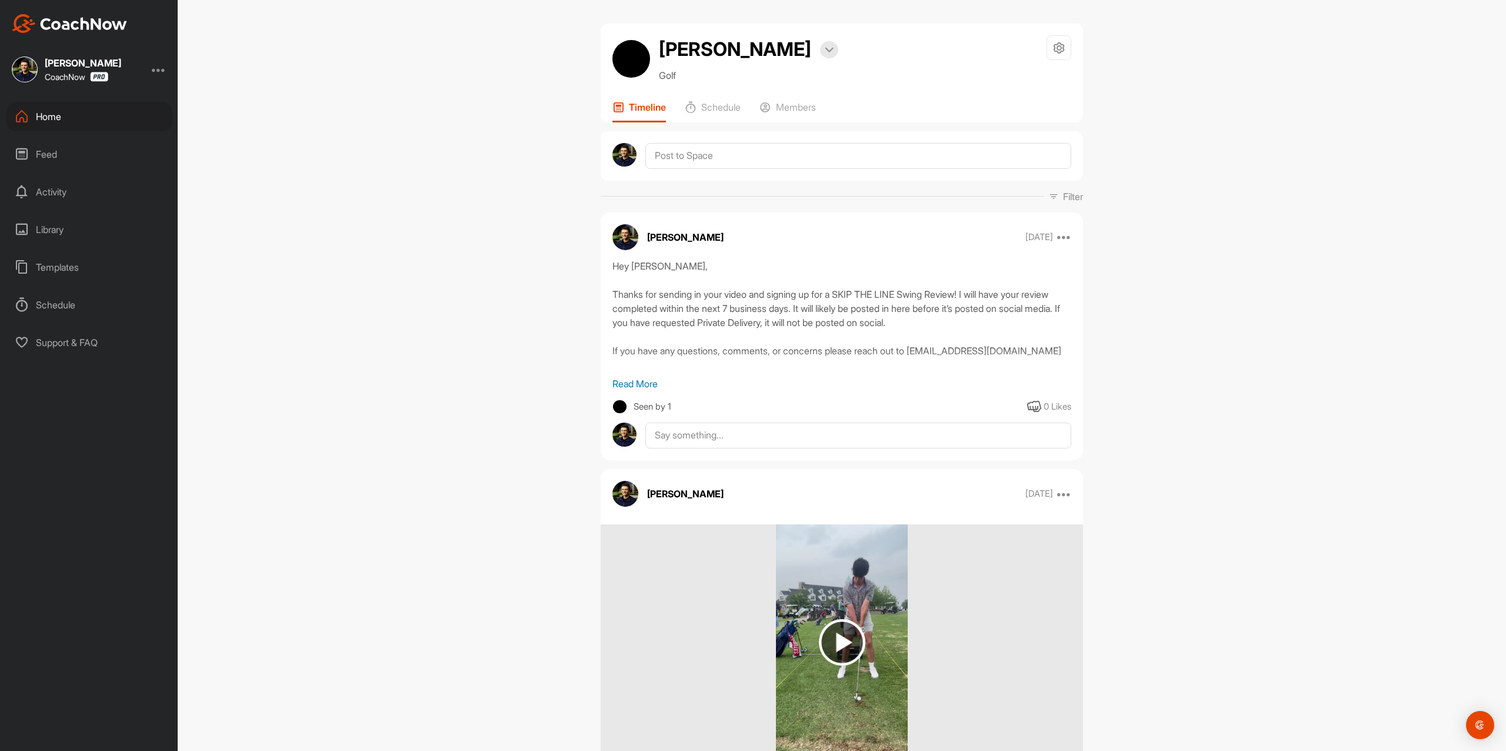
click at [98, 113] on div "Home" at bounding box center [89, 116] width 166 height 29
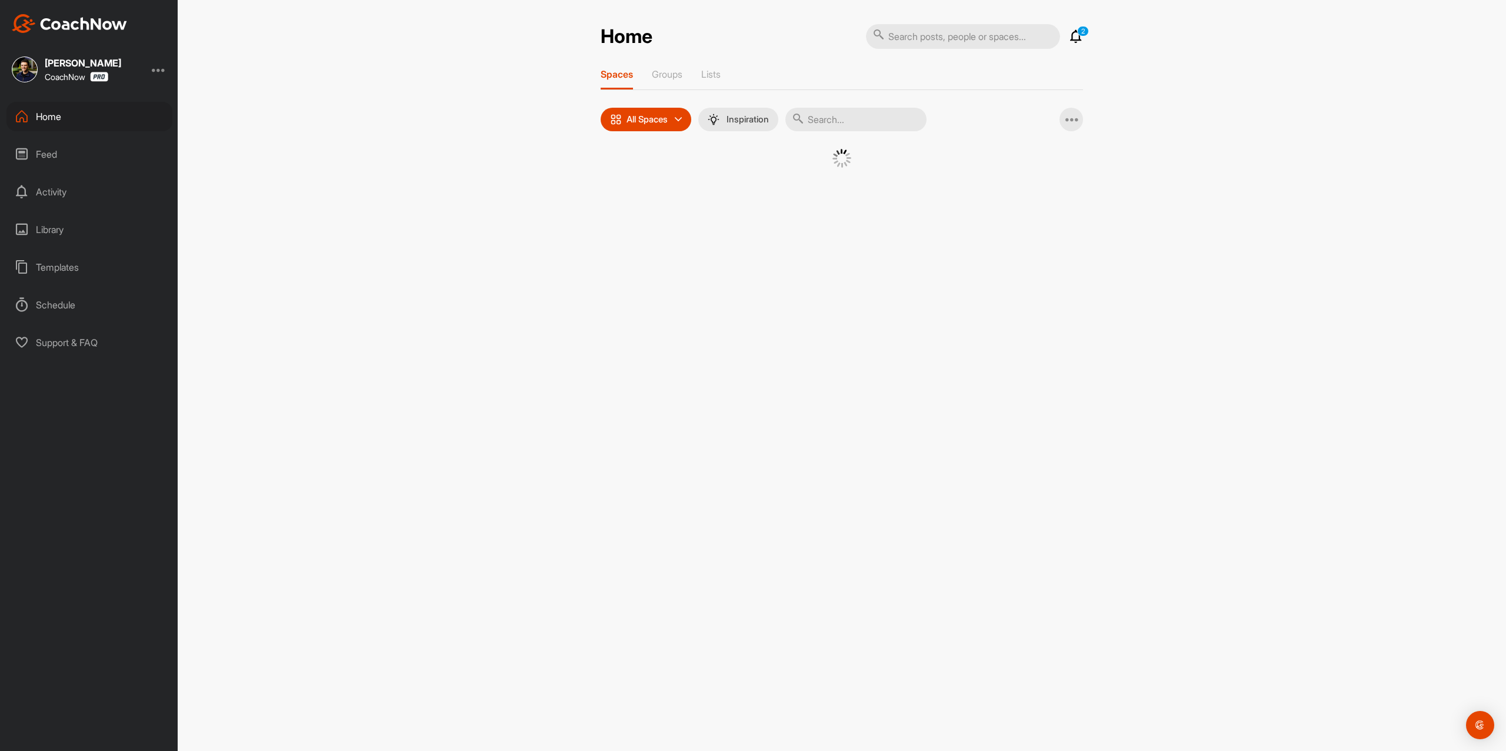
click at [910, 117] on input "text" at bounding box center [856, 120] width 141 height 24
paste input "[PERSON_NAME]"
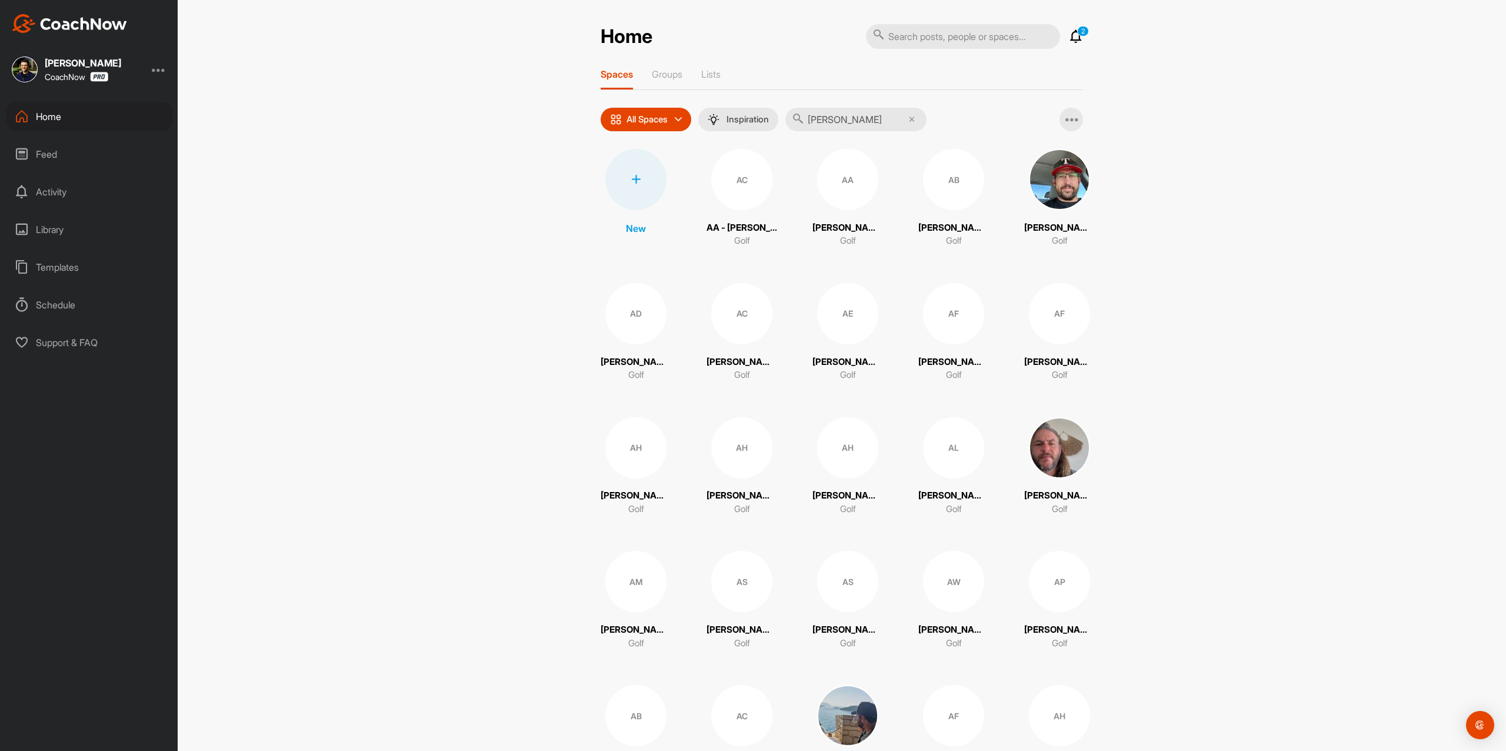
type input "[PERSON_NAME]"
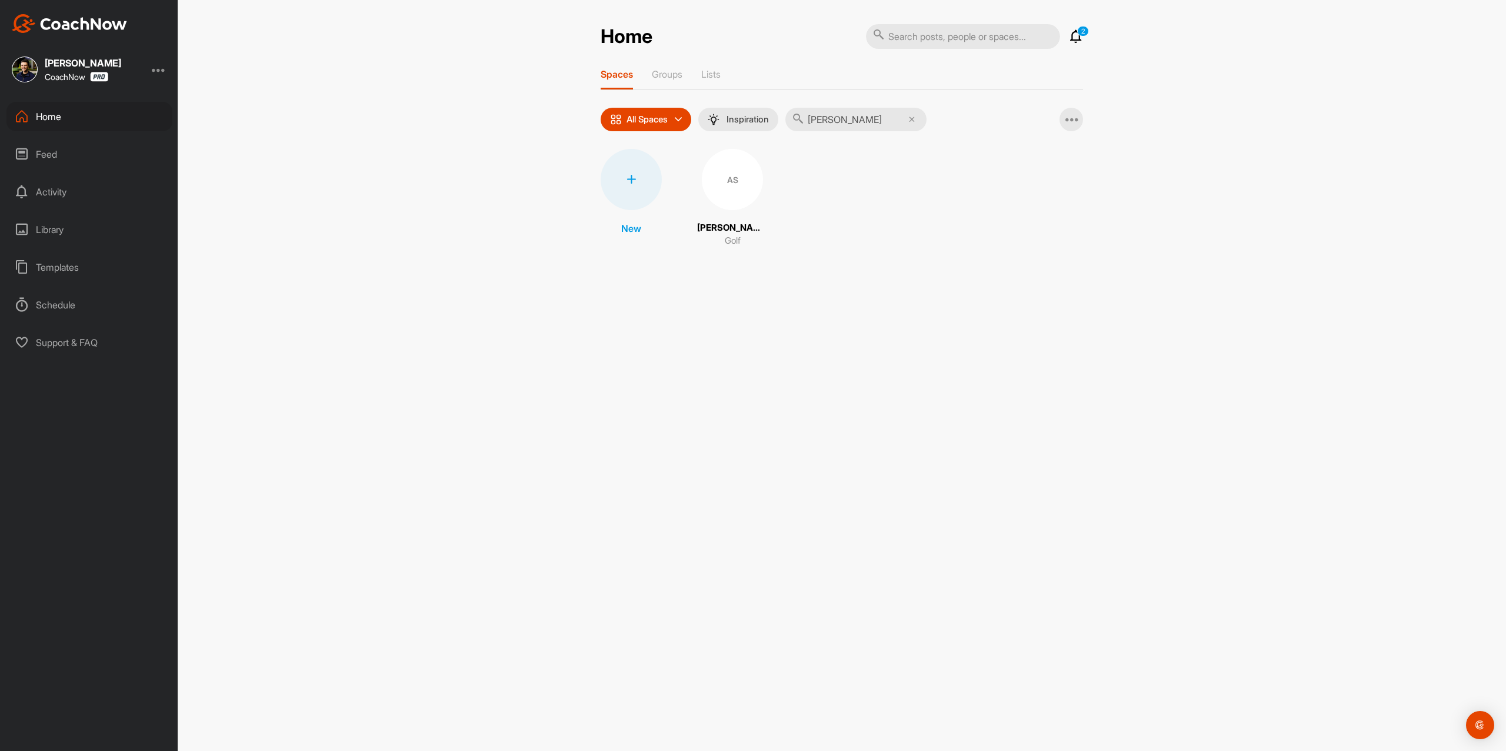
drag, startPoint x: 690, startPoint y: 233, endPoint x: 725, endPoint y: 207, distance: 43.3
click at [725, 207] on div "AS" at bounding box center [732, 179] width 61 height 61
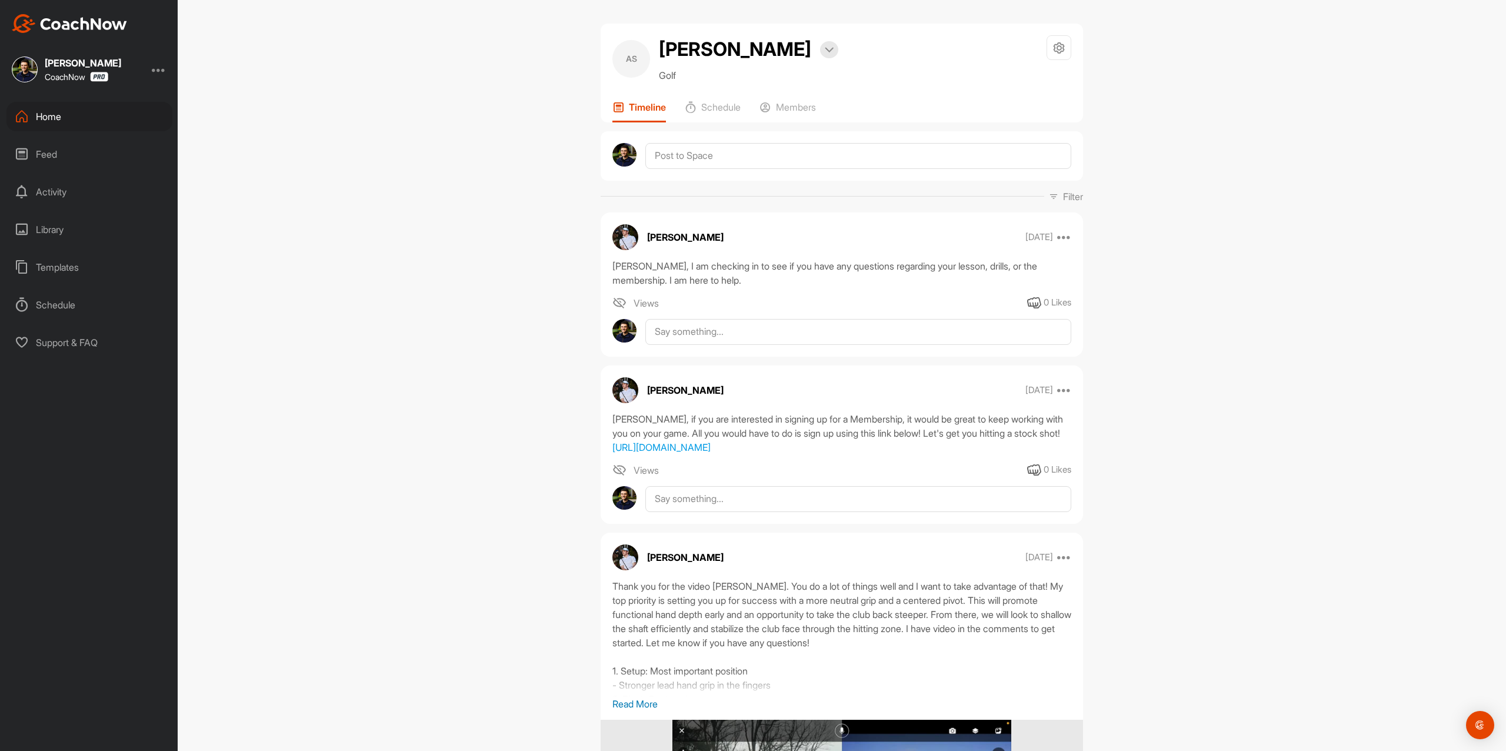
click at [100, 120] on div "Home" at bounding box center [89, 116] width 166 height 29
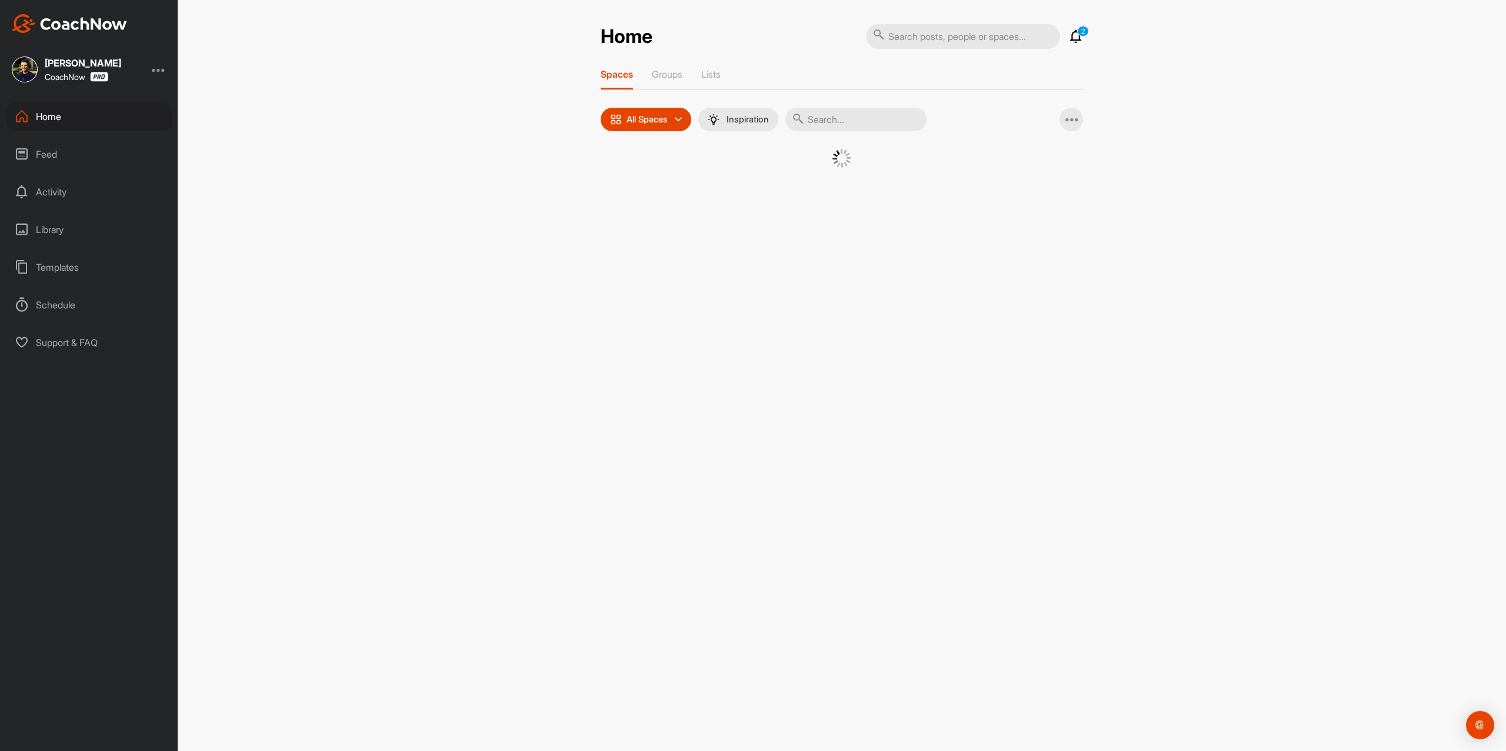
click at [892, 125] on input "text" at bounding box center [856, 120] width 141 height 24
paste input "[PERSON_NAME]"
type input "[PERSON_NAME]"
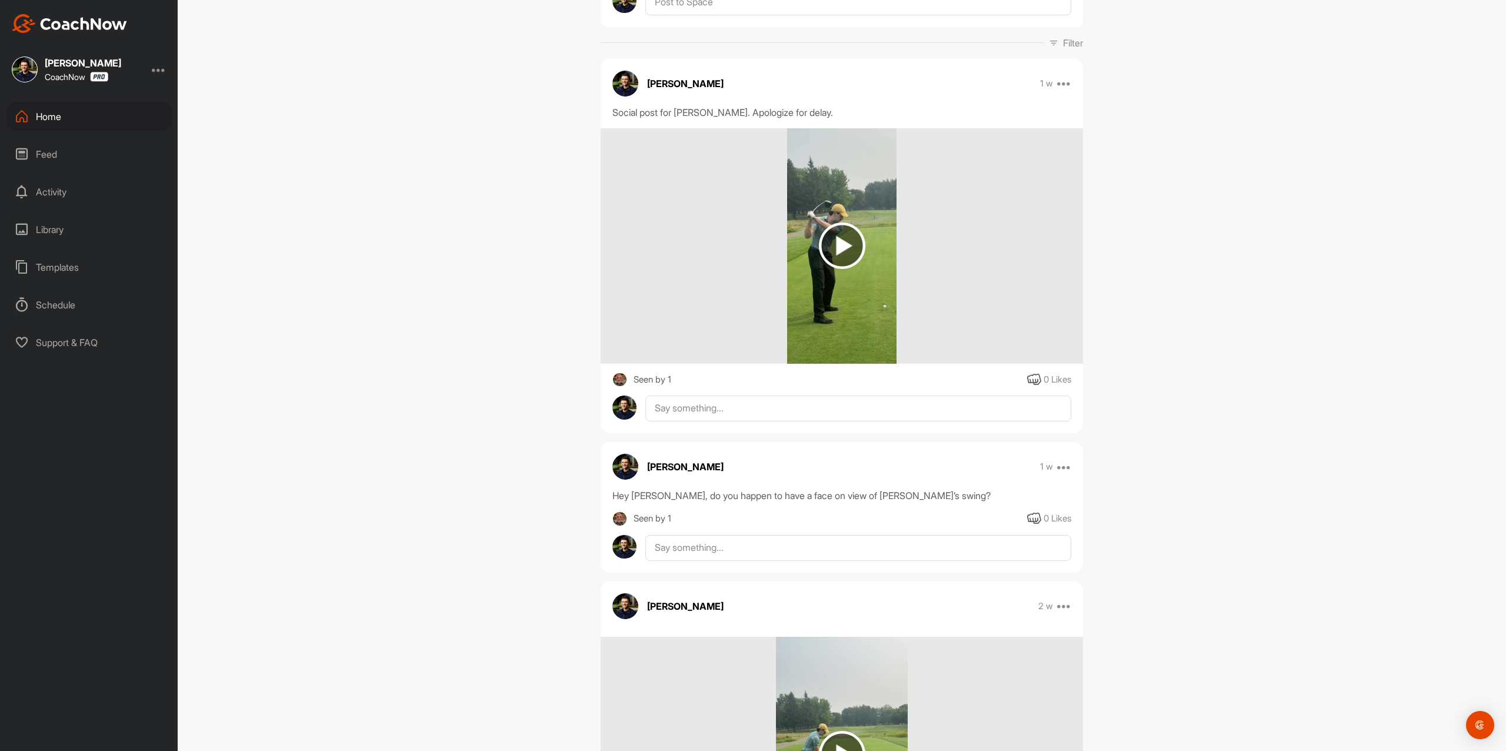
scroll to position [157, 0]
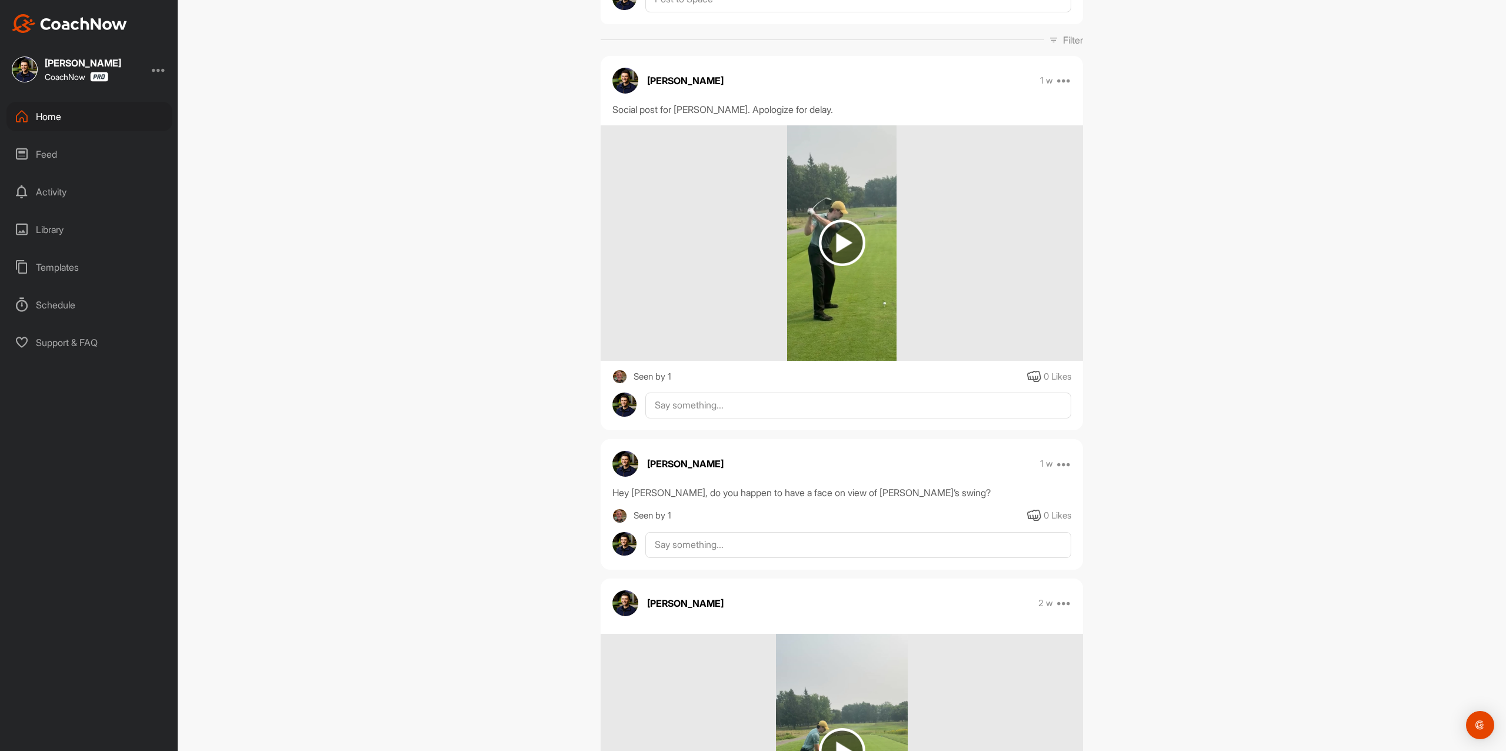
click at [125, 111] on div "Home" at bounding box center [89, 116] width 166 height 29
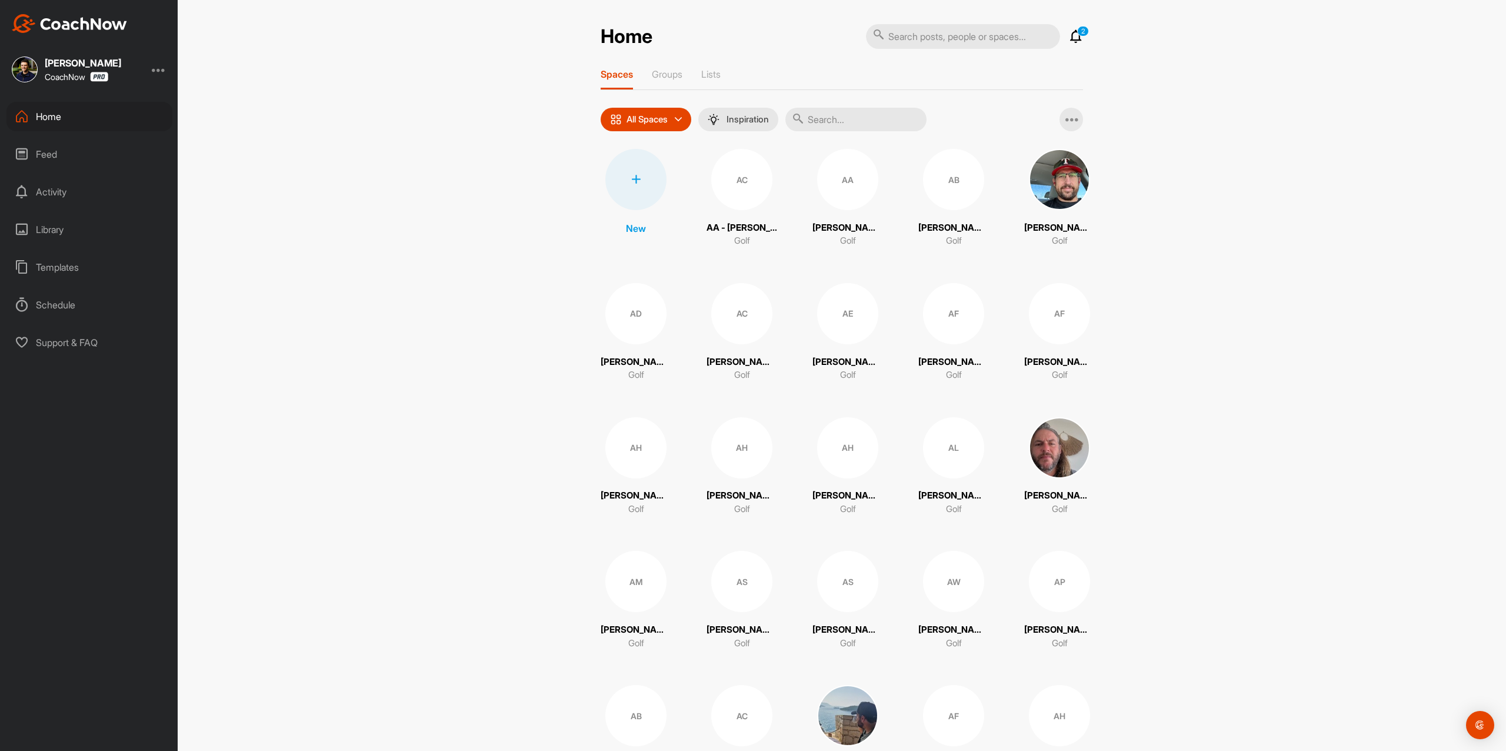
click at [904, 123] on input "text" at bounding box center [856, 120] width 141 height 24
paste input "[PERSON_NAME]"
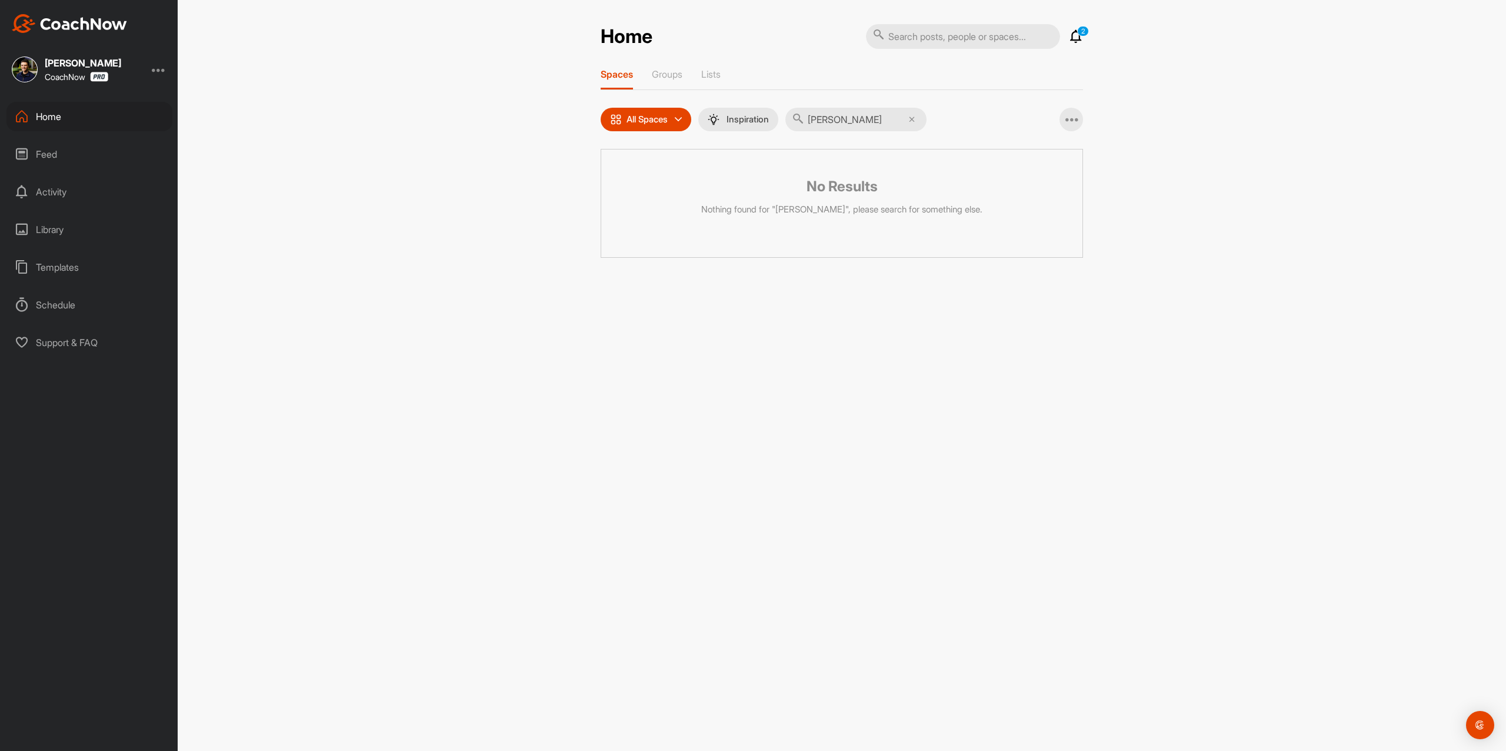
click at [890, 119] on input "[PERSON_NAME]" at bounding box center [856, 120] width 141 height 24
click at [937, 40] on input "text" at bounding box center [963, 36] width 194 height 25
click at [857, 119] on input "[PERSON_NAME]" at bounding box center [856, 120] width 141 height 24
paste input "[PERSON_NAME]"
type input "[PERSON_NAME]"
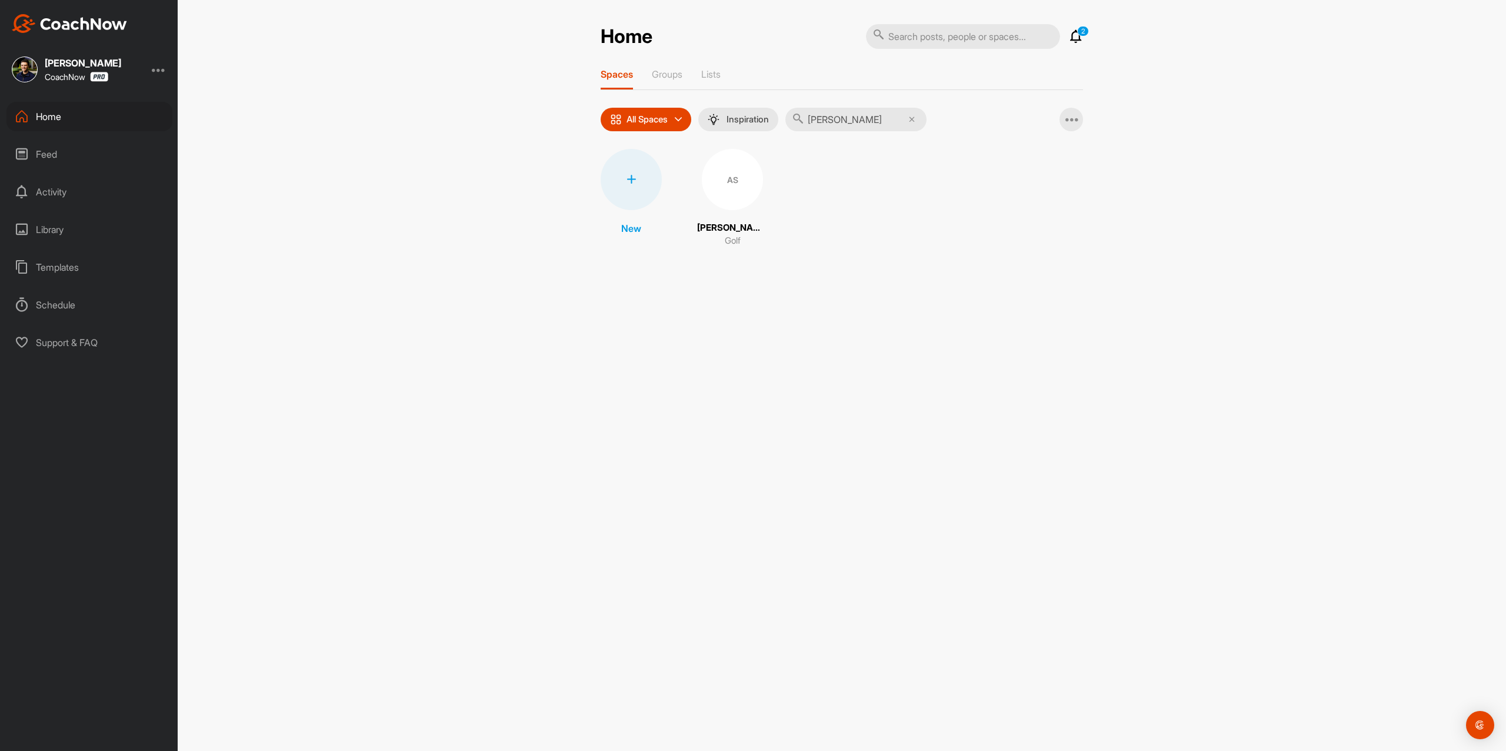
click at [733, 196] on div "AS" at bounding box center [732, 179] width 61 height 61
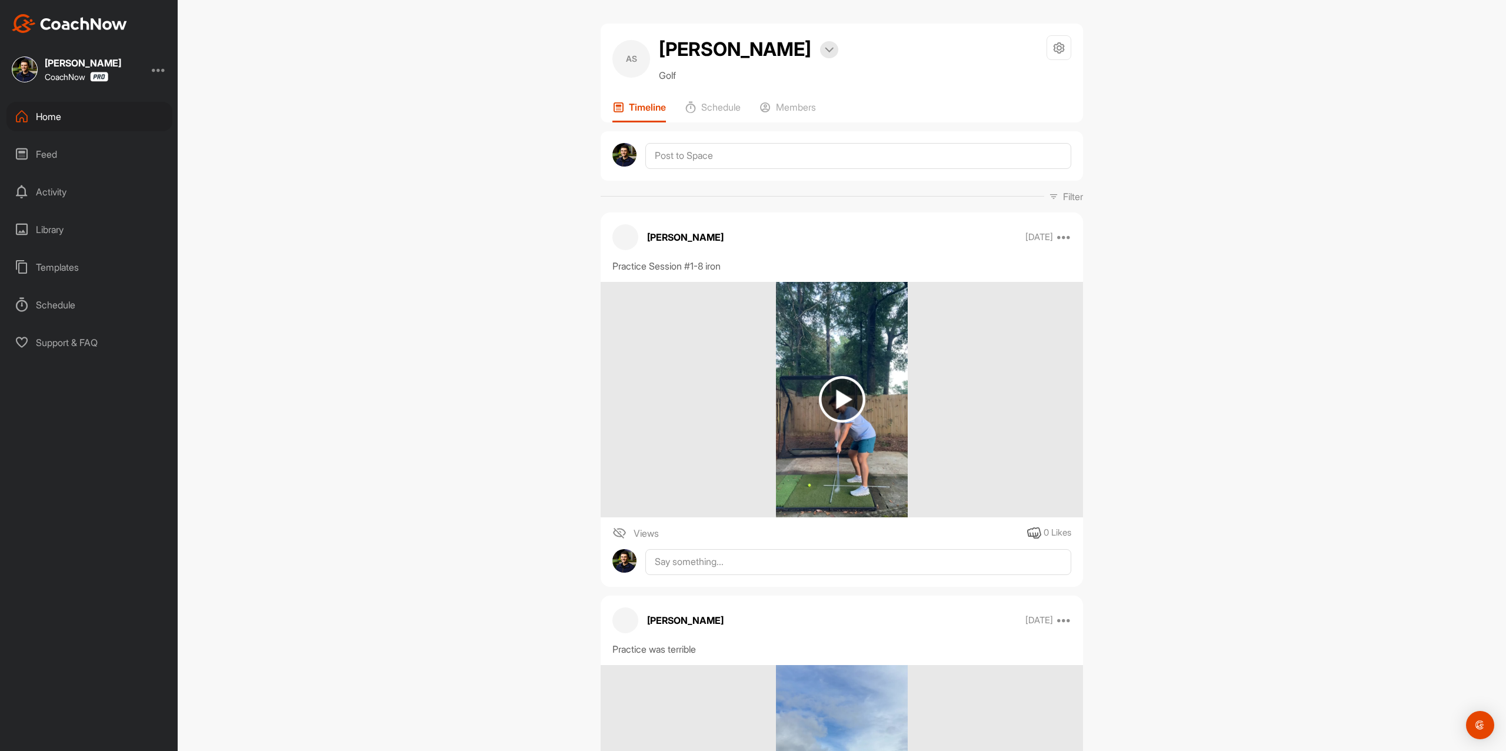
click at [81, 111] on div "Home" at bounding box center [89, 116] width 166 height 29
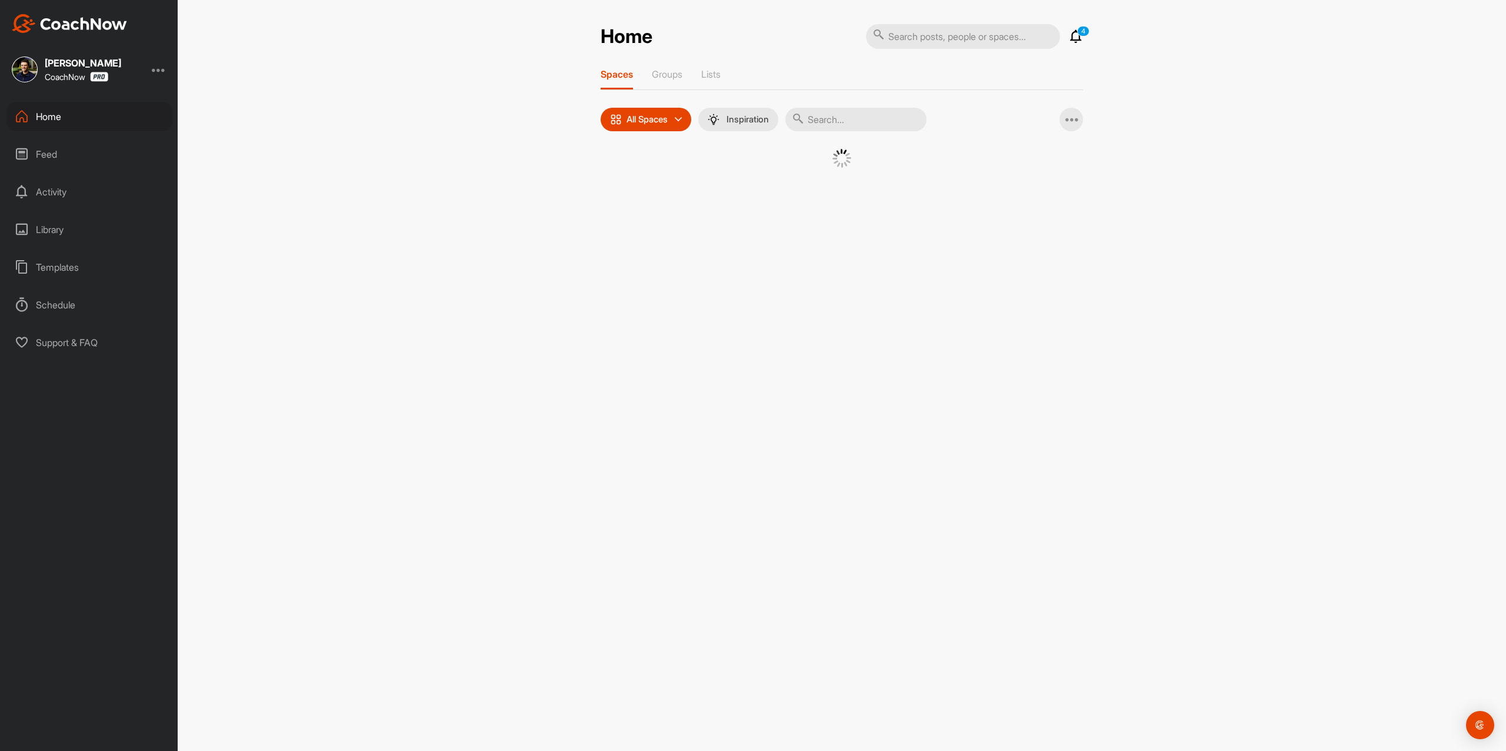
click at [869, 122] on input "text" at bounding box center [856, 120] width 141 height 24
paste input "[PERSON_NAME]"
type input "[PERSON_NAME]"
click at [716, 180] on div "BR" at bounding box center [732, 179] width 61 height 61
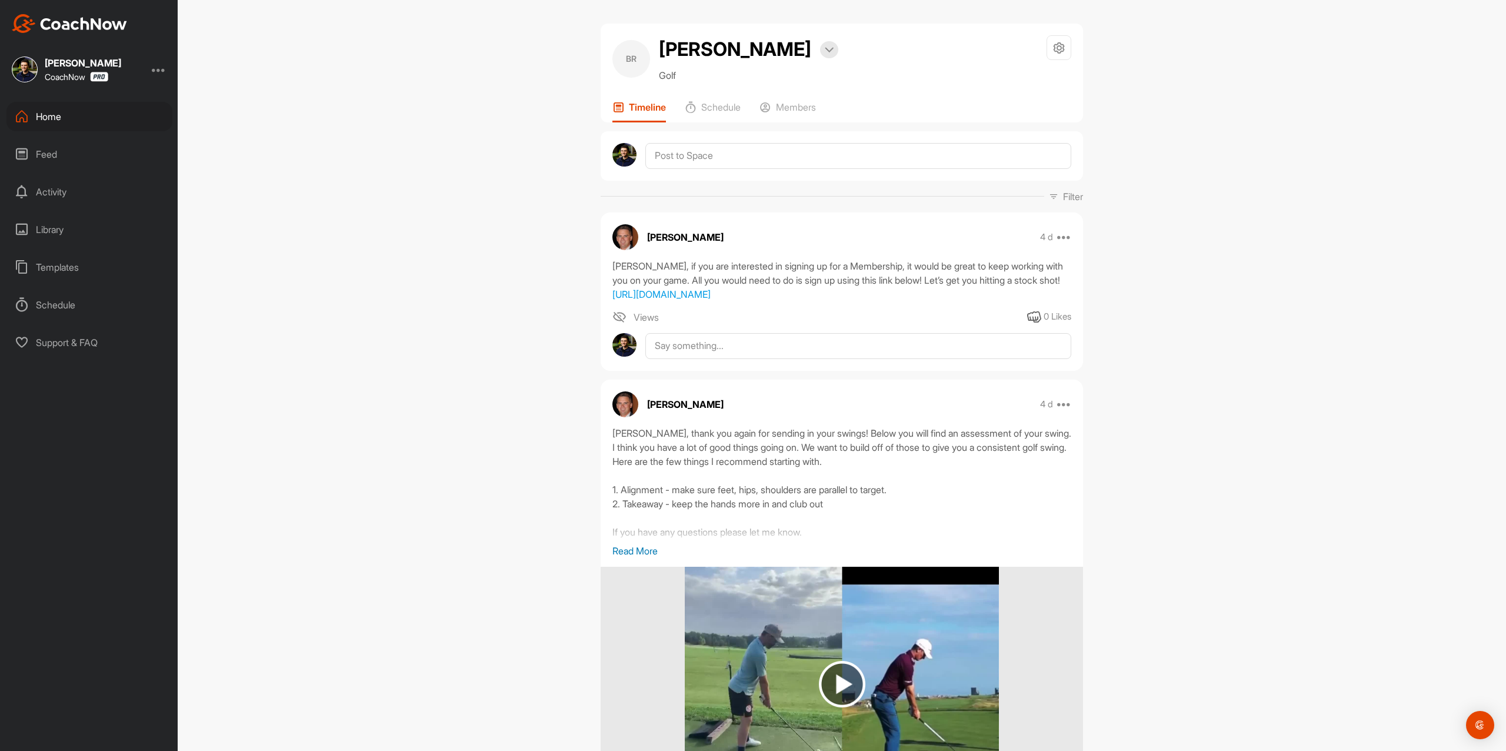
click at [52, 114] on div "Home" at bounding box center [89, 116] width 166 height 29
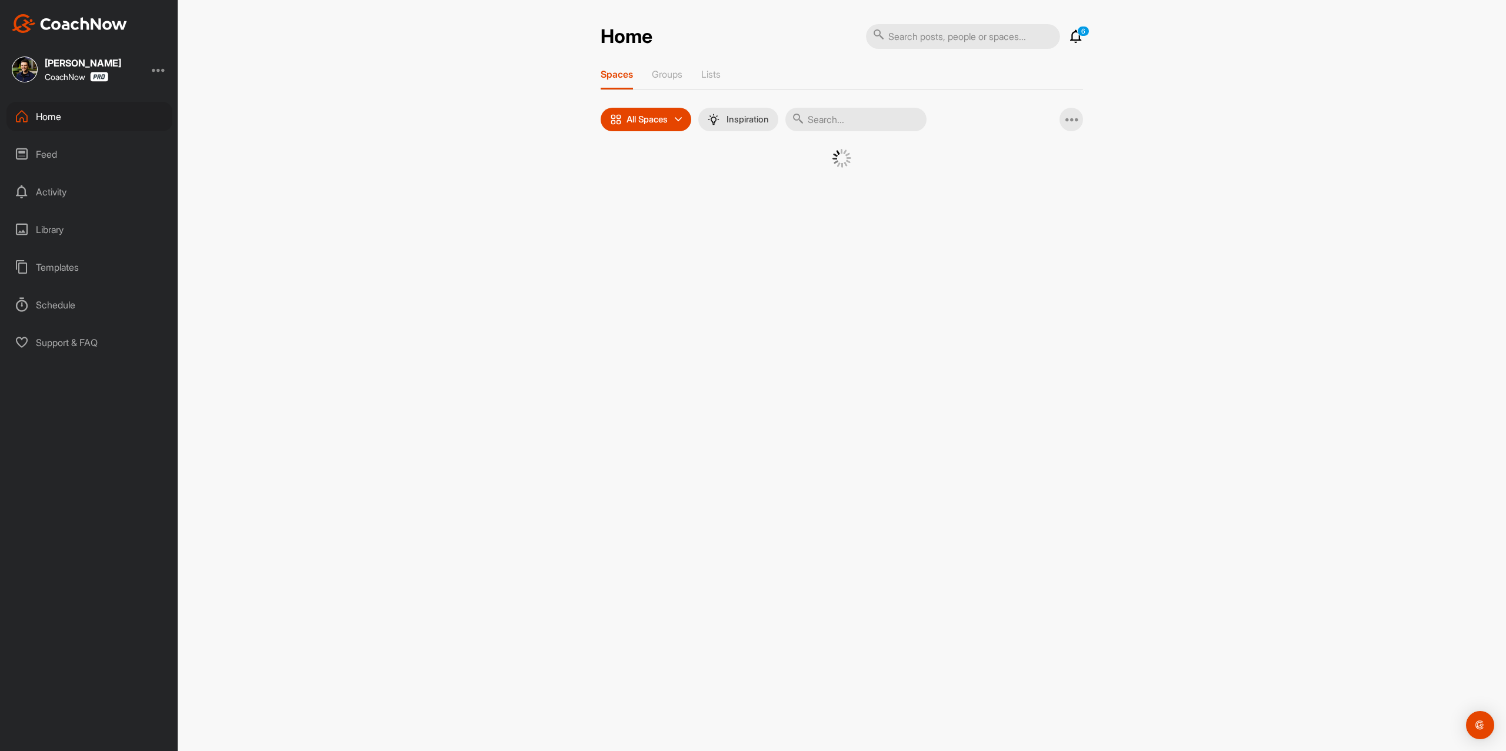
click at [883, 120] on input "text" at bounding box center [856, 120] width 141 height 24
paste input "[EMAIL_ADDRESS][DOMAIN_NAME]"
paste input "[PERSON_NAME]"
type input "[PERSON_NAME]"
click at [815, 118] on input "[PERSON_NAME]" at bounding box center [856, 120] width 141 height 24
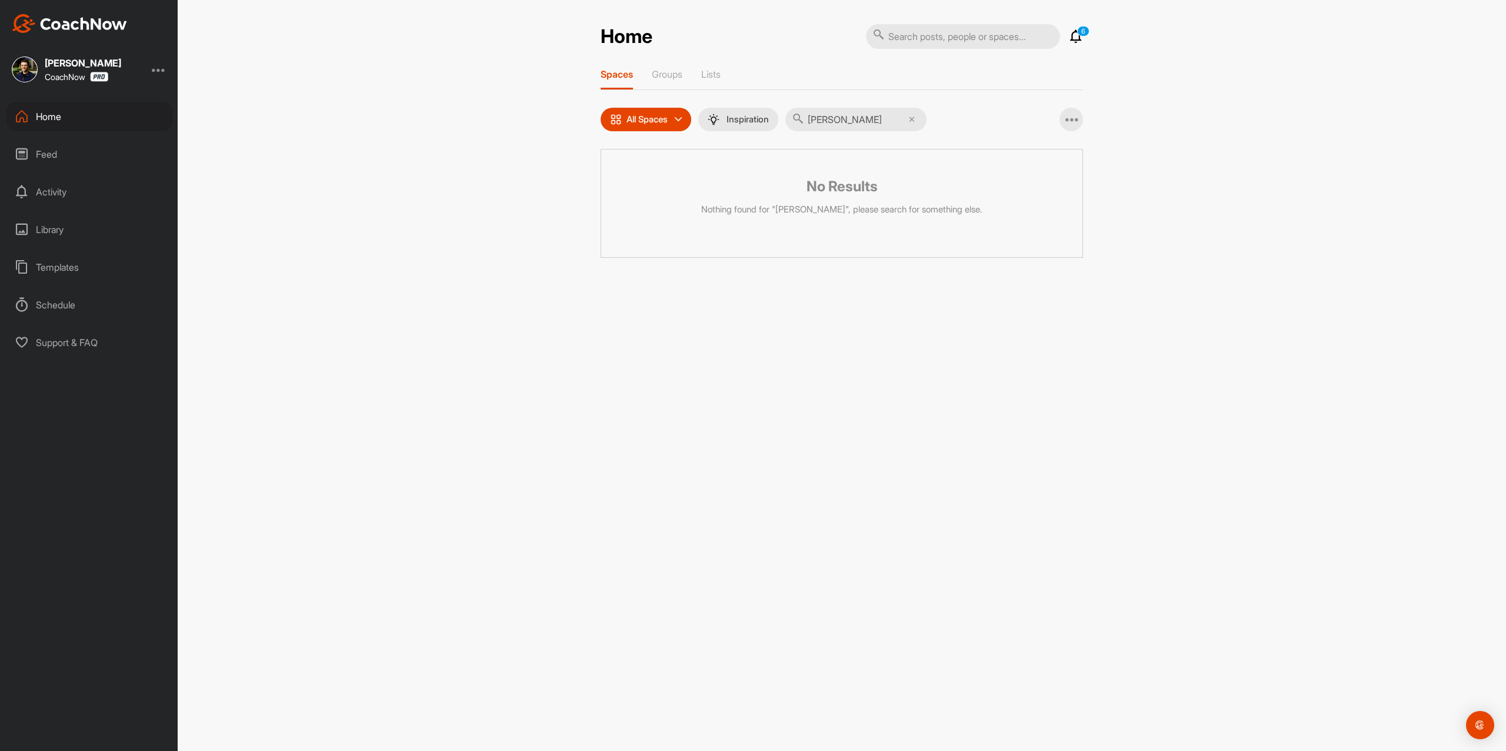
click at [872, 122] on input "[PERSON_NAME]" at bounding box center [856, 120] width 141 height 24
click at [916, 124] on input "[PERSON_NAME]" at bounding box center [856, 120] width 141 height 24
click at [915, 118] on icon at bounding box center [912, 120] width 6 height 6
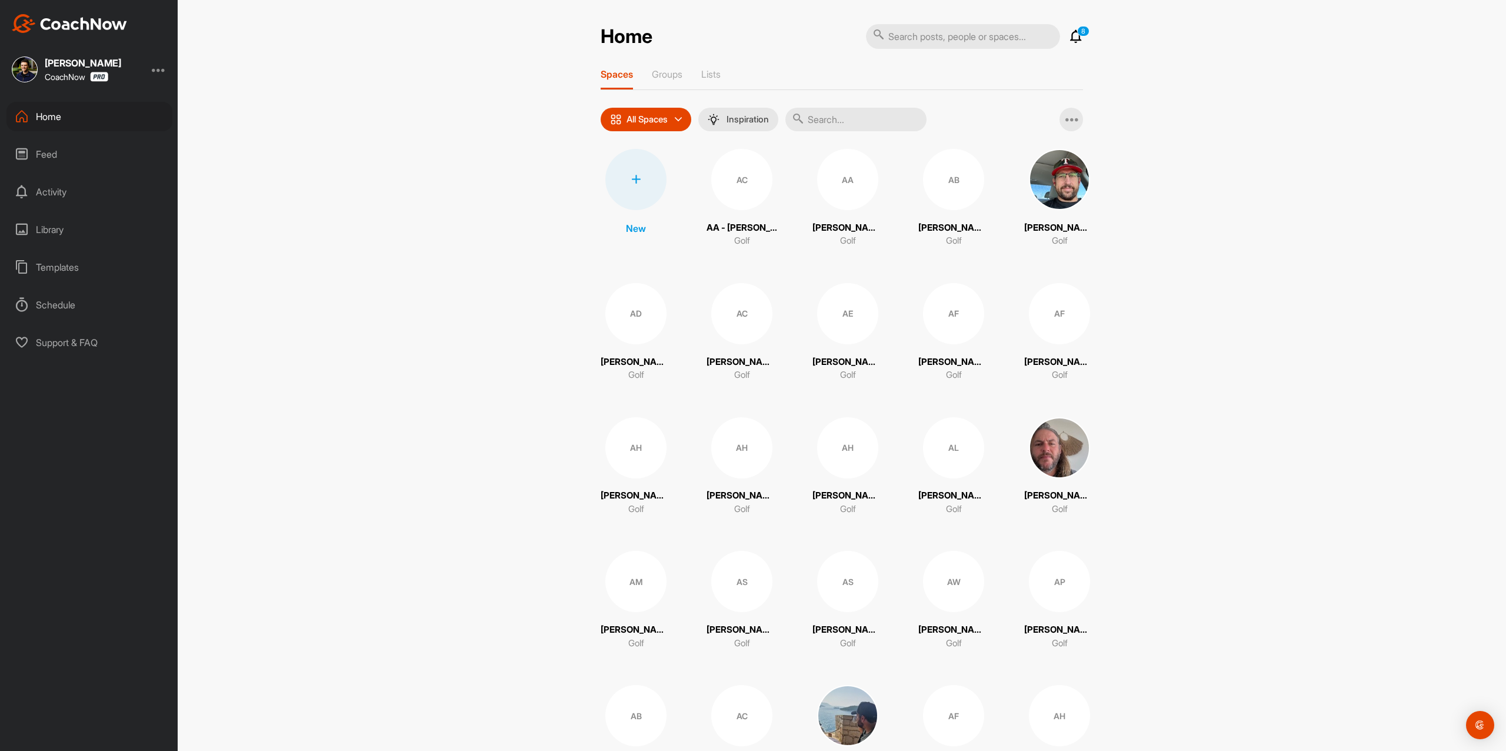
click at [846, 118] on input "text" at bounding box center [856, 120] width 141 height 24
paste input "[PERSON_NAME]"
type input "[PERSON_NAME]"
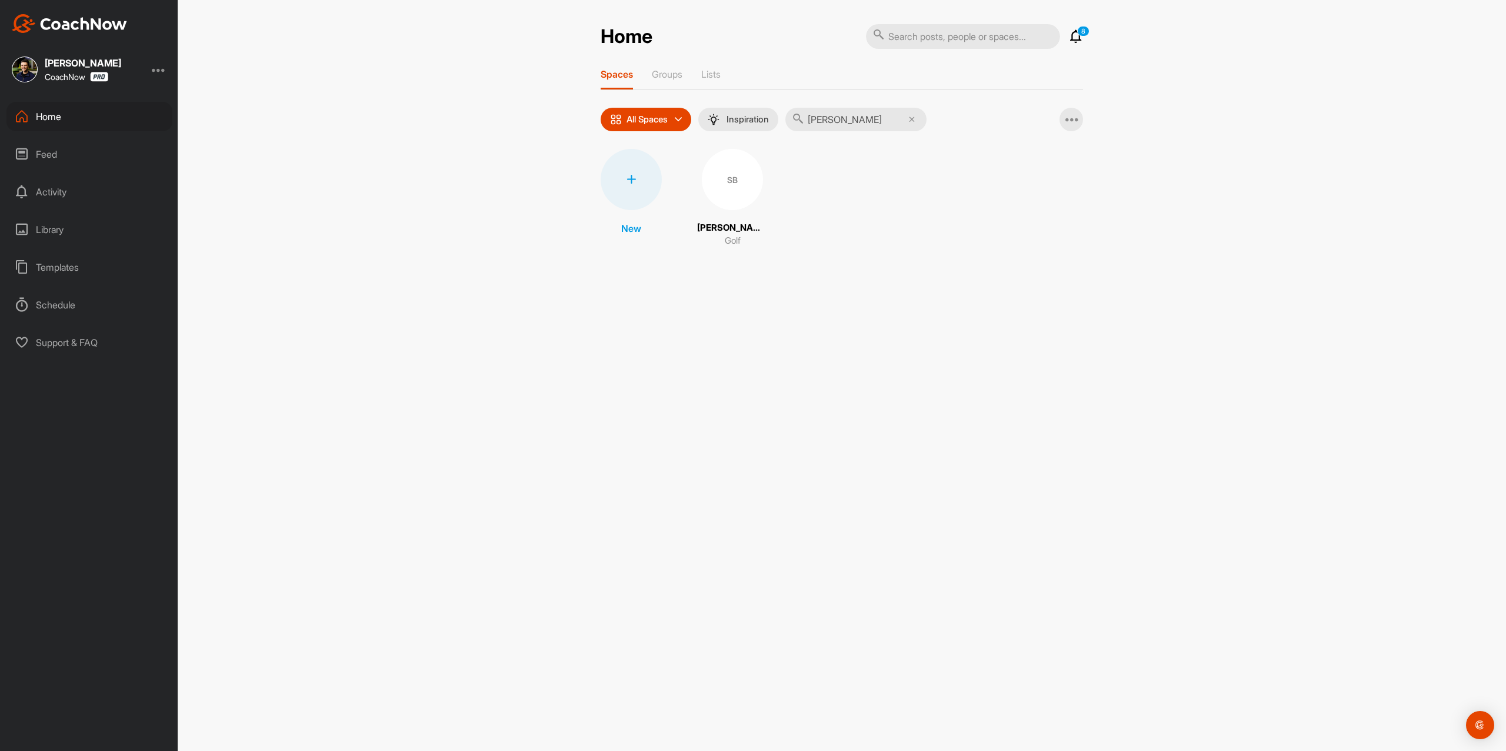
click at [742, 195] on div "SB" at bounding box center [732, 179] width 61 height 61
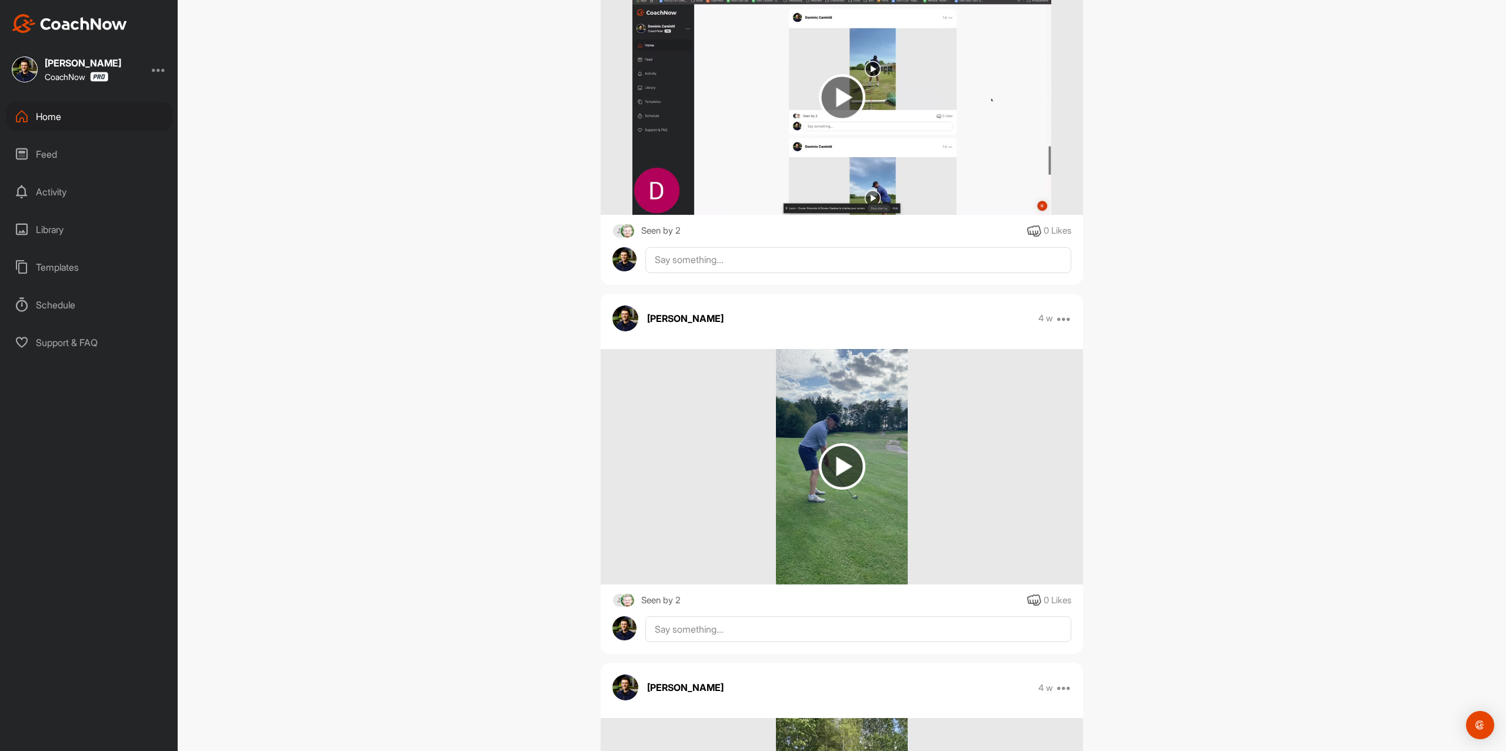
scroll to position [4651, 0]
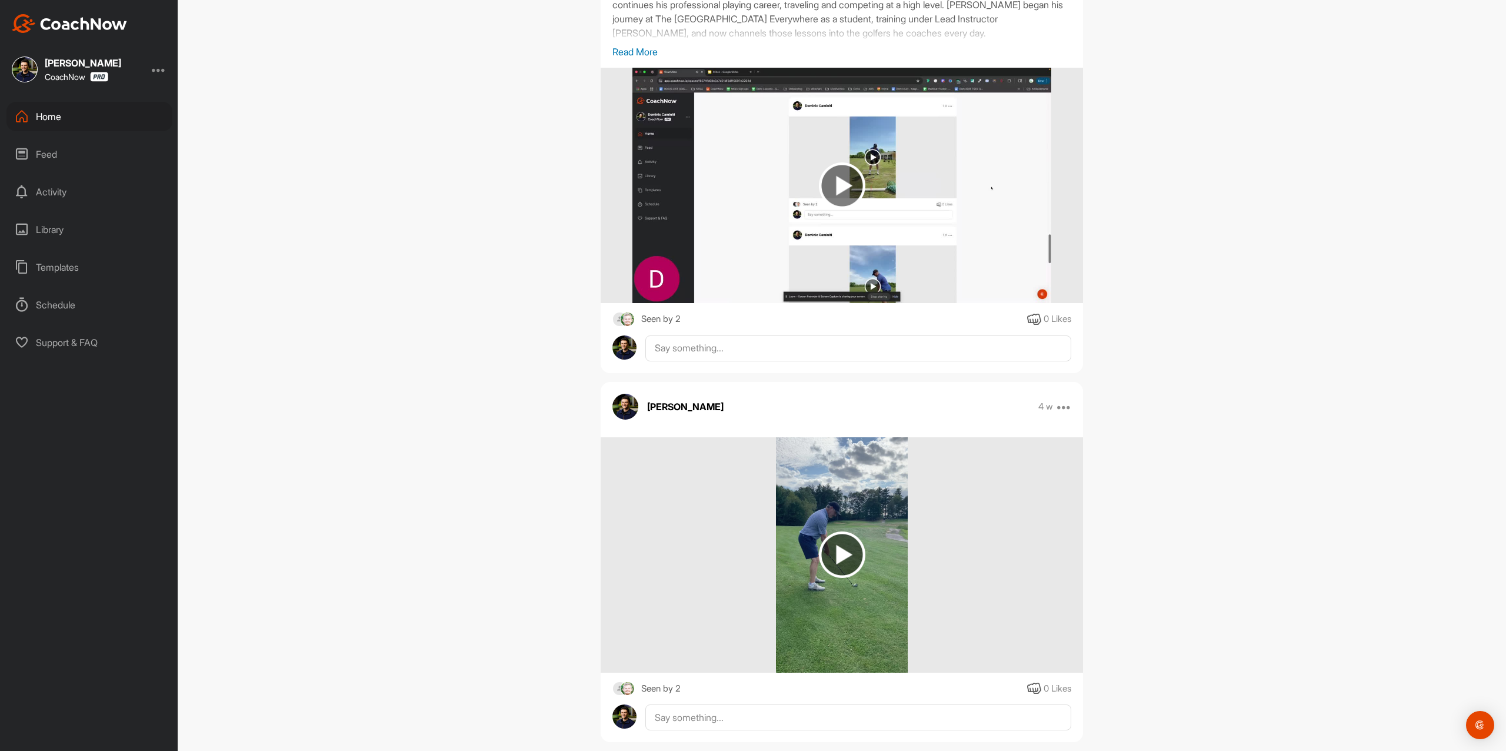
click at [100, 118] on div "Home" at bounding box center [89, 116] width 166 height 29
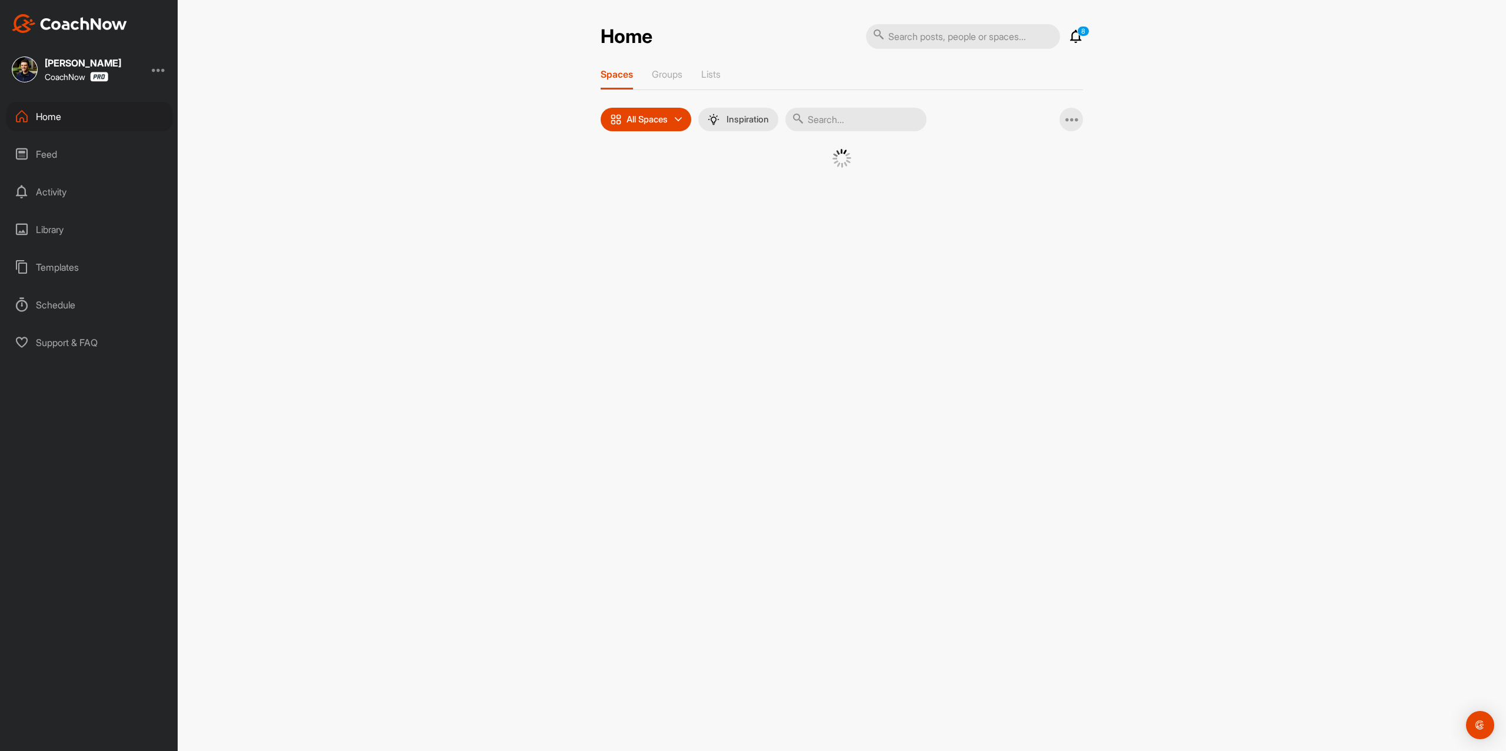
click at [866, 127] on input "text" at bounding box center [856, 120] width 141 height 24
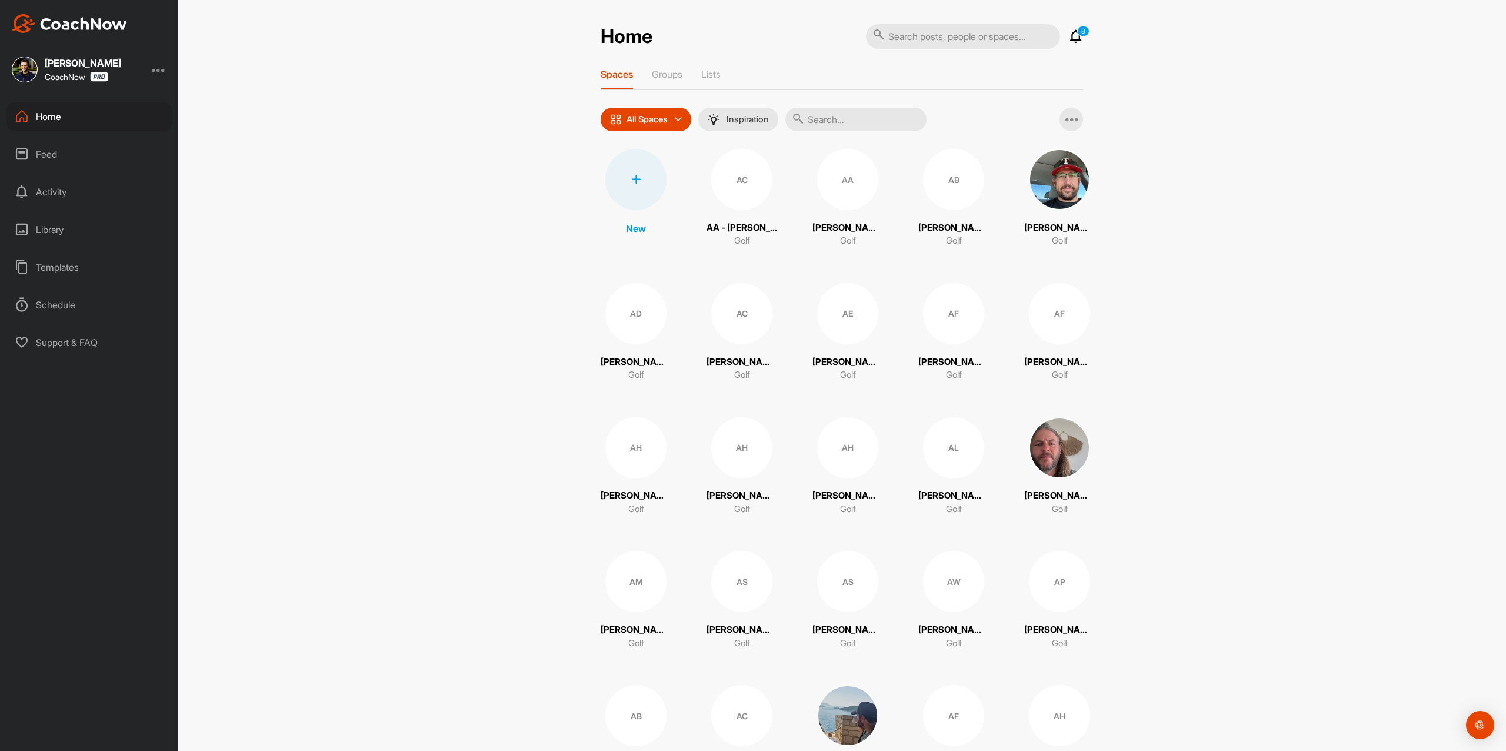
paste input "[PERSON_NAME]"
type input "[PERSON_NAME]"
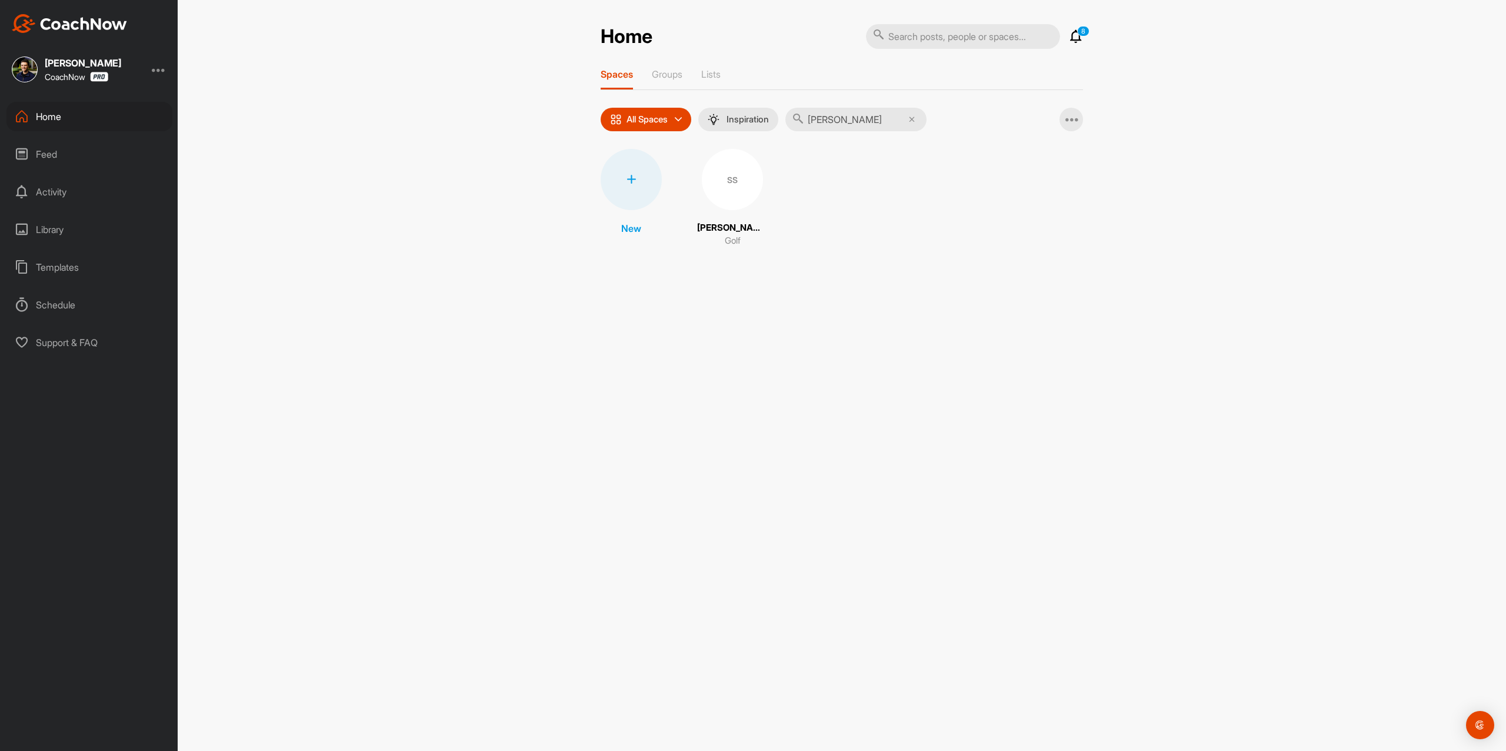
click at [708, 179] on div "SS" at bounding box center [732, 179] width 61 height 61
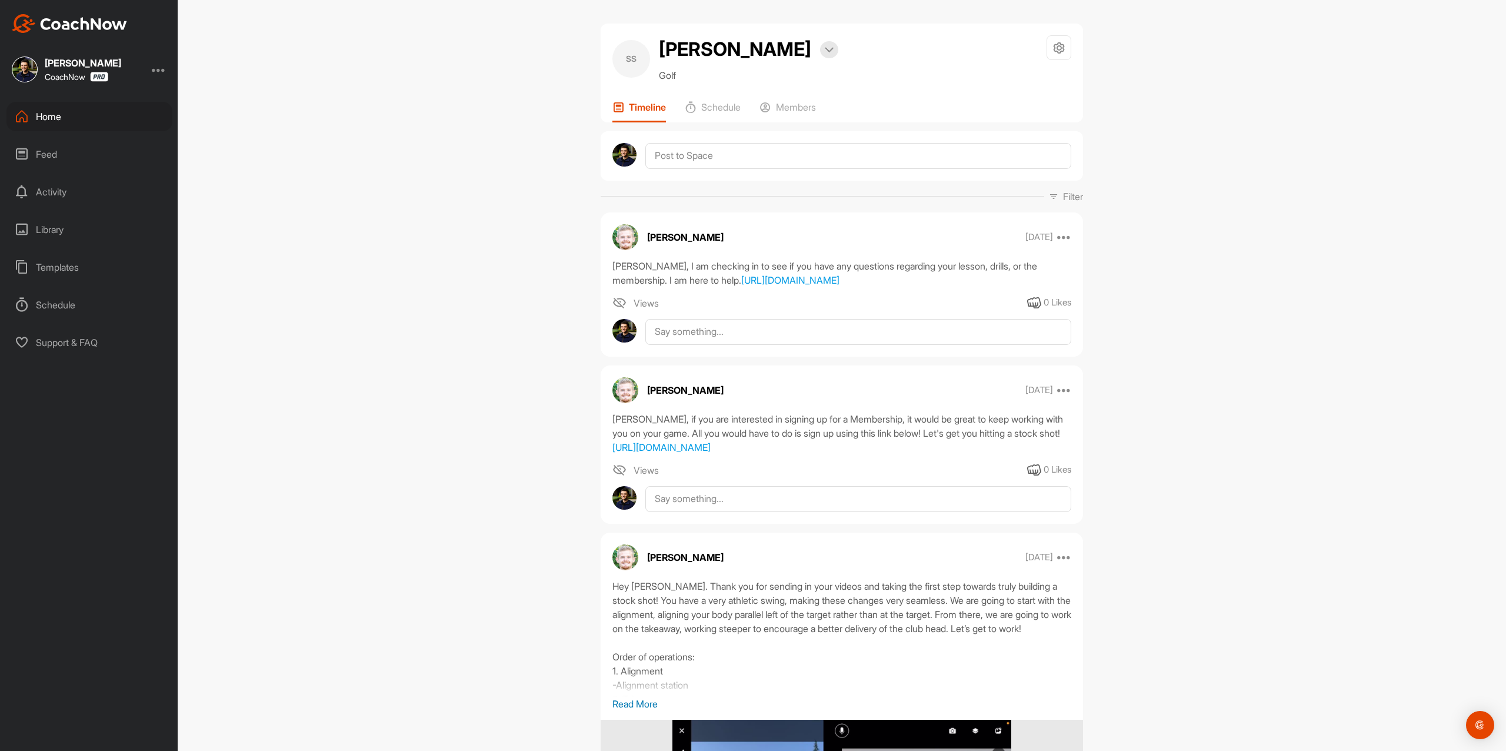
click at [107, 111] on div "Home" at bounding box center [89, 116] width 166 height 29
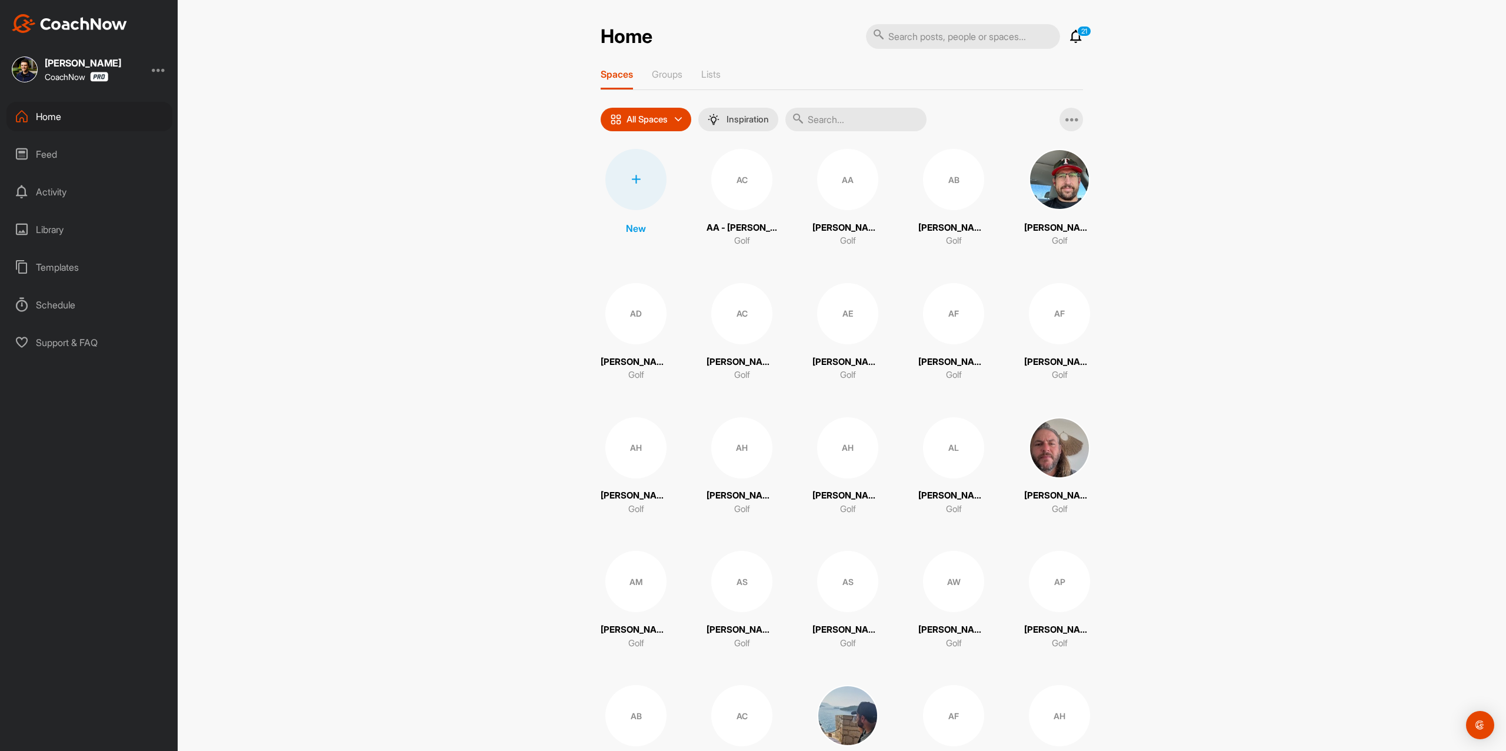
click at [640, 173] on div at bounding box center [636, 179] width 61 height 61
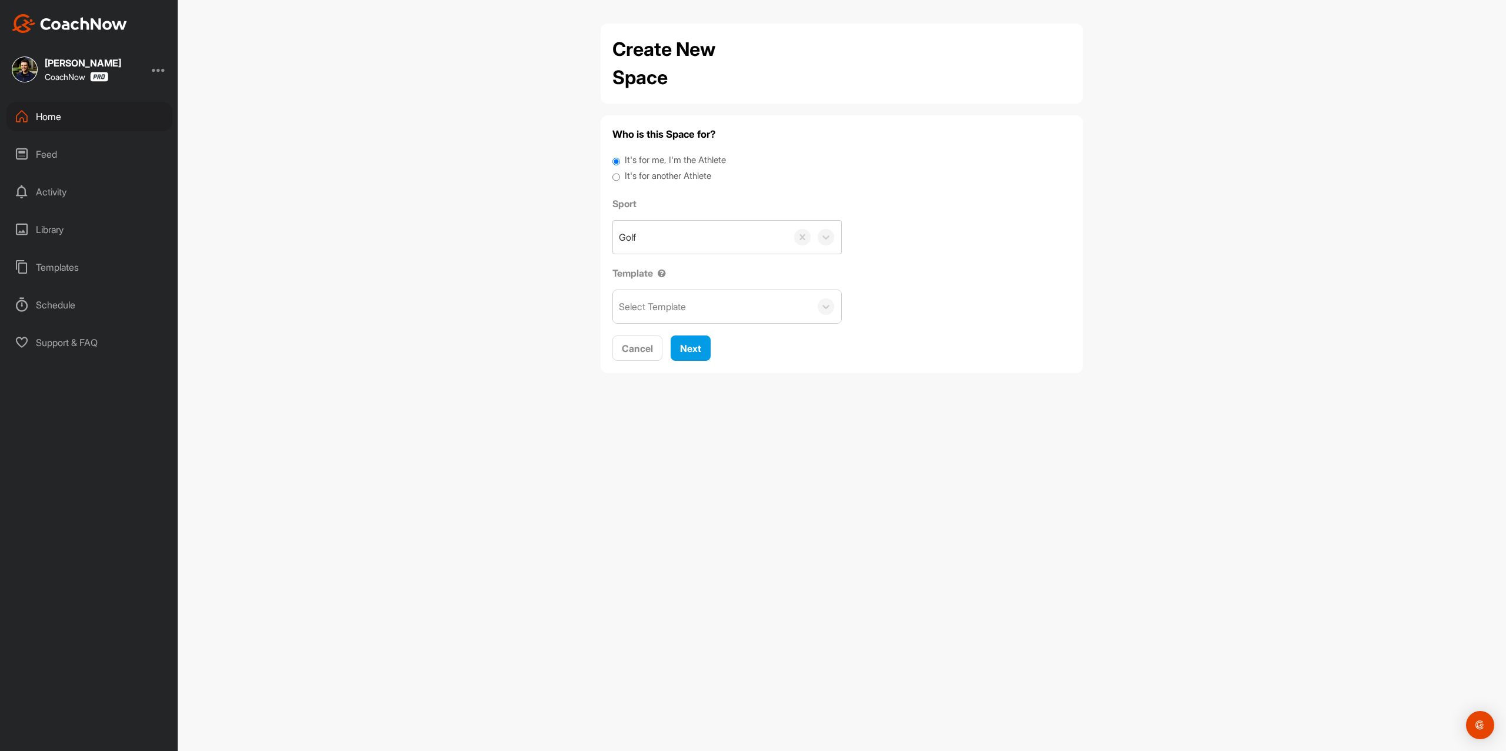
click at [666, 172] on label "It's for another Athlete" at bounding box center [668, 176] width 87 height 14
click at [620, 172] on input "It's for another Athlete" at bounding box center [617, 177] width 8 height 16
radio input "true"
click at [638, 175] on label "It's for another Athlete" at bounding box center [668, 176] width 87 height 14
click at [620, 175] on input "It's for another Athlete" at bounding box center [617, 177] width 8 height 16
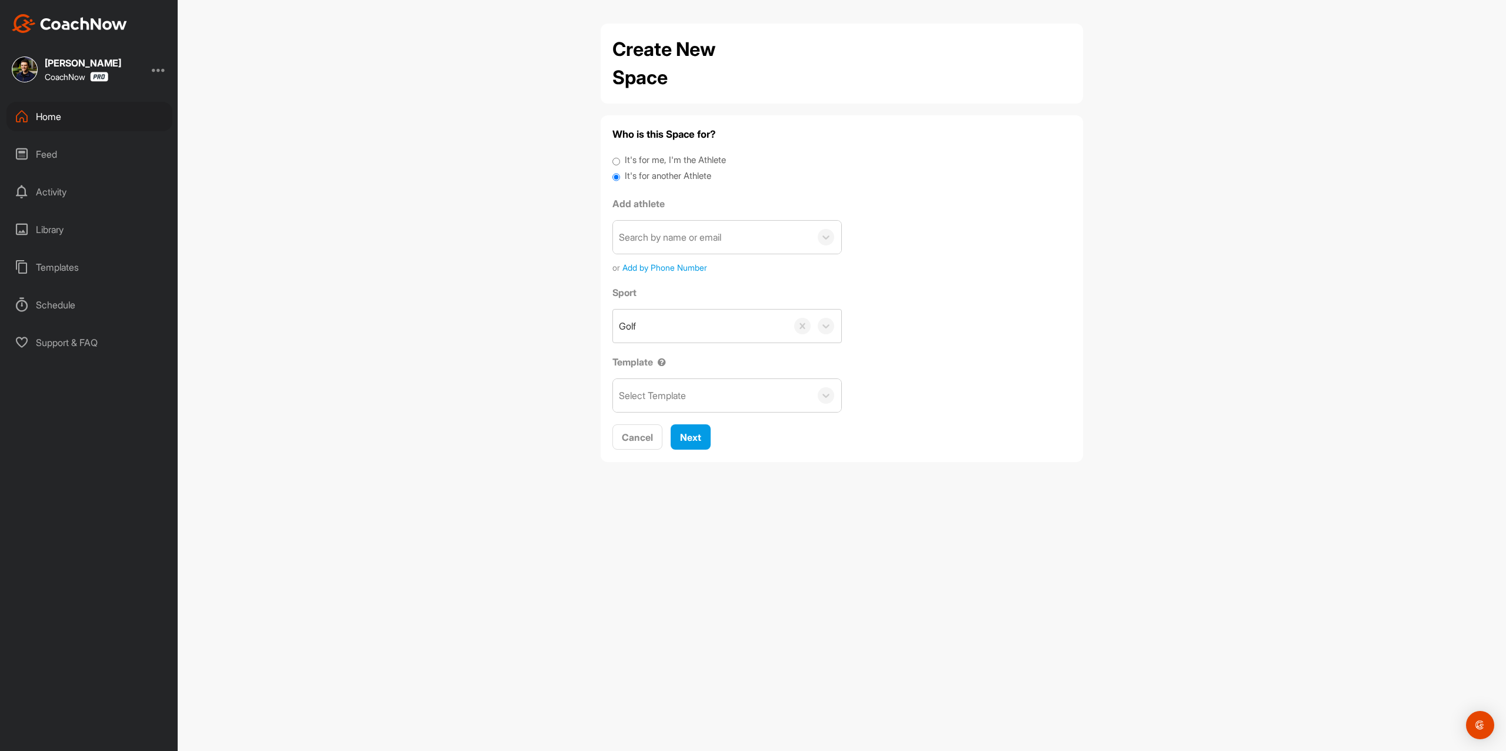
click at [680, 217] on div "Add athlete Search by name or email or Add by Phone Number" at bounding box center [727, 235] width 229 height 77
click at [114, 117] on div "Home" at bounding box center [89, 116] width 166 height 29
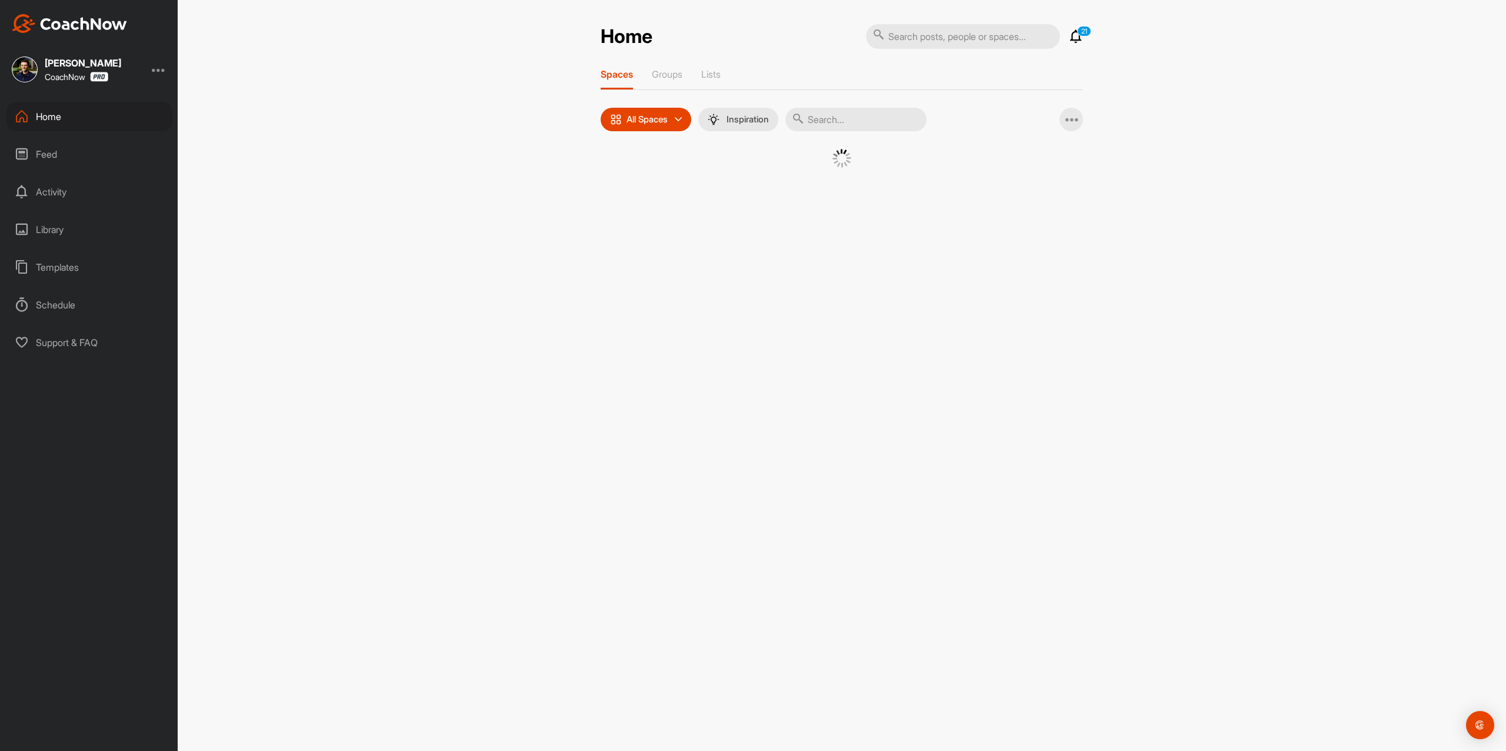
click at [874, 125] on input "text" at bounding box center [856, 120] width 141 height 24
paste input "[PERSON_NAME]"
type input "[PERSON_NAME]"
click at [717, 175] on img at bounding box center [732, 179] width 61 height 61
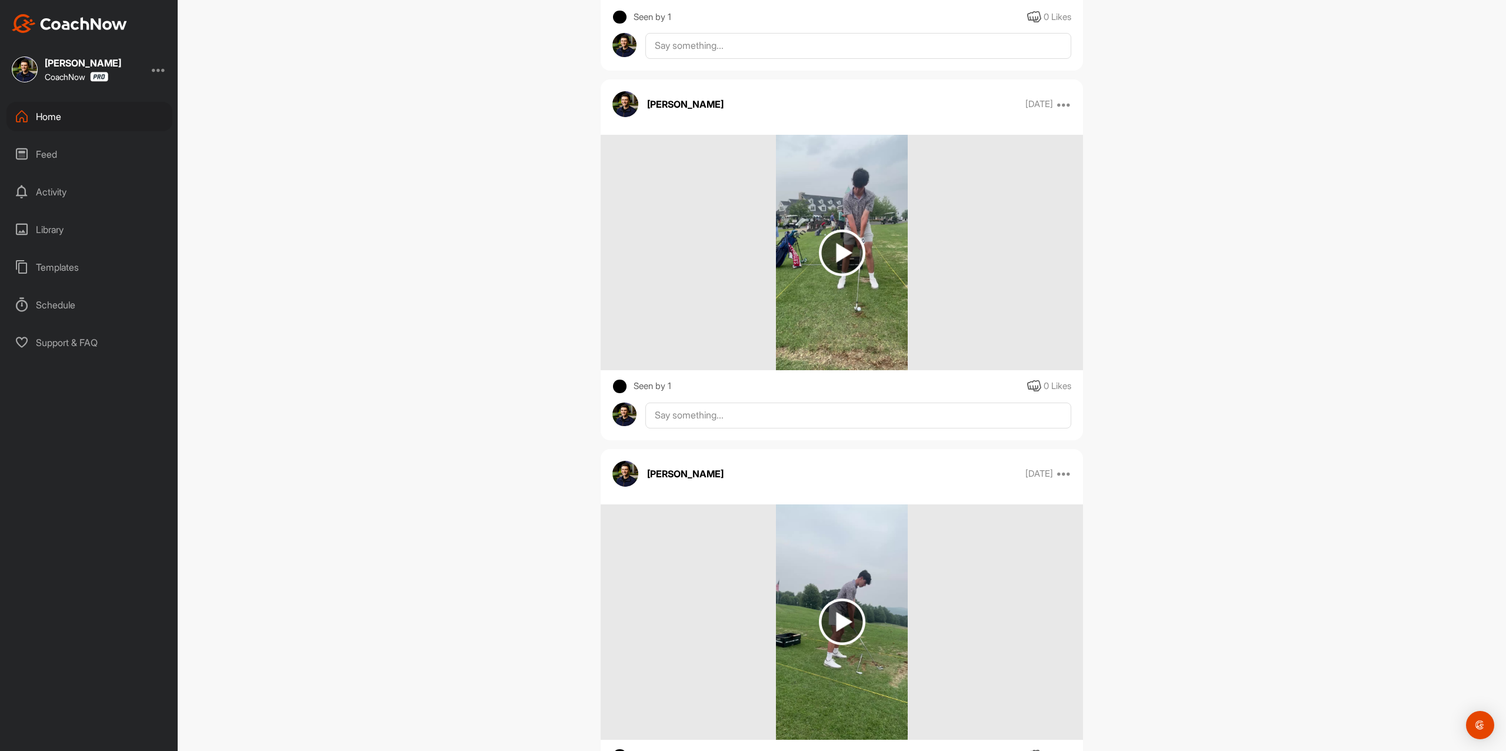
scroll to position [485, 0]
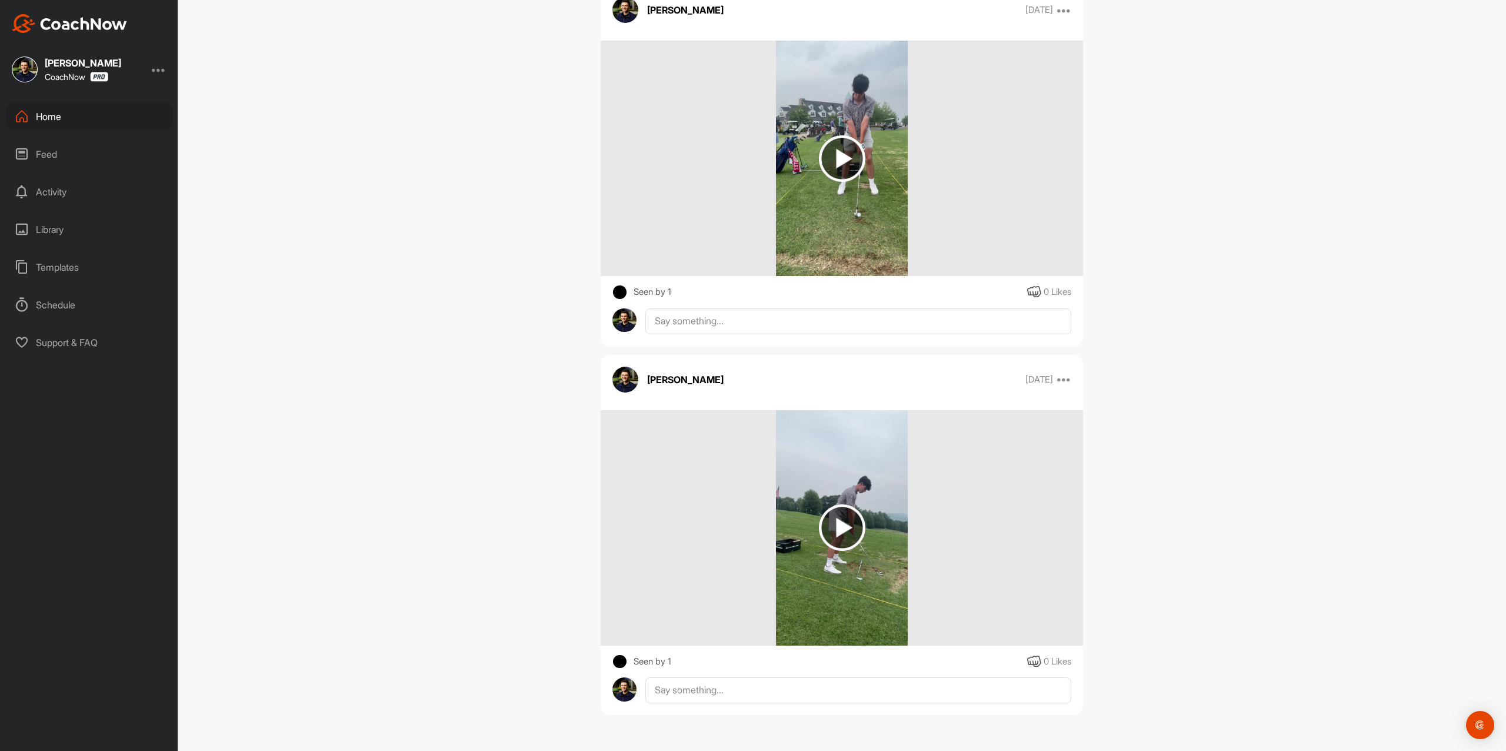
click at [48, 107] on div "Home" at bounding box center [89, 116] width 166 height 29
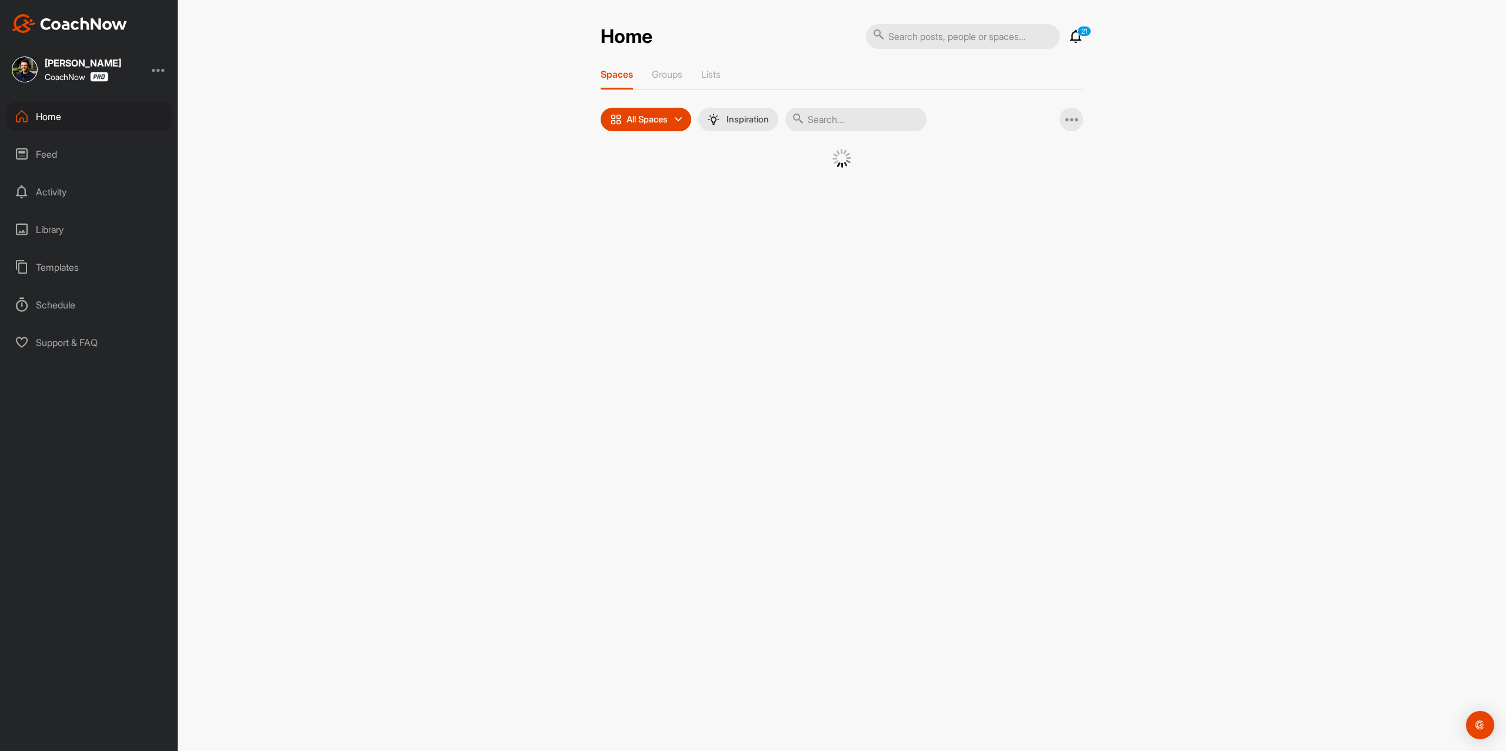
click at [847, 121] on input "text" at bounding box center [856, 120] width 141 height 24
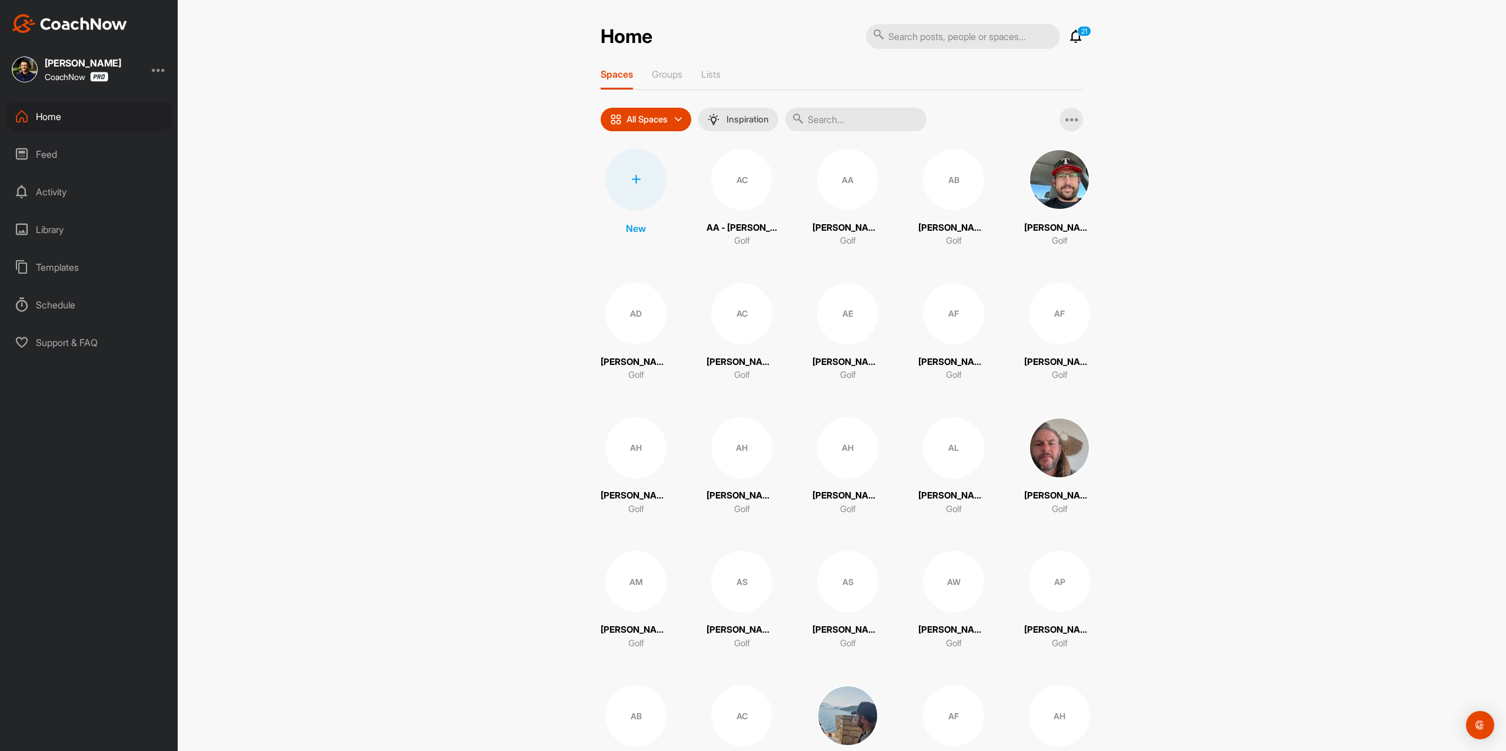
paste input "[PERSON_NAME]"
type input "[PERSON_NAME]"
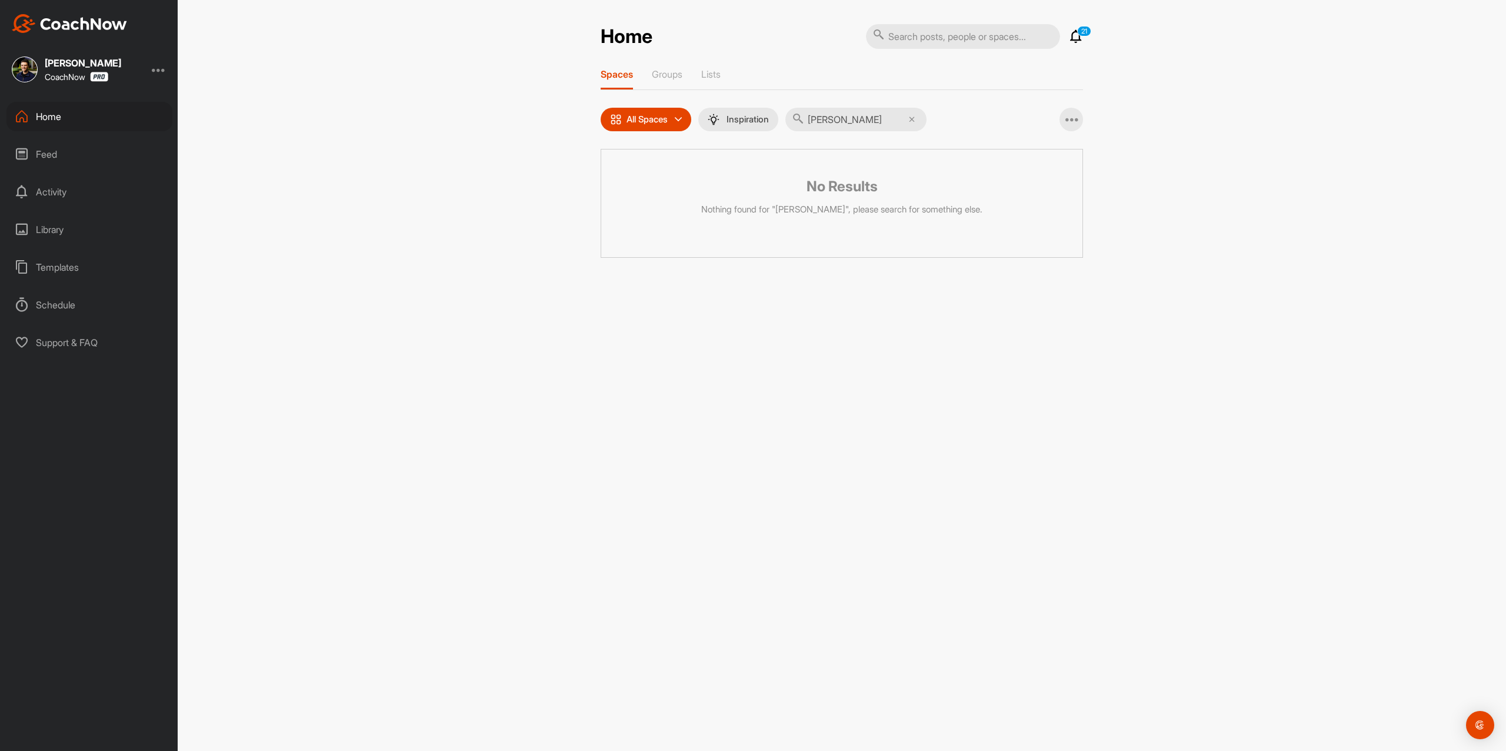
click at [58, 123] on div "Home" at bounding box center [89, 116] width 166 height 29
click at [114, 121] on div "Home" at bounding box center [89, 116] width 166 height 29
click at [83, 104] on div "Home" at bounding box center [89, 116] width 166 height 29
click at [123, 120] on div "Home" at bounding box center [89, 116] width 166 height 29
click at [53, 149] on div "Feed" at bounding box center [89, 153] width 166 height 29
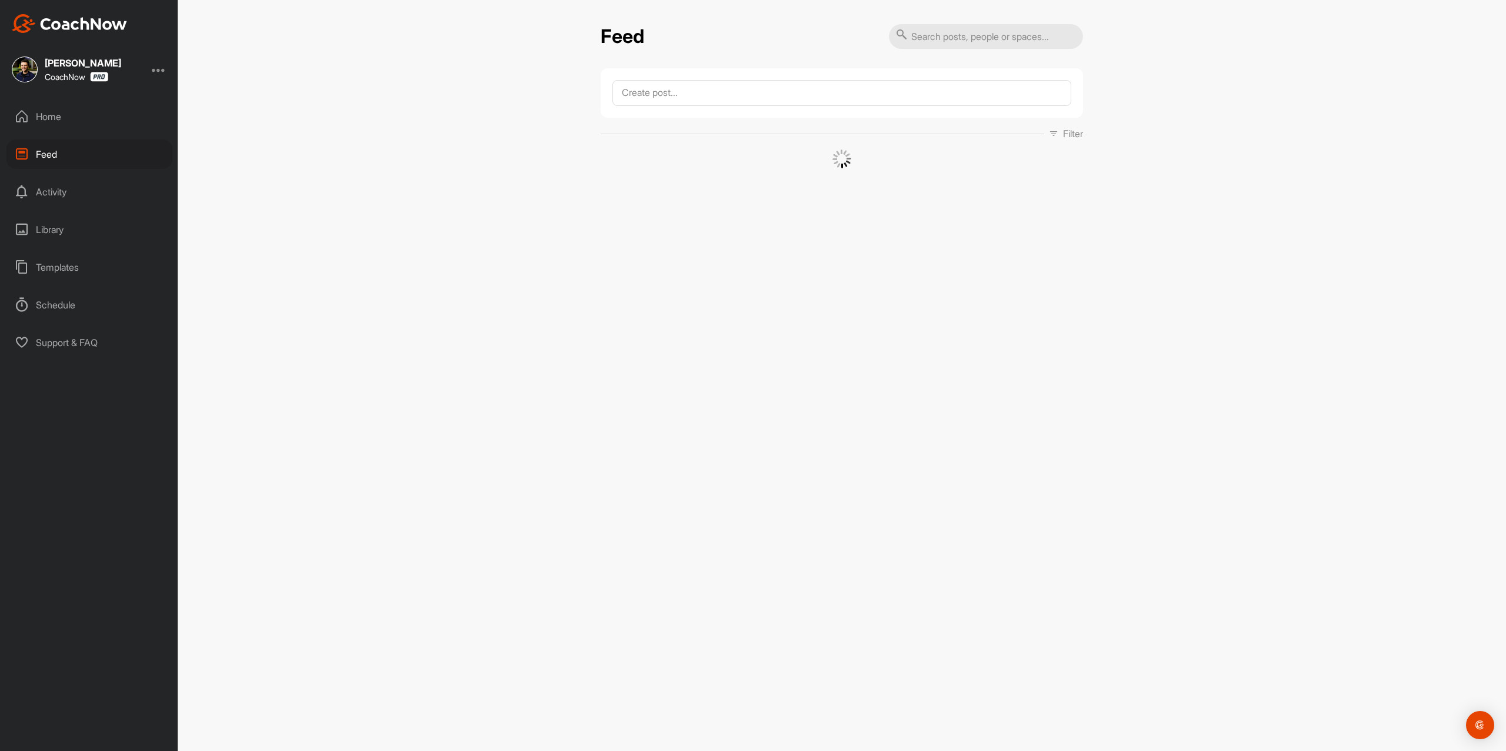
click at [73, 115] on div "Home" at bounding box center [89, 116] width 166 height 29
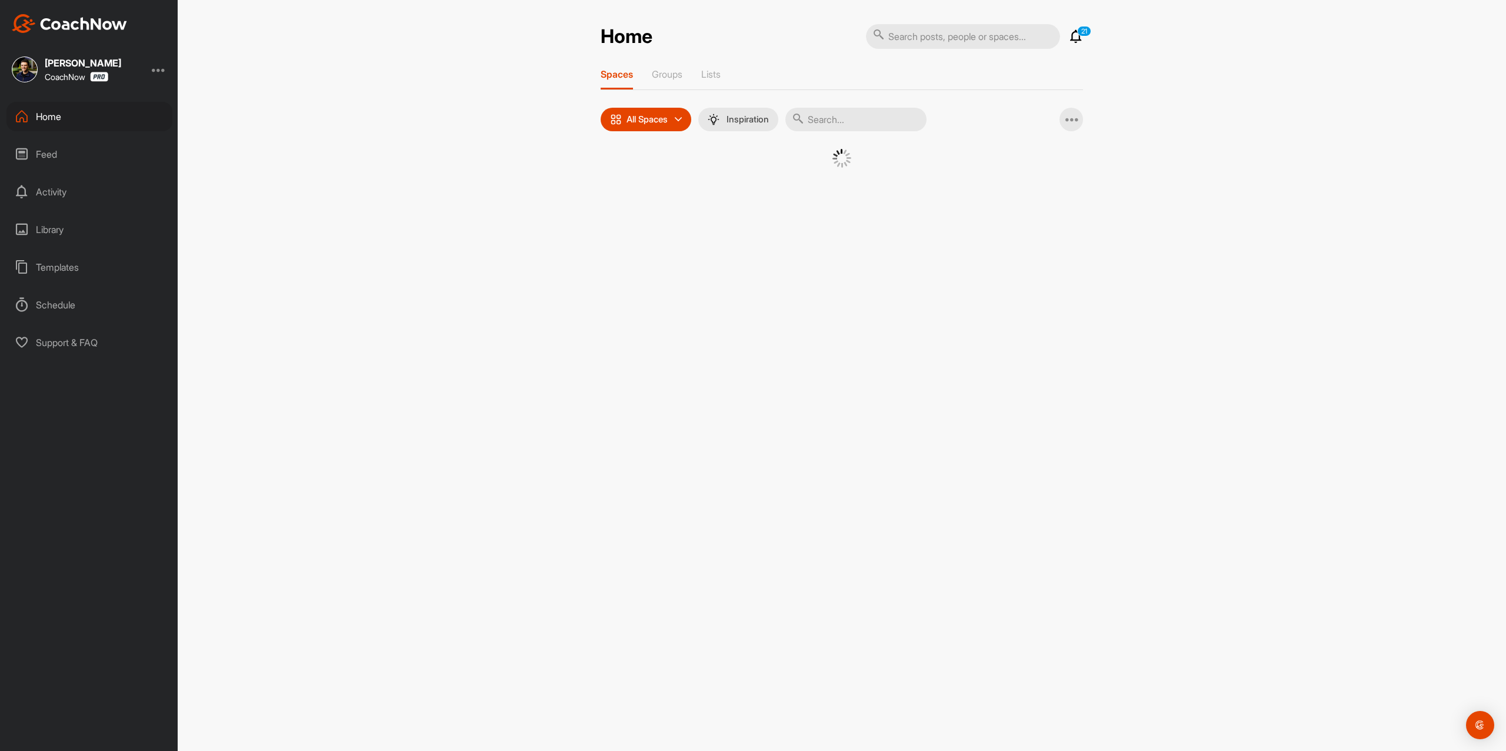
click at [623, 162] on div at bounding box center [842, 173] width 483 height 48
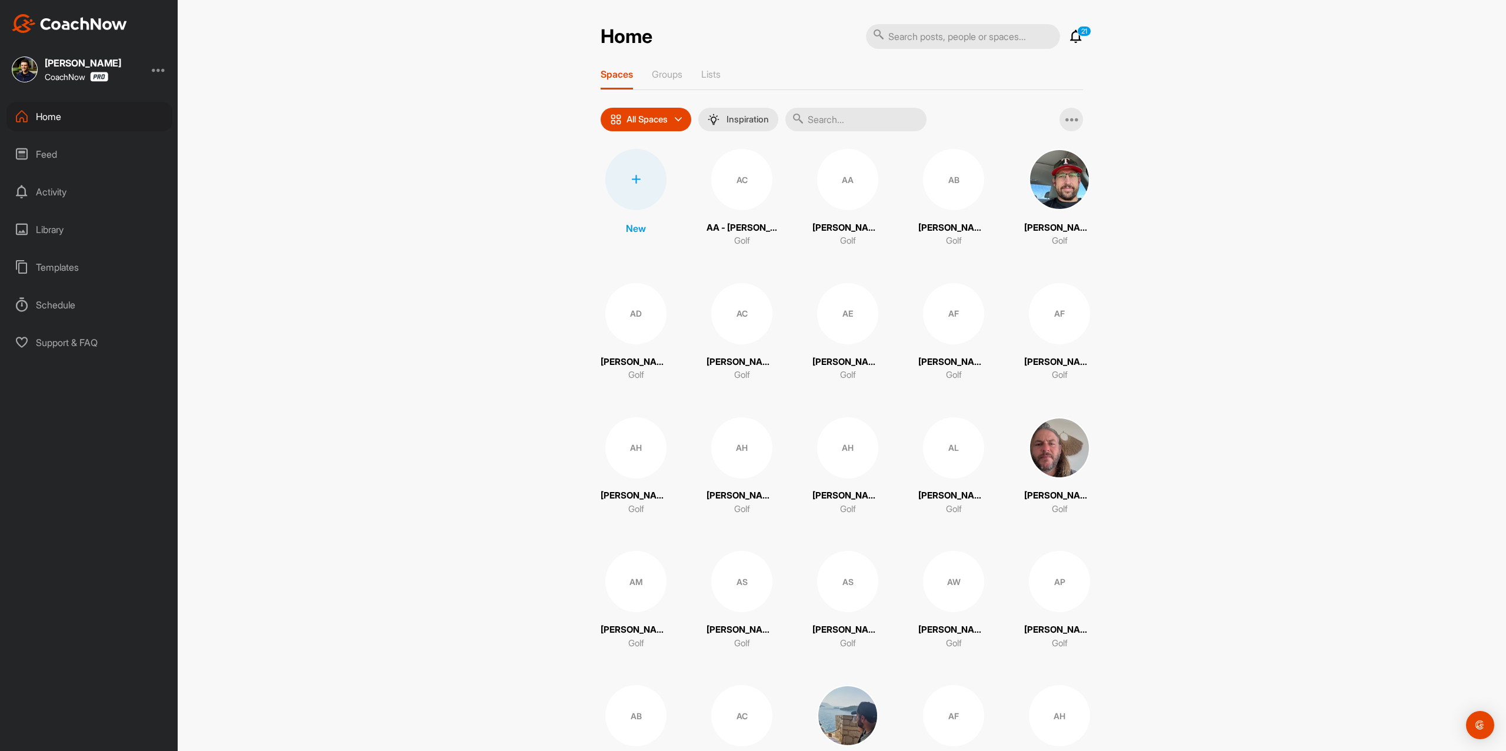
click at [628, 172] on div at bounding box center [636, 179] width 61 height 61
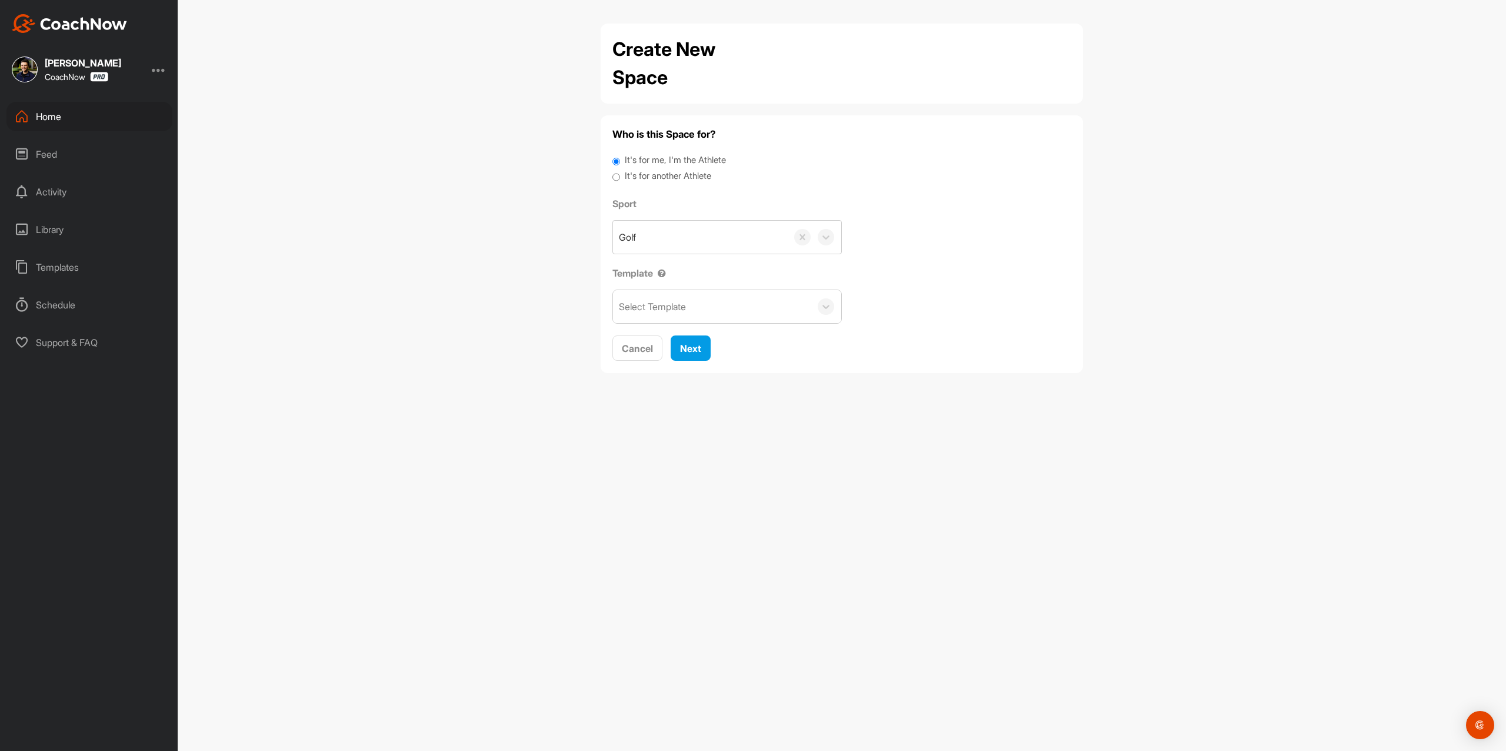
click at [638, 177] on label "It's for another Athlete" at bounding box center [668, 176] width 87 height 14
click at [620, 177] on input "It's for another Athlete" at bounding box center [617, 177] width 8 height 16
radio input "true"
drag, startPoint x: 638, startPoint y: 173, endPoint x: 651, endPoint y: 182, distance: 15.7
click at [638, 172] on label "It's for another Athlete" at bounding box center [668, 176] width 87 height 14
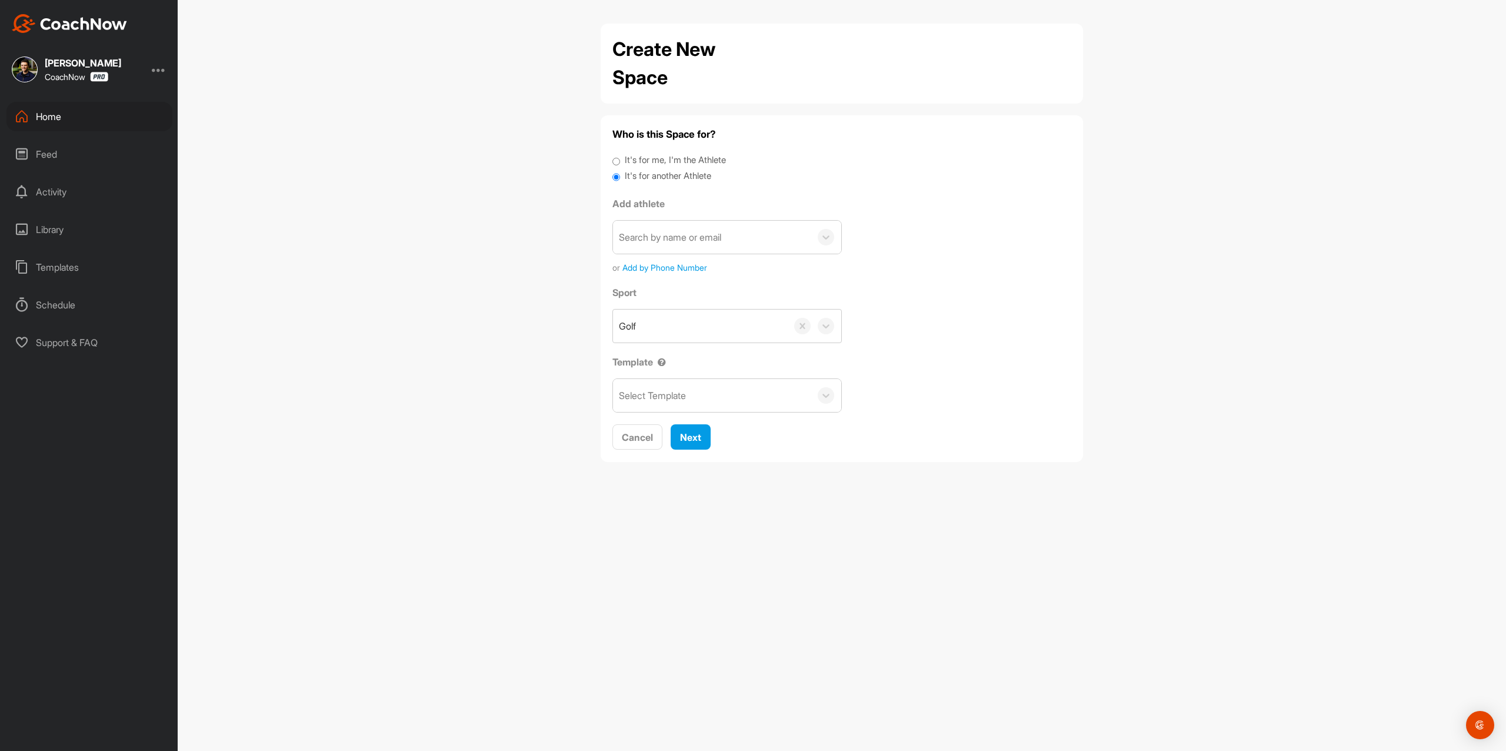
click at [620, 172] on input "It's for another Athlete" at bounding box center [617, 177] width 8 height 16
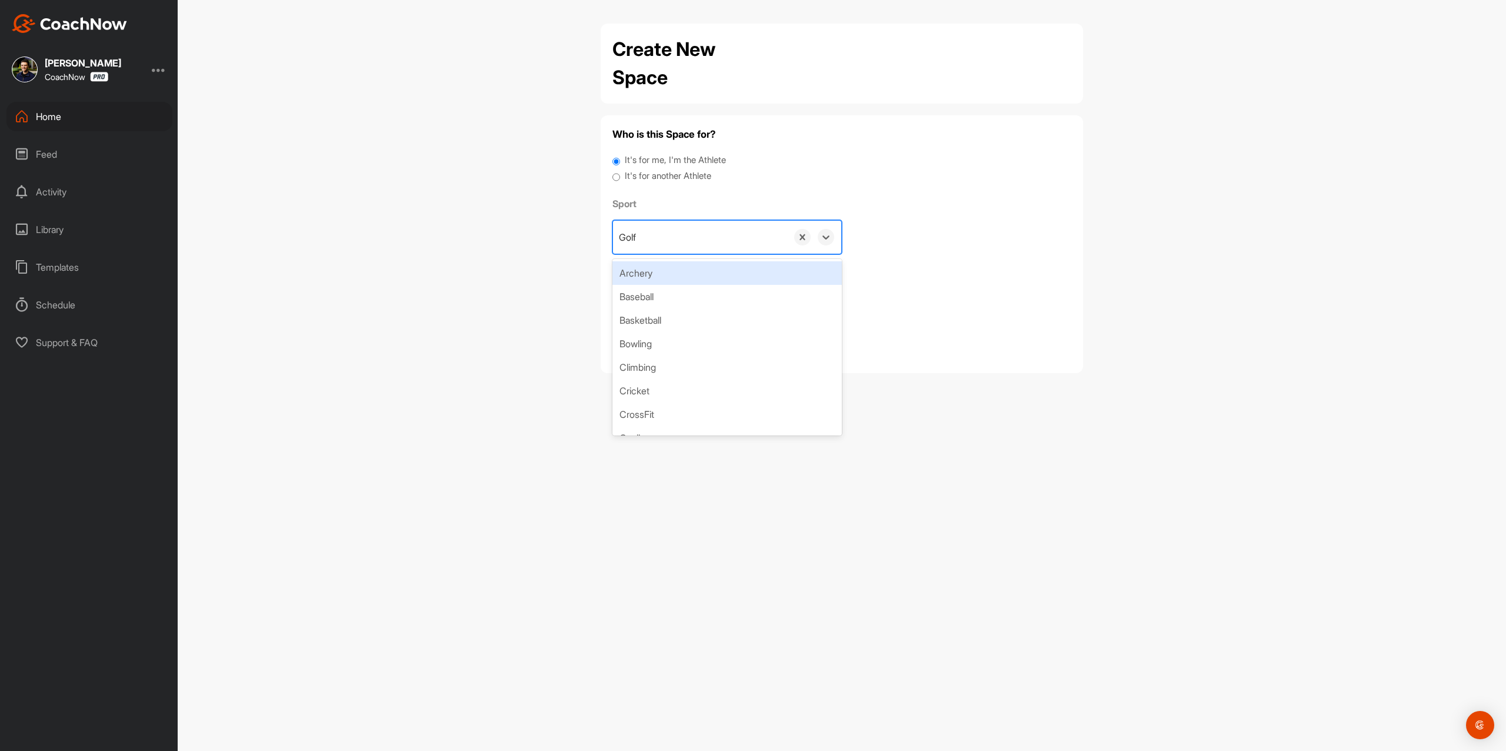
click at [688, 233] on div "Golf" at bounding box center [700, 237] width 174 height 33
paste input "[EMAIL_ADDRESS][DOMAIN_NAME]"
type input "[EMAIL_ADDRESS][DOMAIN_NAME]"
click at [676, 171] on label "It's for another Athlete" at bounding box center [668, 176] width 87 height 14
click at [620, 171] on input "It's for another Athlete" at bounding box center [617, 177] width 8 height 16
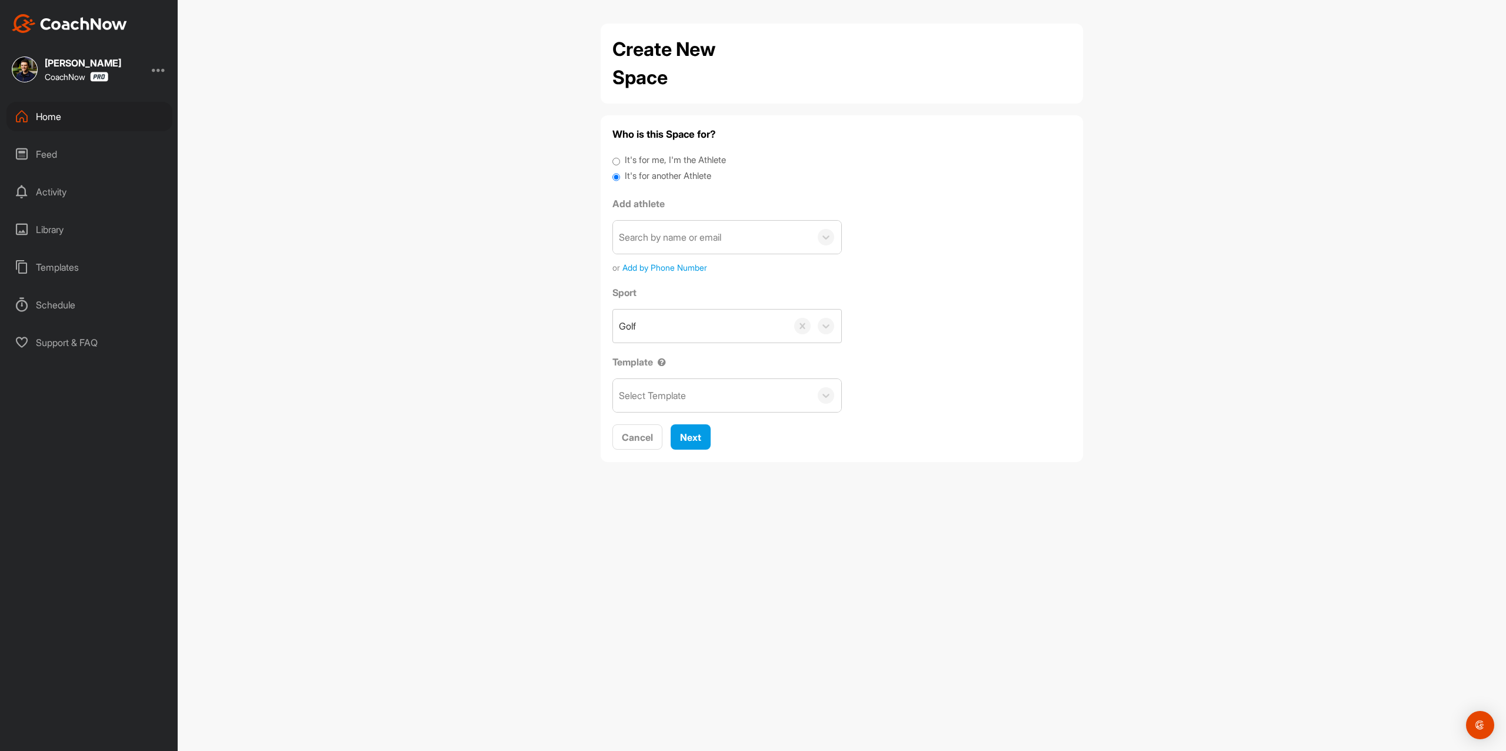
click at [674, 228] on div "Search by name or email" at bounding box center [712, 237] width 198 height 33
paste input "[EMAIL_ADDRESS][DOMAIN_NAME]"
type input "[EMAIL_ADDRESS][DOMAIN_NAME]"
click at [719, 310] on button "Add a New Athlete" at bounding box center [727, 306] width 214 height 25
type input "[PERSON_NAME]"
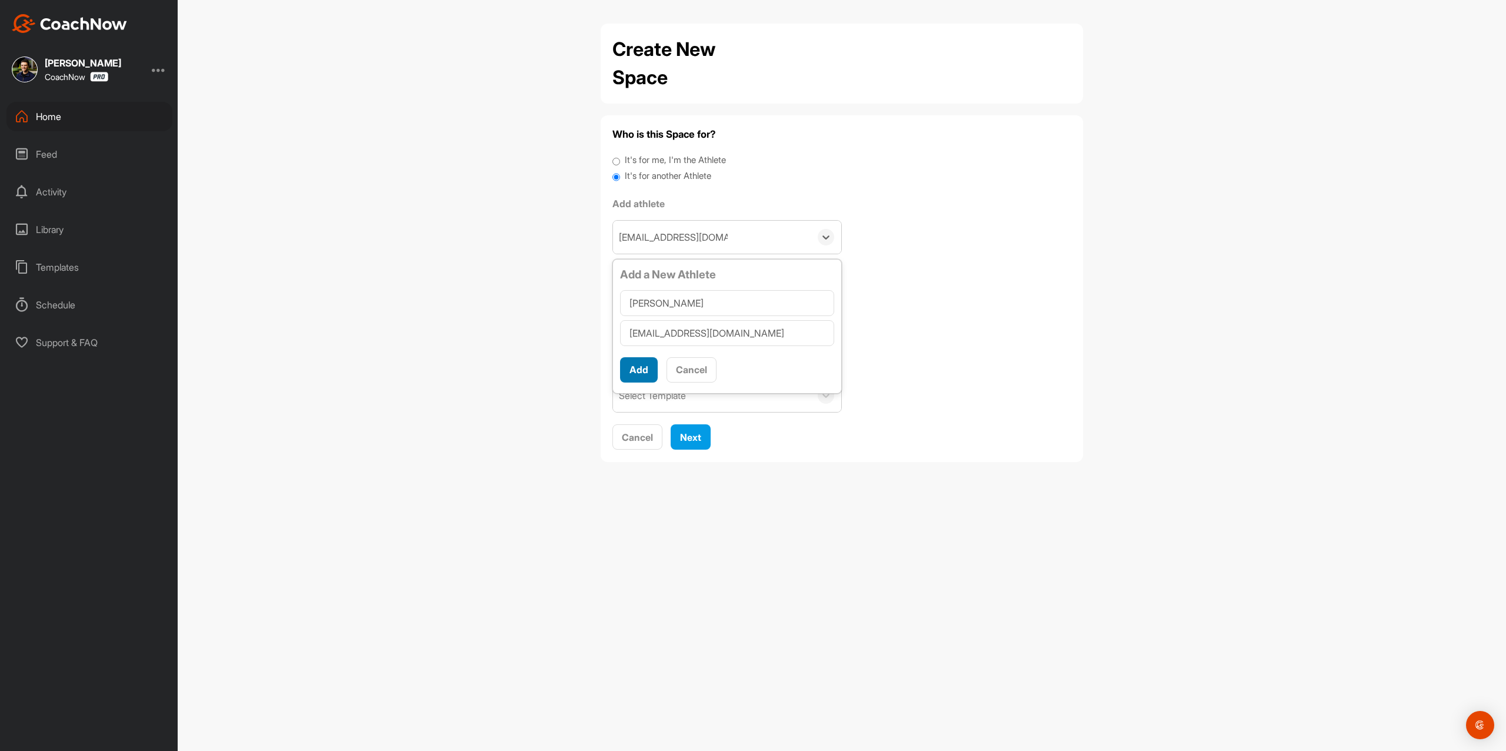
click at [626, 371] on button "Add" at bounding box center [639, 369] width 38 height 25
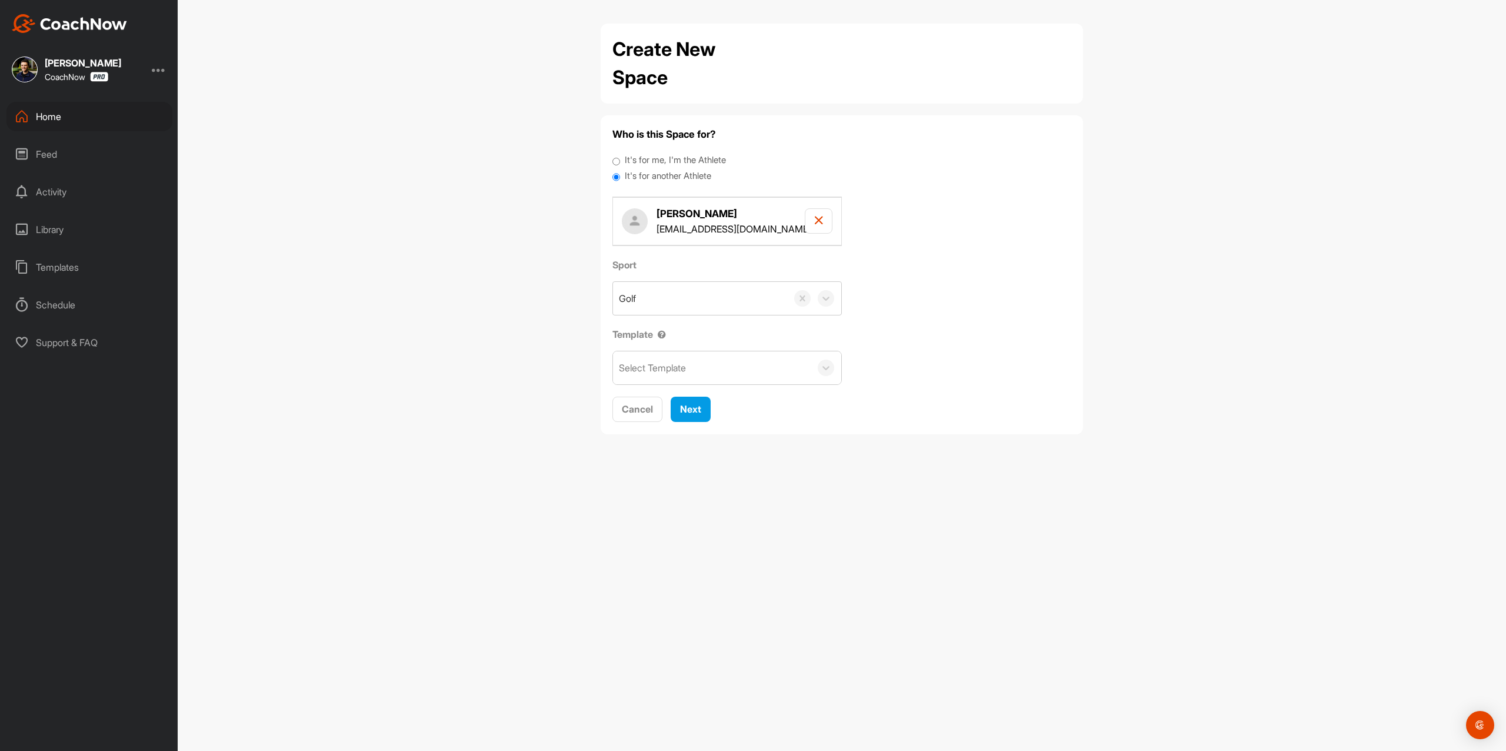
click at [680, 382] on div "Select Template" at bounding box center [712, 367] width 198 height 33
click at [996, 372] on div "Sport Golf Template option VIP TEMP focused, 1 of 3. 3 results available. Use U…" at bounding box center [842, 321] width 459 height 127
click at [693, 415] on span "Next" at bounding box center [690, 409] width 21 height 12
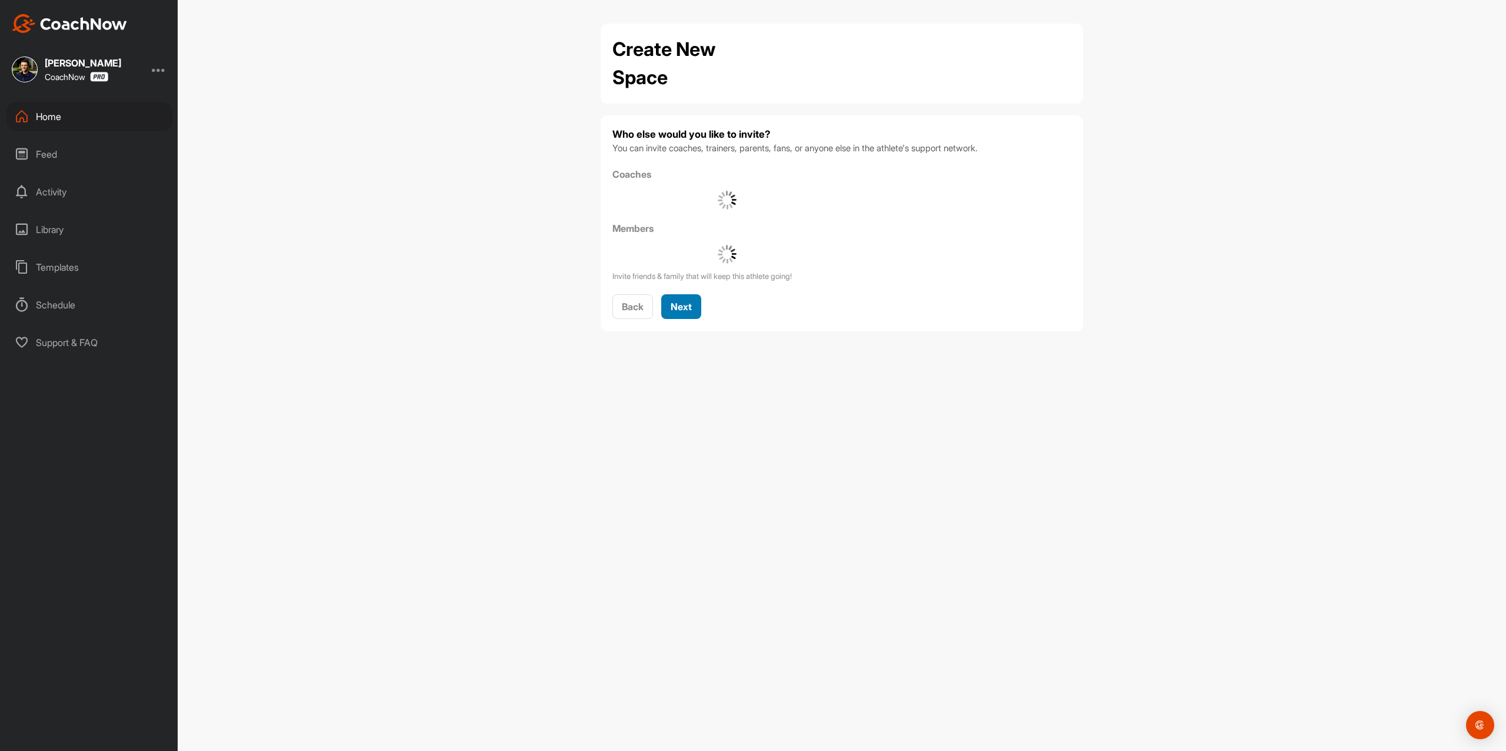
click at [693, 297] on button "Next" at bounding box center [681, 306] width 40 height 25
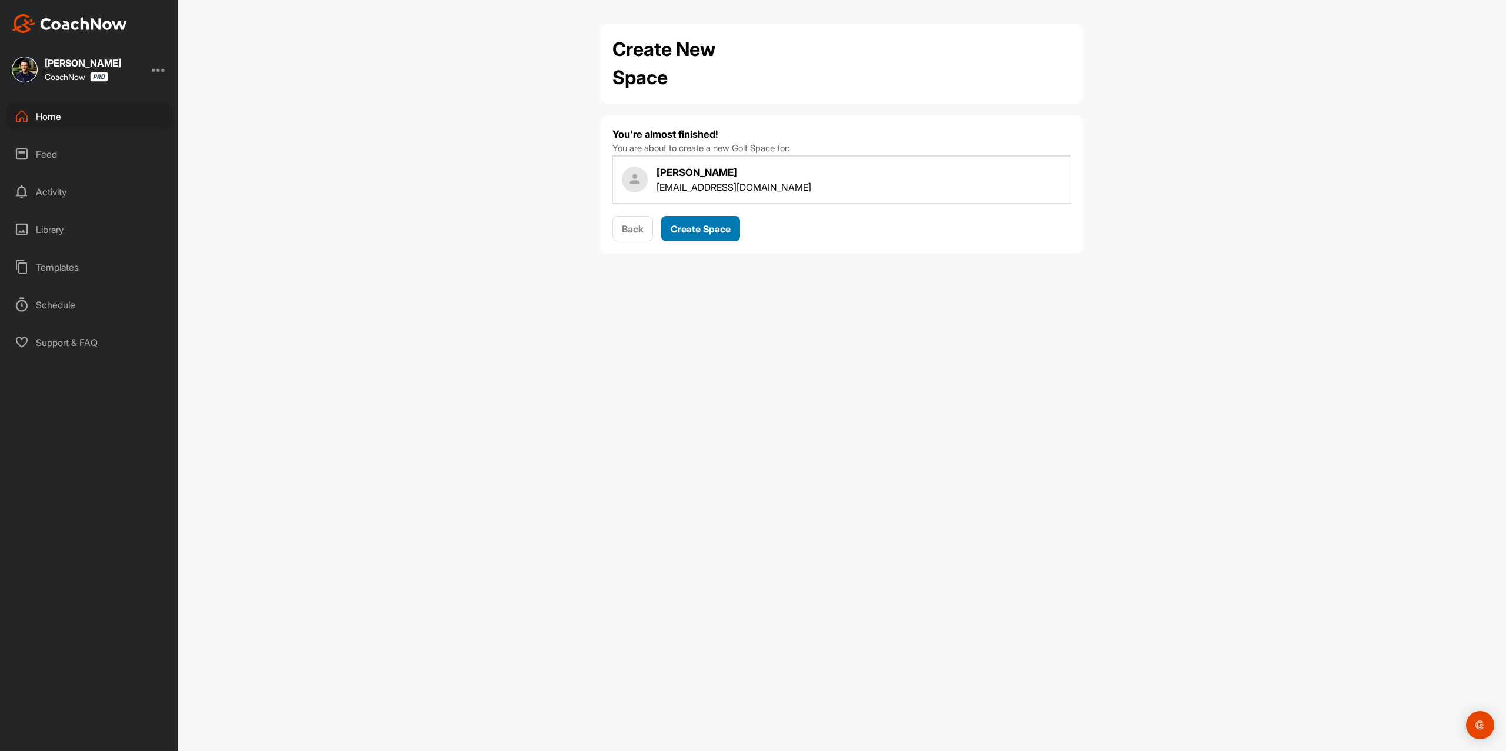
click at [702, 237] on button "Create Space" at bounding box center [700, 228] width 79 height 25
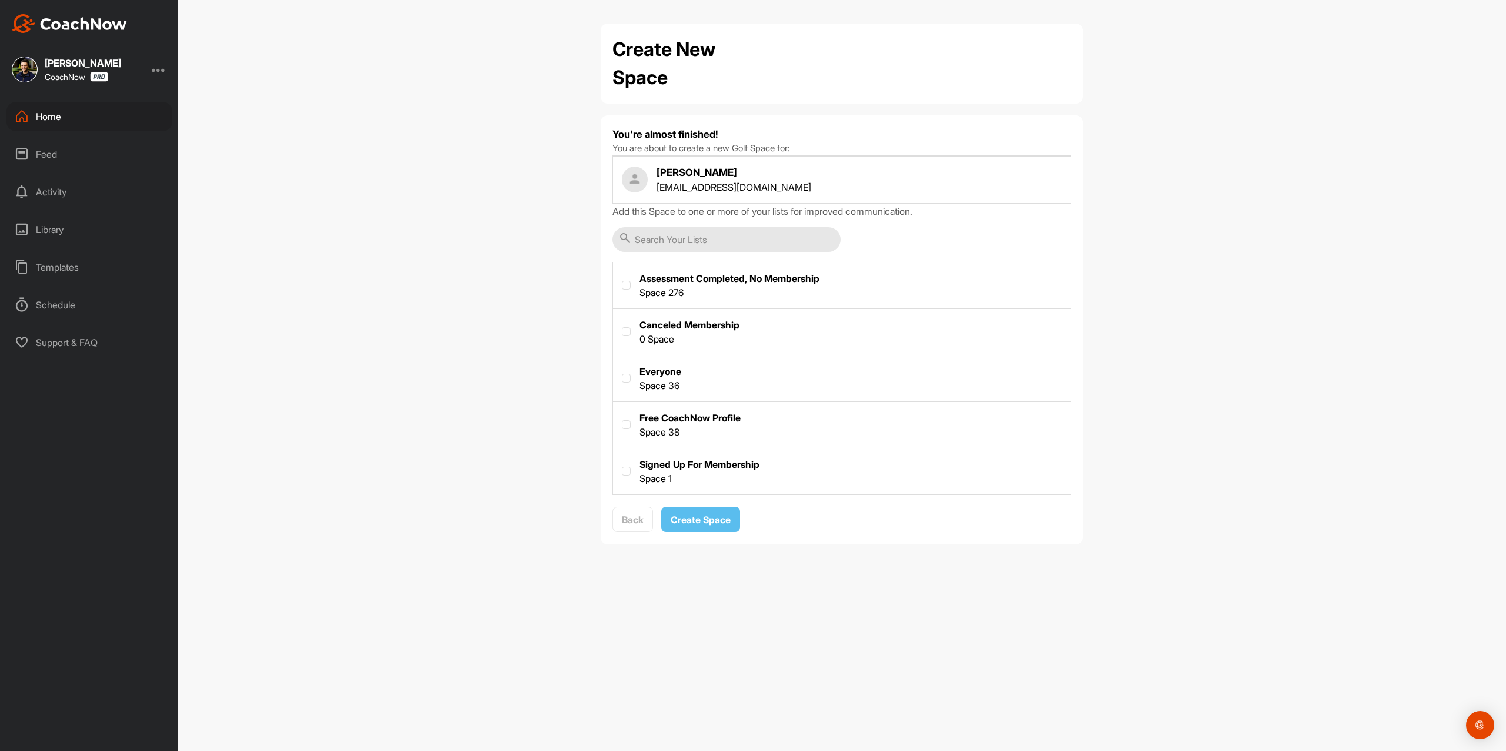
click at [712, 222] on div "Add this Space to one or more of your lists for improved communication. Assessm…" at bounding box center [842, 349] width 459 height 291
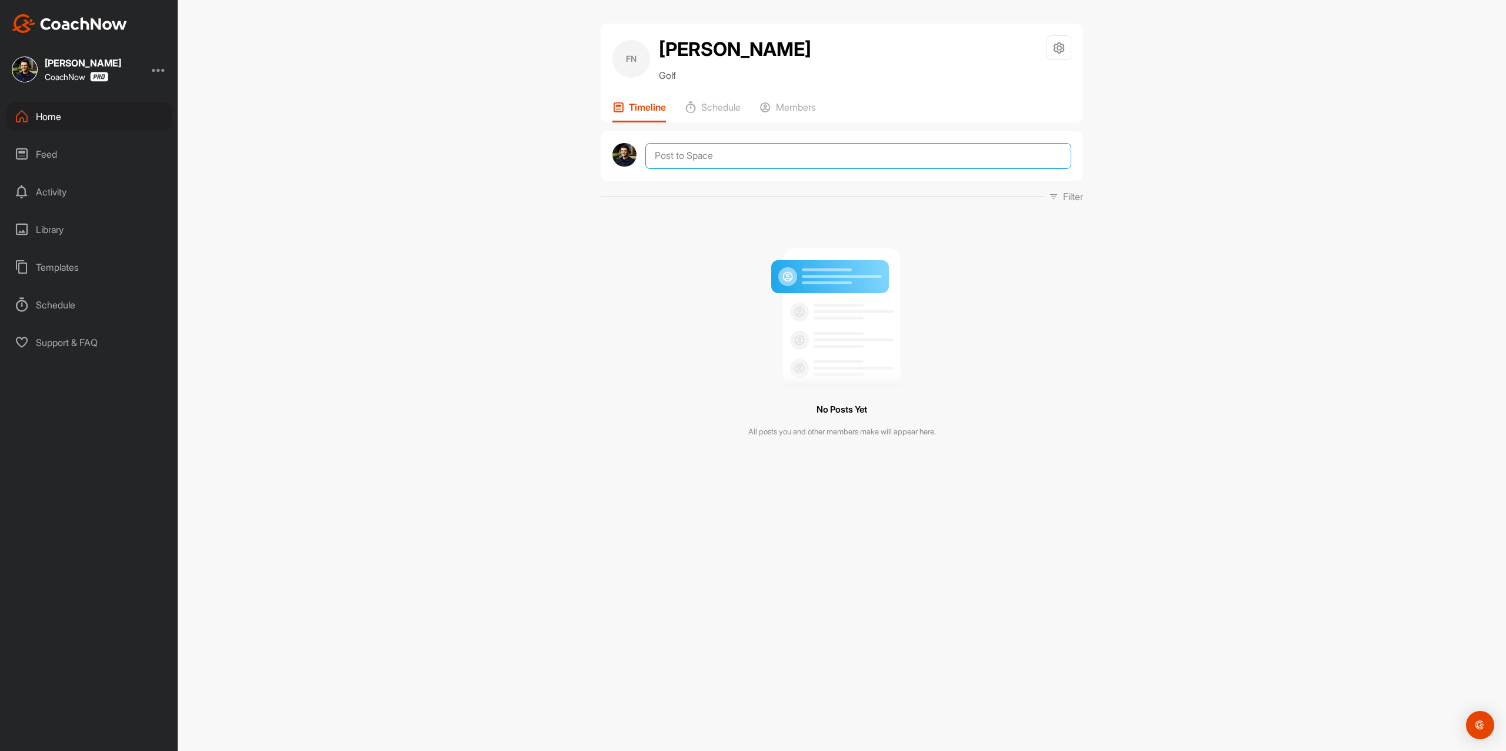
click at [775, 156] on textarea at bounding box center [859, 156] width 426 height 26
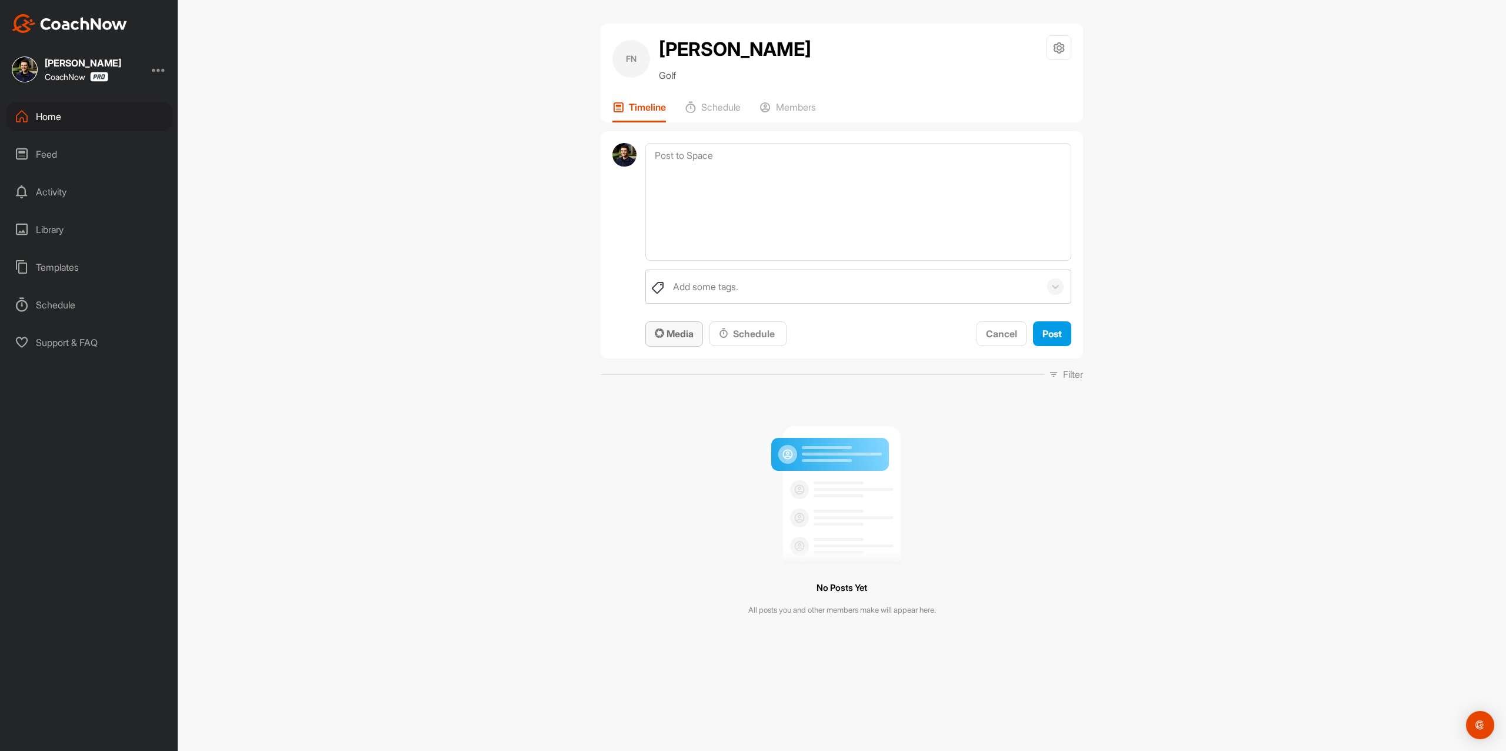
click at [690, 323] on button "Media" at bounding box center [675, 333] width 58 height 25
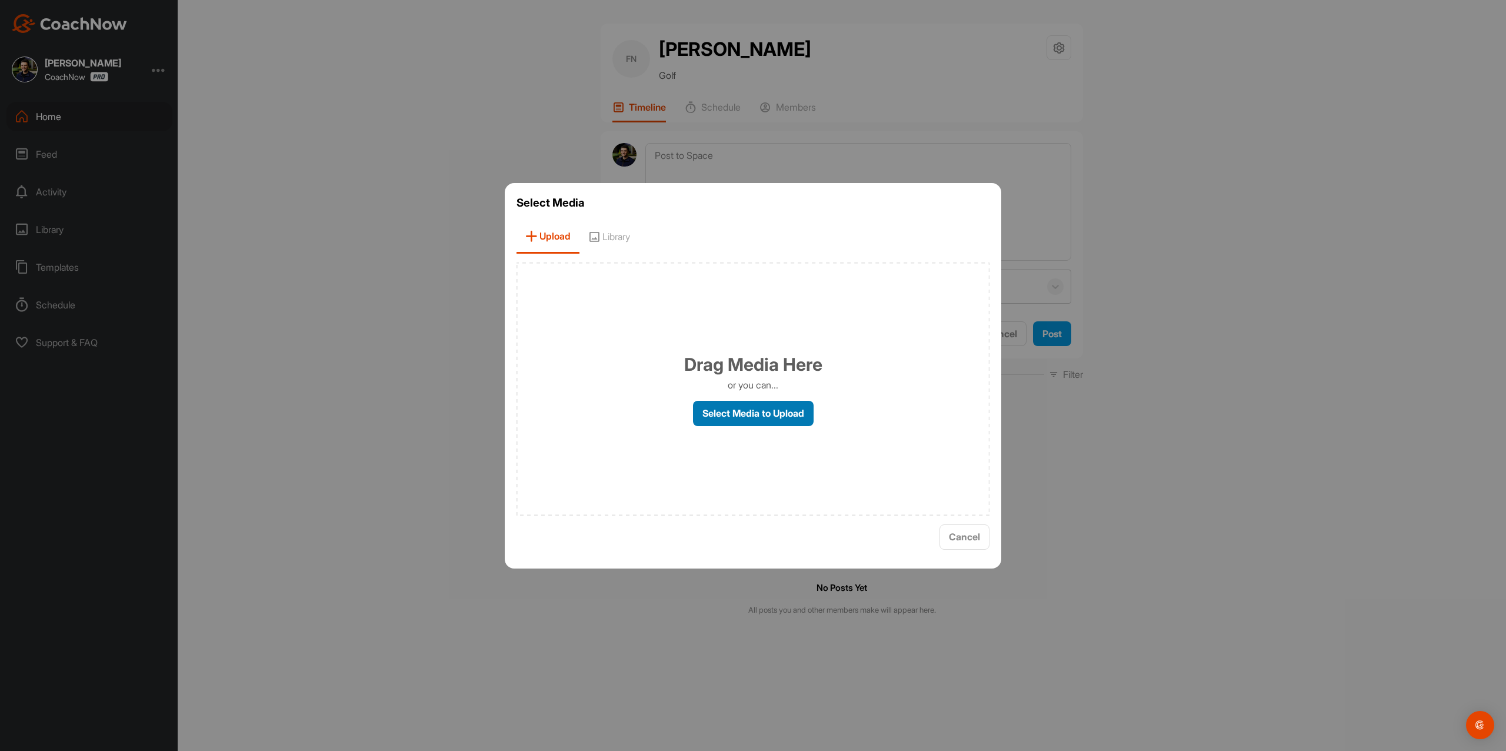
click at [711, 406] on div "Drag Media Here or you can... Select Media to Upload" at bounding box center [753, 388] width 473 height 253
click at [714, 408] on label "Select Media to Upload" at bounding box center [753, 413] width 121 height 25
click at [0, 0] on input "Select Media to Upload" at bounding box center [0, 0] width 0 height 0
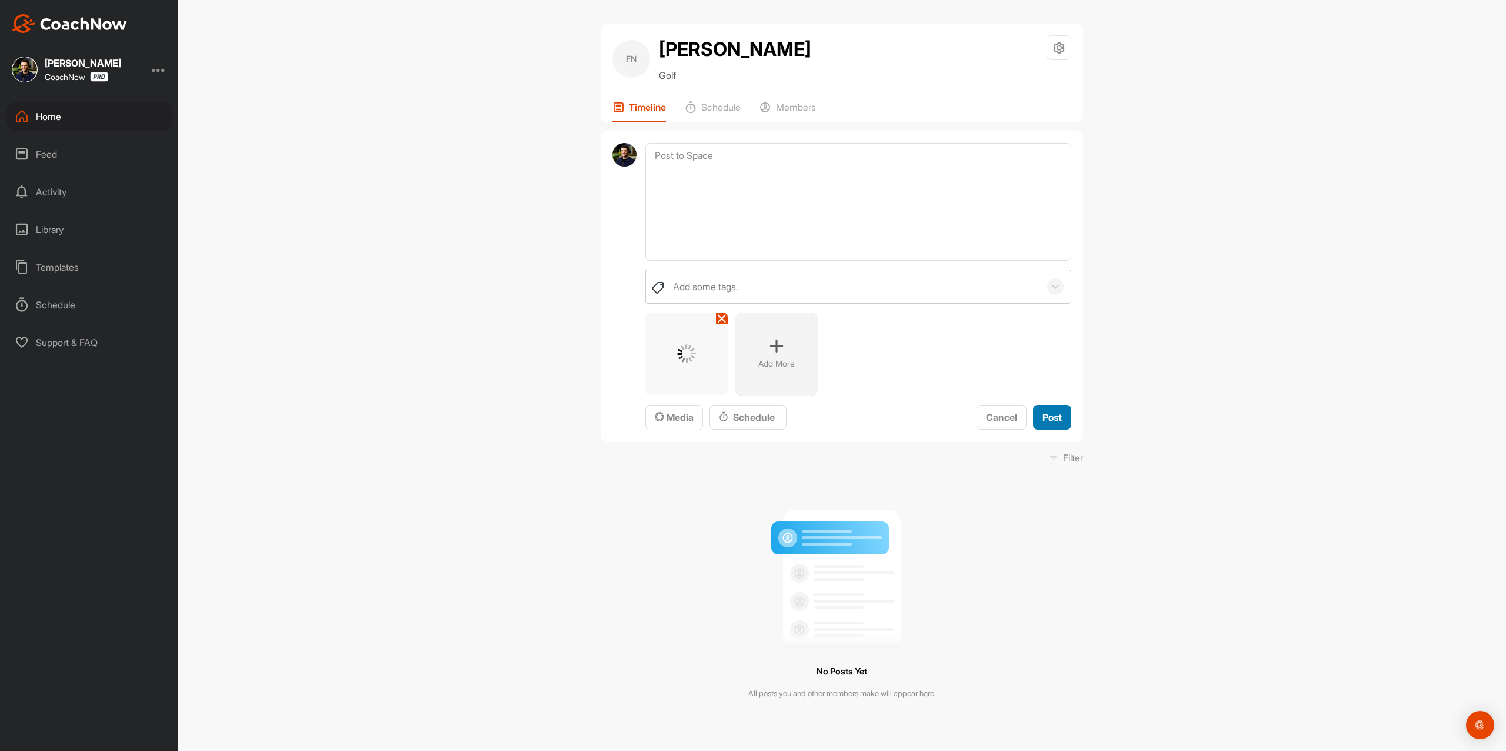
click at [1043, 414] on span "Post" at bounding box center [1052, 417] width 19 height 12
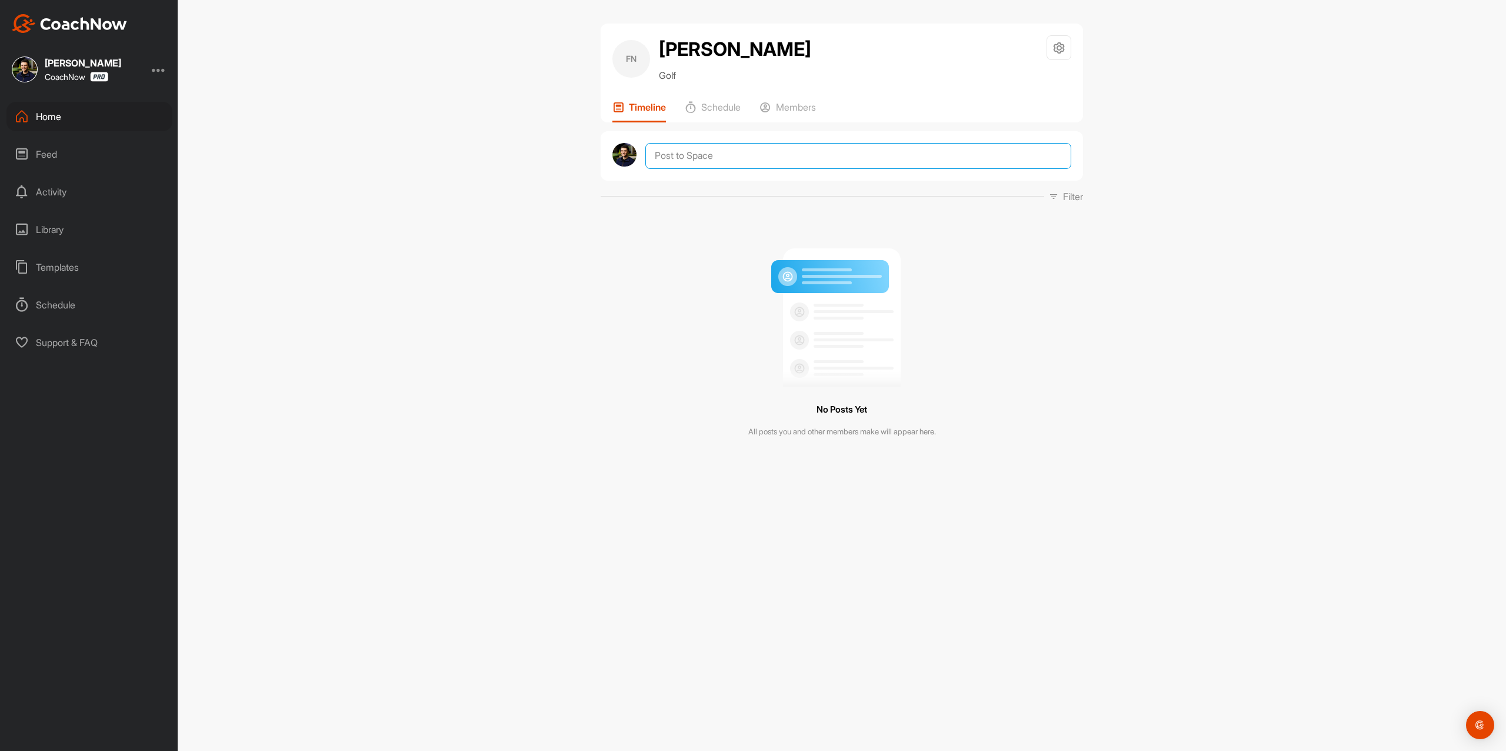
click at [766, 152] on textarea at bounding box center [859, 156] width 426 height 26
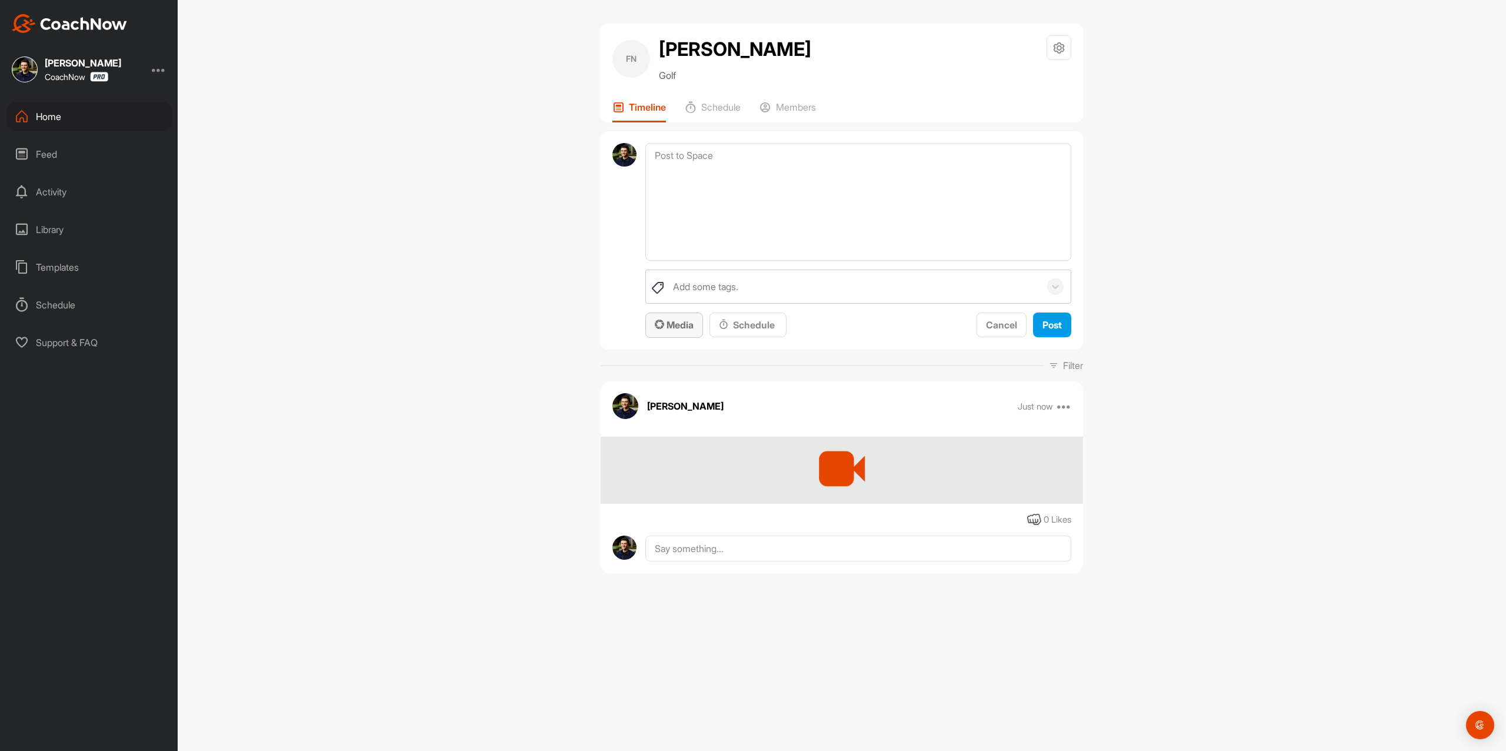
click at [678, 328] on span "Media" at bounding box center [674, 325] width 39 height 12
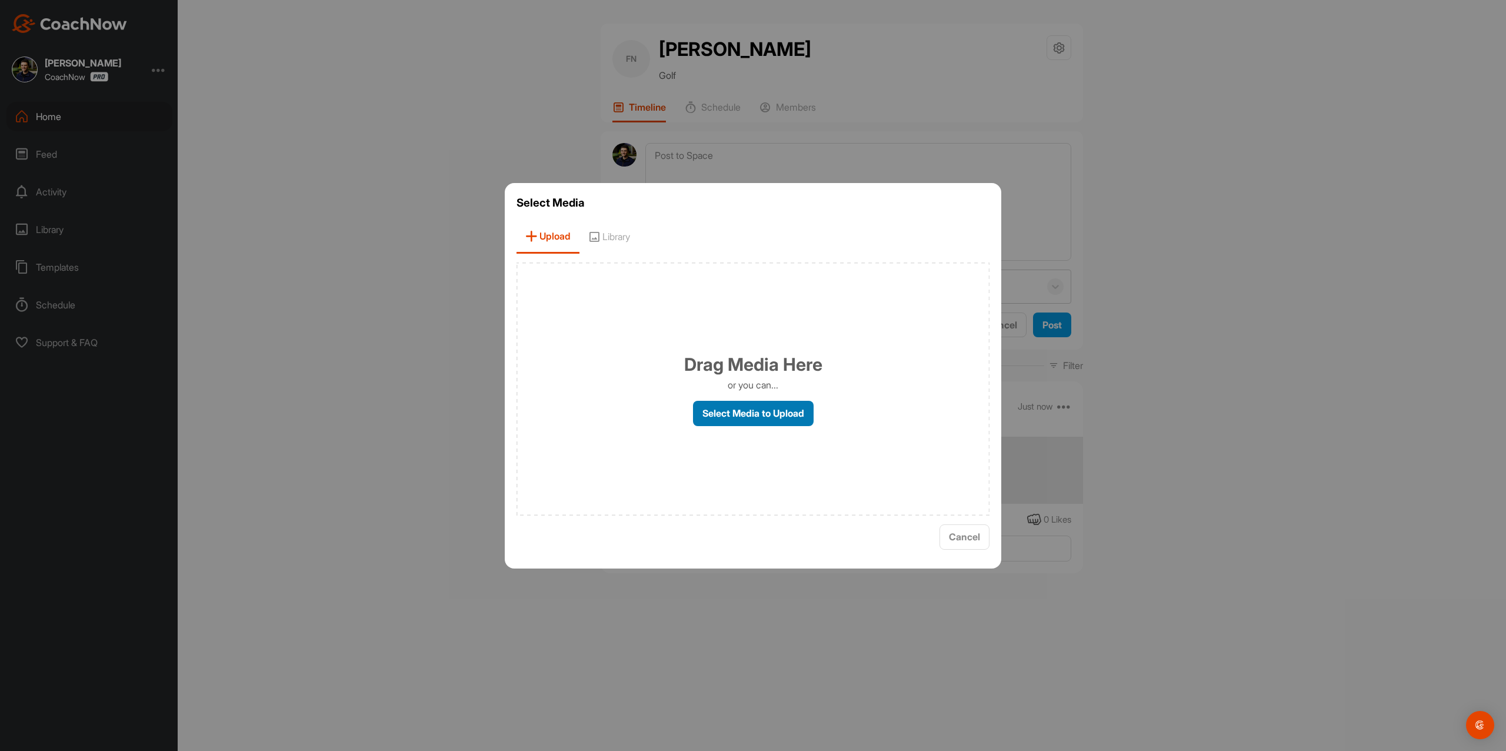
click at [742, 410] on label "Select Media to Upload" at bounding box center [753, 413] width 121 height 25
click at [0, 0] on input "Select Media to Upload" at bounding box center [0, 0] width 0 height 0
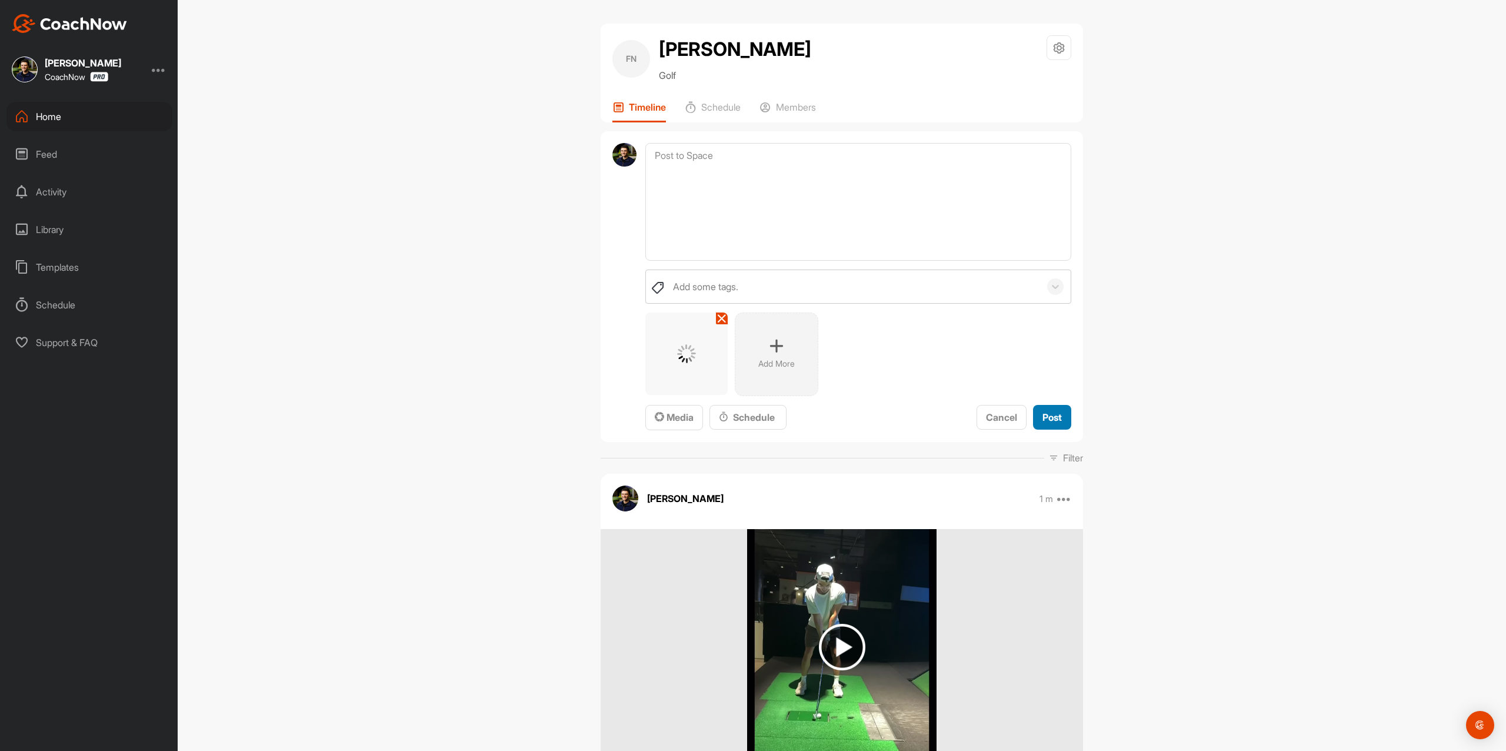
click at [1043, 413] on span "Post" at bounding box center [1052, 417] width 19 height 12
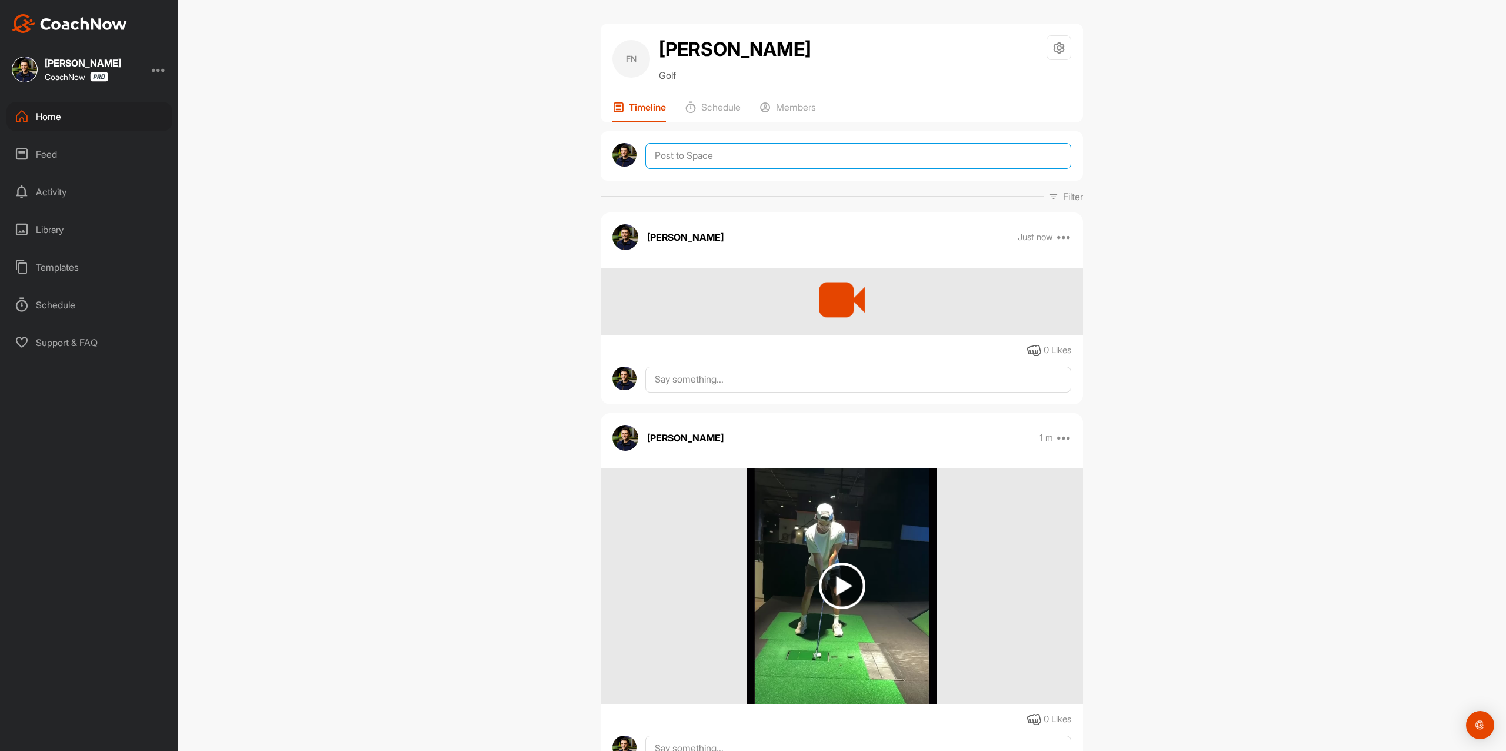
click at [666, 154] on textarea at bounding box center [859, 156] width 426 height 26
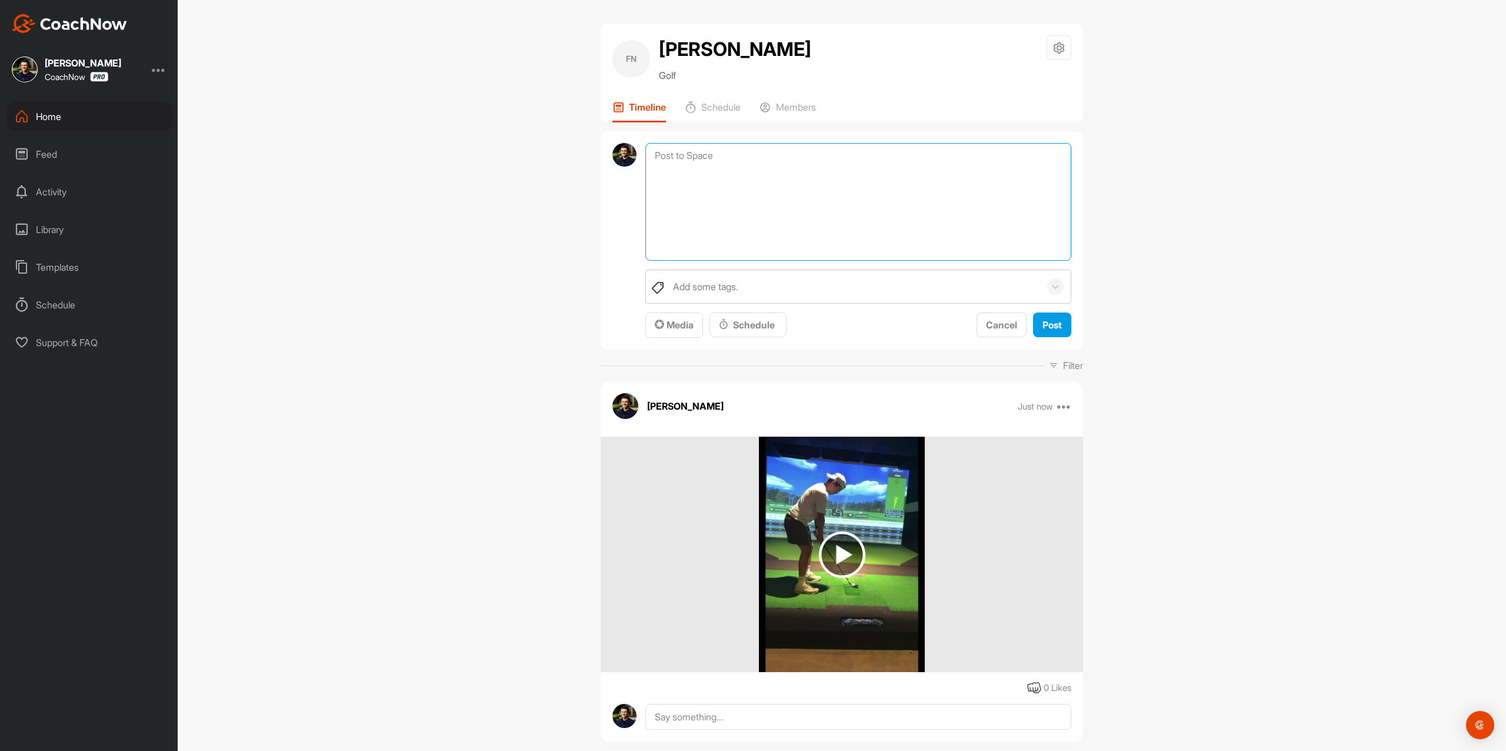
click at [837, 198] on textarea at bounding box center [859, 202] width 426 height 118
paste textarea "Thanks for sending in your video and signing up for a Full Assessment of your s…"
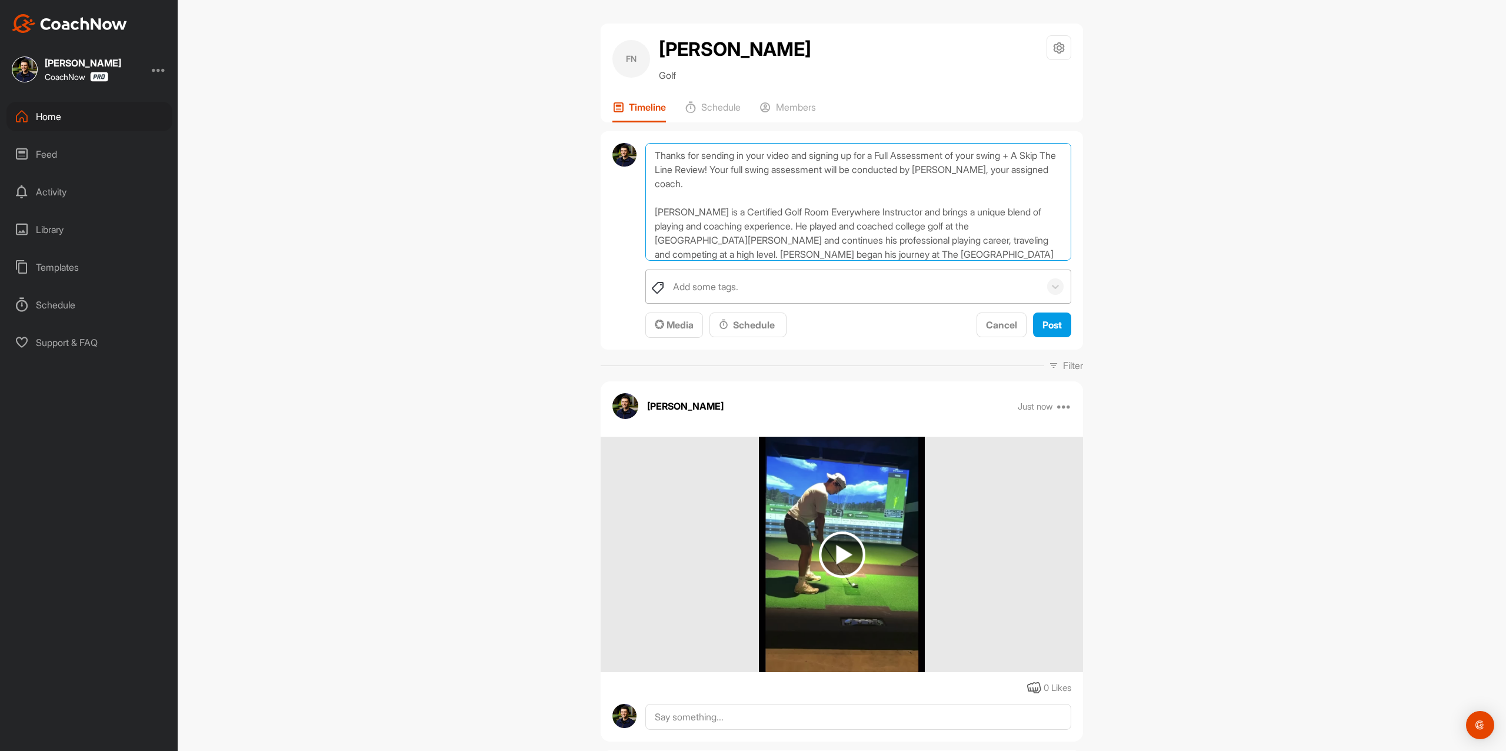
type textarea "Thanks for sending in your video and signing up for a Full Assessment of your s…"
click at [751, 286] on div "Add some tags." at bounding box center [853, 286] width 373 height 33
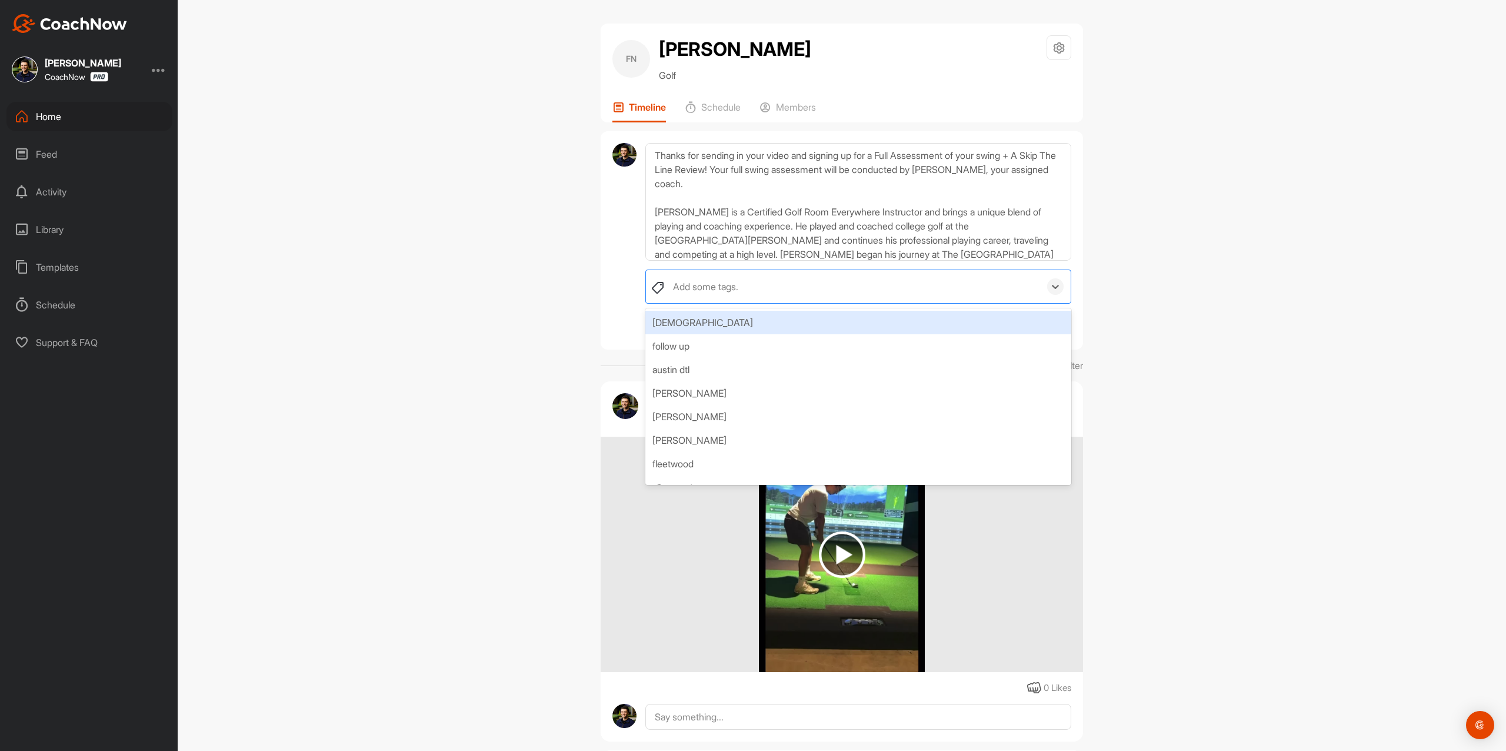
click at [770, 320] on div "[DEMOGRAPHIC_DATA]" at bounding box center [859, 323] width 426 height 24
click at [613, 297] on div at bounding box center [625, 240] width 24 height 195
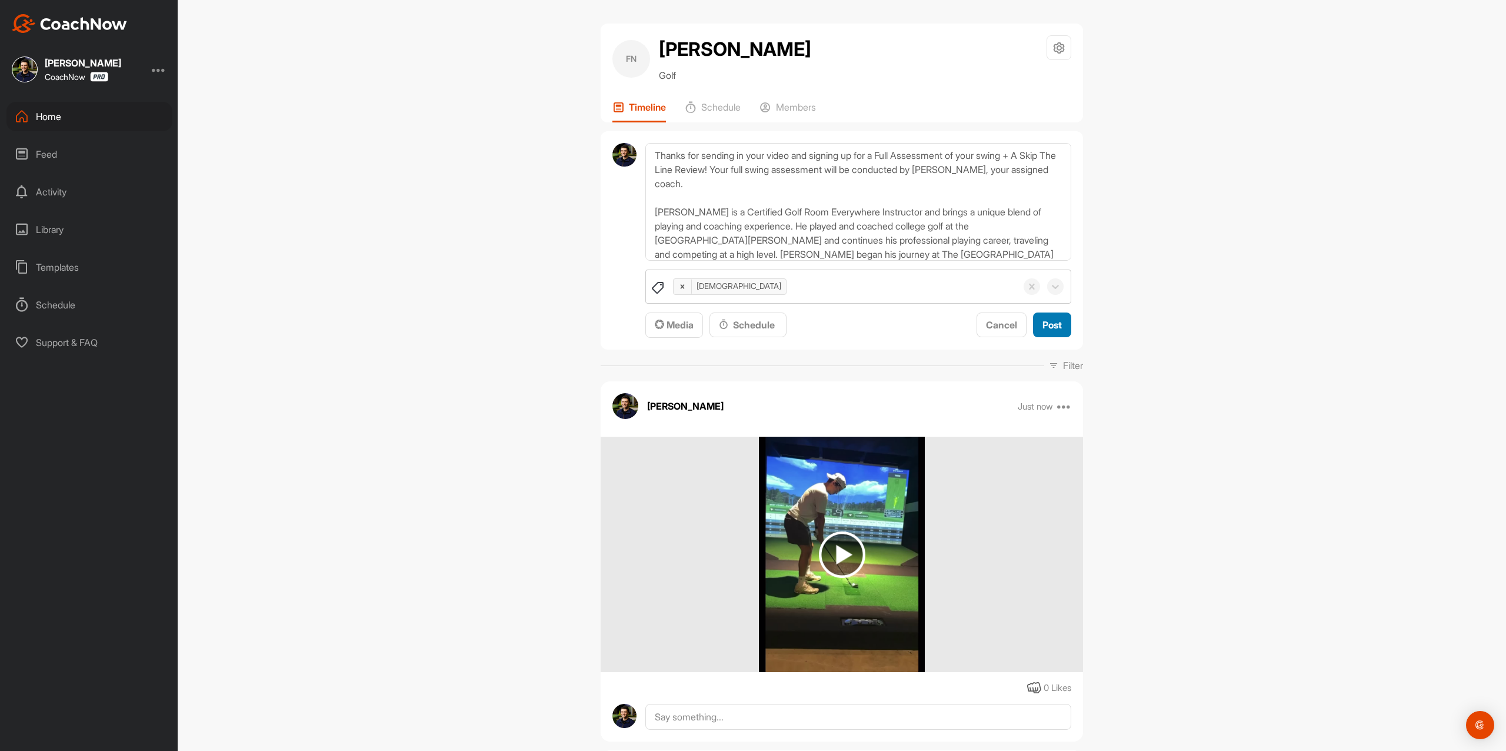
click at [1054, 327] on span "Post" at bounding box center [1052, 325] width 19 height 12
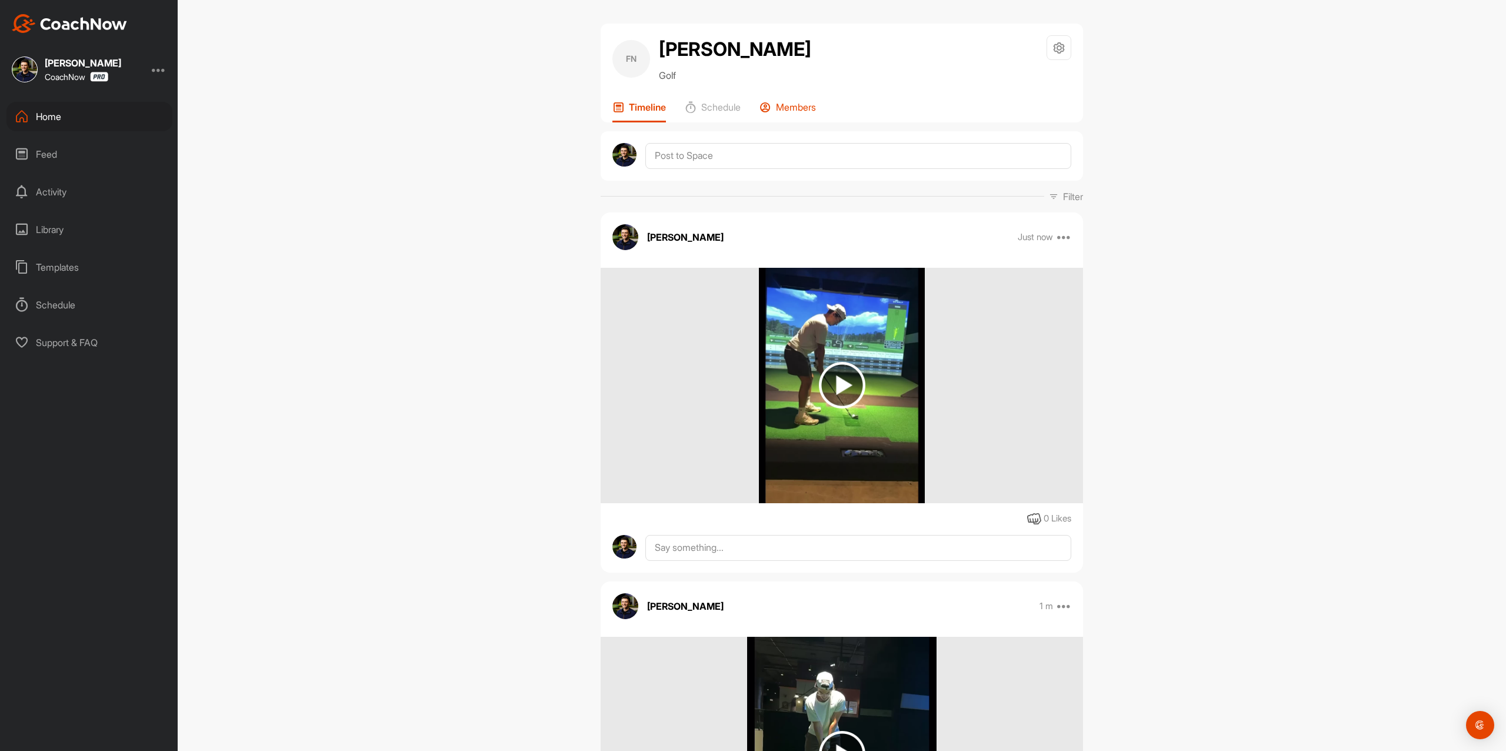
click at [785, 115] on div "Members" at bounding box center [788, 111] width 56 height 21
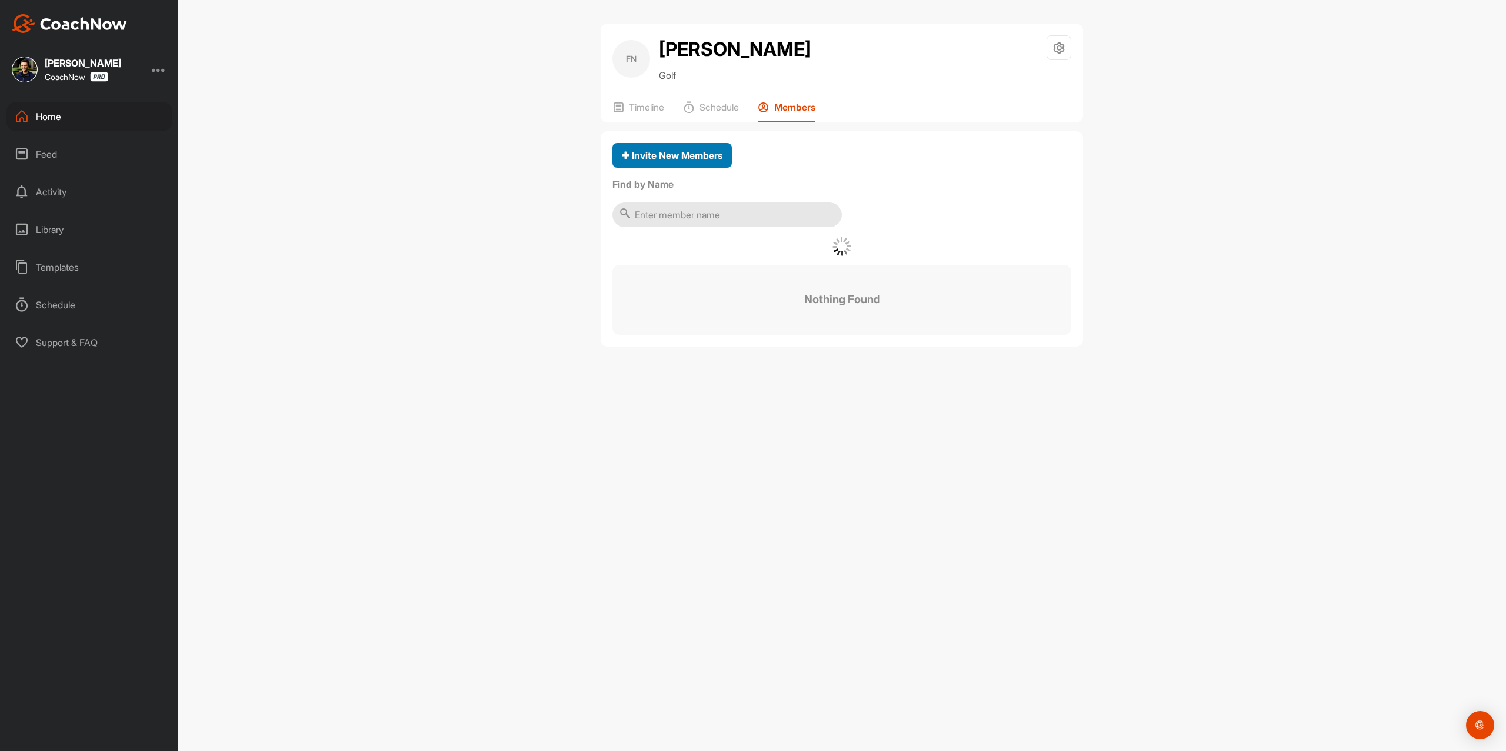
click at [696, 158] on span "Invite New Members" at bounding box center [672, 155] width 101 height 12
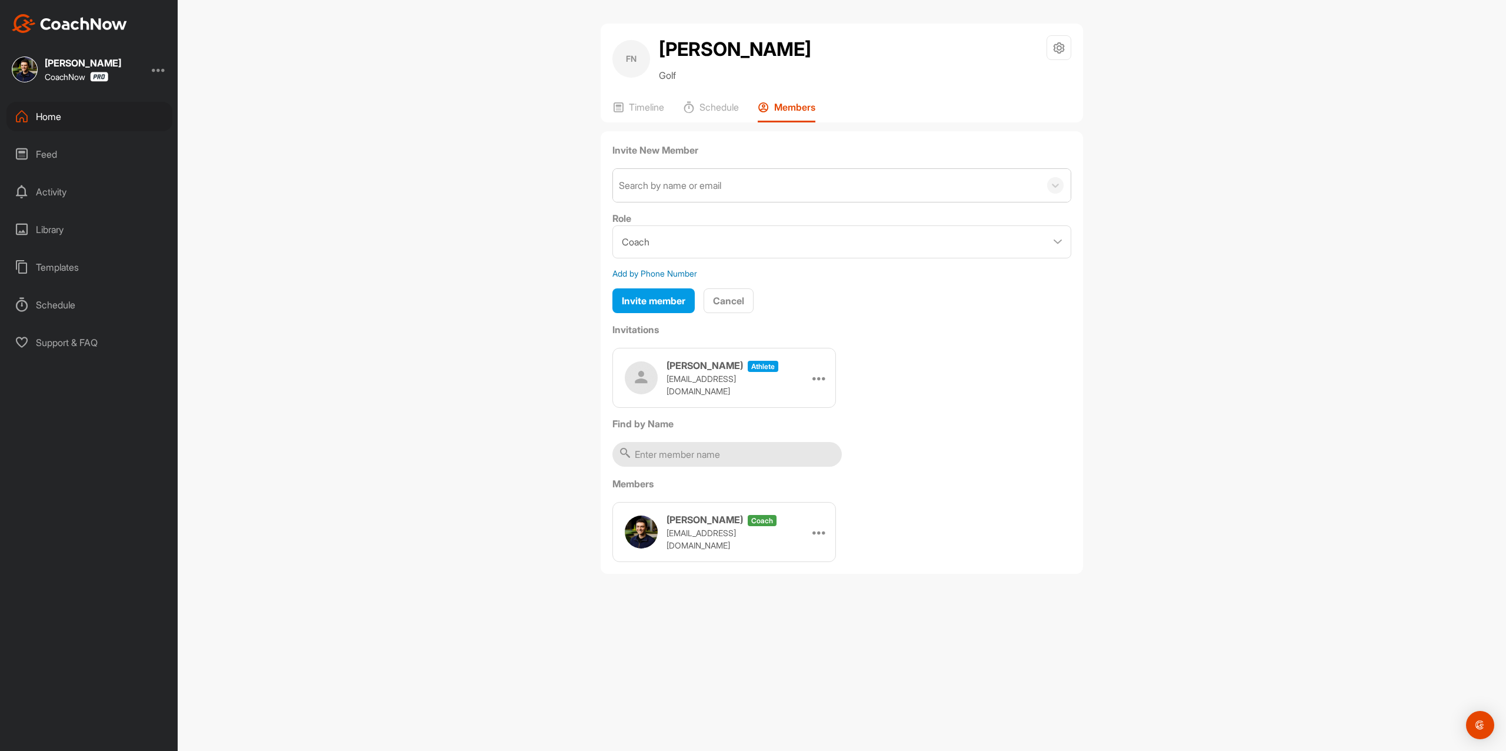
click at [718, 191] on div "Search by name or email" at bounding box center [670, 185] width 102 height 14
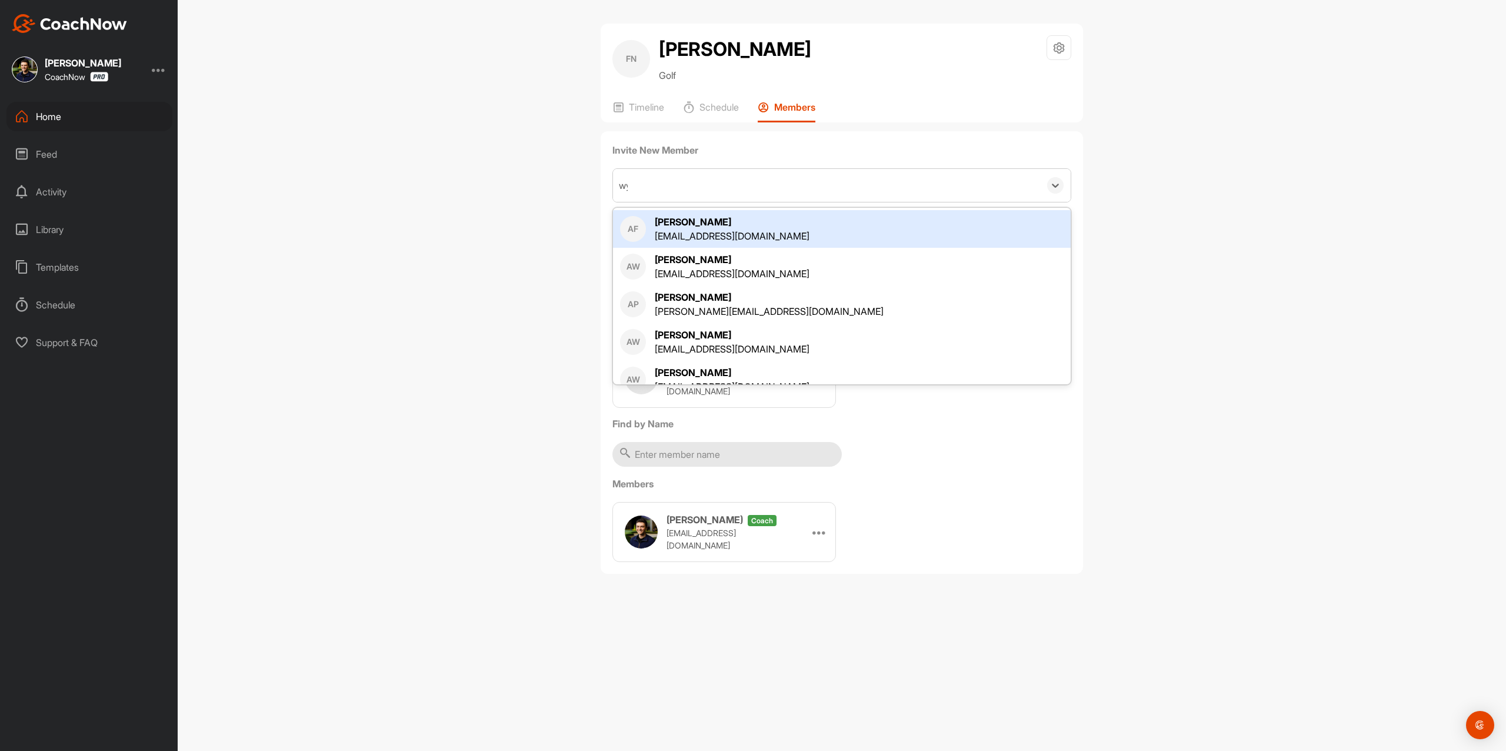
type input "wyat"
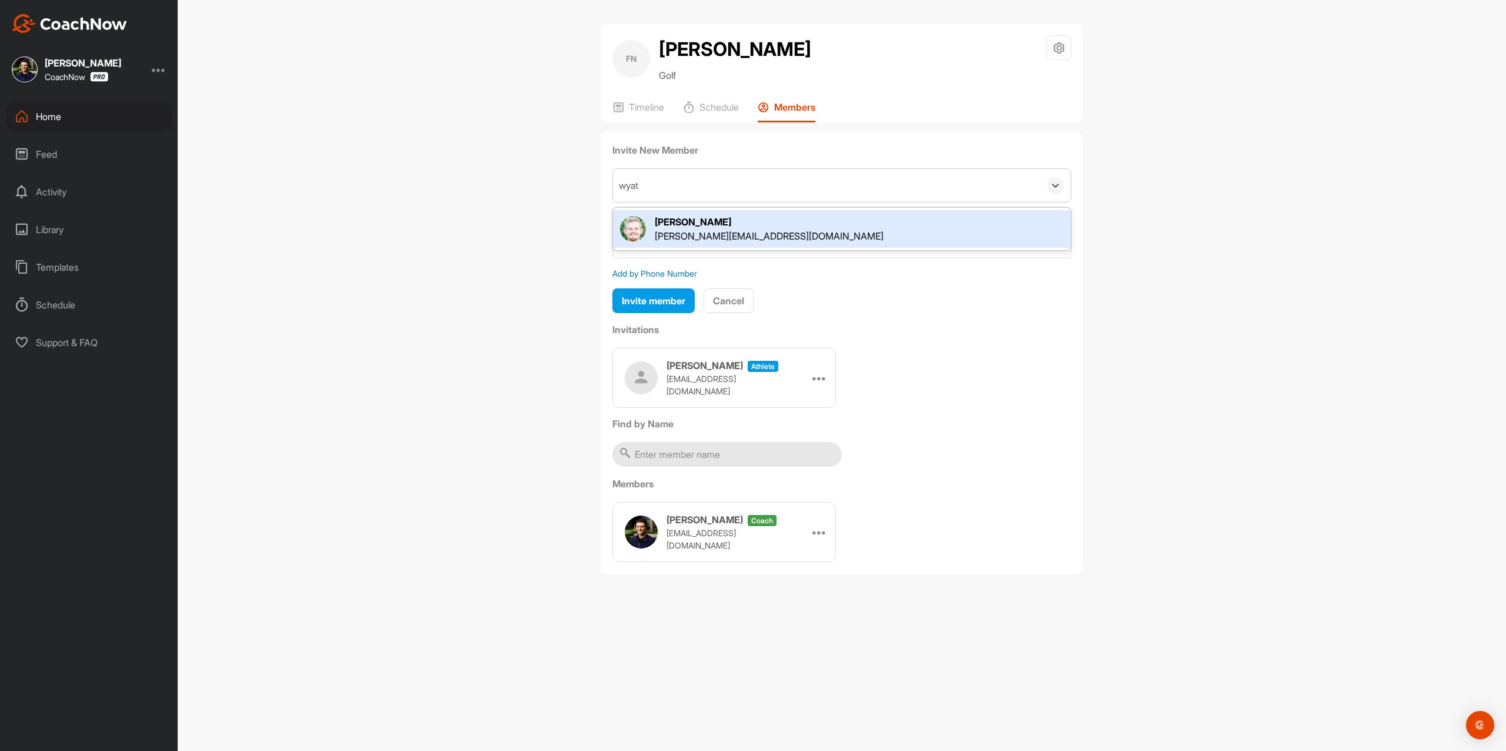
click at [742, 212] on div "Wyatt Johnson [EMAIL_ADDRESS][DOMAIN_NAME]" at bounding box center [842, 229] width 458 height 38
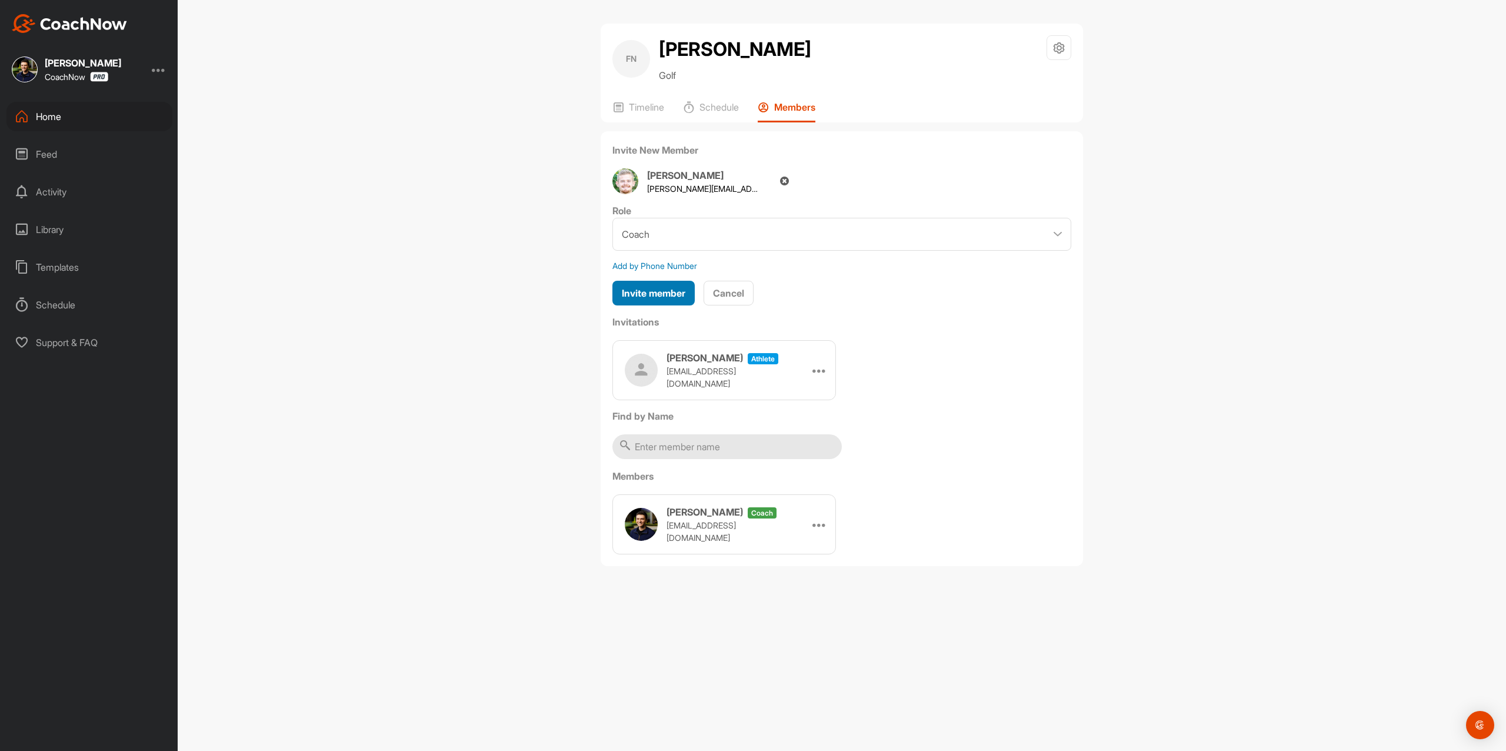
click at [681, 292] on span "Invite member" at bounding box center [654, 293] width 64 height 12
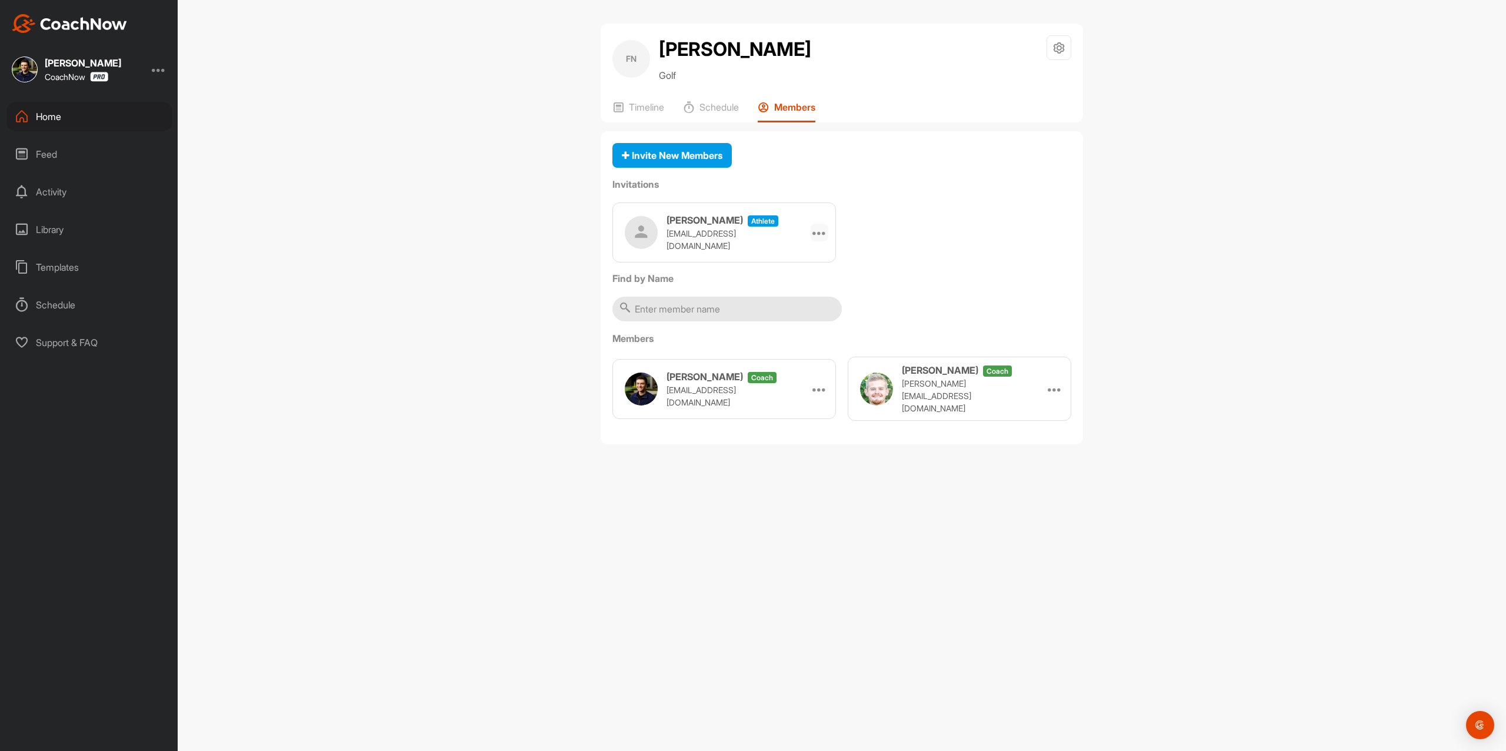
click at [816, 238] on icon at bounding box center [820, 232] width 14 height 14
click at [796, 350] on li "Copy Link" at bounding box center [797, 339] width 63 height 37
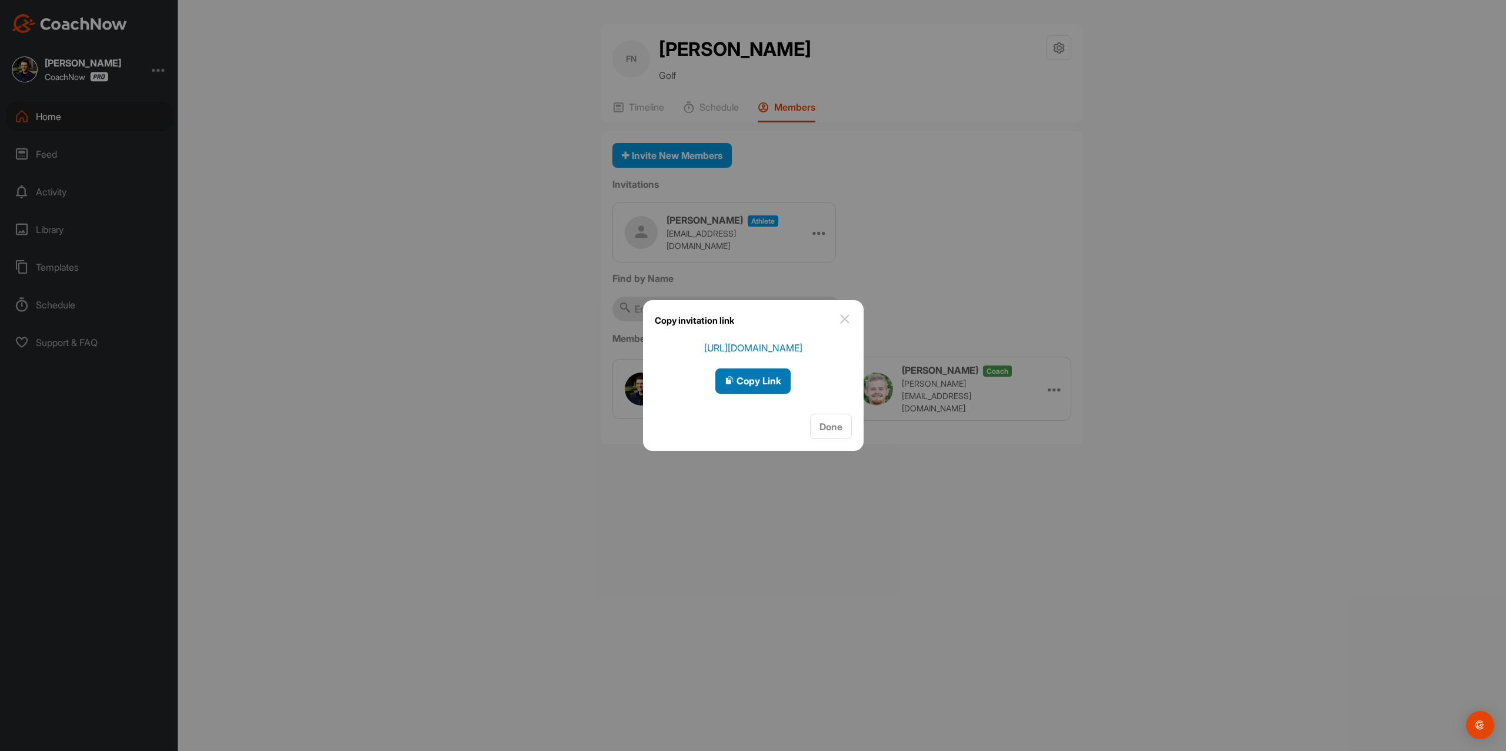
click at [752, 382] on span "Copy Link" at bounding box center [753, 381] width 56 height 12
drag, startPoint x: 854, startPoint y: 311, endPoint x: 846, endPoint y: 314, distance: 9.5
click at [853, 311] on div "Copy invitation link" at bounding box center [753, 320] width 221 height 41
click at [852, 318] on div "Copy invitation link" at bounding box center [753, 320] width 221 height 41
click at [841, 318] on img at bounding box center [845, 319] width 14 height 14
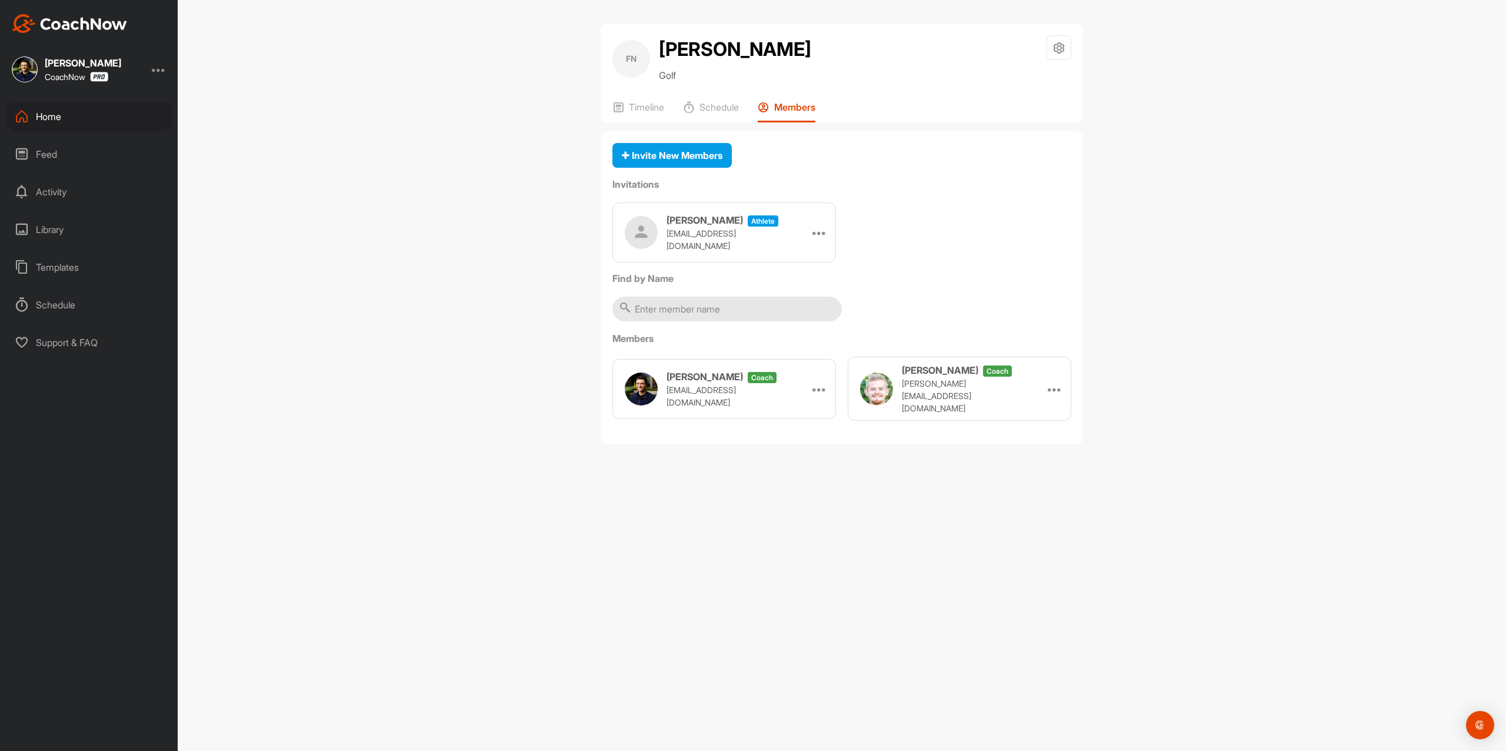
click at [109, 107] on div "Home" at bounding box center [89, 116] width 166 height 29
